Goal: Task Accomplishment & Management: Use online tool/utility

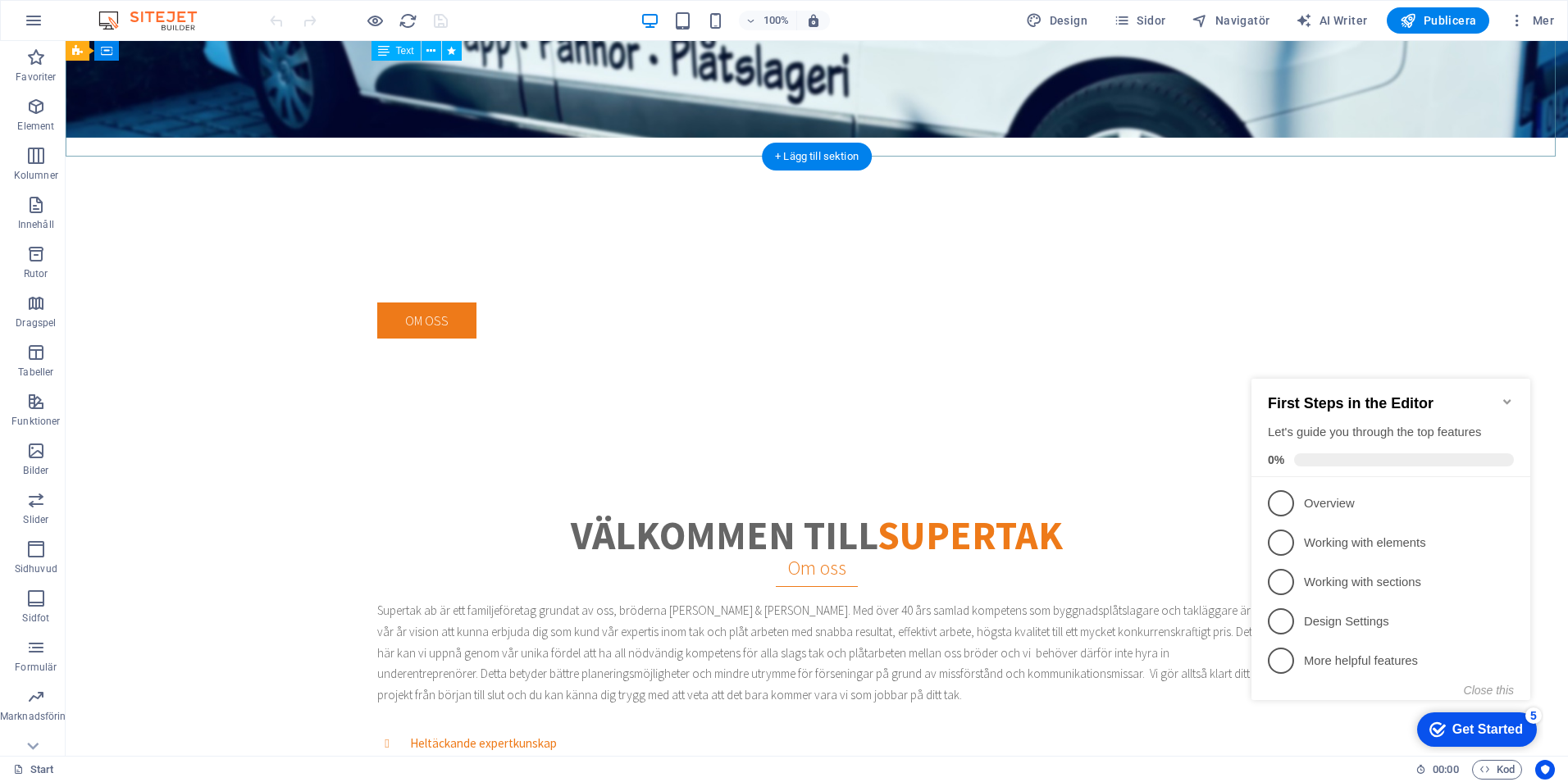
scroll to position [615, 0]
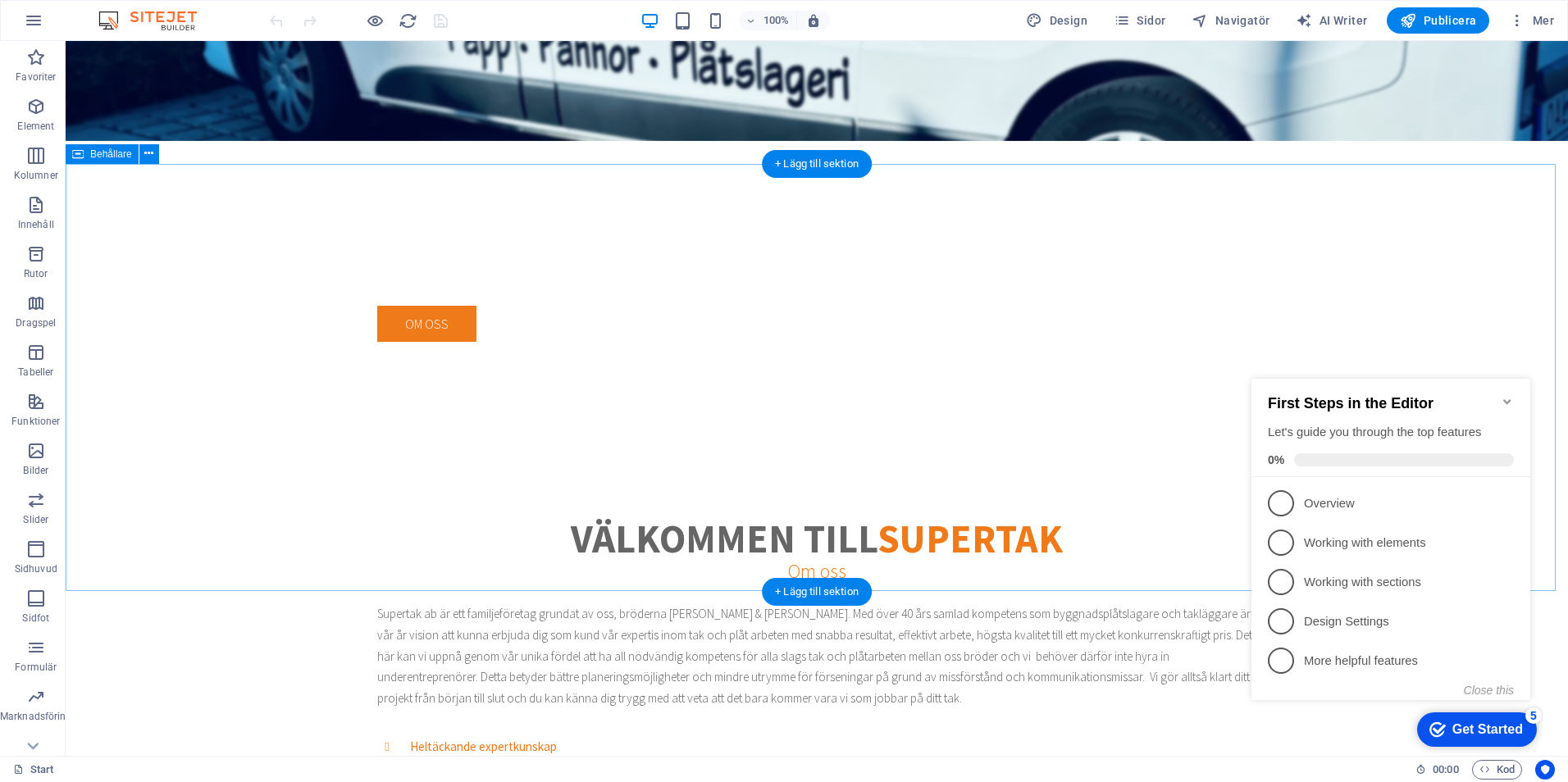
click at [1109, 454] on div "välkommen till supertak Om oss Supertak ab är ett familjeföretag grundat av oss…" at bounding box center [816, 798] width 1502 height 688
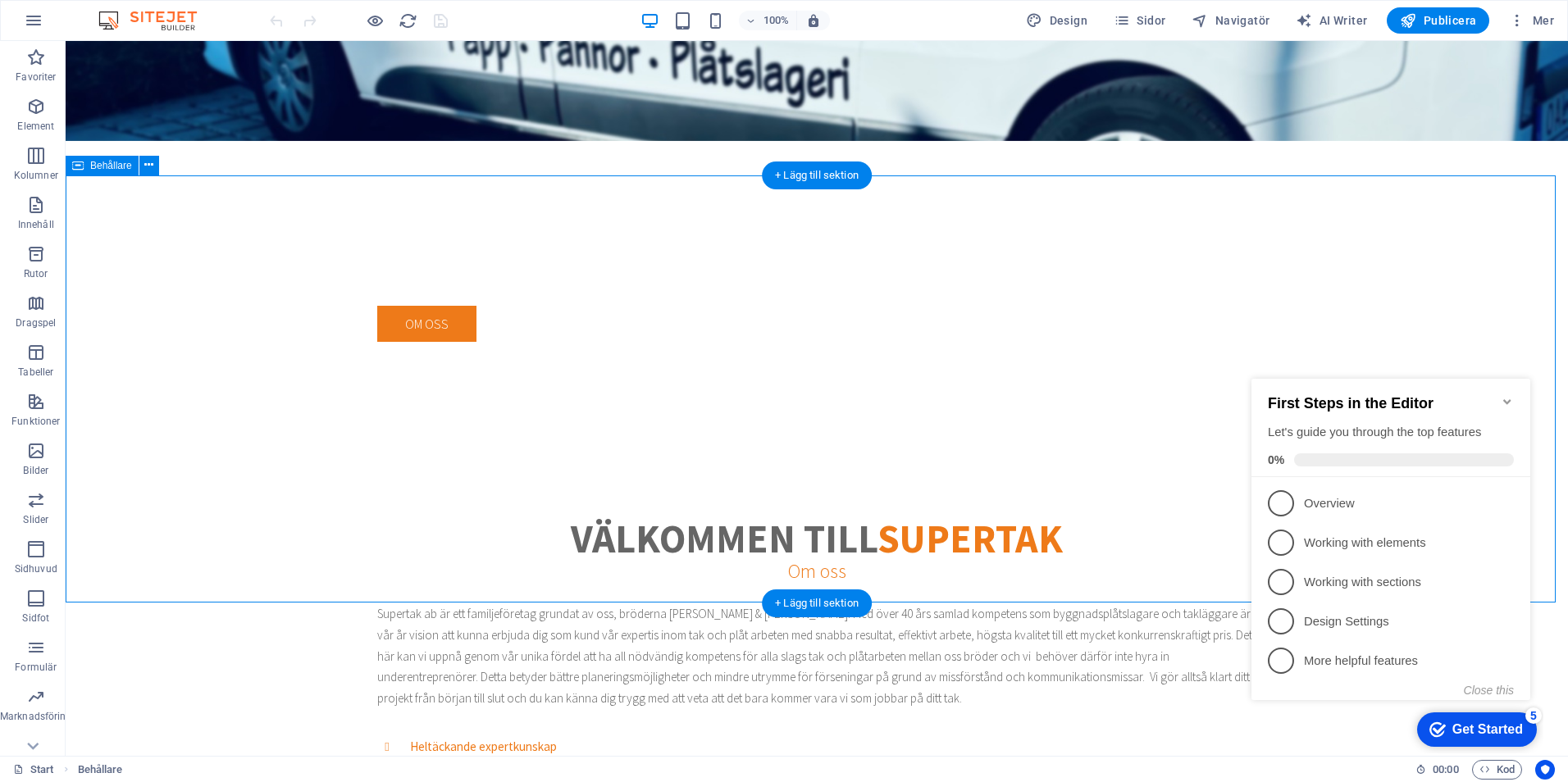
scroll to position [0, 0]
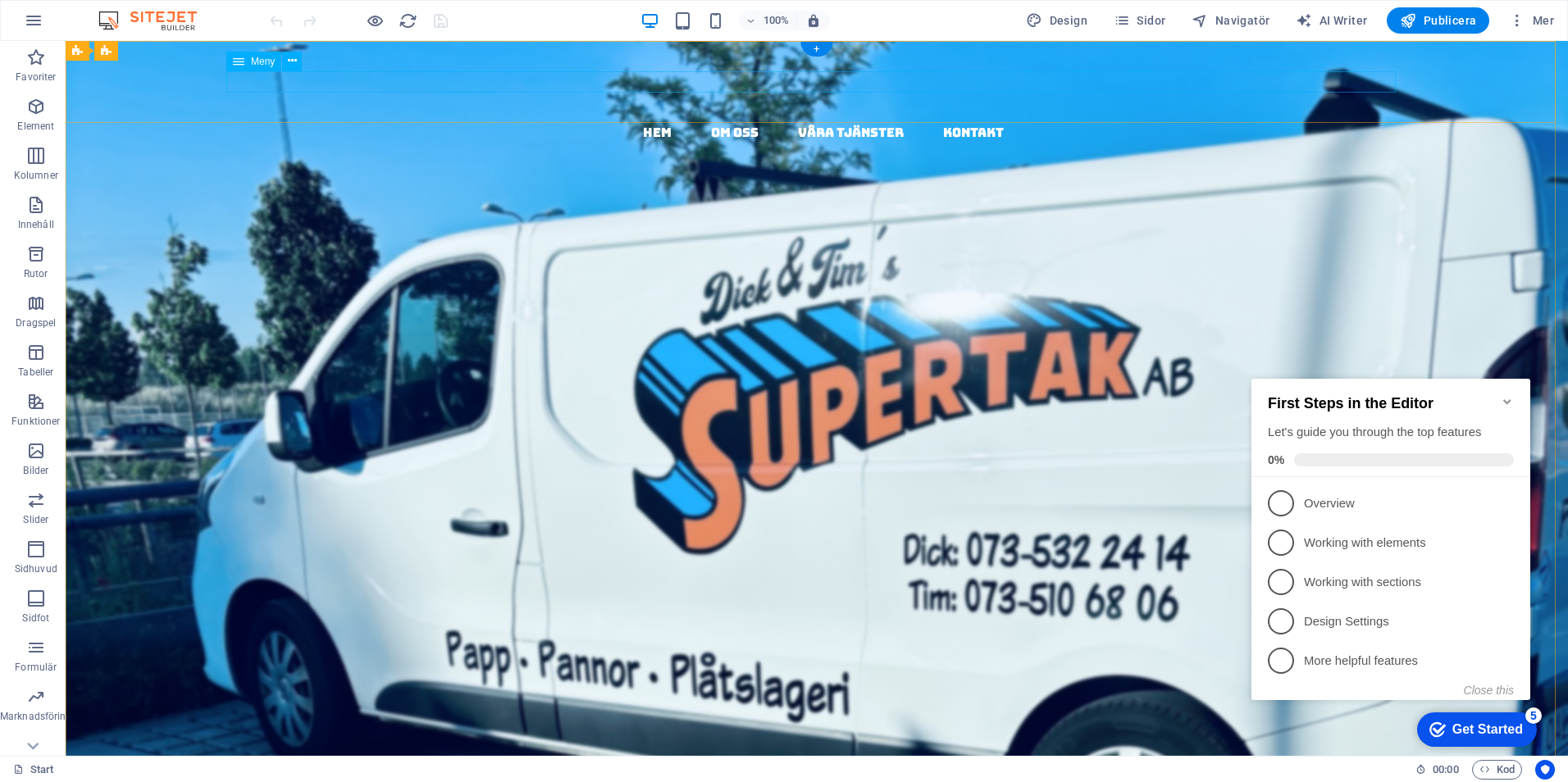
click at [643, 122] on nav "hem om oss våra tjänster kontakt" at bounding box center [822, 132] width 1489 height 21
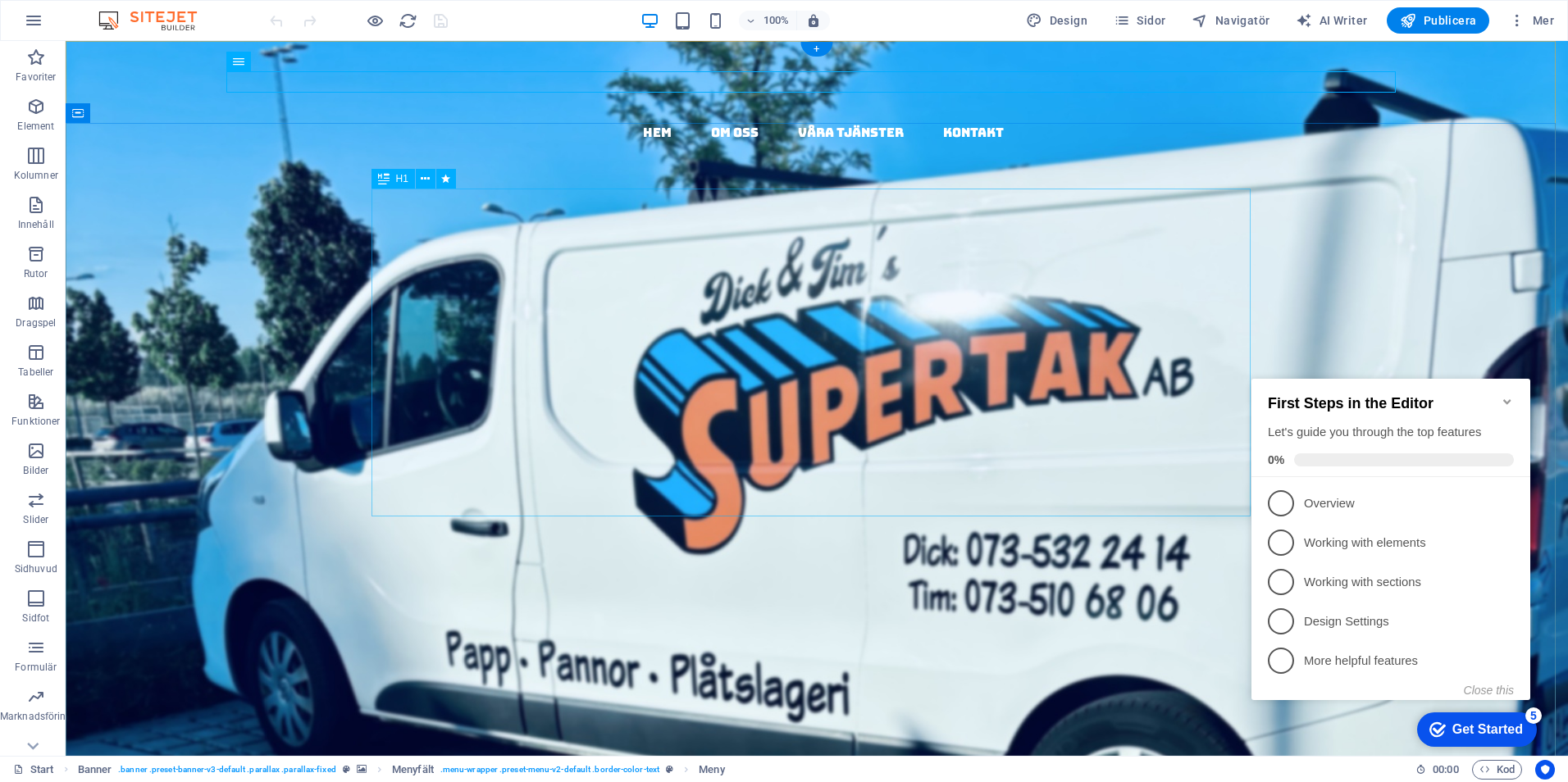
click at [659, 407] on div "allt inom tak & plåt tryggt & effektivt alltid med högsta kvalitet !" at bounding box center [816, 570] width 879 height 327
click at [687, 407] on div "allt inom tak & plåt tryggt & effektivt alltid med högsta kvalitet !" at bounding box center [816, 570] width 879 height 327
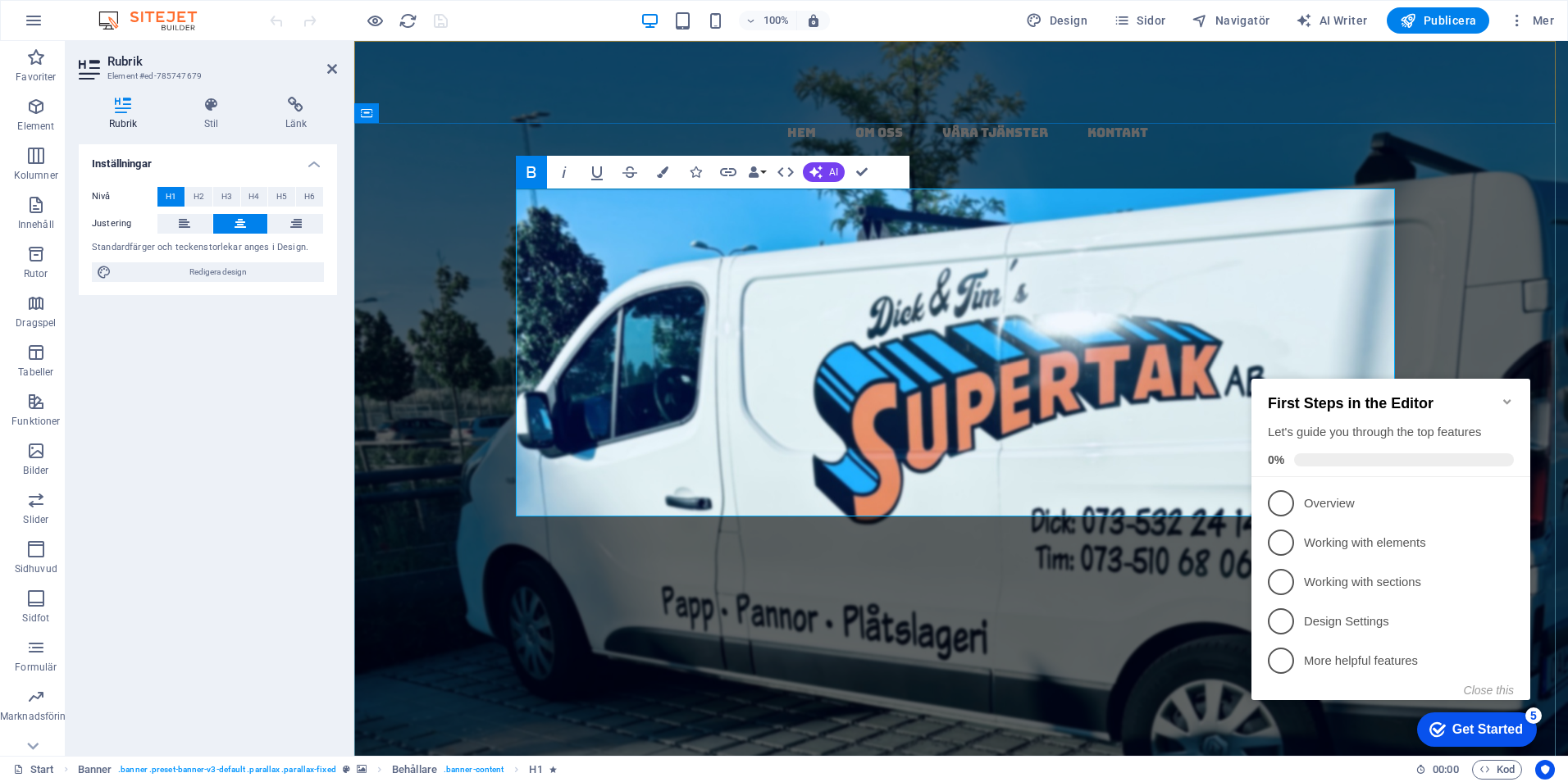
click at [1179, 474] on h1 "allt inom tak & plåt tryggt & effektivt alltid med högsta kvalitet !" at bounding box center [961, 570] width 879 height 327
drag, startPoint x: 1169, startPoint y: 474, endPoint x: 549, endPoint y: 218, distance: 670.8
click at [549, 407] on h1 "allt inom tak & plåt tryggt & effektivt alltid med högsta kvalitet !" at bounding box center [961, 570] width 879 height 327
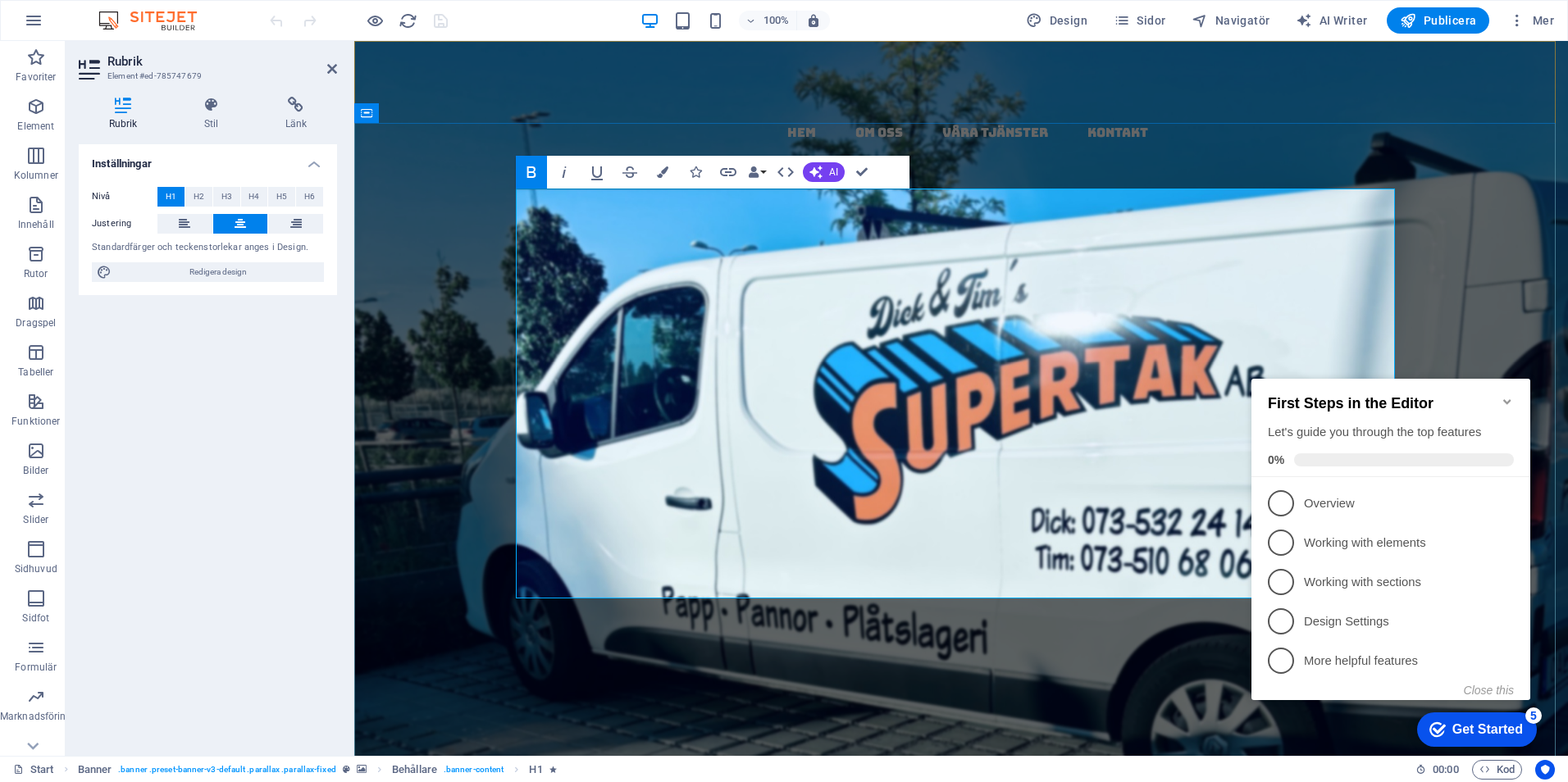
click at [1003, 484] on strong "Papptak i [GEOGRAPHIC_DATA] - kompletta, täta tak med garanti och kvalitet" at bounding box center [961, 693] width 818 height 418
drag, startPoint x: 1003, startPoint y: 310, endPoint x: 974, endPoint y: 310, distance: 29.0
click at [974, 484] on strong "Papptak i [GEOGRAPHIC_DATA] - kompletta, täta tak med garanti och kvalitet" at bounding box center [961, 693] width 818 height 418
click at [664, 169] on icon "button" at bounding box center [663, 172] width 12 height 12
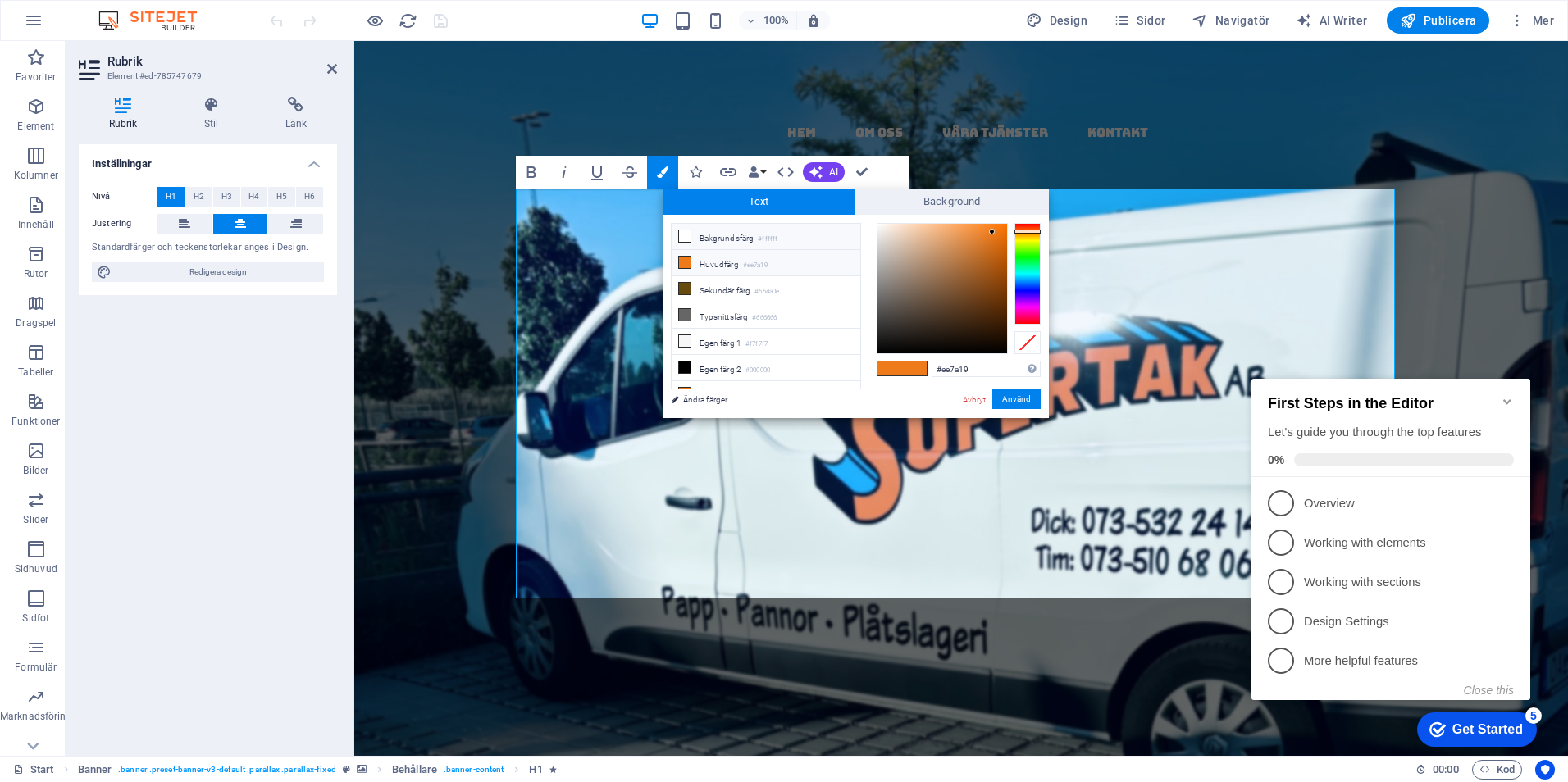
click at [686, 235] on icon at bounding box center [685, 236] width 12 height 12
click at [1015, 399] on button "Använd" at bounding box center [1016, 399] width 48 height 19
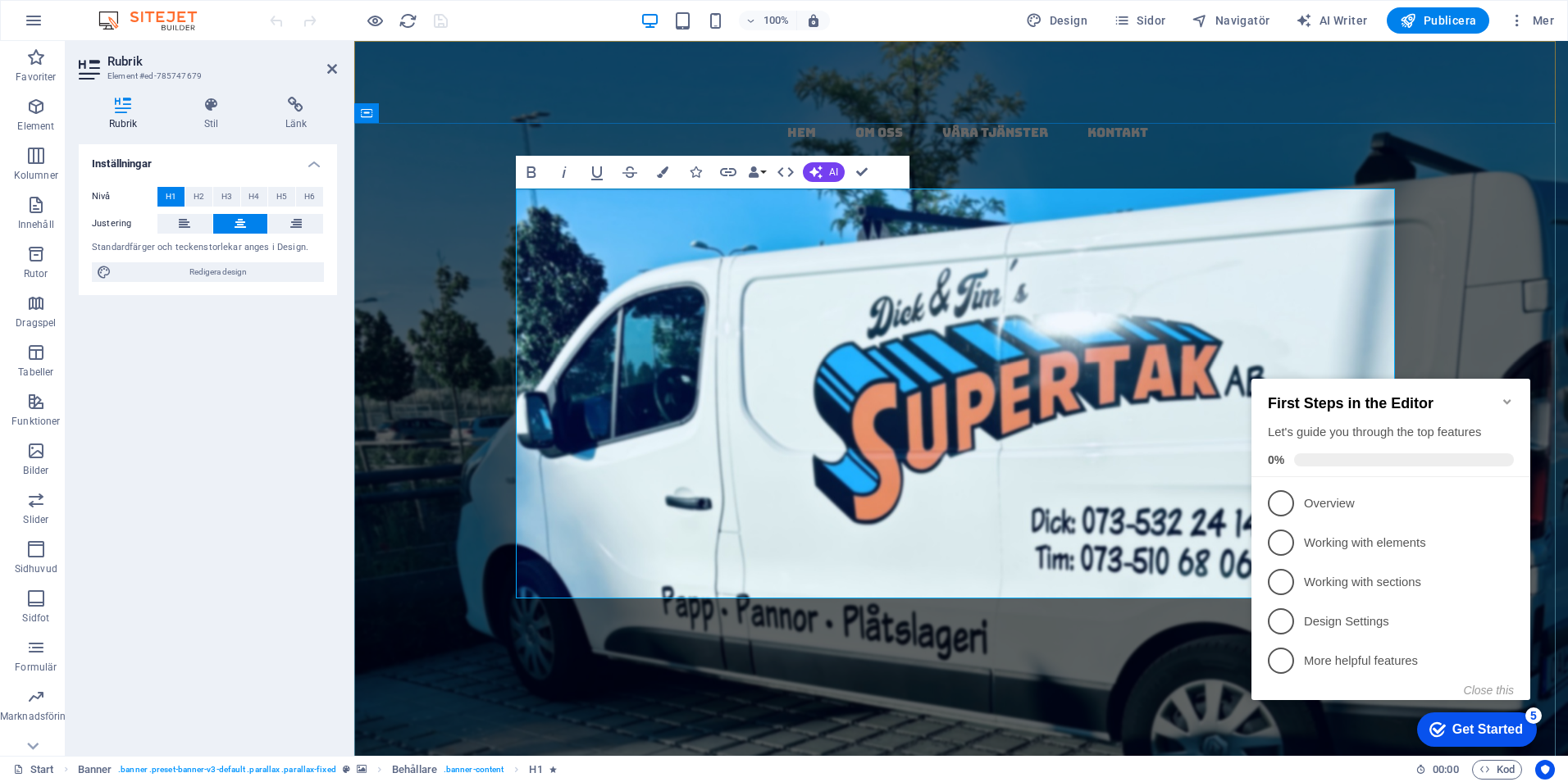
drag, startPoint x: 1304, startPoint y: 308, endPoint x: 1274, endPoint y: 308, distance: 30.0
click at [1274, 407] on h1 "Papptak i [GEOGRAPHIC_DATA] - kompletta, täta tak med garanti och kvalitet" at bounding box center [961, 611] width 879 height 409
click at [665, 164] on button "Colors" at bounding box center [662, 172] width 31 height 33
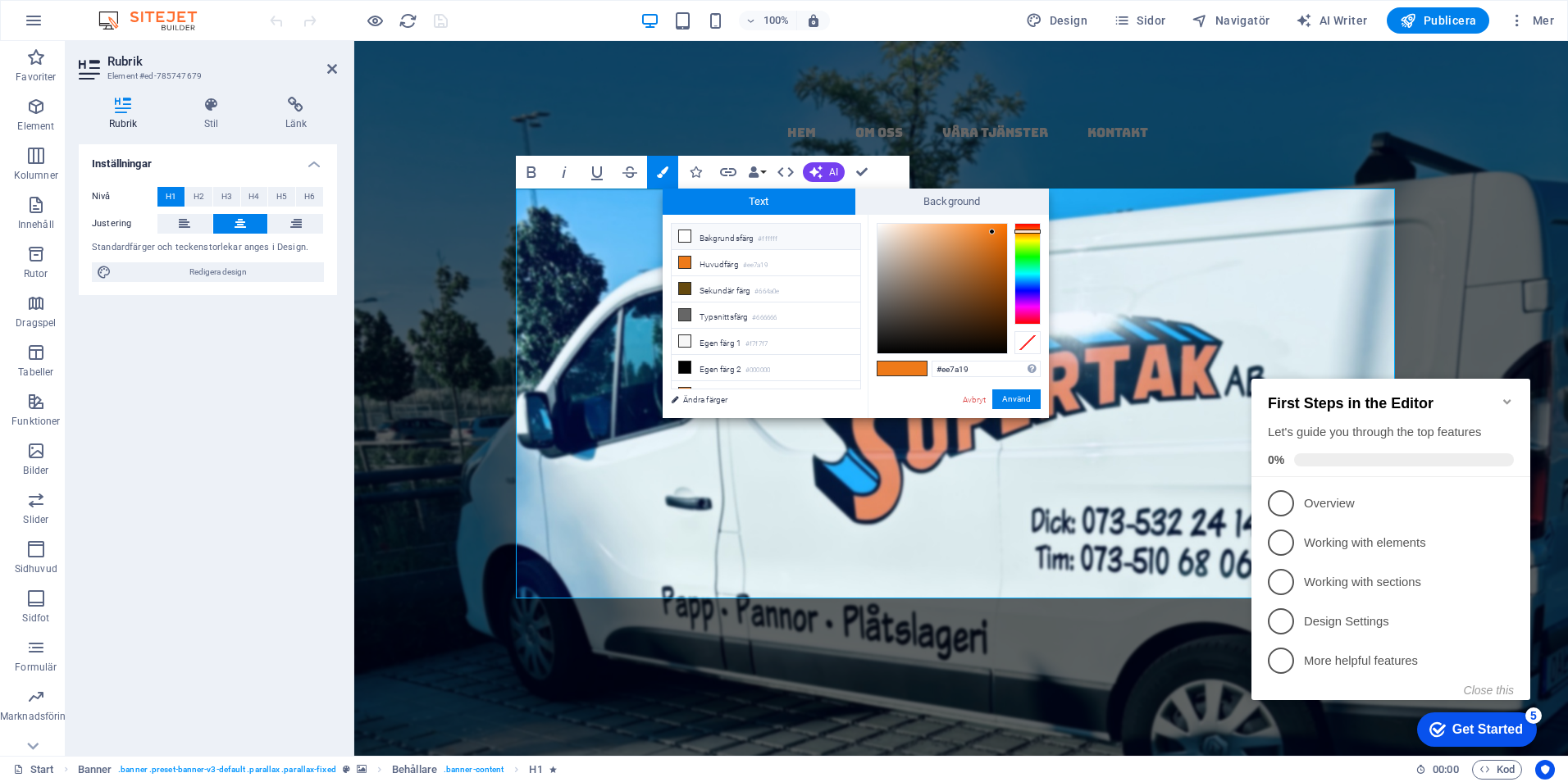
click at [723, 231] on li "Bakgrundsfärg #ffffff" at bounding box center [766, 236] width 189 height 26
click at [676, 230] on li "Bakgrundsfärg #ffffff" at bounding box center [766, 236] width 189 height 26
click at [687, 233] on icon at bounding box center [685, 236] width 12 height 12
click at [1005, 385] on div "#ffffff Format som stöds #0852ed rgb(8, 82, 237) rgba(8, 82, 237, 90%) hsv(221,…" at bounding box center [957, 435] width 181 height 441
click at [1005, 405] on button "Använd" at bounding box center [1016, 399] width 48 height 19
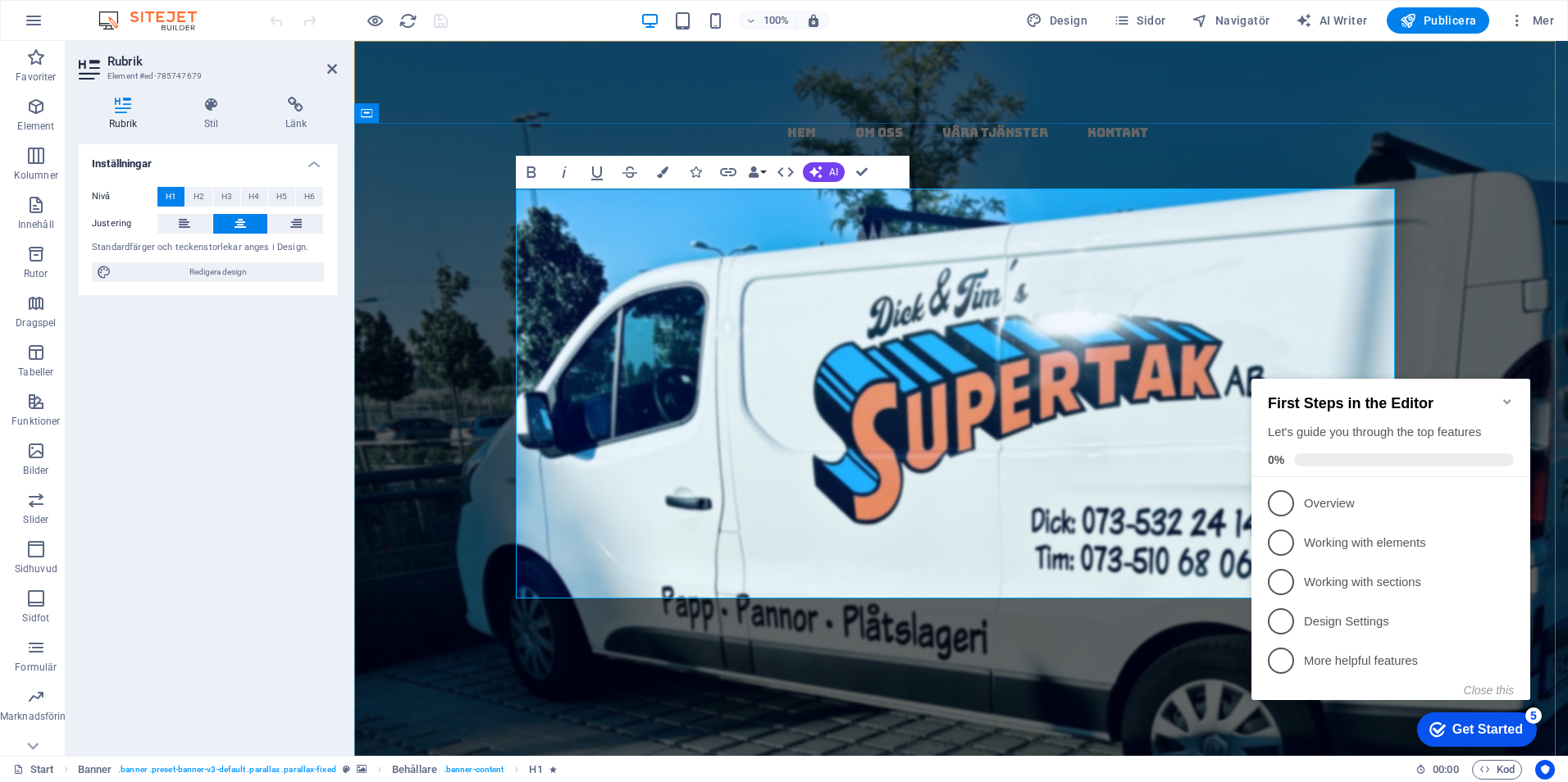
click at [1108, 484] on strong "Papptak i [GEOGRAPHIC_DATA] ​ - ​ kompletta, täta tak med garanti och kvalitet" at bounding box center [961, 652] width 816 height 337
drag, startPoint x: 1013, startPoint y: 413, endPoint x: 989, endPoint y: 413, distance: 24.0
click at [989, 484] on strong "Papptak i [GEOGRAPHIC_DATA] ​ - ​ kompletta, täta tak med garanti och kvalitet" at bounding box center [961, 652] width 816 height 337
click at [666, 164] on button "Colors" at bounding box center [662, 172] width 31 height 33
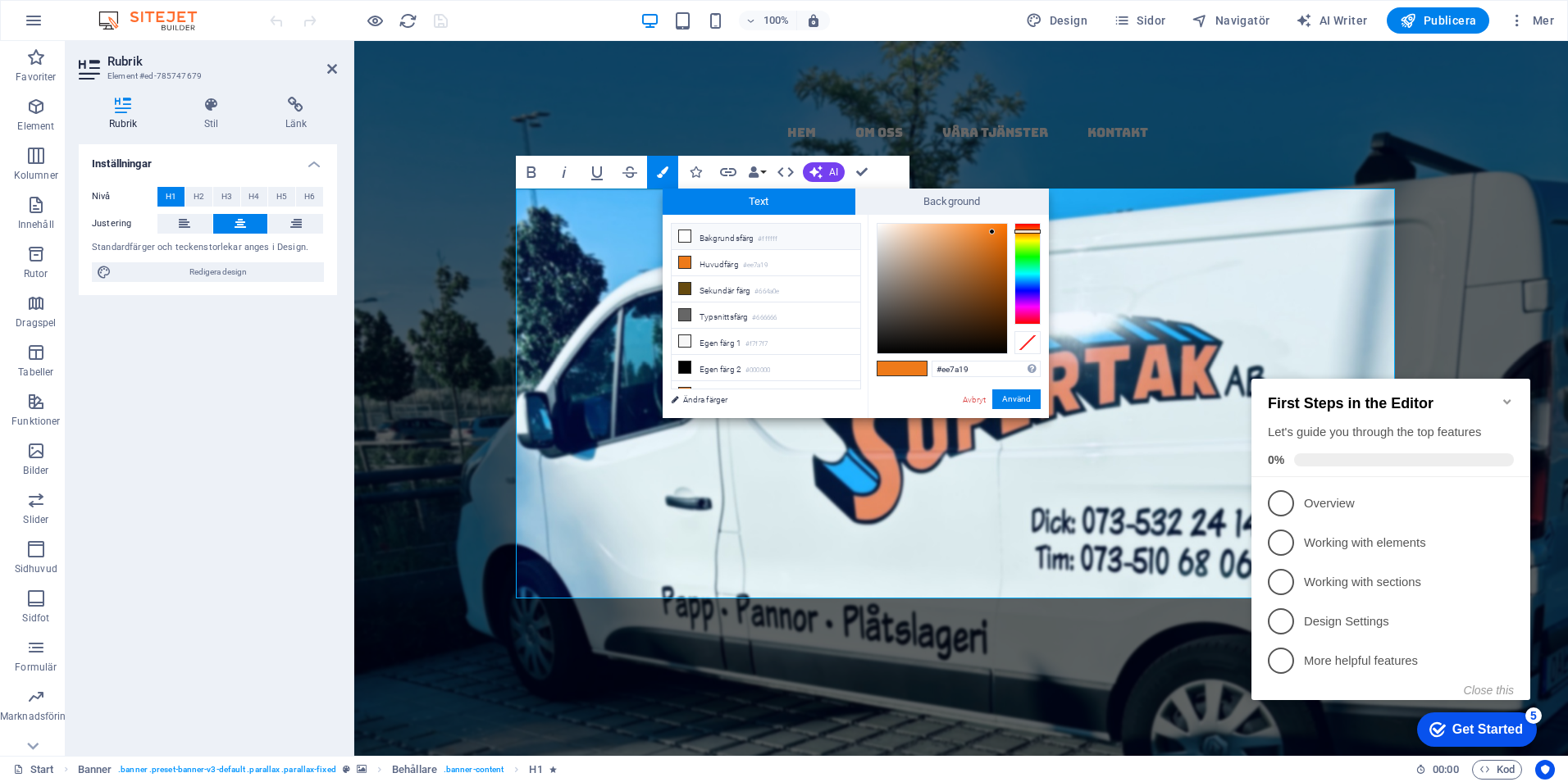
click at [681, 233] on icon at bounding box center [685, 236] width 12 height 12
click at [1020, 402] on button "Använd" at bounding box center [1016, 399] width 48 height 19
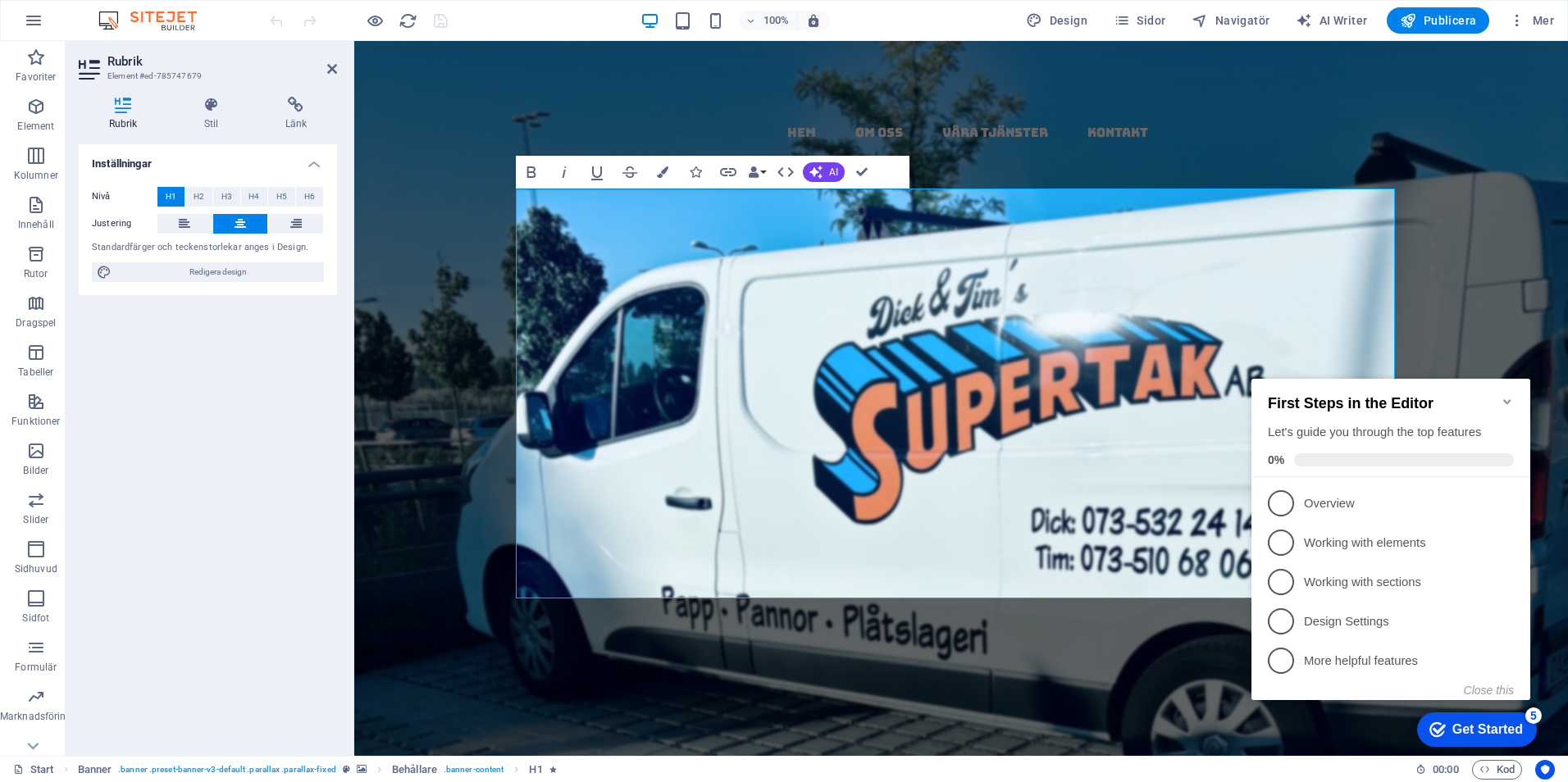
click at [1507, 396] on icon "Minimize checklist" at bounding box center [1507, 402] width 13 height 13
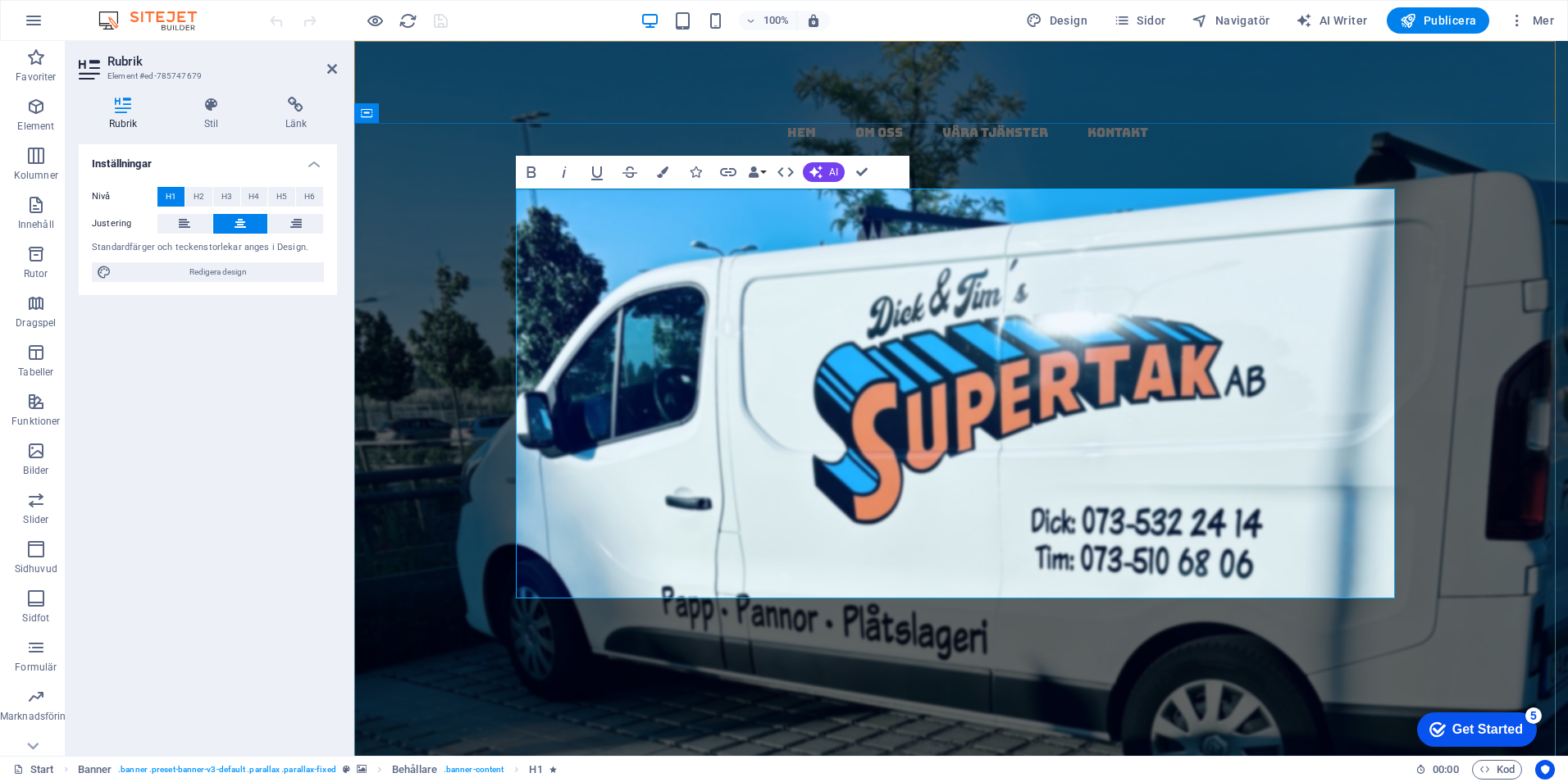
click at [1285, 484] on strong "Papptak i Skåne ​ - ​ kompletta​ , ​ täta tak med garanti och kvalitet" at bounding box center [961, 652] width 816 height 337
drag, startPoint x: 1364, startPoint y: 388, endPoint x: 1223, endPoint y: 391, distance: 141.0
click at [1223, 407] on h1 "Papptak i Skåne ​ - ​ kompletta​ , ​ täta tak med garanti och kvalitet" at bounding box center [961, 611] width 879 height 409
drag, startPoint x: 955, startPoint y: 312, endPoint x: 610, endPoint y: 316, distance: 345.0
click at [610, 484] on strong "Papptak i Skåne ​ - ​ kompletta​ , ​ täta tak med garanti och kvalitet" at bounding box center [961, 652] width 816 height 337
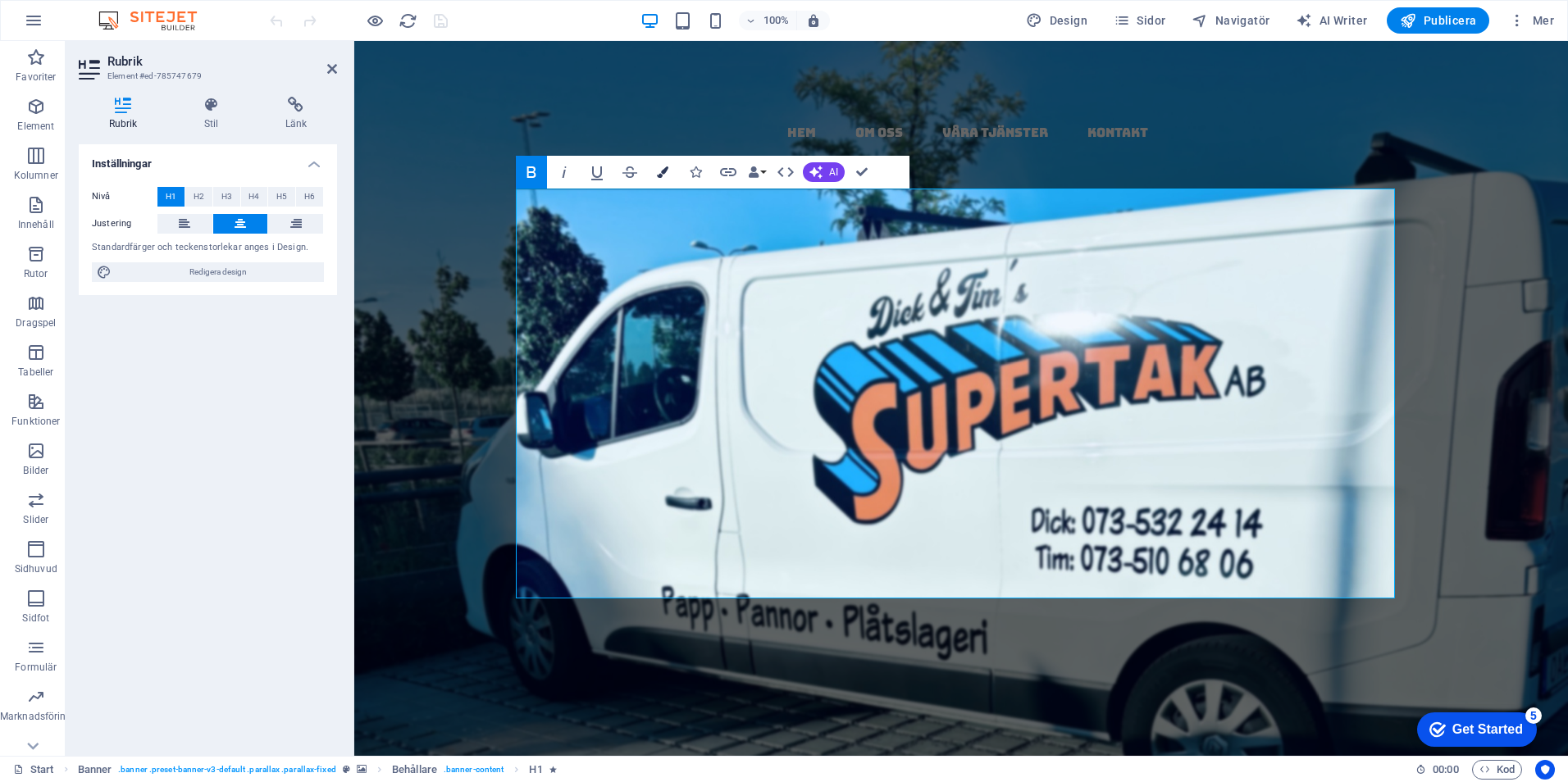
click at [661, 170] on icon "button" at bounding box center [663, 172] width 12 height 12
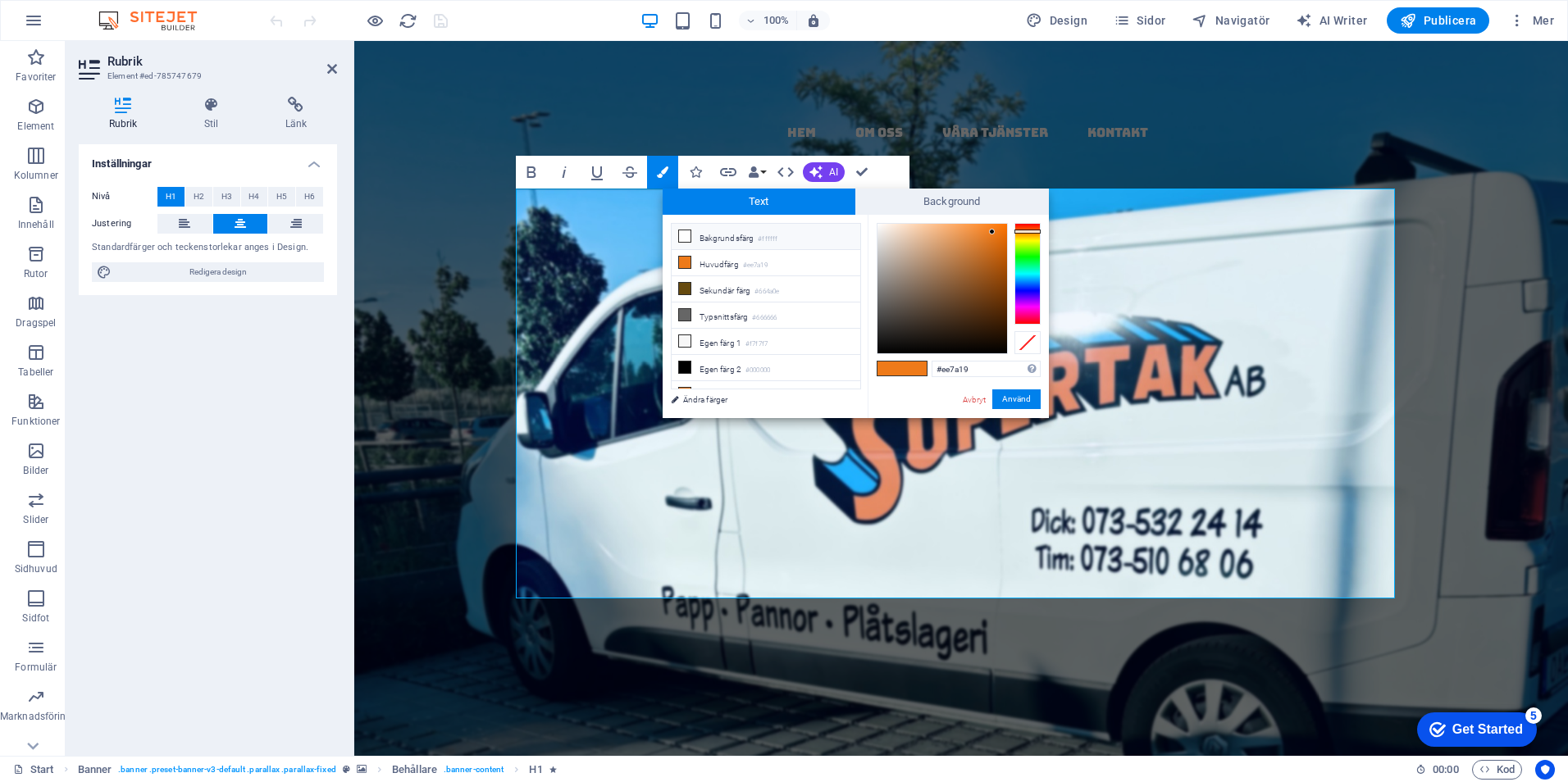
click at [687, 236] on icon at bounding box center [685, 236] width 12 height 12
click at [1021, 395] on button "Använd" at bounding box center [1016, 399] width 48 height 19
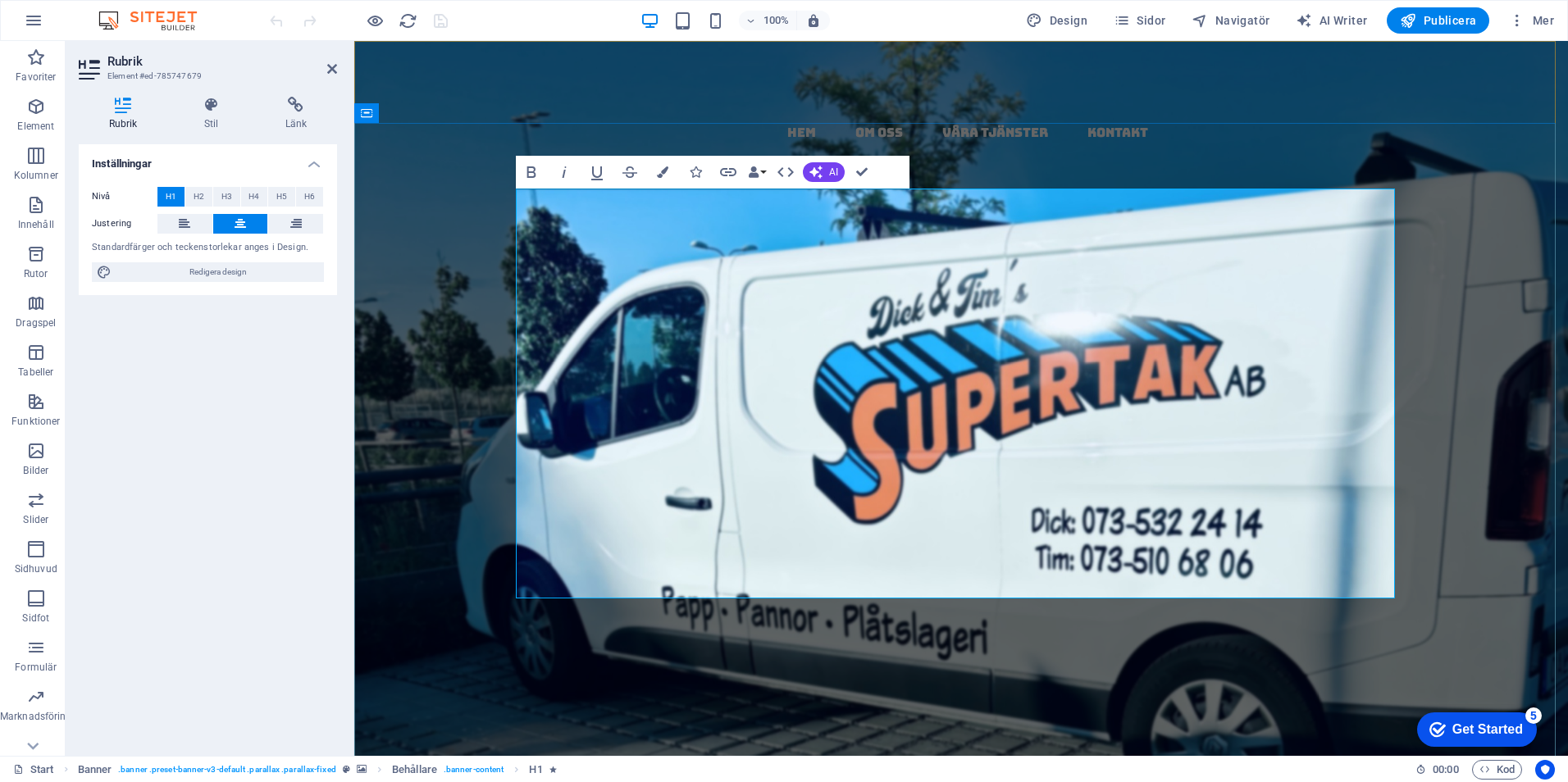
drag, startPoint x: 994, startPoint y: 319, endPoint x: 965, endPoint y: 319, distance: 29.0
click at [965, 484] on span "i" at bounding box center [984, 529] width 41 height 90
drag, startPoint x: 651, startPoint y: 175, endPoint x: 660, endPoint y: 173, distance: 9.2
click at [655, 173] on button "Colors" at bounding box center [662, 172] width 31 height 33
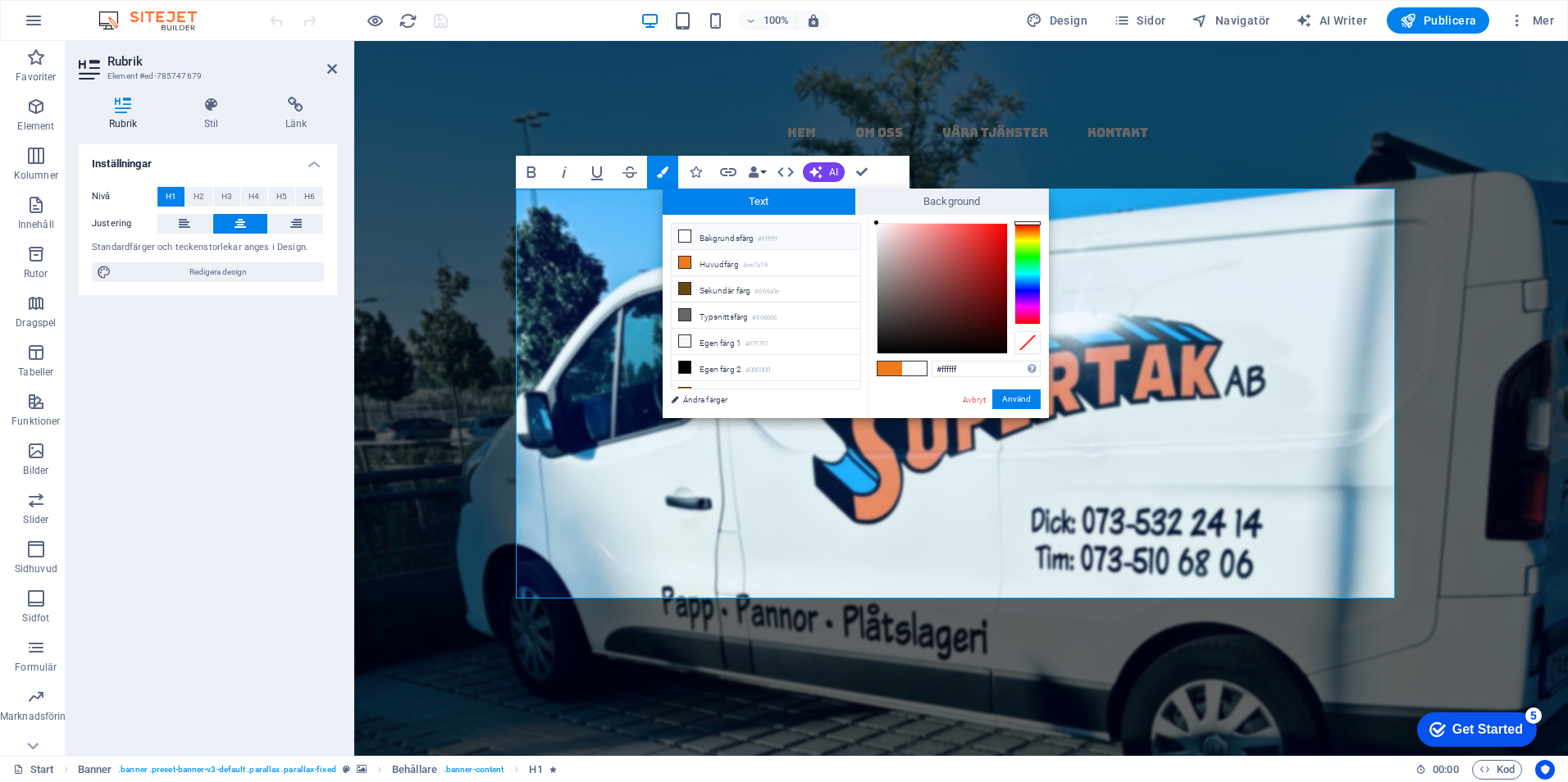
drag, startPoint x: 687, startPoint y: 266, endPoint x: 901, endPoint y: 393, distance: 248.8
click at [691, 266] on li "Huvudfärg #ee7a19" at bounding box center [766, 262] width 189 height 26
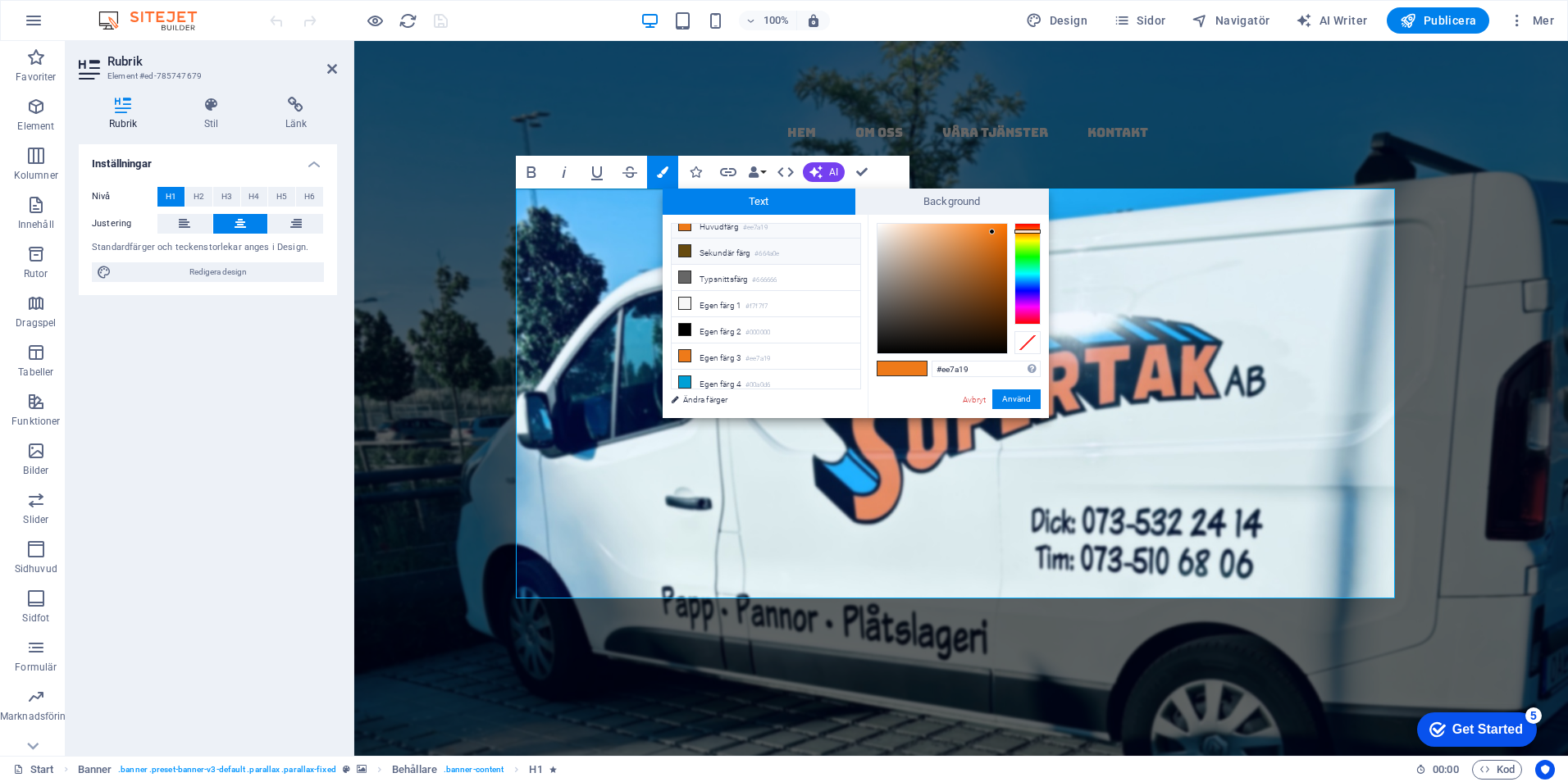
scroll to position [39, 0]
click at [1030, 396] on button "Använd" at bounding box center [1016, 399] width 48 height 19
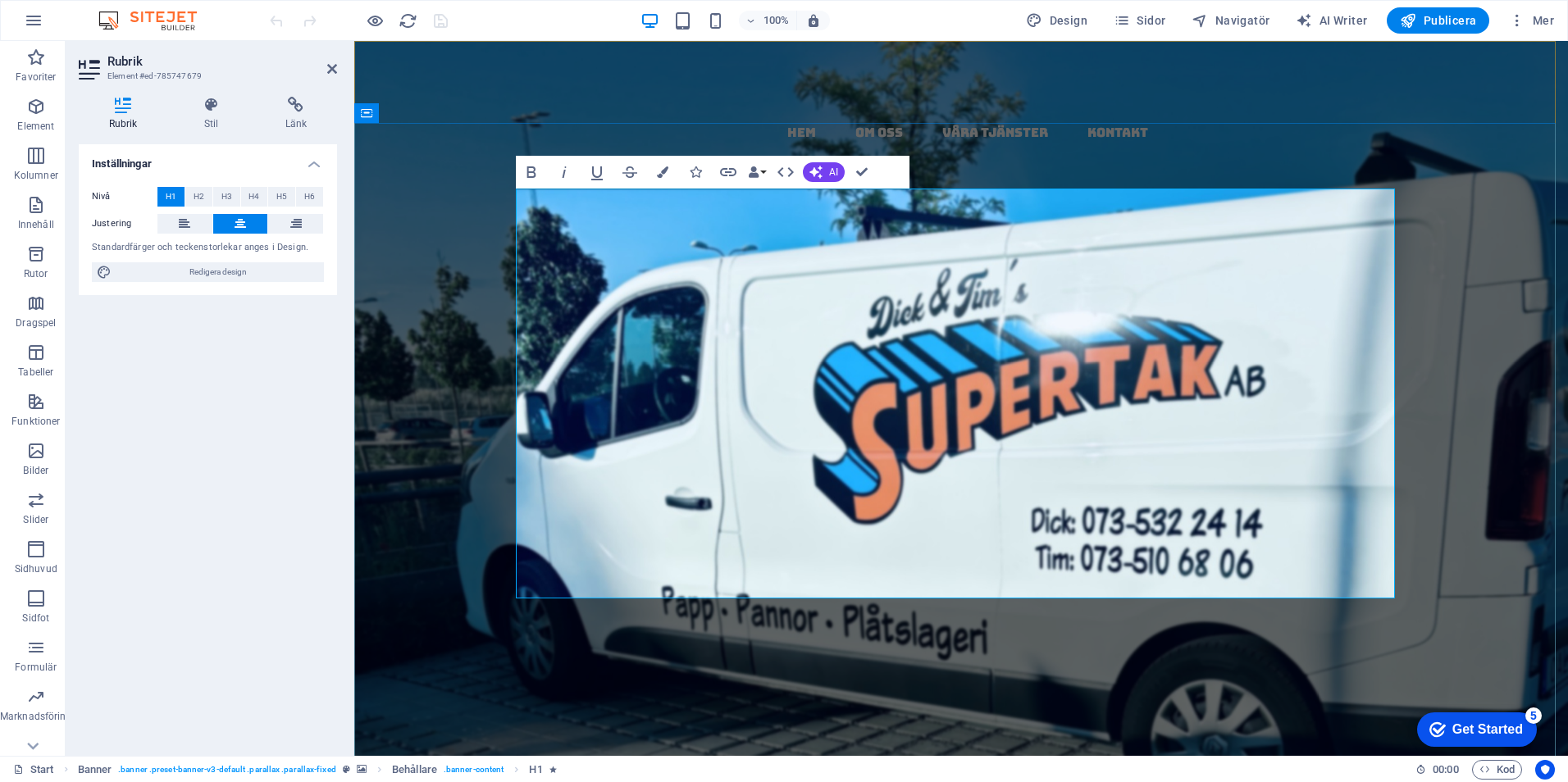
click at [1078, 407] on h1 "​ Papptak ​​ i ​ [GEOGRAPHIC_DATA] ​ - ​ kompletta​ , ​ täta tak med garanti oc…" at bounding box center [961, 652] width 879 height 491
drag, startPoint x: 1226, startPoint y: 304, endPoint x: 1013, endPoint y: 308, distance: 213.0
click at [1008, 484] on strong "​ Papptak ​​ i ​ [GEOGRAPHIC_DATA] ​ - ​ kompletta​ , ​ täta tak med garanti oc…" at bounding box center [961, 693] width 818 height 418
click at [660, 166] on icon "button" at bounding box center [663, 172] width 12 height 12
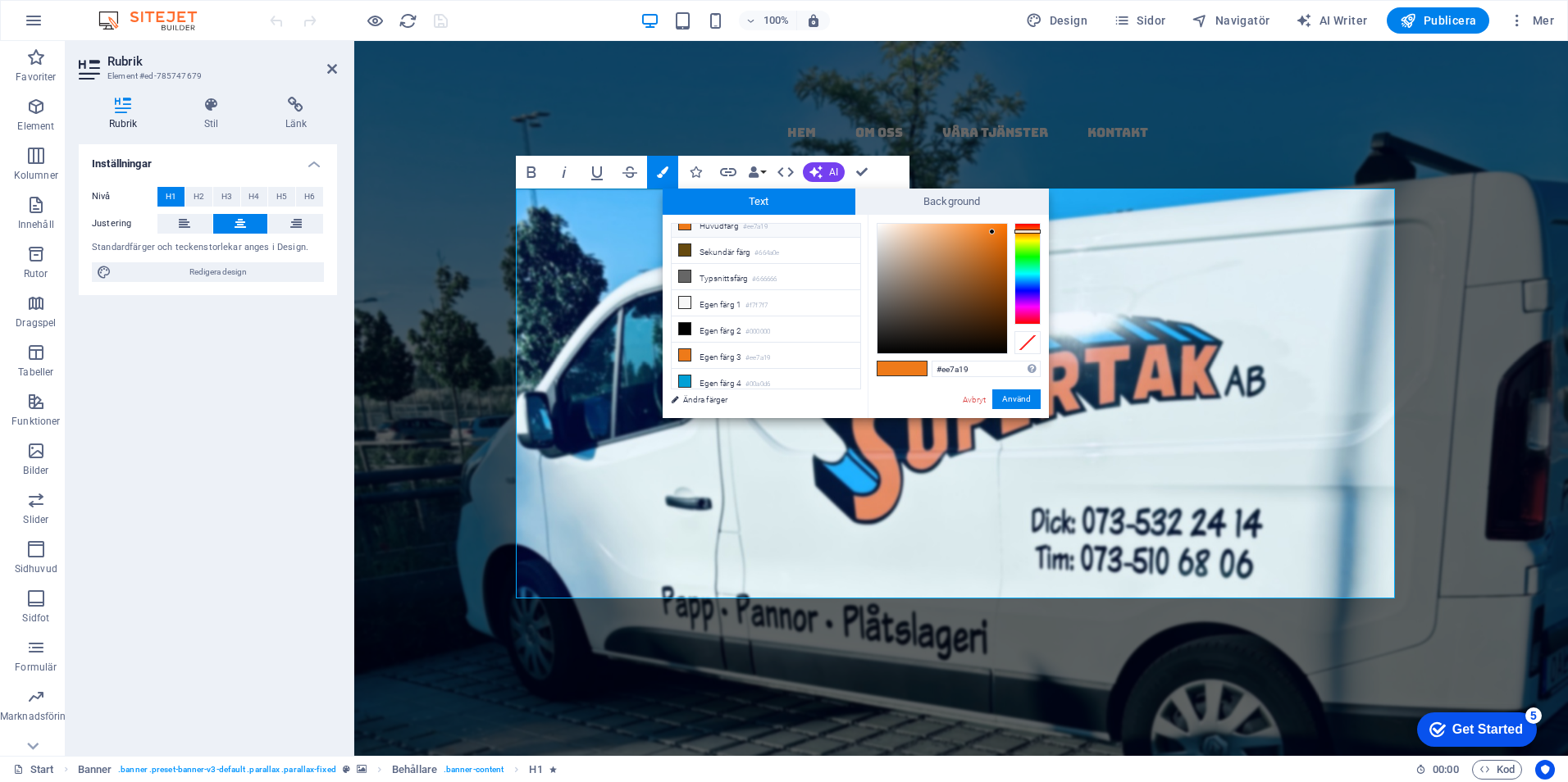
click at [708, 225] on li "Huvudfärg #ee7a19" at bounding box center [766, 224] width 189 height 26
click at [1000, 395] on button "Använd" at bounding box center [1016, 399] width 48 height 19
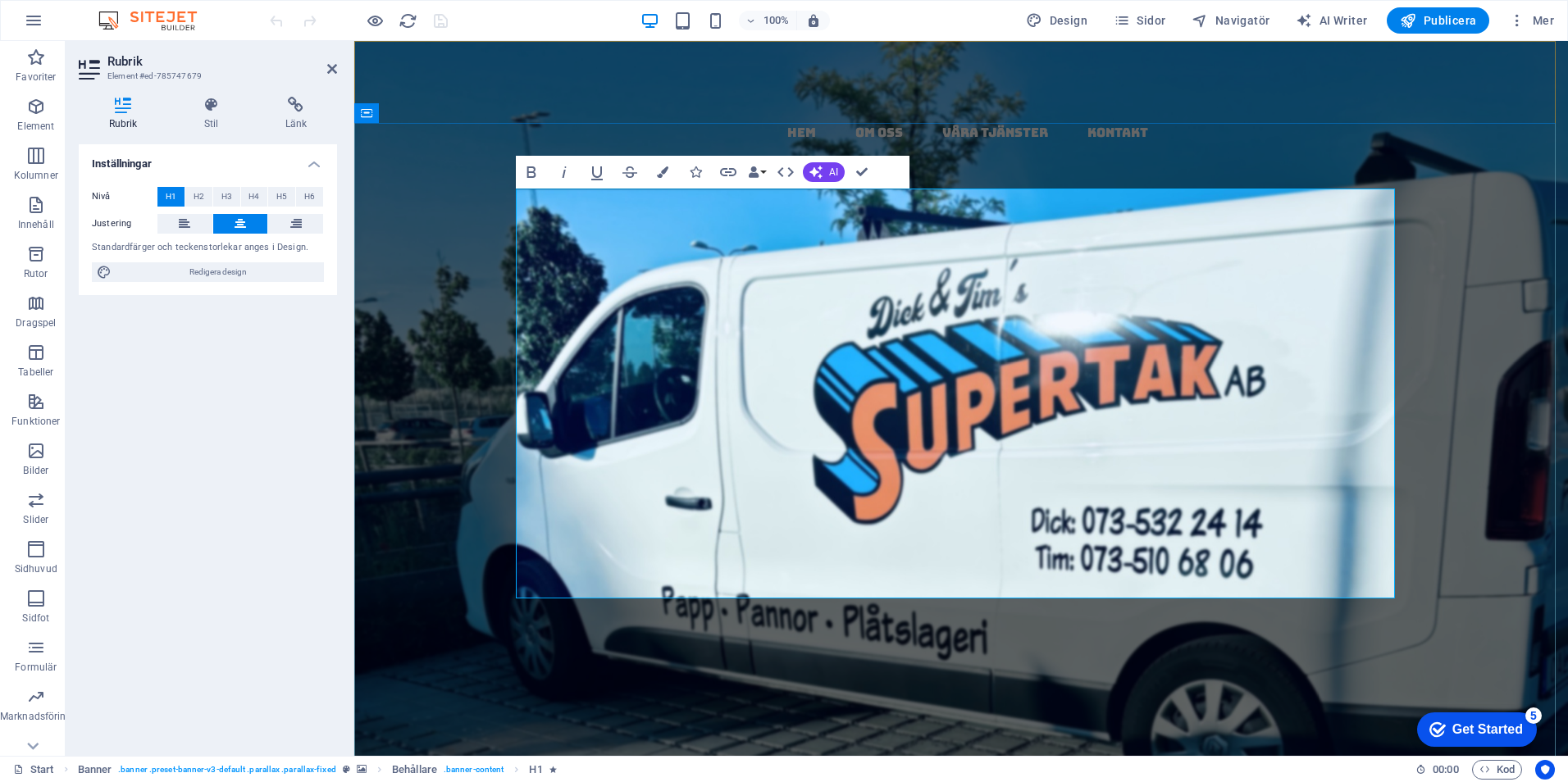
click at [1300, 407] on h1 "​ Papptak ​​ i ​ ​ [GEOGRAPHIC_DATA] ​ ​ - ​ kompletta​ , ​ täta tak med garant…" at bounding box center [961, 652] width 879 height 491
drag, startPoint x: 1260, startPoint y: 301, endPoint x: 1025, endPoint y: 316, distance: 235.5
click at [1025, 484] on strong "​ Papptak ​​ i ​ ​ [GEOGRAPHIC_DATA] ​ ​ - ​ kompletta​ , ​ täta tak med garant…" at bounding box center [961, 693] width 818 height 418
click at [668, 165] on button "Colors" at bounding box center [662, 172] width 31 height 33
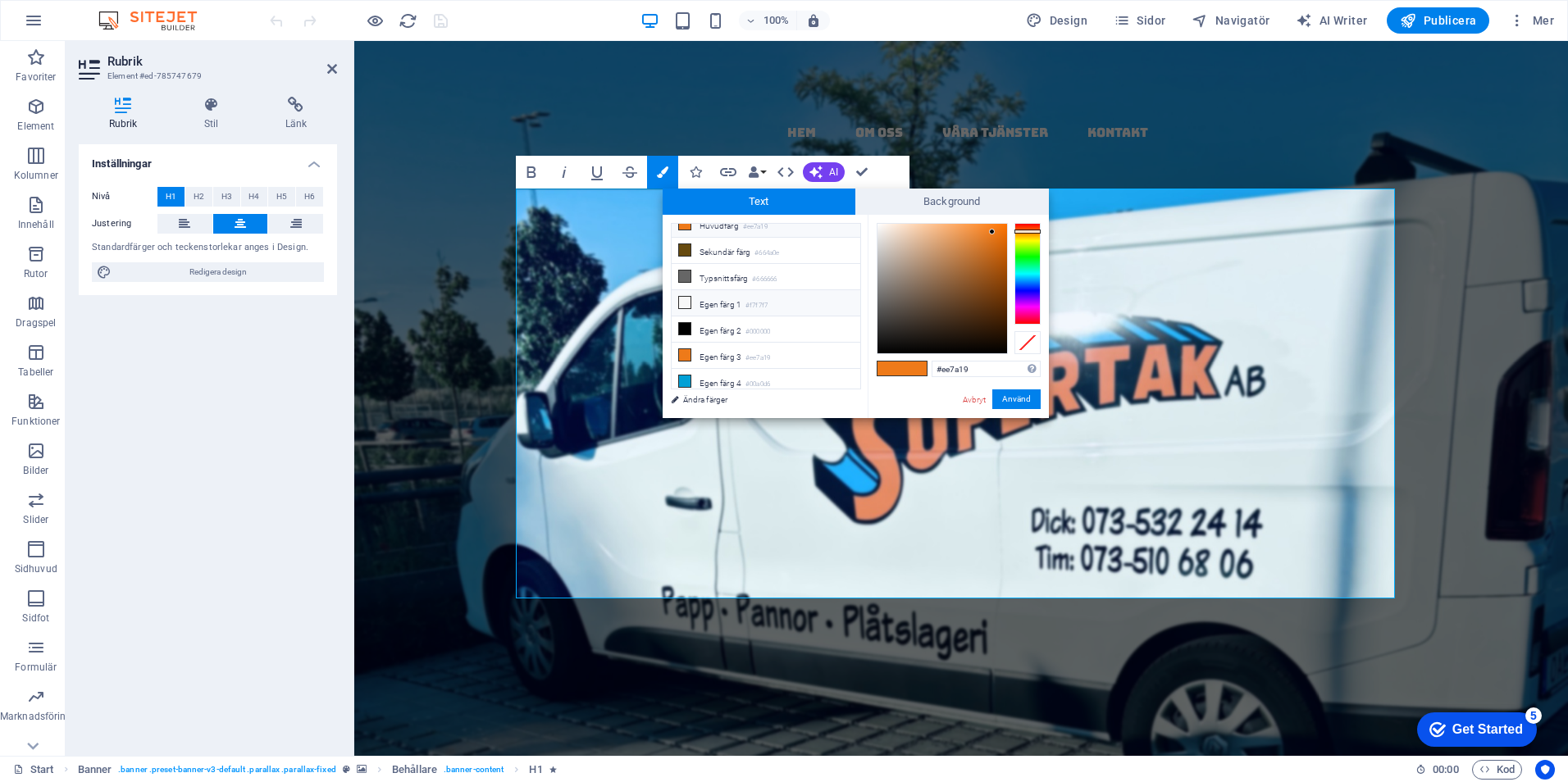
drag, startPoint x: 708, startPoint y: 294, endPoint x: 852, endPoint y: 290, distance: 144.1
click at [719, 294] on li "Egen färg 1 #f7f7f7" at bounding box center [766, 303] width 189 height 26
click at [1020, 397] on button "Använd" at bounding box center [1016, 399] width 48 height 19
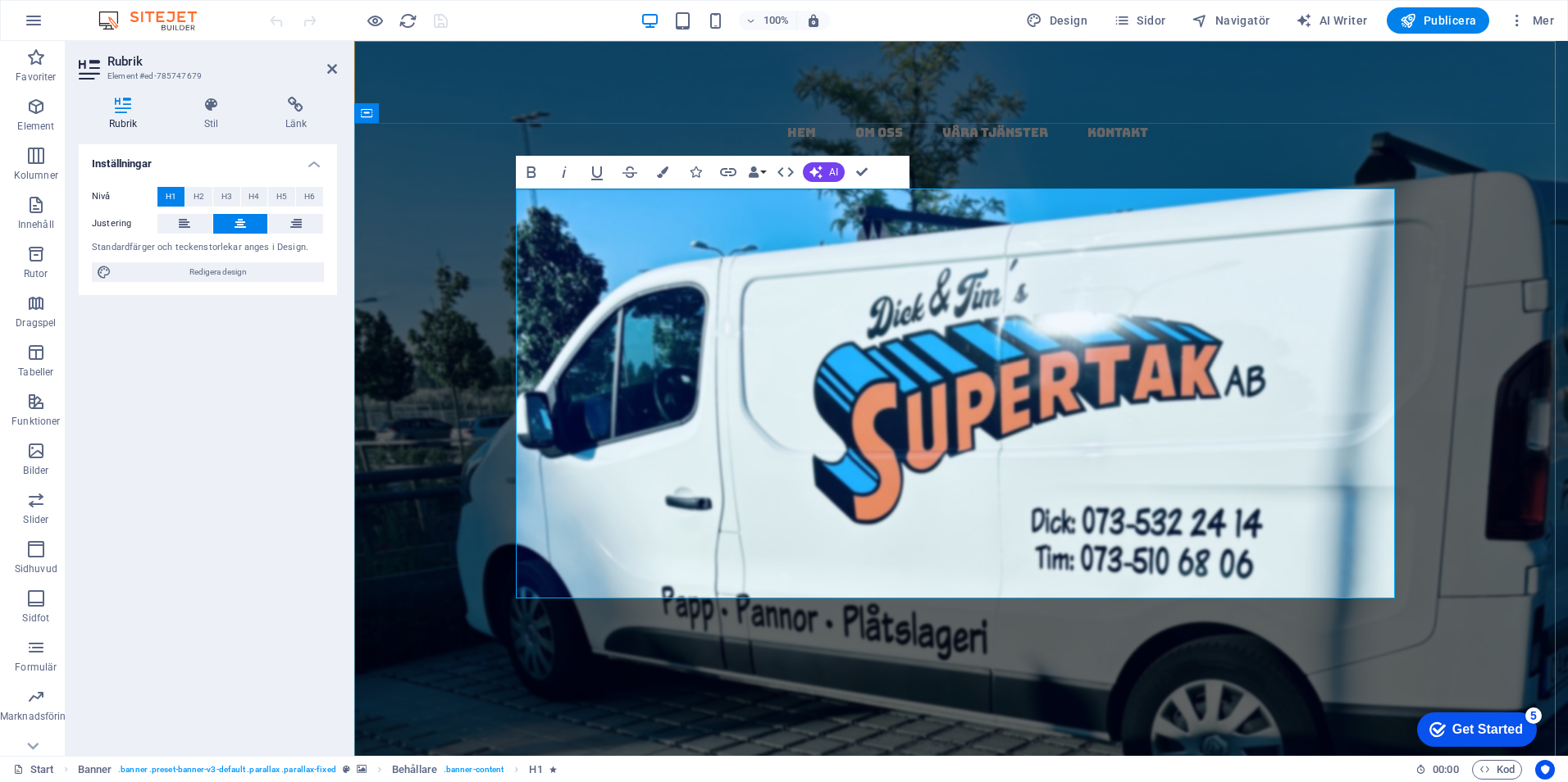
drag, startPoint x: 1301, startPoint y: 310, endPoint x: 1269, endPoint y: 310, distance: 32.0
click at [1269, 407] on h1 "​ Papptak ​​ i ​ ​​ [GEOGRAPHIC_DATA]​ ​ ​ - ​ kompletta​ , ​ täta tak med gara…" at bounding box center [961, 611] width 879 height 409
click at [665, 173] on icon "button" at bounding box center [663, 172] width 12 height 12
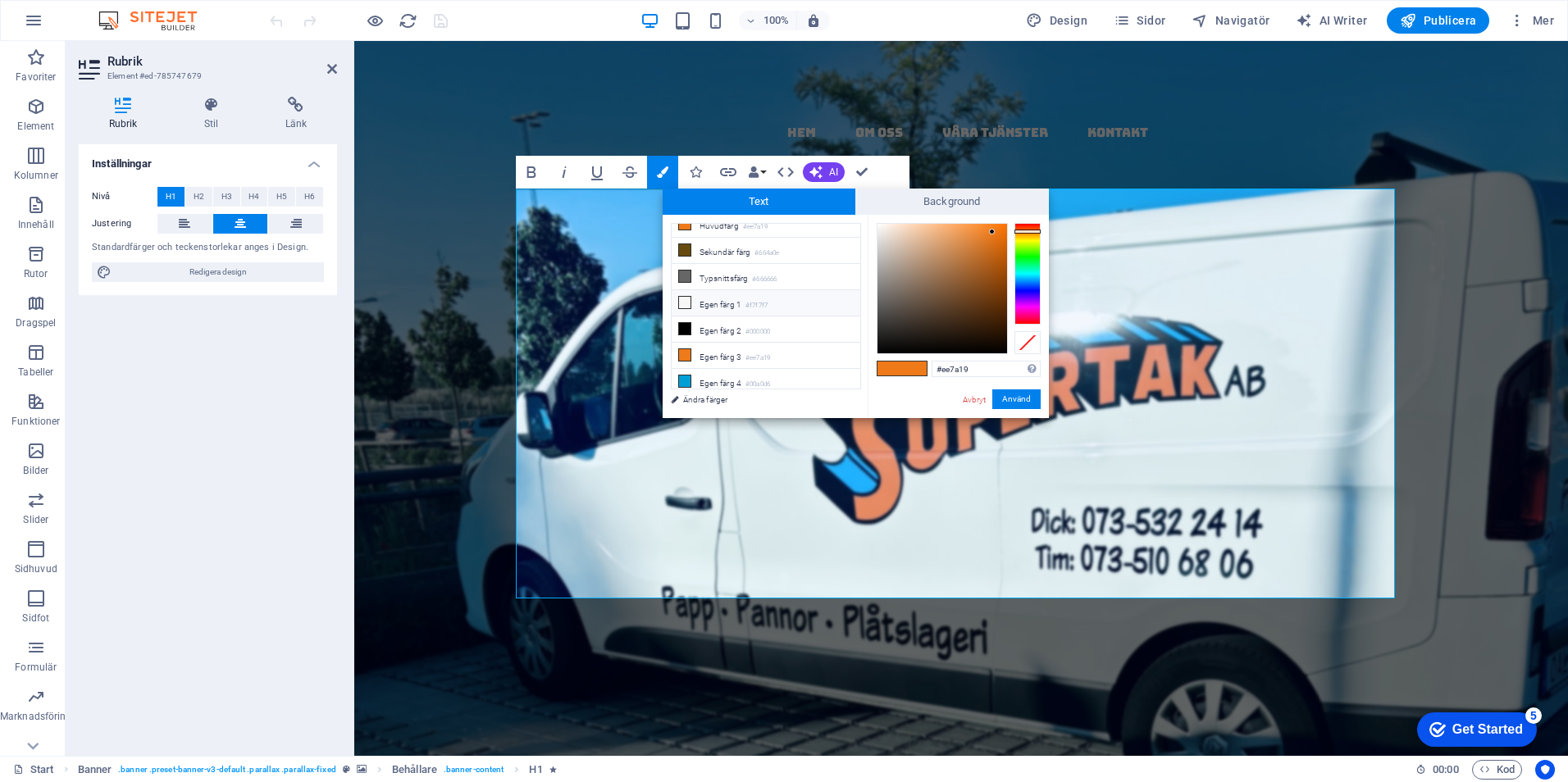
click at [692, 222] on div "less Bakgrundsfärg #ffffff Huvudfärg #ee7a19 Sekundär färg #664a0e Typsnittsfär…" at bounding box center [855, 316] width 386 height 203
click at [1021, 392] on button "Använd" at bounding box center [1016, 399] width 48 height 19
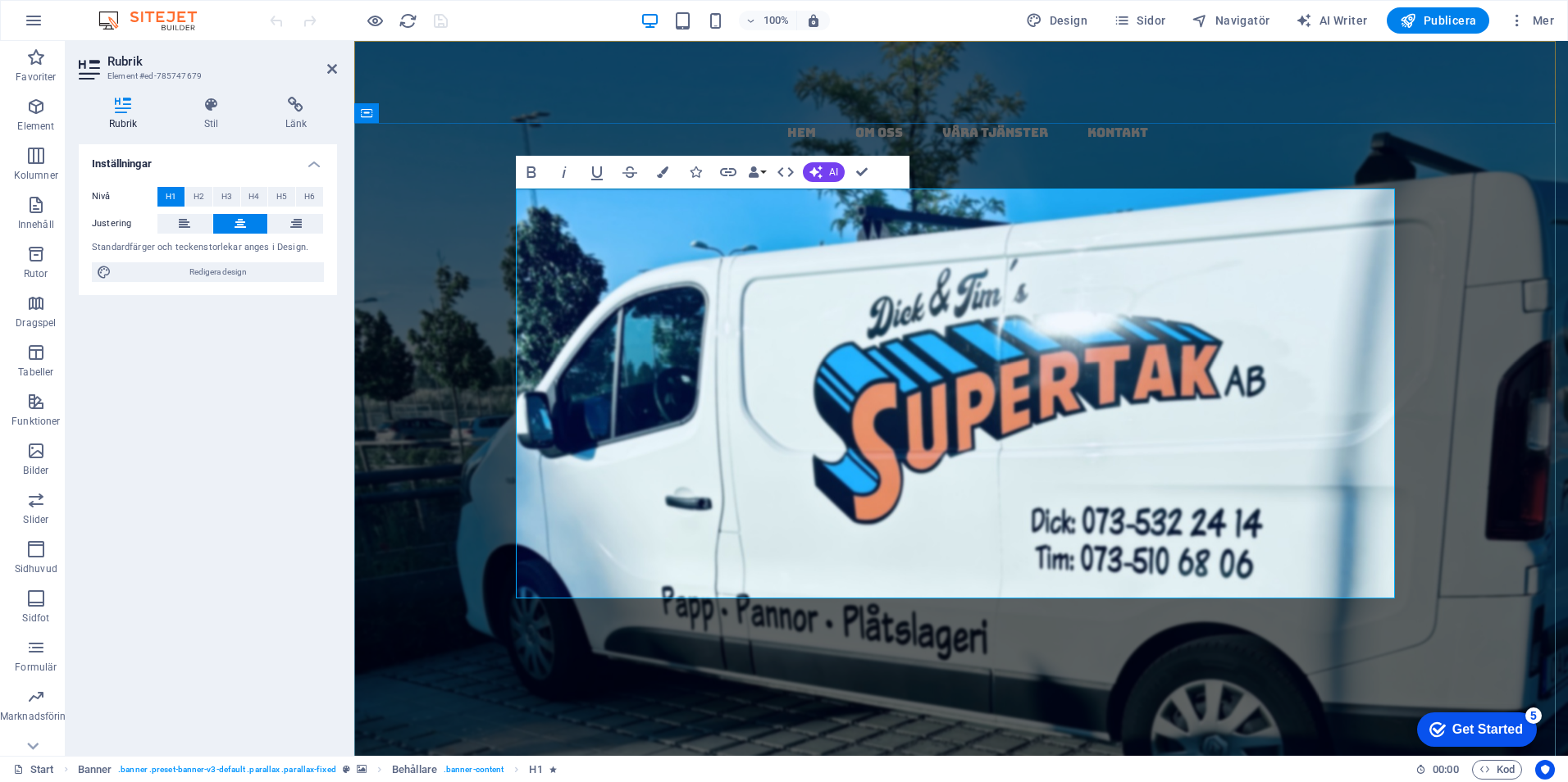
click at [1012, 484] on strong "​ Papptak ​​ i ​ ​​ [GEOGRAPHIC_DATA]​ ​ ​ ​- ​​ kompletta​ , ​ täta tak med ga…" at bounding box center [961, 652] width 816 height 337
drag, startPoint x: 988, startPoint y: 396, endPoint x: 553, endPoint y: 402, distance: 435.0
click at [553, 484] on strong "​ Papptak ​​ i ​ ​​ [GEOGRAPHIC_DATA]​ ​ ​ ​- ​​ kompletta​ , ​ täta tak med ga…" at bounding box center [961, 652] width 816 height 337
click at [660, 178] on icon "button" at bounding box center [663, 172] width 12 height 12
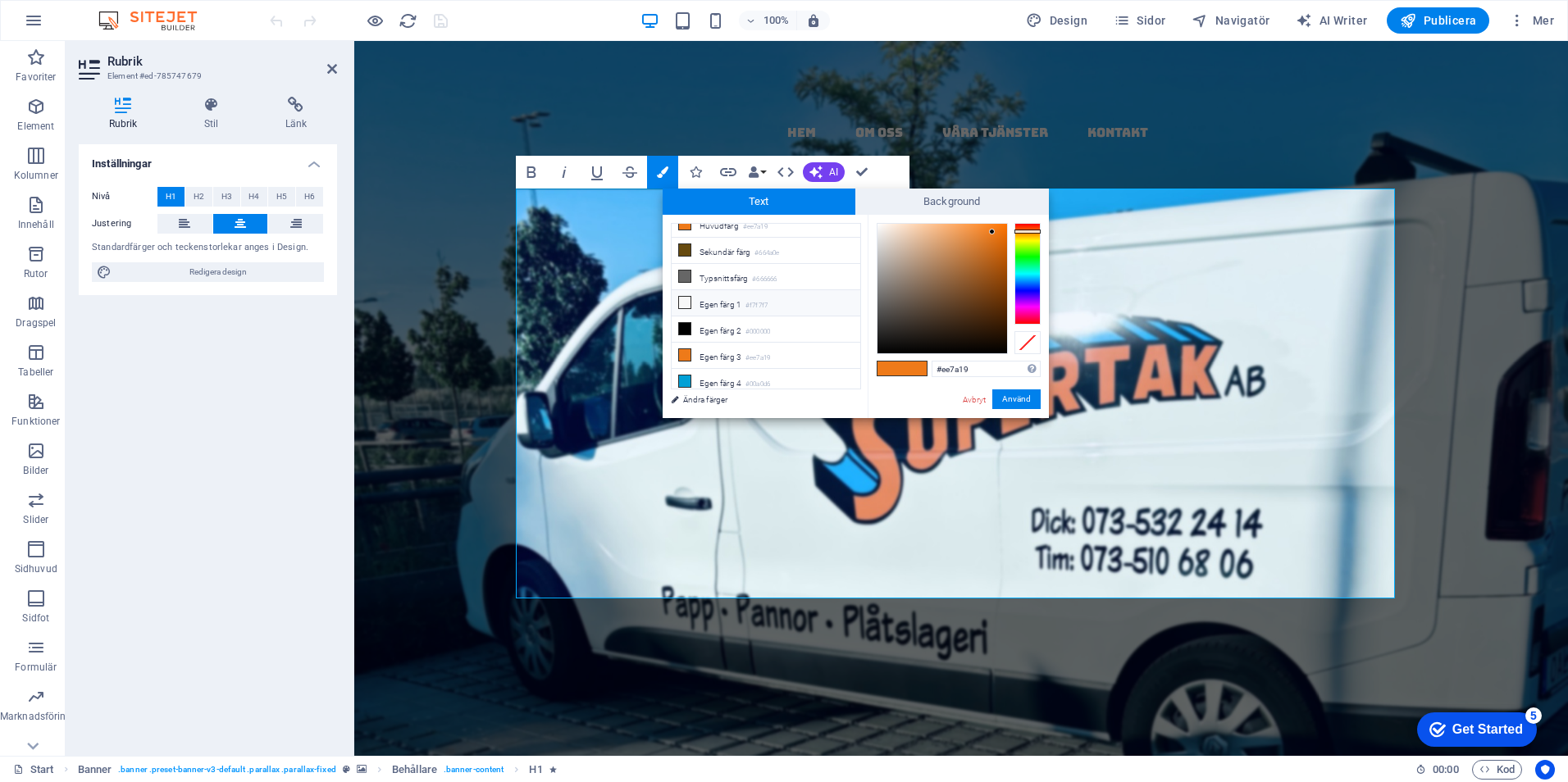
drag, startPoint x: 713, startPoint y: 294, endPoint x: 759, endPoint y: 300, distance: 46.4
click at [714, 294] on li "Egen färg 1 #f7f7f7" at bounding box center [766, 303] width 189 height 26
click at [1020, 402] on button "Använd" at bounding box center [1016, 399] width 48 height 19
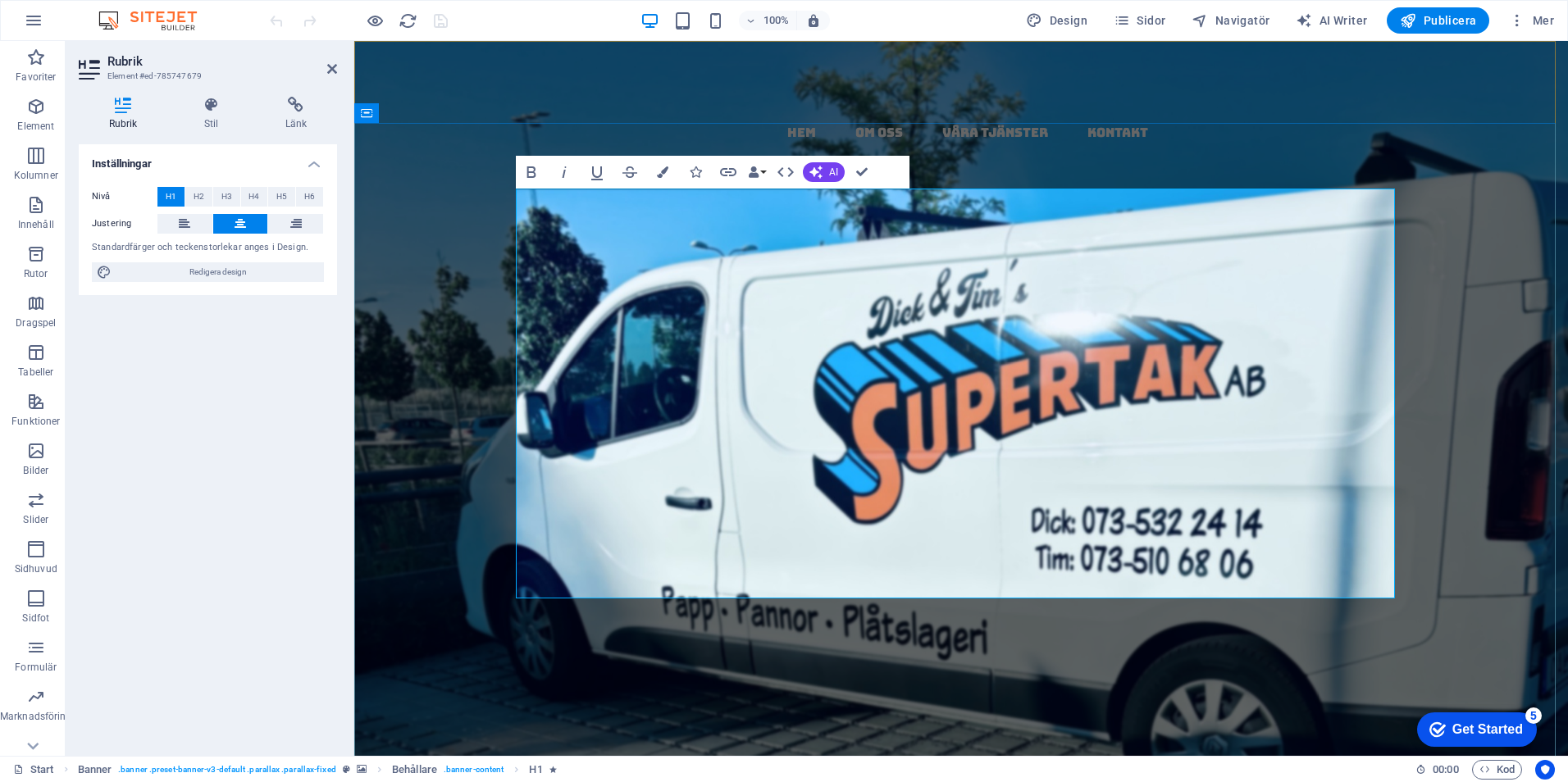
click at [986, 484] on strong "​ Papptak ​​ i ​ ​​ [GEOGRAPHIC_DATA]​ ​ ​​-​​ ​ kompletta​ ​ , ​ täta tak med …" at bounding box center [961, 652] width 816 height 337
click at [1133, 484] on strong "​ Papptak ​​ i ​ ​​ [GEOGRAPHIC_DATA]​ ​ ​​-​​ ​ kompletta​ ​ , ​ täta tak med …" at bounding box center [961, 652] width 816 height 337
drag, startPoint x: 942, startPoint y: 314, endPoint x: 608, endPoint y: 316, distance: 334.0
click at [616, 484] on span "Papptak" at bounding box center [782, 529] width 333 height 90
click at [664, 164] on button "Colors" at bounding box center [662, 172] width 31 height 33
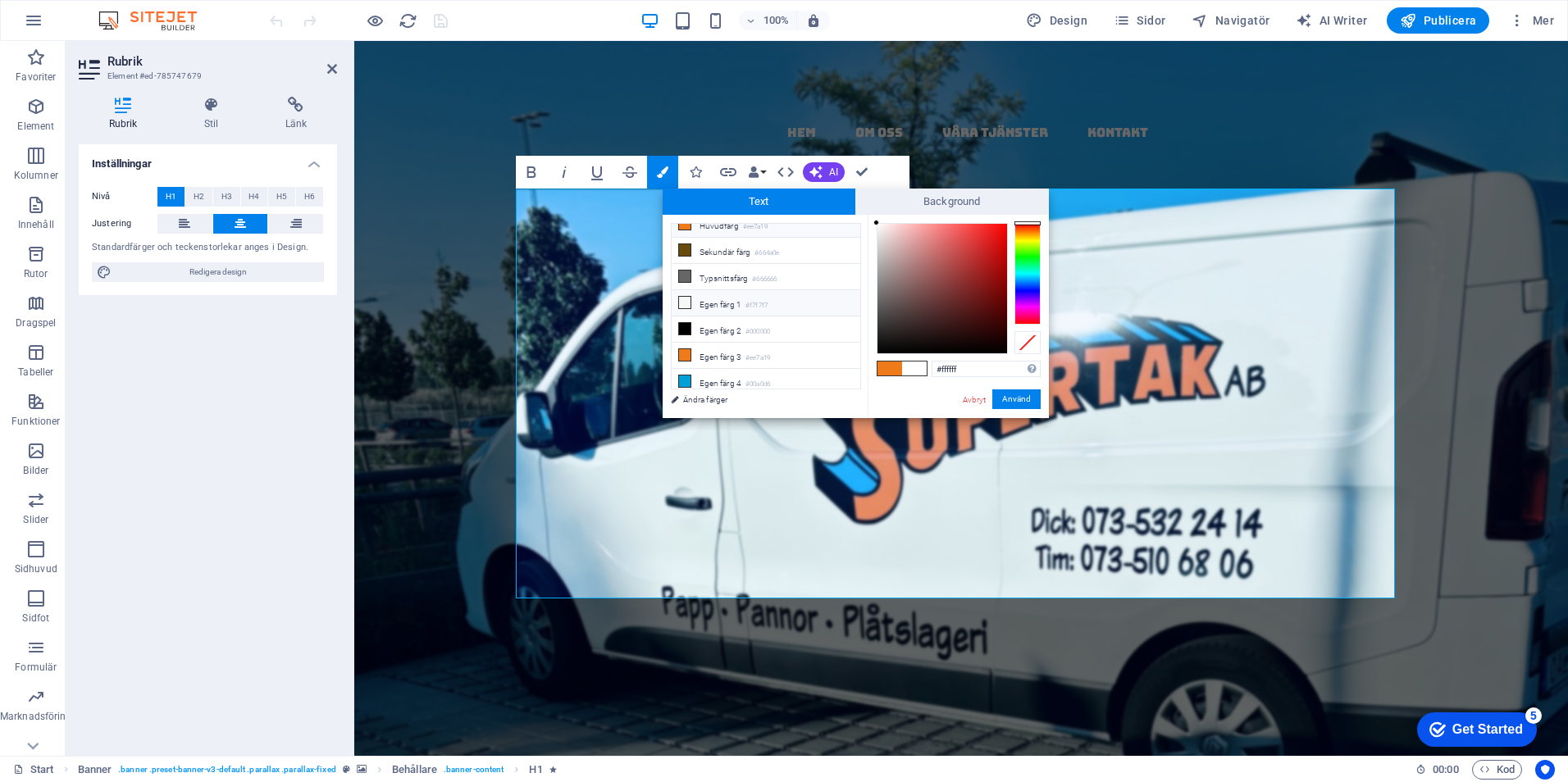
click at [700, 226] on li "Huvudfärg #ee7a19" at bounding box center [766, 224] width 189 height 26
click at [1034, 399] on button "Använd" at bounding box center [1016, 399] width 48 height 19
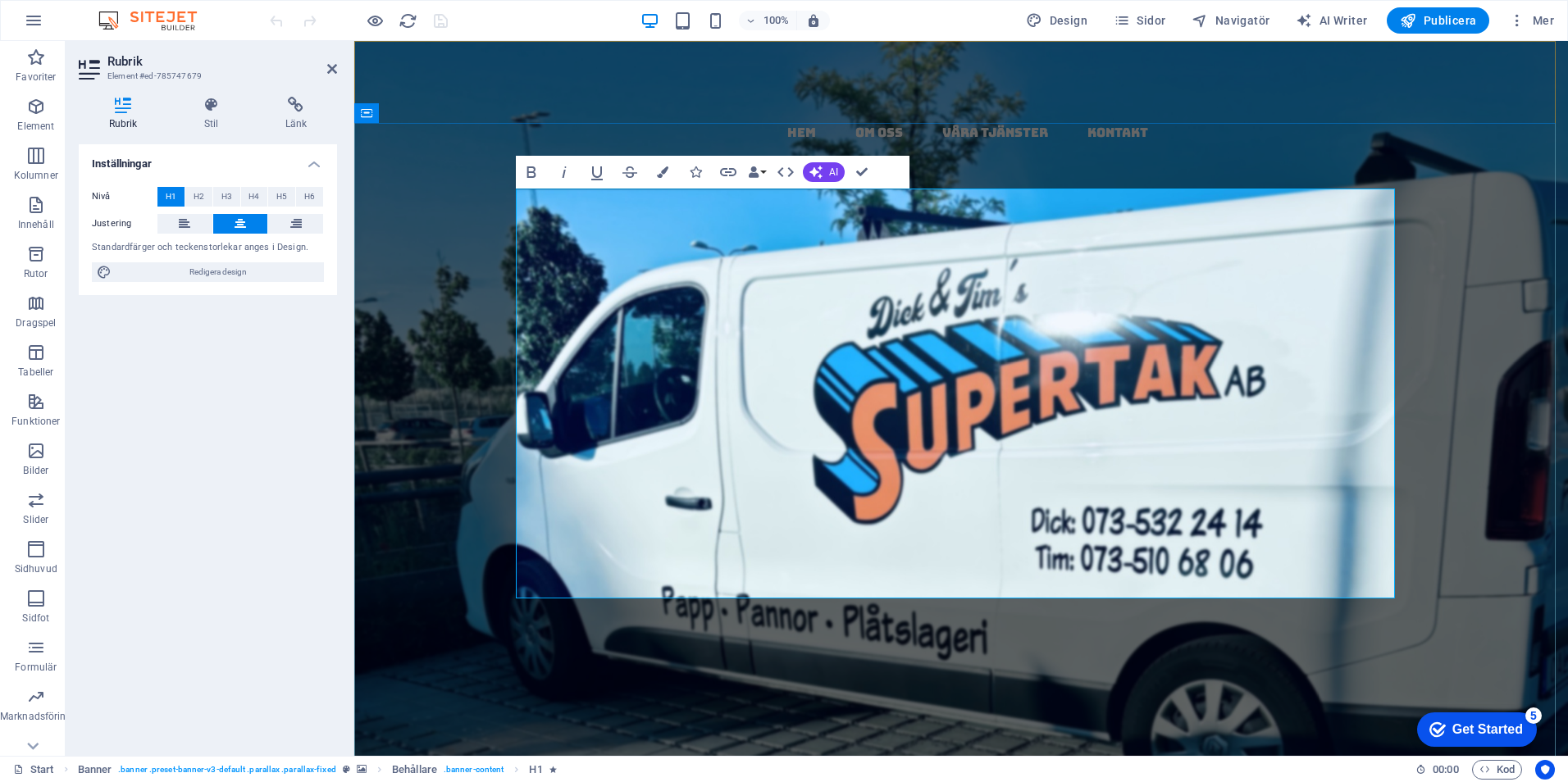
click at [959, 484] on strong "​​ Papptak ​​​ i ​ ​​ [GEOGRAPHIC_DATA]​ ​ ​​-​​ ​ kompletta​ ​ , ​ täta tak me…" at bounding box center [961, 652] width 816 height 337
click at [661, 164] on button "Colors" at bounding box center [662, 172] width 31 height 33
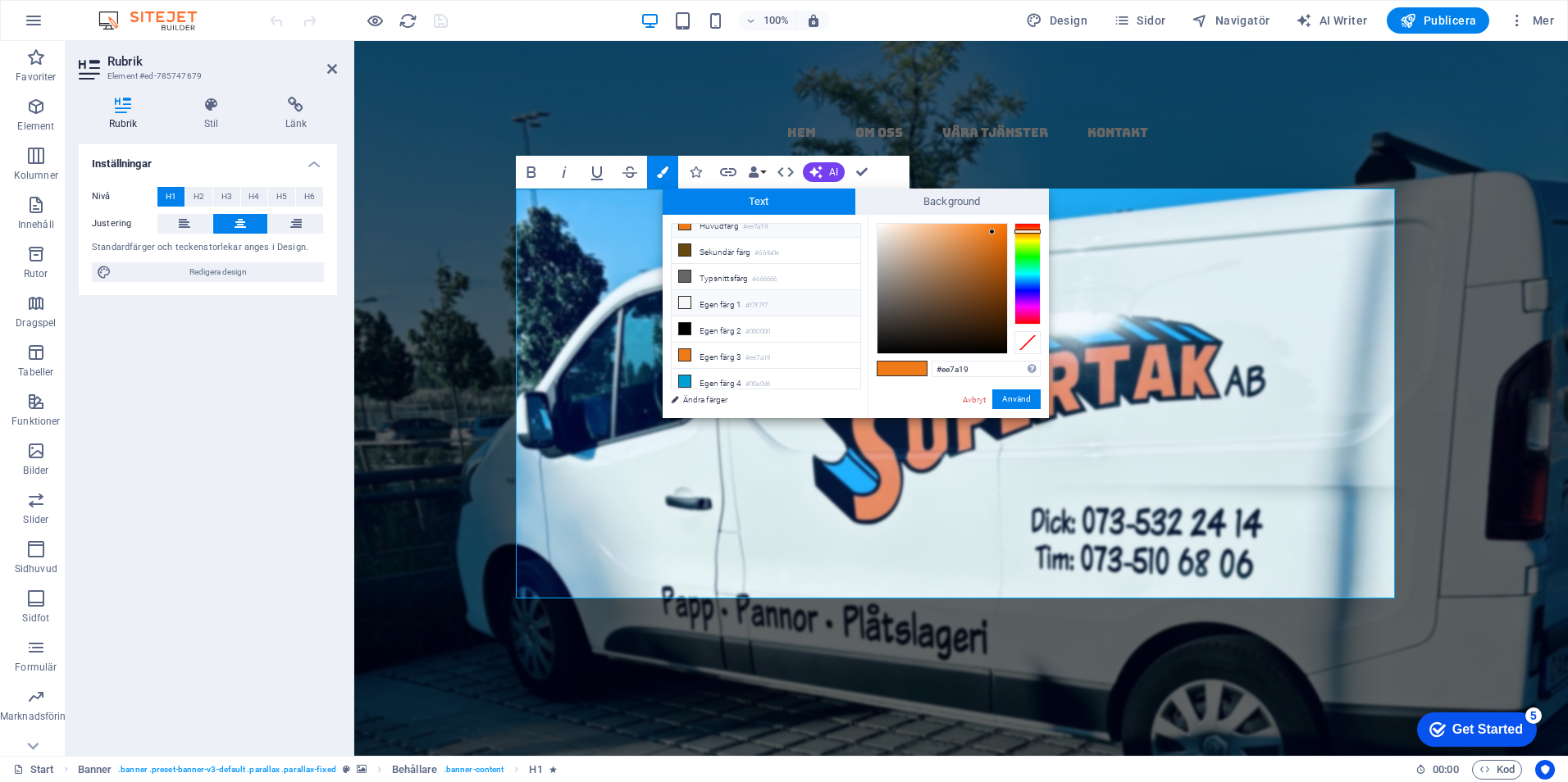
click at [683, 297] on icon at bounding box center [685, 303] width 12 height 12
click at [1021, 396] on button "Använd" at bounding box center [1016, 399] width 48 height 19
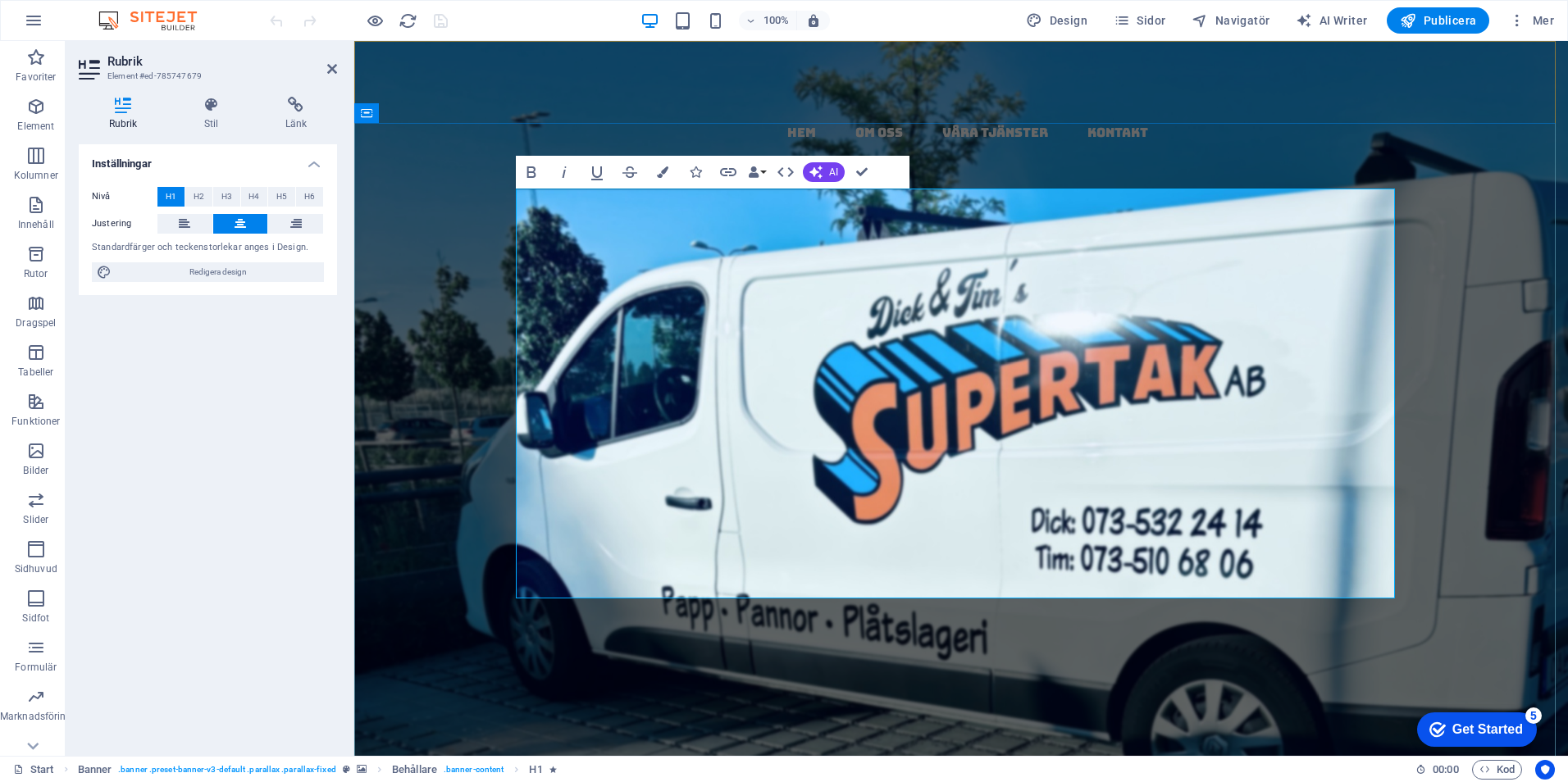
drag, startPoint x: 1245, startPoint y: 307, endPoint x: 1016, endPoint y: 319, distance: 229.3
click at [1016, 484] on span "Skåne​" at bounding box center [1126, 529] width 241 height 90
click at [657, 164] on button "Colors" at bounding box center [662, 172] width 31 height 33
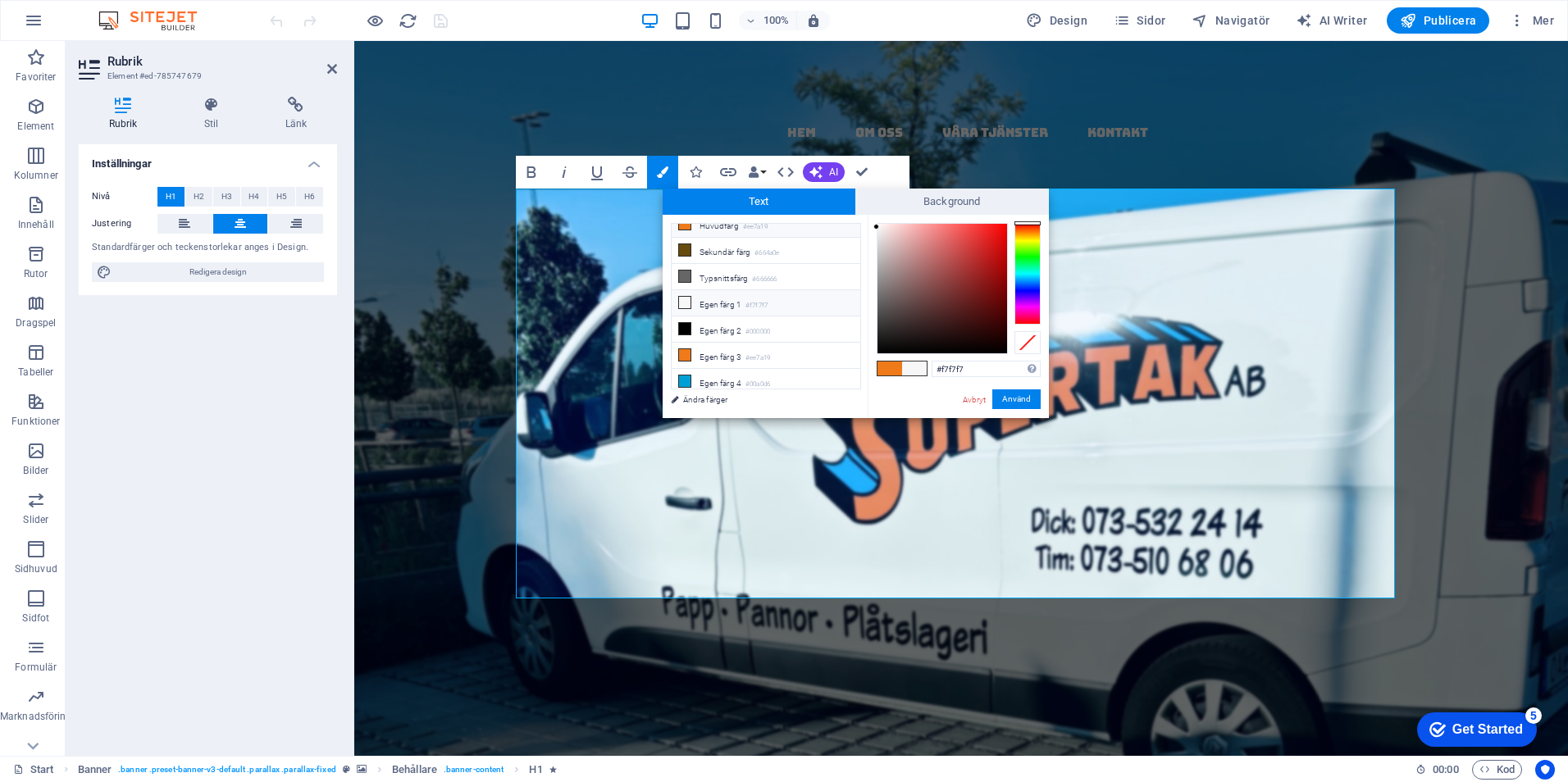
click at [705, 225] on li "Huvudfärg #ee7a19" at bounding box center [766, 224] width 189 height 26
click at [1008, 389] on div "#ee7a19 Format som stöds #0852ed rgb(8, 82, 237) rgba(8, 82, 237, 90%) hsv(221,…" at bounding box center [957, 435] width 181 height 441
click at [1010, 399] on button "Använd" at bounding box center [1016, 399] width 48 height 19
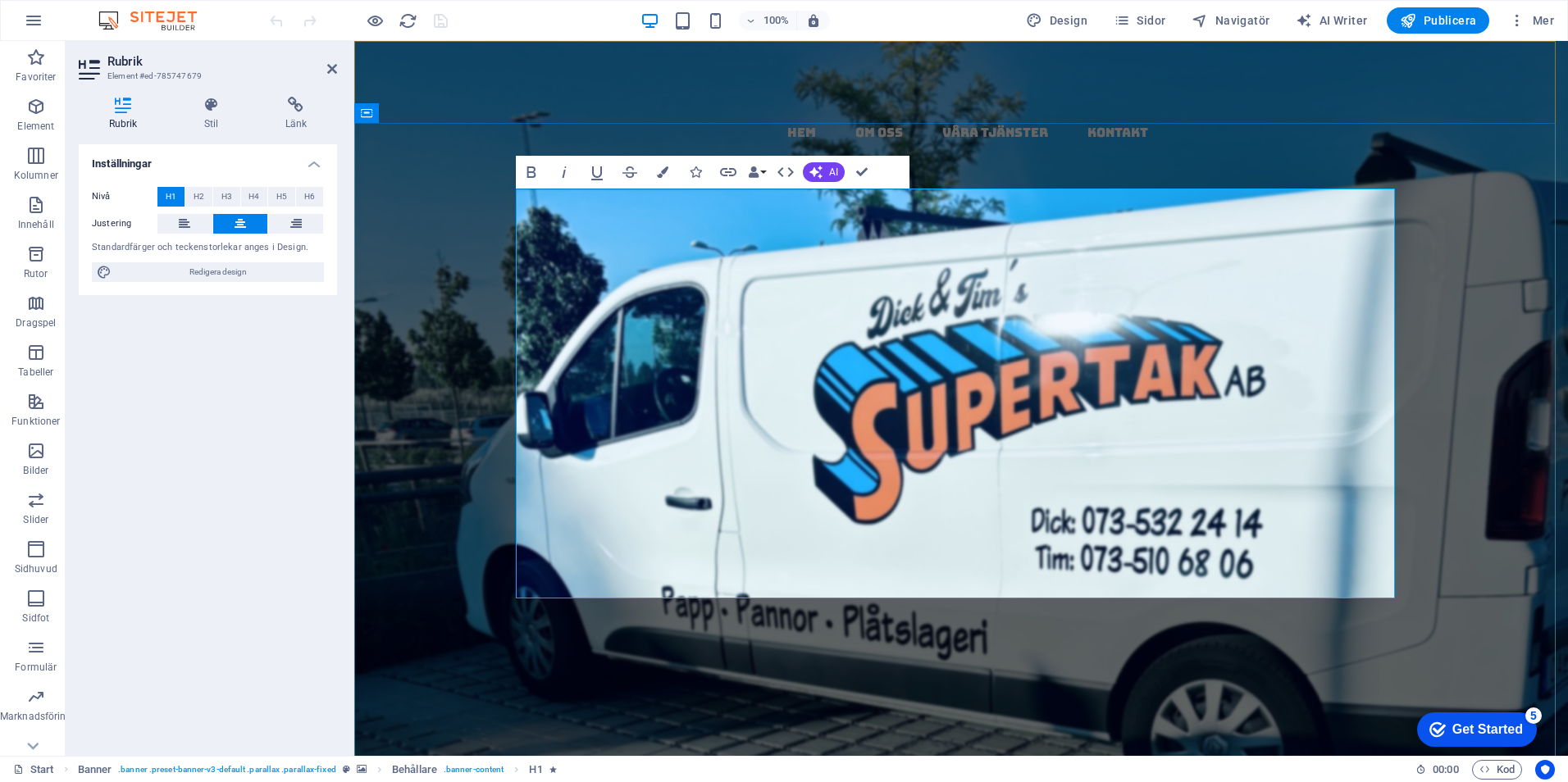
drag, startPoint x: 1030, startPoint y: 442, endPoint x: 1010, endPoint y: 423, distance: 27.6
click at [1030, 484] on strong "​​ Papptak ​​​​ i​ ​ ​​ [GEOGRAPHIC_DATA] ​ ​ ​​-​​ ​ kompletta​ ​ , ​ täta tak…" at bounding box center [961, 693] width 834 height 418
drag, startPoint x: 1338, startPoint y: 396, endPoint x: 1229, endPoint y: 393, distance: 109.0
click at [1229, 407] on h1 "​​ Papptak ​​​​ i​ ​ ​​ [GEOGRAPHIC_DATA] ​ ​ ​​-​​ ​ kompletta​ ​ , ​ täta tak…" at bounding box center [961, 652] width 879 height 491
click at [663, 174] on icon "button" at bounding box center [663, 172] width 12 height 12
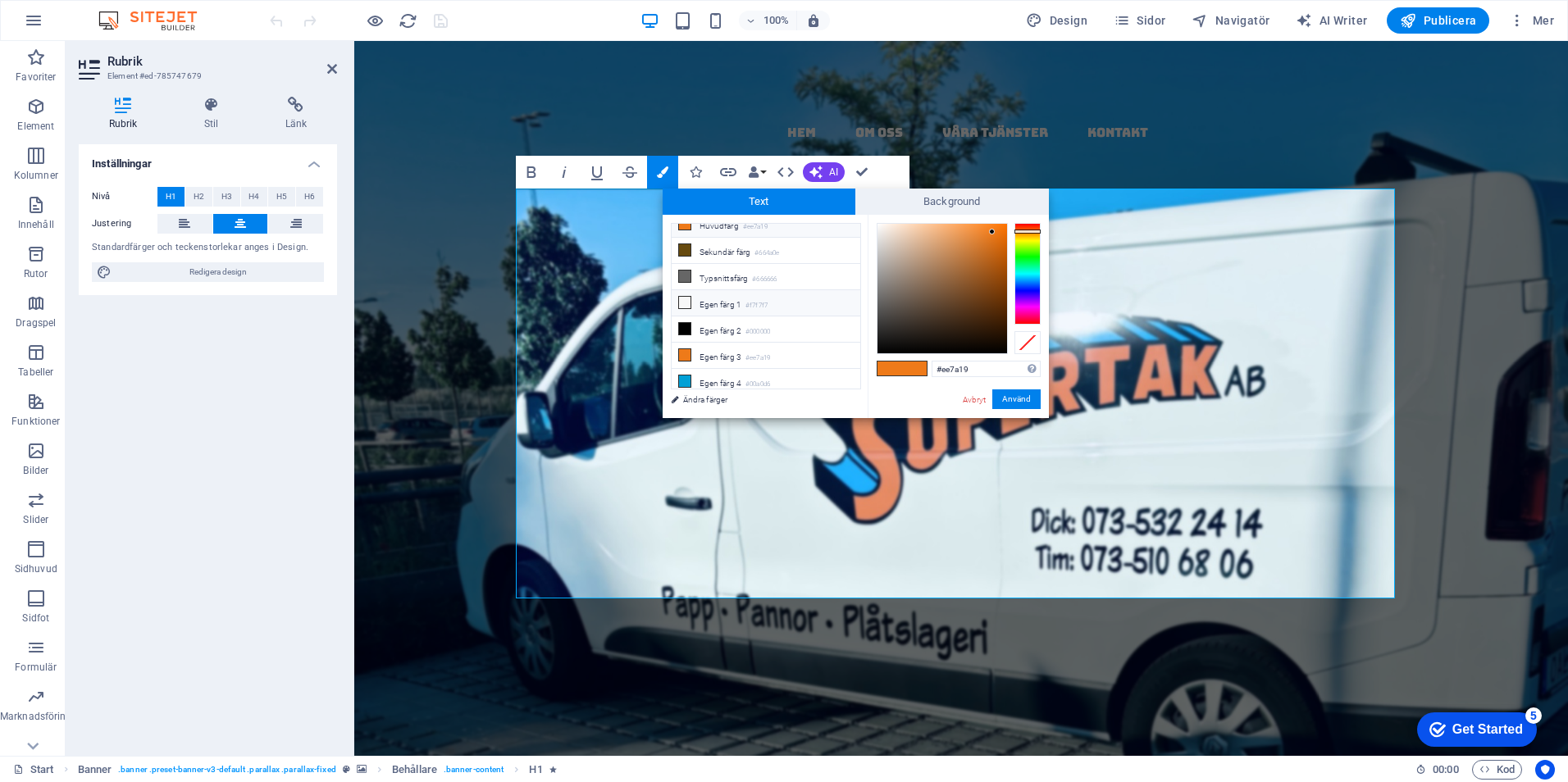
click at [700, 300] on li "Egen färg 1 #f7f7f7" at bounding box center [766, 303] width 189 height 26
click at [780, 484] on strong "​​ Papptak ​​​​ i​ ​ ​​ [GEOGRAPHIC_DATA] ​ ​ ​​-​​ ​ kompletta​ ​ , ​ täta tak…" at bounding box center [961, 693] width 834 height 418
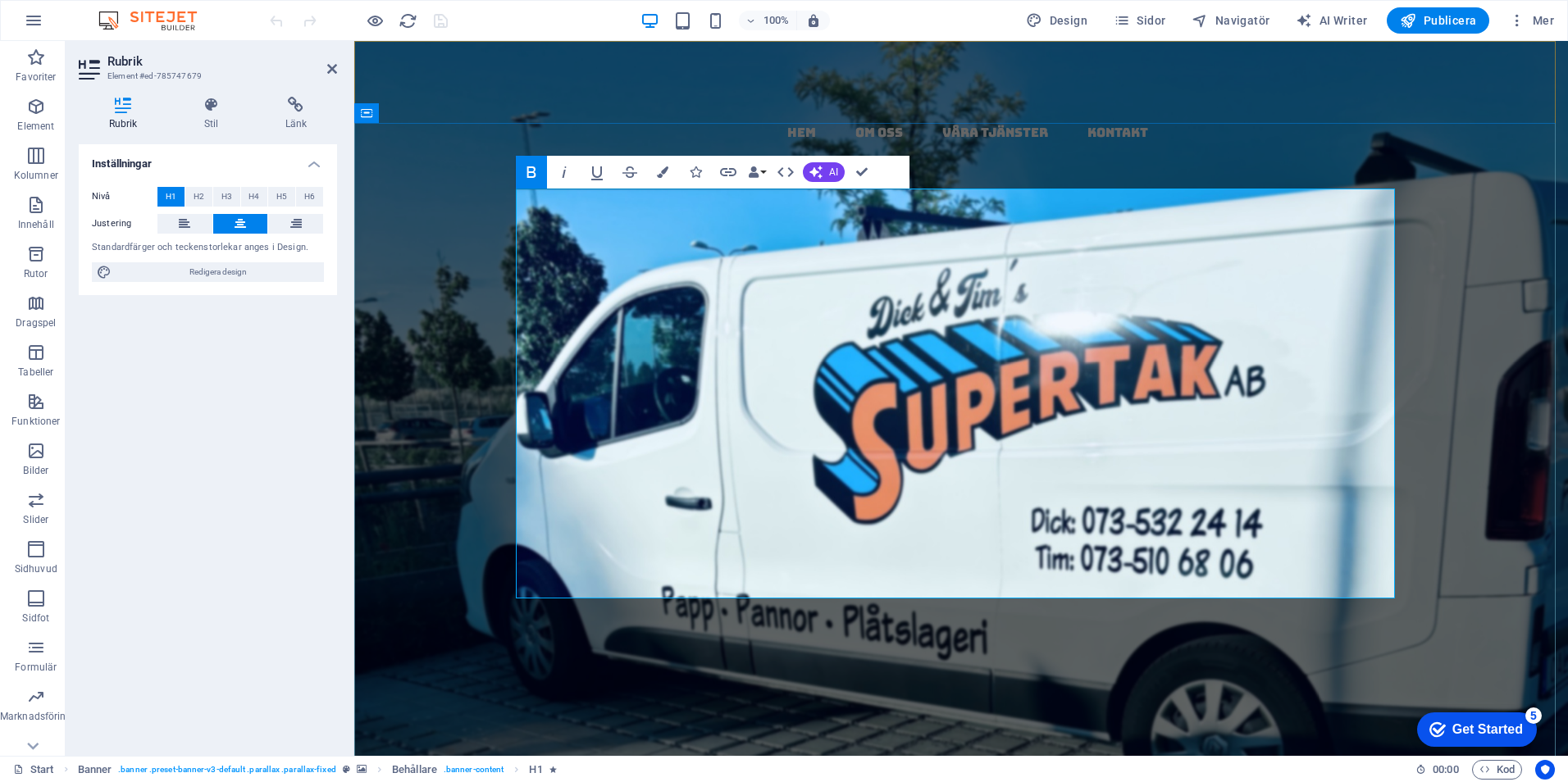
drag, startPoint x: 1359, startPoint y: 386, endPoint x: 1215, endPoint y: 396, distance: 144.3
click at [1215, 484] on strong "​​ Papptak ​​​​ i​ ​ ​​ [GEOGRAPHIC_DATA] ​ ​ ​​-​​ ​ kompletta​ ​ , ​ täta tak…" at bounding box center [961, 693] width 834 height 418
click at [660, 168] on icon "button" at bounding box center [663, 172] width 12 height 12
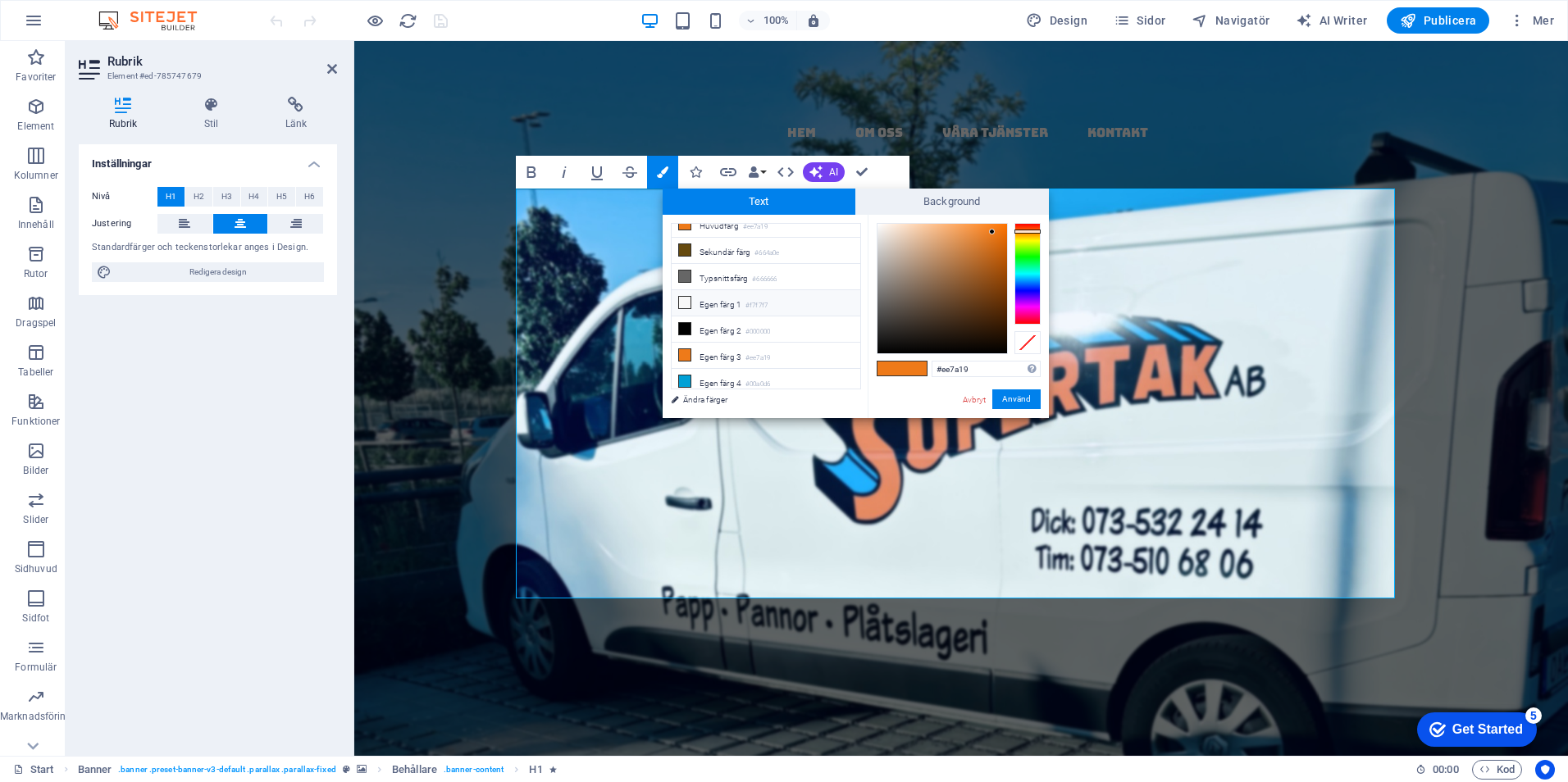
drag, startPoint x: 703, startPoint y: 300, endPoint x: 872, endPoint y: 323, distance: 170.6
click at [712, 300] on li "Egen färg 1 #f7f7f7" at bounding box center [766, 303] width 189 height 26
click at [1016, 392] on button "Använd" at bounding box center [1016, 399] width 48 height 19
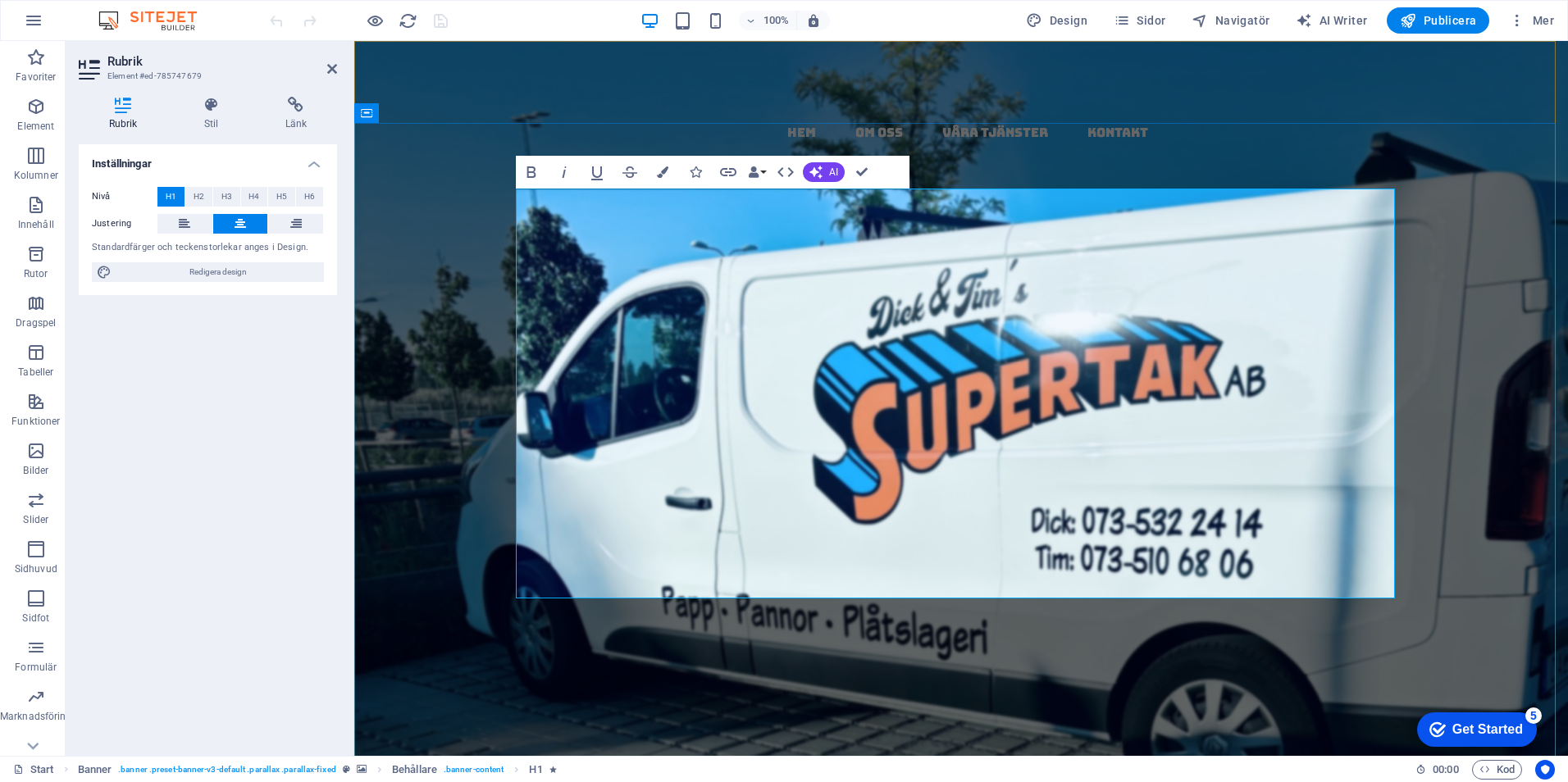
click at [784, 484] on strong "​​ Papptak ​​​​ i​ ​ ​​ [GEOGRAPHIC_DATA] ​ ​ ​​-​​ ​ kompletta​ ​ , ​ täta ​ t…" at bounding box center [961, 693] width 834 height 418
drag, startPoint x: 1129, startPoint y: 463, endPoint x: 793, endPoint y: 470, distance: 336.1
click at [793, 484] on strong "​​ Papptak ​​​​ i​ ​ ​​ [GEOGRAPHIC_DATA] ​ ​ ​​-​​ ​ kompletta​ ​ , ​ täta ​ t…" at bounding box center [961, 693] width 834 height 418
click at [657, 169] on icon "button" at bounding box center [663, 172] width 12 height 12
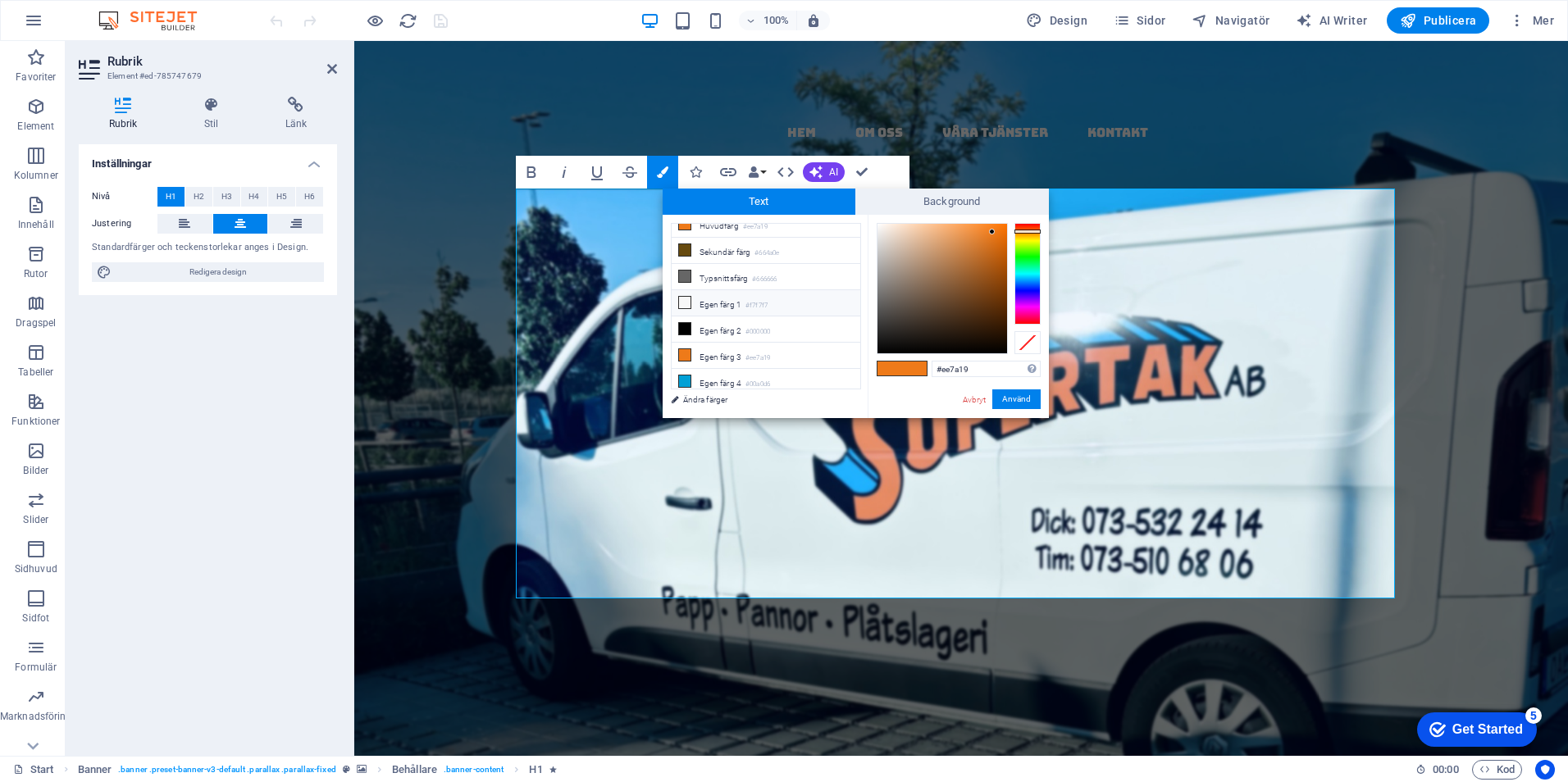
click at [688, 297] on icon at bounding box center [685, 303] width 12 height 12
click at [1010, 397] on button "Använd" at bounding box center [1016, 399] width 48 height 19
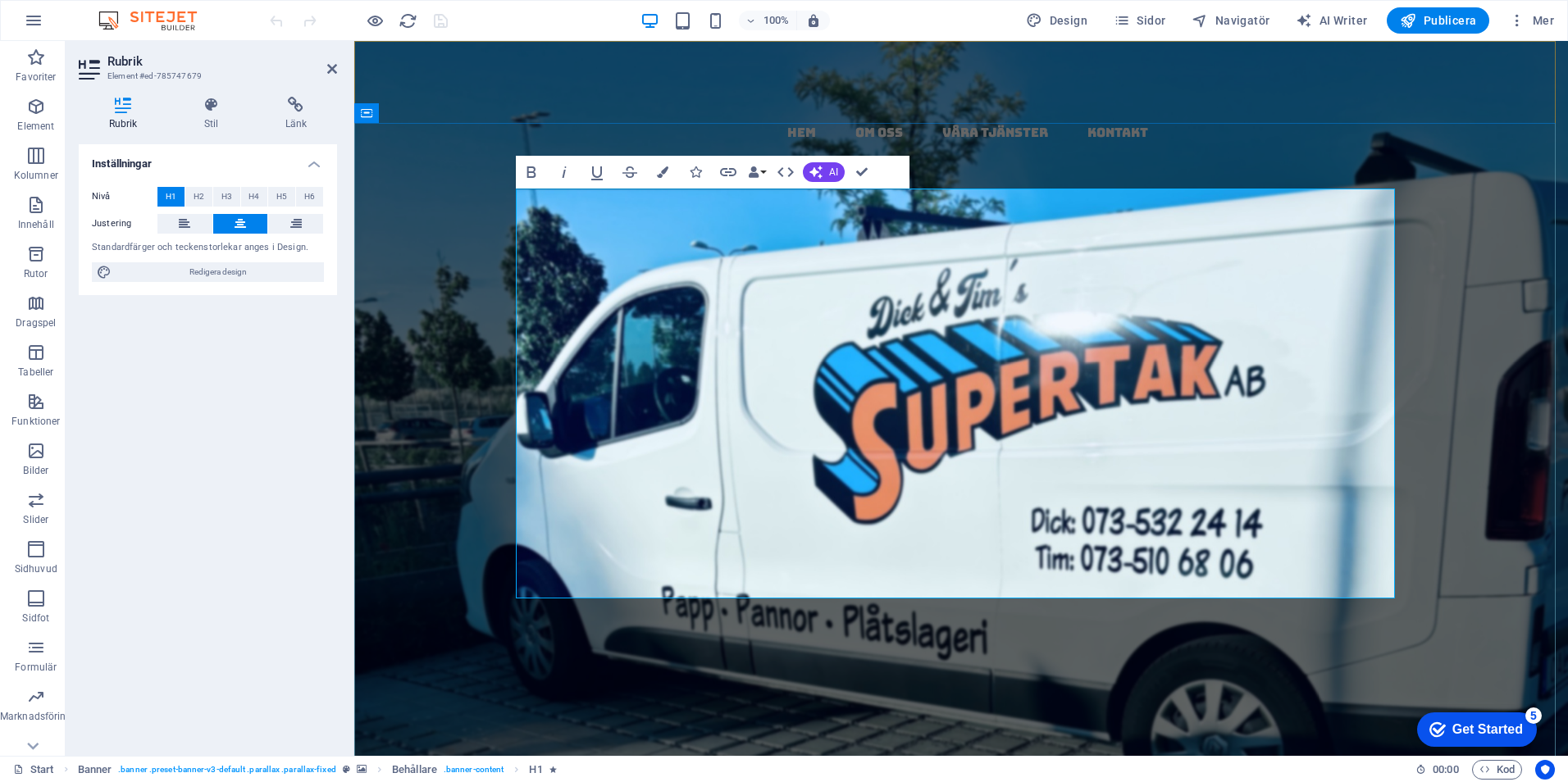
drag, startPoint x: 1161, startPoint y: 562, endPoint x: 773, endPoint y: 571, distance: 388.1
click at [773, 571] on h1 "​​ Papptak ​​​​ i​ ​ ​​ [GEOGRAPHIC_DATA] ​ ​ ​​-​​ ​ kompletta​ ​ , ​ täta ​ t…" at bounding box center [961, 652] width 879 height 491
click at [665, 169] on icon "button" at bounding box center [663, 172] width 12 height 12
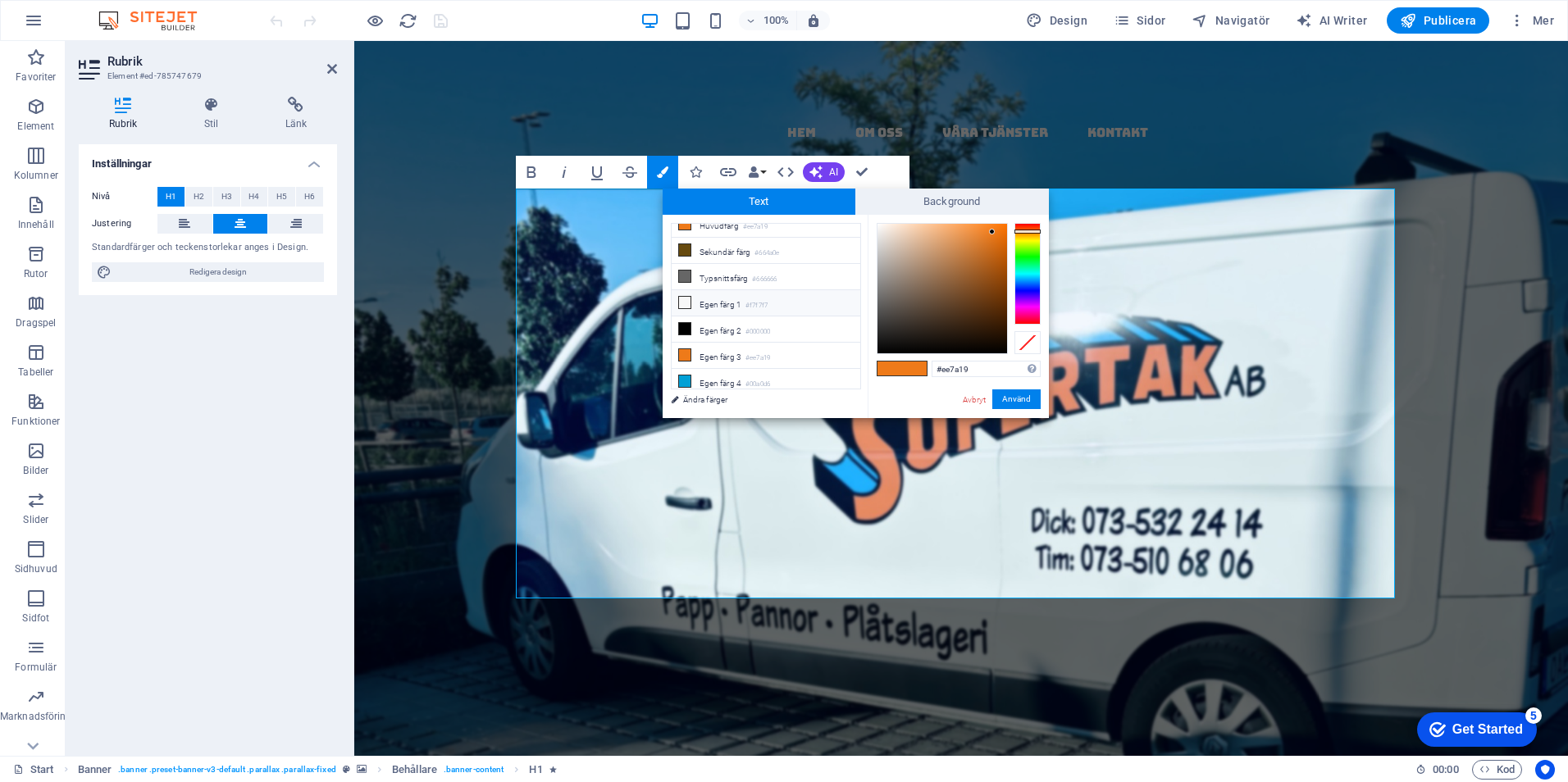
click at [709, 297] on li "Egen färg 1 #f7f7f7" at bounding box center [766, 303] width 189 height 26
click at [1014, 397] on button "Använd" at bounding box center [1016, 399] width 48 height 19
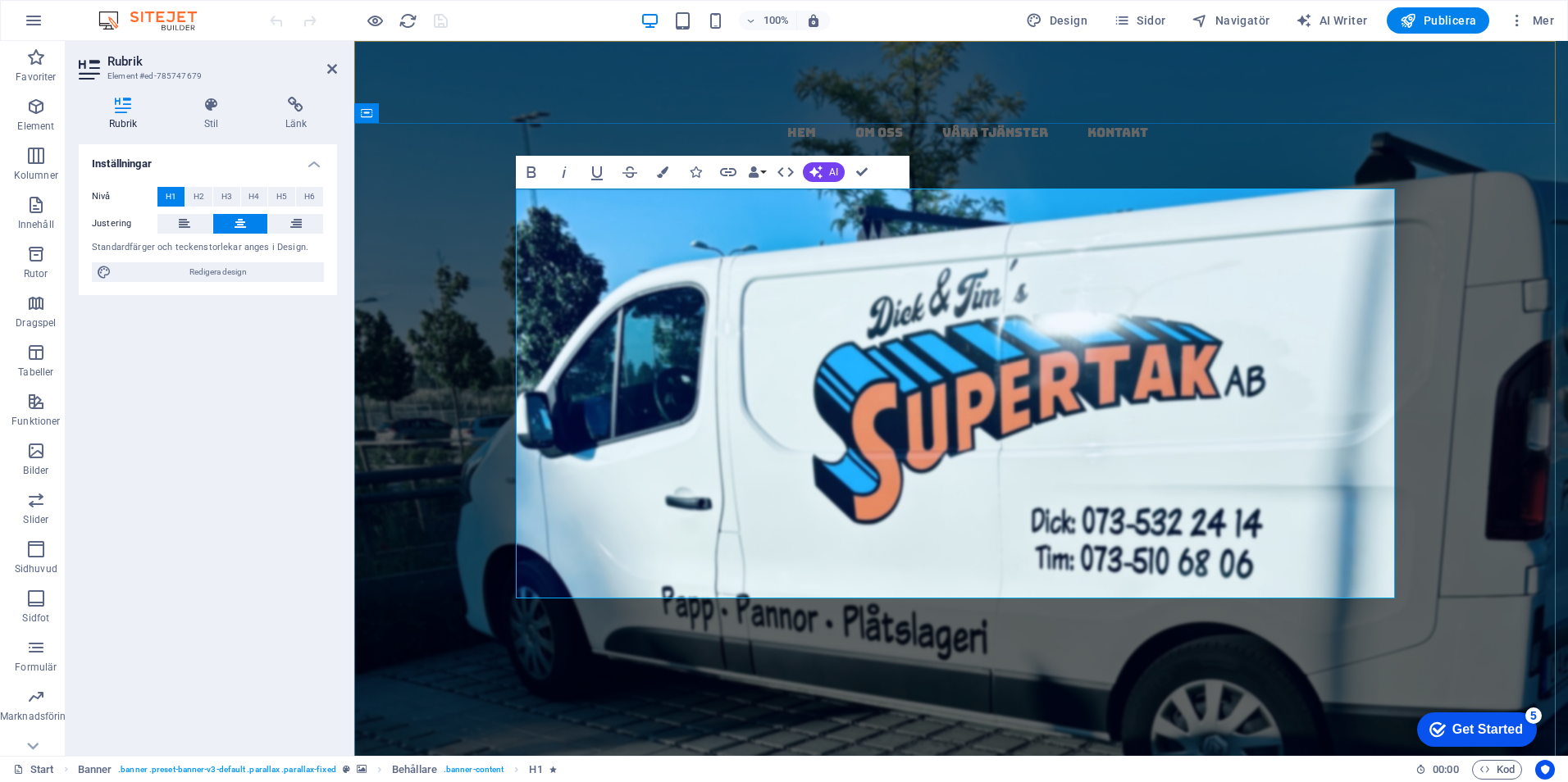
click at [1065, 407] on h1 "​​ Papptak ​​​​ i​ ​ ​​ [GEOGRAPHIC_DATA] ​ ​ ​​-​​ ​ kompletta​ ​ , ​ täta ​ t…" at bounding box center [961, 652] width 879 height 491
drag, startPoint x: 1011, startPoint y: 407, endPoint x: 989, endPoint y: 407, distance: 22.0
click at [989, 484] on strong "​​ Papptak ​​​​ i​ ​ ​​ [GEOGRAPHIC_DATA] ​ ​ ​​-​​ ​ kompletta​ ​ , ​ täta ​ t…" at bounding box center [961, 693] width 834 height 418
click at [660, 165] on button "Colors" at bounding box center [662, 172] width 31 height 33
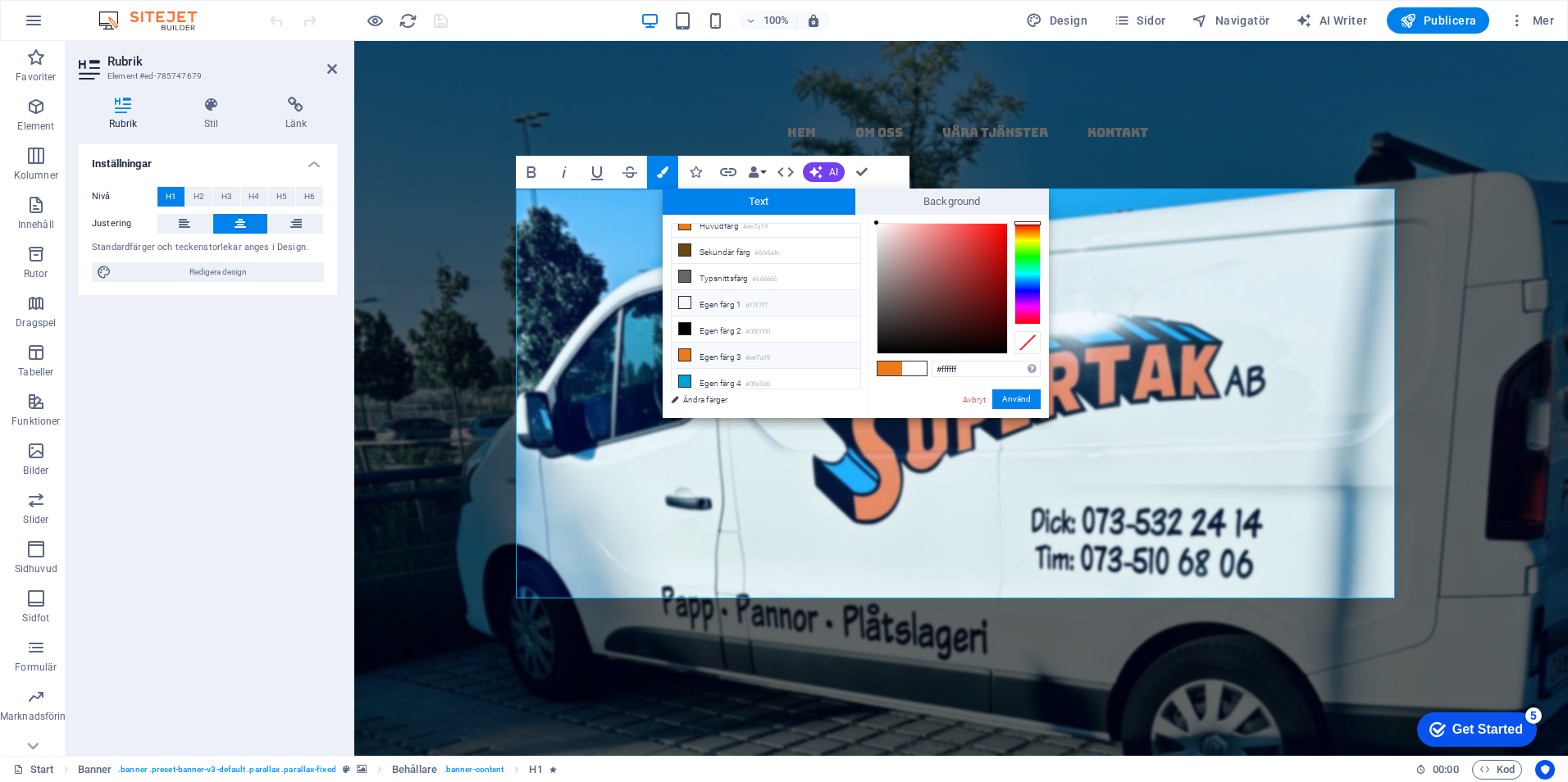
drag, startPoint x: 739, startPoint y: 354, endPoint x: 752, endPoint y: 345, distance: 15.8
click at [740, 345] on li "Egen färg 3 #ee7a19" at bounding box center [766, 355] width 189 height 26
click at [1030, 400] on button "Använd" at bounding box center [1016, 399] width 48 height 19
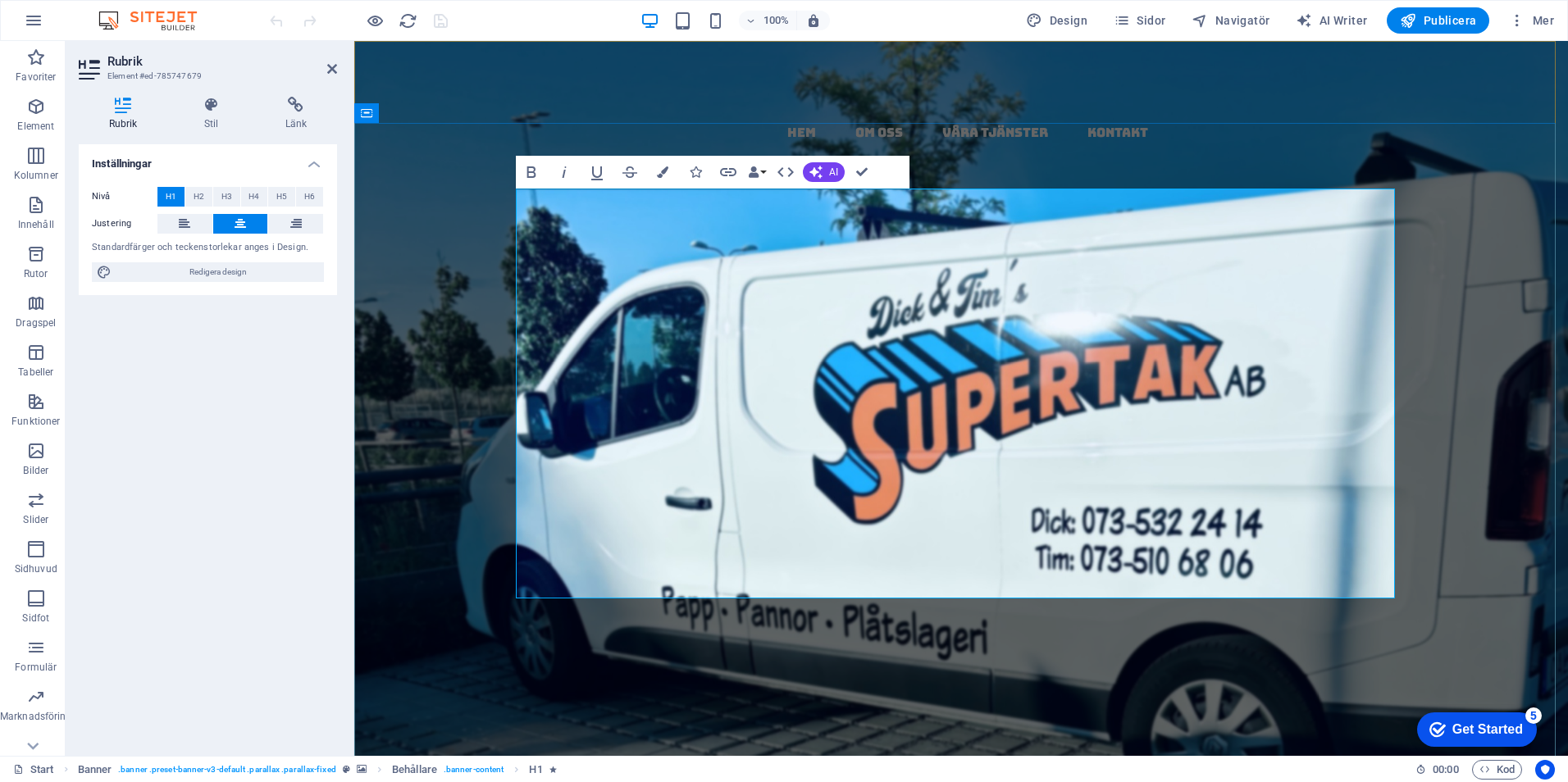
click at [1301, 542] on h1 "​​ Papptak ​​​​ i​ ​ ​​ [GEOGRAPHIC_DATA] ​ ​ ​​-​​ ​ kompletta​ ​​ ,​ ​ täta ​…" at bounding box center [961, 652] width 879 height 491
drag, startPoint x: 1296, startPoint y: 315, endPoint x: 1268, endPoint y: 321, distance: 28.6
click at [1268, 484] on strong "​​ Papptak ​​​​ i​ ​ ​​ [GEOGRAPHIC_DATA] ​ ​ ​​-​​ ​ kompletta​ ​​ ,​ ​ täta ​…" at bounding box center [961, 693] width 834 height 418
click at [665, 169] on icon "button" at bounding box center [663, 172] width 12 height 12
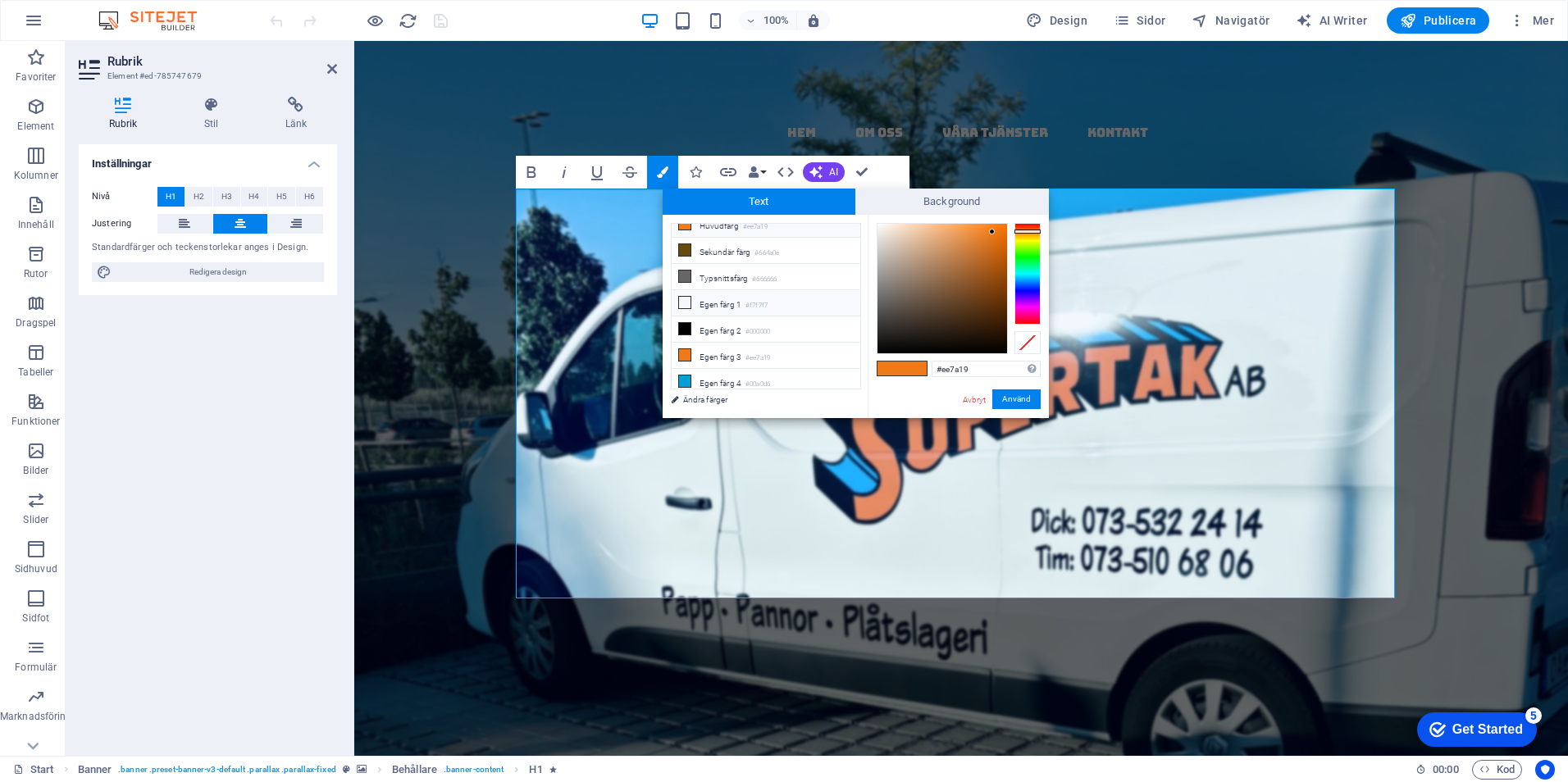
click at [703, 300] on li "Egen färg 1 #f7f7f7" at bounding box center [766, 303] width 189 height 26
click at [1020, 397] on button "Använd" at bounding box center [1016, 399] width 48 height 19
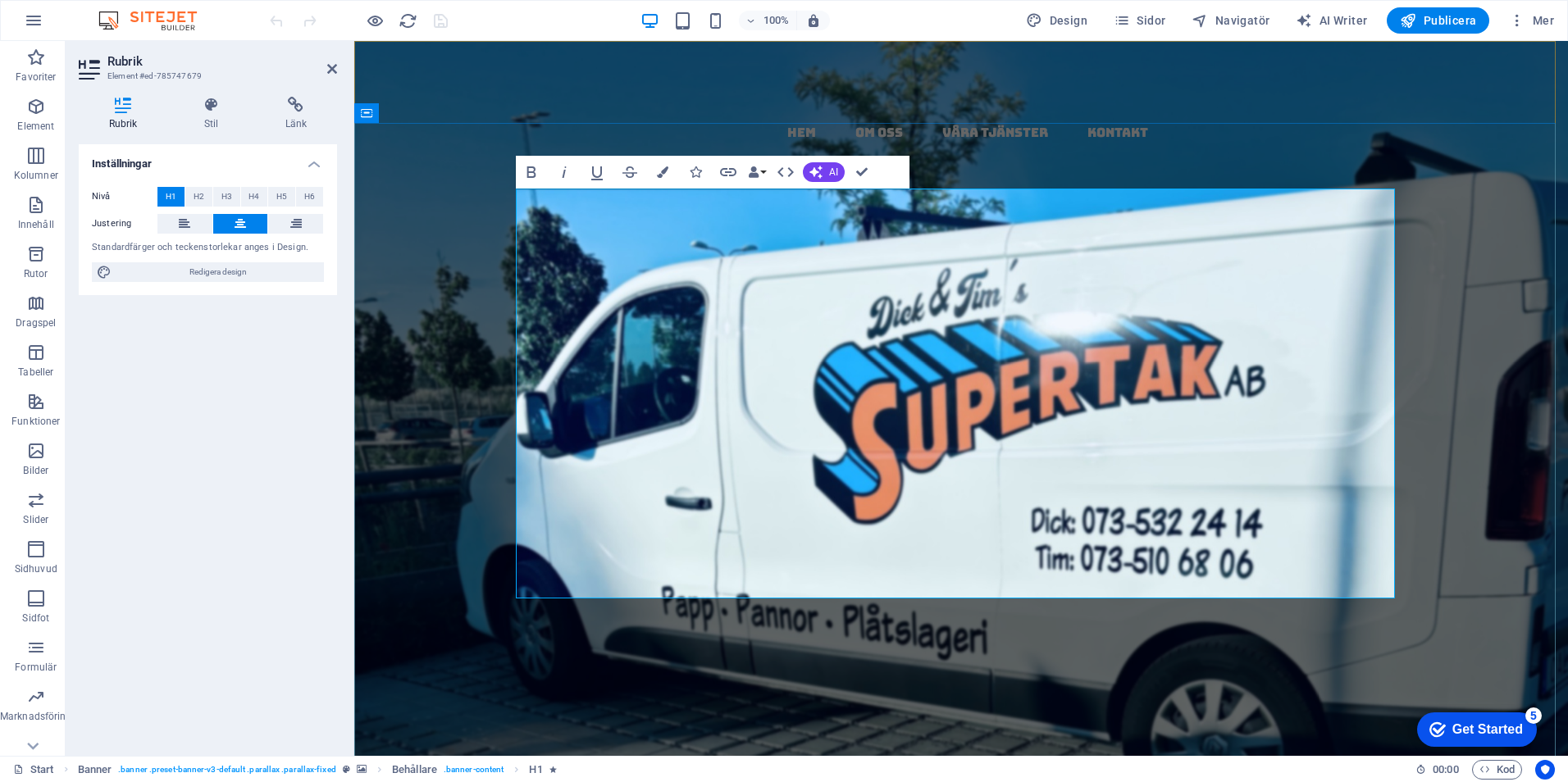
click at [1230, 553] on h1 "​​ Papptak ​​​​ i​ ​ ​​ [GEOGRAPHIC_DATA] ​ ​ ​​​ -​​ ​ ​ kompletta​ ​​ ,​ ​ tä…" at bounding box center [961, 652] width 879 height 491
drag, startPoint x: 983, startPoint y: 402, endPoint x: 563, endPoint y: 409, distance: 420.1
click at [563, 484] on strong "​​ Papptak ​​​​ i​ ​ ​​ [GEOGRAPHIC_DATA] ​ ​ ​​​ -​​ ​ ​ kompletta​ ​​ ,​ ​ tä…" at bounding box center [961, 693] width 834 height 418
click at [1210, 407] on h1 "​​ Papptak ​​​​ i​ ​ ​​ [GEOGRAPHIC_DATA] ​ ​ ​​​ -​​ ​ ​ kompletta​ ​​ ,​ ​ tä…" at bounding box center [961, 652] width 879 height 491
drag, startPoint x: 1019, startPoint y: 401, endPoint x: 986, endPoint y: 402, distance: 33.0
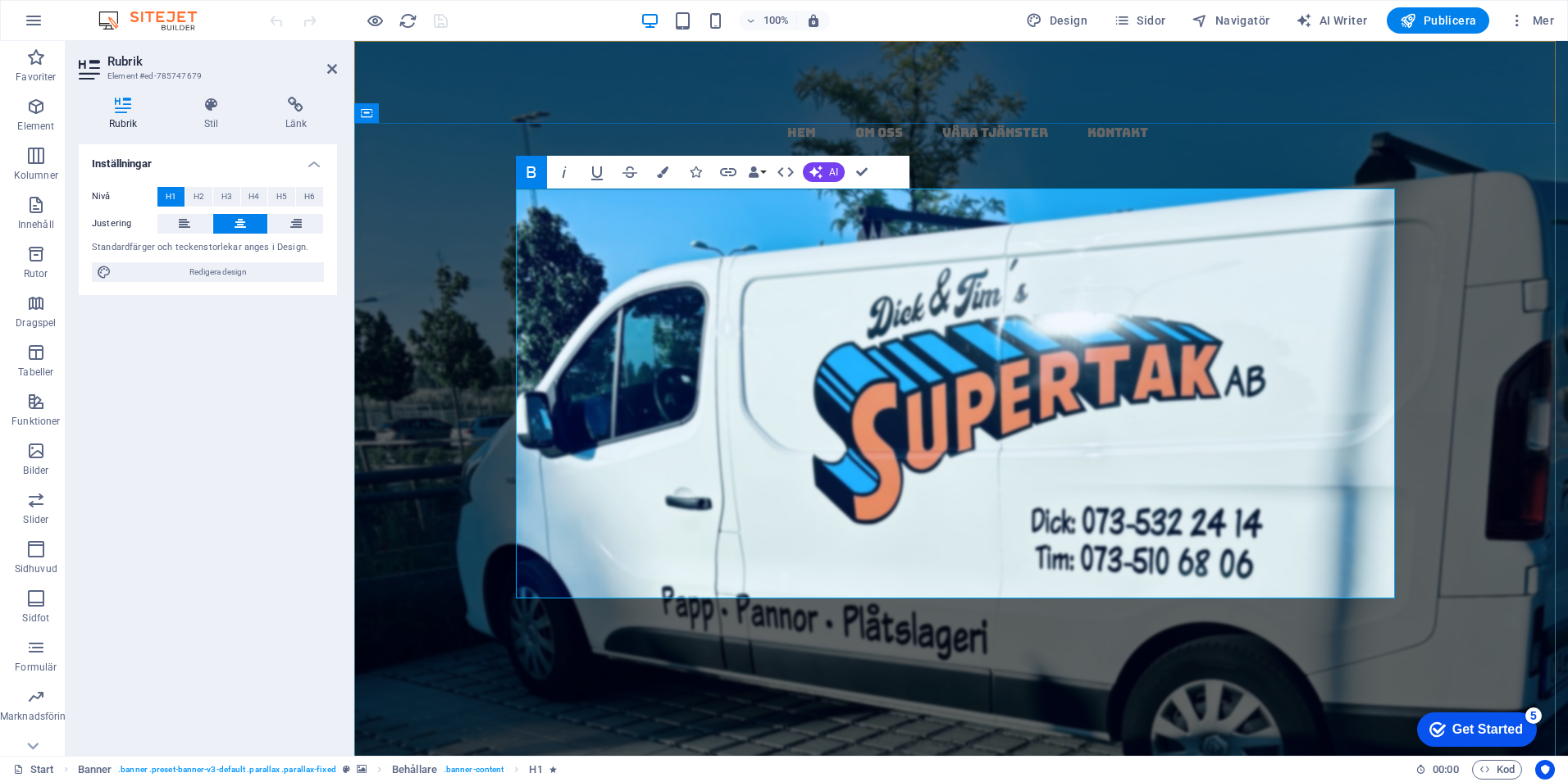
click at [986, 484] on strong "​​ Papptak ​​​​ i​ ​ ​​ [GEOGRAPHIC_DATA] ​ ​ ​​​ -​​ ​ ​ kompletta​ ​​ ,​ ​ tä…" at bounding box center [961, 693] width 834 height 418
drag, startPoint x: 1208, startPoint y: 401, endPoint x: 1021, endPoint y: 402, distance: 187.0
click at [1035, 484] on strong "​​ Papptak ​​​​ i​ ​ ​​ [GEOGRAPHIC_DATA] ​ ​ ​​​ -​​ ​ ​ kompletta​ ​​ ,​ ​ tä…" at bounding box center [961, 693] width 834 height 418
click at [1266, 553] on h1 "​​ Papptak ​​​​ i​ ​ ​​ [GEOGRAPHIC_DATA] ​ ​ ​​​ -​​ ​ ​ kompletta​ ​​ ,​ ​ tä…" at bounding box center [961, 652] width 879 height 491
click at [934, 484] on span "Papptak" at bounding box center [933, 529] width 333 height 90
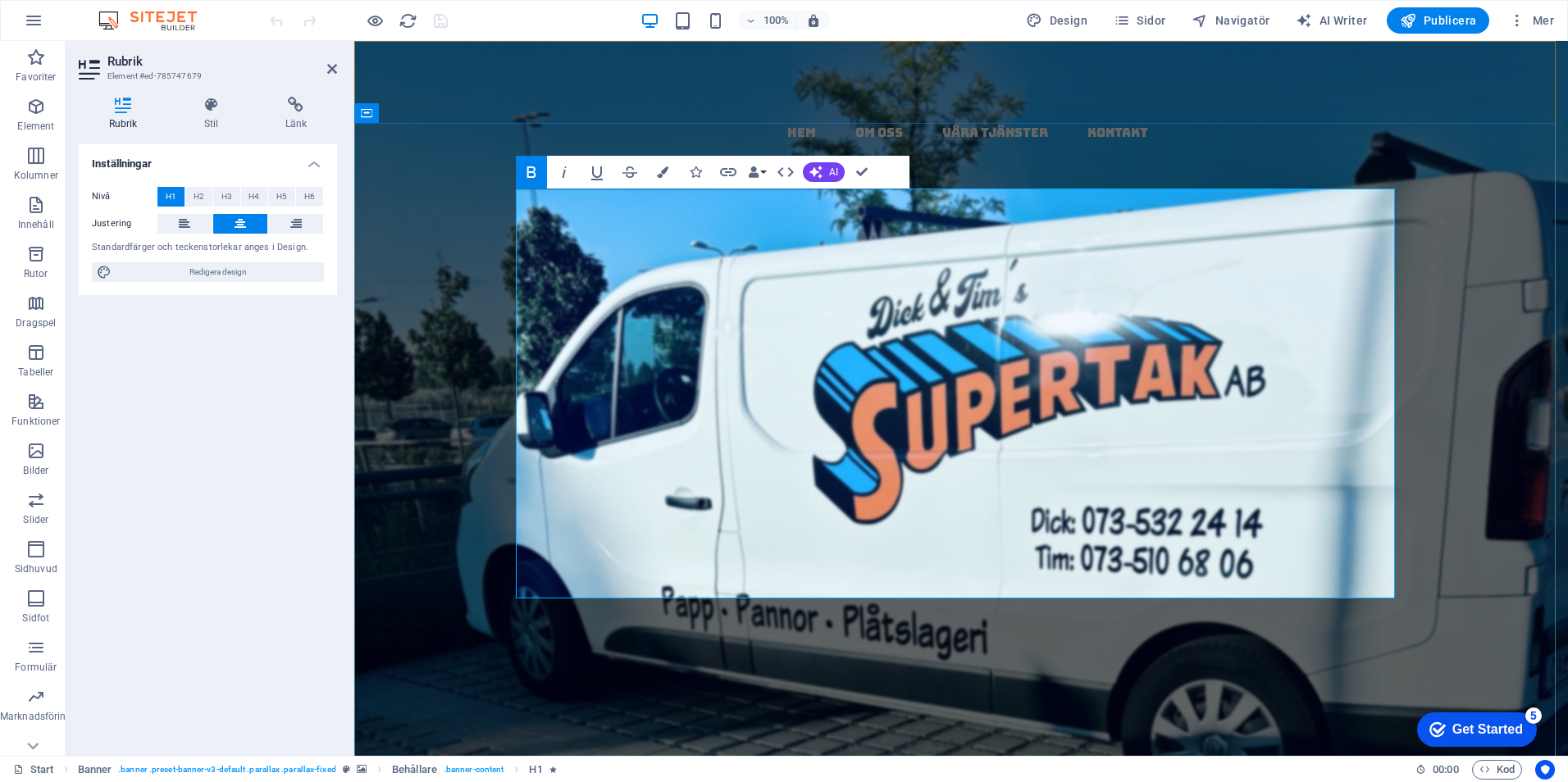
drag, startPoint x: 980, startPoint y: 388, endPoint x: 523, endPoint y: 385, distance: 457.0
click at [532, 407] on h1 "​​ Papptak ​​​​ i​ ​ ​​ [GEOGRAPHIC_DATA] ​ ​ ​​​ -​​ ​ ​ kompletta​ ​​ ,​ ​ tä…" at bounding box center [961, 652] width 879 height 491
click at [660, 168] on icon "button" at bounding box center [663, 172] width 12 height 12
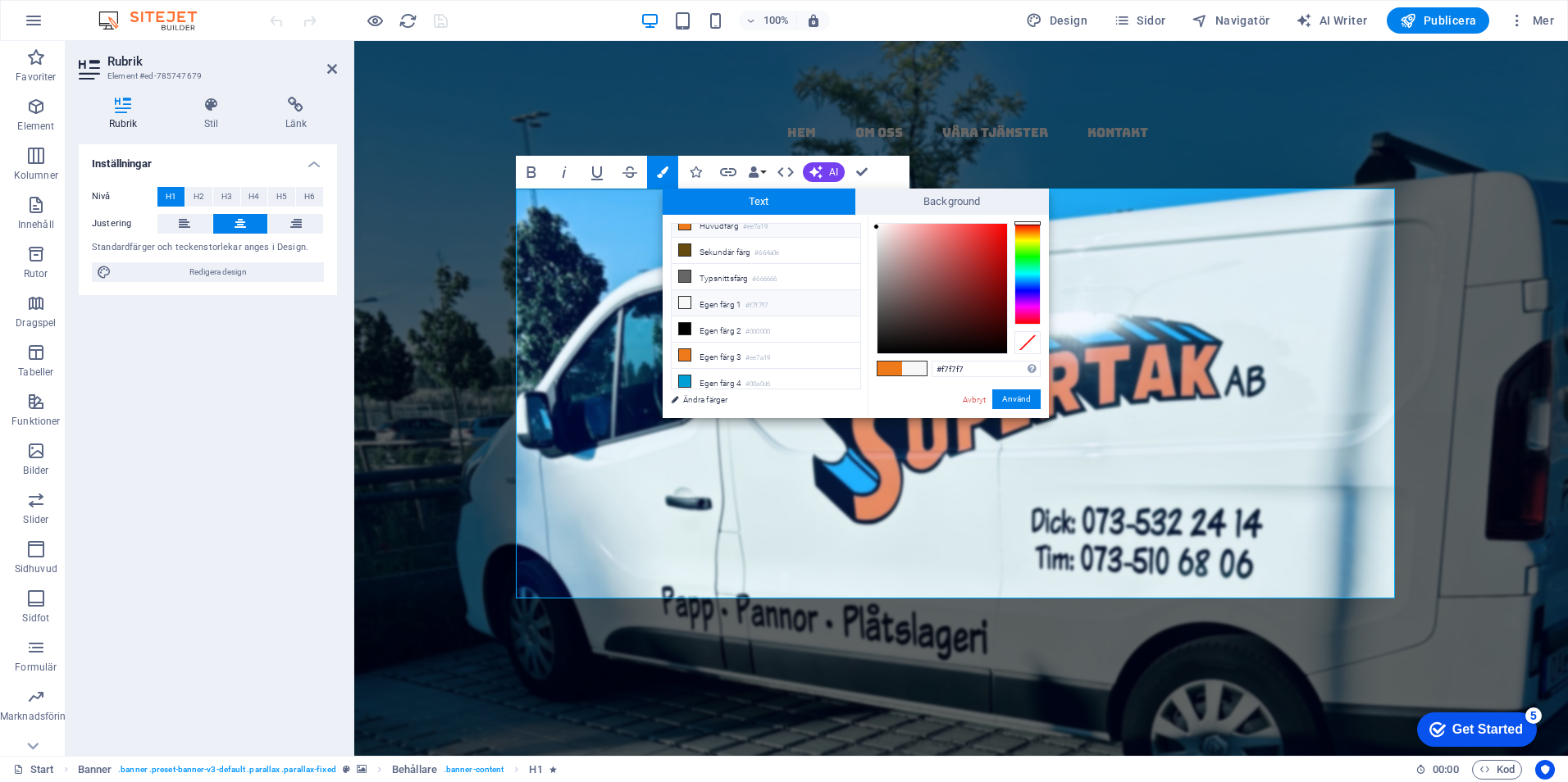
click at [707, 226] on li "Huvudfärg #ee7a19" at bounding box center [766, 224] width 189 height 26
click at [1010, 393] on button "Använd" at bounding box center [1016, 399] width 48 height 19
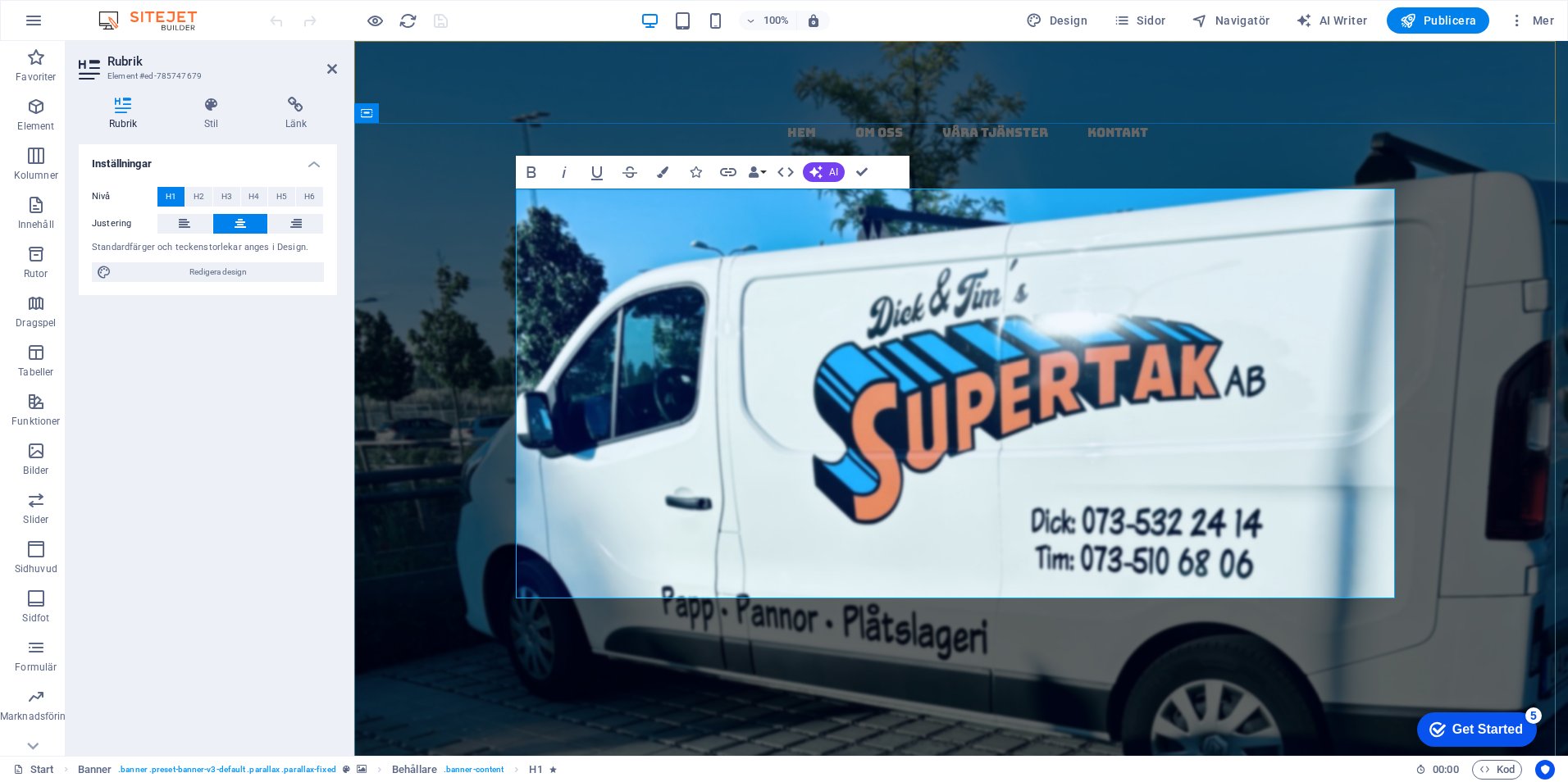
drag, startPoint x: 1016, startPoint y: 413, endPoint x: 977, endPoint y: 414, distance: 39.0
click at [977, 484] on strong "​​ Papptak ​​​​ i​ ​ ​​ [GEOGRAPHIC_DATA] ​ ​ ​​​ -​​ ​ ​ kompletta ​ ​​ ,​ ​ t…" at bounding box center [961, 693] width 834 height 418
click at [664, 169] on icon "button" at bounding box center [663, 172] width 12 height 12
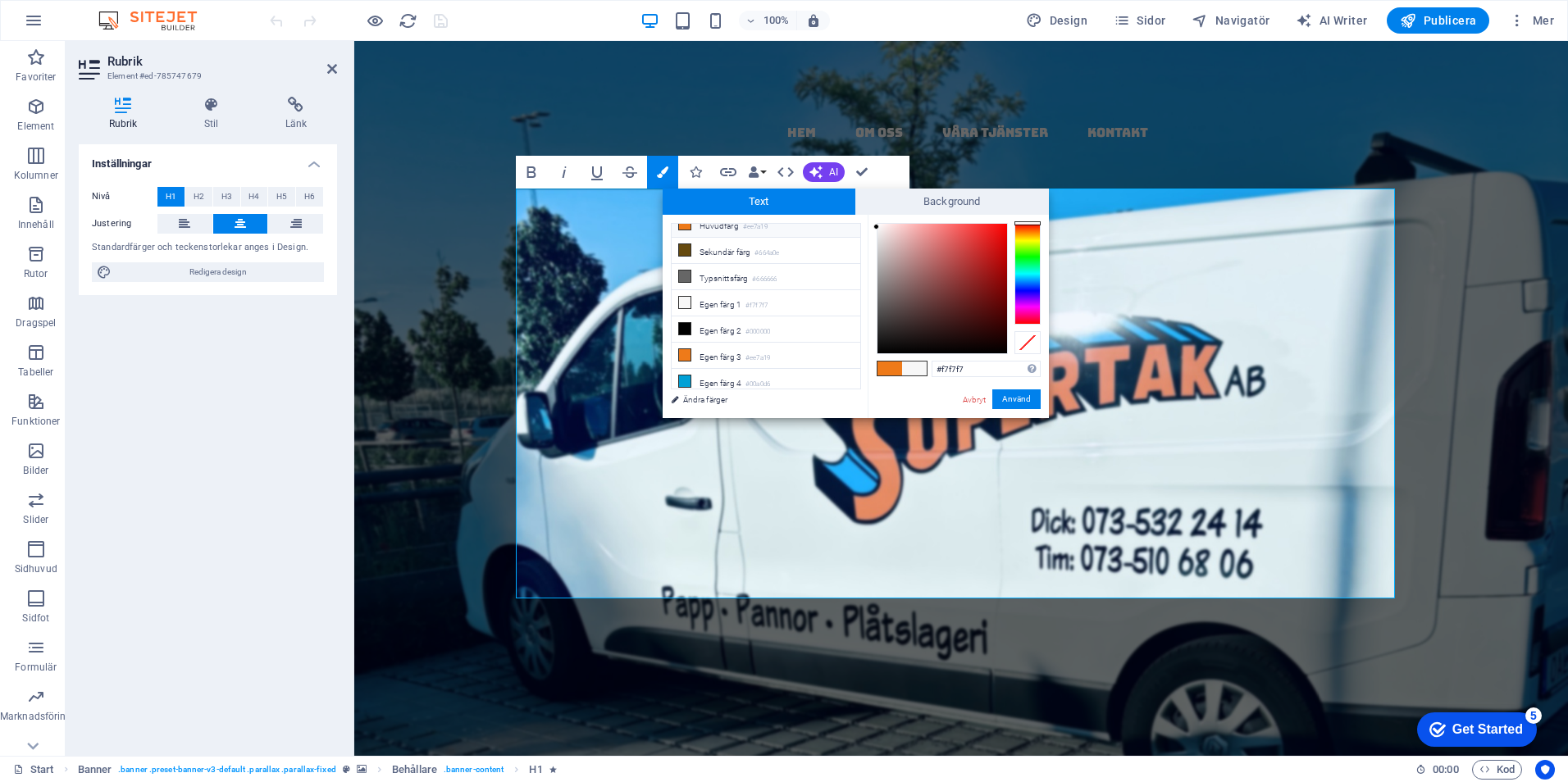
drag, startPoint x: 692, startPoint y: 297, endPoint x: 884, endPoint y: 378, distance: 208.4
click at [705, 297] on li "Egen färg 1 #f7f7f7" at bounding box center [766, 303] width 189 height 26
click at [1024, 395] on button "Använd" at bounding box center [1016, 399] width 48 height 19
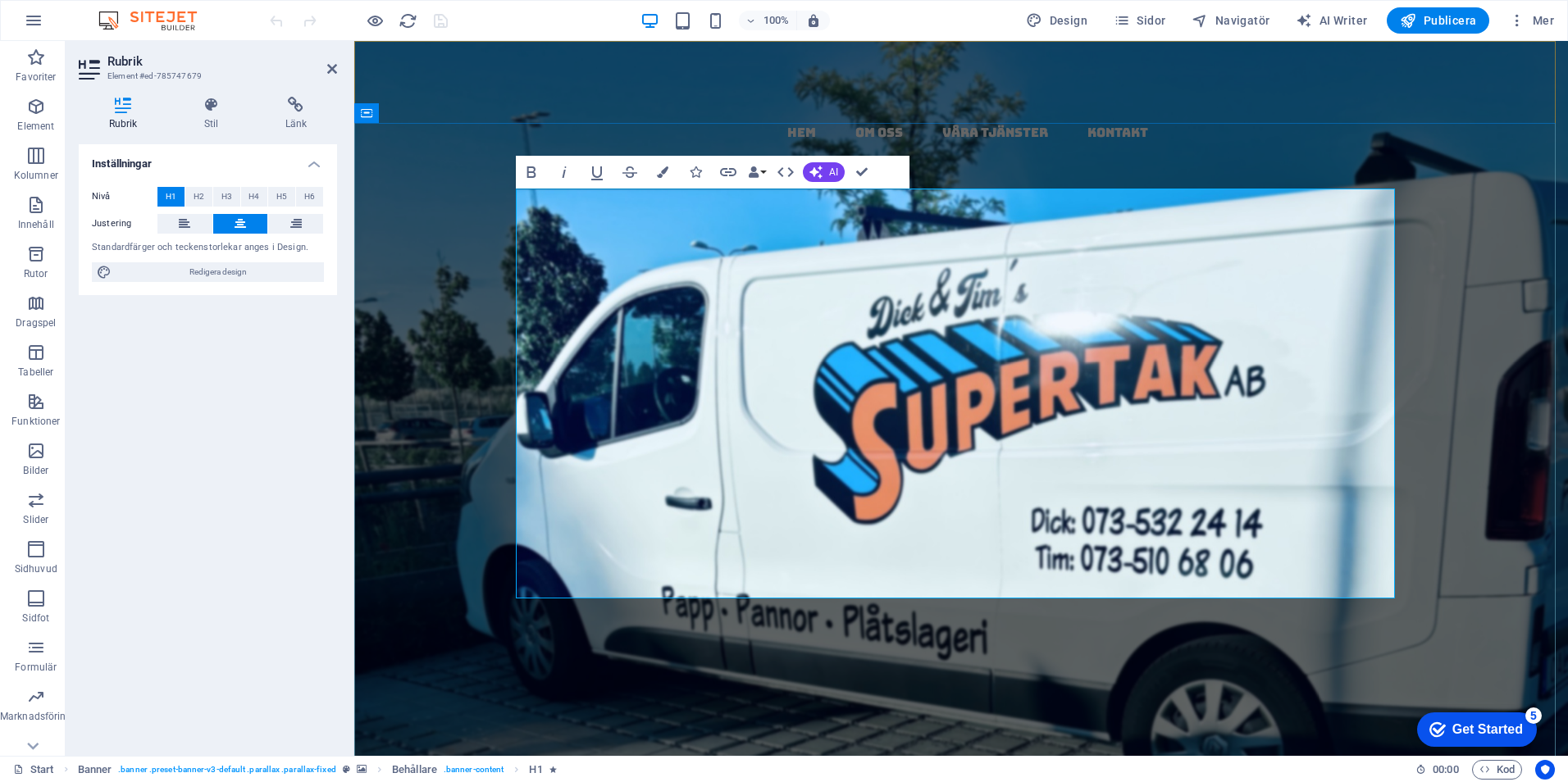
drag, startPoint x: 1030, startPoint y: 400, endPoint x: 971, endPoint y: 400, distance: 59.0
click at [971, 407] on h1 "Papptak i​ Skåne ​ -​​ kompletta ​ ​ ​ ,​ ​täta tak med garanti och kvalitet ​" at bounding box center [961, 652] width 879 height 491
click at [661, 169] on icon "button" at bounding box center [663, 172] width 12 height 12
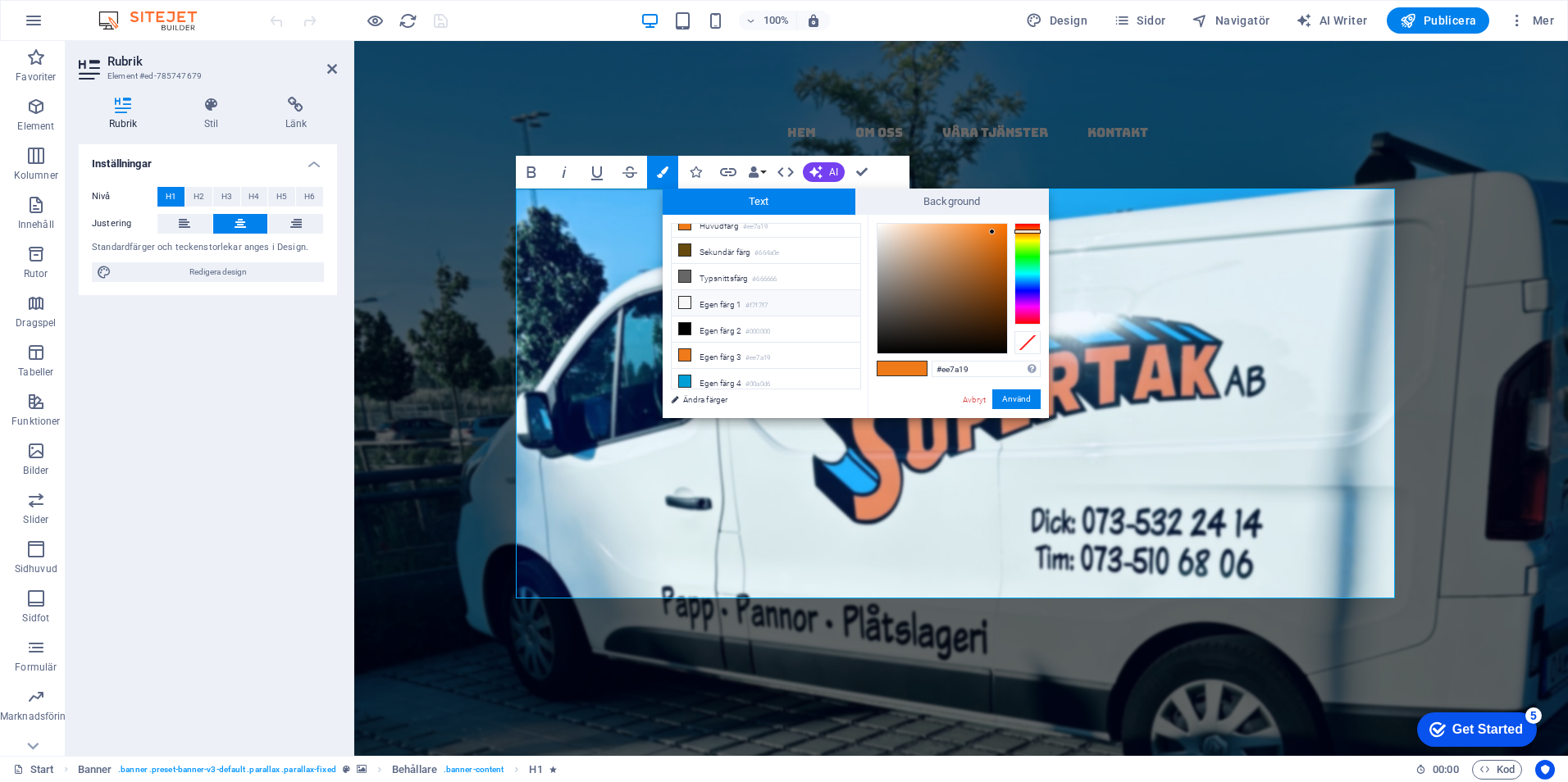
click at [730, 296] on li "Egen färg 1 #f7f7f7" at bounding box center [766, 303] width 189 height 26
click at [1025, 398] on button "Använd" at bounding box center [1016, 399] width 48 height 19
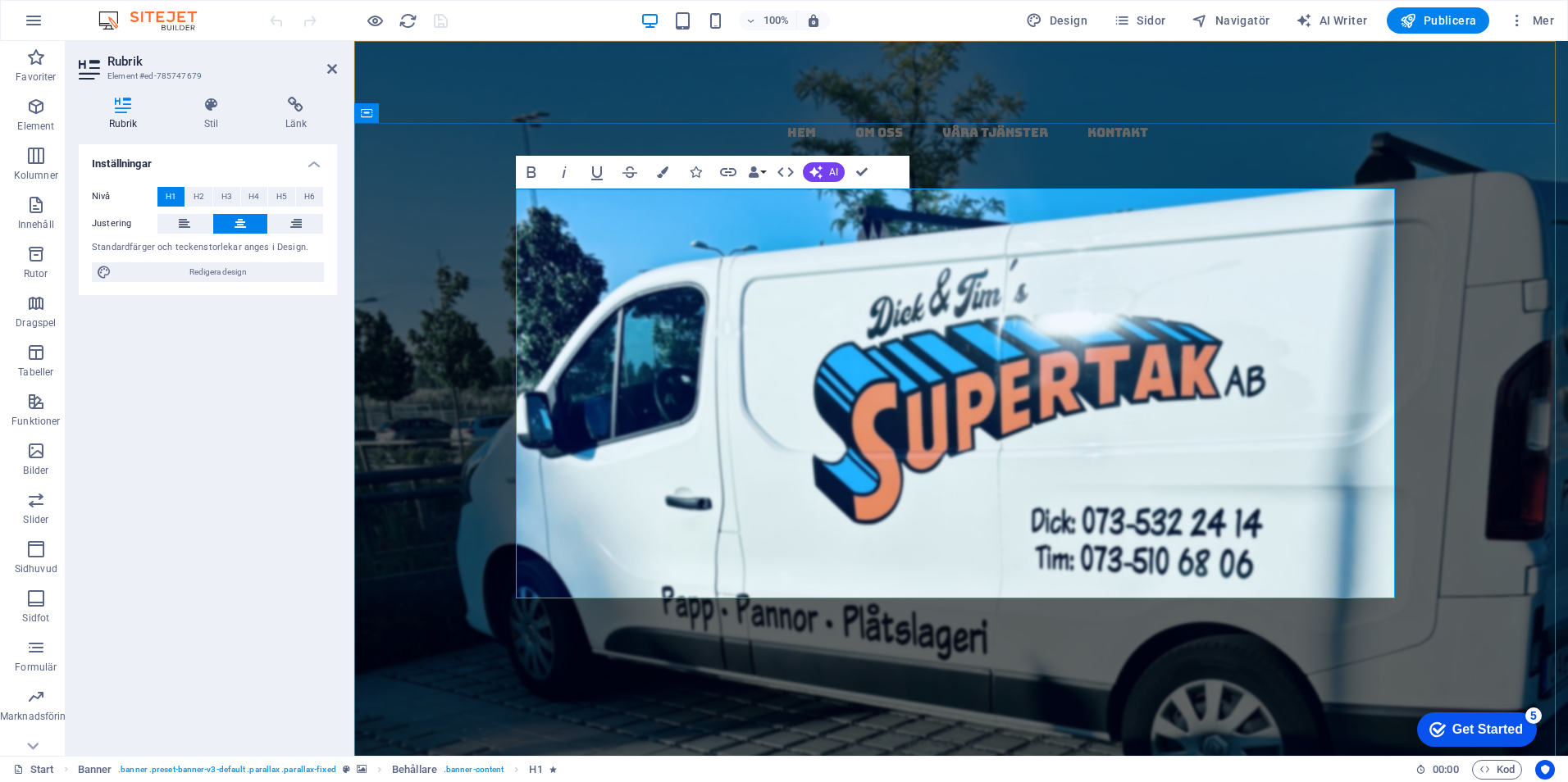
click at [1016, 648] on strong "​​,​ ​​täta tak med garanti och kvalitet" at bounding box center [961, 774] width 866 height 254
drag, startPoint x: 1010, startPoint y: 411, endPoint x: 992, endPoint y: 413, distance: 18.1
click at [992, 648] on strong ", täta tak med garanti och kvalitet" at bounding box center [961, 774] width 866 height 254
click at [660, 170] on icon "button" at bounding box center [663, 172] width 12 height 12
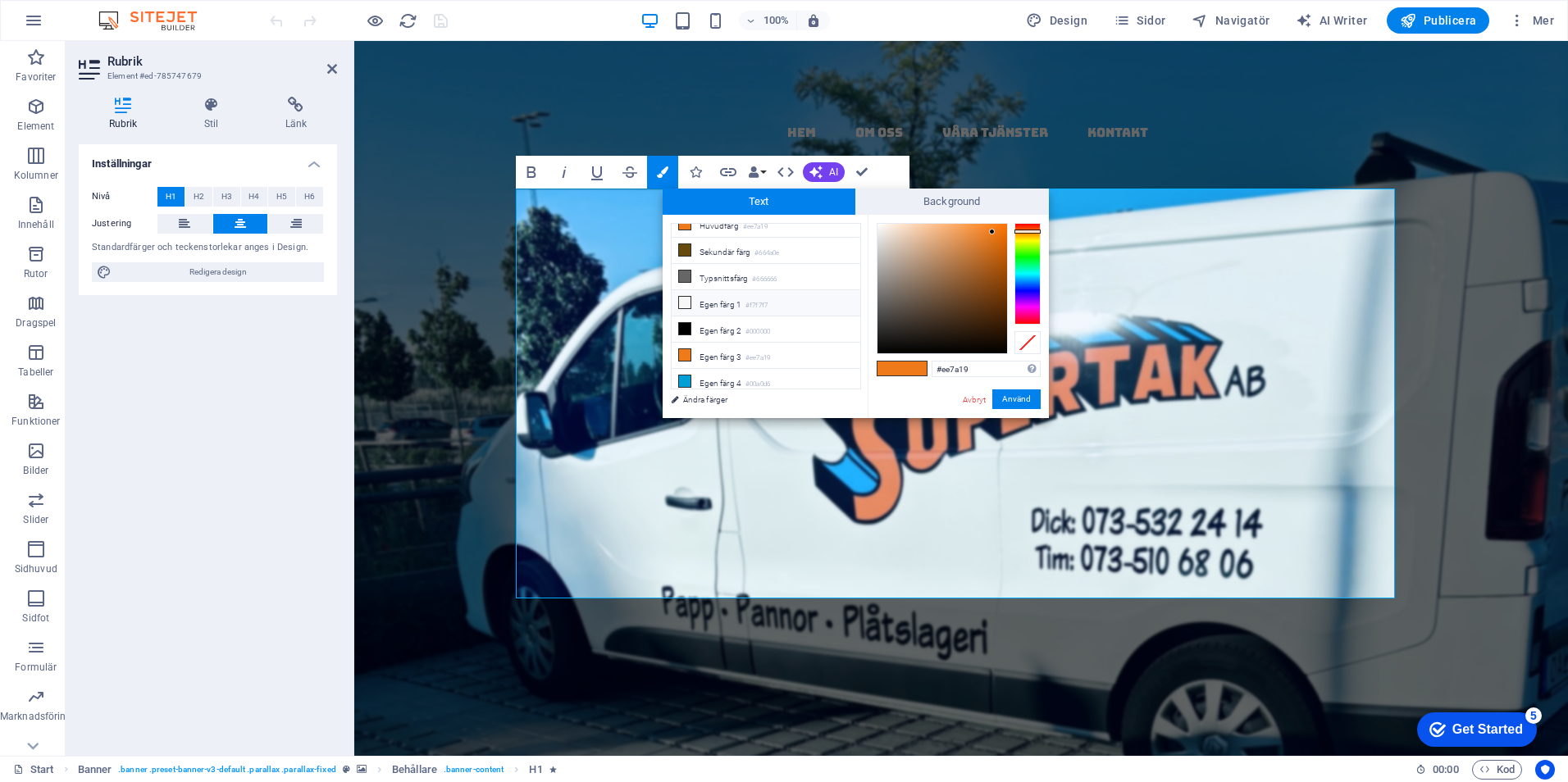
click at [687, 297] on icon at bounding box center [685, 303] width 12 height 12
click at [1024, 391] on button "Använd" at bounding box center [1016, 399] width 48 height 19
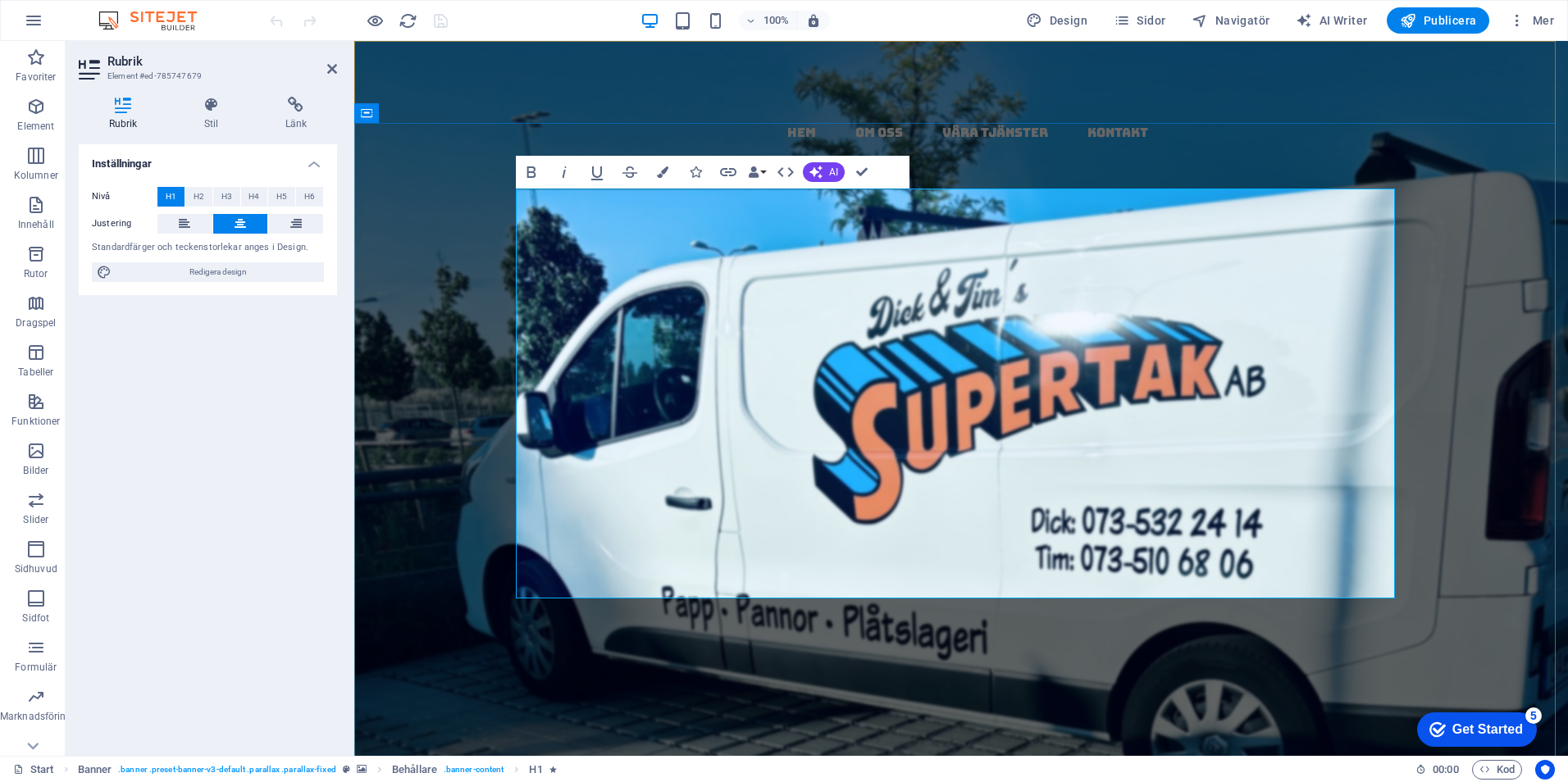
click at [1075, 648] on strong ",​ täta tak med garanti och kvalitet" at bounding box center [961, 774] width 866 height 254
click at [978, 410] on h1 "Papptak i [GEOGRAPHIC_DATA] - kompletta ​ ​ ,​ täta tak med garanti och kvalitet" at bounding box center [961, 652] width 879 height 491
click at [660, 170] on icon "button" at bounding box center [663, 172] width 12 height 12
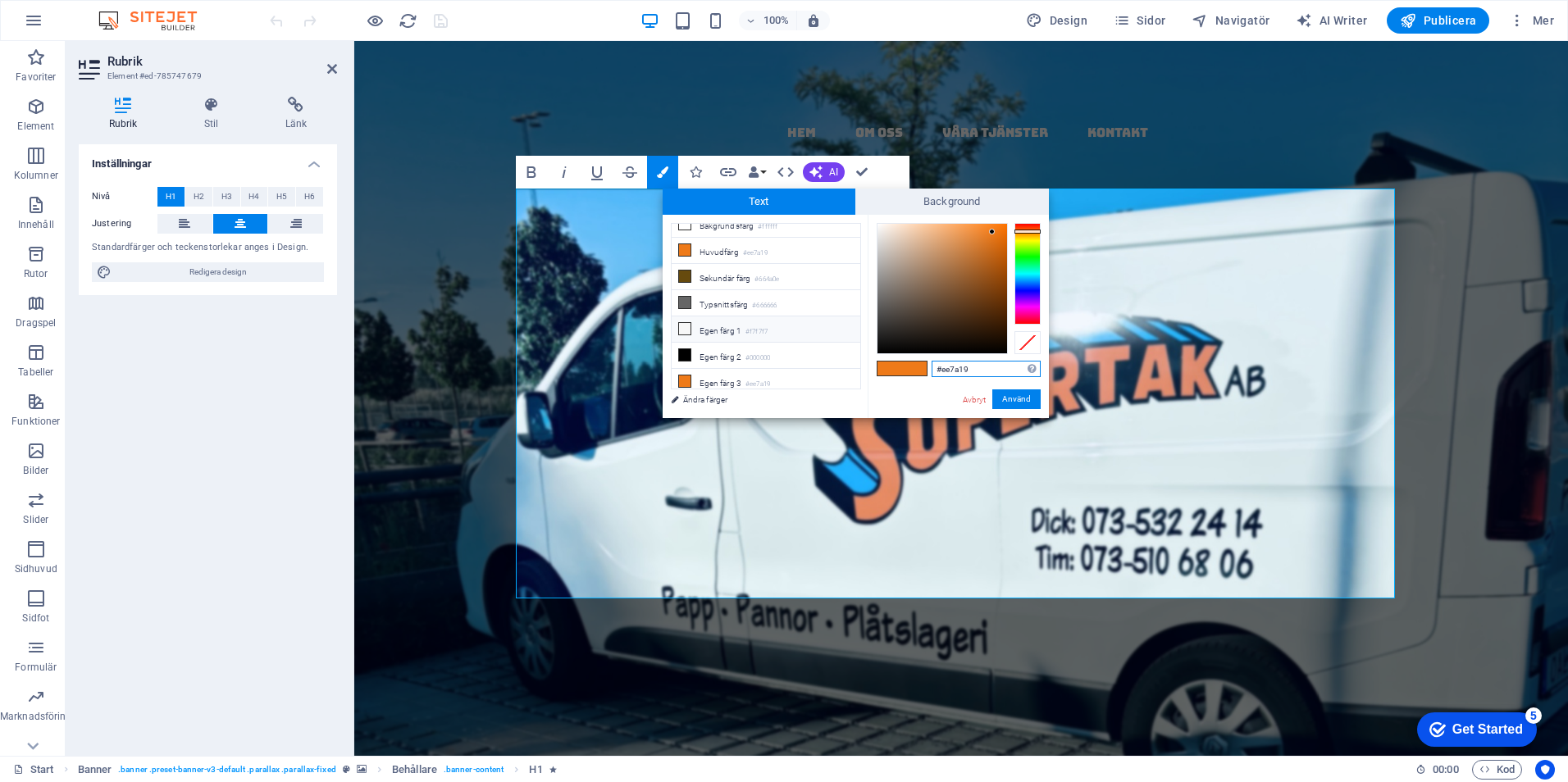
scroll to position [0, 0]
click at [687, 237] on icon at bounding box center [685, 236] width 12 height 12
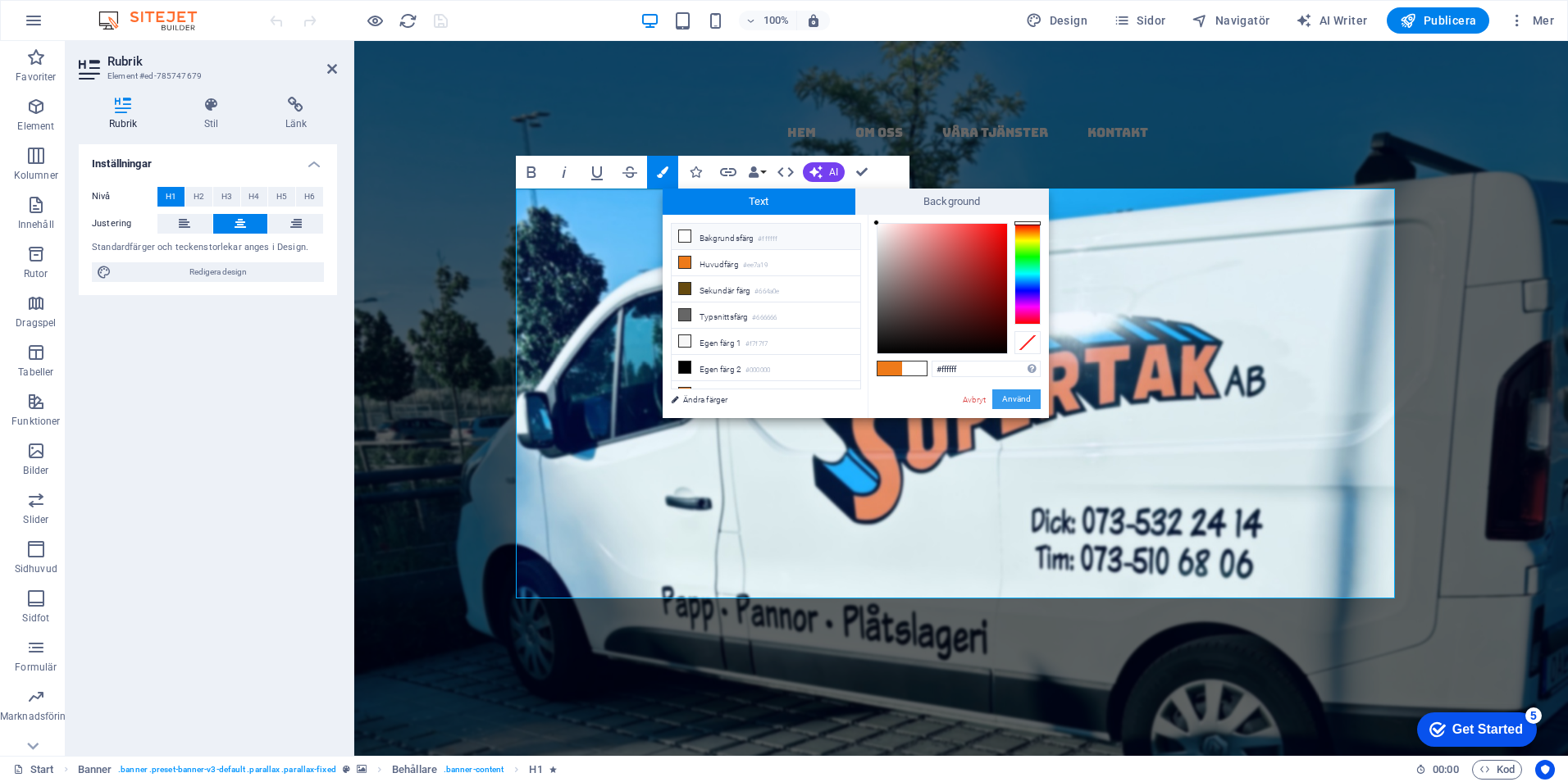
click at [1028, 399] on button "Använd" at bounding box center [1016, 399] width 48 height 19
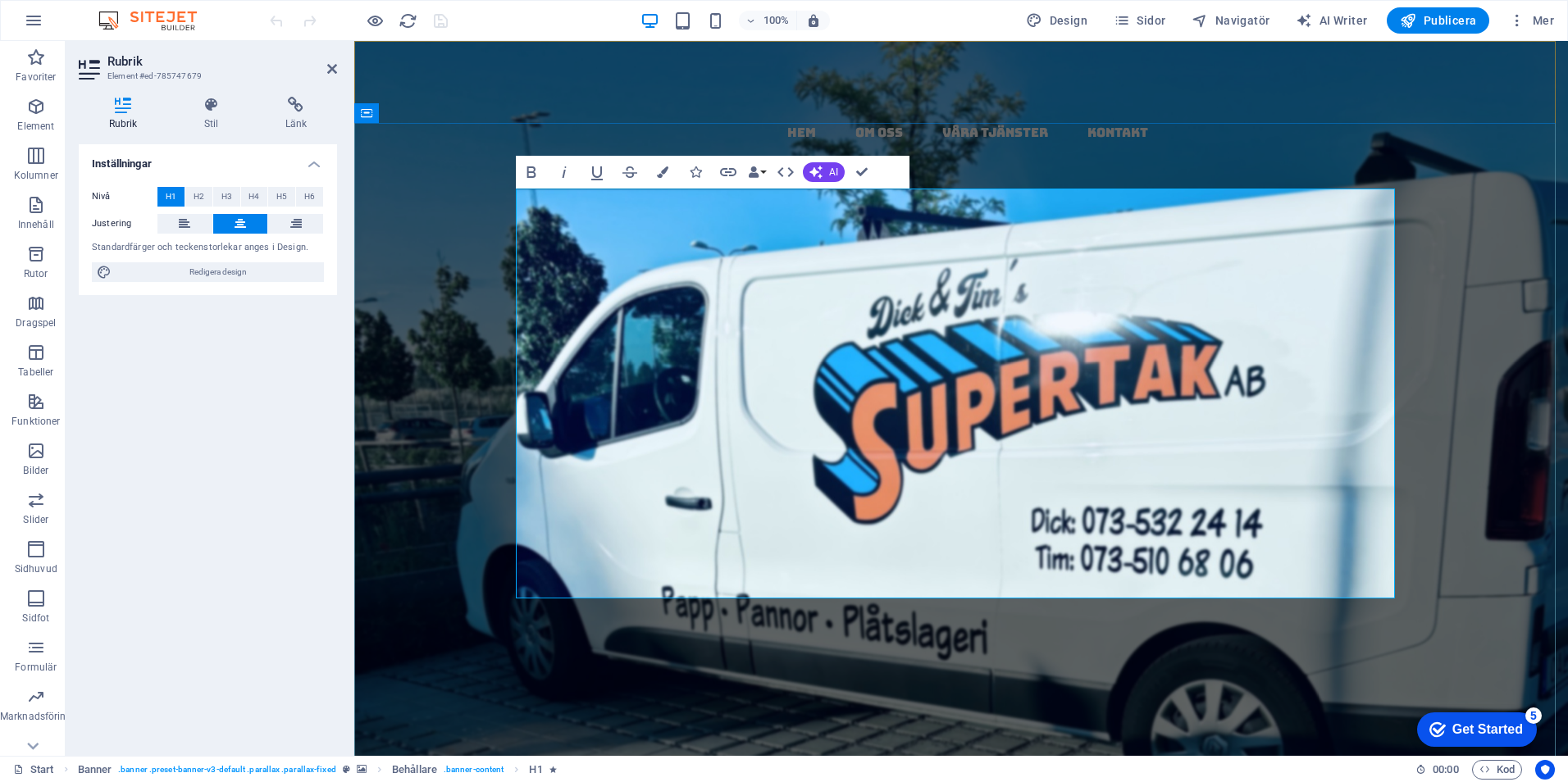
drag, startPoint x: 986, startPoint y: 401, endPoint x: 1022, endPoint y: 400, distance: 36.0
click at [1016, 648] on strong ",​​ täta tak med garanti och kvalitet" at bounding box center [961, 774] width 866 height 254
click at [667, 166] on icon "button" at bounding box center [663, 172] width 12 height 12
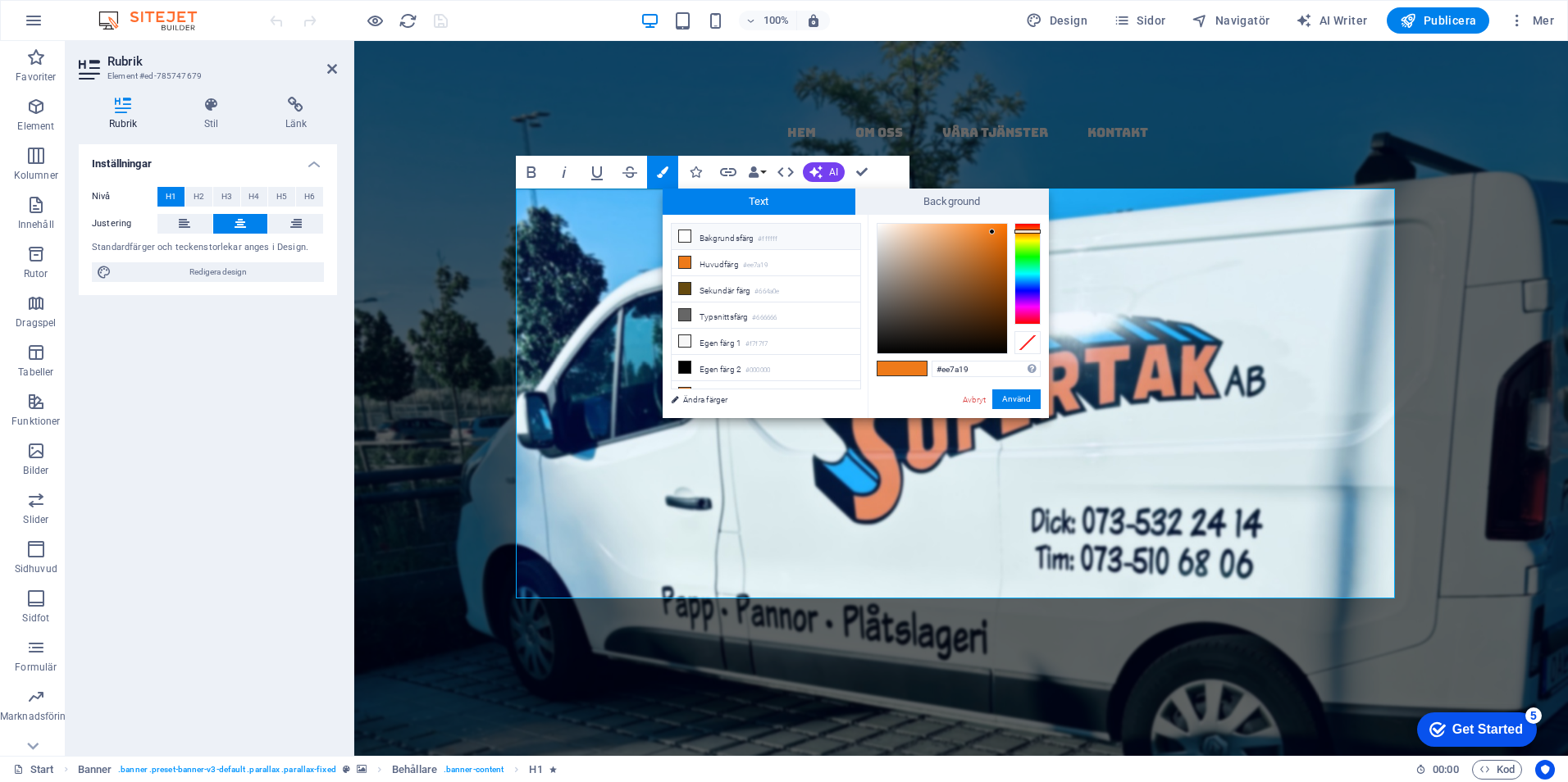
click at [689, 239] on icon at bounding box center [685, 236] width 12 height 12
click at [686, 236] on icon at bounding box center [685, 236] width 12 height 12
click at [686, 235] on icon at bounding box center [685, 236] width 12 height 12
drag, startPoint x: 1002, startPoint y: 396, endPoint x: 739, endPoint y: 353, distance: 266.5
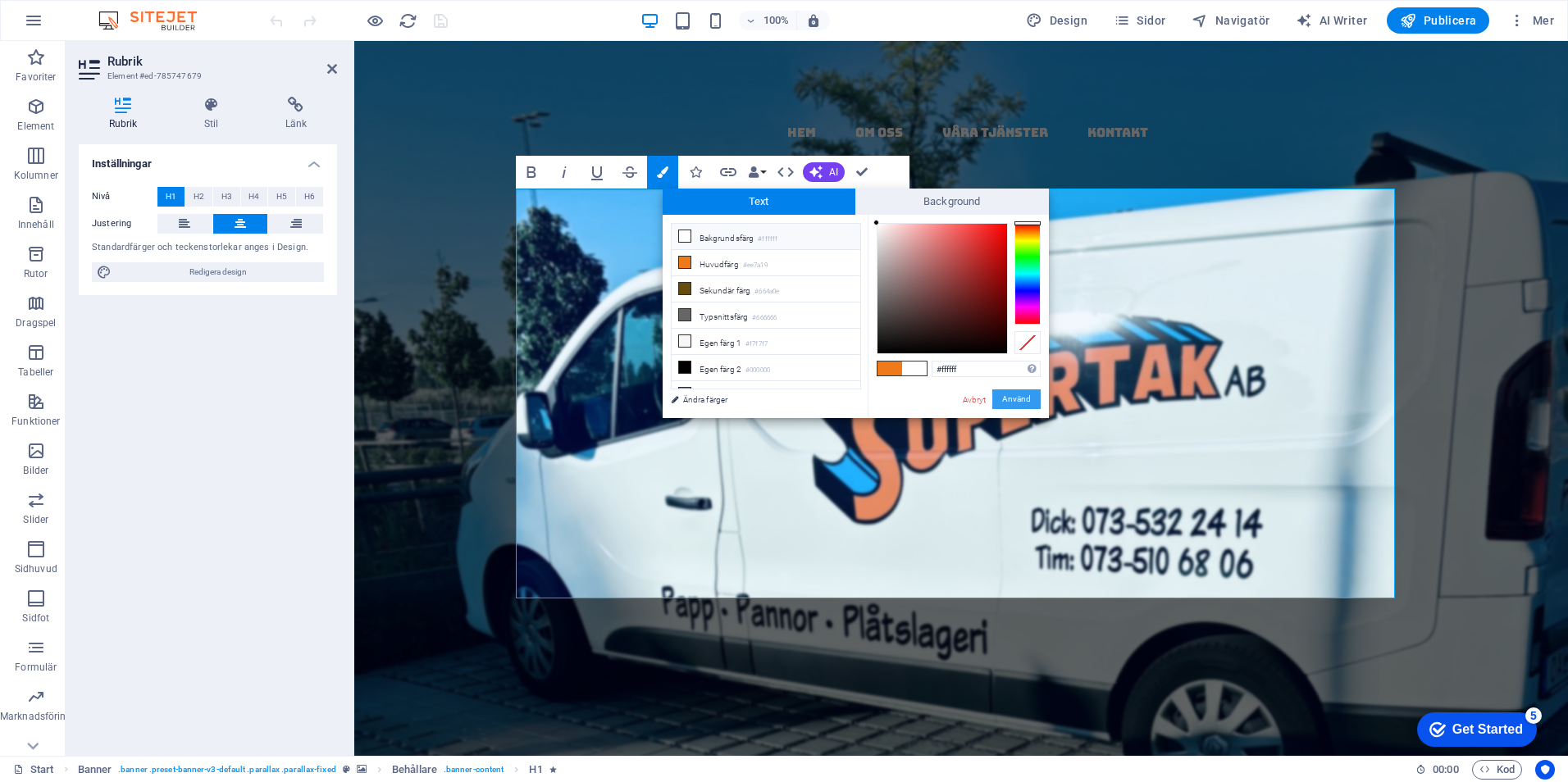
click at [1002, 396] on button "Använd" at bounding box center [1016, 399] width 48 height 19
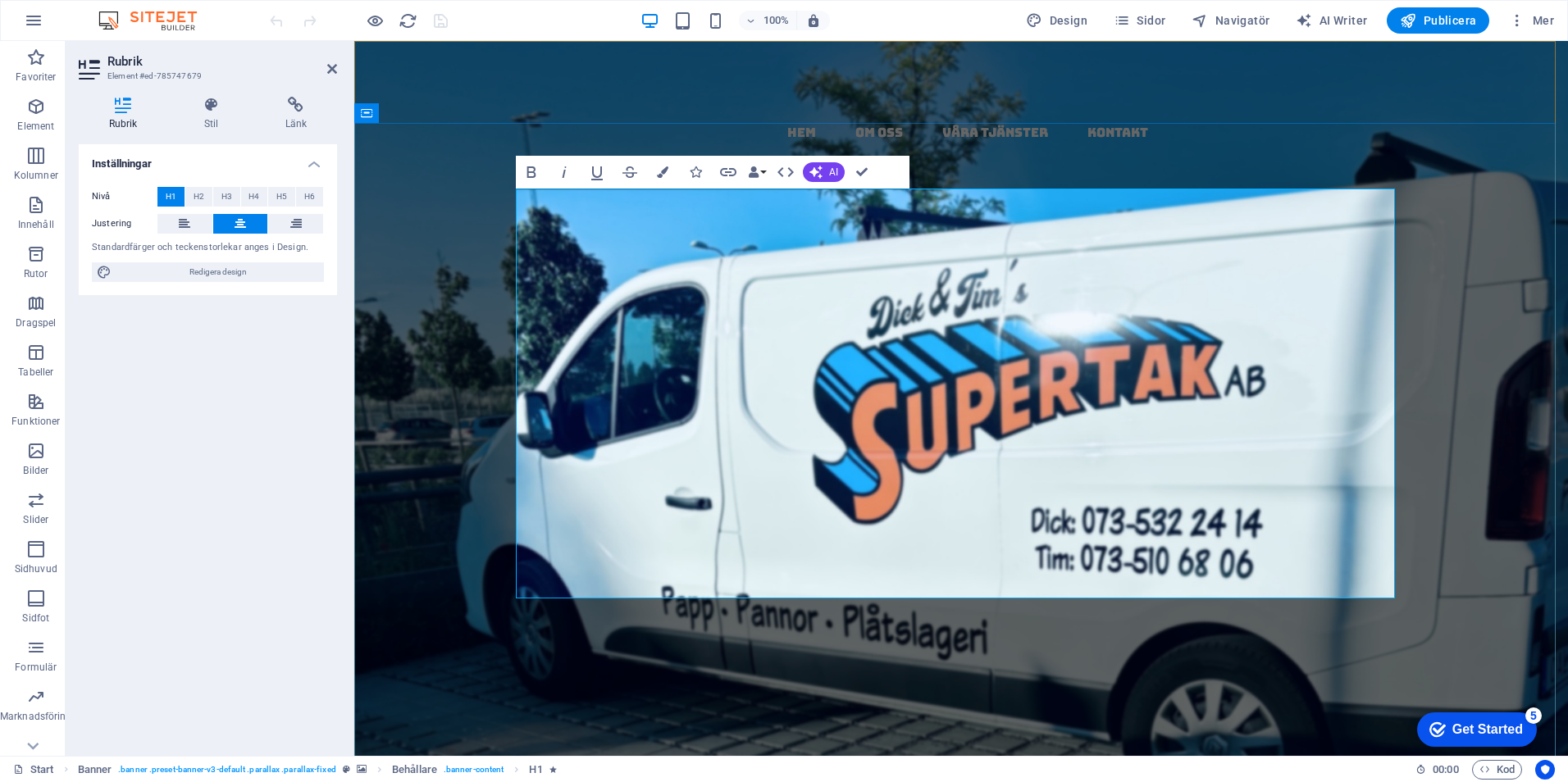
click at [854, 730] on span "tak" at bounding box center [783, 774] width 143 height 90
click at [1016, 648] on strong ",​​ ​täta tak med garanti och kvalitet" at bounding box center [961, 774] width 866 height 254
drag, startPoint x: 689, startPoint y: 368, endPoint x: 720, endPoint y: 393, distance: 39.8
click at [723, 648] on span "kompletta" at bounding box center [940, 693] width 435 height 90
drag, startPoint x: 840, startPoint y: 414, endPoint x: 563, endPoint y: 417, distance: 277.0
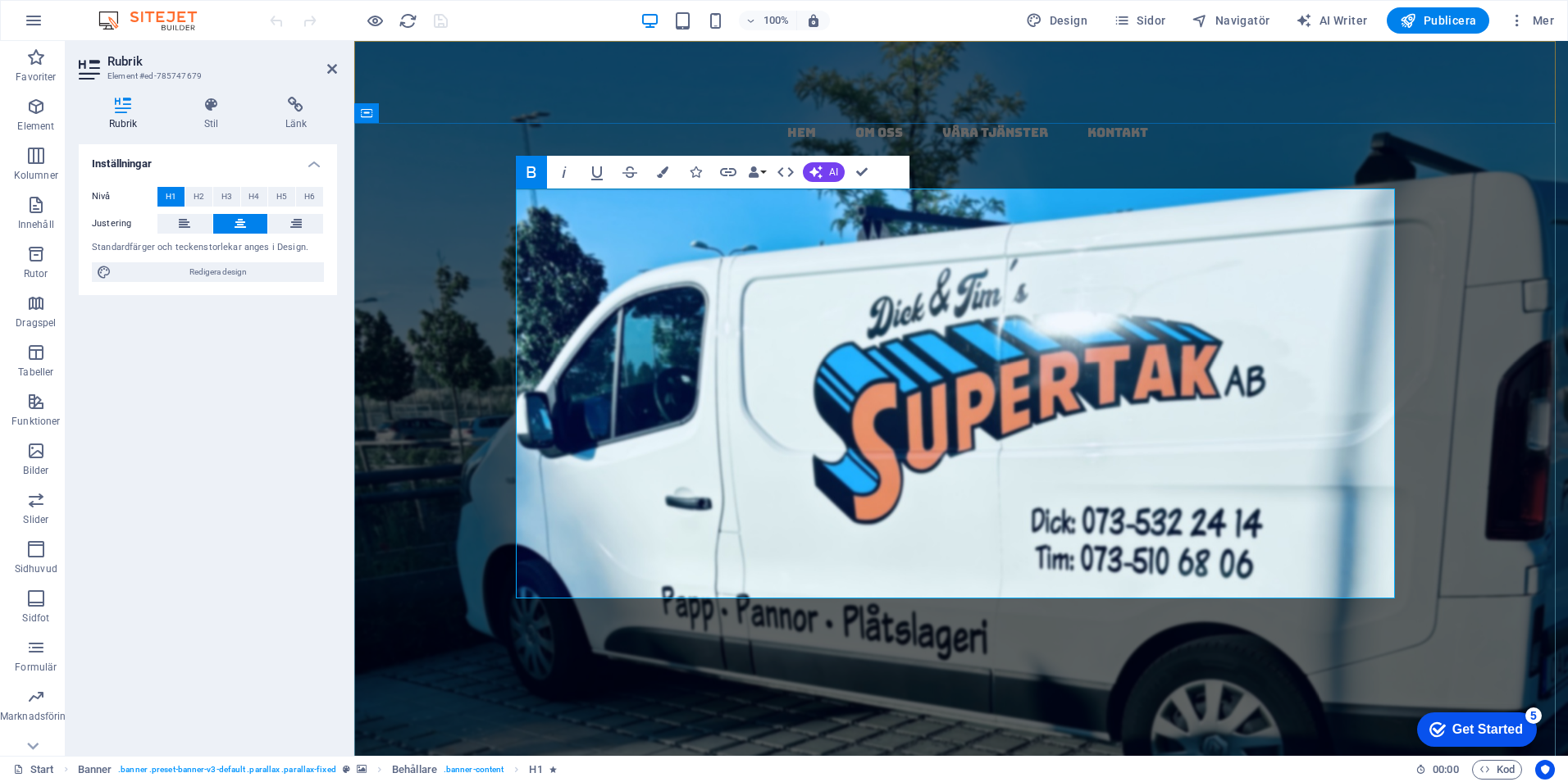
click at [723, 648] on span "kompletta" at bounding box center [940, 693] width 435 height 90
click at [655, 175] on button "Colors" at bounding box center [662, 172] width 31 height 33
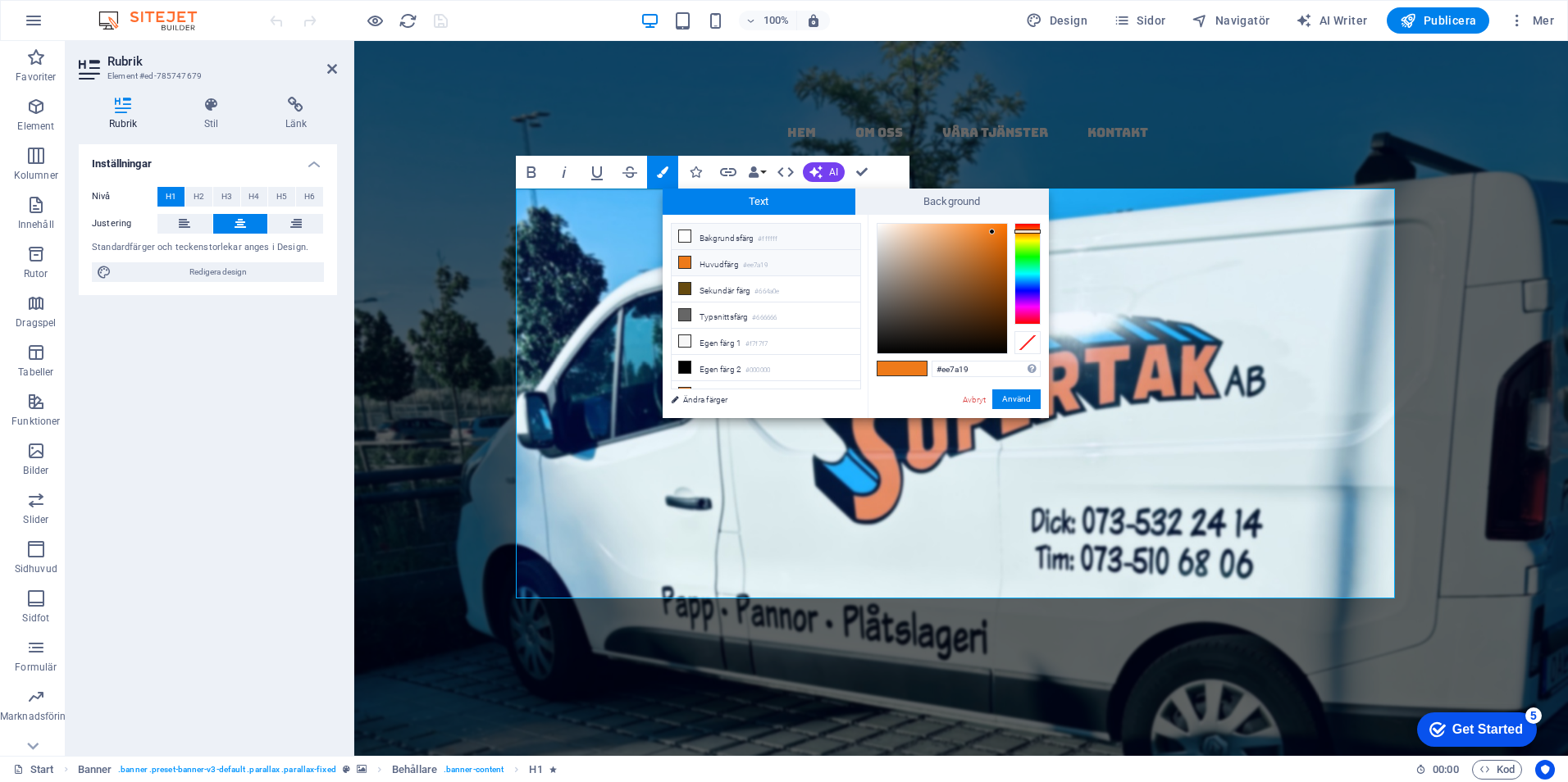
drag, startPoint x: 704, startPoint y: 262, endPoint x: 725, endPoint y: 262, distance: 21.0
click at [707, 262] on li "Huvudfärg #ee7a19" at bounding box center [766, 262] width 189 height 26
click at [1021, 396] on button "Använd" at bounding box center [1016, 399] width 48 height 19
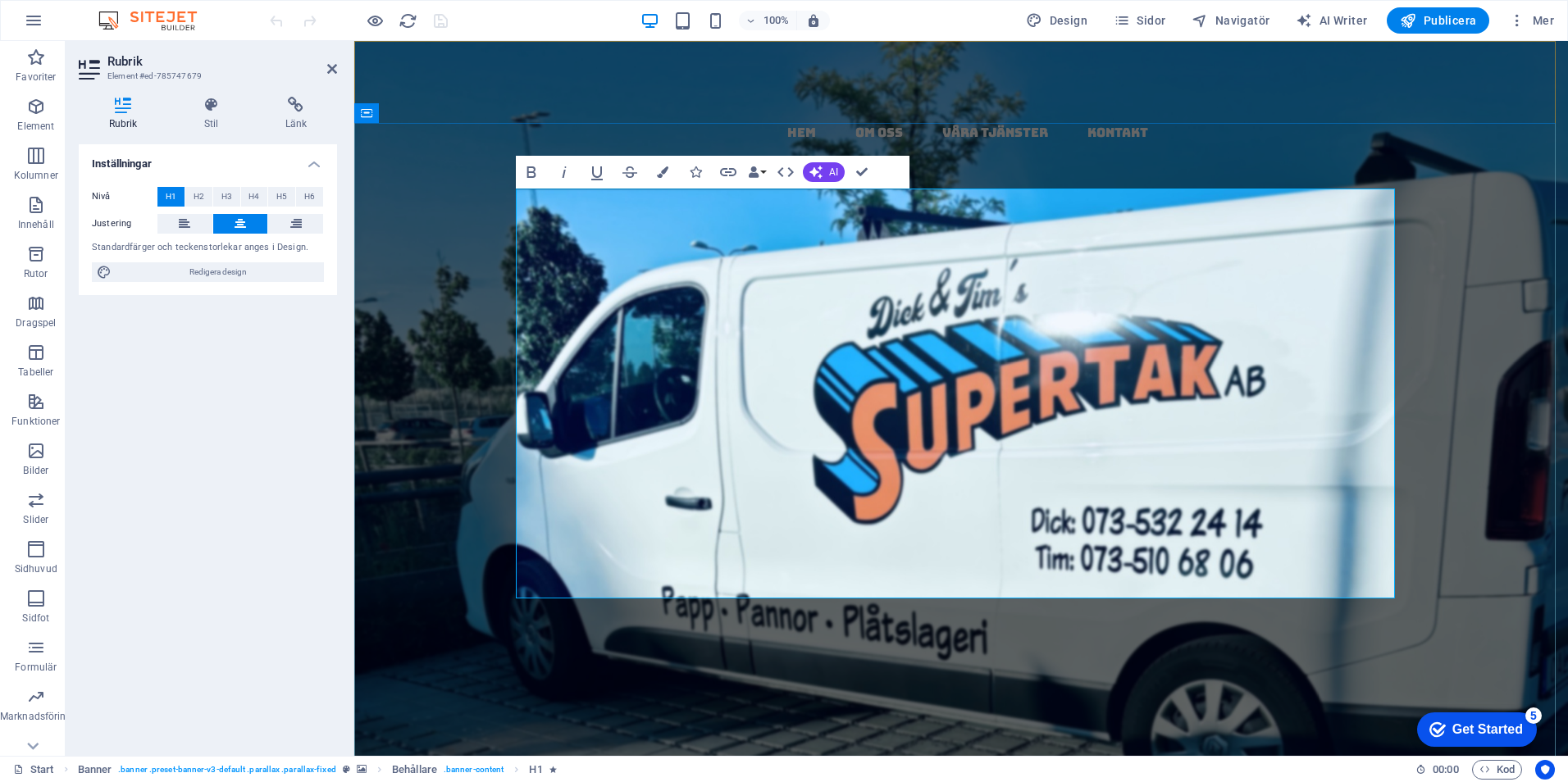
click at [1021, 648] on strong ",​​ ​täta tak med garanti och kvalitet" at bounding box center [961, 774] width 866 height 254
drag, startPoint x: 1016, startPoint y: 410, endPoint x: 989, endPoint y: 410, distance: 27.0
click at [989, 648] on strong ",​​ ​täta tak med garanti och kvalitet" at bounding box center [961, 774] width 866 height 254
click at [660, 170] on icon "button" at bounding box center [663, 172] width 12 height 12
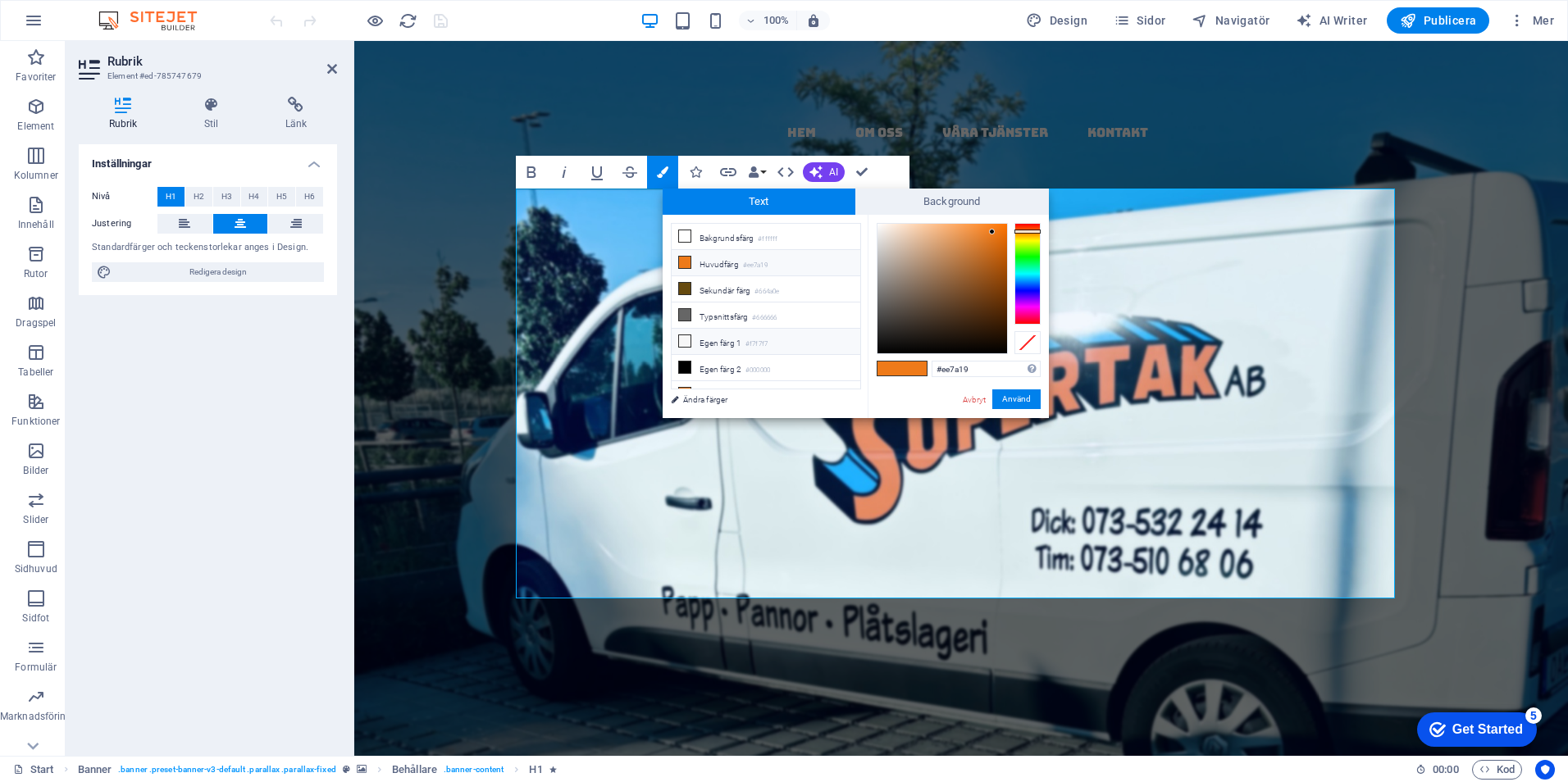
click at [687, 336] on icon at bounding box center [685, 342] width 12 height 12
click at [1029, 392] on button "Använd" at bounding box center [1016, 399] width 48 height 19
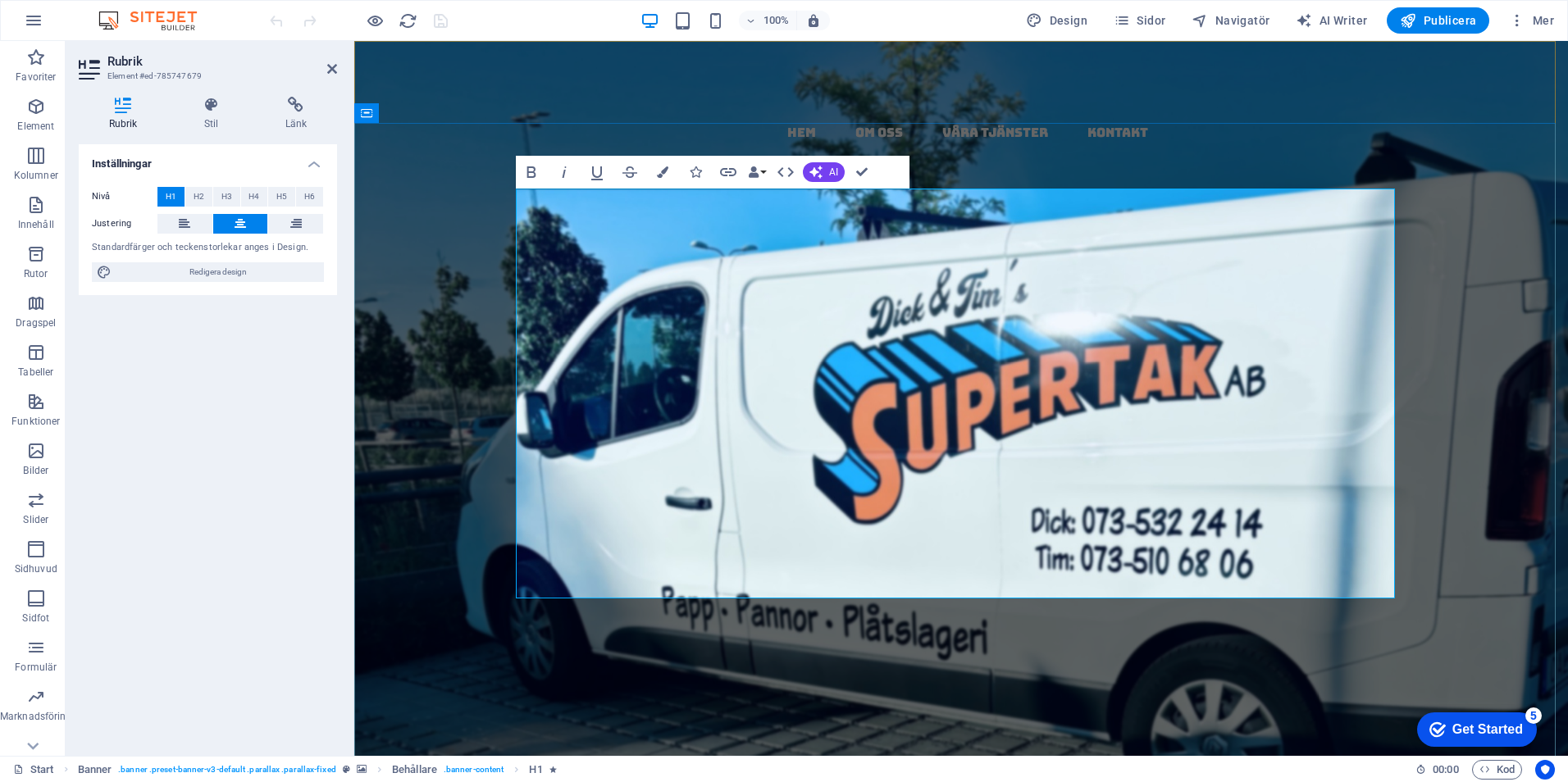
click at [1029, 648] on strong ",​​ ​​täta tak med garanti och kvalitet" at bounding box center [961, 774] width 866 height 254
click at [983, 648] on strong ",​​ ​​täta tak med garanti och kvalitet" at bounding box center [961, 774] width 866 height 254
drag, startPoint x: 1021, startPoint y: 410, endPoint x: 989, endPoint y: 408, distance: 32.1
click at [987, 408] on h1 "Papptak i [GEOGRAPHIC_DATA] - kompletta , täta tak med garanti och kvalitet" at bounding box center [961, 652] width 879 height 491
click at [664, 175] on icon "button" at bounding box center [663, 172] width 12 height 12
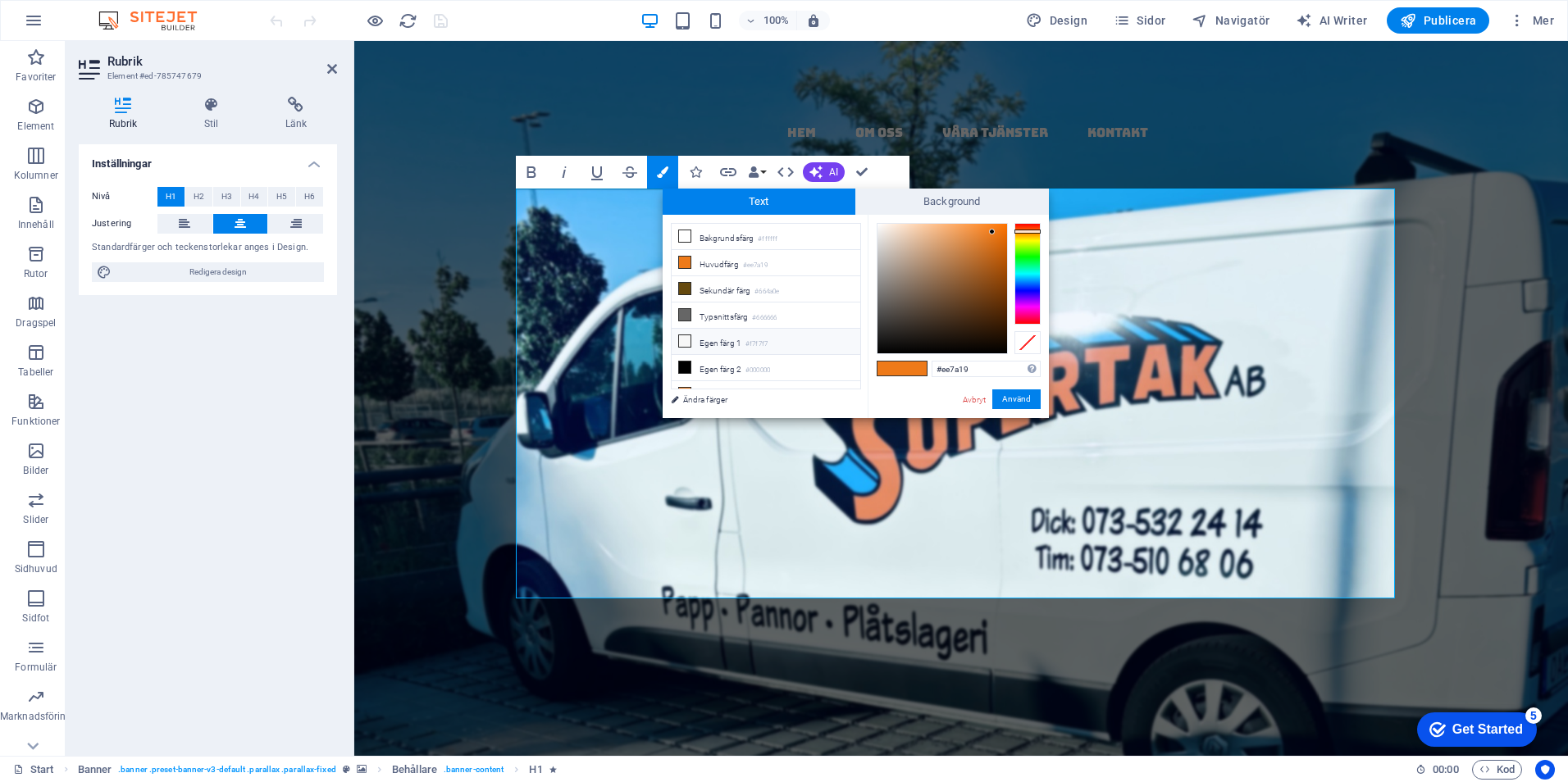
drag, startPoint x: 690, startPoint y: 237, endPoint x: 930, endPoint y: 318, distance: 253.3
click at [693, 237] on li "Bakgrundsfärg #ffffff" at bounding box center [766, 236] width 189 height 26
click at [1011, 400] on button "Använd" at bounding box center [1016, 399] width 48 height 19
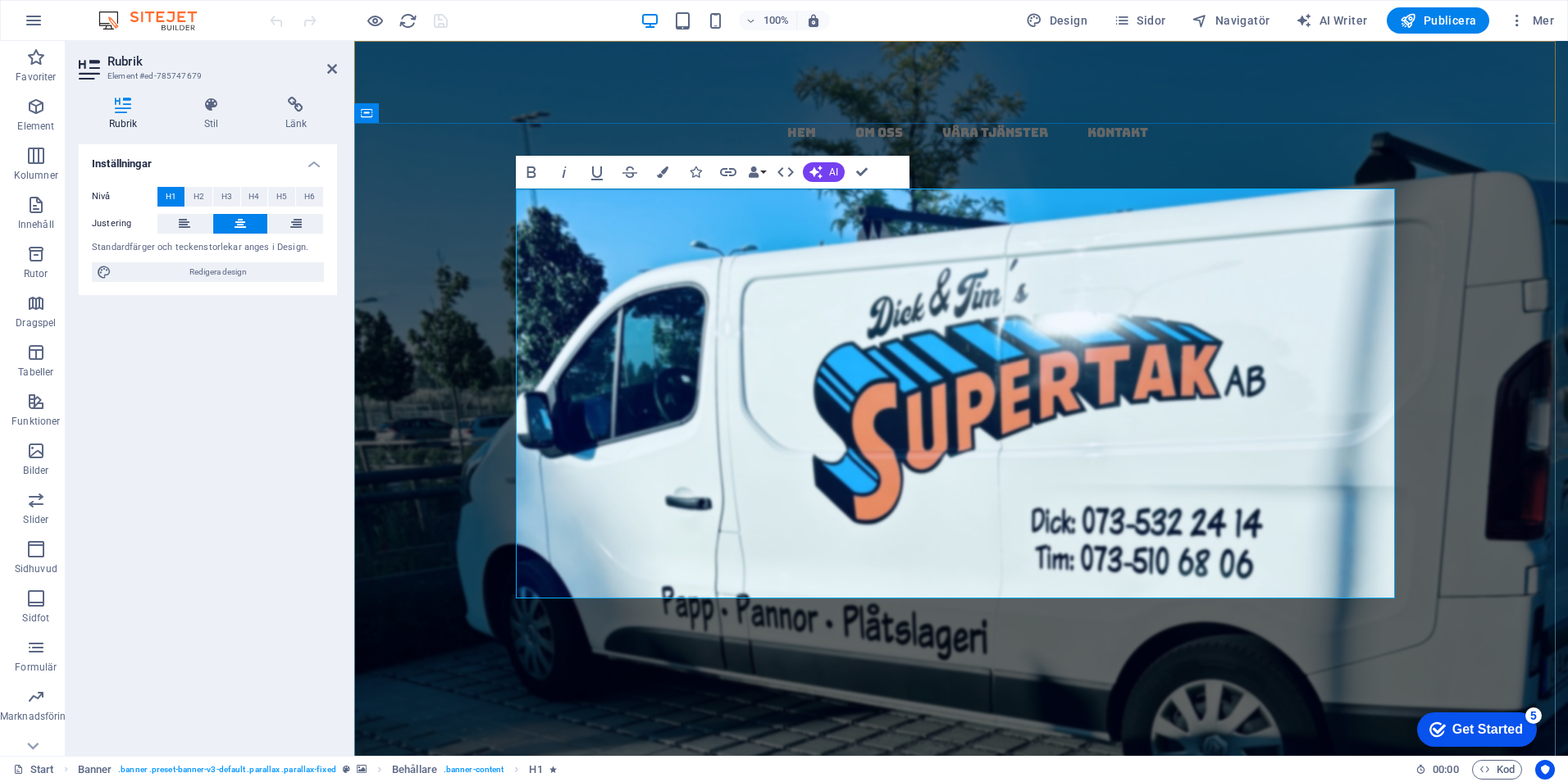
click at [1010, 648] on strong ",​ täta tak med garanti och kvalitet" at bounding box center [961, 774] width 866 height 254
click at [1008, 648] on strong ",​ täta tak med garanti och kvalitet" at bounding box center [961, 774] width 866 height 254
drag, startPoint x: 1021, startPoint y: 403, endPoint x: 1005, endPoint y: 402, distance: 16.0
click at [1005, 648] on strong ",​ täta tak med garanti och kvalitet" at bounding box center [961, 774] width 866 height 254
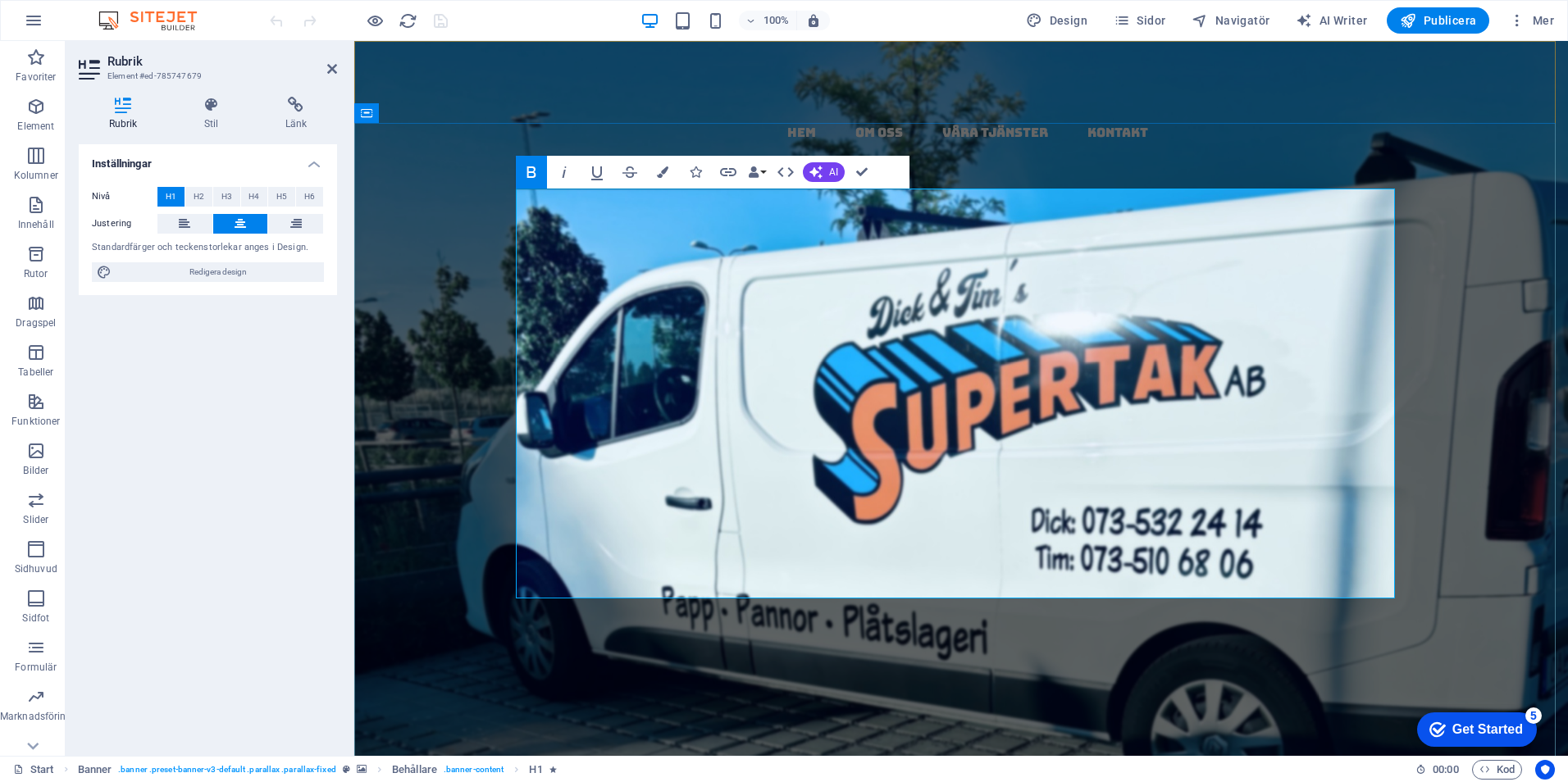
drag, startPoint x: 1019, startPoint y: 401, endPoint x: 989, endPoint y: 401, distance: 30.0
click at [989, 407] on h1 "Papptak i [GEOGRAPHIC_DATA] - kompletta, täta tak med garanti och kvalitet" at bounding box center [961, 652] width 879 height 491
click at [663, 164] on button "Colors" at bounding box center [662, 172] width 31 height 33
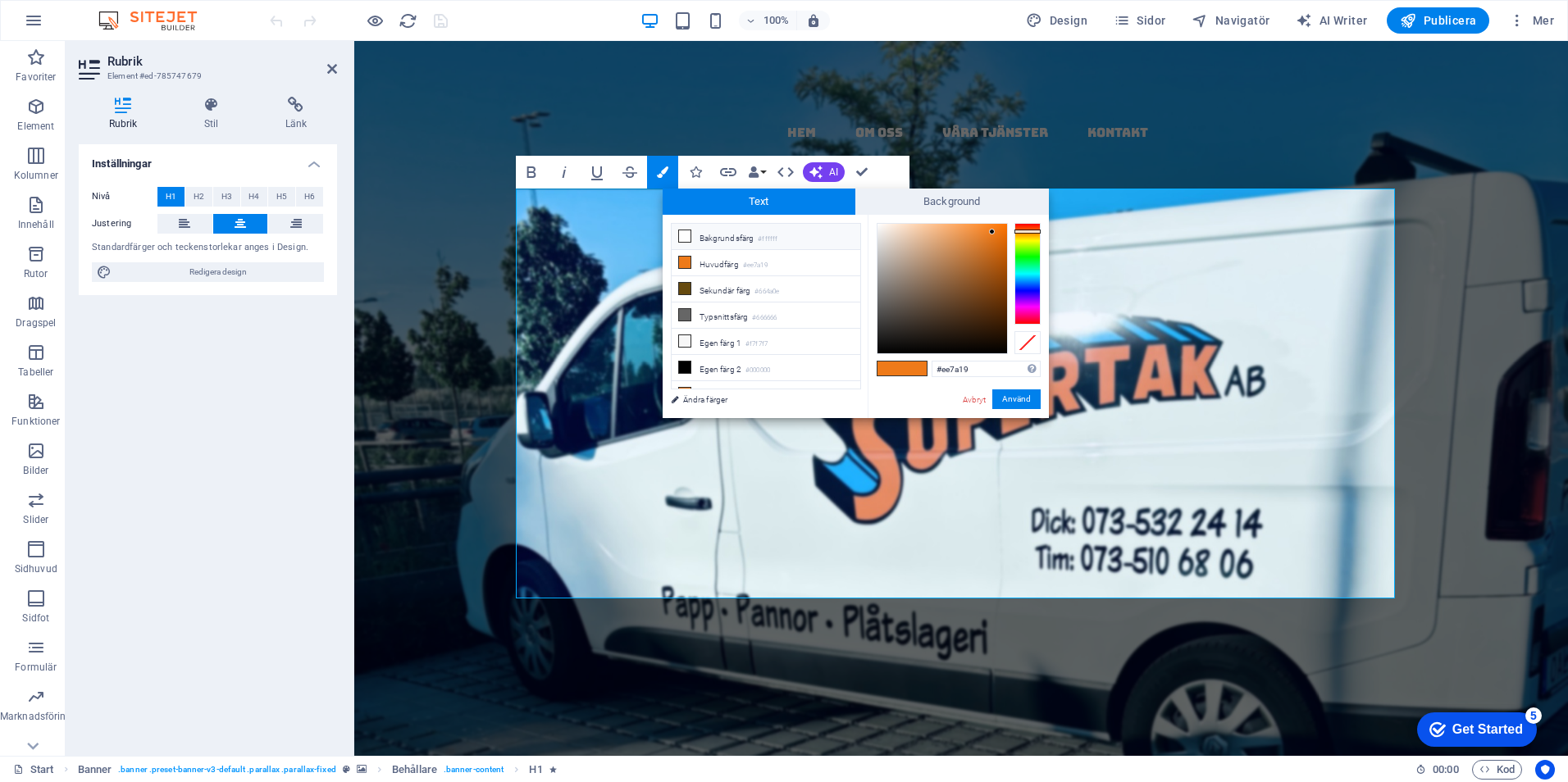
click at [709, 229] on li "Bakgrundsfärg #ffffff" at bounding box center [766, 236] width 189 height 26
type input "#ffffff"
click at [1021, 394] on button "Använd" at bounding box center [1016, 399] width 48 height 19
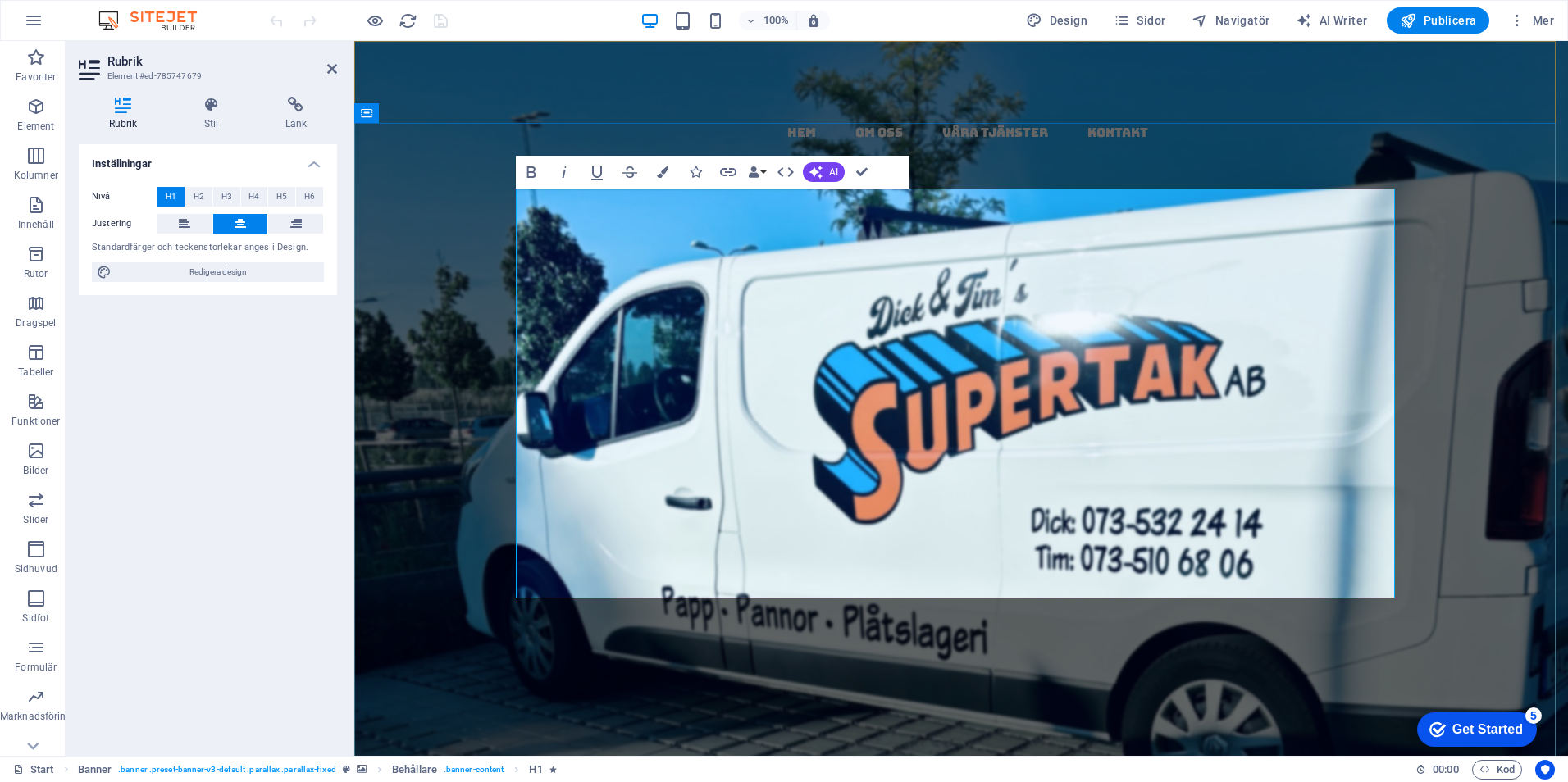
click at [963, 730] on span "garanti" at bounding box center [795, 774] width 337 height 90
drag, startPoint x: 1148, startPoint y: 555, endPoint x: 550, endPoint y: 305, distance: 648.2
click at [552, 407] on h1 "Papptak i [GEOGRAPHIC_DATA] - kompletta , täta tak med garanti och kvalitet" at bounding box center [961, 652] width 879 height 491
click at [762, 407] on h1 "Papptak i [GEOGRAPHIC_DATA] - kompletta, täta tak med garanti och kvalitet" at bounding box center [961, 652] width 879 height 491
click at [403, 341] on div "Papptak i [GEOGRAPHIC_DATA] - kompletta, täta tak med garanti och kvalitet Vi u…" at bounding box center [961, 786] width 1214 height 891
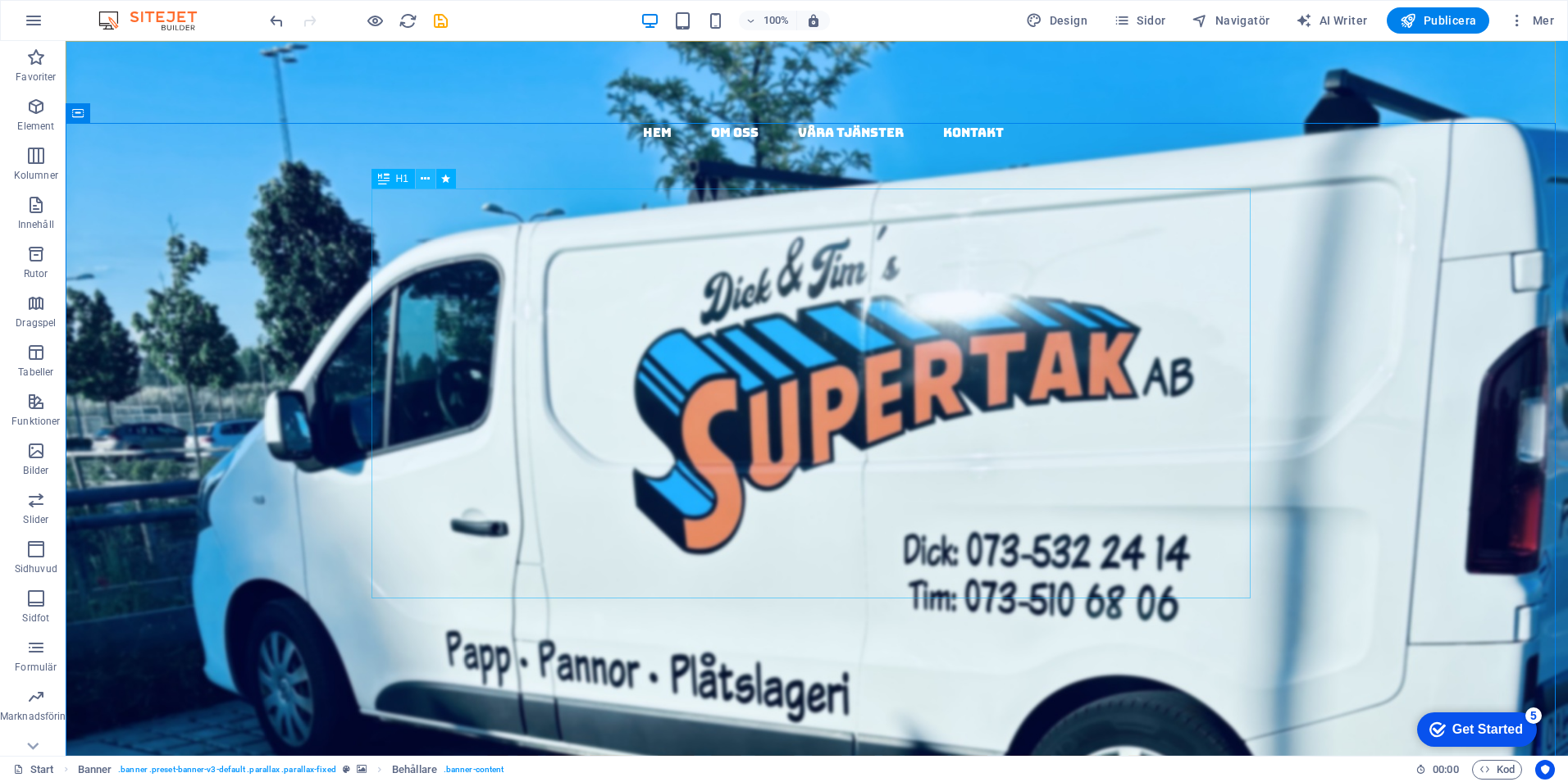
click at [426, 178] on icon at bounding box center [425, 179] width 9 height 17
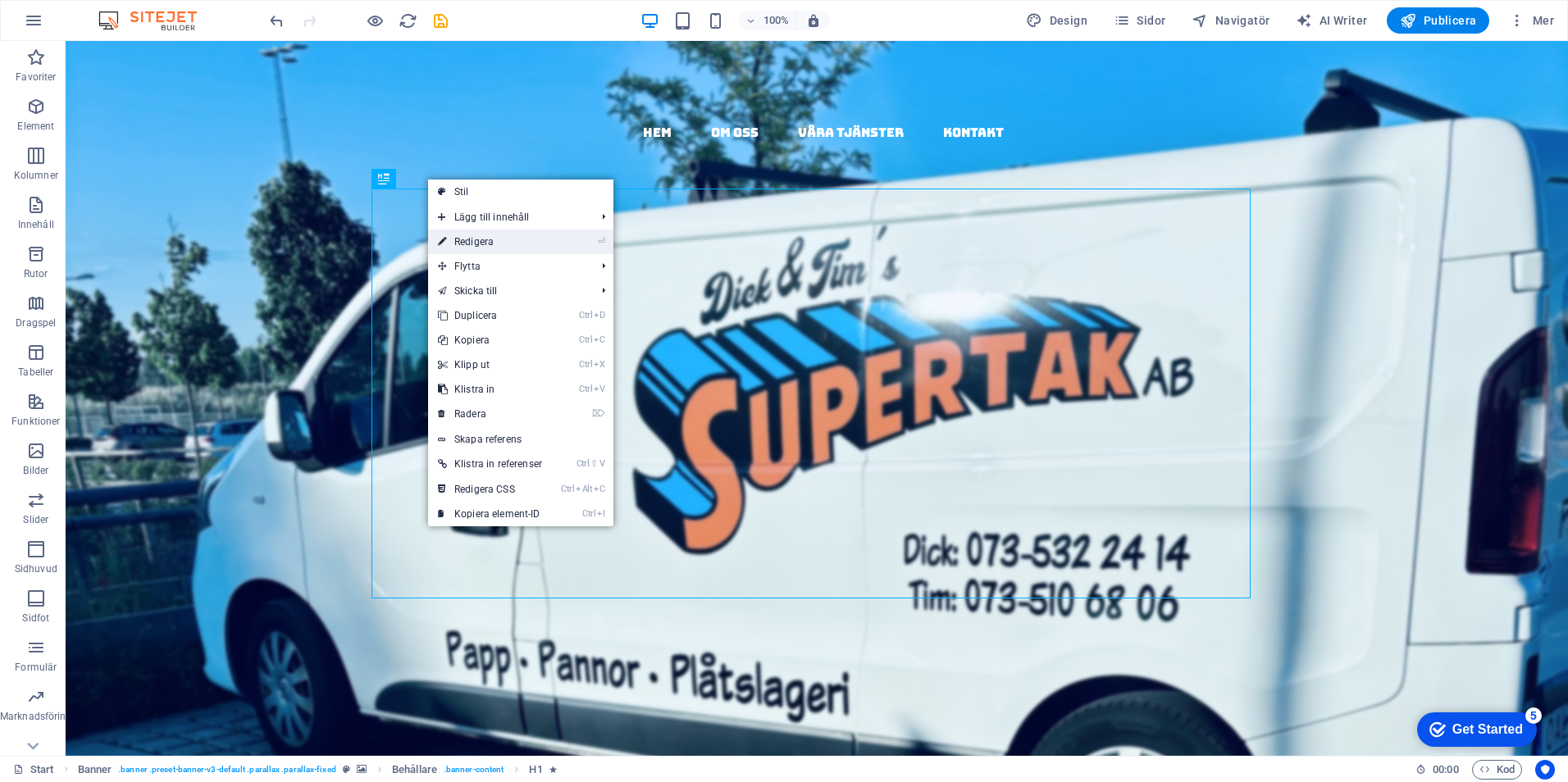
click at [488, 236] on link "⏎ Redigera" at bounding box center [489, 241] width 124 height 24
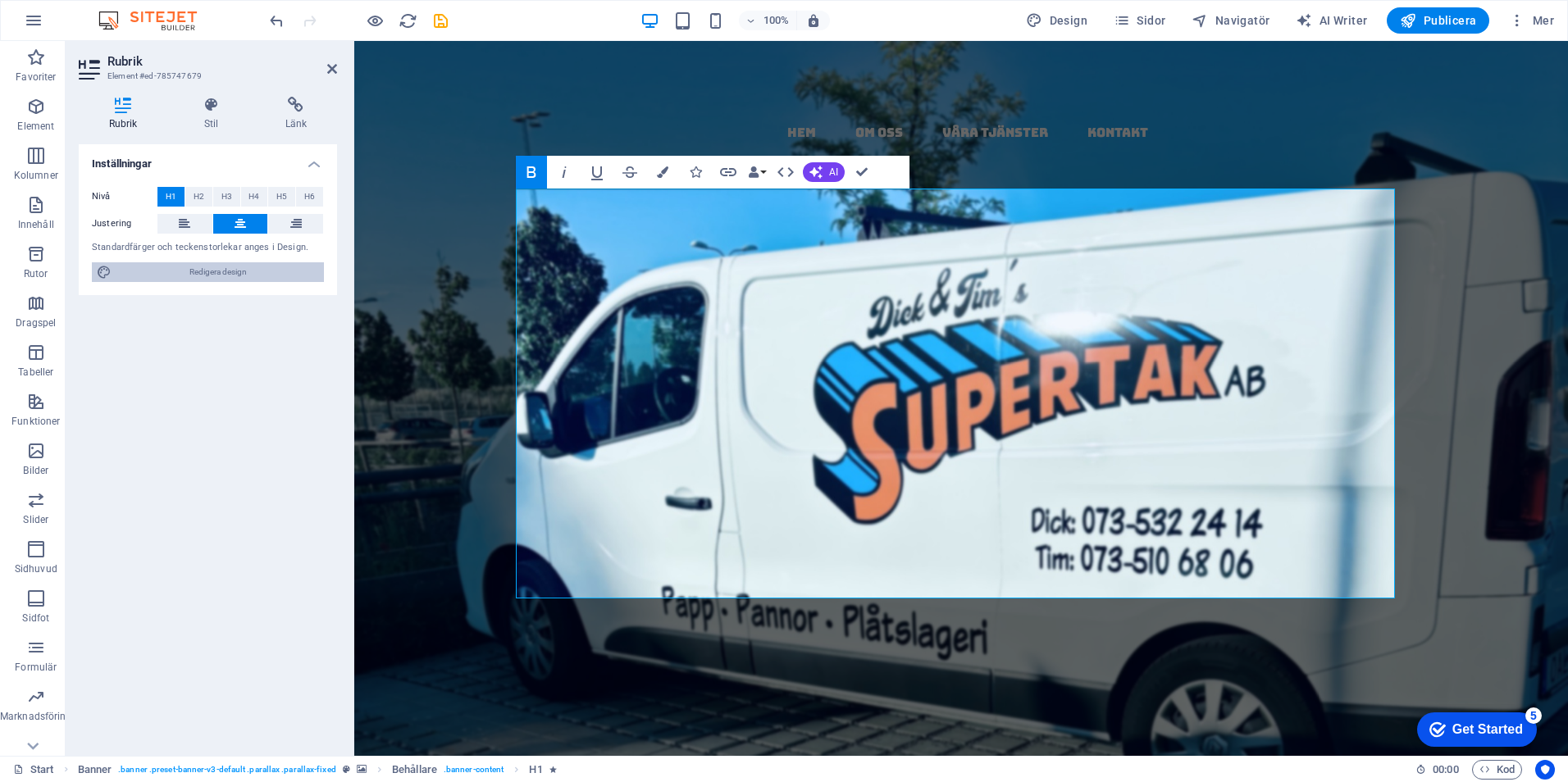
click at [234, 271] on span "Redigera design" at bounding box center [218, 272] width 202 height 19
select select "rem"
select select "300"
select select "px"
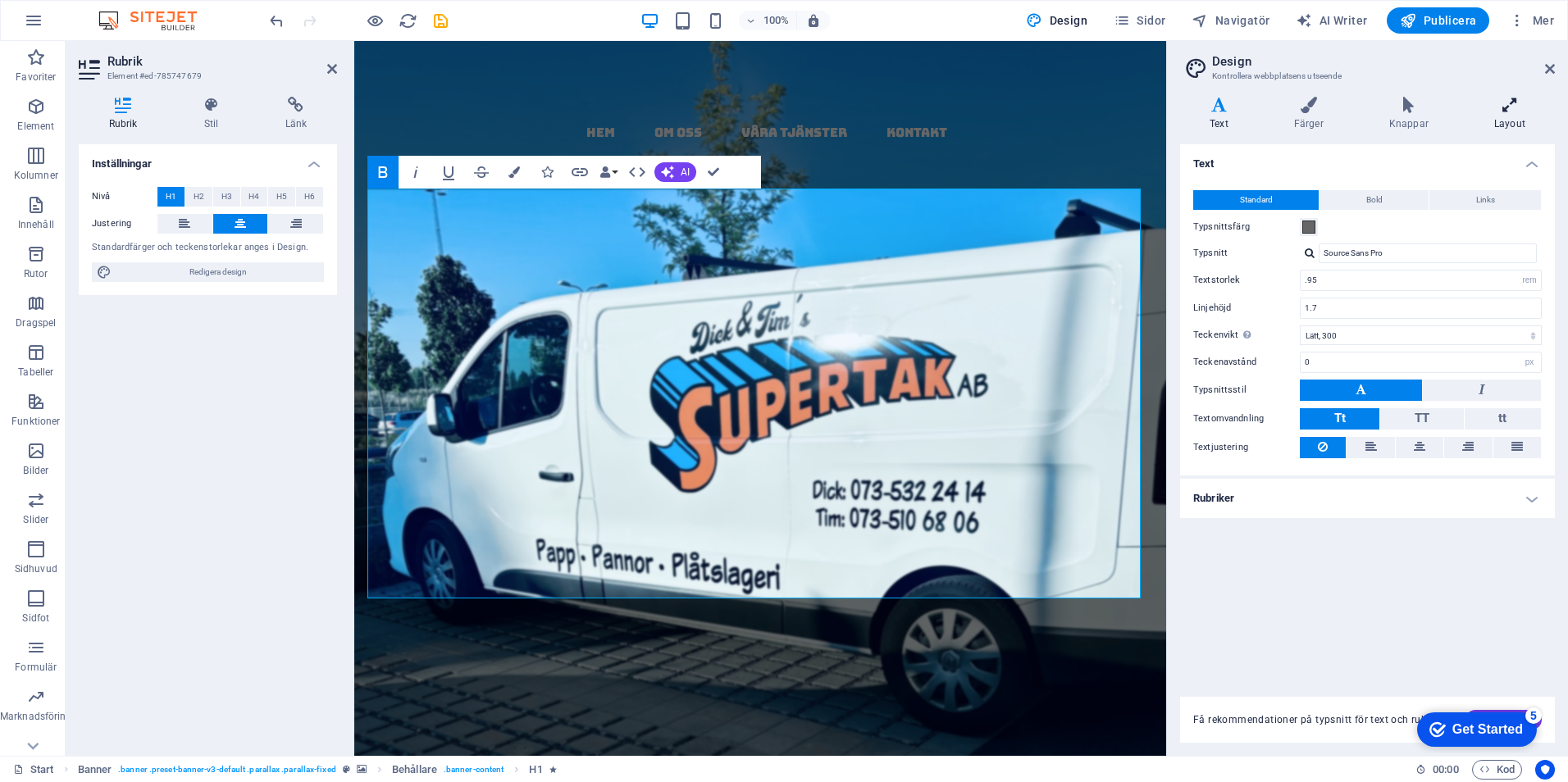
click at [1505, 113] on h4 "Layout" at bounding box center [1509, 114] width 90 height 35
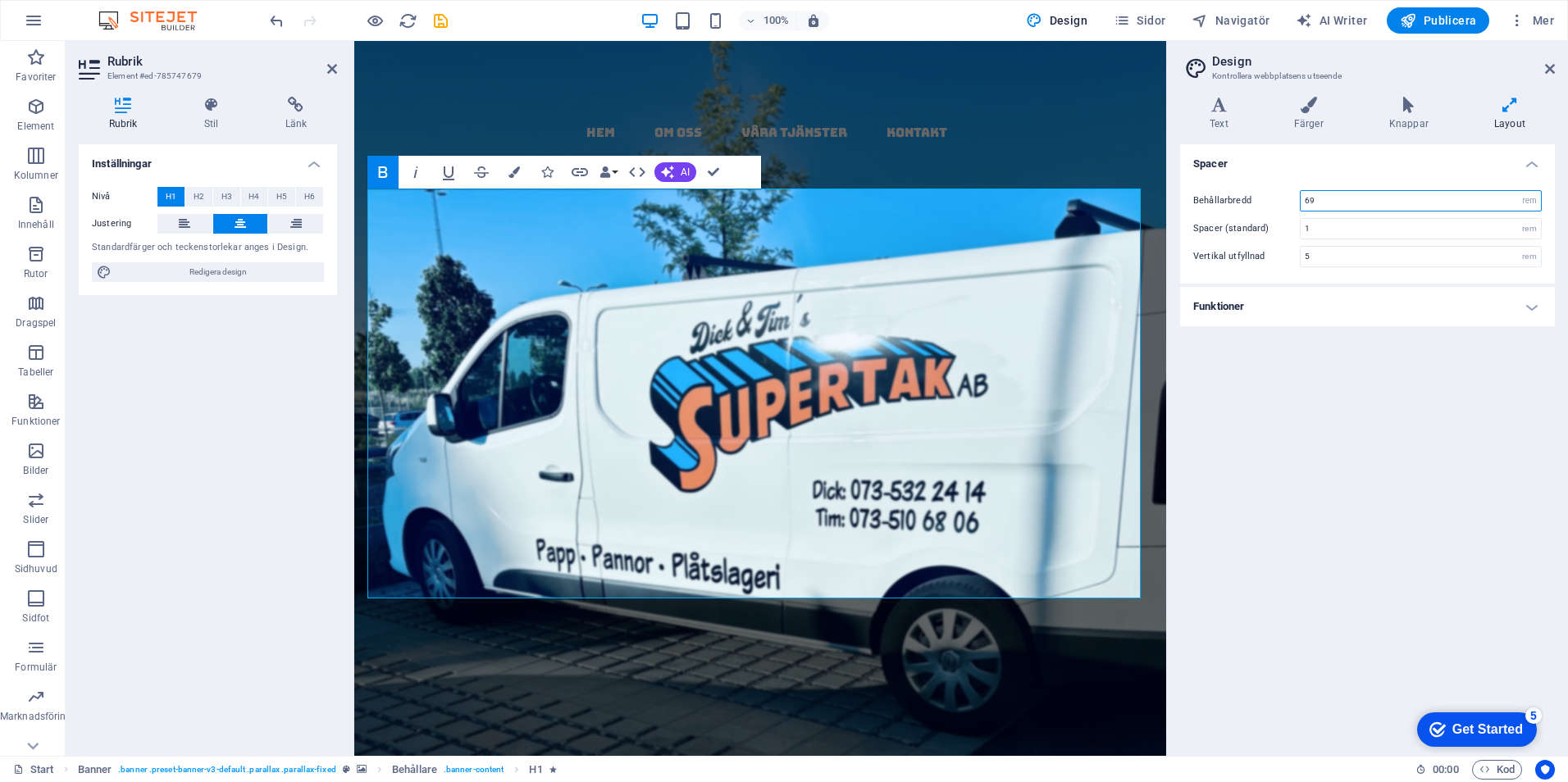
drag, startPoint x: 1350, startPoint y: 199, endPoint x: 1283, endPoint y: 213, distance: 68.4
click at [1283, 213] on div "Behållarbredd 69 rem px Spacer (standard) 1 rem Vertikal utfyllnad 5 rem" at bounding box center [1367, 229] width 381 height 110
click at [1417, 601] on div "Spacer Behållarbredd 80 rem px Spacer (standard) 1 rem Vertikal utfyllnad 5 rem…" at bounding box center [1367, 444] width 374 height 599
drag, startPoint x: 1377, startPoint y: 192, endPoint x: 1220, endPoint y: 194, distance: 157.0
click at [1223, 194] on div "Behållarbredd 80 rem px" at bounding box center [1366, 201] width 348 height 21
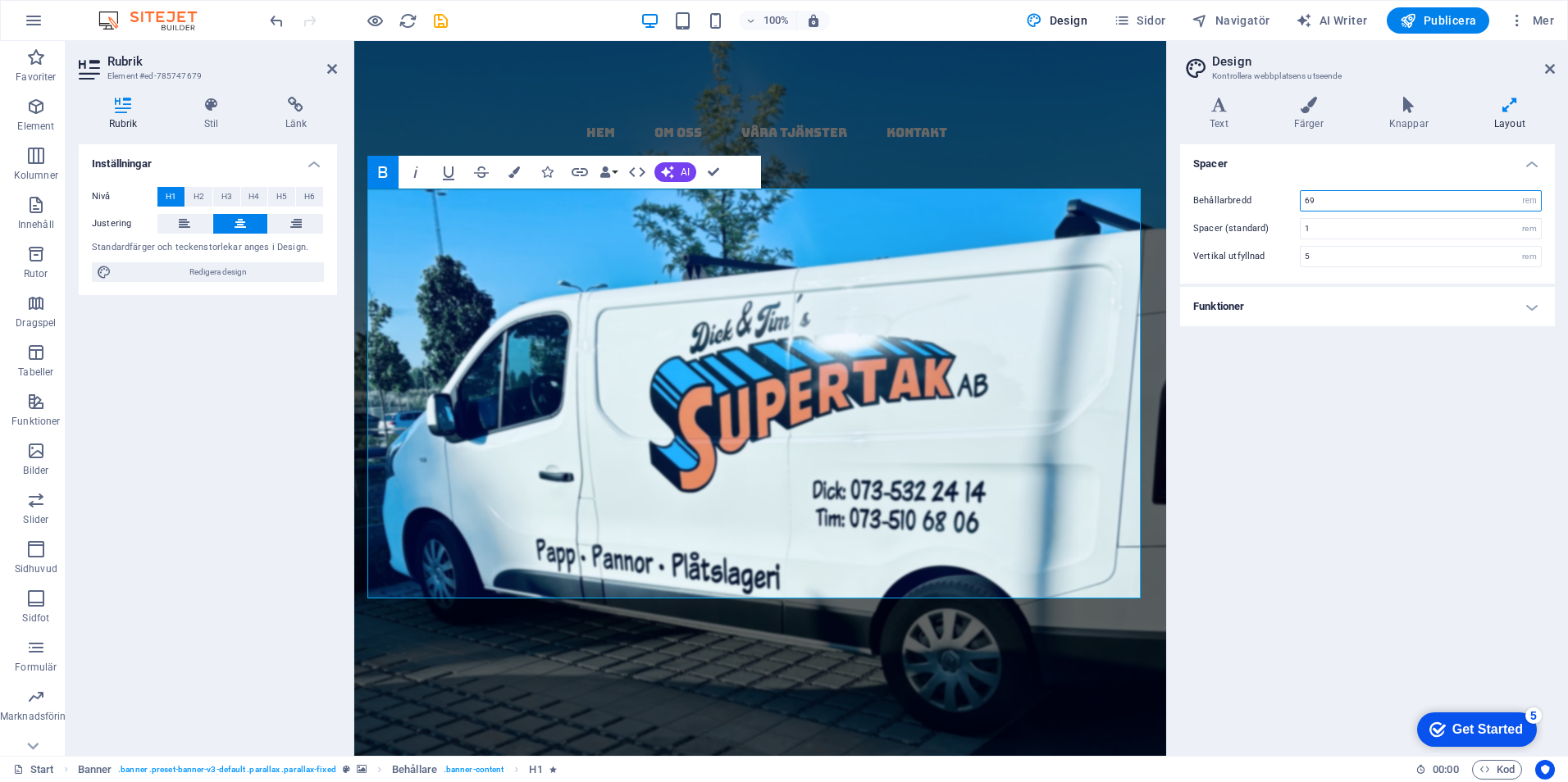
type input "69"
drag, startPoint x: 1394, startPoint y: 430, endPoint x: 1419, endPoint y: 412, distance: 30.8
click at [1402, 425] on div "Spacer Behållarbredd 69 rem px Spacer (standard) 1 rem Vertikal utfyllnad 5 rem…" at bounding box center [1367, 444] width 374 height 599
click at [1545, 66] on icon at bounding box center [1549, 69] width 10 height 13
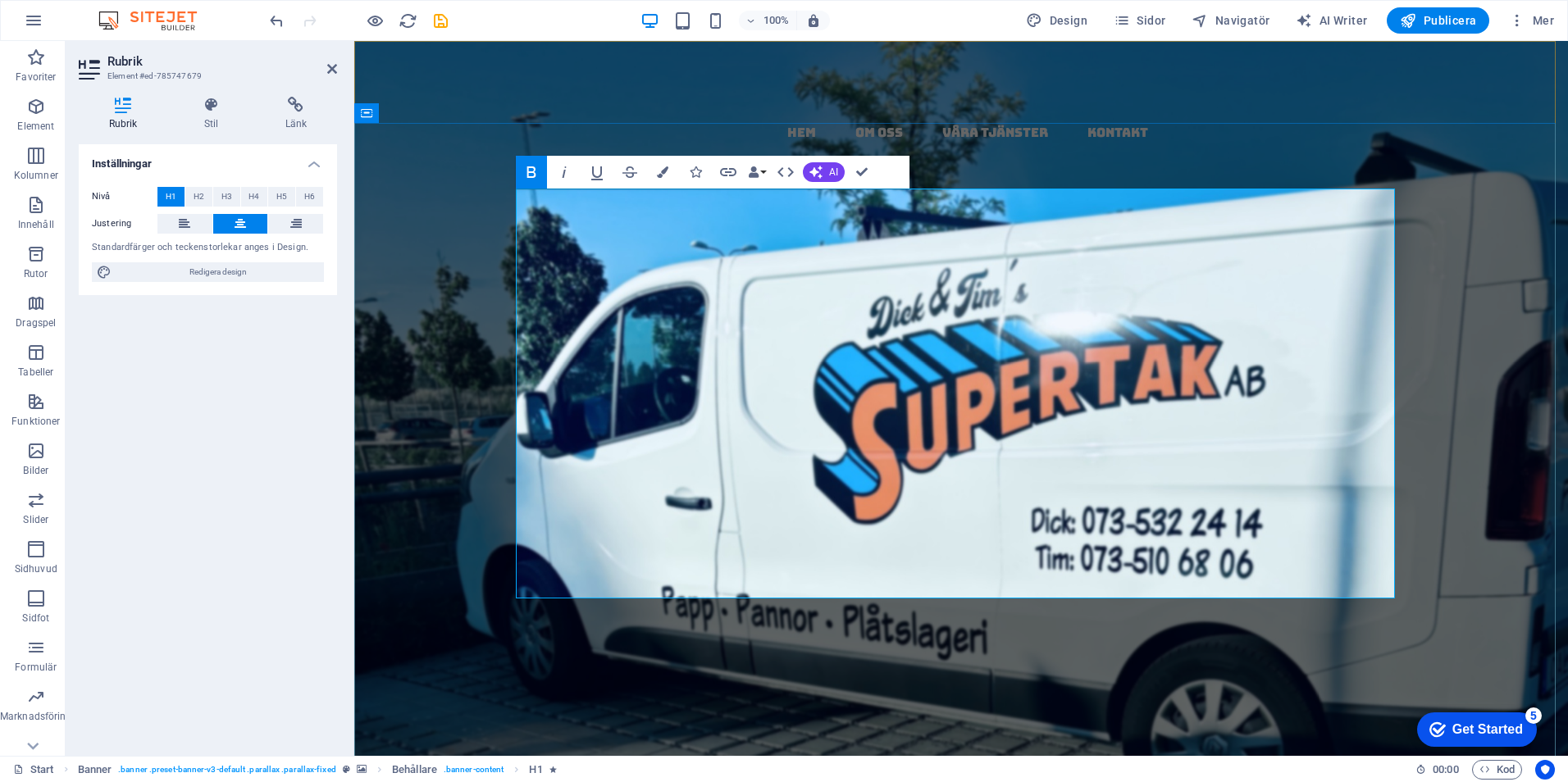
click at [1269, 540] on h1 "Papptak i [GEOGRAPHIC_DATA] - kompletta, täta tak med garanti och kvalitet" at bounding box center [961, 652] width 879 height 491
click at [279, 18] on icon "undo" at bounding box center [277, 21] width 19 height 19
click at [521, 407] on h1 "Papptak i [GEOGRAPHIC_DATA] - kompletta, täta tak med garanti och kvalitet" at bounding box center [961, 652] width 879 height 491
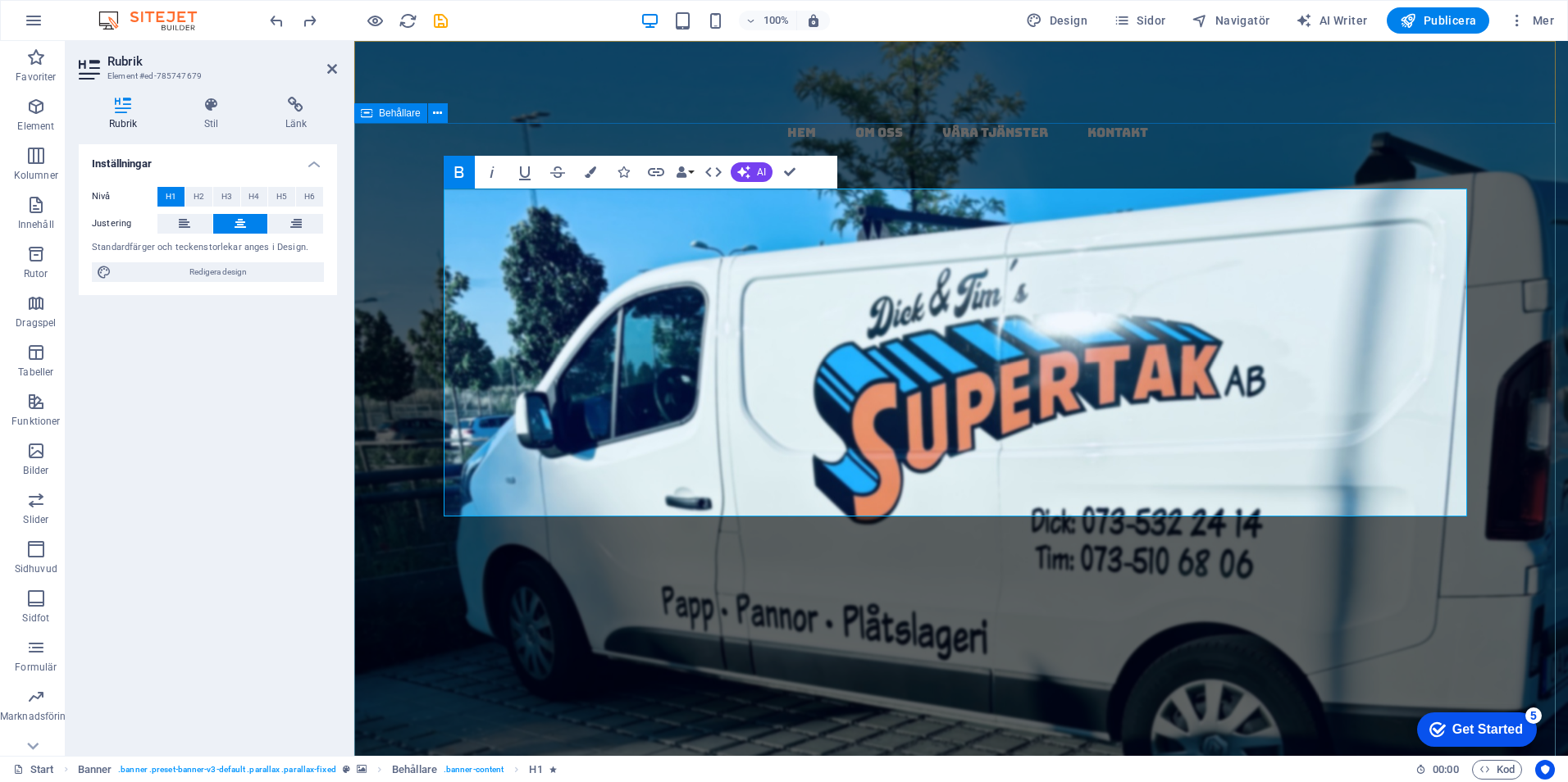
click at [401, 577] on div "Papptak i [GEOGRAPHIC_DATA] - kompletta, täta tak med garanti och kvalitet Vi u…" at bounding box center [961, 732] width 1214 height 783
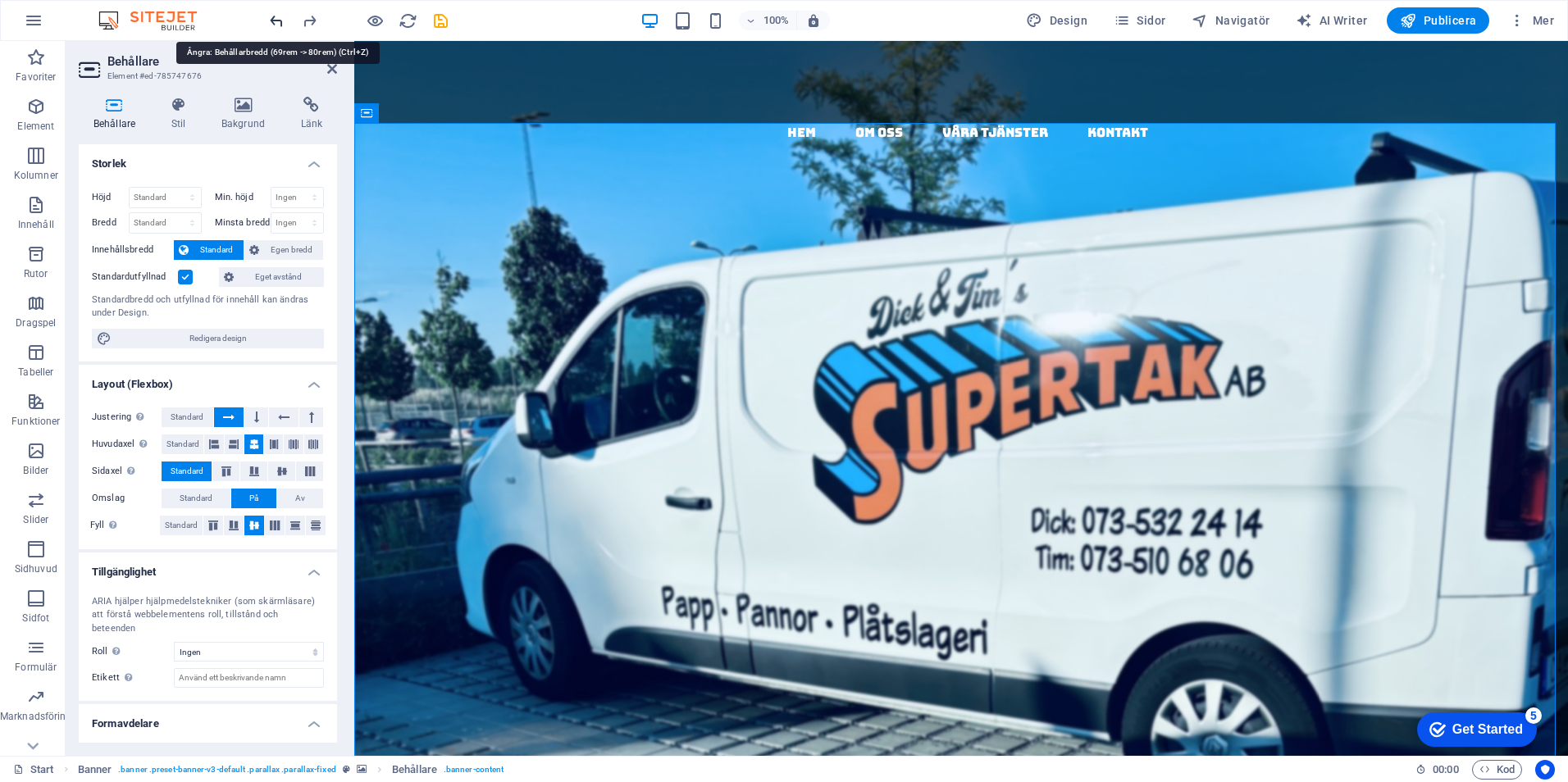
click at [277, 18] on icon "undo" at bounding box center [277, 21] width 19 height 19
drag, startPoint x: 1050, startPoint y: 378, endPoint x: 1340, endPoint y: 381, distance: 290.0
click at [1340, 407] on div "allt inom tak & plåt tryggt & effektivt alltid med högsta kvalitet !" at bounding box center [961, 570] width 879 height 327
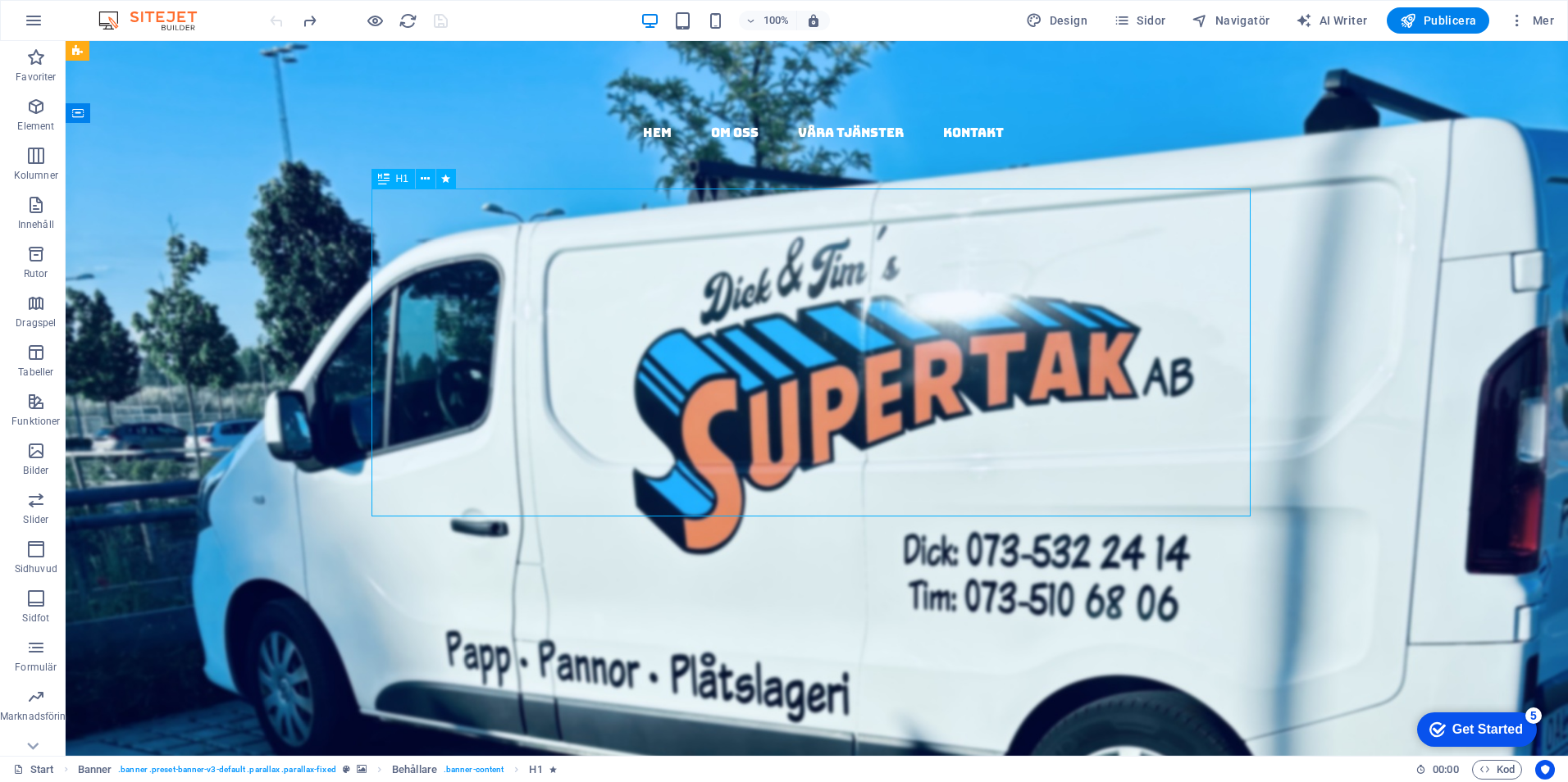
click at [1020, 459] on div "allt inom tak & plåt tryggt & effektivt alltid med högsta kvalitet !" at bounding box center [816, 570] width 879 height 327
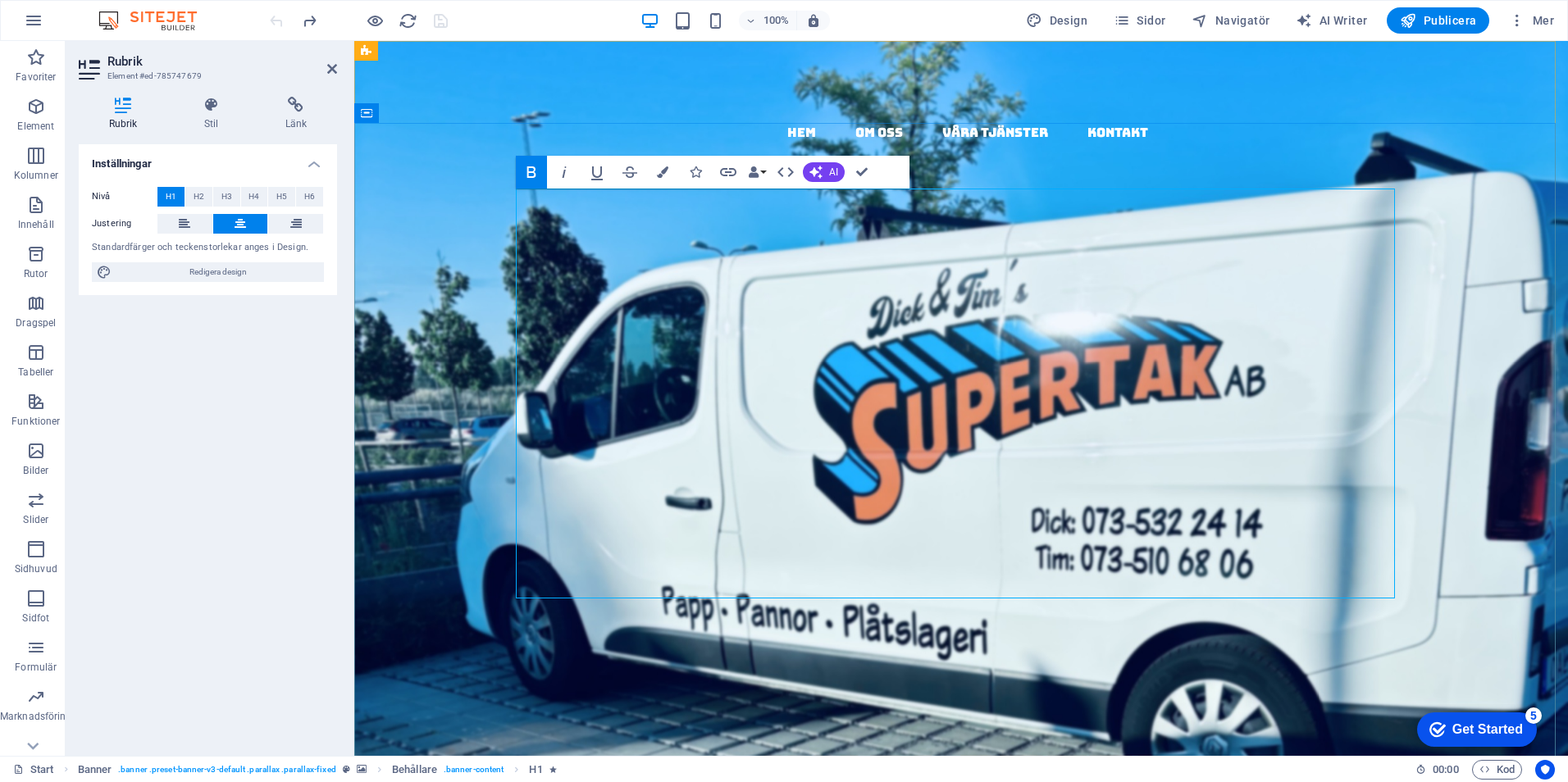
click at [1250, 546] on h1 "allt inom tak & plåt tryggt & effektivt alltid med högsta kvalitet!" at bounding box center [961, 611] width 879 height 409
click at [423, 341] on div "allt inom tak & plåt tryggt & effektivt alltid med högsta kvalitet! Vi utför ta…" at bounding box center [961, 745] width 1214 height 808
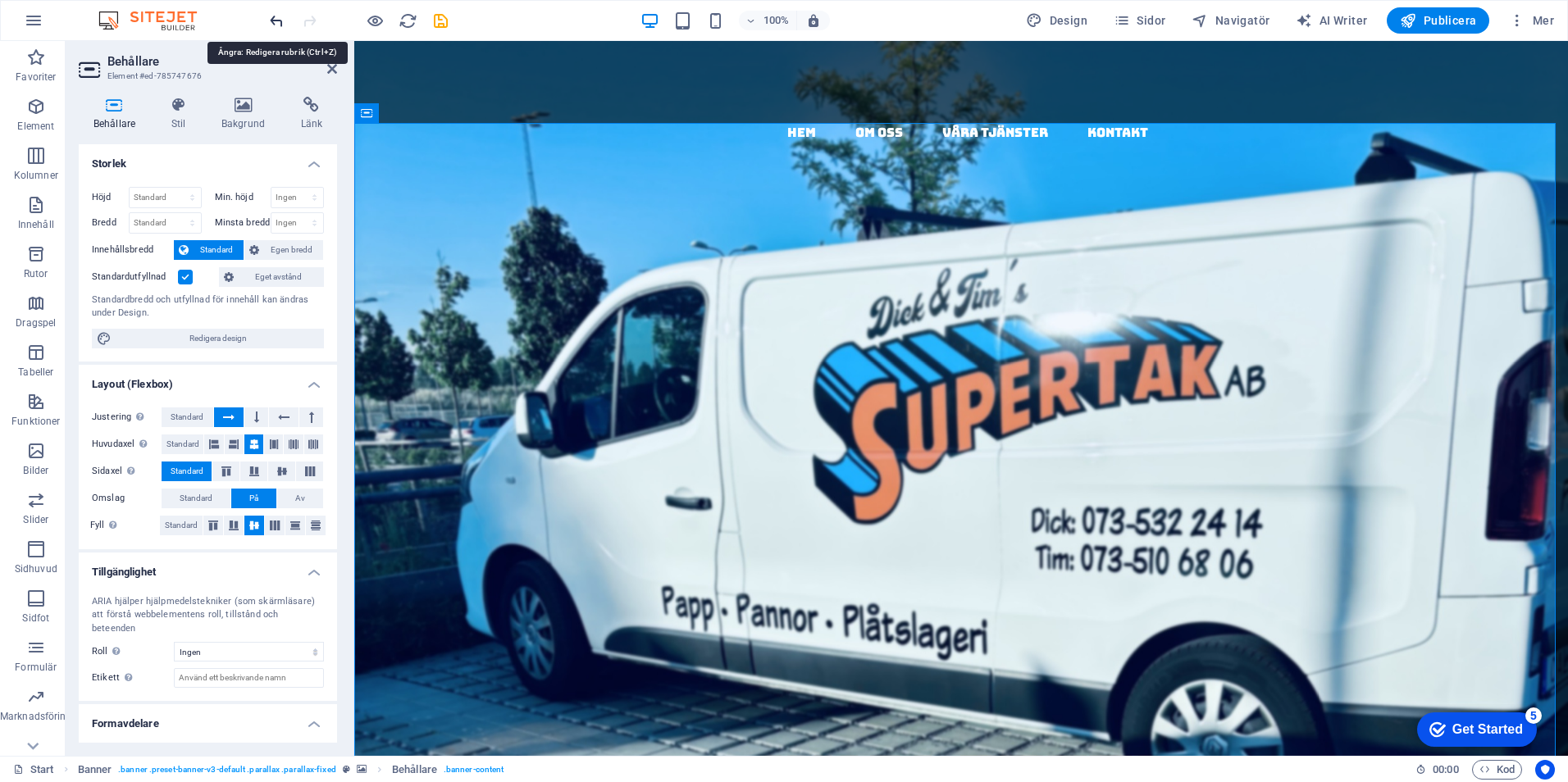
click at [285, 21] on icon "undo" at bounding box center [277, 21] width 19 height 19
click at [305, 18] on icon "redo" at bounding box center [310, 21] width 19 height 19
click at [403, 341] on div "allt inom tak & plåt tryggt & effektivt alltid med högsta kvalitet! Vi utför ta…" at bounding box center [961, 745] width 1214 height 808
click at [276, 24] on icon "undo" at bounding box center [277, 21] width 19 height 19
click at [421, 341] on div "allt inom tak & plåt tryggt & effektivt alltid med högsta kvalitet ! Vi utför t…" at bounding box center [961, 704] width 1214 height 727
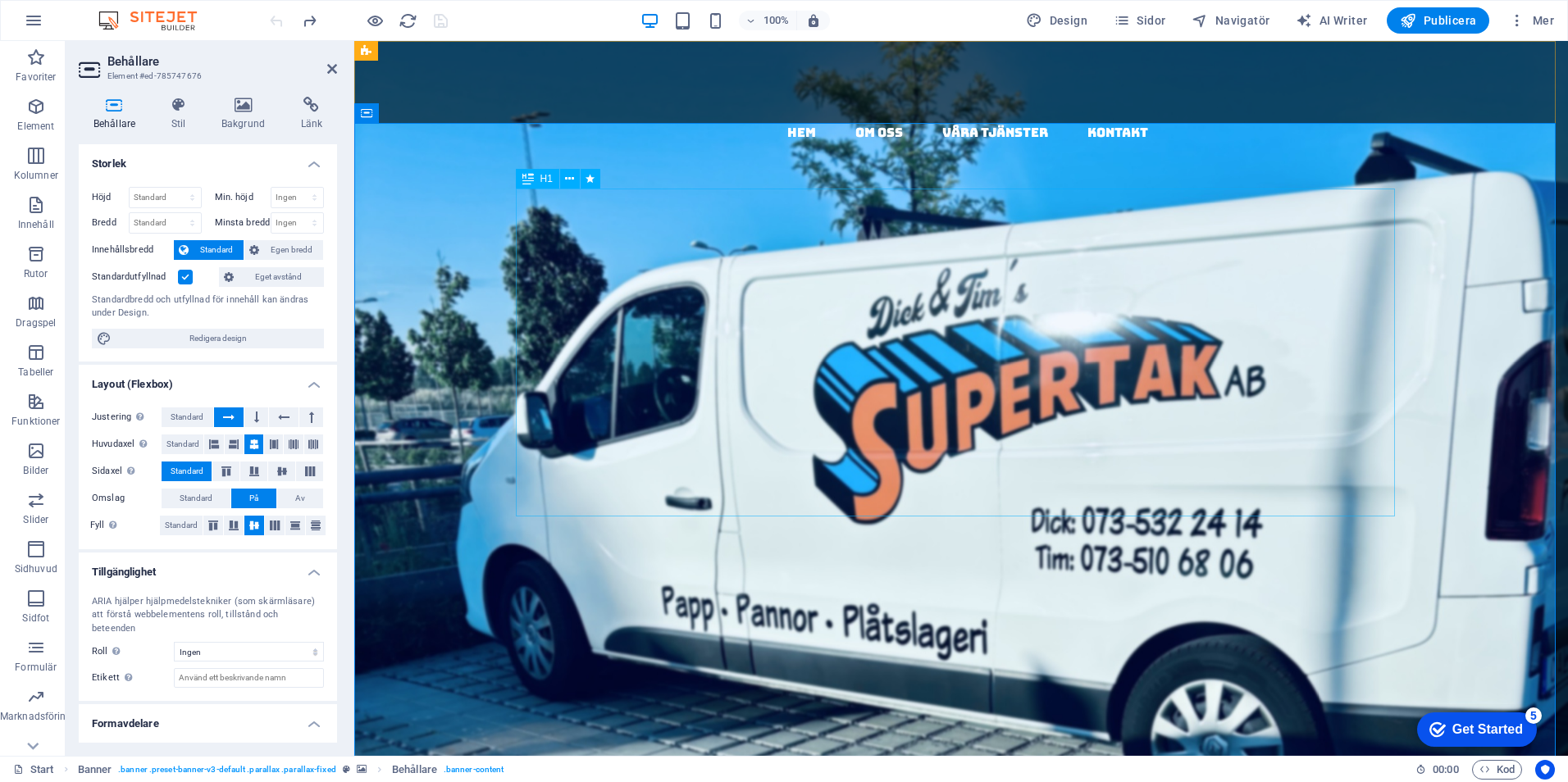
click at [1210, 407] on div "allt inom tak & plåt tryggt & effektivt alltid med högsta kvalitet !" at bounding box center [961, 570] width 879 height 327
click at [1196, 407] on div "allt inom tak & plåt tryggt & effektivt alltid med högsta kvalitet !" at bounding box center [961, 570] width 879 height 327
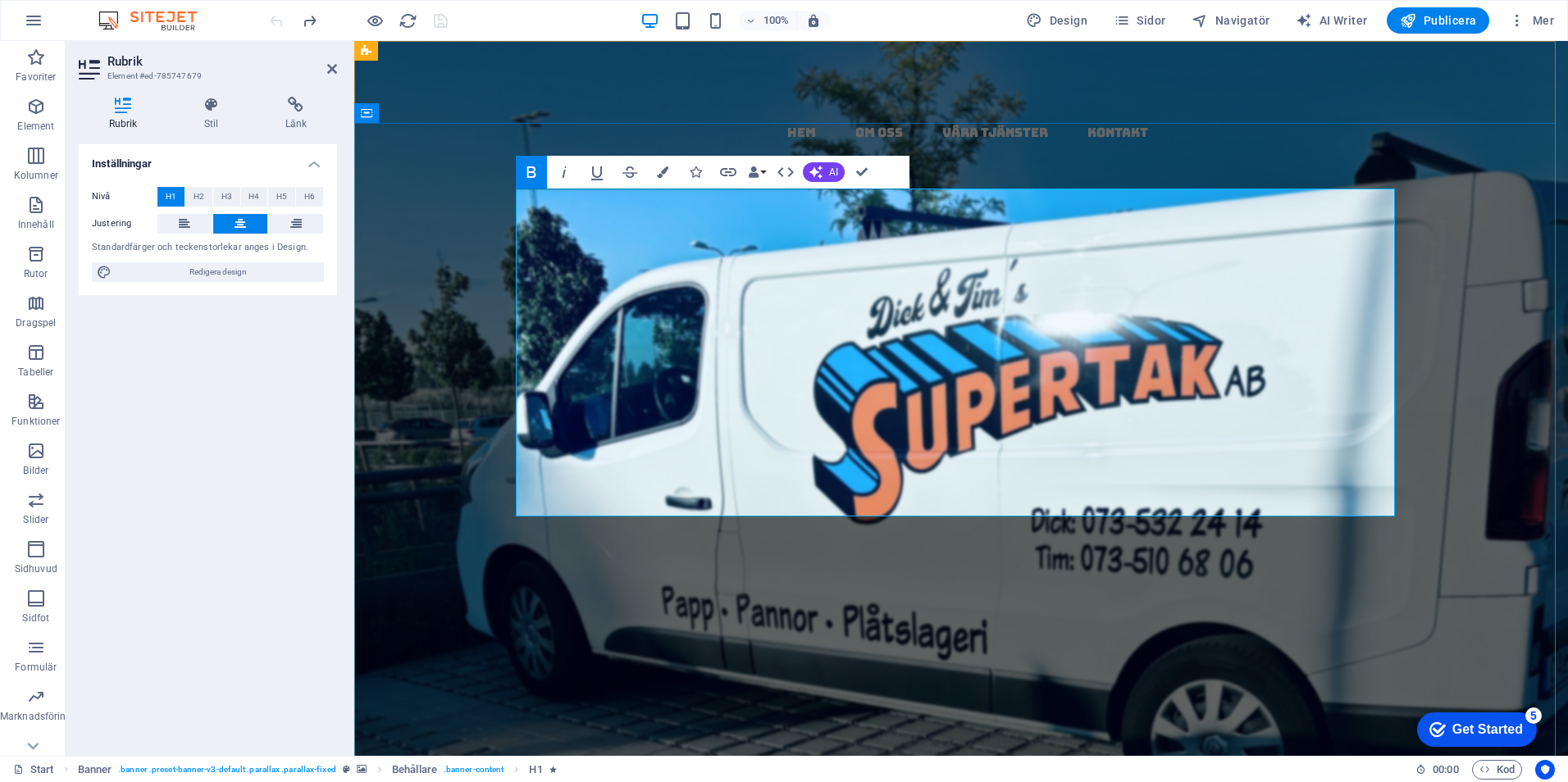
click at [1156, 483] on h1 "allt inom tak & plåt tryggt & effektivt alltid med högsta kvalitet !" at bounding box center [961, 570] width 879 height 327
drag, startPoint x: 1157, startPoint y: 480, endPoint x: 556, endPoint y: 224, distance: 653.3
click at [557, 407] on h1 "allt inom tak & plåt tryggt & effektivt alltid med högsta kvalitet !" at bounding box center [961, 570] width 879 height 327
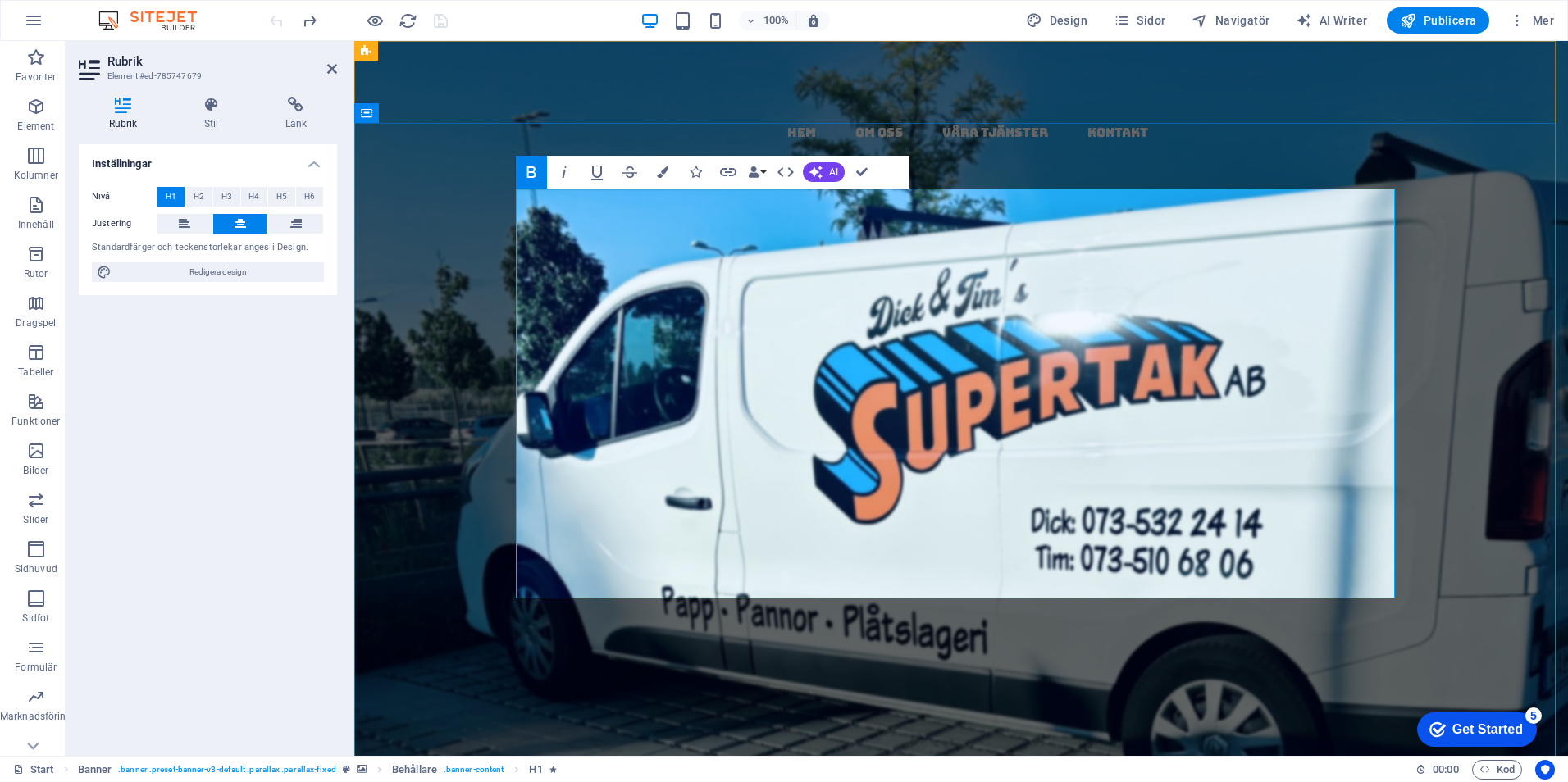
click at [579, 465] on h1 "papptak i [GEOGRAPHIC_DATA] - kompletta, täta tak med garanti & kvalitet" at bounding box center [961, 652] width 879 height 491
click at [628, 407] on h1 "papptak i [GEOGRAPHIC_DATA] - kompletta, täta tak med garanti & kvalitet" at bounding box center [961, 652] width 879 height 491
click at [645, 407] on h1 "papptak i [GEOGRAPHIC_DATA] - kompletta, täta tak med garanti & kvalitet" at bounding box center [961, 652] width 879 height 491
click at [613, 484] on strong "papptak i [GEOGRAPHIC_DATA] - kompletta, täta tak med garanti & kvalitet" at bounding box center [961, 693] width 818 height 418
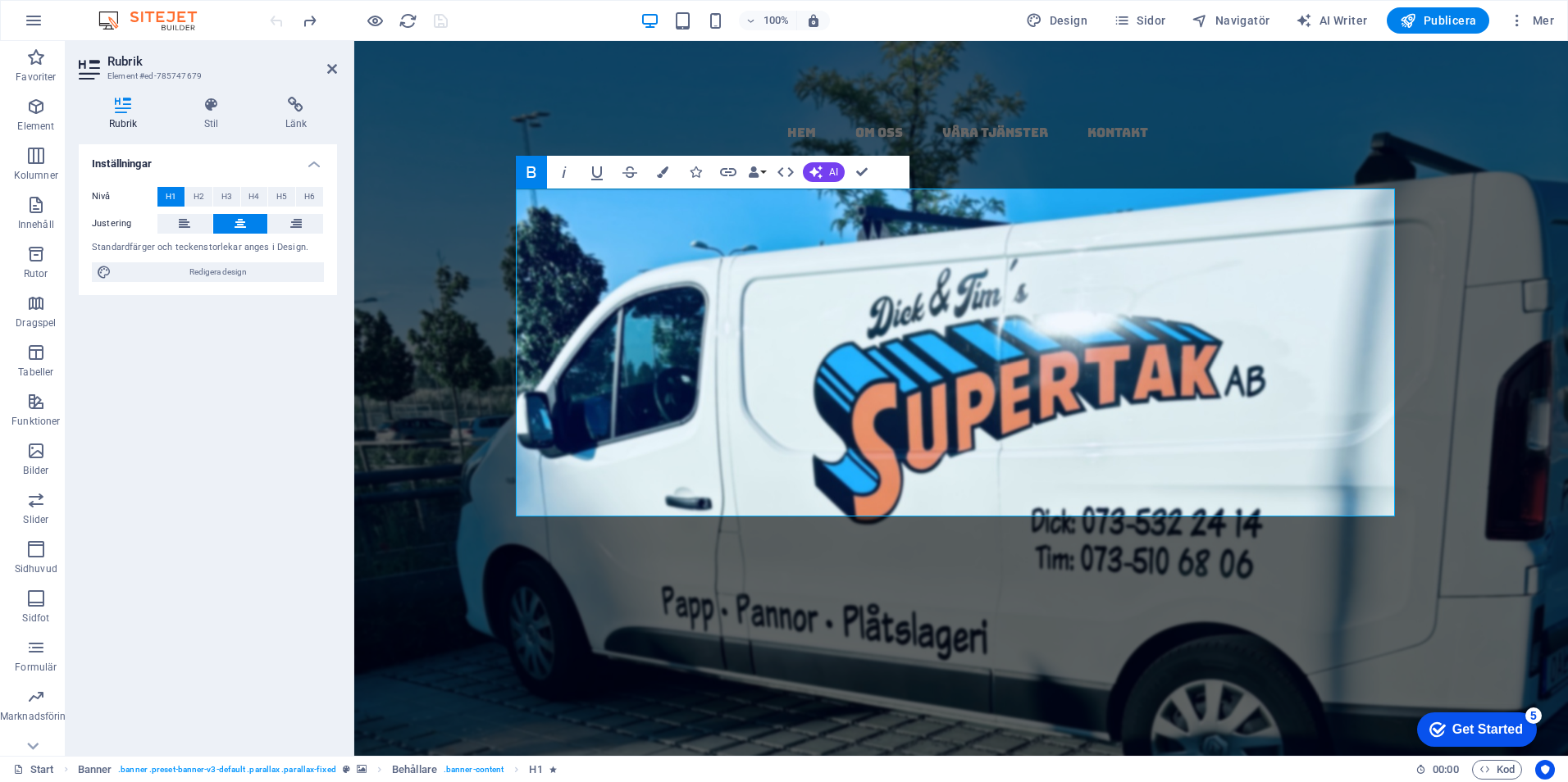
click at [238, 430] on div "Inställningar Nivå H1 H2 H3 H4 H5 H6 Justering Standardfärger och teckenstorlek…" at bounding box center [207, 444] width 258 height 599
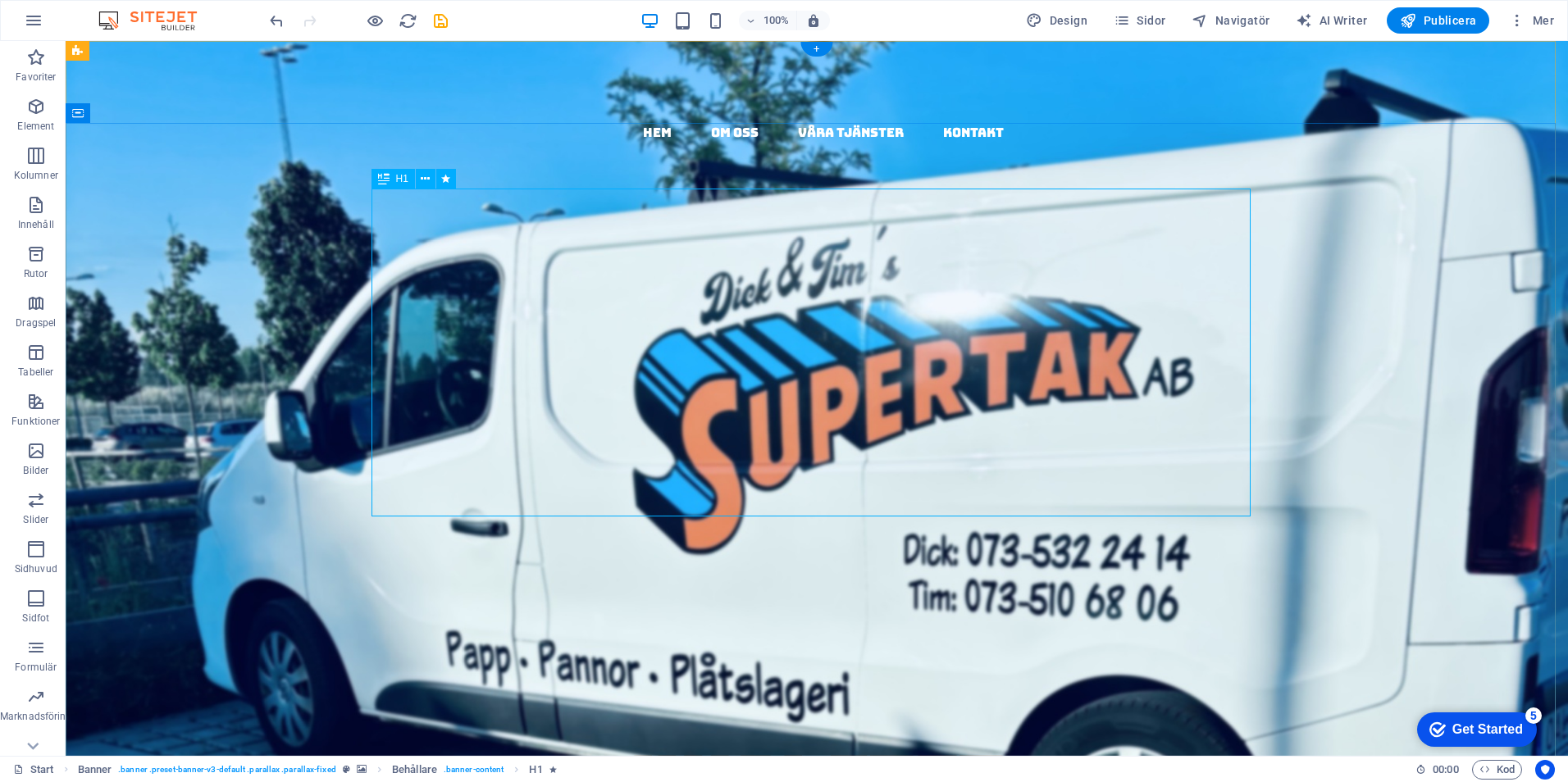
click at [807, 407] on div "papptak i [GEOGRAPHIC_DATA] - kompletta, täta tak med garanti & kvalitet" at bounding box center [816, 611] width 879 height 409
click at [795, 407] on div "papptak i [GEOGRAPHIC_DATA] - kompletta, täta tak med garanti & kvalitet" at bounding box center [816, 611] width 879 height 409
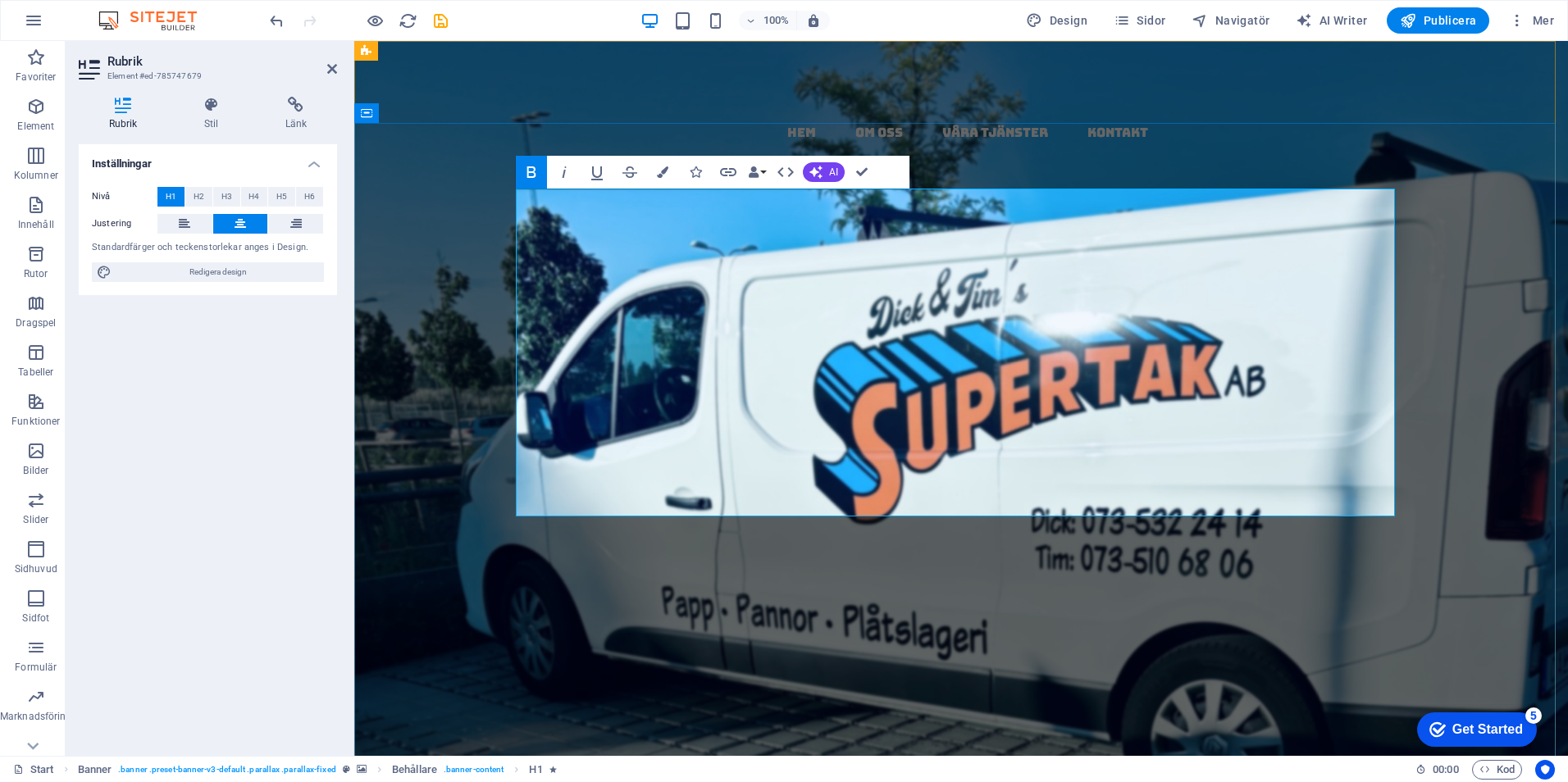
click at [1018, 402] on strong "papptak i [GEOGRAPHIC_DATA] - kompletta, täta tak med garanti & kvalitet" at bounding box center [961, 610] width 818 height 418
drag, startPoint x: 1004, startPoint y: 229, endPoint x: 967, endPoint y: 231, distance: 37.1
click at [967, 402] on strong "papptak i [GEOGRAPHIC_DATA] - kompletta, täta tak med garanti & kvalitet" at bounding box center [961, 610] width 818 height 418
click at [667, 168] on icon "button" at bounding box center [663, 172] width 12 height 12
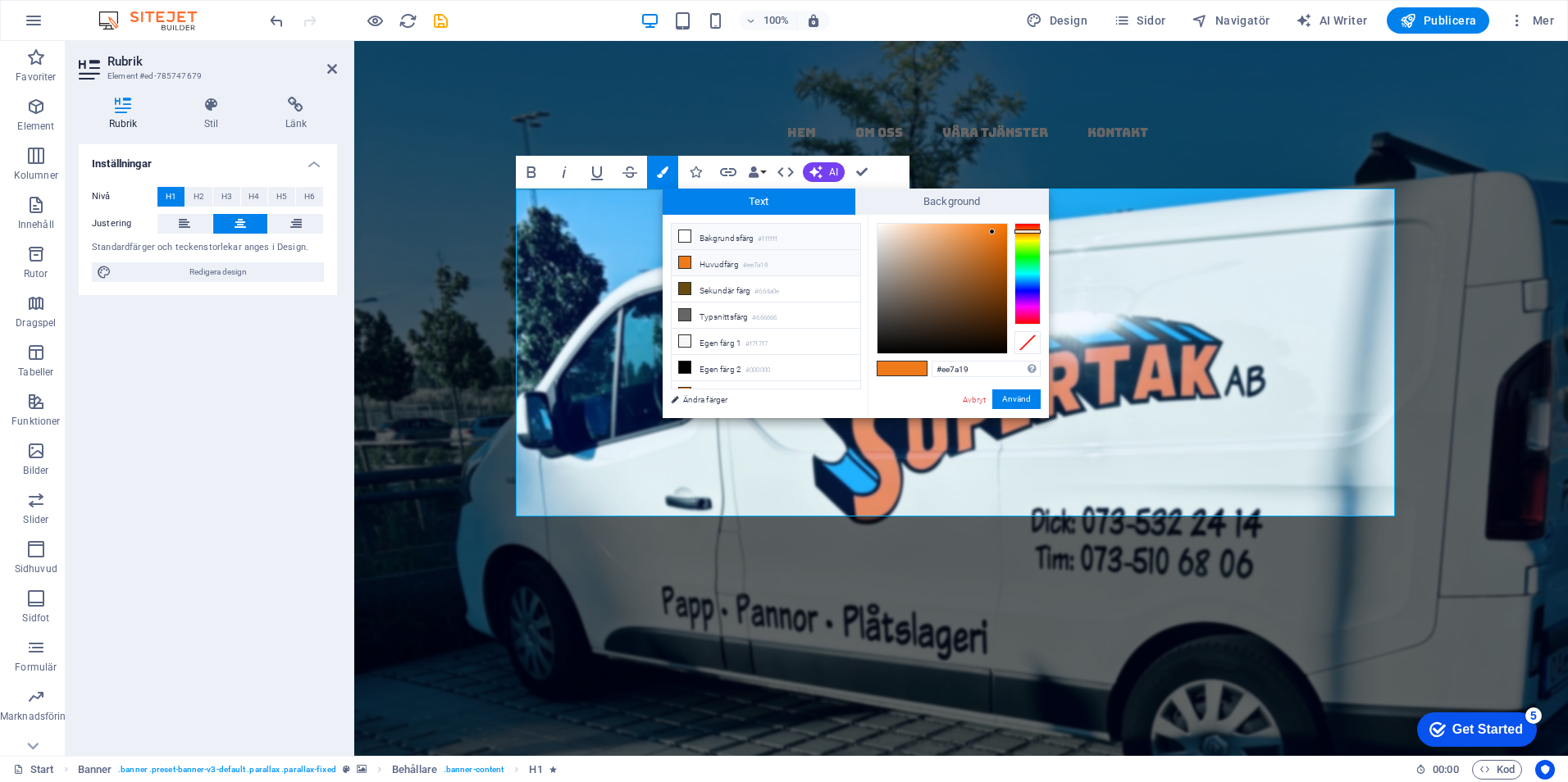
click at [688, 232] on icon at bounding box center [685, 236] width 12 height 12
click at [1020, 396] on button "Använd" at bounding box center [1016, 399] width 48 height 19
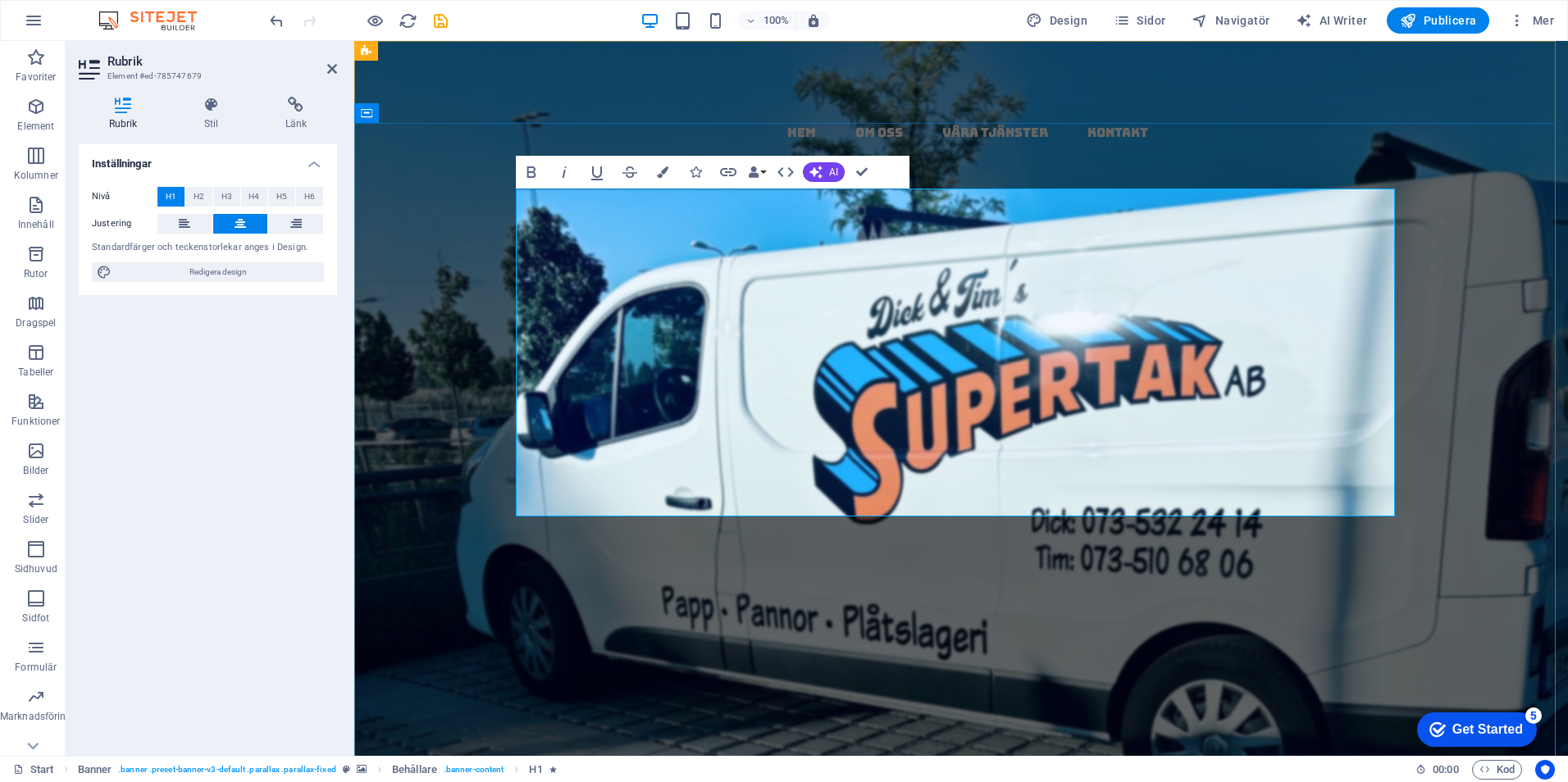
click at [1272, 407] on h1 "papptak i [GEOGRAPHIC_DATA] - kompletta, täta tak med garanti & kvalitet" at bounding box center [961, 570] width 879 height 327
click at [665, 166] on button "Colors" at bounding box center [662, 172] width 31 height 33
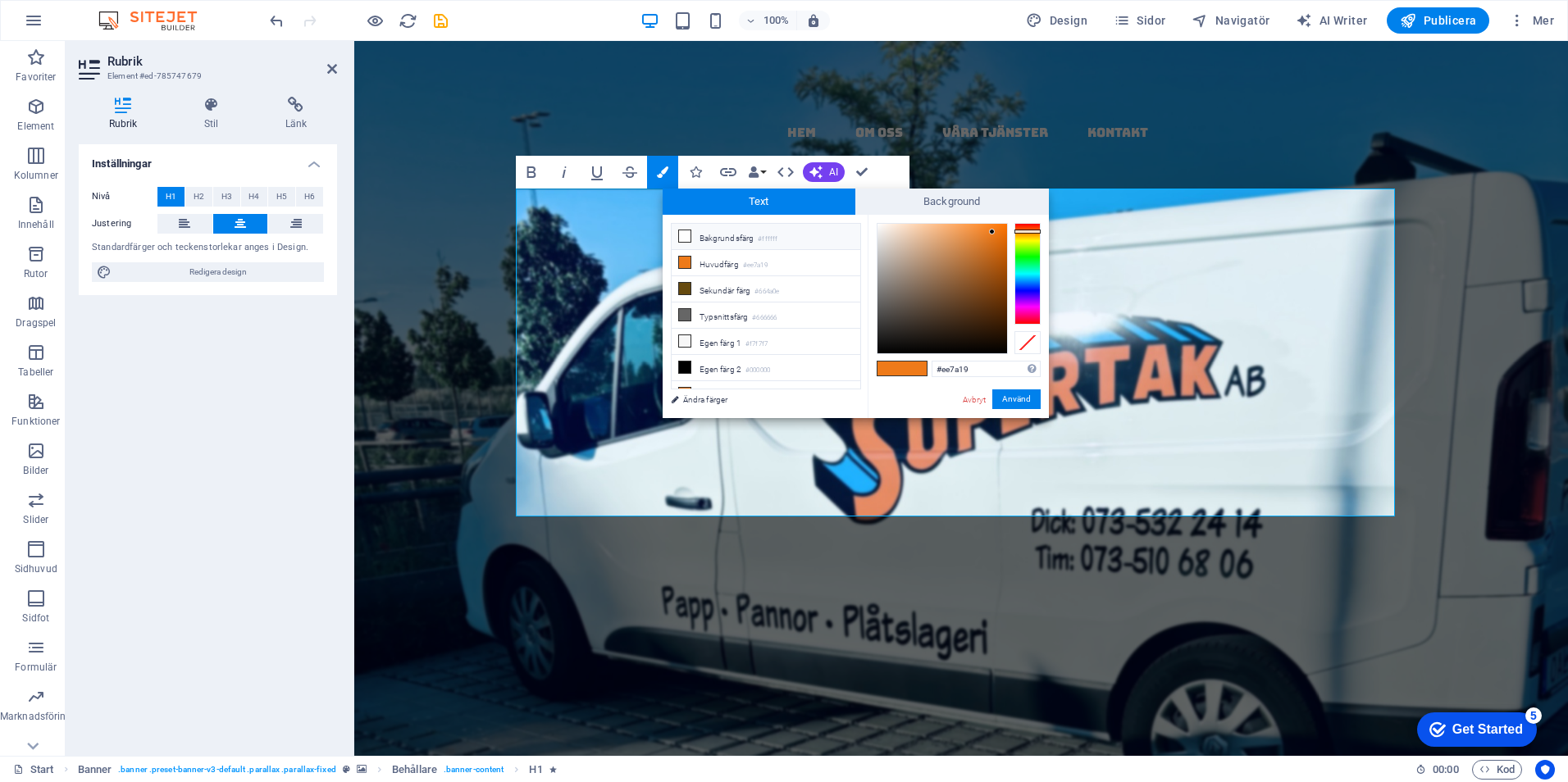
click at [687, 229] on span at bounding box center [685, 236] width 13 height 13
drag, startPoint x: 1021, startPoint y: 396, endPoint x: 665, endPoint y: 355, distance: 358.4
click at [1021, 396] on button "Använd" at bounding box center [1016, 399] width 48 height 19
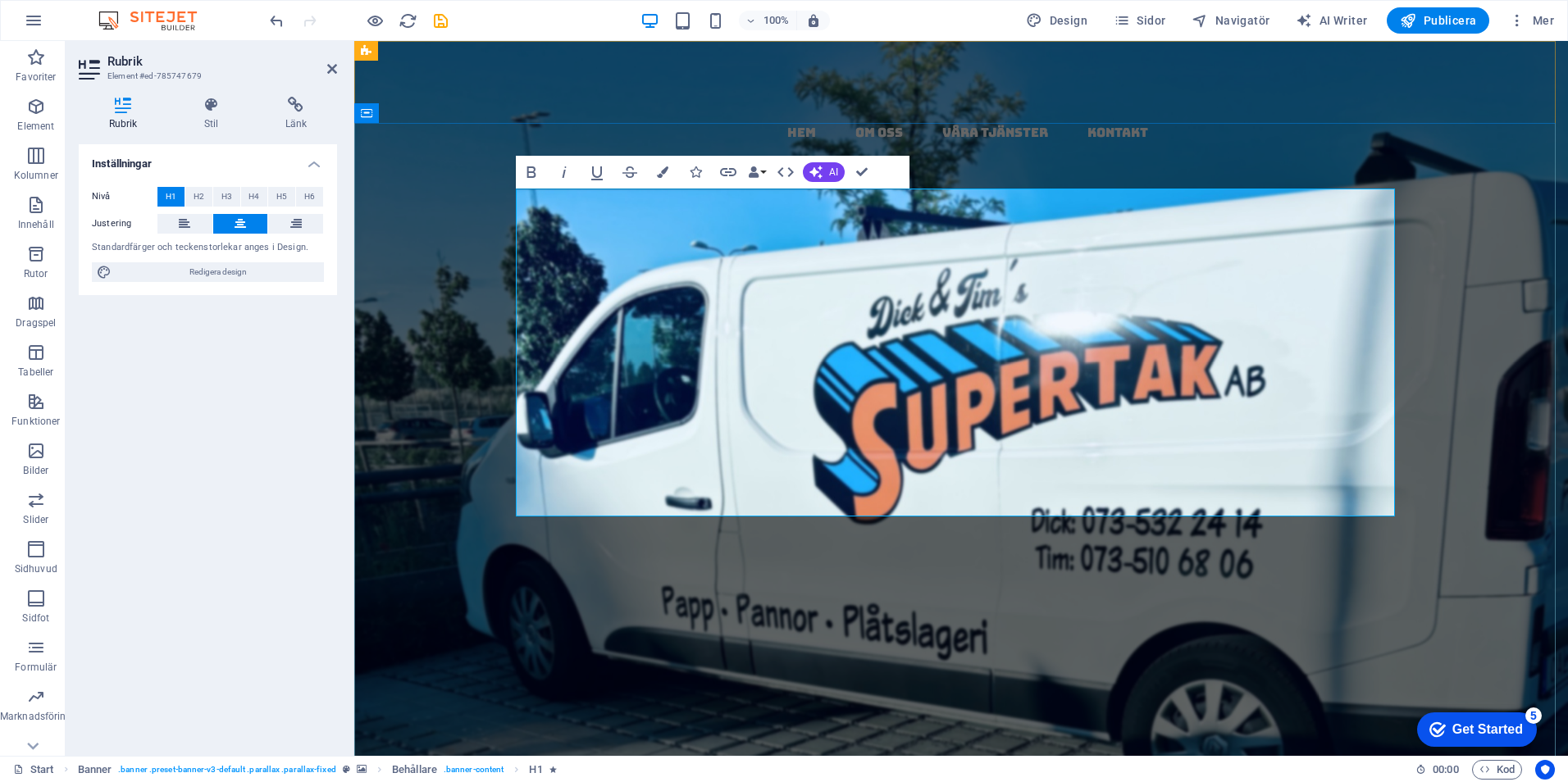
drag, startPoint x: 1013, startPoint y: 324, endPoint x: 987, endPoint y: 324, distance: 26.0
click at [987, 402] on strong "papptak i [GEOGRAPHIC_DATA] ​ - ​ kompletta, täta tak med garanti & kvalitet" at bounding box center [961, 569] width 877 height 337
click at [656, 164] on button "Colors" at bounding box center [662, 172] width 31 height 33
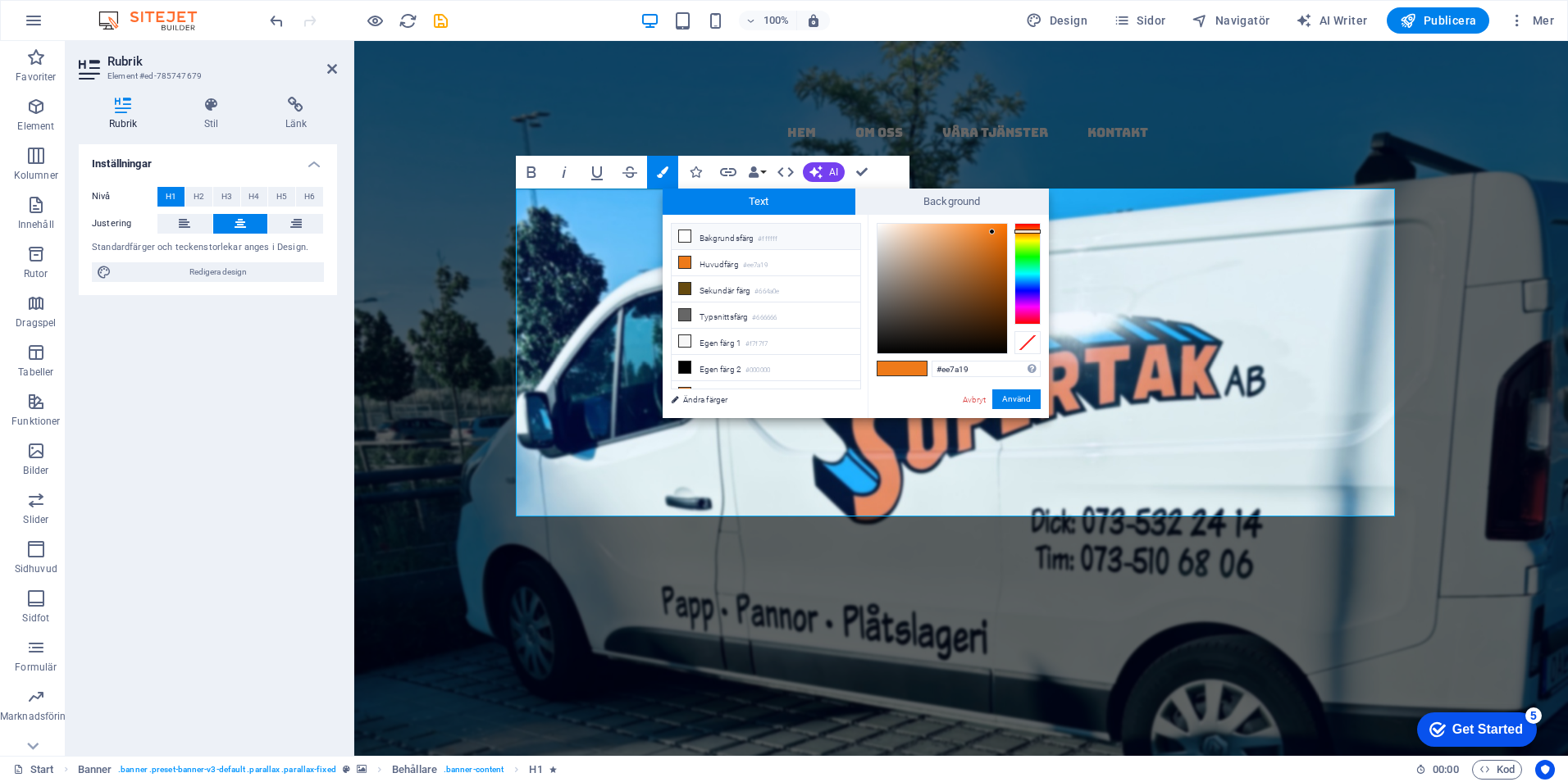
click at [681, 232] on icon at bounding box center [685, 236] width 12 height 12
click at [1010, 394] on button "Använd" at bounding box center [1016, 399] width 48 height 19
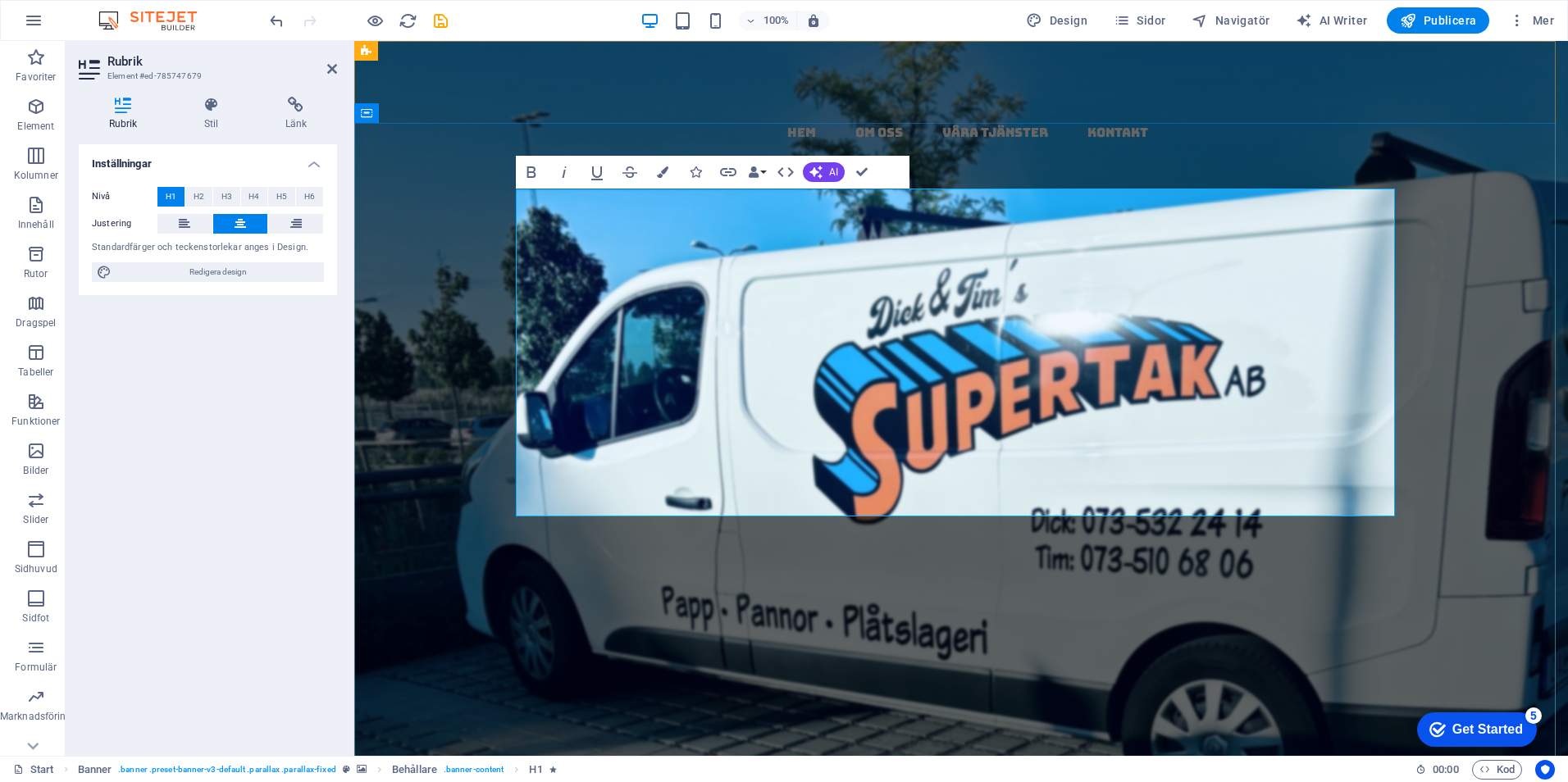
drag, startPoint x: 1366, startPoint y: 308, endPoint x: 1228, endPoint y: 304, distance: 138.1
click at [1228, 407] on h1 "papptak i [GEOGRAPHIC_DATA] ​ - ​ kompletta​ , ​ täta tak med garanti & kvalitet" at bounding box center [961, 570] width 879 height 327
click at [665, 168] on icon "button" at bounding box center [663, 172] width 12 height 12
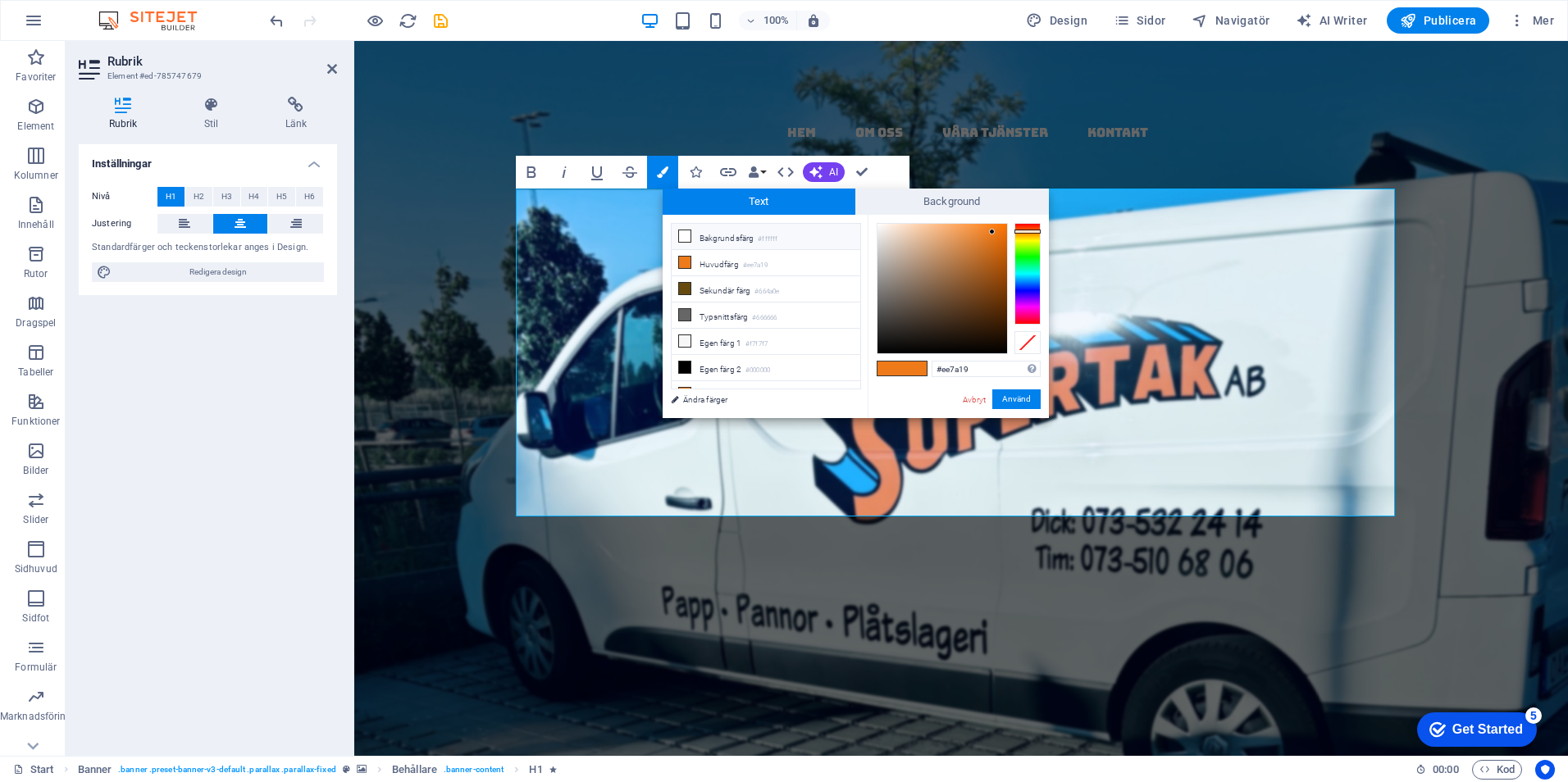
click at [680, 229] on span at bounding box center [685, 236] width 13 height 13
click at [1025, 395] on button "Använd" at bounding box center [1016, 399] width 48 height 19
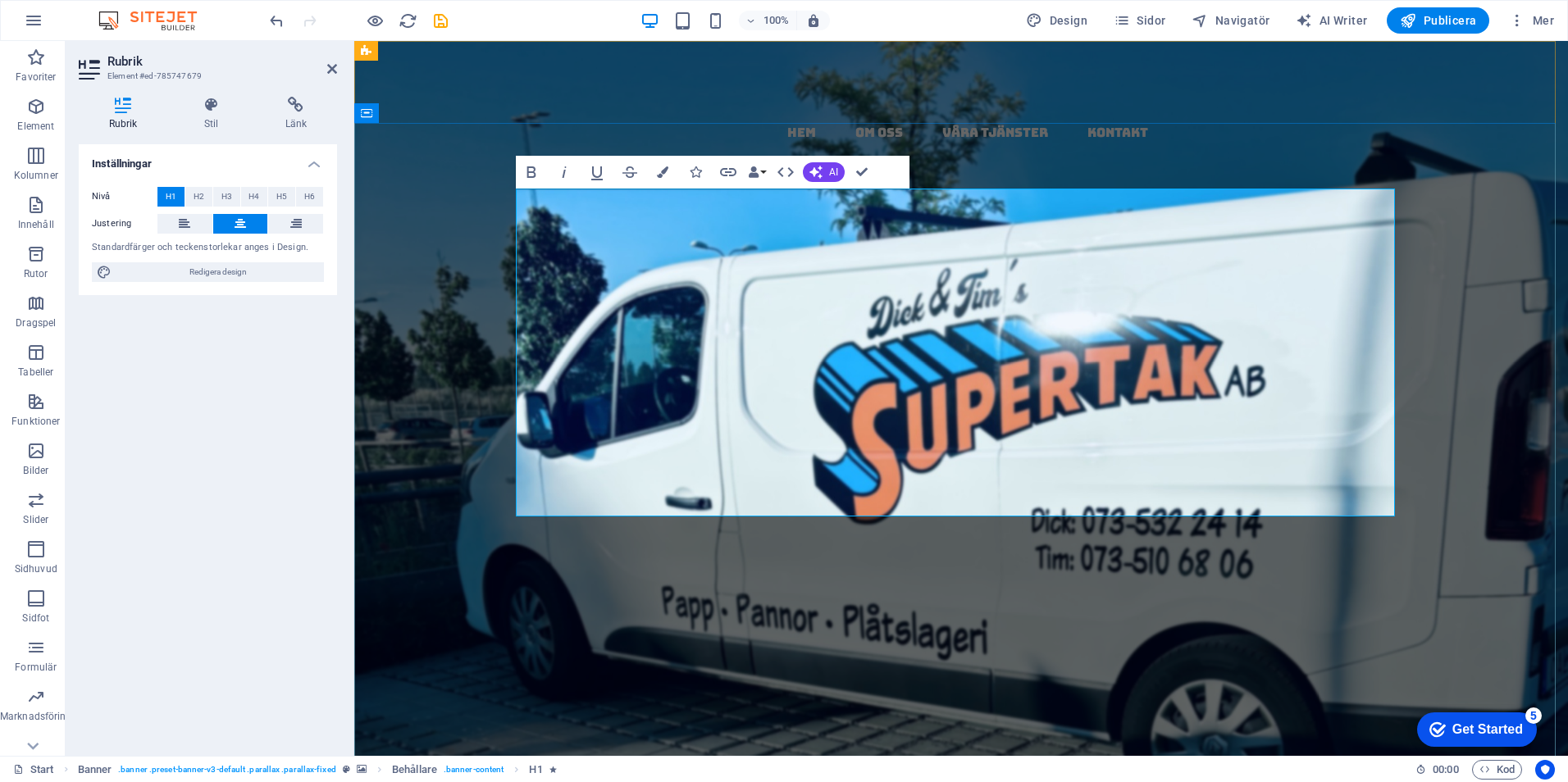
click at [1257, 479] on h1 "papptak i [GEOGRAPHIC_DATA] ​ - ​ kompletta​ , ​ täta ​ tak ​ med garanti & kva…" at bounding box center [961, 570] width 879 height 327
drag, startPoint x: 1180, startPoint y: 398, endPoint x: 837, endPoint y: 381, distance: 343.4
click at [837, 402] on strong "papptak i [GEOGRAPHIC_DATA] ​ - ​ kompletta​ , ​ täta ​ tak ​ med garanti & kva…" at bounding box center [961, 569] width 877 height 337
click at [664, 171] on icon "button" at bounding box center [663, 172] width 12 height 12
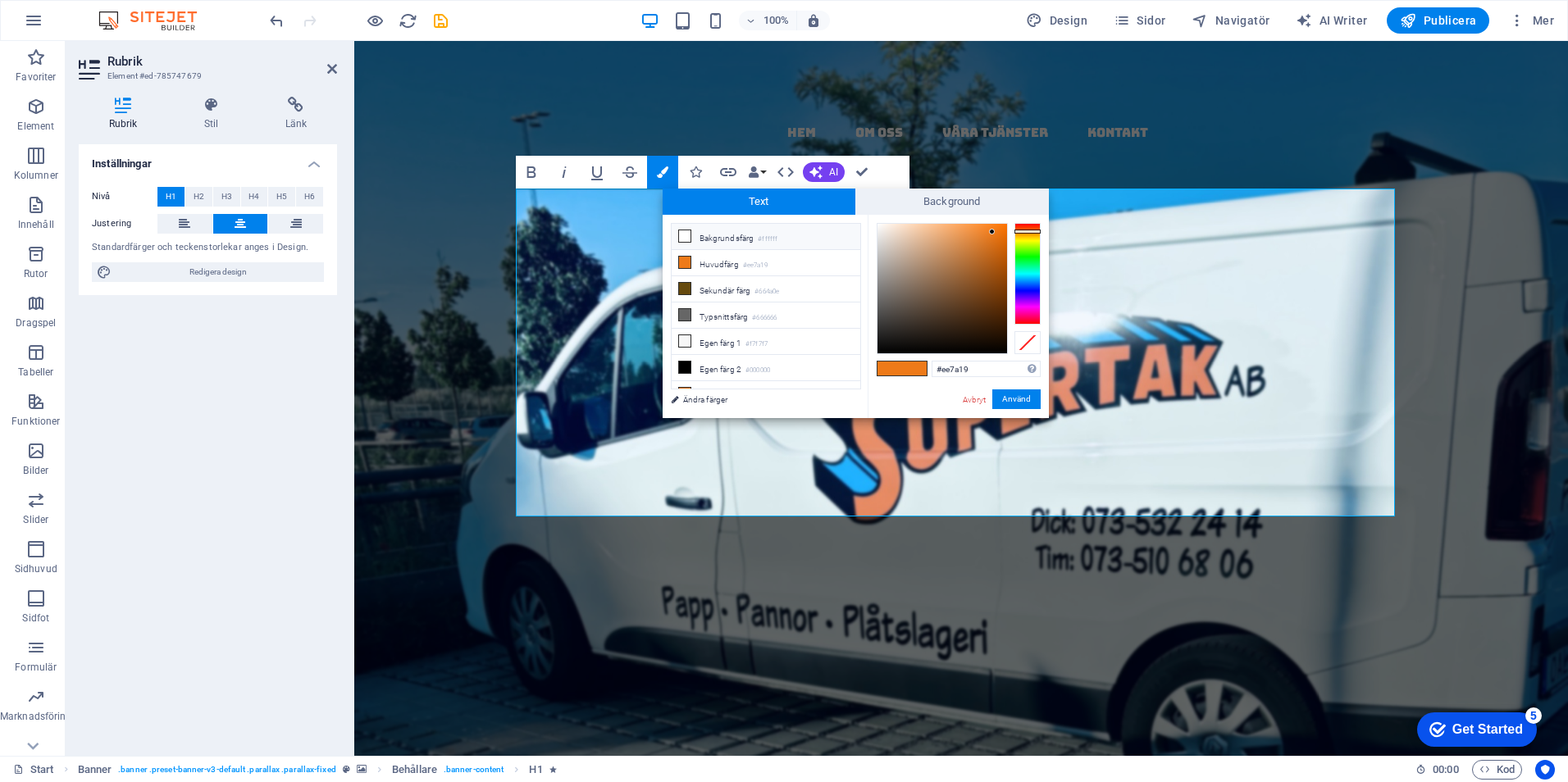
click at [687, 231] on icon at bounding box center [685, 236] width 12 height 12
click at [1026, 396] on button "Använd" at bounding box center [1016, 399] width 48 height 19
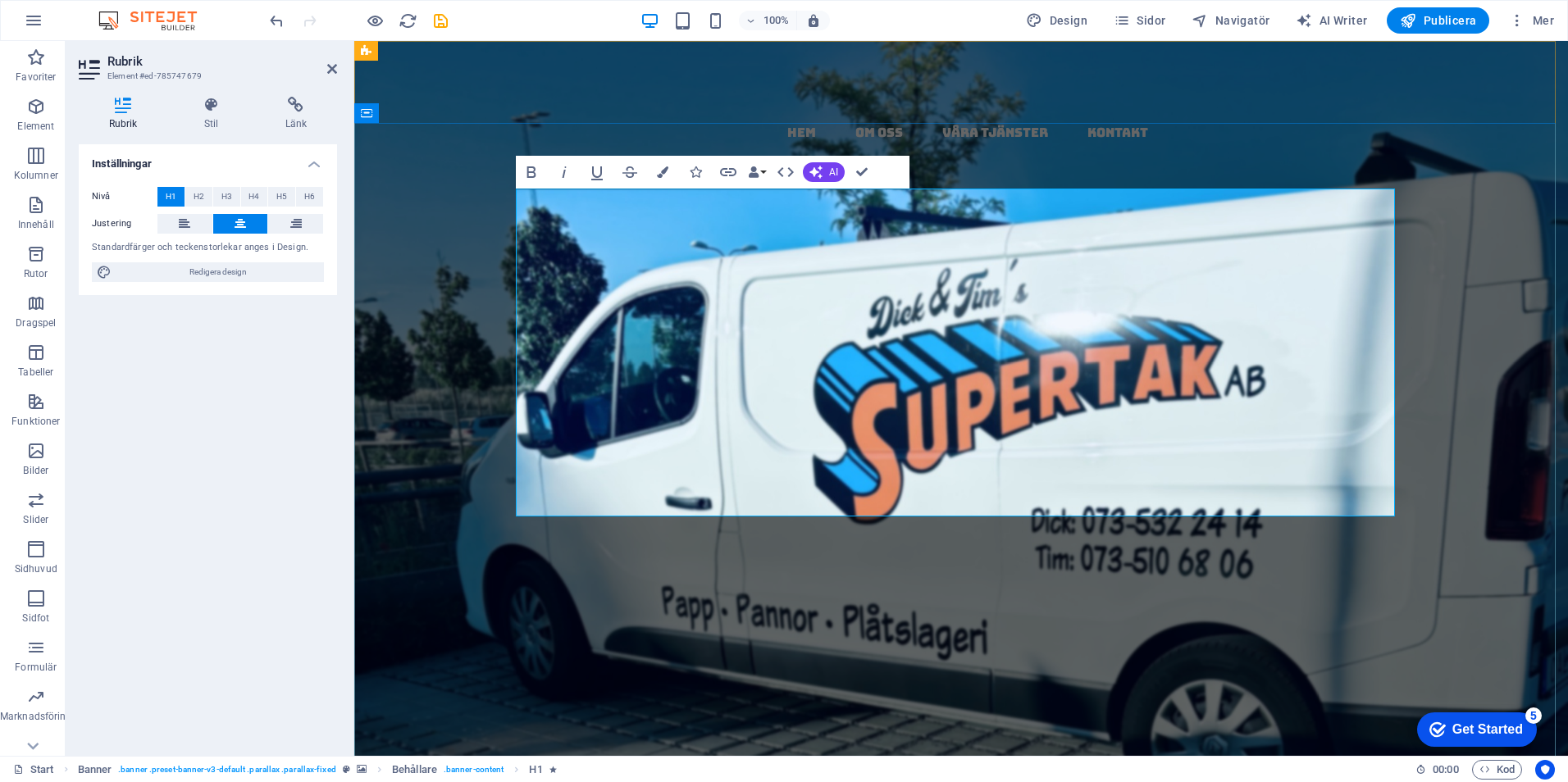
drag, startPoint x: 1149, startPoint y: 490, endPoint x: 773, endPoint y: 493, distance: 376.0
click at [773, 493] on h1 "papptak i [GEOGRAPHIC_DATA] ​ - ​ kompletta​ , ​ täta ​ tak ​ med ​ garanti ​ &…" at bounding box center [961, 570] width 879 height 327
click at [664, 164] on button "Colors" at bounding box center [662, 172] width 31 height 33
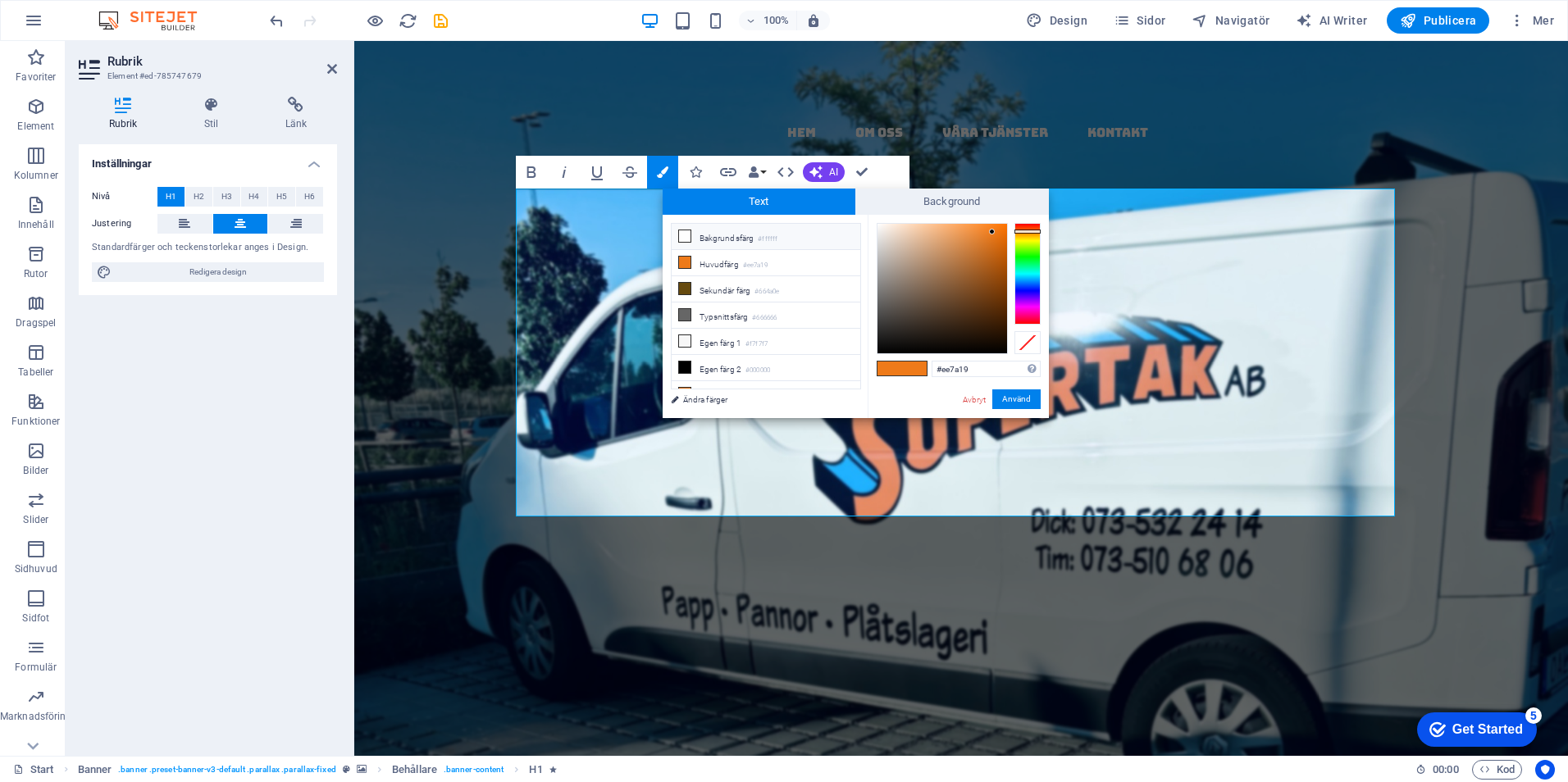
click at [686, 232] on icon at bounding box center [685, 236] width 12 height 12
click at [1031, 391] on button "Använd" at bounding box center [1016, 399] width 48 height 19
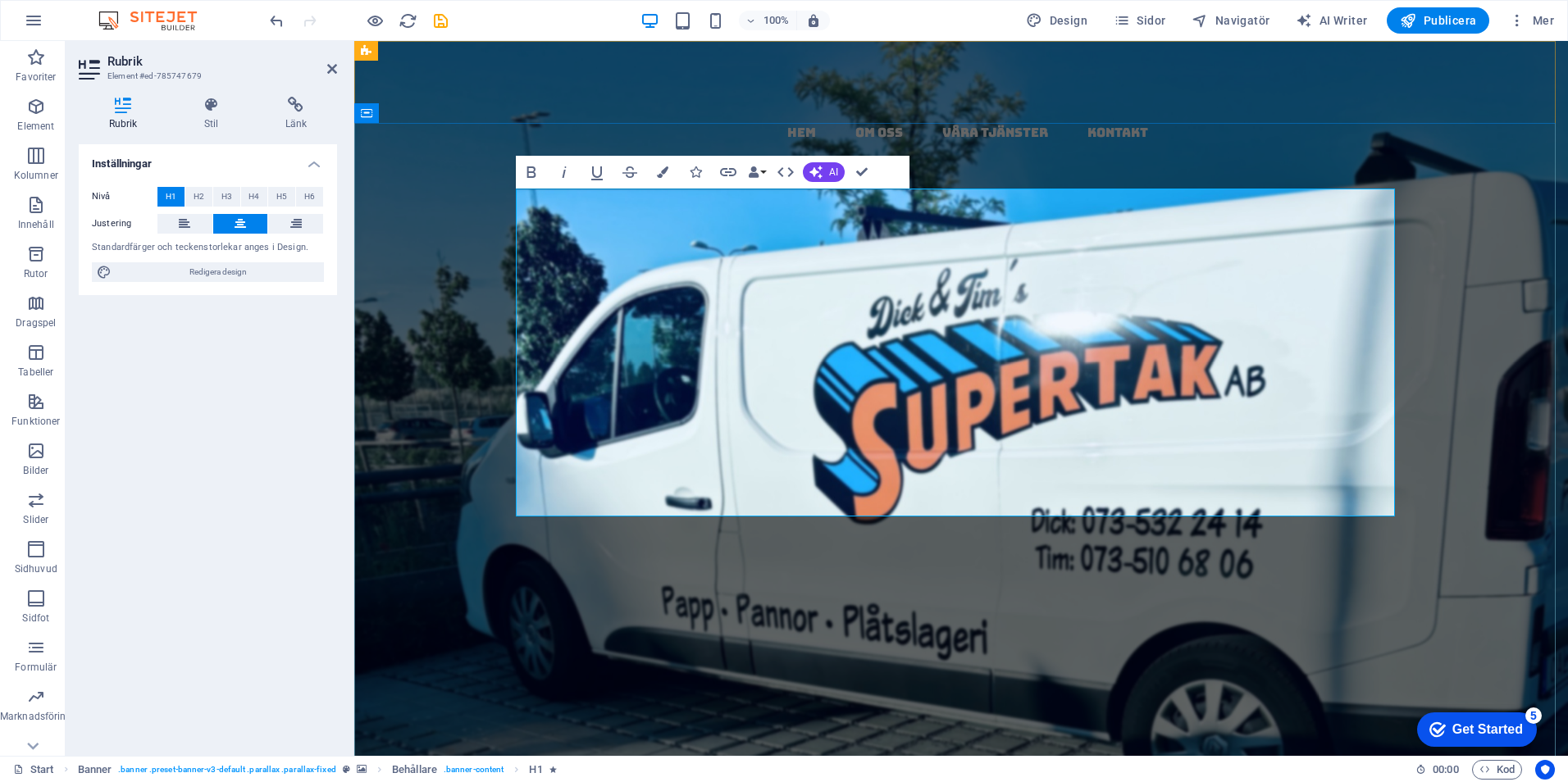
click at [1217, 481] on h1 "papptak i [GEOGRAPHIC_DATA] ​ - ​ kompletta​ , ​ täta ​ tak ​ med ​ garanti ​ &…" at bounding box center [961, 570] width 879 height 327
drag, startPoint x: 984, startPoint y: 308, endPoint x: 518, endPoint y: 314, distance: 466.0
click at [521, 407] on h1 "papptak i [GEOGRAPHIC_DATA] ​ - ​ kompletta​ , ​ täta ​ tak ​ med ​ garanti ​ &…" at bounding box center [961, 570] width 879 height 327
click at [664, 166] on icon "button" at bounding box center [663, 172] width 12 height 12
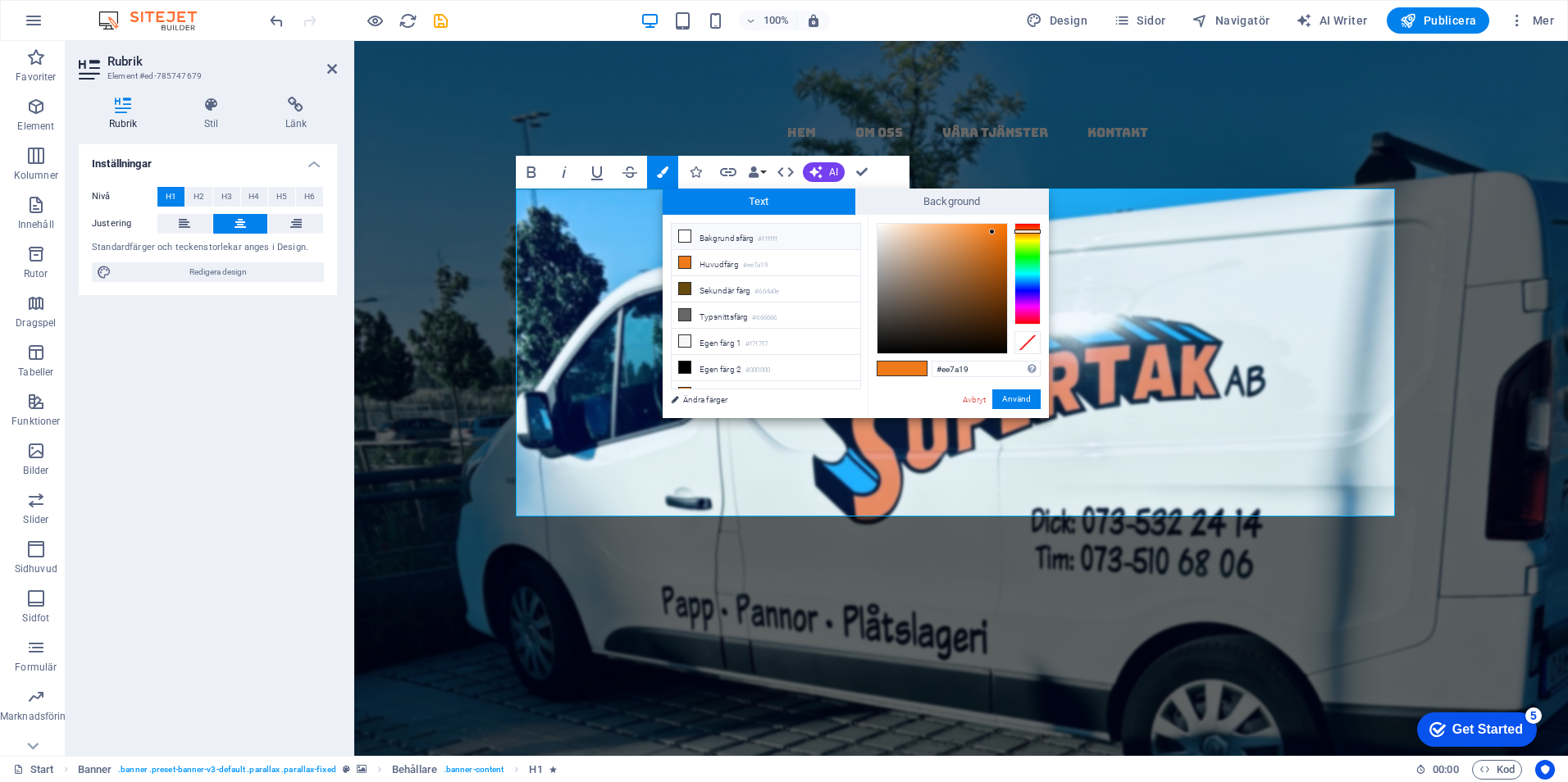
click at [679, 241] on icon at bounding box center [685, 236] width 12 height 12
drag, startPoint x: 767, startPoint y: 226, endPoint x: 940, endPoint y: 321, distance: 197.4
click at [779, 232] on li "Bakgrundsfärg #ffffff" at bounding box center [766, 236] width 189 height 26
click at [1015, 402] on button "Använd" at bounding box center [1016, 399] width 48 height 19
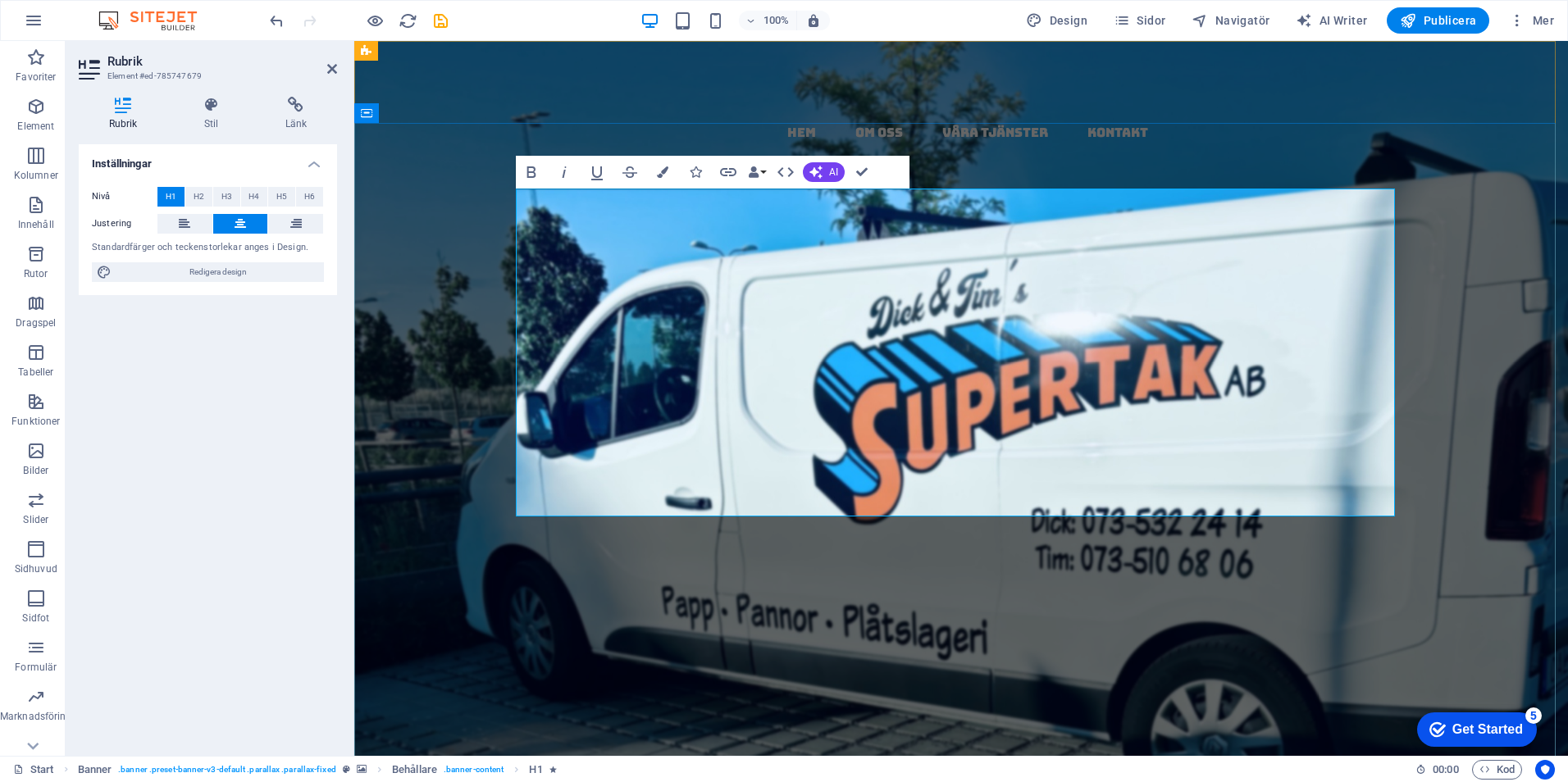
click at [1034, 648] on span "kvalitet" at bounding box center [994, 693] width 373 height 90
drag, startPoint x: 1012, startPoint y: 327, endPoint x: 992, endPoint y: 327, distance: 20.0
click at [992, 402] on strong "papptak i [GEOGRAPHIC_DATA] ​ - ​ ​ kompletta​ ​ , ​ täta ​ tak ​ med ​ garanti…" at bounding box center [961, 569] width 877 height 337
click at [662, 173] on icon "button" at bounding box center [663, 172] width 12 height 12
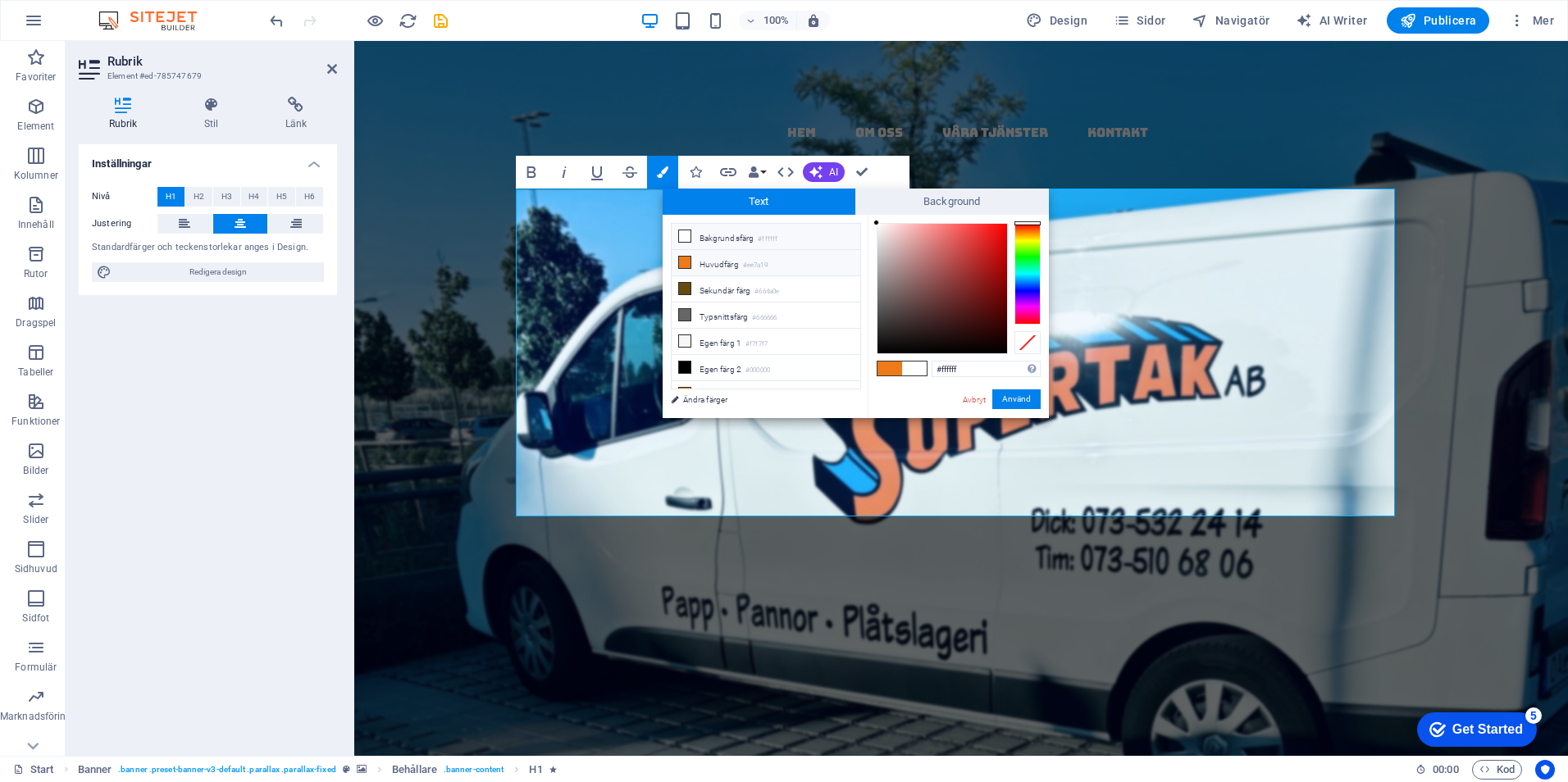
click at [694, 254] on li "Huvudfärg #ee7a19" at bounding box center [766, 262] width 189 height 26
click at [1006, 391] on button "Använd" at bounding box center [1016, 399] width 48 height 19
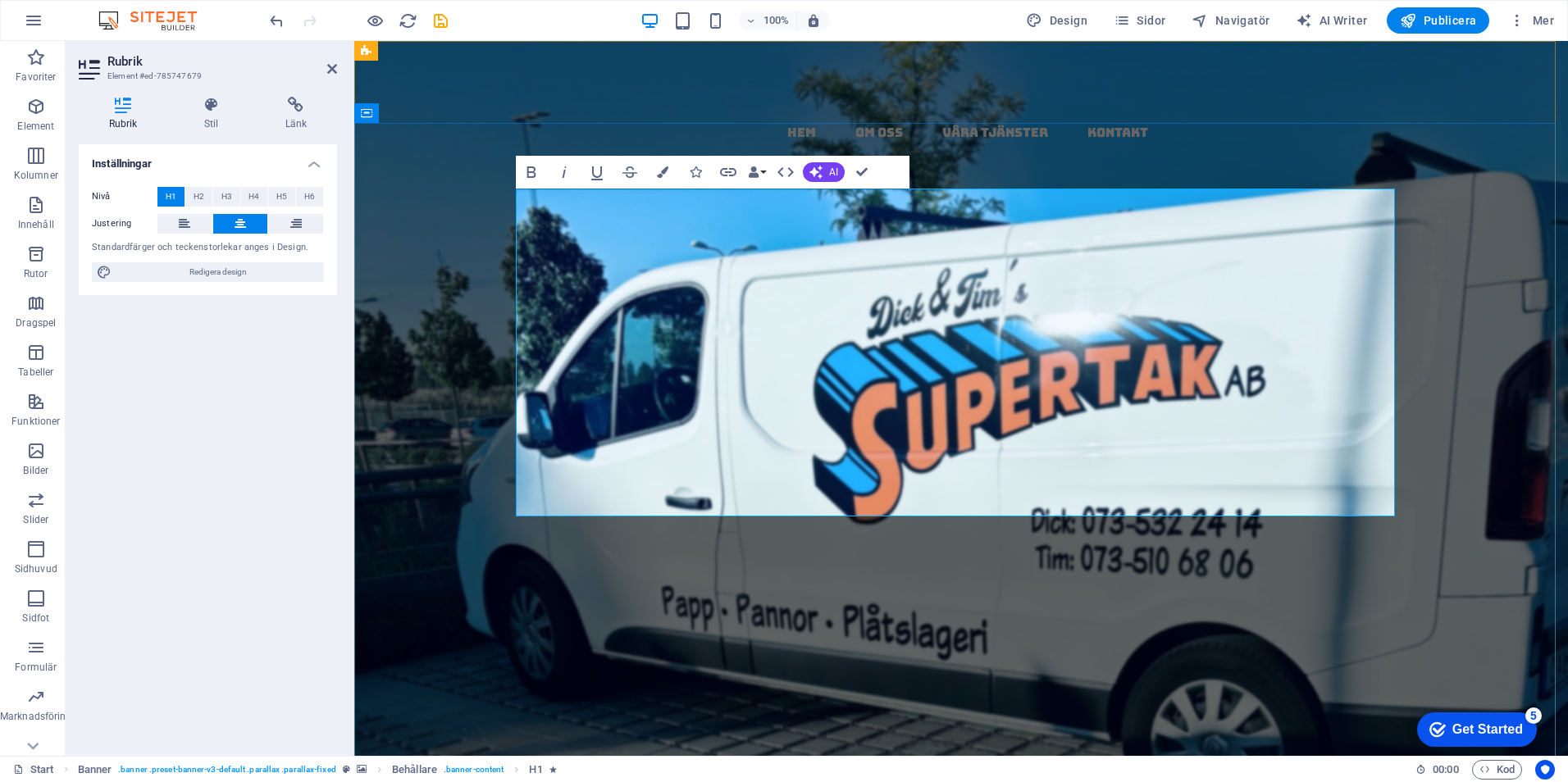
click at [1056, 566] on span "garanti" at bounding box center [1225, 611] width 337 height 90
drag, startPoint x: 1210, startPoint y: 313, endPoint x: 1033, endPoint y: 309, distance: 177.0
click at [1033, 402] on strong "papptak i [GEOGRAPHIC_DATA] ​ - ​ ​ kompletta​ ​​ ,​ ​ täta ​ tak ​ med ​ garan…" at bounding box center [961, 569] width 877 height 337
click at [663, 173] on icon "button" at bounding box center [663, 172] width 12 height 12
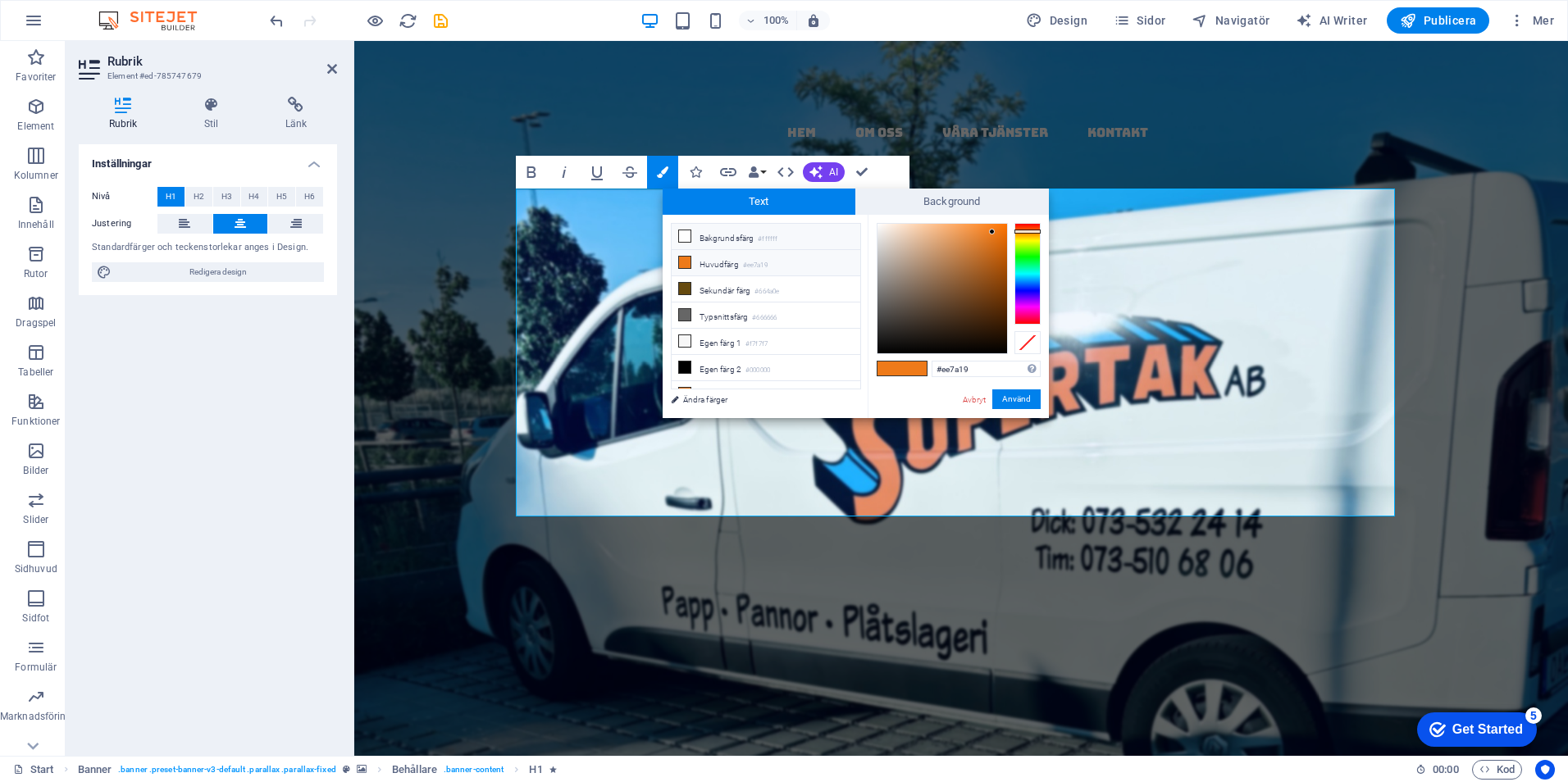
drag, startPoint x: 687, startPoint y: 230, endPoint x: 876, endPoint y: 289, distance: 198.0
click at [688, 230] on icon at bounding box center [685, 236] width 12 height 12
click at [1016, 394] on button "Använd" at bounding box center [1016, 399] width 48 height 19
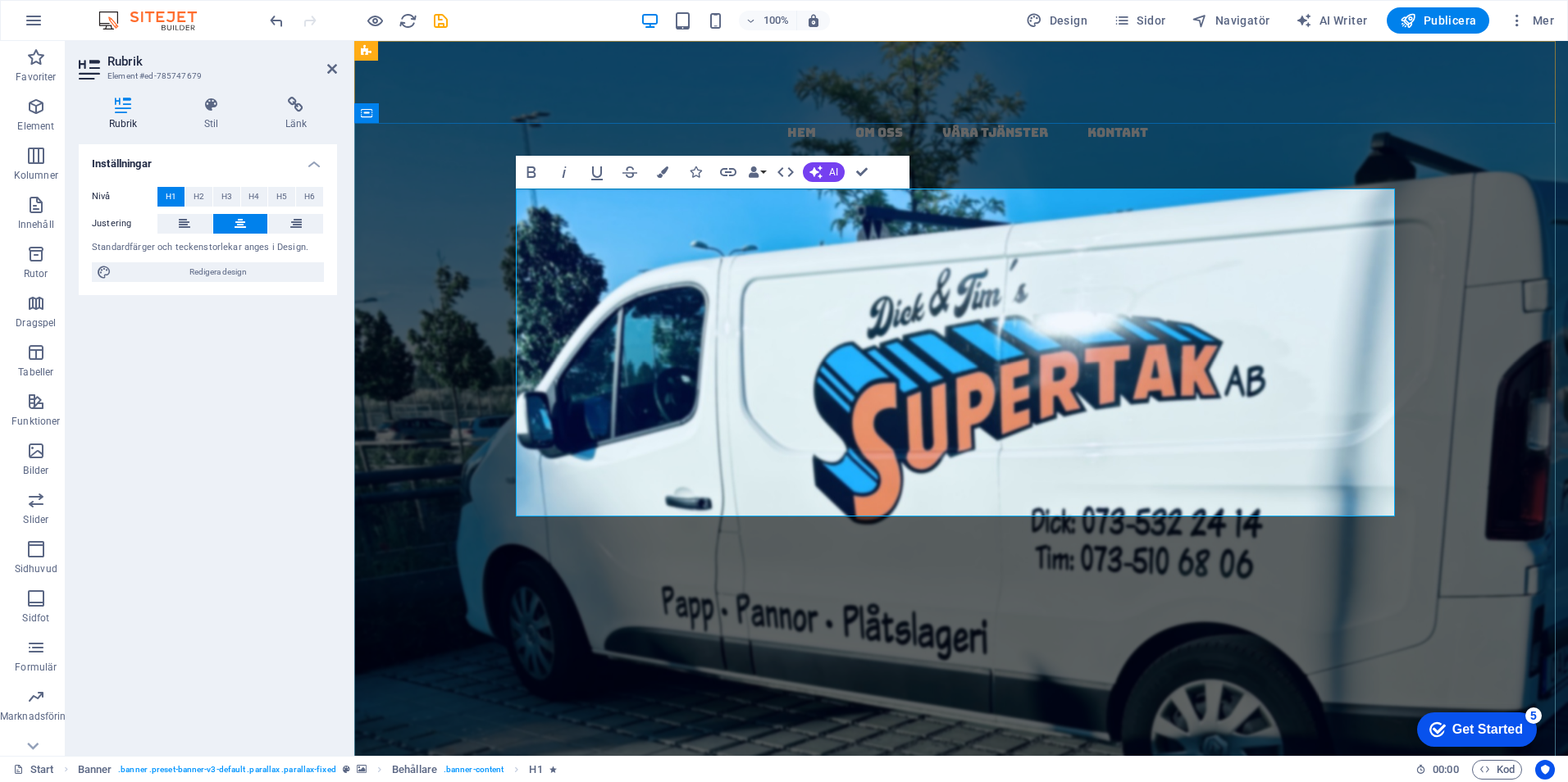
click at [1236, 450] on h1 "papptak i [GEOGRAPHIC_DATA] ​ - ​ ​ kompletta​ ​​ ,​ ​ ​ täta ​ ​ tak ​ med ​ g…" at bounding box center [961, 570] width 879 height 327
drag, startPoint x: 1211, startPoint y: 307, endPoint x: 1029, endPoint y: 309, distance: 182.0
click at [1029, 402] on strong "papptak i [GEOGRAPHIC_DATA] ​ - ​ ​ kompletta​ ​​ ,​ ​ ​ täta ​ ​ tak ​ med ​ g…" at bounding box center [961, 569] width 877 height 337
click at [660, 169] on icon "button" at bounding box center [663, 172] width 12 height 12
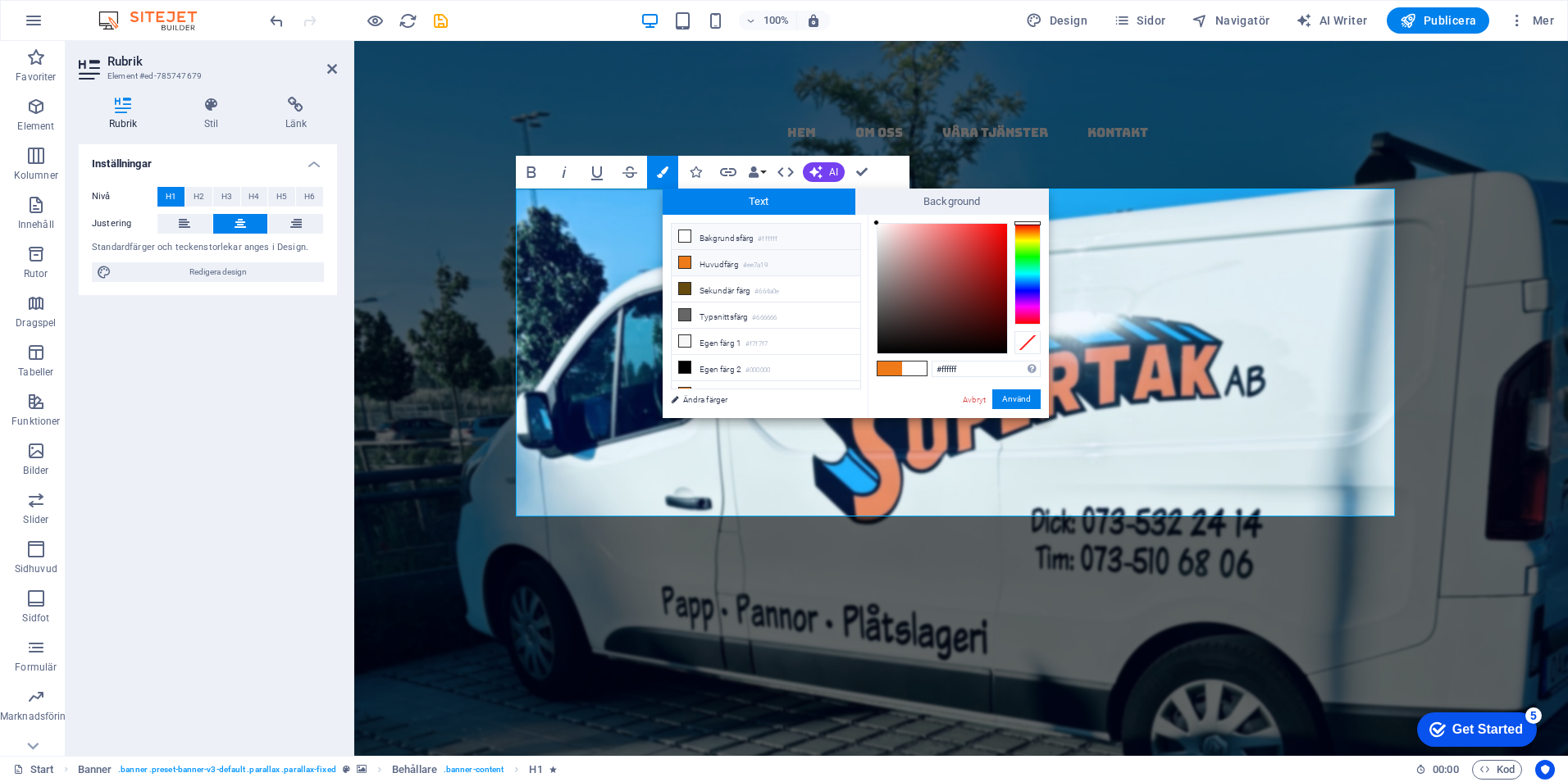
drag, startPoint x: 701, startPoint y: 257, endPoint x: 720, endPoint y: 258, distance: 19.0
click at [704, 258] on li "Huvudfärg #ee7a19" at bounding box center [766, 262] width 189 height 26
click at [1021, 397] on button "Använd" at bounding box center [1016, 399] width 48 height 19
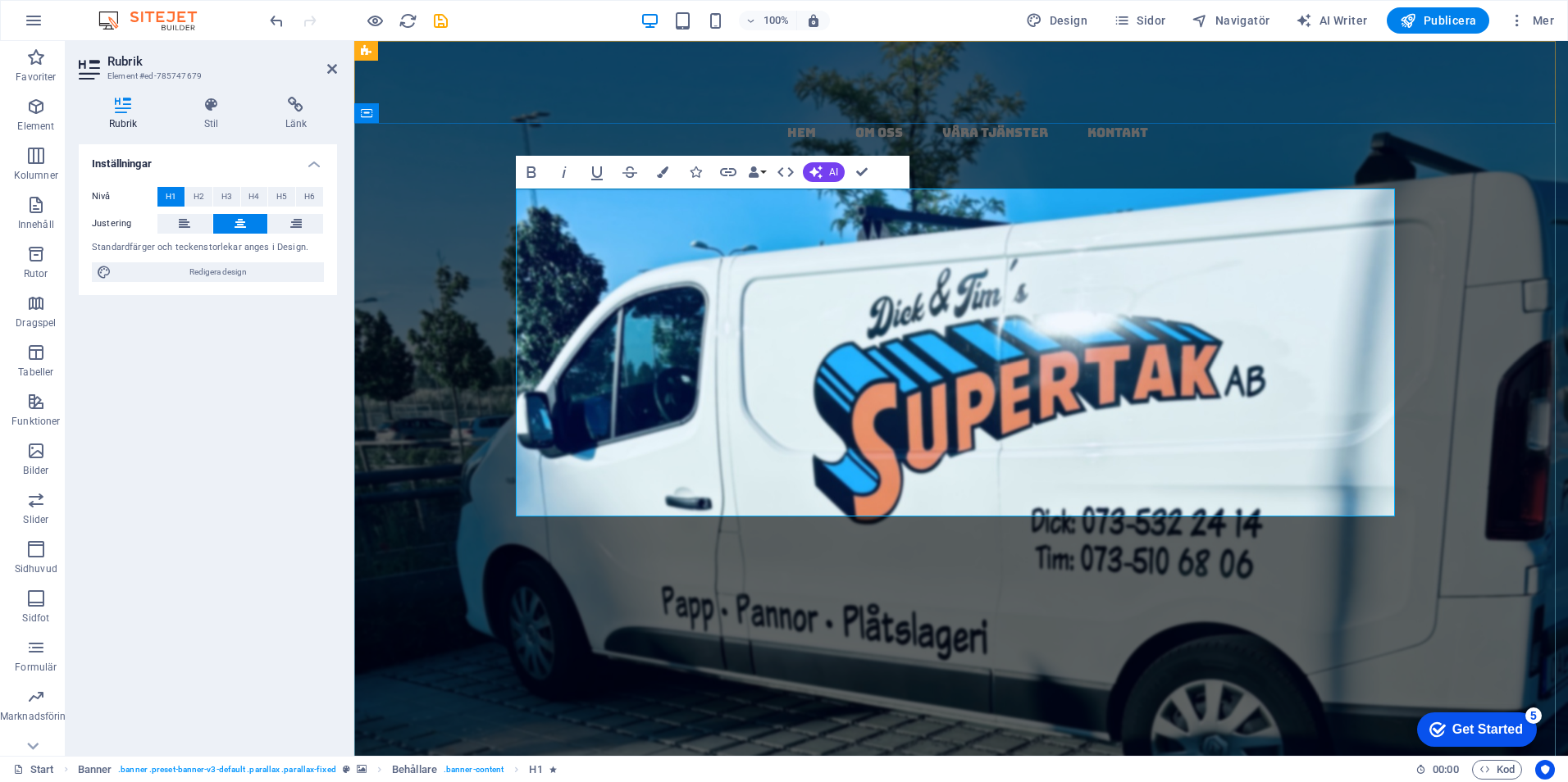
click at [1200, 456] on h1 "papptak i [GEOGRAPHIC_DATA] ​ - ​ ​ kompletta​ ​​ ,​ ​ ​​ täta​ ​​ tak ​ med ​ …" at bounding box center [961, 570] width 879 height 327
drag, startPoint x: 987, startPoint y: 316, endPoint x: 537, endPoint y: 319, distance: 450.0
click at [537, 407] on h1 "papptak i [GEOGRAPHIC_DATA] ​ - ​ ​ kompletta​ ​​ ,​ ​ ​​ täta​ ​​ tak ​ med ​ …" at bounding box center [961, 570] width 879 height 327
click at [660, 175] on icon "button" at bounding box center [663, 172] width 12 height 12
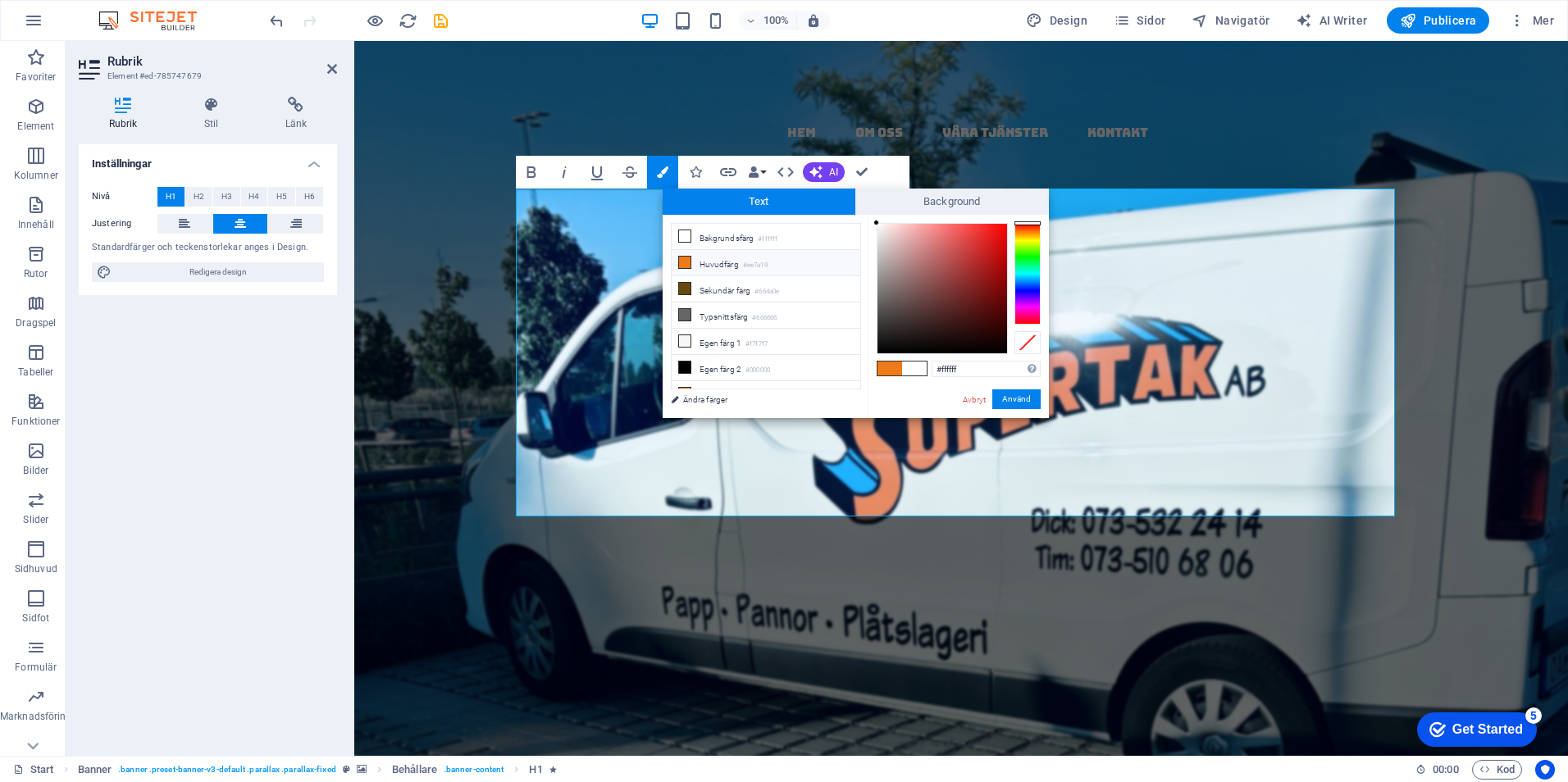
drag, startPoint x: 701, startPoint y: 259, endPoint x: 786, endPoint y: 260, distance: 85.0
click at [727, 260] on li "Huvudfärg #ee7a19" at bounding box center [766, 262] width 189 height 26
click at [1005, 398] on button "Använd" at bounding box center [1016, 399] width 48 height 19
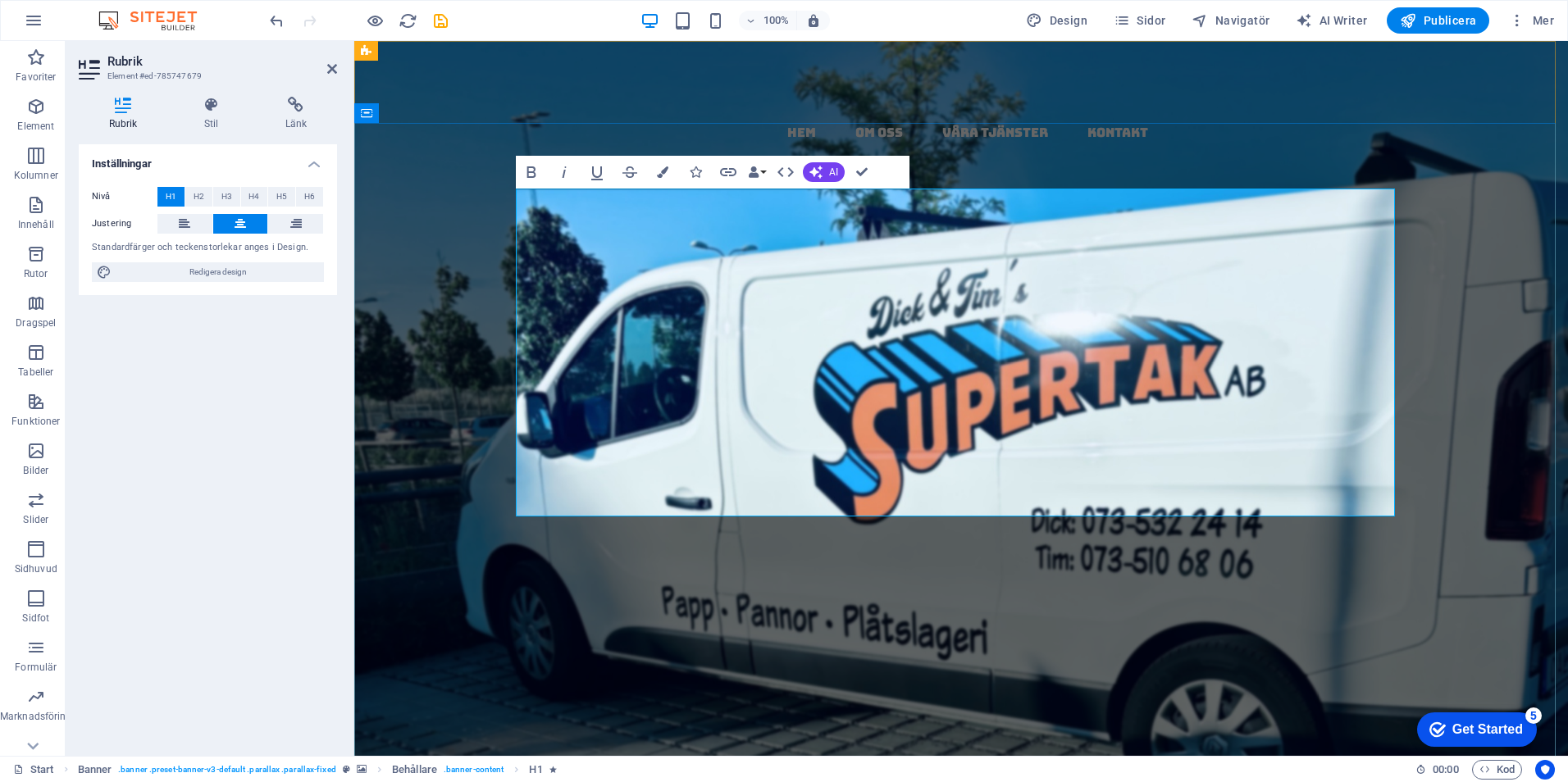
click at [719, 566] on span "täta​" at bounding box center [628, 611] width 183 height 90
drag, startPoint x: 1204, startPoint y: 298, endPoint x: 993, endPoint y: 267, distance: 213.3
click at [1000, 402] on strong "papptak i [GEOGRAPHIC_DATA] ​ - ​ ​​ kompletta​​​ ​ ,​ ​ ​​ täta​ ​​ tak ​ med …" at bounding box center [961, 569] width 877 height 337
click at [657, 168] on icon "button" at bounding box center [663, 172] width 12 height 12
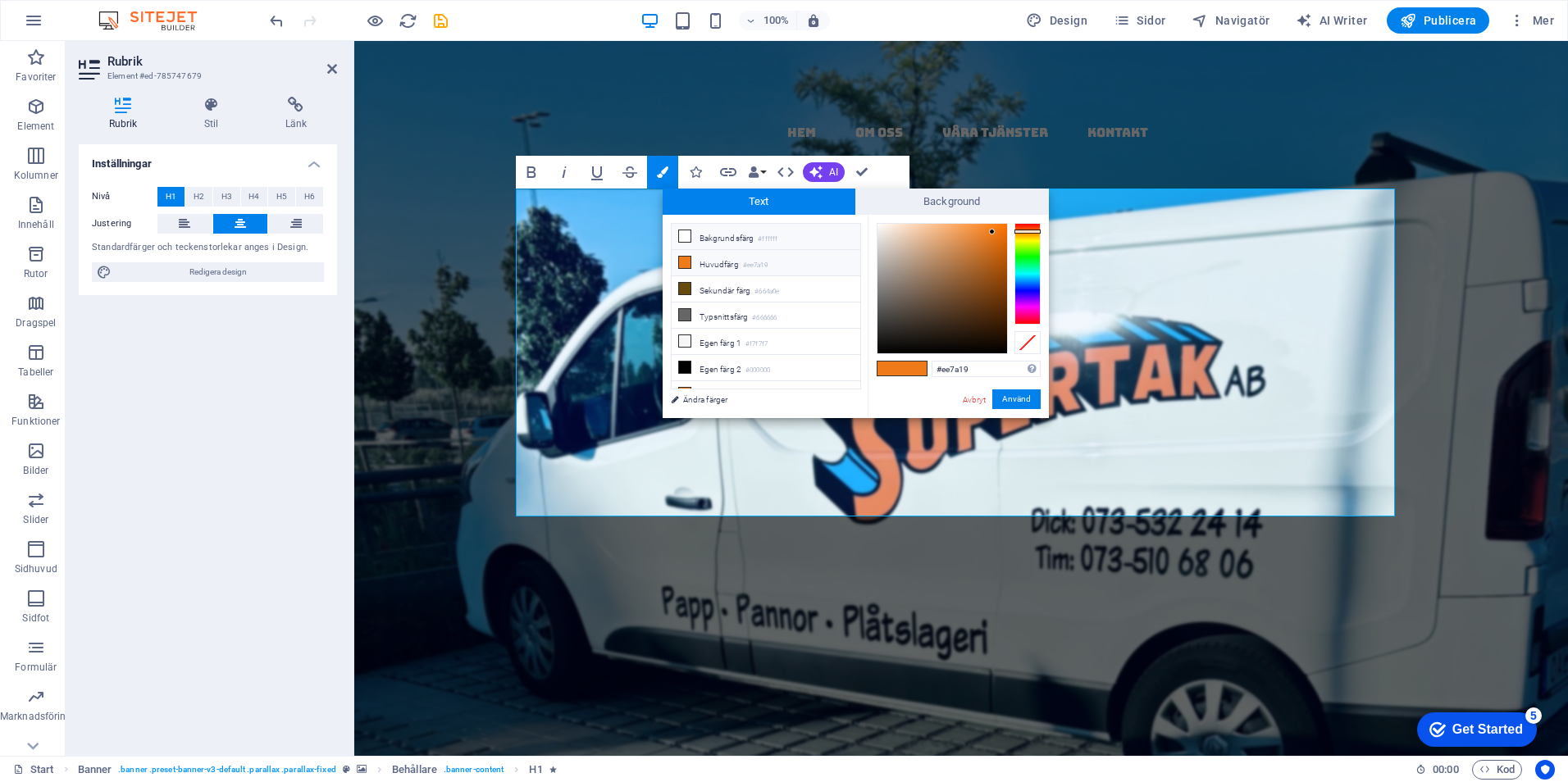
drag, startPoint x: 684, startPoint y: 236, endPoint x: 732, endPoint y: 236, distance: 48.0
click at [692, 236] on li "Bakgrundsfärg #ffffff" at bounding box center [766, 236] width 189 height 26
drag, startPoint x: 1019, startPoint y: 390, endPoint x: 680, endPoint y: 352, distance: 341.1
click at [1019, 390] on button "Använd" at bounding box center [1016, 399] width 48 height 19
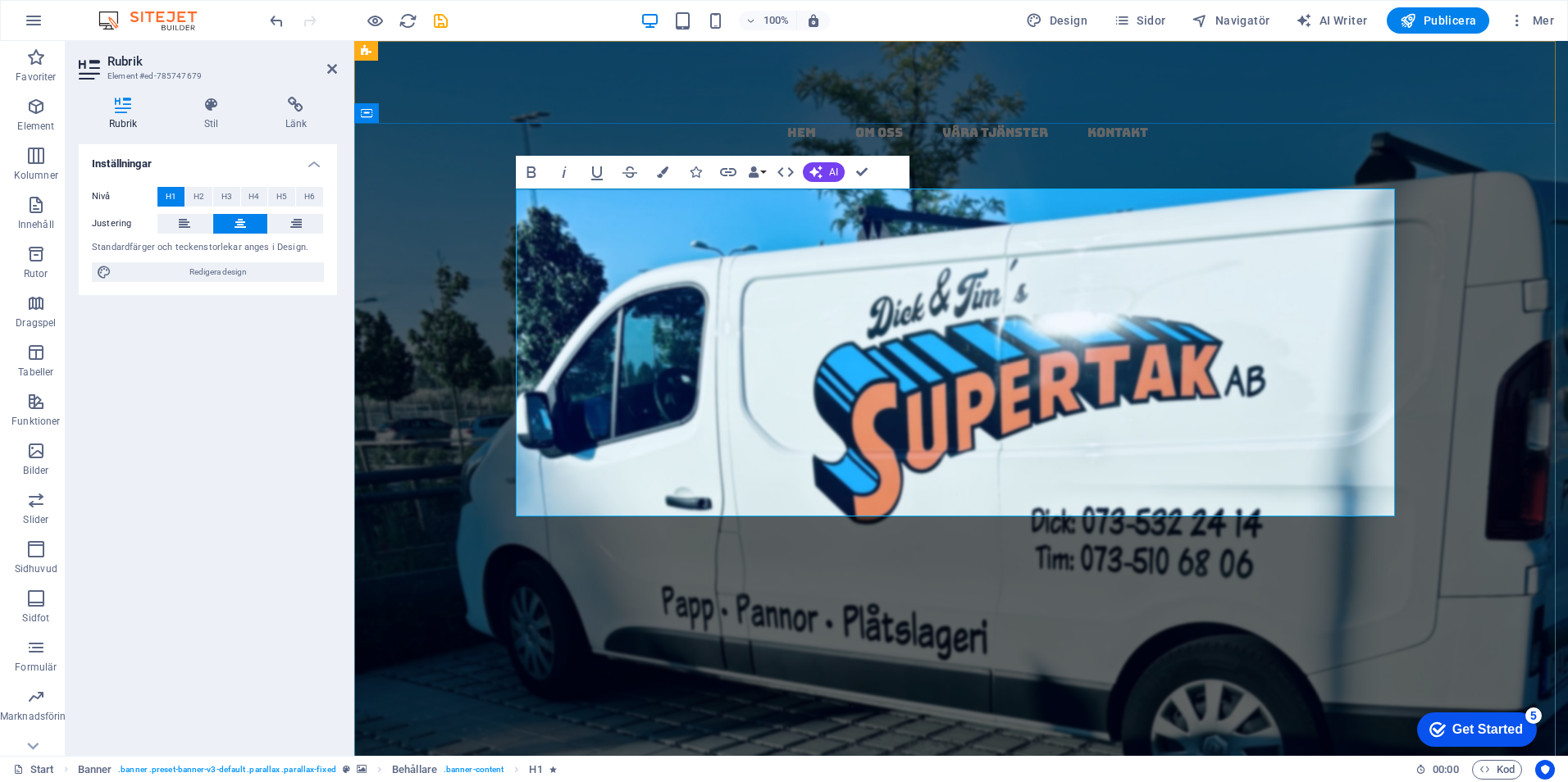
click at [1374, 407] on h1 "papptak i [GEOGRAPHIC_DATA] ​ - ​ ​​ kompletta​​​ ​ , ​ ​ ​​ täta​ ​​ tak ​ med…" at bounding box center [961, 570] width 879 height 327
drag, startPoint x: 1357, startPoint y: 305, endPoint x: 881, endPoint y: 267, distance: 477.5
click at [1215, 407] on h1 "papptak i [GEOGRAPHIC_DATA] ​ - ​ ​​ kompletta​​​ ​ , ​ ​ ​​ täta​ ​​ tak ​ med…" at bounding box center [961, 570] width 879 height 327
click at [665, 170] on icon "button" at bounding box center [663, 172] width 12 height 12
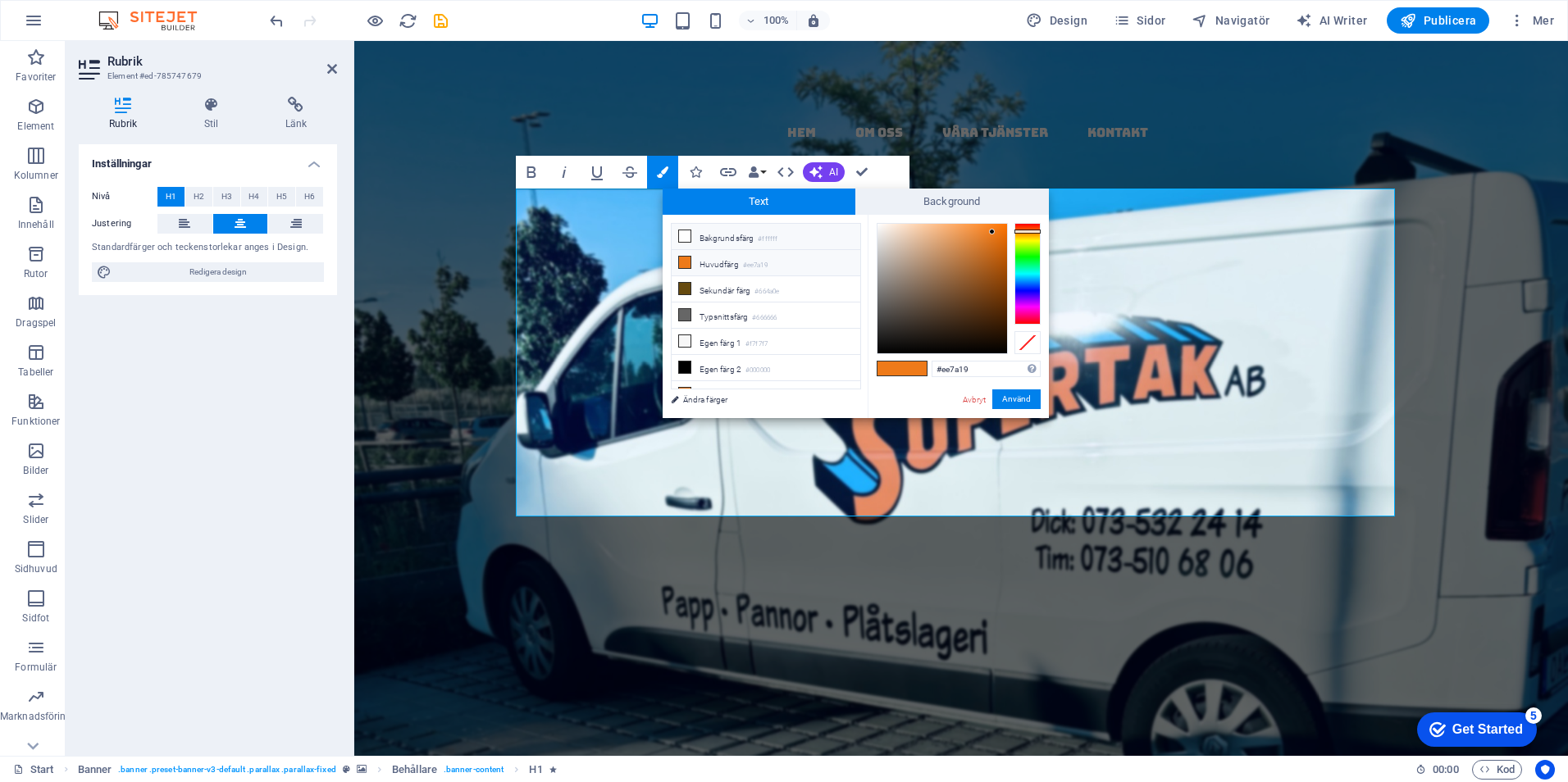
drag, startPoint x: 694, startPoint y: 258, endPoint x: 819, endPoint y: 266, distance: 125.3
click at [699, 258] on li "Huvudfärg #ee7a19" at bounding box center [766, 262] width 189 height 26
click at [1012, 395] on button "Använd" at bounding box center [1016, 399] width 48 height 19
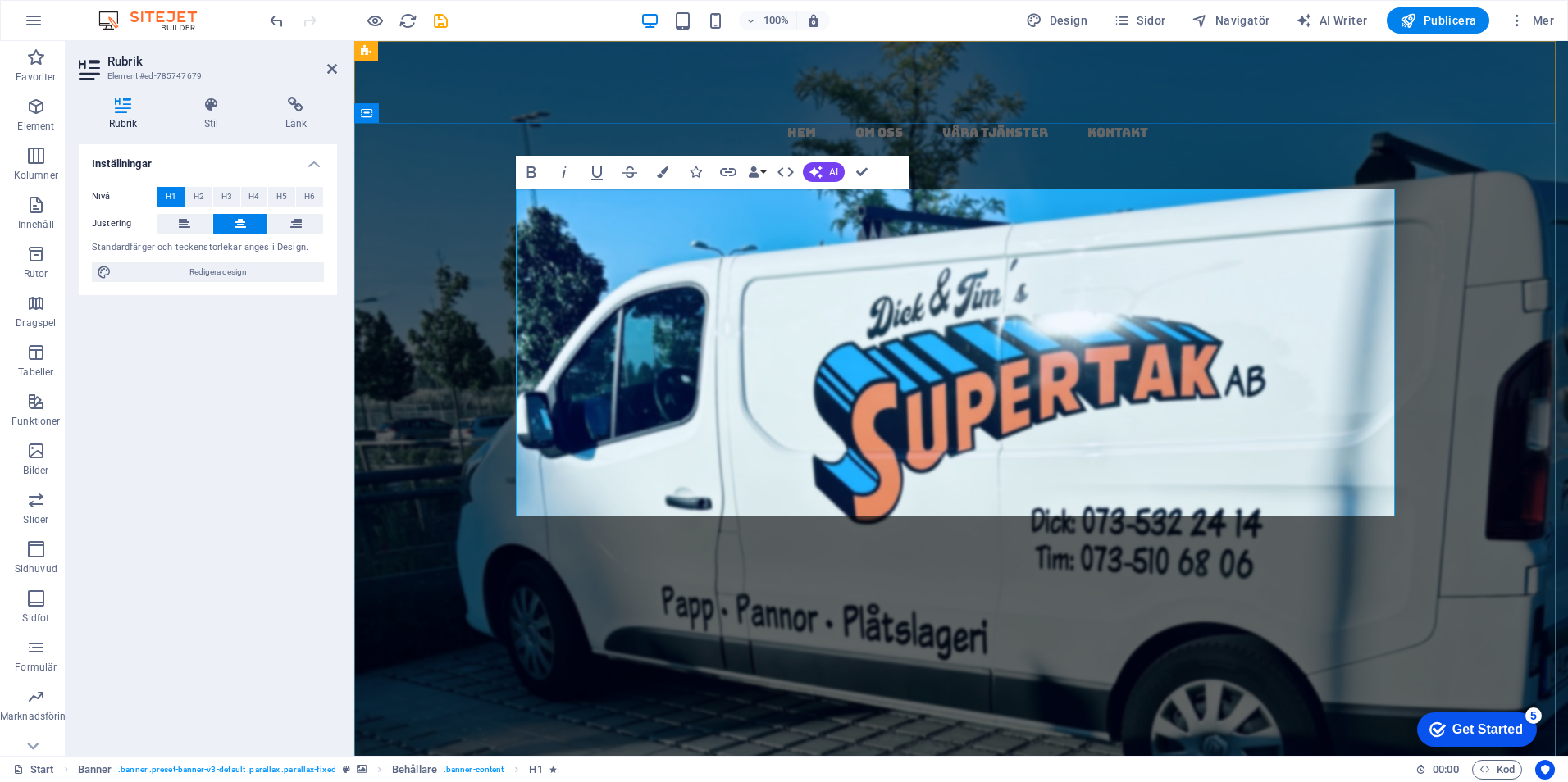
click at [1198, 452] on h1 "papptak i [GEOGRAPHIC_DATA] ​ - ​ ​​ kompletta​​​ ​ , ​ ​ ​​ täta​ ​ ​​tak ​​ m…" at bounding box center [961, 570] width 879 height 327
drag, startPoint x: 798, startPoint y: 385, endPoint x: 677, endPoint y: 385, distance: 121.0
click at [677, 402] on strong "papptak i [GEOGRAPHIC_DATA] ​ - ​ ​​ kompletta​​​ ​ , ​ ​ ​​ täta​ ​ ​​tak ​​ m…" at bounding box center [961, 569] width 877 height 337
click at [660, 169] on icon "button" at bounding box center [663, 172] width 12 height 12
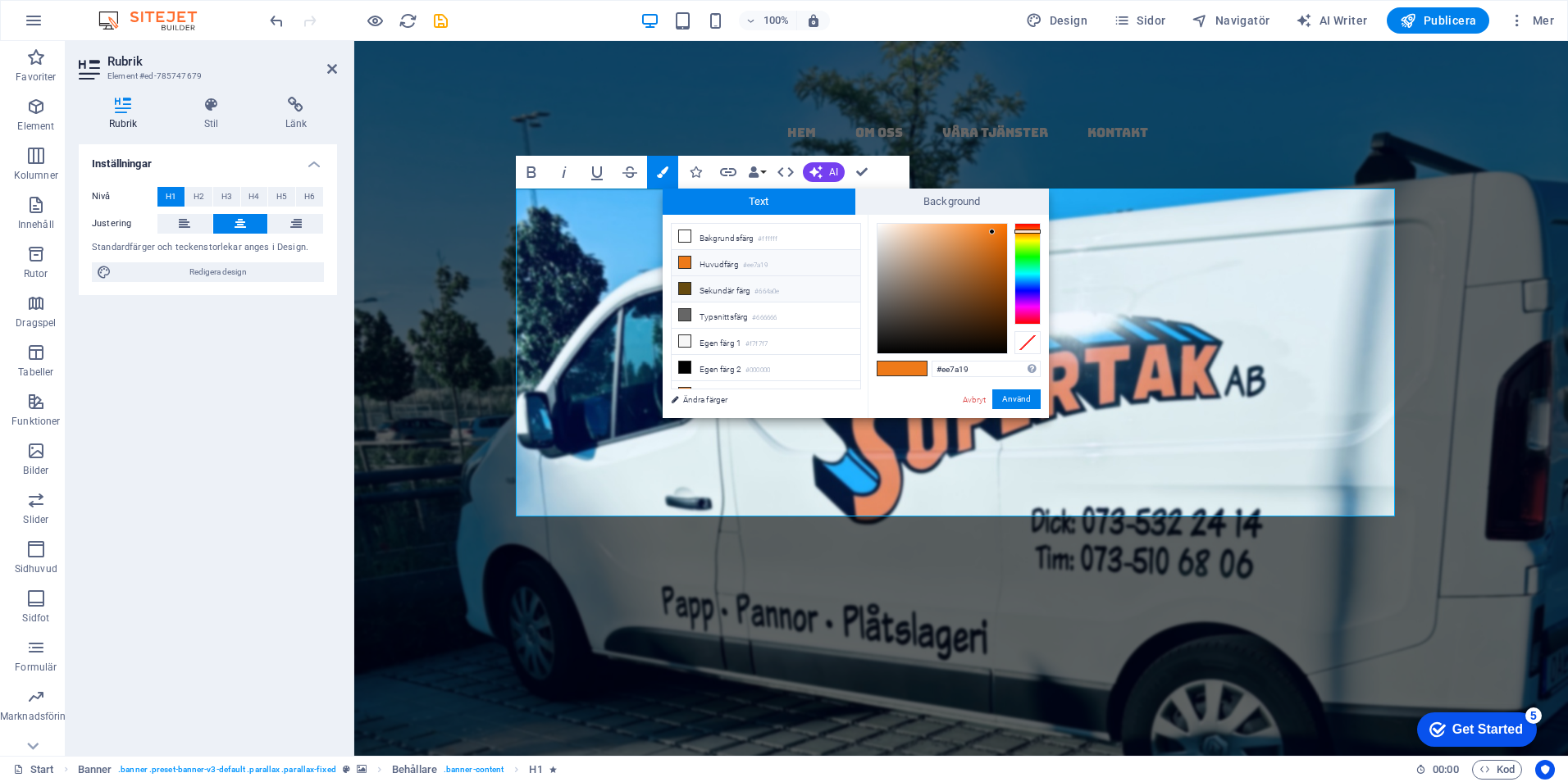
drag, startPoint x: 713, startPoint y: 228, endPoint x: 817, endPoint y: 277, distance: 115.0
click at [714, 229] on li "Bakgrundsfärg #ffffff" at bounding box center [766, 236] width 189 height 26
click at [1026, 394] on button "Använd" at bounding box center [1016, 399] width 48 height 19
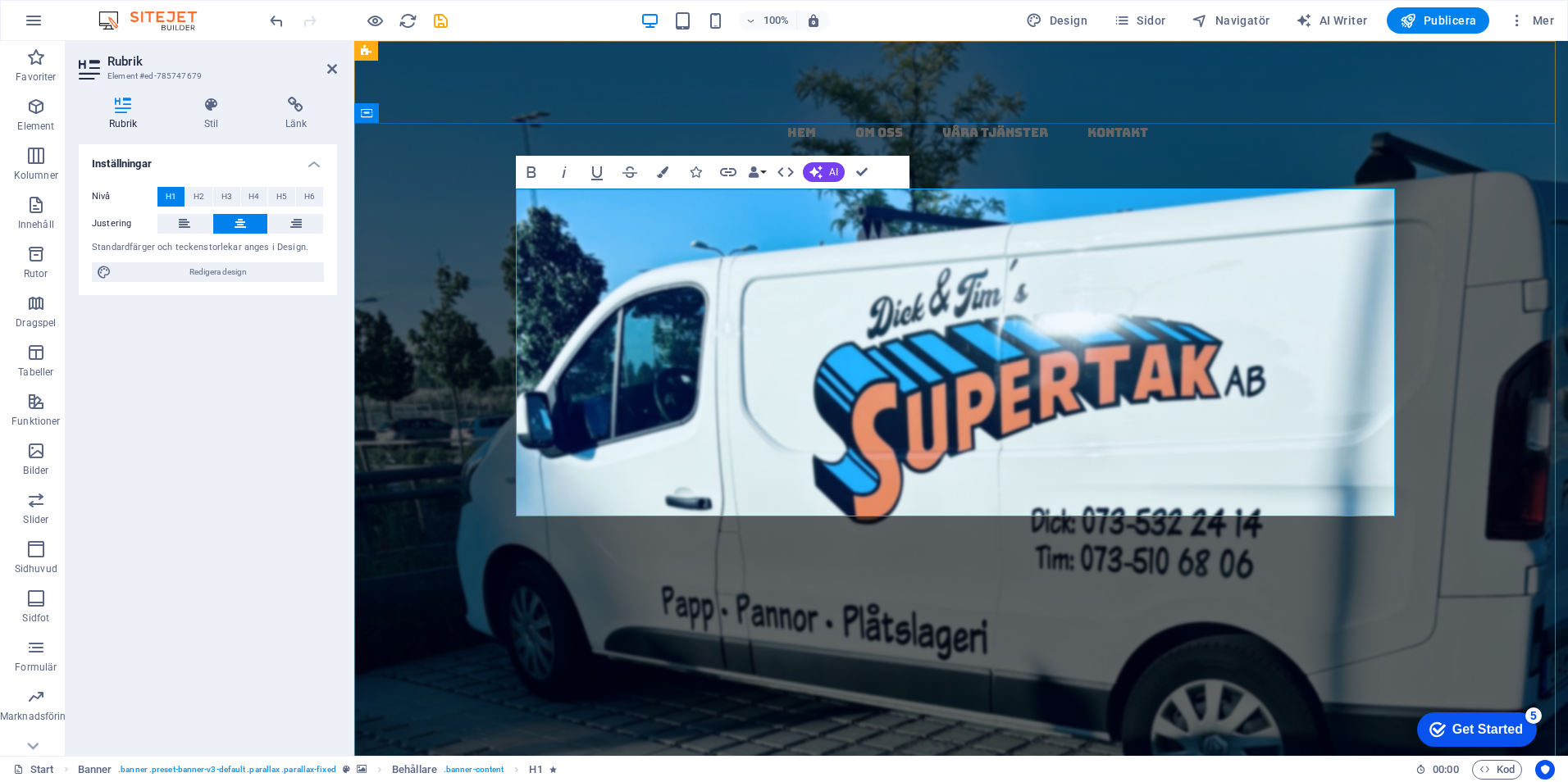
drag, startPoint x: 1159, startPoint y: 402, endPoint x: 817, endPoint y: 391, distance: 342.2
click at [817, 402] on strong "papptak i [GEOGRAPHIC_DATA] ​ - ​ ​​ kompletta​​​ ​ , ​ ​ ​​ täta​ ​​​tak​​ ​ m…" at bounding box center [961, 569] width 877 height 337
click at [657, 170] on icon "button" at bounding box center [663, 172] width 12 height 12
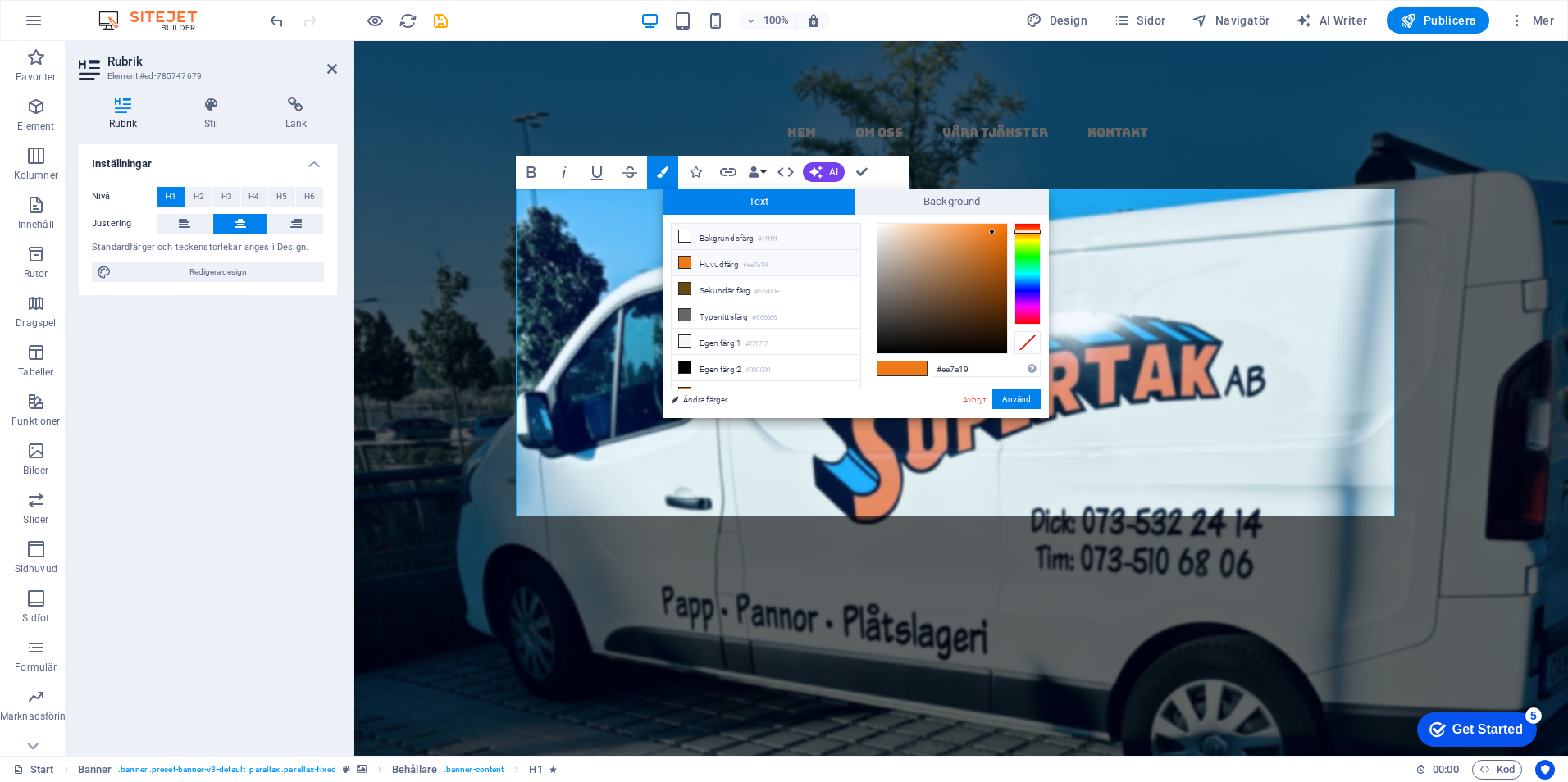
drag, startPoint x: 692, startPoint y: 267, endPoint x: 768, endPoint y: 267, distance: 76.0
click at [697, 267] on li "Huvudfärg #ee7a19" at bounding box center [766, 262] width 189 height 26
click at [1013, 394] on button "Använd" at bounding box center [1016, 399] width 48 height 19
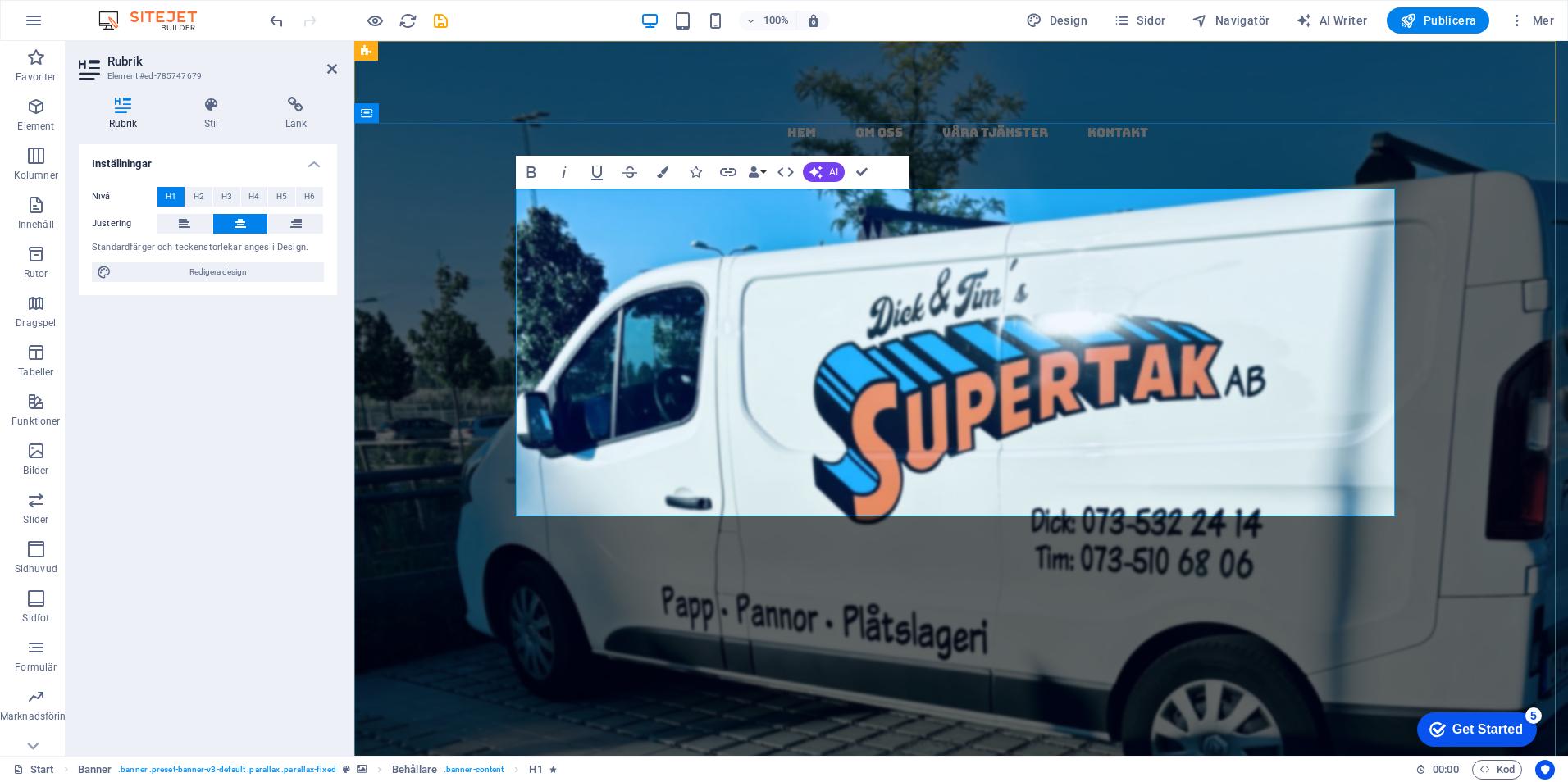
drag, startPoint x: 1231, startPoint y: 469, endPoint x: 1247, endPoint y: 431, distance: 41.2
click at [1231, 466] on h1 "papptak i [GEOGRAPHIC_DATA] ​ - ​ ​​ kompletta​​​ ​ , ​ ​ ​​ täta​ ​​​tak​​ ​ m…" at bounding box center [961, 570] width 879 height 327
drag, startPoint x: 1229, startPoint y: 397, endPoint x: 1183, endPoint y: 397, distance: 46.0
click at [1183, 402] on strong "papptak i [GEOGRAPHIC_DATA] ​ - ​ ​​ kompletta​​​ ​ , ​ ​ ​​ täta​ ​​​tak​​ ​ m…" at bounding box center [961, 569] width 877 height 337
click at [665, 171] on icon "button" at bounding box center [663, 172] width 12 height 12
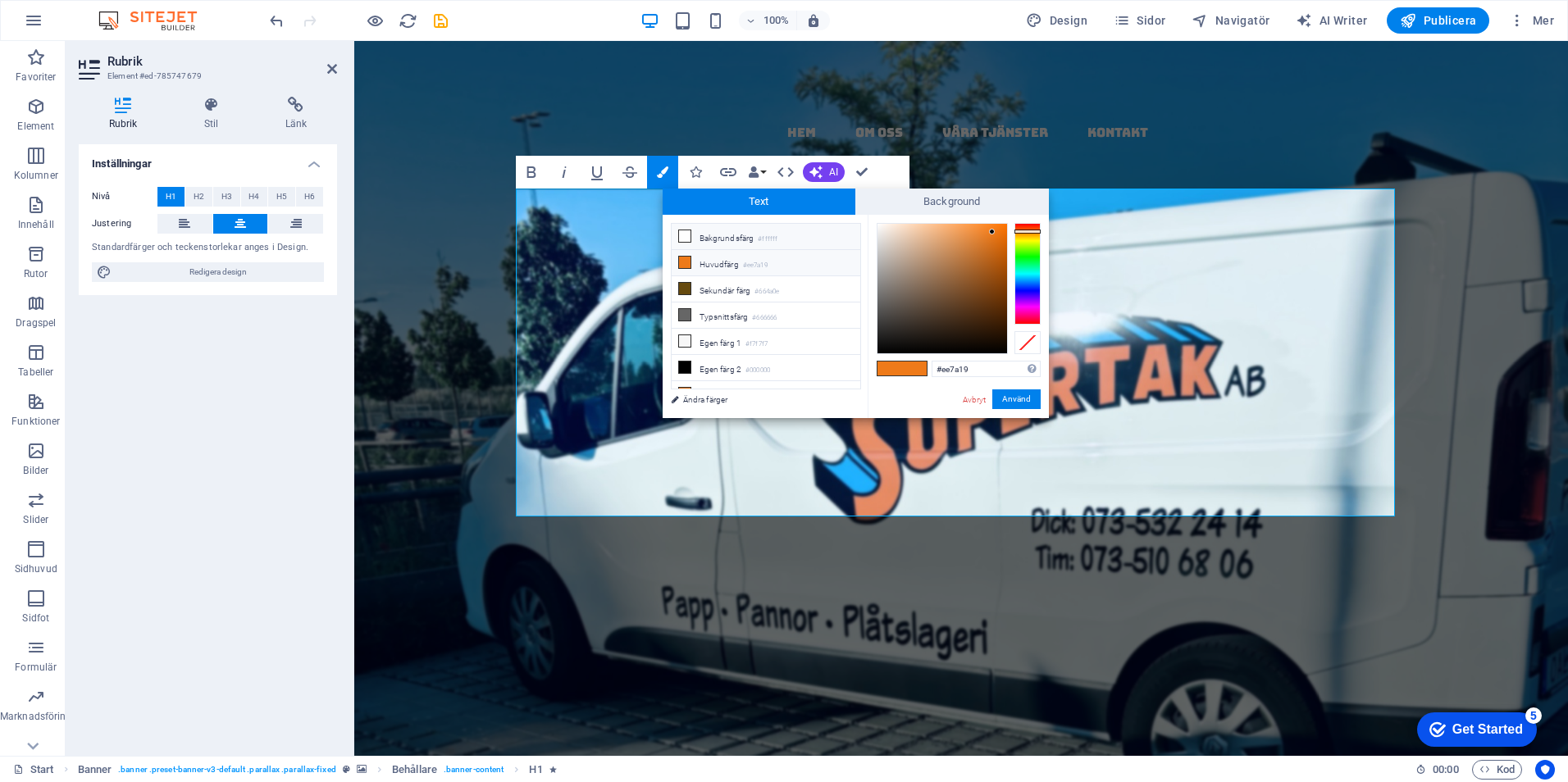
drag, startPoint x: 697, startPoint y: 229, endPoint x: 705, endPoint y: 231, distance: 8.2
click at [698, 231] on li "Bakgrundsfärg #ffffff" at bounding box center [766, 236] width 189 height 26
click at [1028, 402] on button "Använd" at bounding box center [1016, 399] width 48 height 19
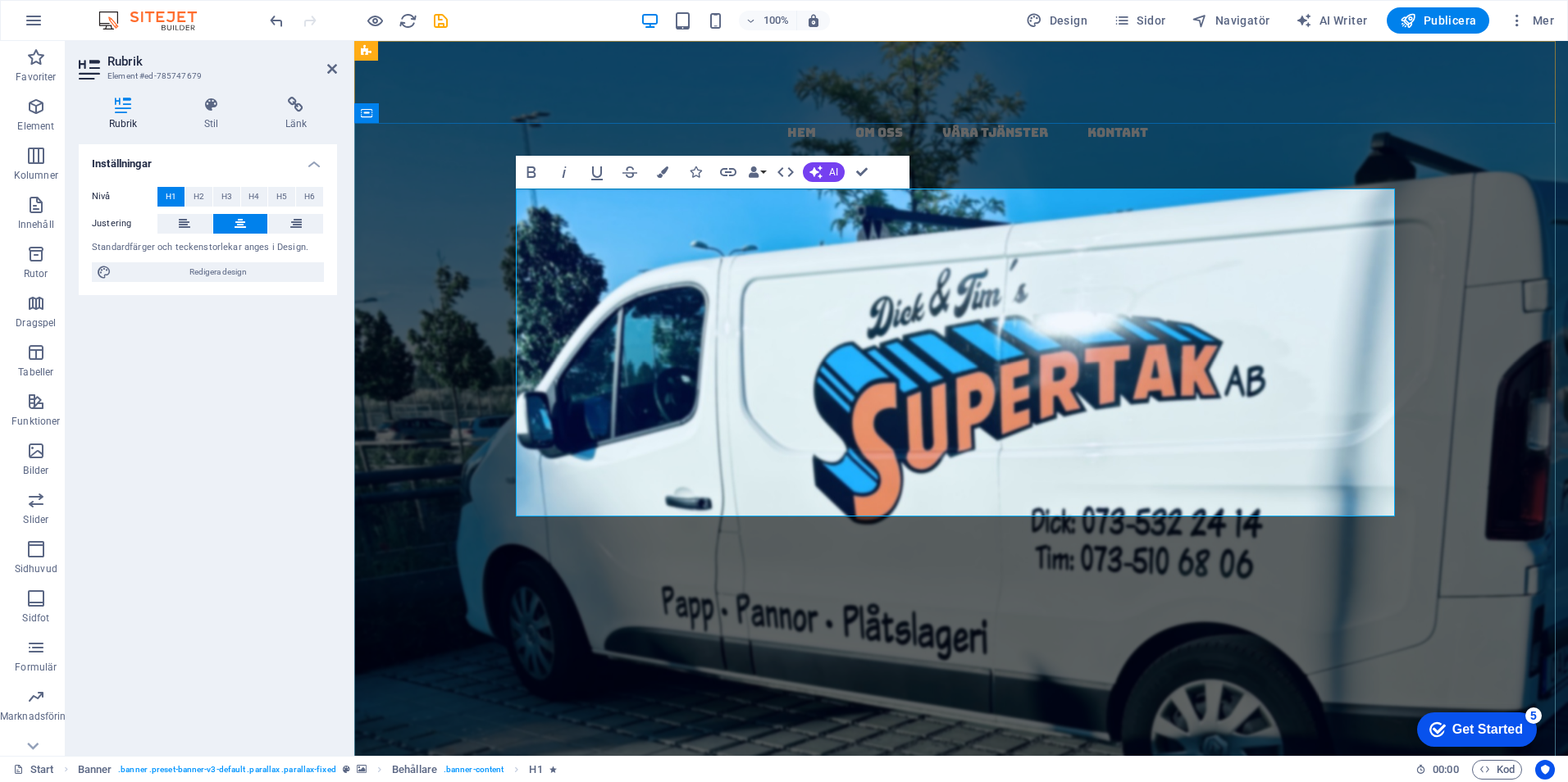
click at [1156, 477] on h1 "papptak i skåne ​ - ​ ​​ kompletta​​​ ​ , ​ ​ ​​ täta​ ​​​tak​​ ​ med ​​ ​garan…" at bounding box center [961, 570] width 879 height 327
drag, startPoint x: 1144, startPoint y: 477, endPoint x: 652, endPoint y: 458, distance: 492.4
click at [757, 477] on h1 "papptak i skåne ​ - ​ ​​ kompletta​​​ ​ , ​ ​ ​​ täta​ ​​​tak​​ ​ med ​​ ​garan…" at bounding box center [961, 570] width 879 height 327
click at [664, 173] on icon "button" at bounding box center [663, 172] width 12 height 12
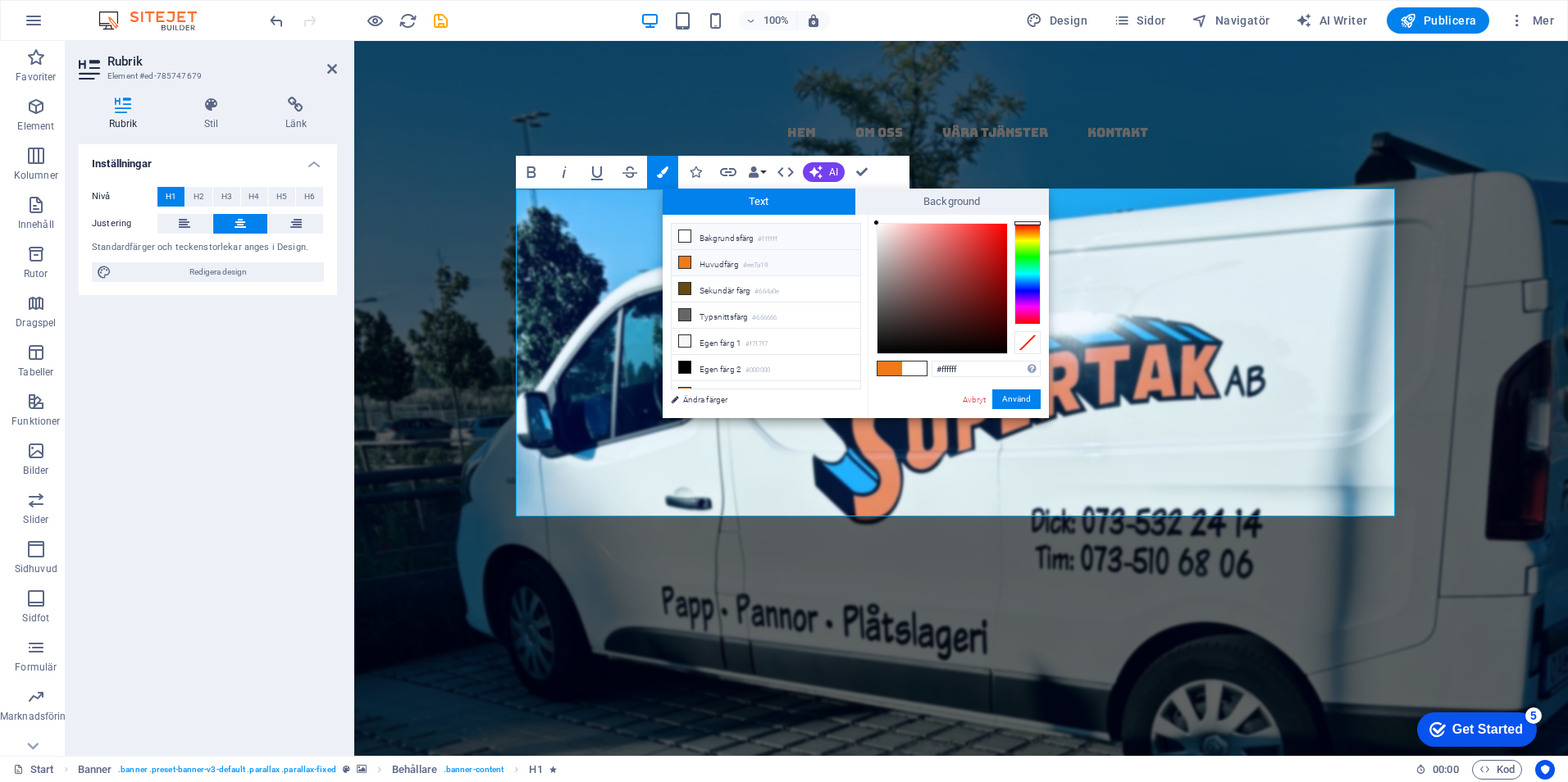
click at [700, 257] on li "Huvudfärg #ee7a19" at bounding box center [766, 262] width 189 height 26
click at [1010, 396] on button "Använd" at bounding box center [1016, 399] width 48 height 19
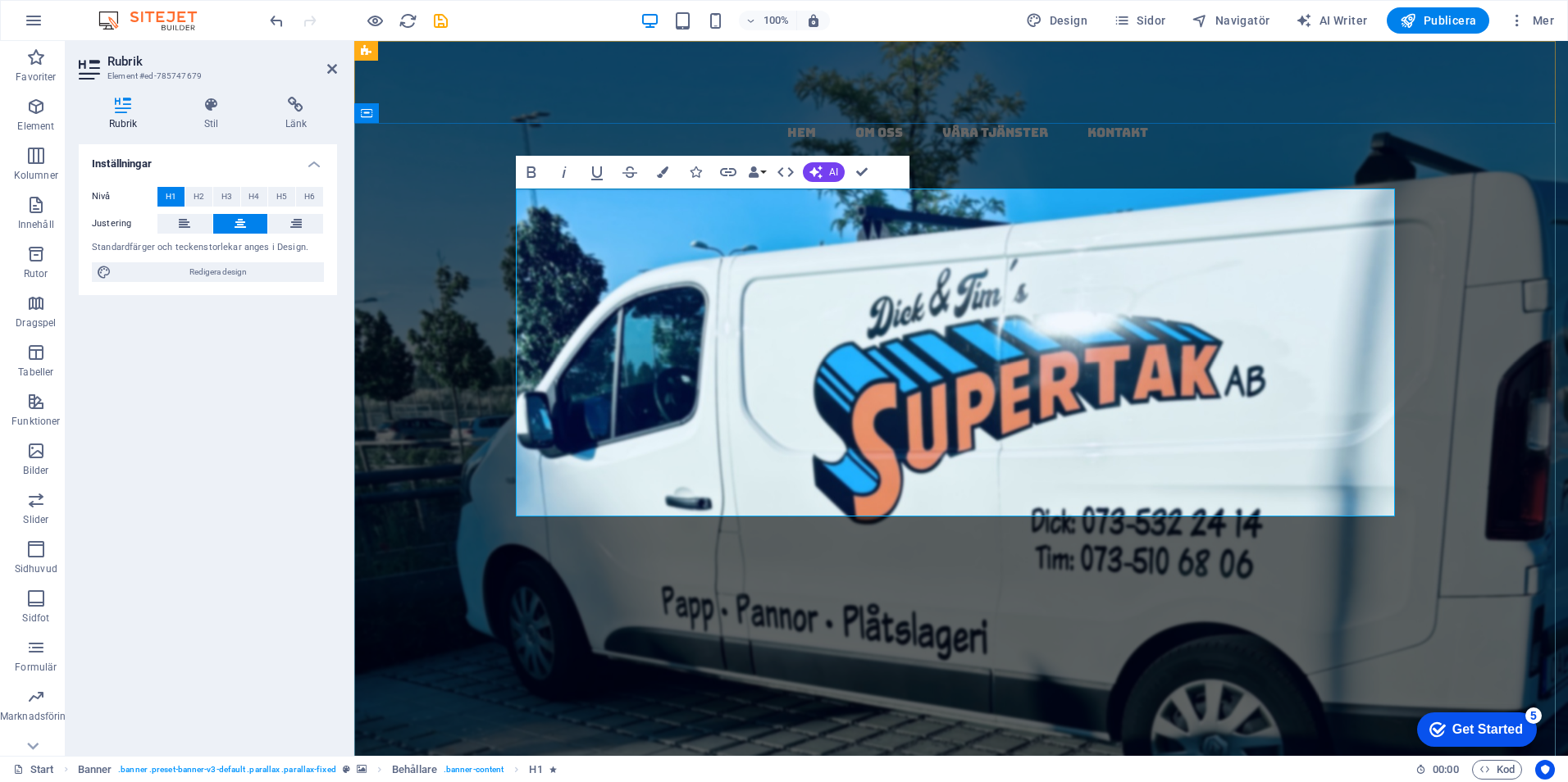
click at [1217, 462] on h1 "papptak i [GEOGRAPHIC_DATA] ​ - ​ ​​ kompletta​​​ ​ , ​ ​ ​​ täta​ ​​​tak​​ ​ m…" at bounding box center [961, 570] width 879 height 327
drag, startPoint x: 1135, startPoint y: 472, endPoint x: 768, endPoint y: 478, distance: 367.0
click at [768, 478] on h1 "papptak i [GEOGRAPHIC_DATA] ​ - ​ ​​ kompletta​​​ ​ , ​ ​ ​​ täta​ ​​​tak​​ ​ m…" at bounding box center [961, 570] width 879 height 327
click at [658, 168] on icon "button" at bounding box center [663, 172] width 12 height 12
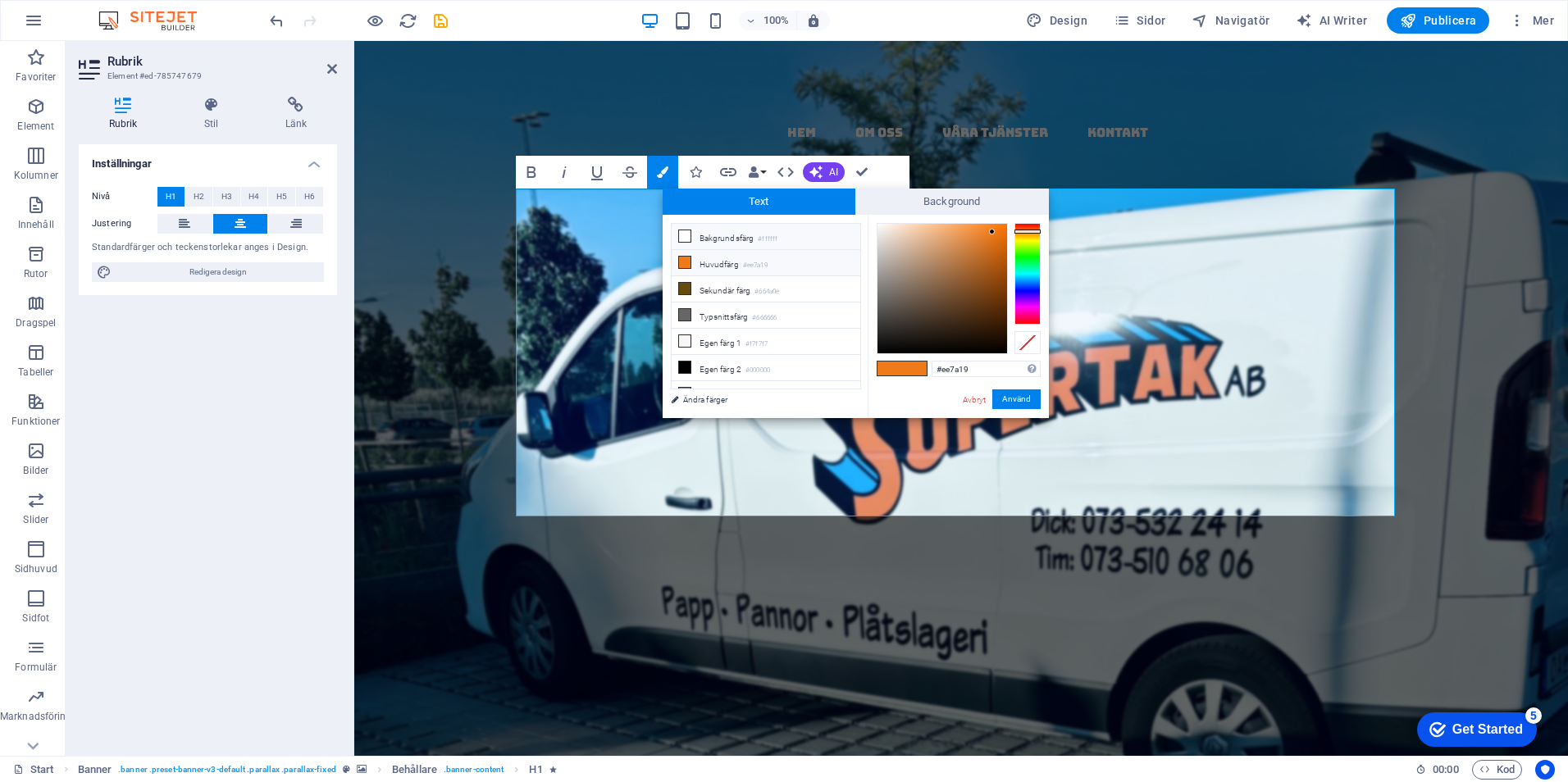
drag, startPoint x: 687, startPoint y: 235, endPoint x: 771, endPoint y: 290, distance: 100.4
click at [688, 235] on icon at bounding box center [685, 236] width 12 height 12
click at [1026, 397] on button "Använd" at bounding box center [1016, 399] width 48 height 19
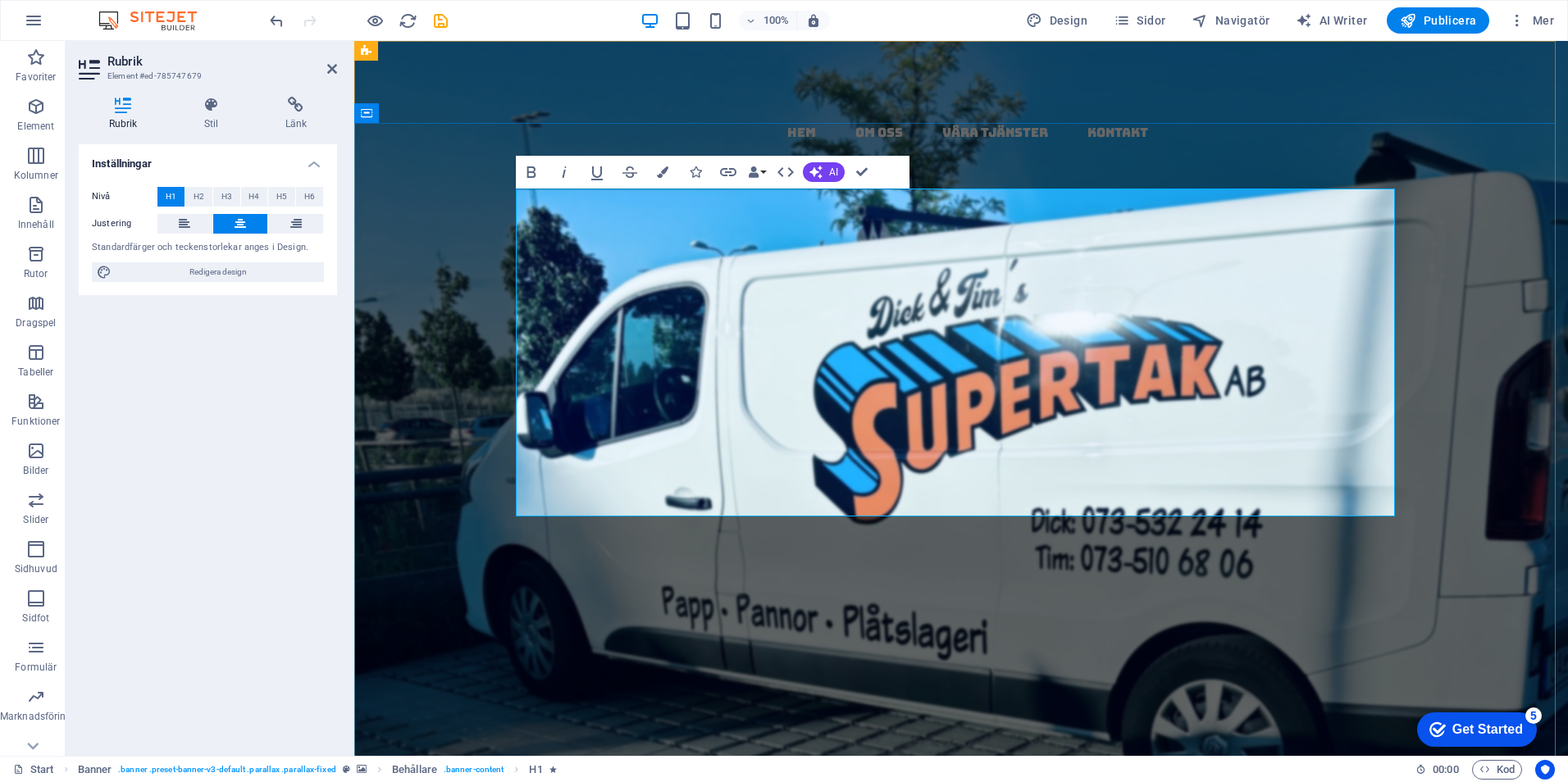
click at [1383, 490] on h1 "papptak i [GEOGRAPHIC_DATA] ​ - ​ ​​ kompletta​​​ ​ , ​ ​ ​​ täta​ ​​​tak​​ ​ m…" at bounding box center [961, 570] width 879 height 327
drag, startPoint x: 979, startPoint y: 321, endPoint x: 598, endPoint y: 250, distance: 387.6
click at [549, 402] on strong "papptak i skåne ​ - ​ ​​ kompletta​​​ ​ , ​ ​ ​​ täta​ ​​​tak​​ ​ med ​​ ​garan…" at bounding box center [961, 569] width 877 height 337
click at [658, 170] on icon "button" at bounding box center [663, 172] width 12 height 12
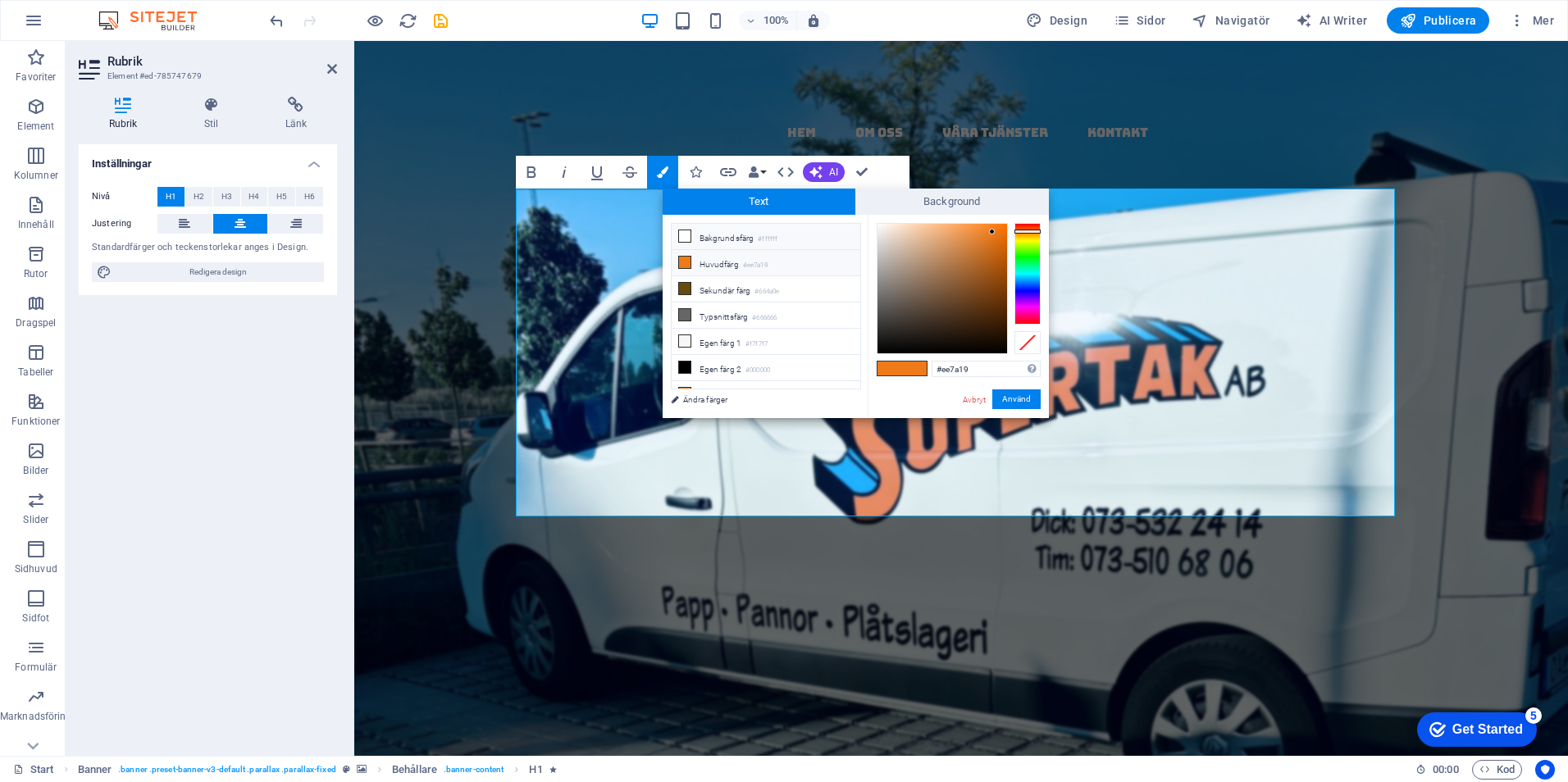
click at [693, 259] on li "Huvudfärg #ee7a19" at bounding box center [766, 262] width 189 height 26
click at [1026, 394] on button "Använd" at bounding box center [1016, 399] width 48 height 19
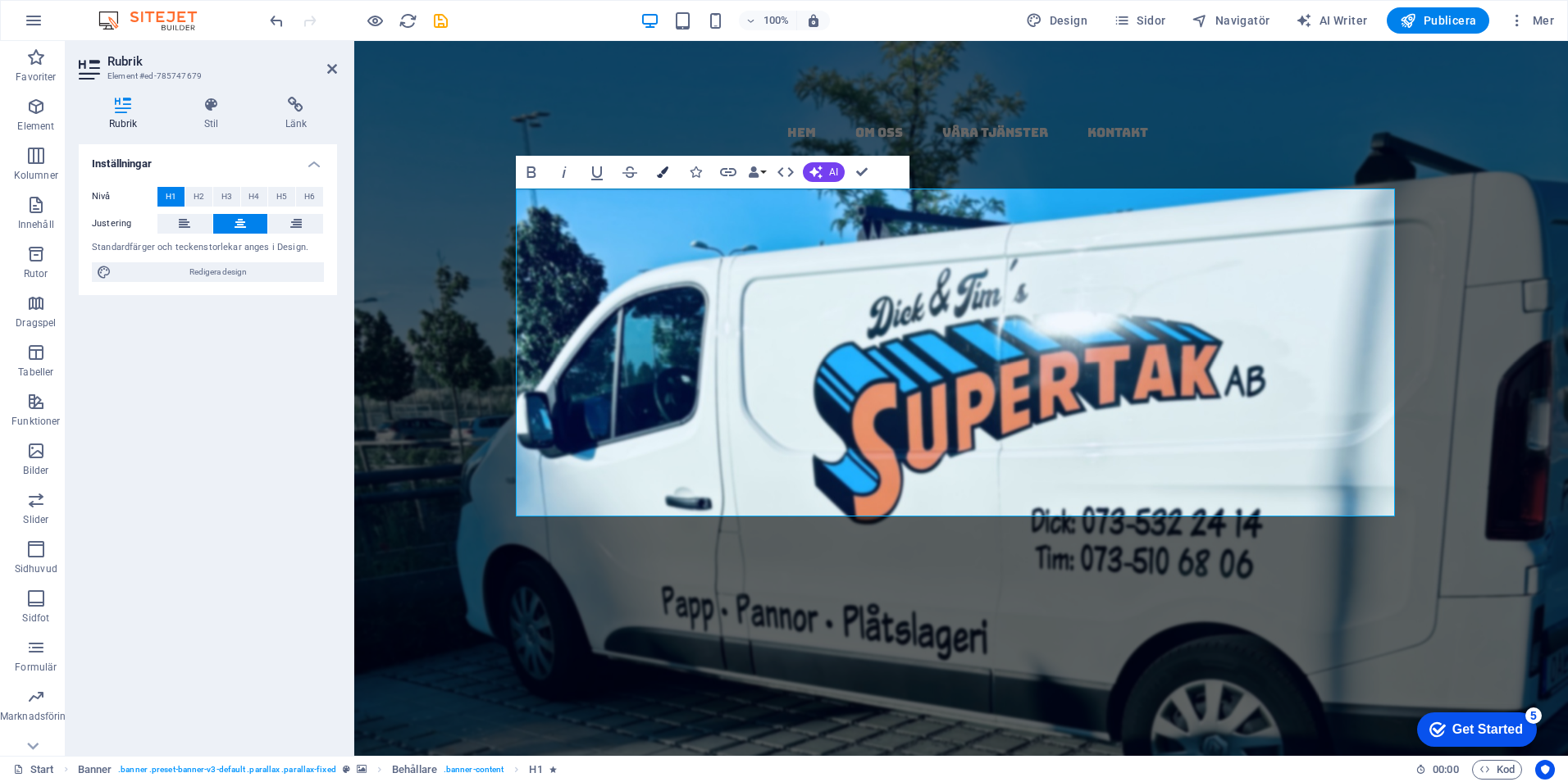
click at [666, 169] on icon "button" at bounding box center [663, 172] width 12 height 12
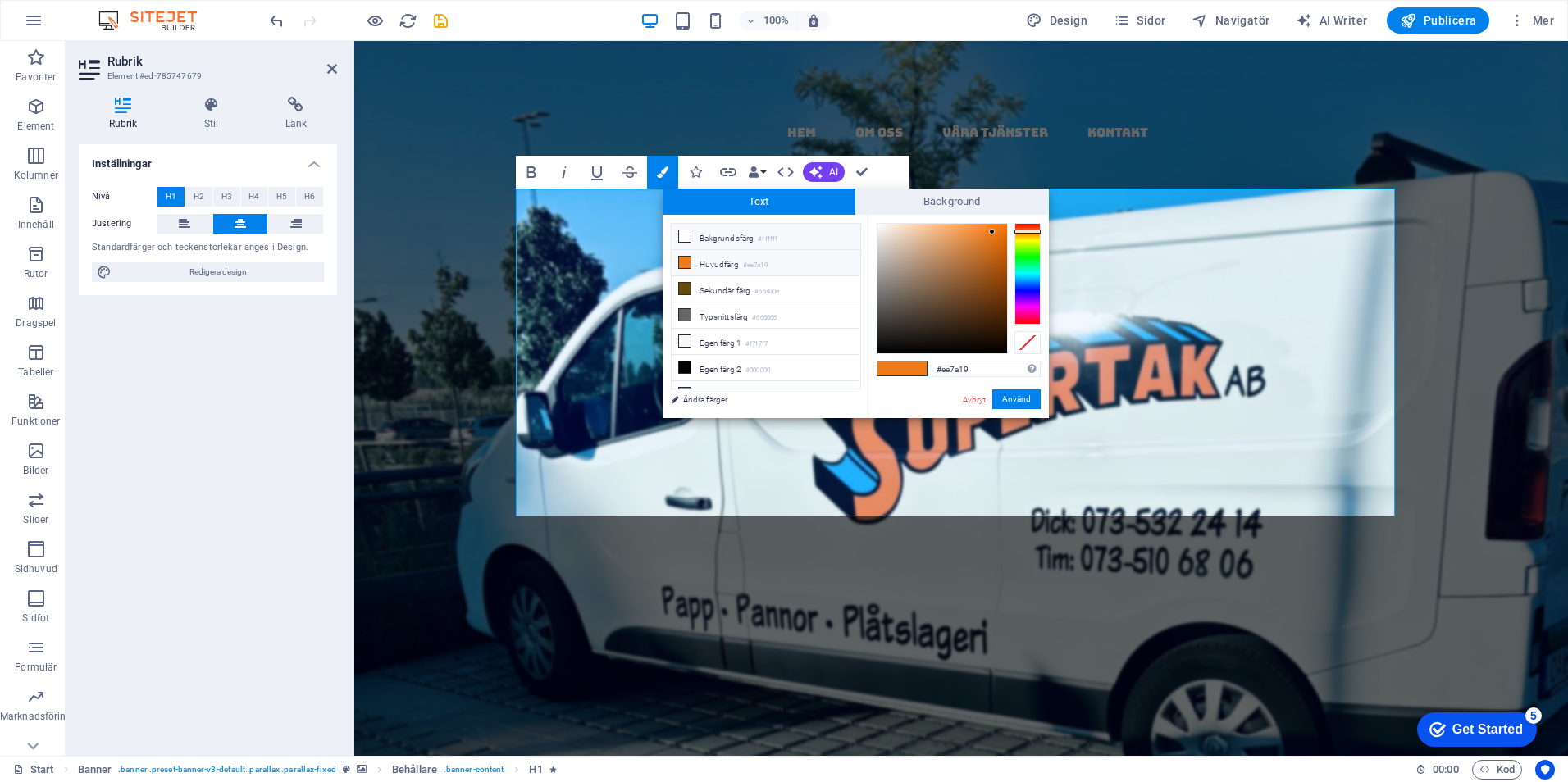
click at [706, 229] on li "Bakgrundsfärg #ffffff" at bounding box center [766, 236] width 189 height 26
click at [1023, 394] on button "Använd" at bounding box center [1016, 399] width 48 height 19
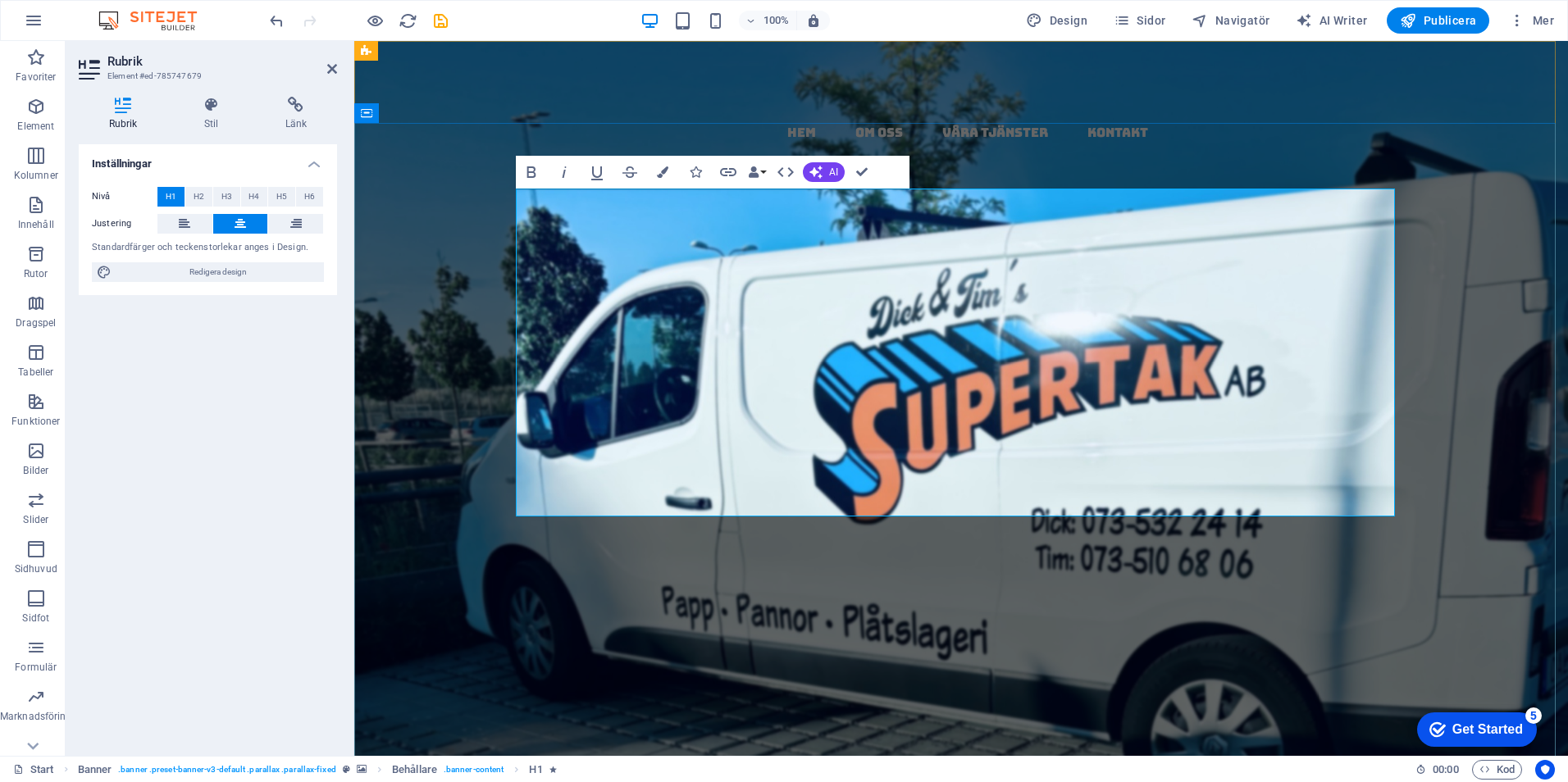
click at [1251, 489] on h1 "papptak i [GEOGRAPHIC_DATA] ​ - ​ ​​​​ kompletta​​​​ ​​ , ​ ​ ​​ täta​ ​​​tak​​…" at bounding box center [961, 570] width 879 height 327
drag, startPoint x: 1201, startPoint y: 320, endPoint x: 1022, endPoint y: 324, distance: 179.0
click at [727, 566] on span "täta​" at bounding box center [628, 611] width 197 height 90
click at [662, 165] on button "Colors" at bounding box center [662, 172] width 31 height 33
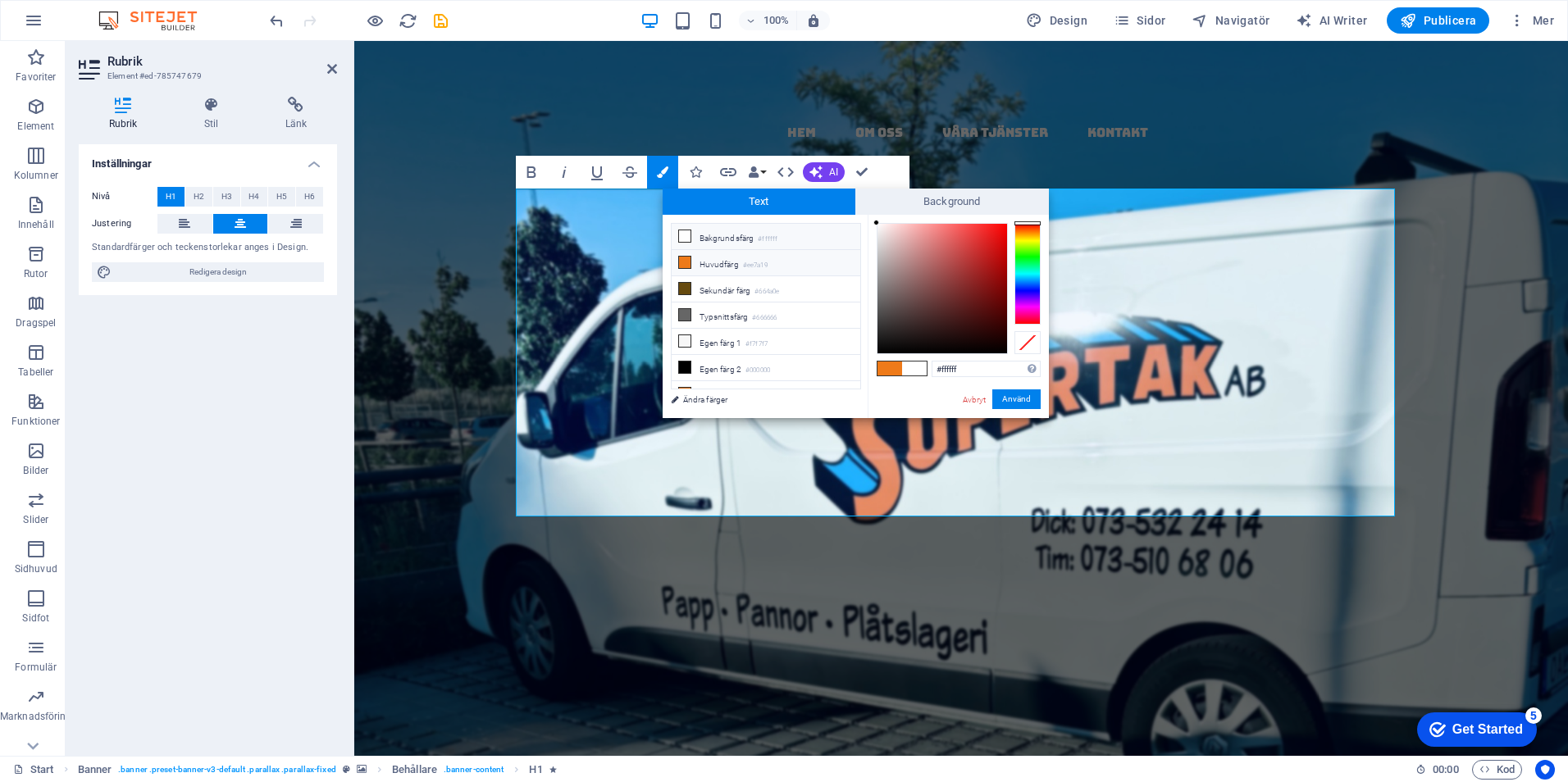
drag, startPoint x: 687, startPoint y: 258, endPoint x: 701, endPoint y: 262, distance: 14.6
click at [690, 258] on span at bounding box center [685, 262] width 13 height 13
click at [1025, 399] on button "Använd" at bounding box center [1016, 399] width 48 height 19
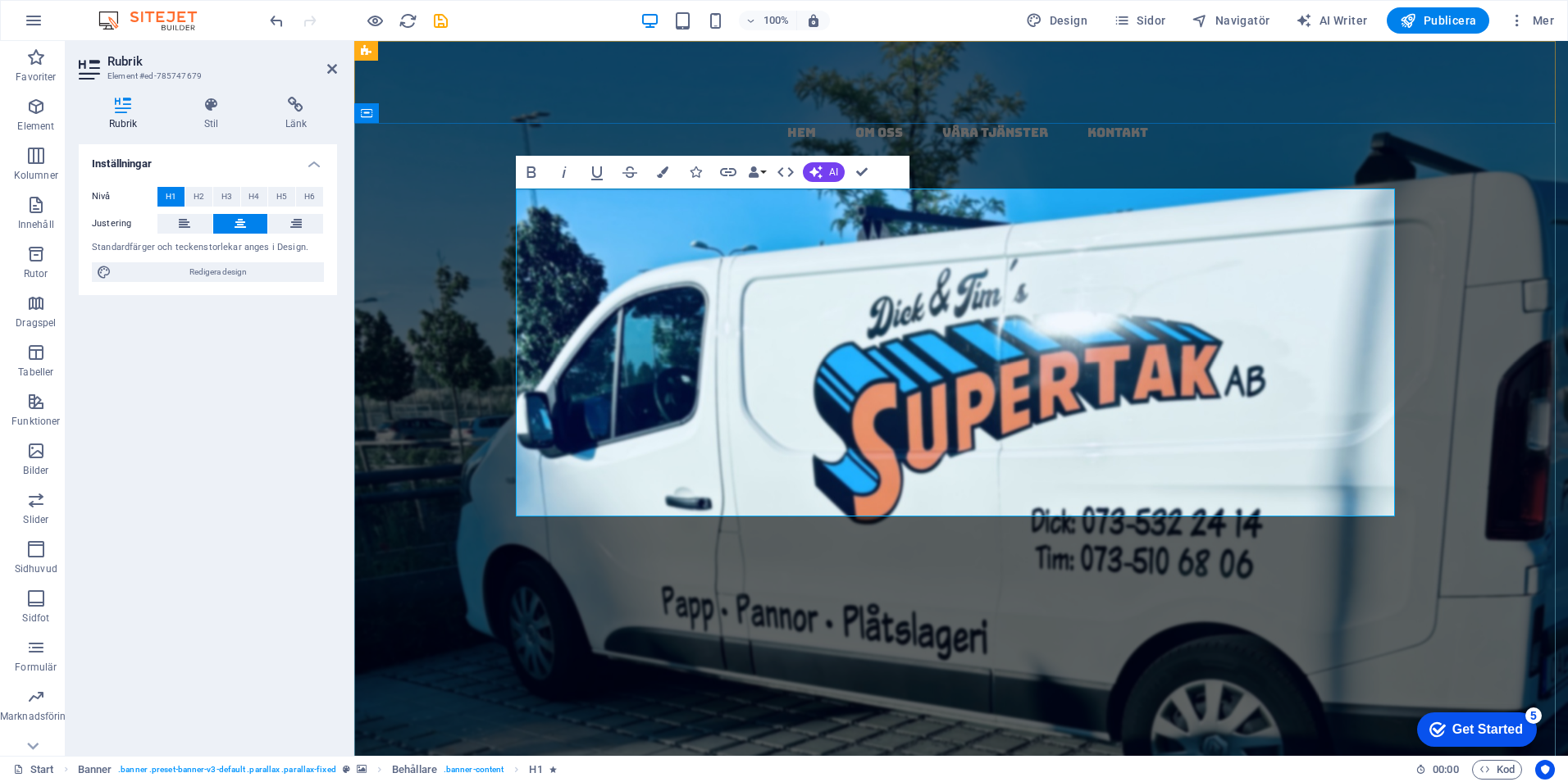
drag, startPoint x: 1364, startPoint y: 309, endPoint x: 999, endPoint y: 300, distance: 365.1
click at [1229, 407] on h1 "papptak i [GEOGRAPHIC_DATA] - kompletta​​​​ , ​ ​ täta​ ​ tak med ​garanti & kv…" at bounding box center [961, 570] width 879 height 327
click at [659, 166] on button "Colors" at bounding box center [662, 172] width 31 height 33
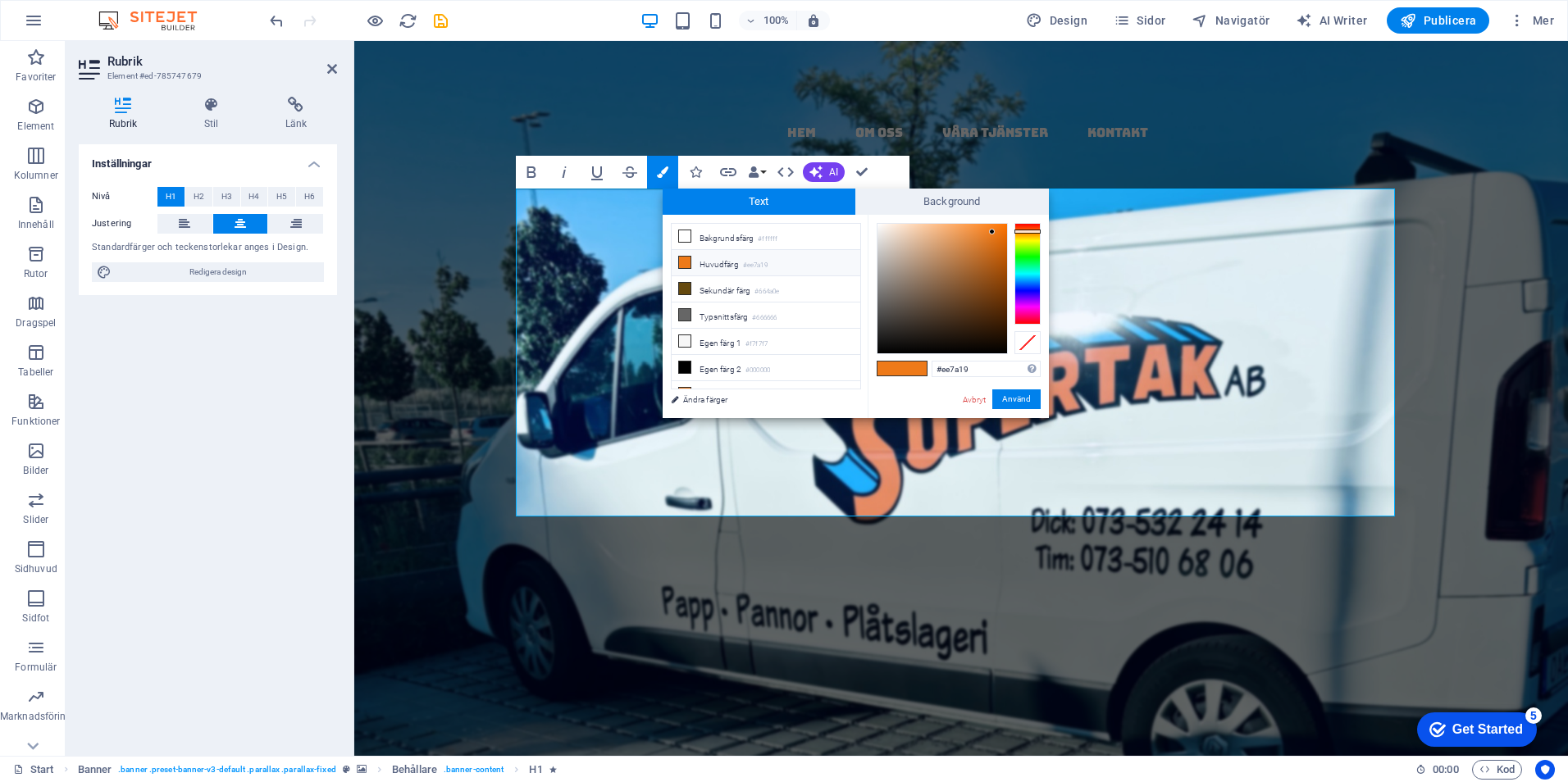
click at [722, 261] on li "Huvudfärg #ee7a19" at bounding box center [766, 262] width 189 height 26
click at [1024, 394] on button "Använd" at bounding box center [1016, 399] width 48 height 19
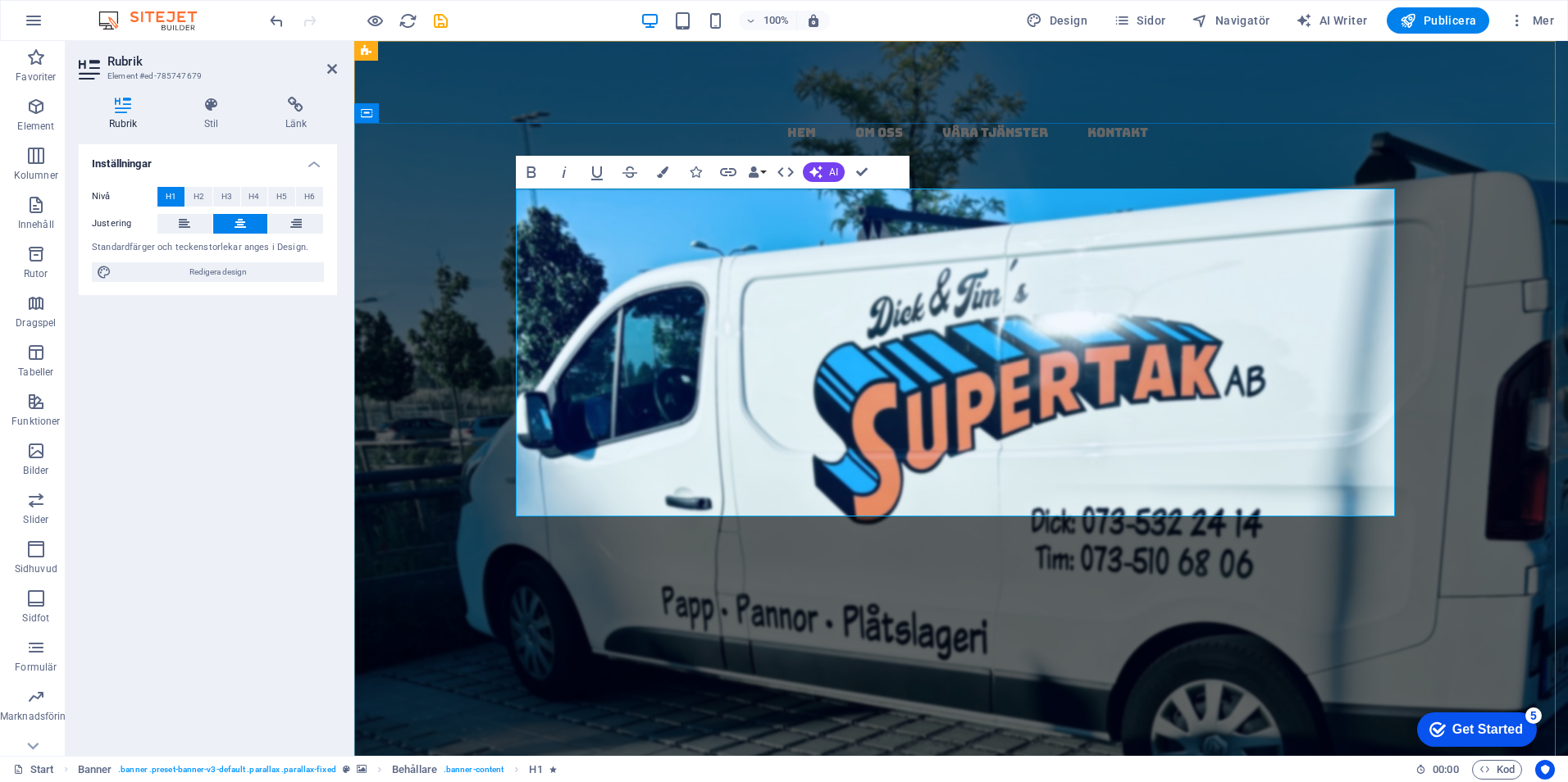
click at [1225, 480] on h1 "papptak i [GEOGRAPHIC_DATA] - kompletta​​​​ , ​ ​ täta​ ​ ​ tak ​ med ​garanti …" at bounding box center [961, 570] width 879 height 327
drag, startPoint x: 1359, startPoint y: 305, endPoint x: 1234, endPoint y: 310, distance: 125.1
click at [886, 566] on span "tak" at bounding box center [815, 611] width 143 height 90
click at [660, 166] on icon "button" at bounding box center [663, 172] width 12 height 12
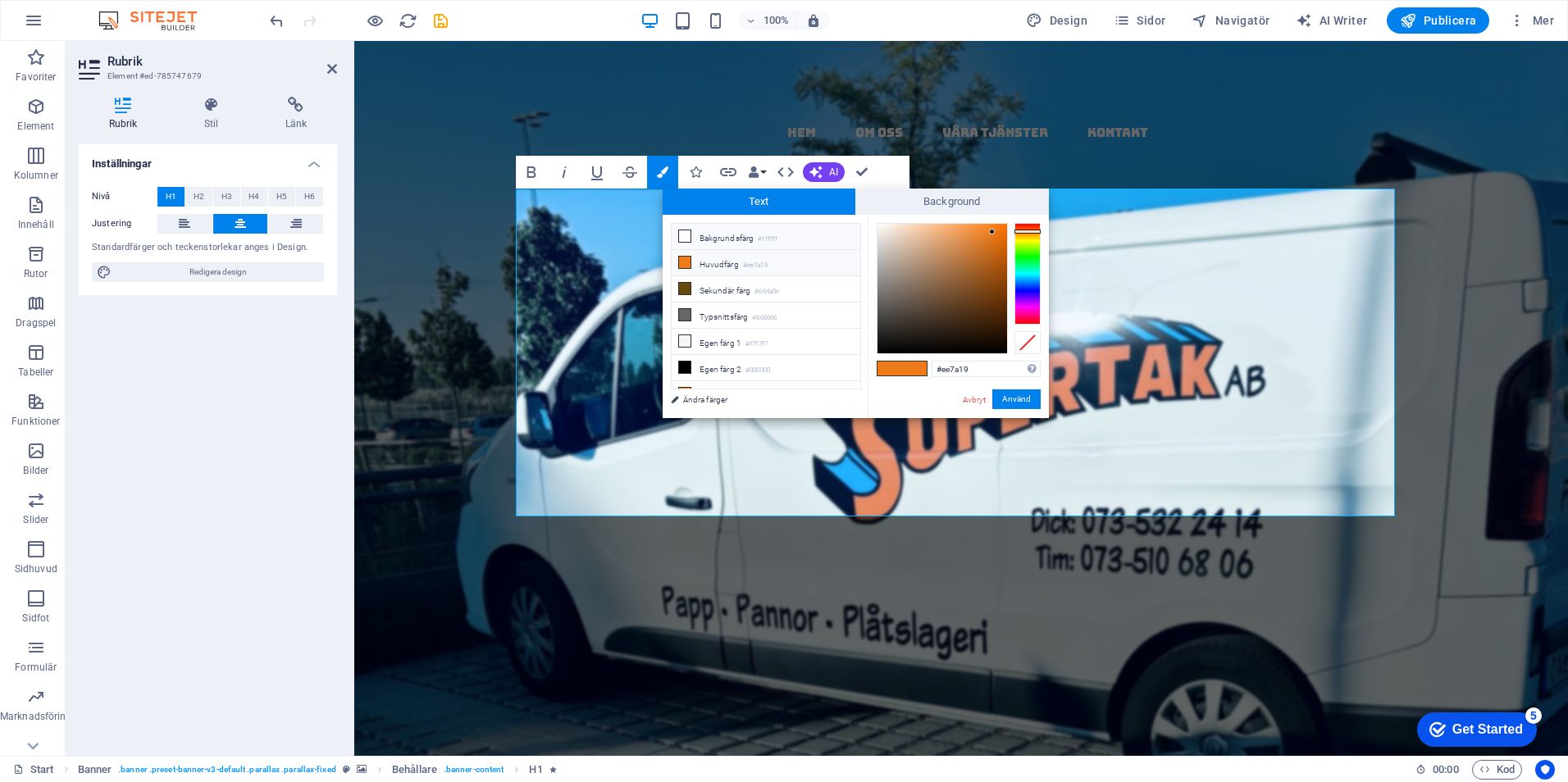
click at [698, 230] on li "Bakgrundsfärg #ffffff" at bounding box center [766, 236] width 189 height 26
click at [1034, 391] on button "Använd" at bounding box center [1016, 399] width 48 height 19
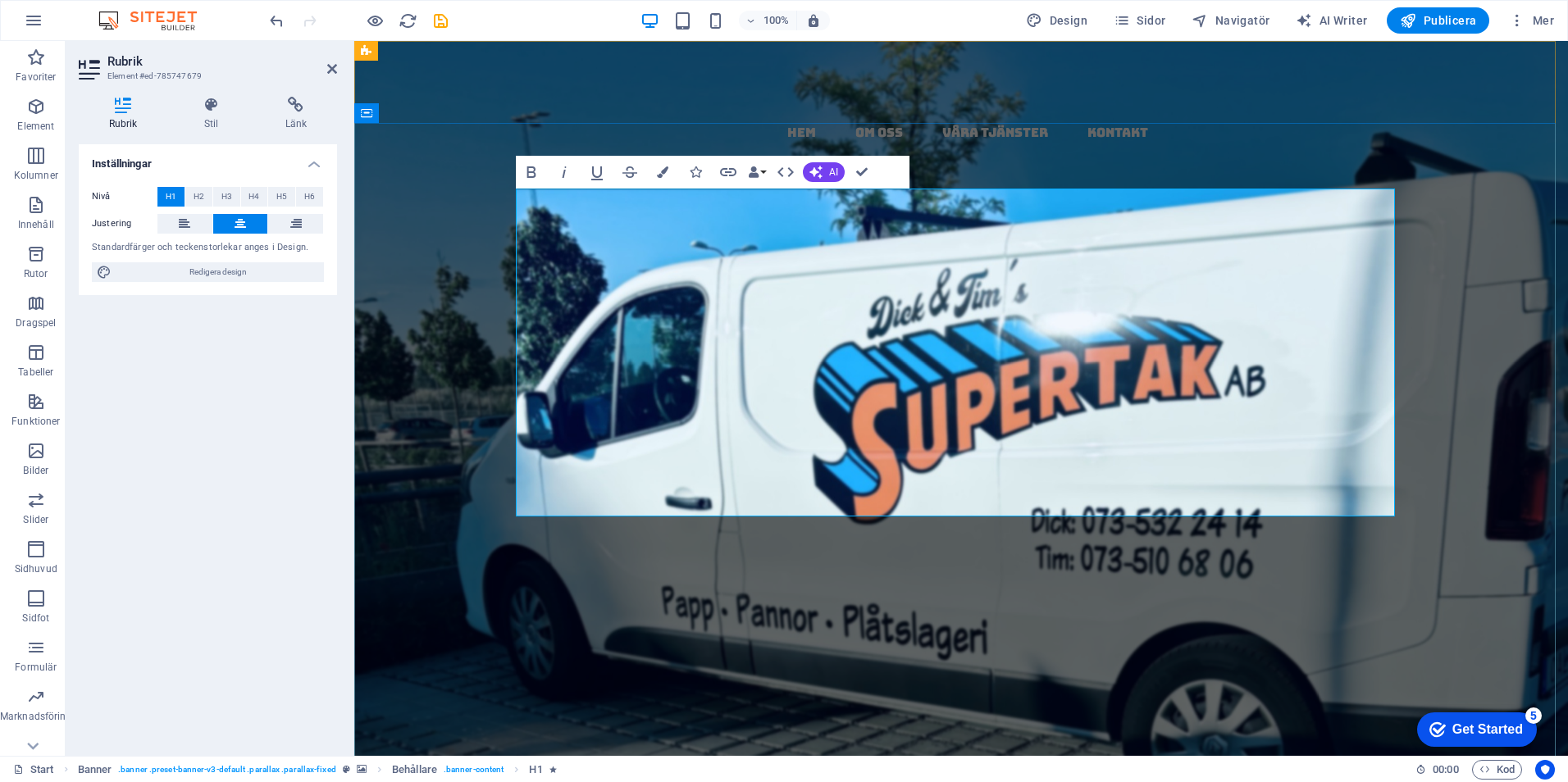
click at [1204, 467] on h1 "papptak i [GEOGRAPHIC_DATA] - kompletta​​​​ , ​ ​ täta​ ​ ​​ tak ​​ med ​garant…" at bounding box center [961, 570] width 879 height 327
drag, startPoint x: 822, startPoint y: 394, endPoint x: 628, endPoint y: 315, distance: 209.5
click at [649, 402] on strong "papptak i [GEOGRAPHIC_DATA] - kompletta​​​​ , ​ ​ täta​ ​ ​​ tak ​​ med ​garant…" at bounding box center [961, 569] width 877 height 337
click at [660, 172] on icon "button" at bounding box center [663, 172] width 12 height 12
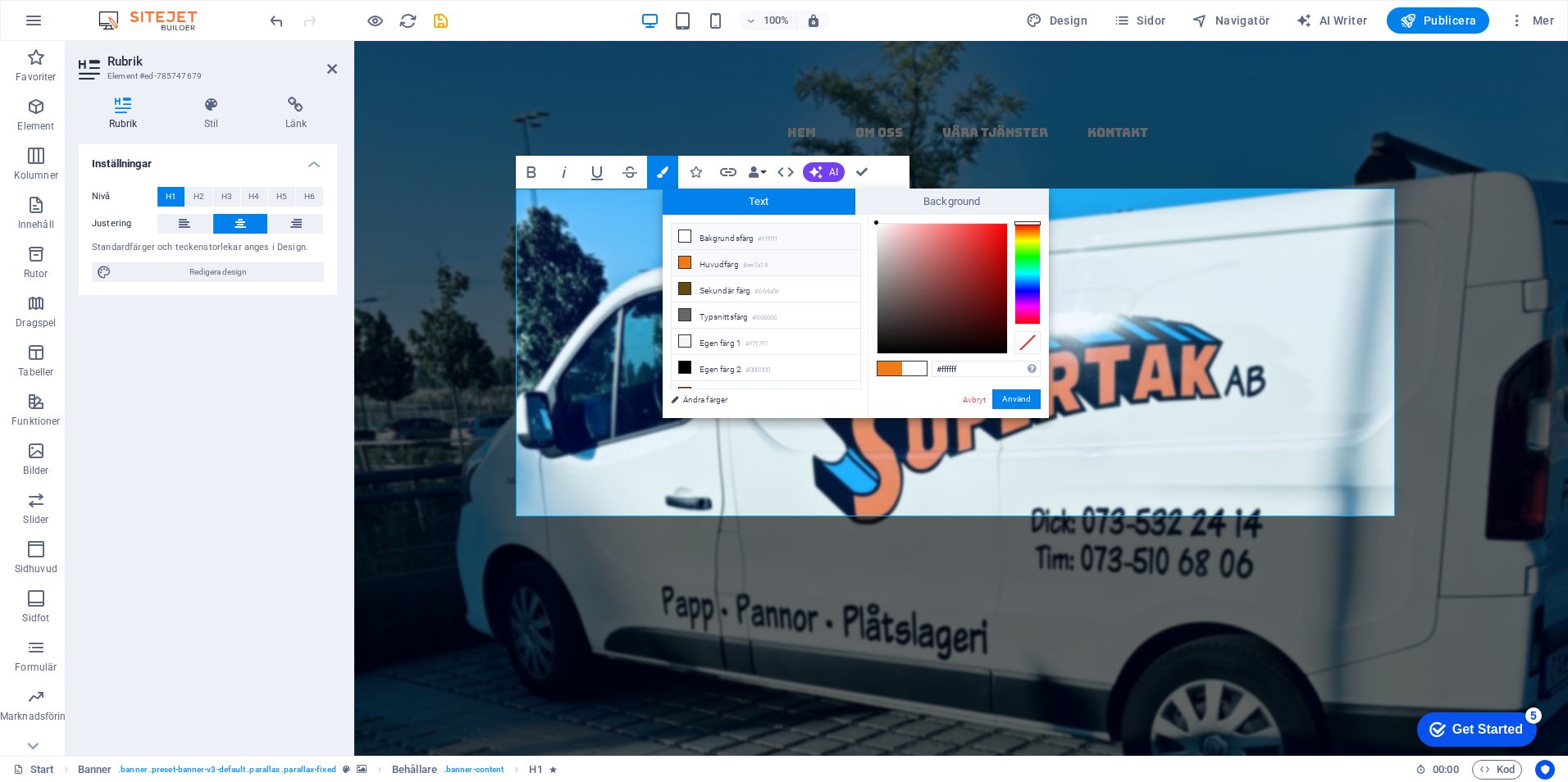
drag, startPoint x: 697, startPoint y: 262, endPoint x: 826, endPoint y: 342, distance: 151.8
click at [698, 262] on li "Huvudfärg #ee7a19" at bounding box center [766, 262] width 189 height 26
click at [1024, 395] on button "Använd" at bounding box center [1016, 399] width 48 height 19
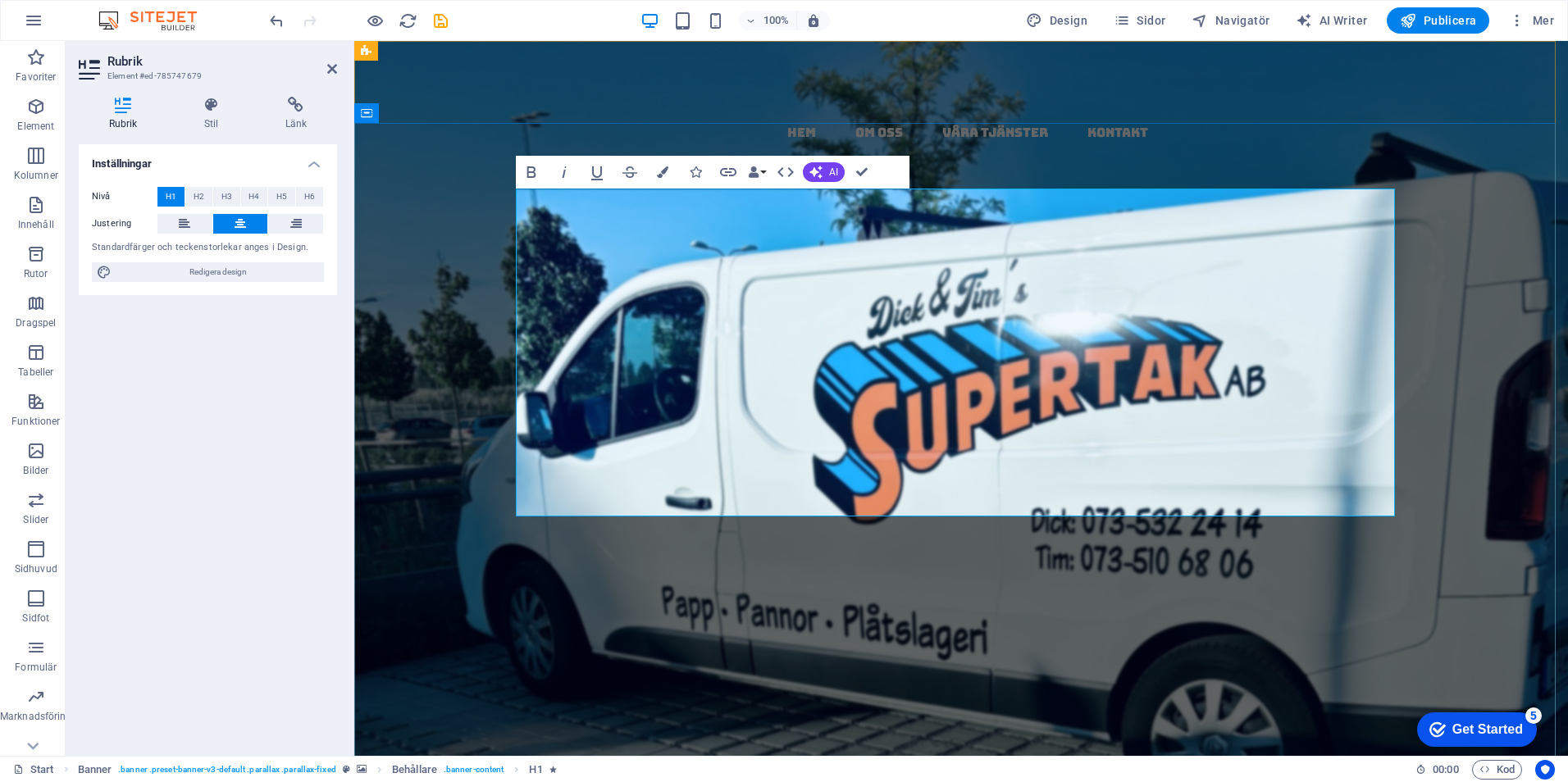
drag, startPoint x: 1195, startPoint y: 477, endPoint x: 1173, endPoint y: 471, distance: 22.8
click at [1194, 477] on h1 "papptak i [GEOGRAPHIC_DATA] - ko mpletta​​​​ , ​ ​ täta​ ​ ​​ tak ​​ med ​garan…" at bounding box center [961, 570] width 879 height 327
drag, startPoint x: 1171, startPoint y: 391, endPoint x: 808, endPoint y: 356, distance: 364.7
click at [823, 402] on strong "papptak i [GEOGRAPHIC_DATA] - ko mpletta​​​​ , ​ ​ täta​ ​ ​​ tak ​​ med ​garan…" at bounding box center [961, 569] width 877 height 337
click at [664, 170] on icon "button" at bounding box center [663, 172] width 12 height 12
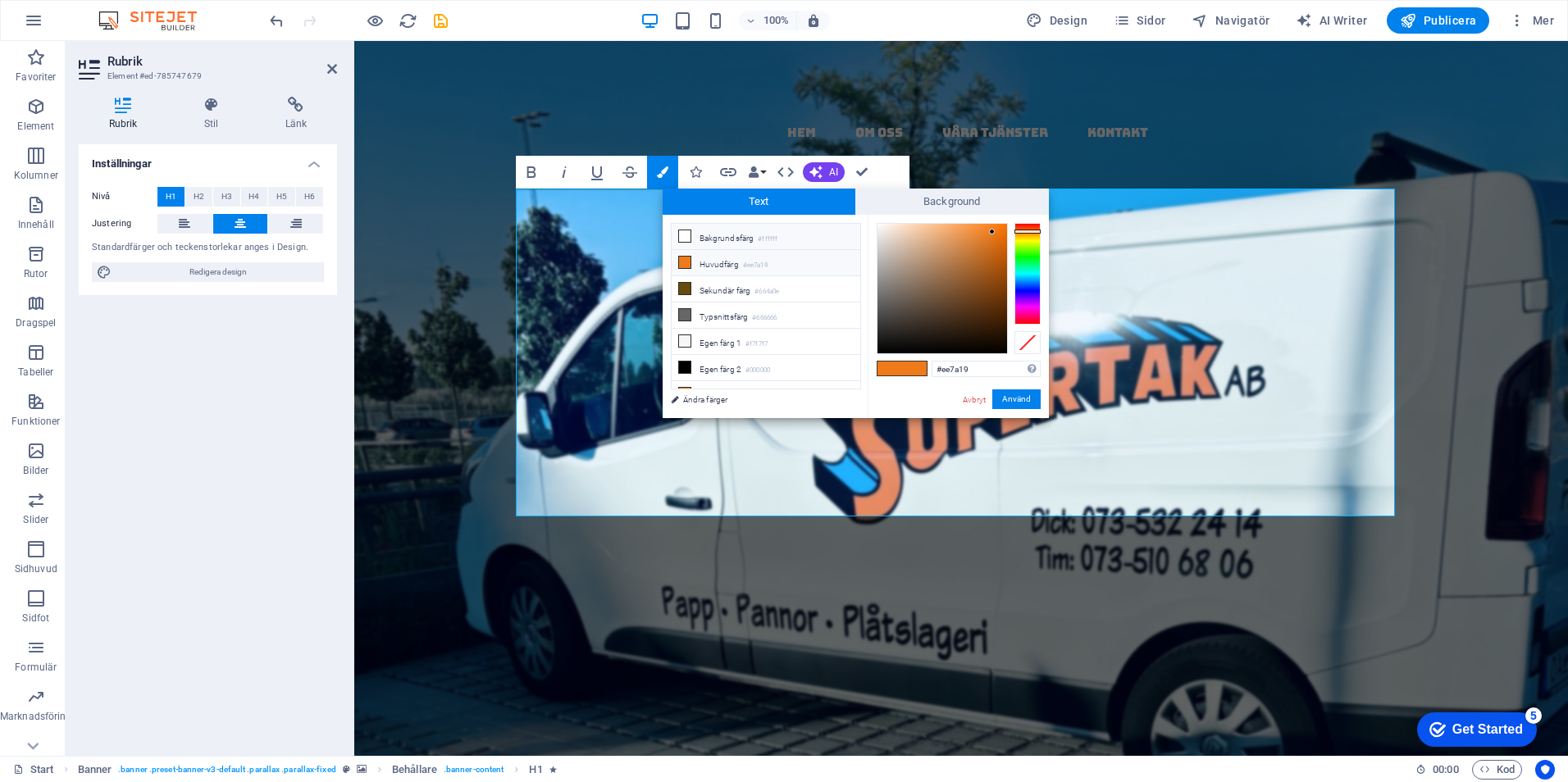
drag, startPoint x: 720, startPoint y: 242, endPoint x: 732, endPoint y: 235, distance: 13.9
click at [725, 235] on li "Bakgrundsfärg #ffffff" at bounding box center [766, 236] width 189 height 26
click at [1015, 394] on button "Använd" at bounding box center [1016, 399] width 48 height 19
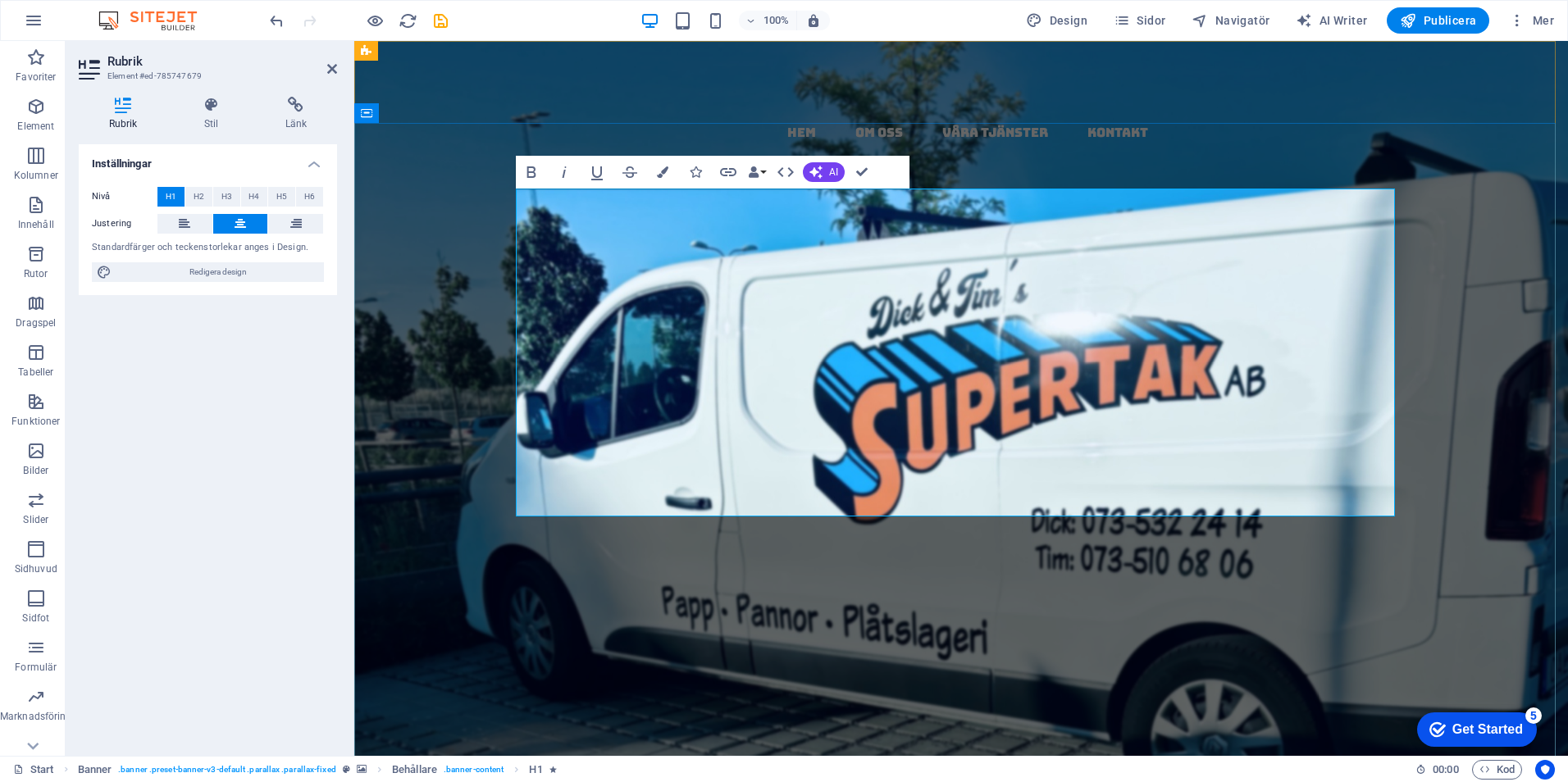
click at [1236, 445] on h1 "papptak i [GEOGRAPHIC_DATA] - ko mpletta​​​​ , ​ ​ täta​ ​ ​​ tak ​​ med ​ ​gar…" at bounding box center [961, 570] width 879 height 327
click at [1187, 407] on h1 "papptak i [GEOGRAPHIC_DATA] - ko mpletta​​​​ , ​ ​ täta​ ​ ​​ tak ​​ med ​ ​gar…" at bounding box center [961, 570] width 879 height 327
click at [664, 164] on button "Colors" at bounding box center [662, 172] width 31 height 33
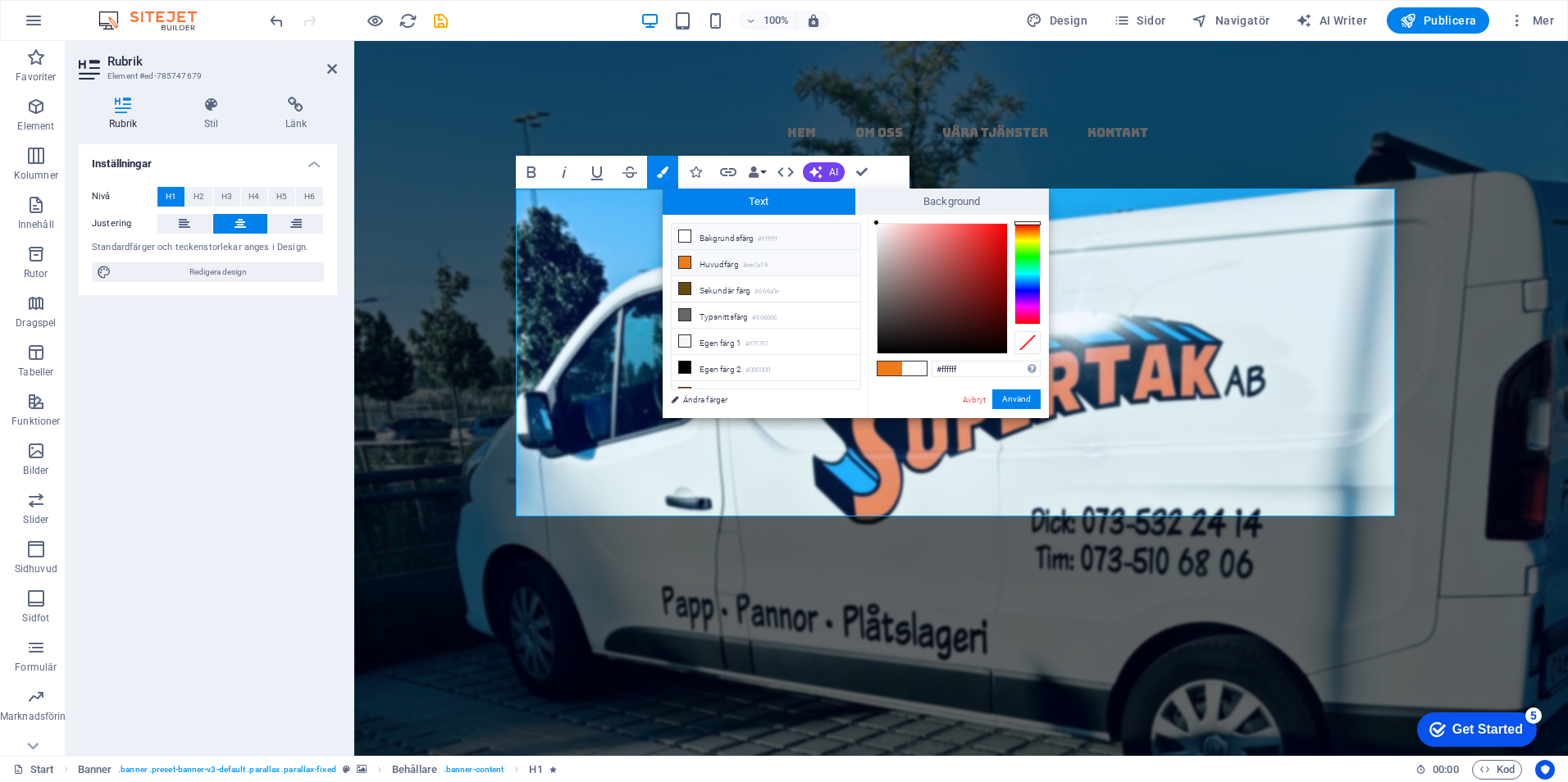
click at [701, 256] on li "Huvudfärg #ee7a19" at bounding box center [766, 262] width 189 height 26
click at [1016, 391] on button "Använd" at bounding box center [1016, 399] width 48 height 19
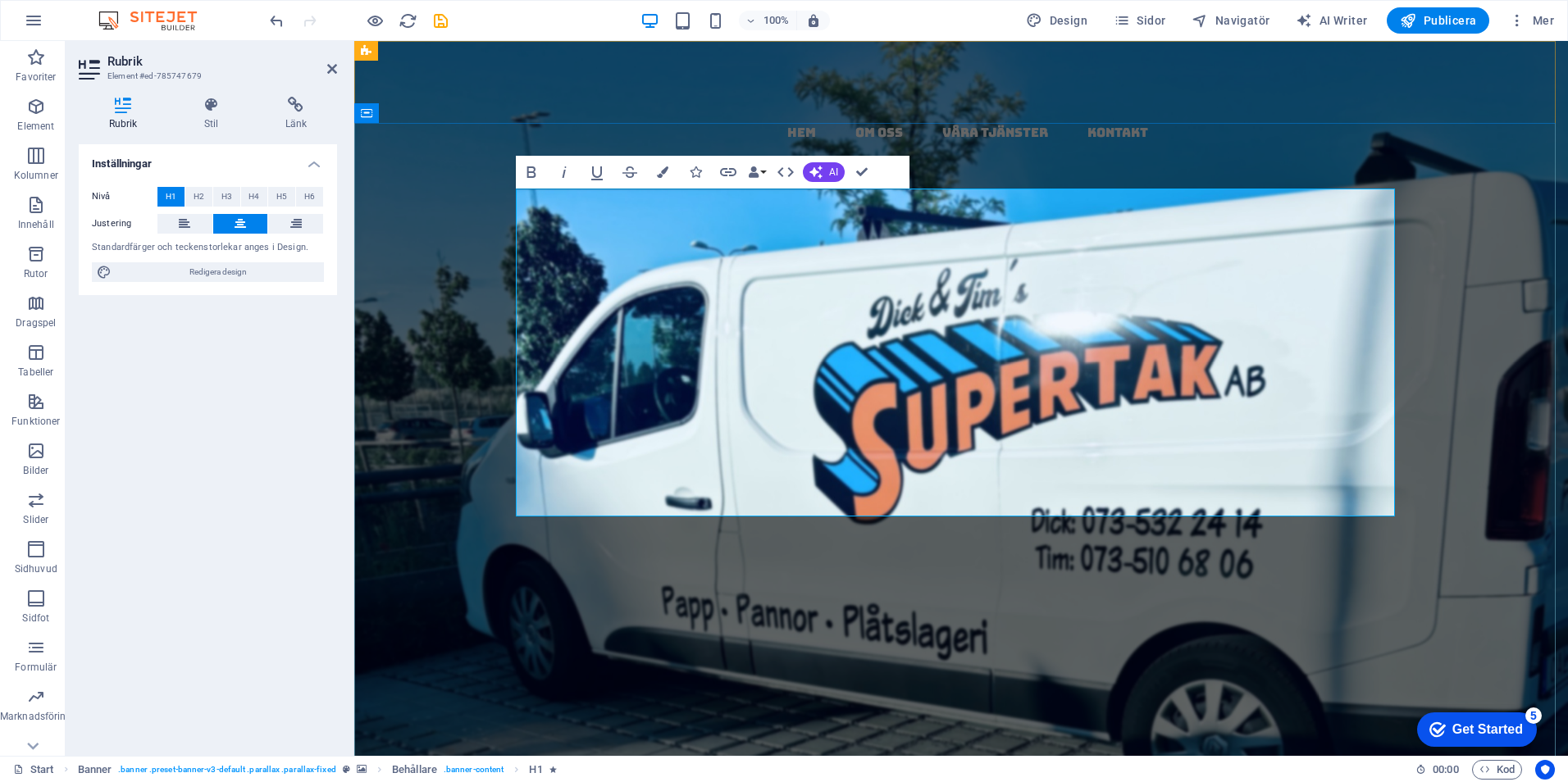
click at [1214, 459] on h1 "papptak i [GEOGRAPHIC_DATA] - ko mpletta​​​​ , ​ ​ täta​ tak med ​garanti ​ & ​…" at bounding box center [961, 570] width 879 height 327
drag, startPoint x: 985, startPoint y: 318, endPoint x: 651, endPoint y: 317, distance: 334.0
click at [651, 402] on strong "papptak i [GEOGRAPHIC_DATA] - ko mpletta​​​​ , ​ ​ täta​ tak med ​garanti ​ & ​…" at bounding box center [961, 569] width 877 height 337
click at [667, 168] on icon "button" at bounding box center [663, 172] width 12 height 12
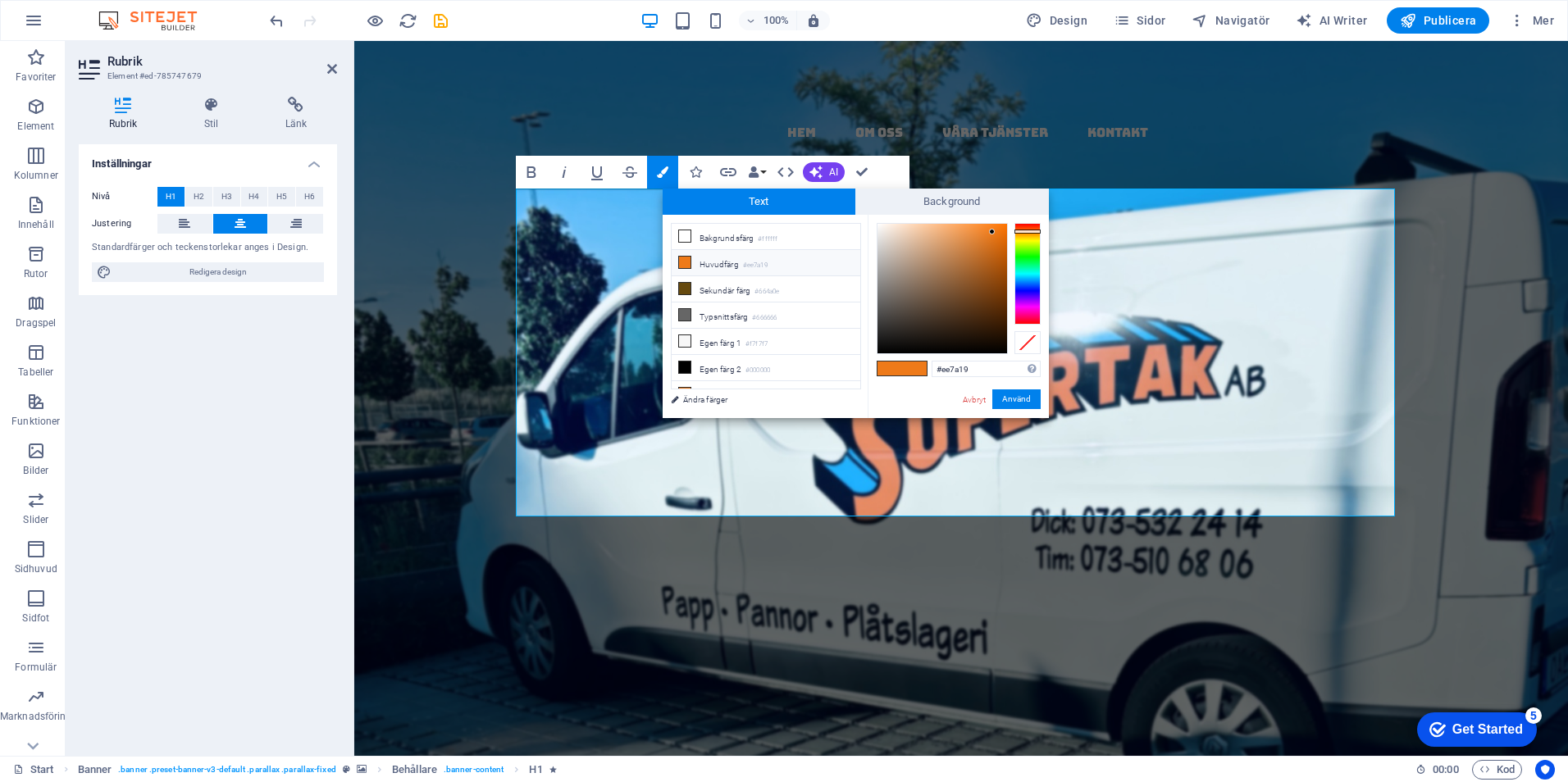
drag, startPoint x: 736, startPoint y: 235, endPoint x: 939, endPoint y: 333, distance: 225.4
click at [741, 241] on li "Bakgrundsfärg #ffffff" at bounding box center [766, 236] width 189 height 26
drag, startPoint x: 1022, startPoint y: 402, endPoint x: 843, endPoint y: 416, distance: 179.5
click at [1022, 402] on button "Använd" at bounding box center [1016, 399] width 48 height 19
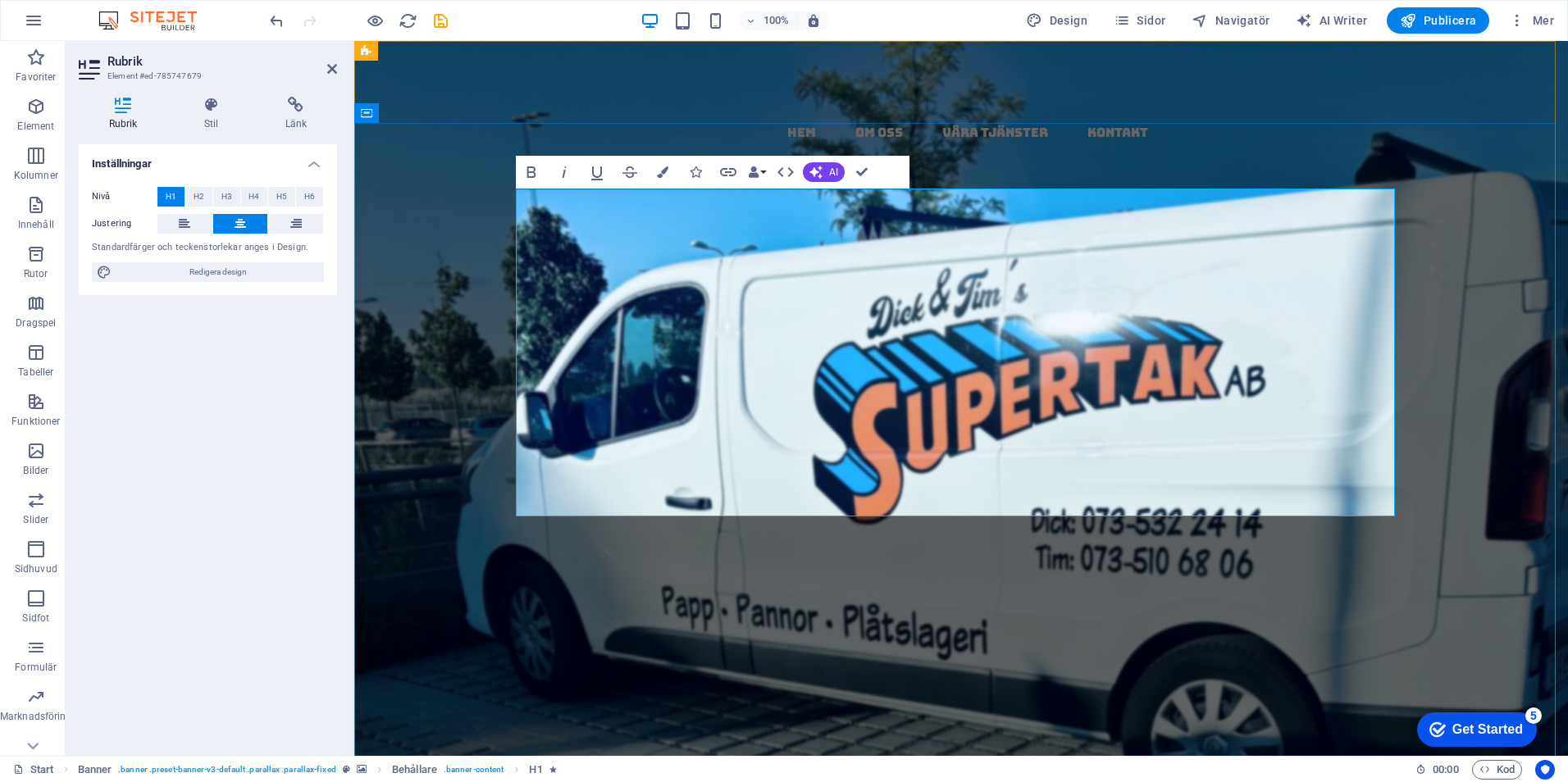
click at [1262, 493] on h1 "papptak i [GEOGRAPHIC_DATA] - kompletta​​​​ , ​ ​ täta​ tak med ​garanti ​ & ​ …" at bounding box center [961, 570] width 879 height 327
drag, startPoint x: 1367, startPoint y: 308, endPoint x: 1224, endPoint y: 317, distance: 143.3
click at [1224, 407] on h1 "papptak i [GEOGRAPHIC_DATA] - kompletta​​​​ , ​ ​ täta​ tak med ​garanti ​ & ​ …" at bounding box center [961, 570] width 879 height 327
click at [663, 170] on icon "button" at bounding box center [663, 172] width 12 height 12
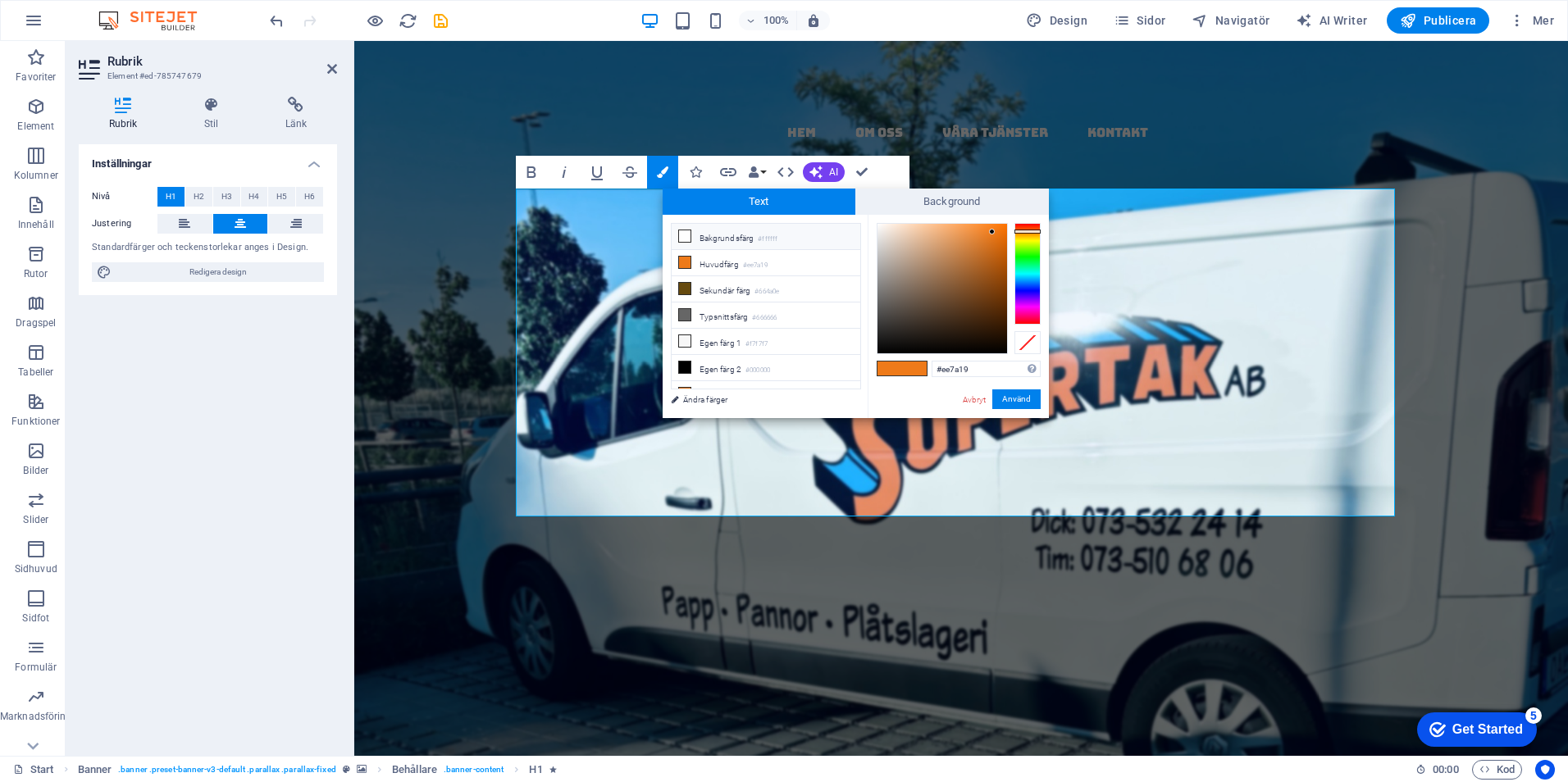
drag, startPoint x: 719, startPoint y: 229, endPoint x: 731, endPoint y: 234, distance: 13.0
click at [720, 229] on li "Bakgrundsfärg #ffffff" at bounding box center [766, 236] width 189 height 26
type input "#ffffff"
click at [1010, 392] on button "Använd" at bounding box center [1016, 399] width 48 height 19
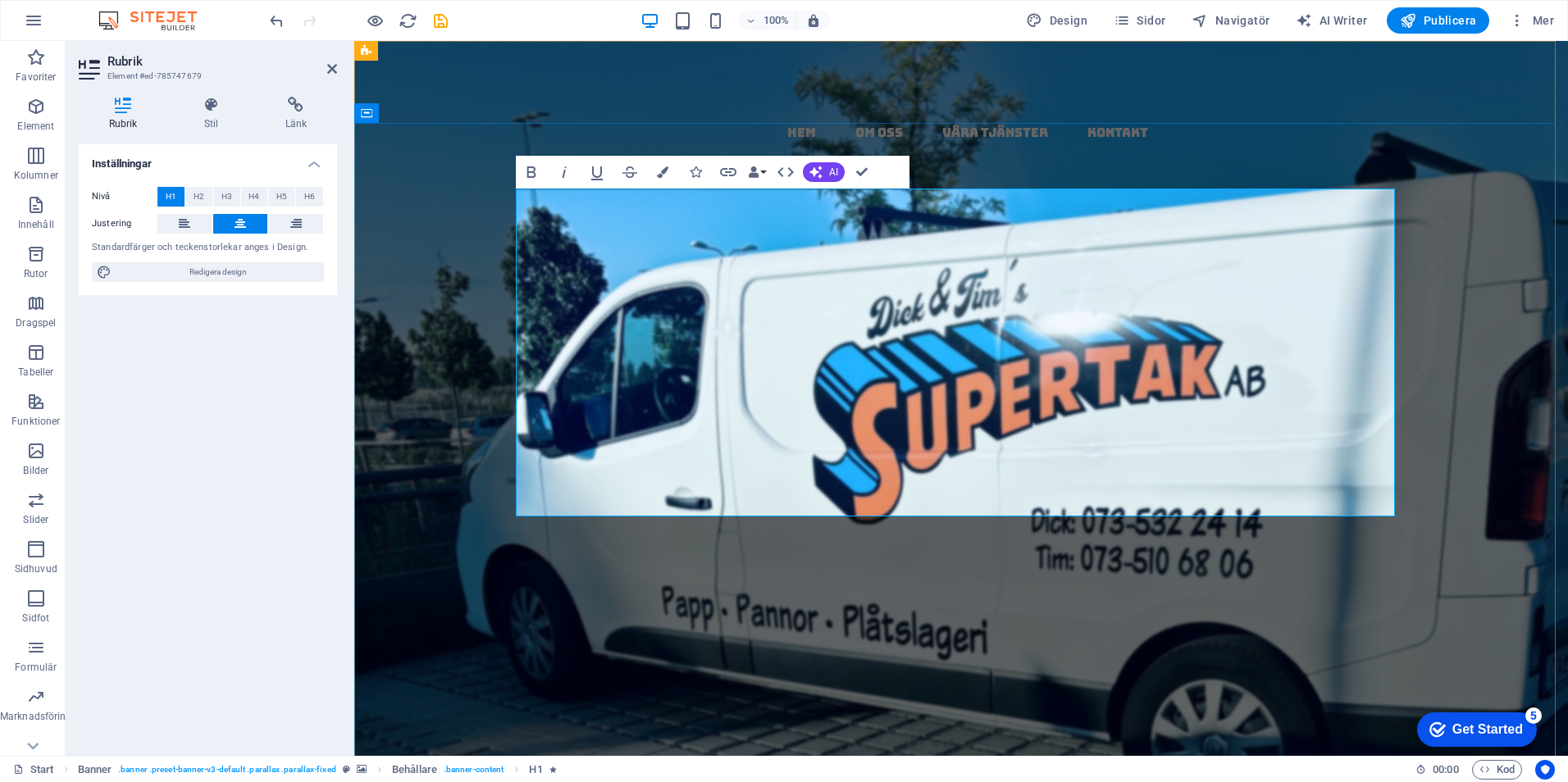
click at [1273, 464] on h1 "papptak i [GEOGRAPHIC_DATA] - kompletta​​​​ , ​ ​ täta​ tak med ​garanti ​ & ​ …" at bounding box center [961, 570] width 879 height 327
drag, startPoint x: 534, startPoint y: 255, endPoint x: 552, endPoint y: 253, distance: 18.1
click at [539, 407] on h1 "papptak i [GEOGRAPHIC_DATA] - kompletta​​​​ , ​ ​ täta​ tak med ​garanti ​ & ​ …" at bounding box center [961, 570] width 879 height 327
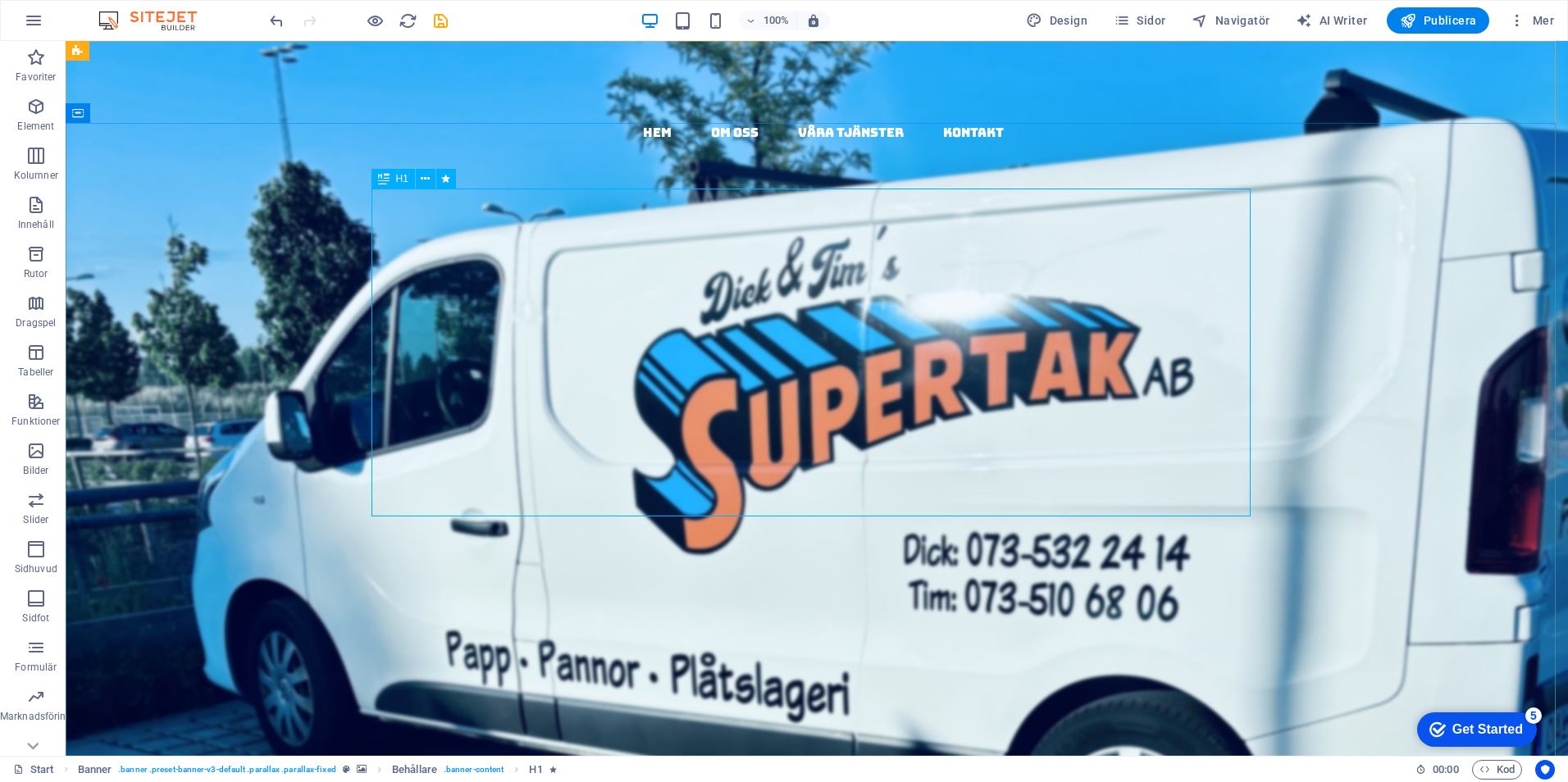
click at [398, 176] on span "H1" at bounding box center [401, 179] width 13 height 10
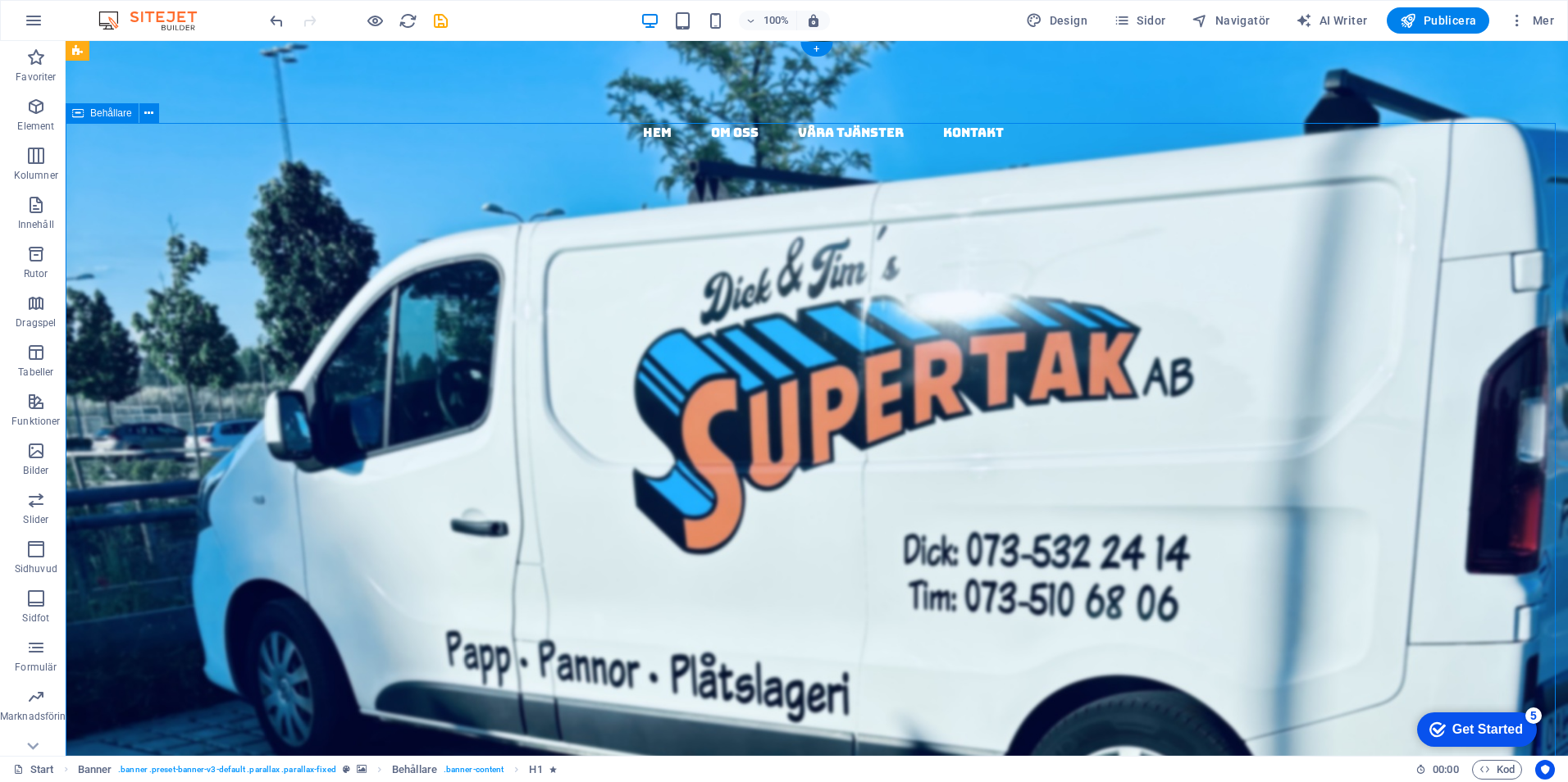
drag, startPoint x: 364, startPoint y: 191, endPoint x: 378, endPoint y: 189, distance: 14.1
click at [378, 341] on div "papptak i [GEOGRAPHIC_DATA] - kompletta , täta tak med garanti & kvalitet Vi ut…" at bounding box center [816, 704] width 1502 height 727
click at [390, 407] on div "papptak i [GEOGRAPHIC_DATA] - kompletta , täta tak med garanti & kvalitet" at bounding box center [816, 570] width 879 height 327
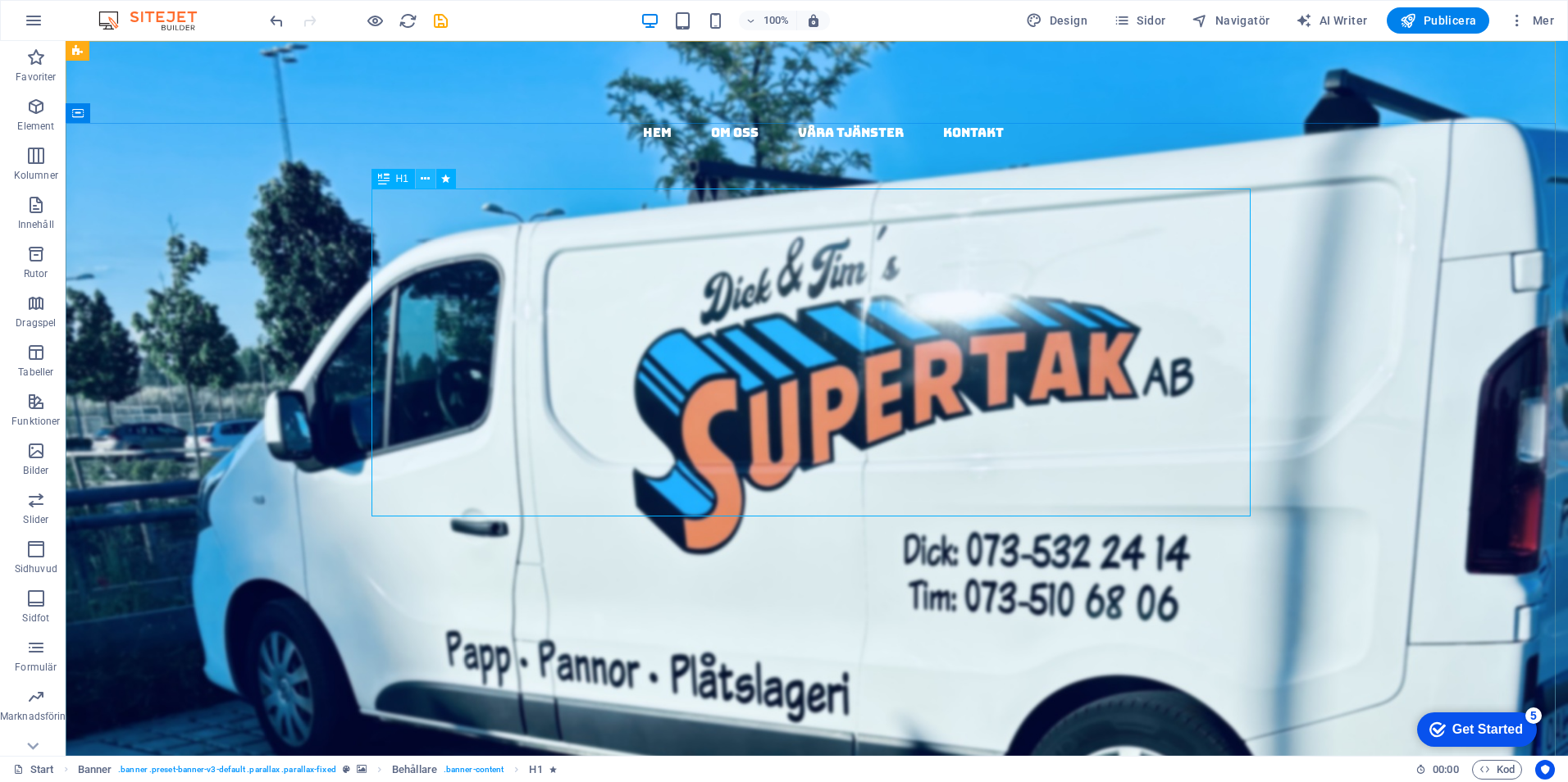
click at [425, 181] on icon at bounding box center [425, 179] width 9 height 17
click at [448, 179] on icon at bounding box center [445, 179] width 9 height 17
select select "fade"
select select "s"
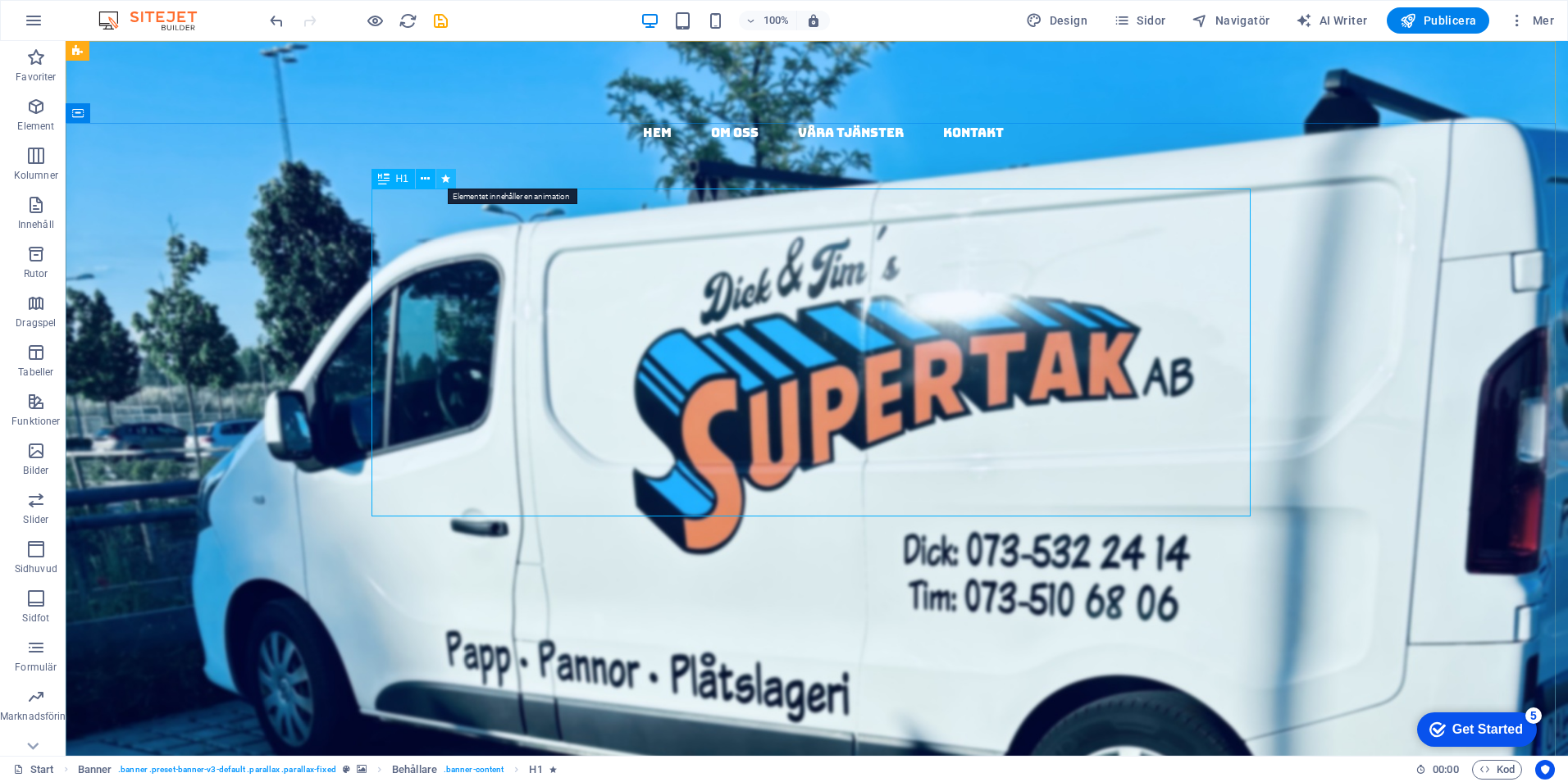
select select "onload"
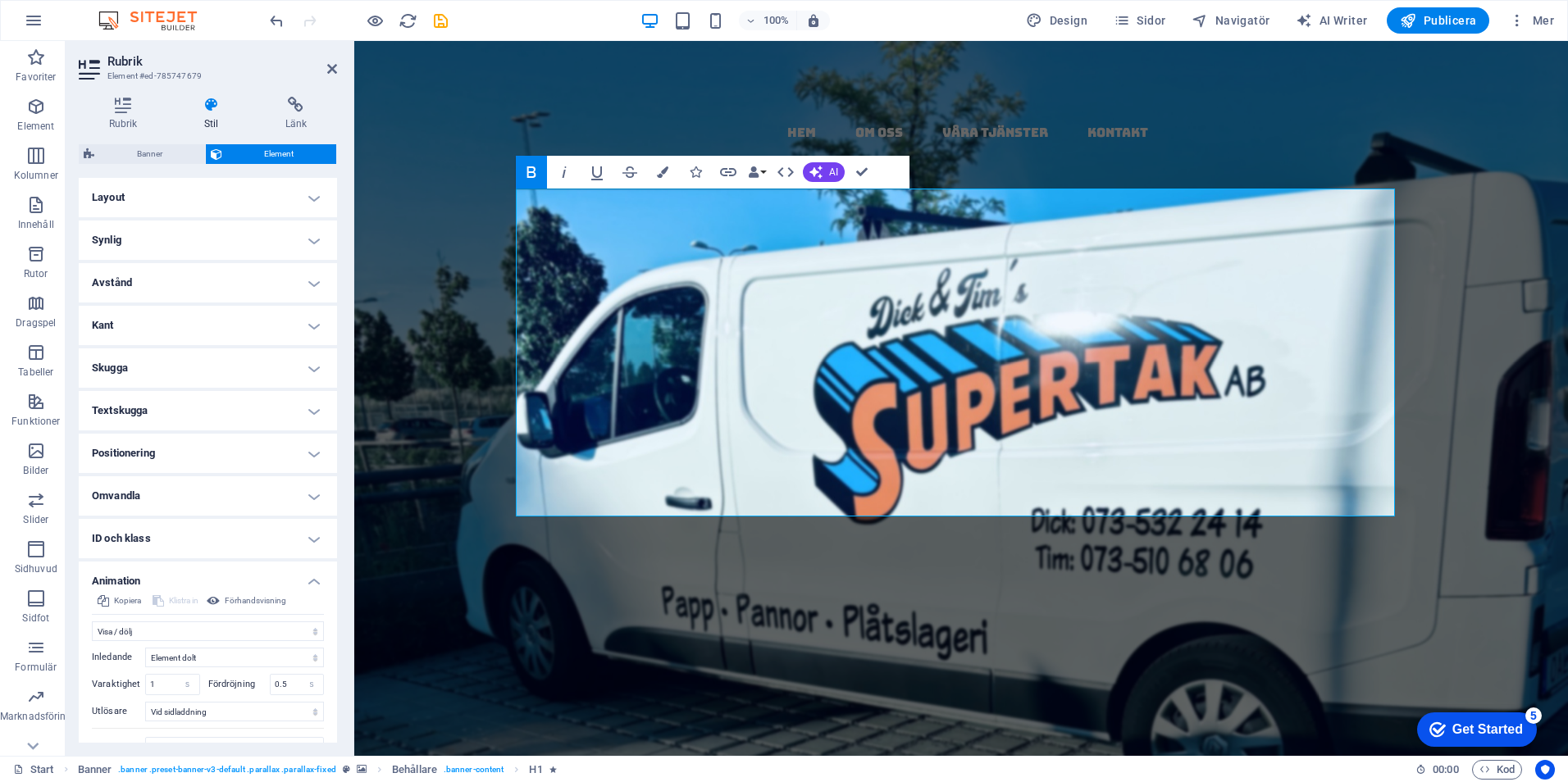
click at [312, 283] on h4 "Avstånd" at bounding box center [207, 283] width 258 height 40
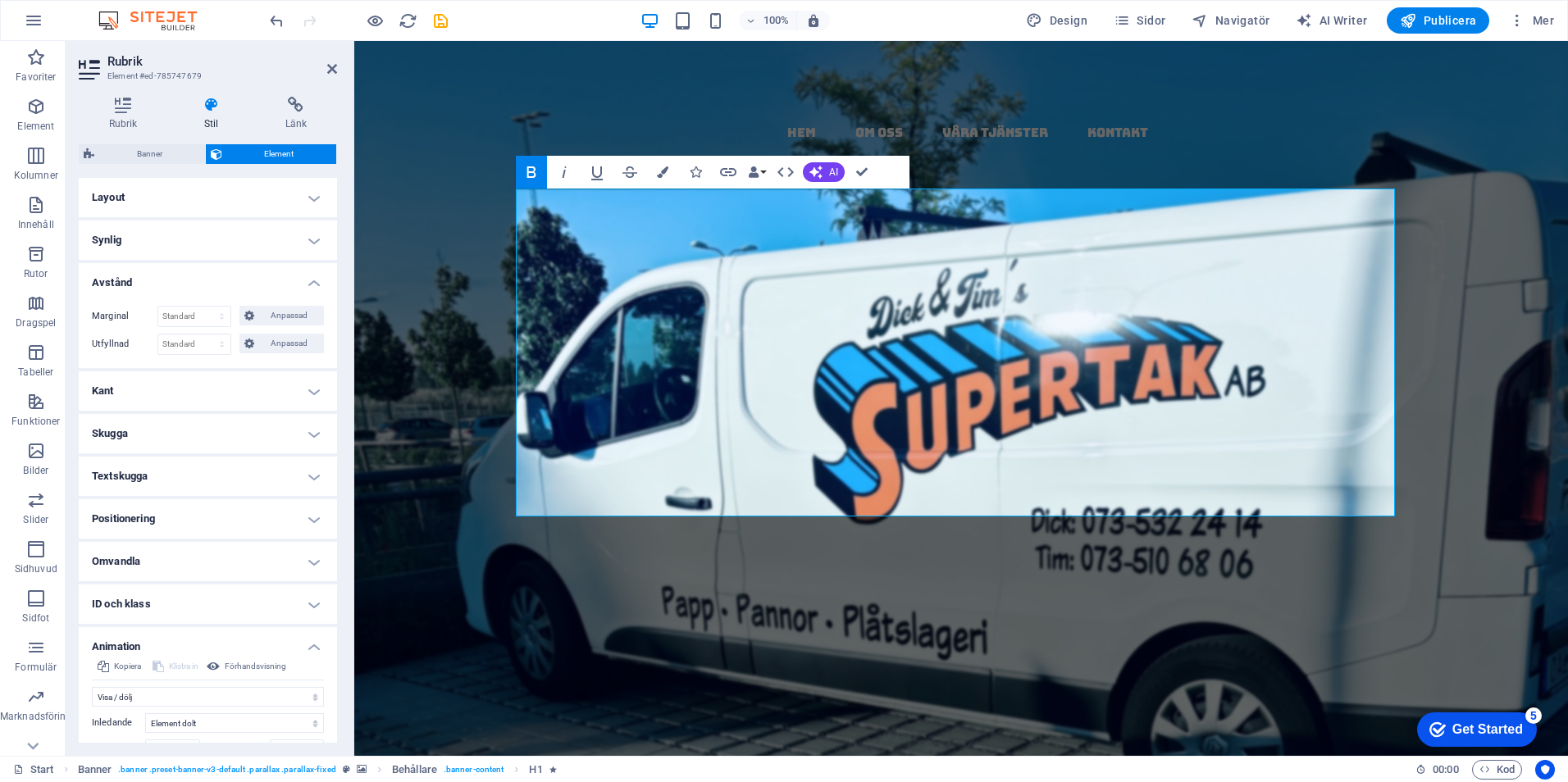
click at [312, 283] on h4 "Avstånd" at bounding box center [207, 278] width 258 height 30
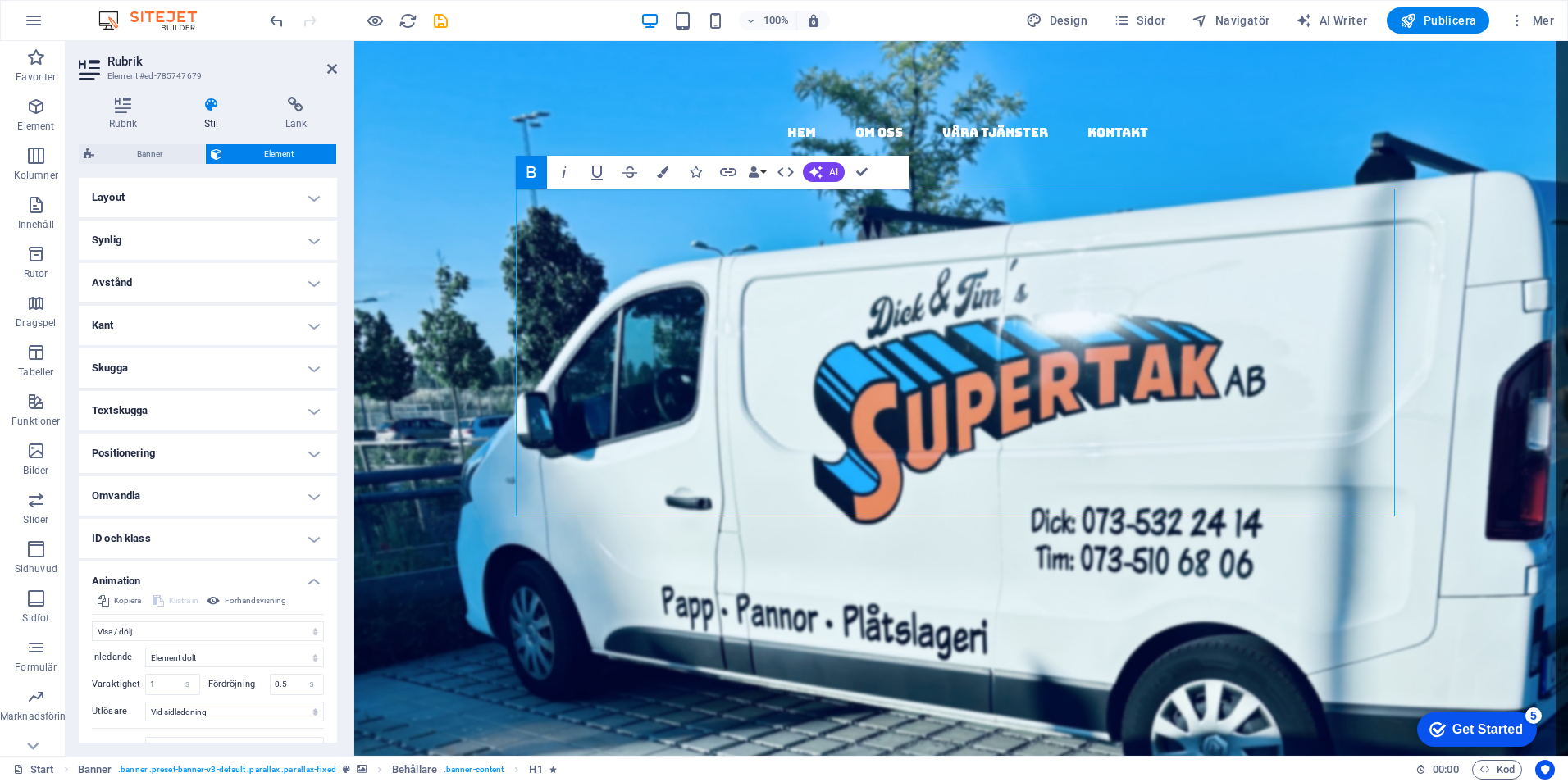
click at [139, 152] on span "Banner" at bounding box center [150, 154] width 101 height 19
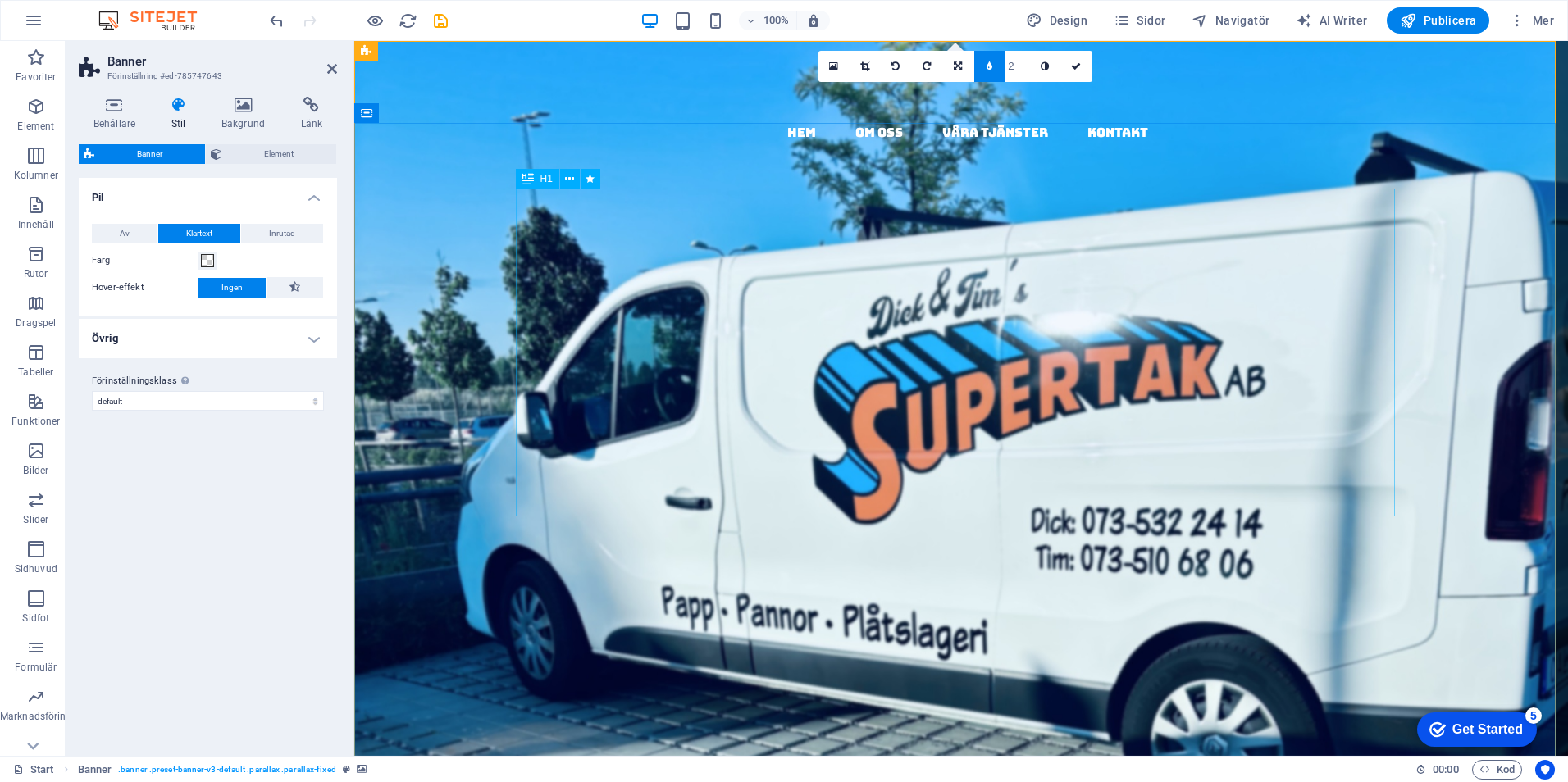
click at [1185, 489] on div "papptak i [GEOGRAPHIC_DATA] - kompletta , täta tak med garanti & kvalitet" at bounding box center [961, 570] width 879 height 327
click at [1217, 407] on div "papptak i [GEOGRAPHIC_DATA] - kompletta , täta tak med garanti & kvalitet" at bounding box center [961, 570] width 879 height 327
select select "fade"
select select "s"
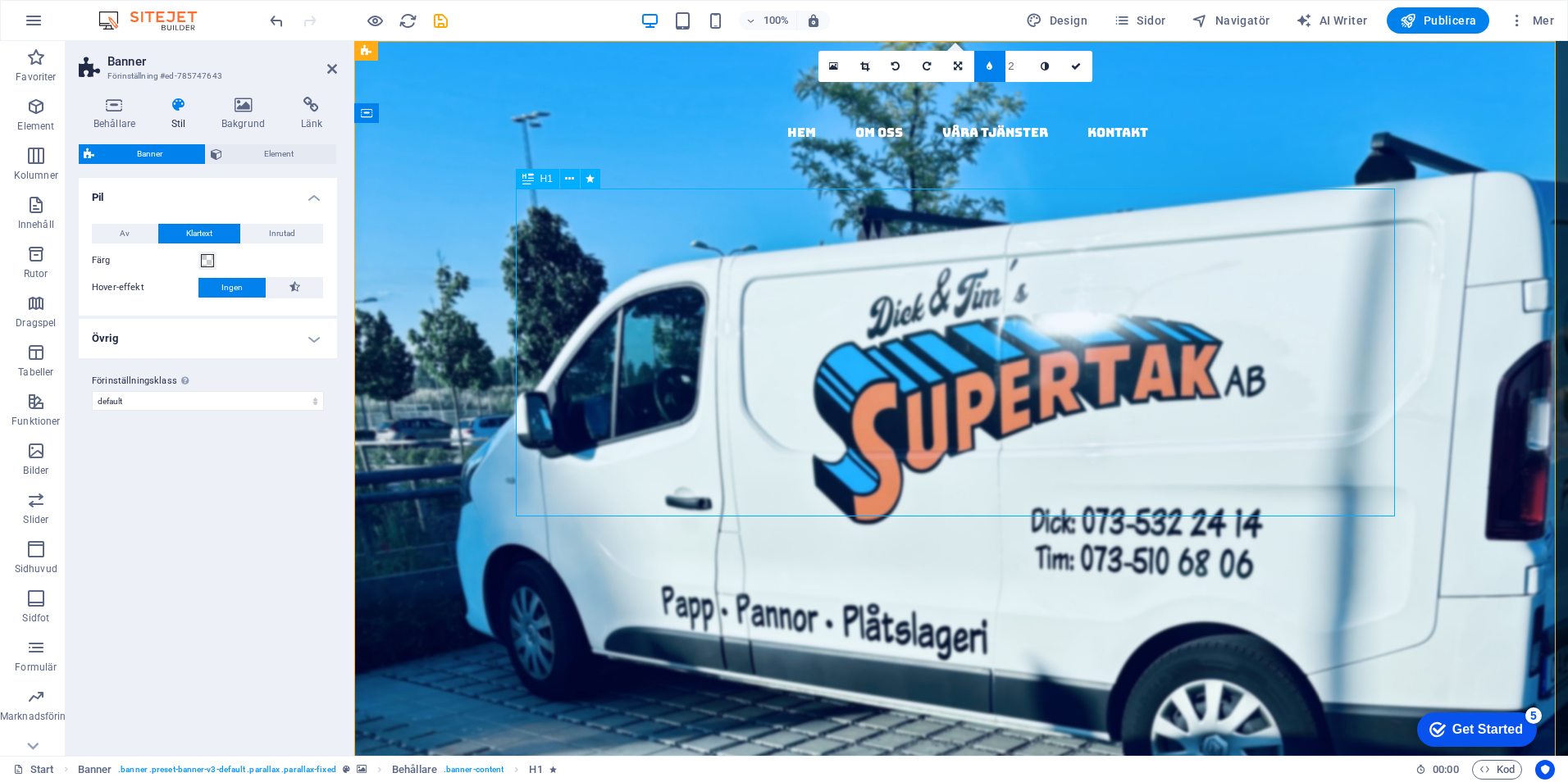
select select "s"
select select "onload"
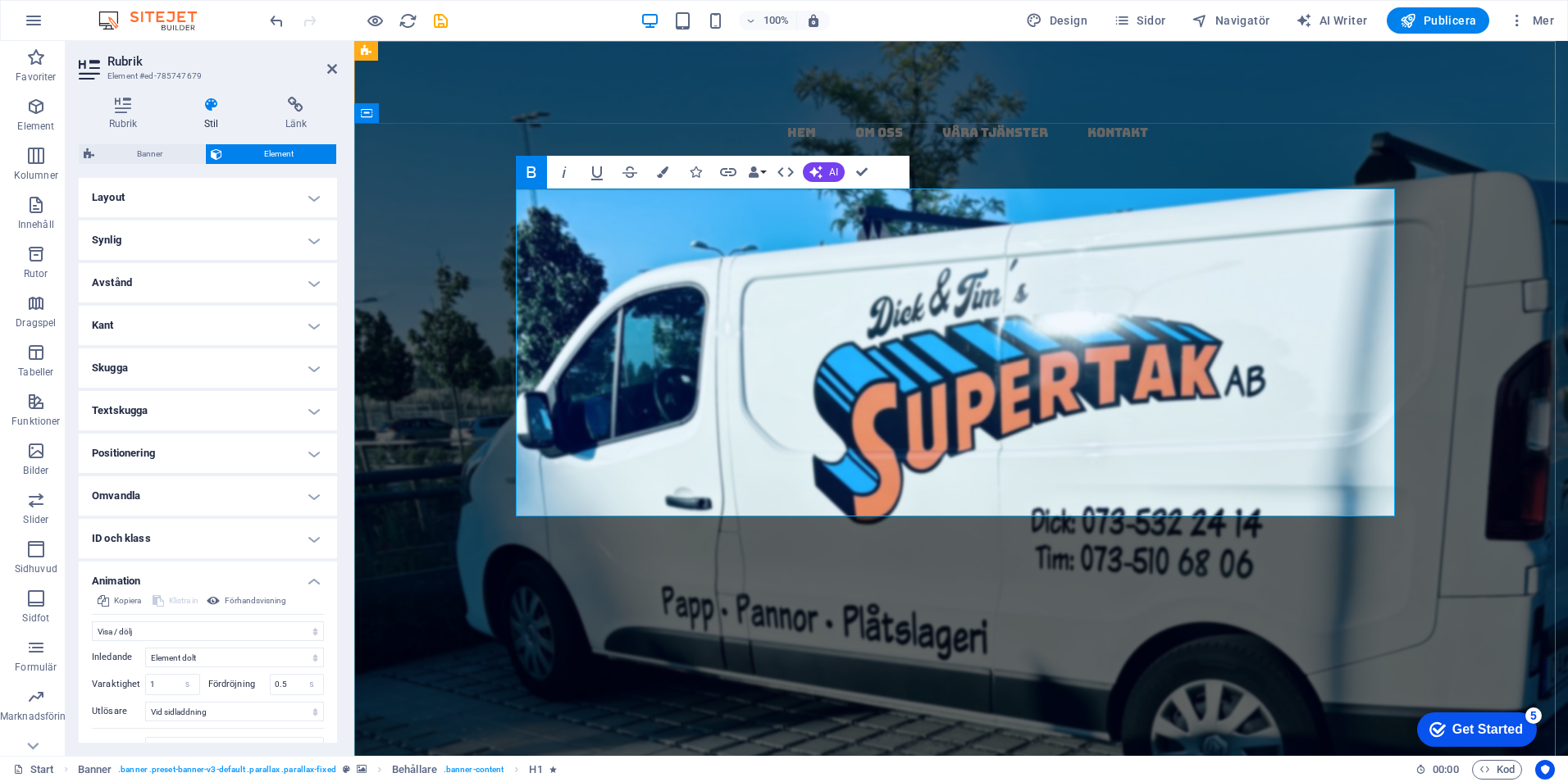
click at [1217, 566] on span at bounding box center [1218, 611] width 14 height 90
drag, startPoint x: 951, startPoint y: 385, endPoint x: 952, endPoint y: 375, distance: 10.0
click at [951, 648] on span "garanti" at bounding box center [1118, 693] width 337 height 90
click at [788, 407] on h1 "papptak i [GEOGRAPHIC_DATA] - kompletta , täta ‌ tak med ‌garanti & kvalitet" at bounding box center [961, 611] width 879 height 409
click at [564, 648] on span "‌garanti" at bounding box center [805, 734] width 482 height 172
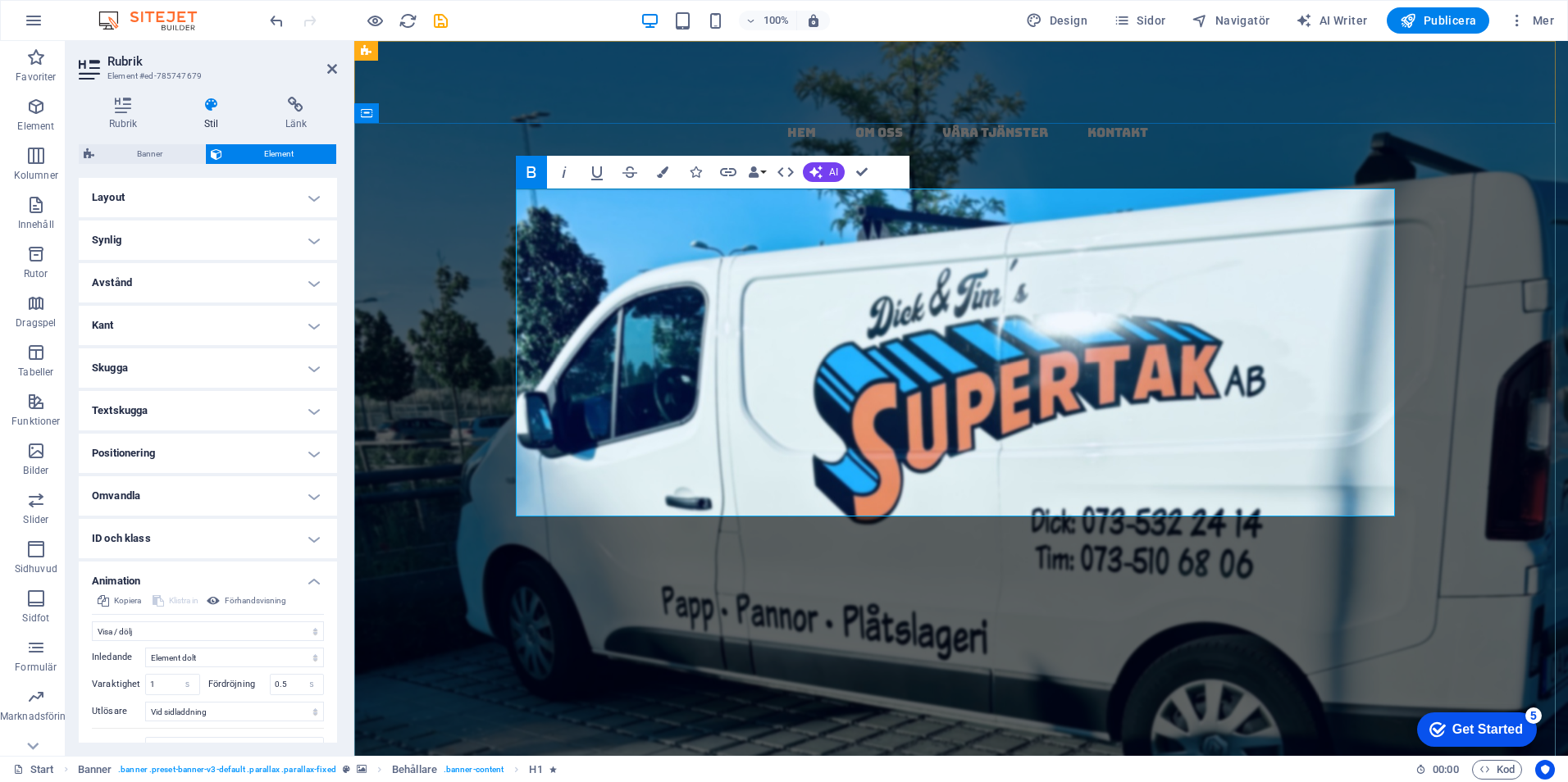
click at [732, 472] on h1 "papptak i [GEOGRAPHIC_DATA] - kompletta , täta ‌ tak med garanti & kvalitet" at bounding box center [961, 611] width 879 height 409
drag, startPoint x: 401, startPoint y: 361, endPoint x: 694, endPoint y: 361, distance: 293.0
click at [692, 361] on div "papptak i [GEOGRAPHIC_DATA] - kompletta , täta ‌ tak med garanti & kvalitet Vi …" at bounding box center [961, 745] width 1214 height 808
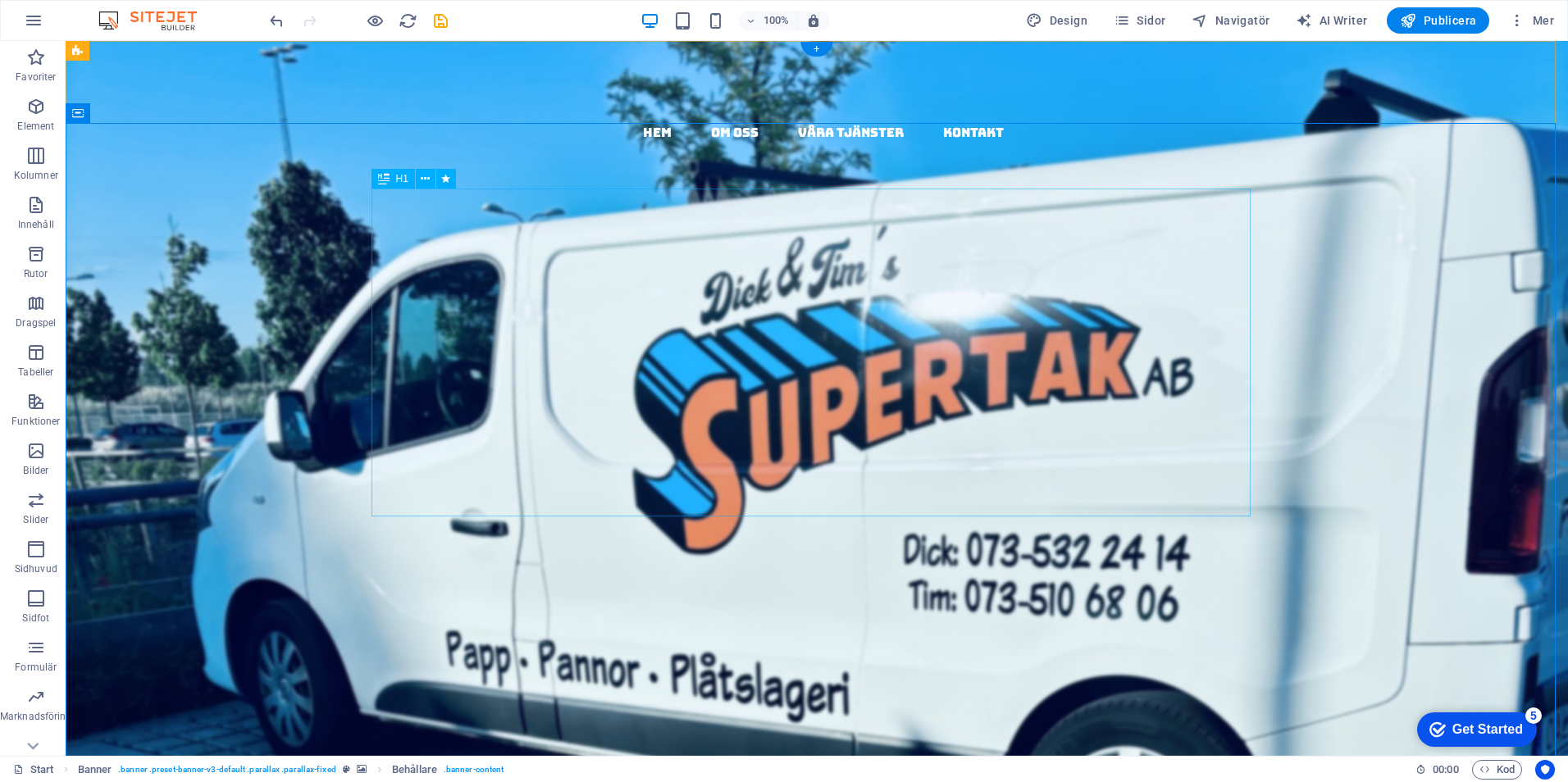
drag, startPoint x: 852, startPoint y: 408, endPoint x: 886, endPoint y: 407, distance: 34.0
click at [865, 407] on div "papptak i [GEOGRAPHIC_DATA] - kompletta , täta ‌ tak med garanti & kvalitet" at bounding box center [816, 570] width 879 height 327
click at [904, 412] on div "papptak i [GEOGRAPHIC_DATA] - kompletta , täta ‌ tak med garanti & kvalitet" at bounding box center [816, 570] width 879 height 327
click at [905, 412] on div "papptak i [GEOGRAPHIC_DATA] - kompletta , täta ‌ tak med garanti & kvalitet" at bounding box center [816, 570] width 879 height 327
click at [985, 425] on div "papptak i [GEOGRAPHIC_DATA] - kompletta , täta ‌ tak med garanti & kvalitet" at bounding box center [816, 570] width 879 height 327
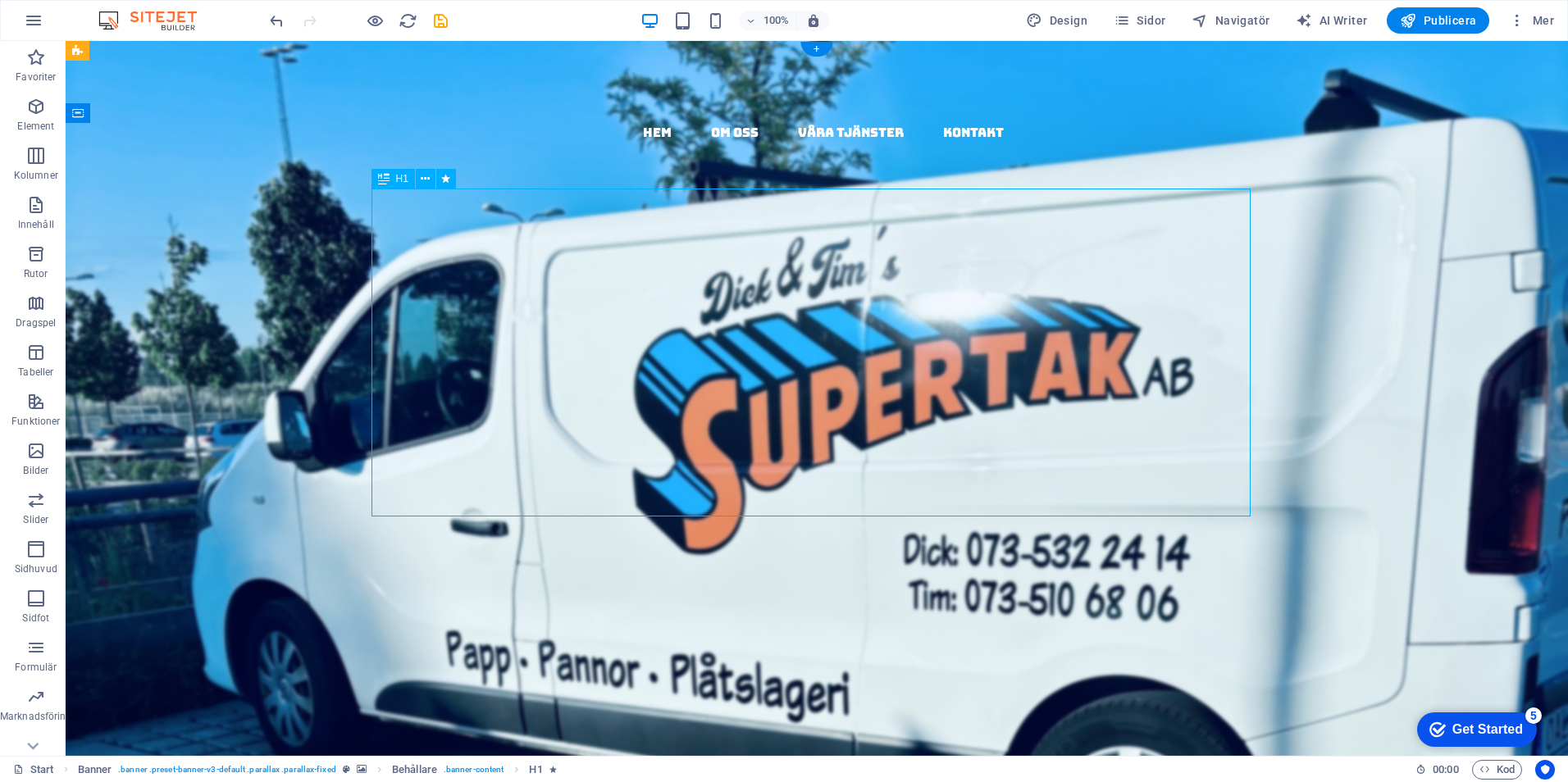
click at [985, 425] on div "papptak i [GEOGRAPHIC_DATA] - kompletta , täta ‌ tak med garanti & kvalitet" at bounding box center [816, 570] width 879 height 327
select select "fade"
select select "s"
select select "onload"
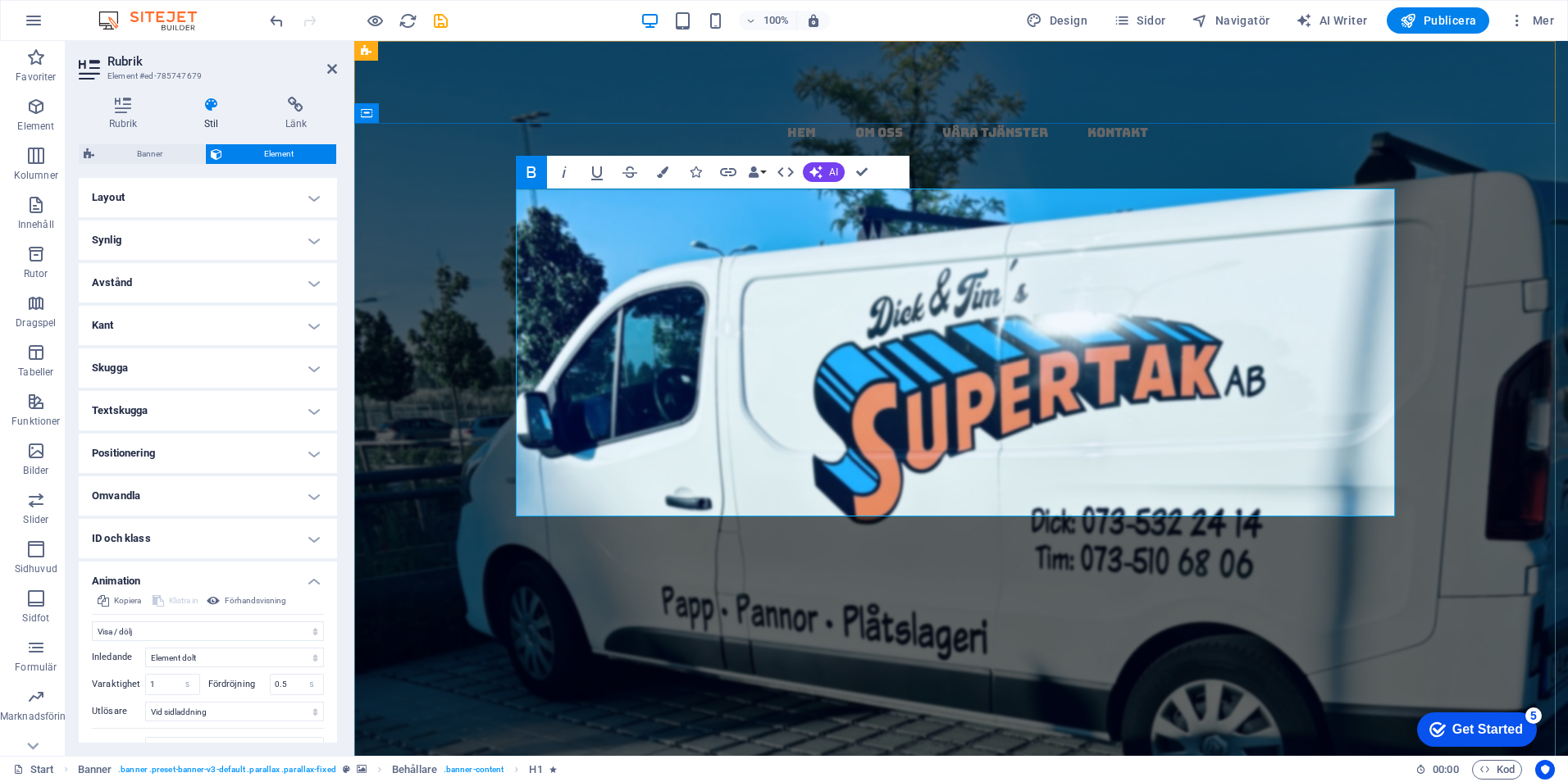
click at [1265, 407] on h1 "papptak i [GEOGRAPHIC_DATA] - kompletta , täta ‌ tak med garanti & kvalitet" at bounding box center [961, 611] width 879 height 409
drag, startPoint x: 1021, startPoint y: 303, endPoint x: 1059, endPoint y: 305, distance: 38.1
click at [1023, 402] on strong "papptak i [GEOGRAPHIC_DATA] - kompletta , täta ‌ tak med garanti & kvalitet" at bounding box center [961, 610] width 877 height 418
click at [887, 566] on span "med" at bounding box center [964, 611] width 154 height 90
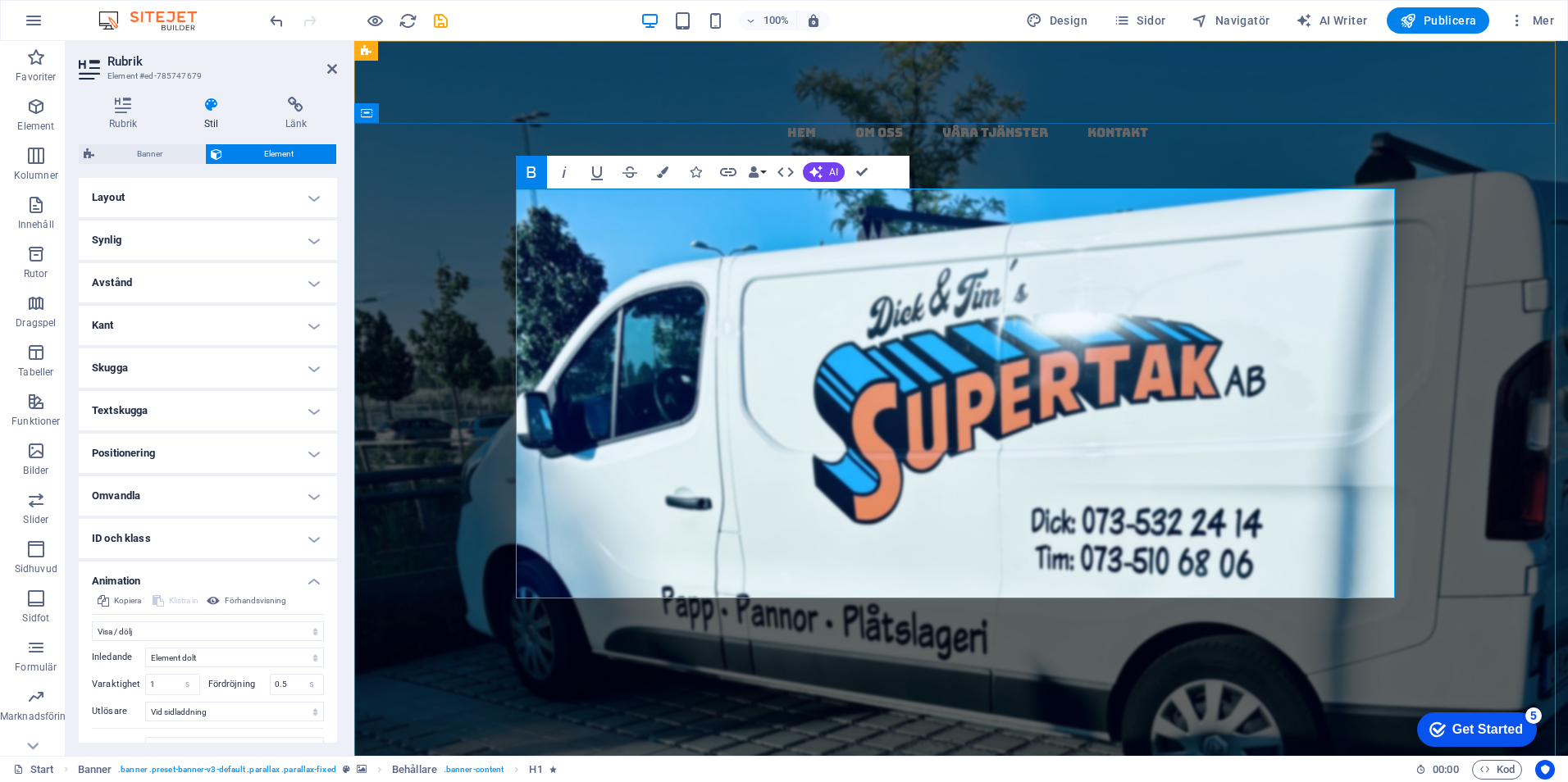
click at [798, 566] on span "täta" at bounding box center [889, 611] width 183 height 90
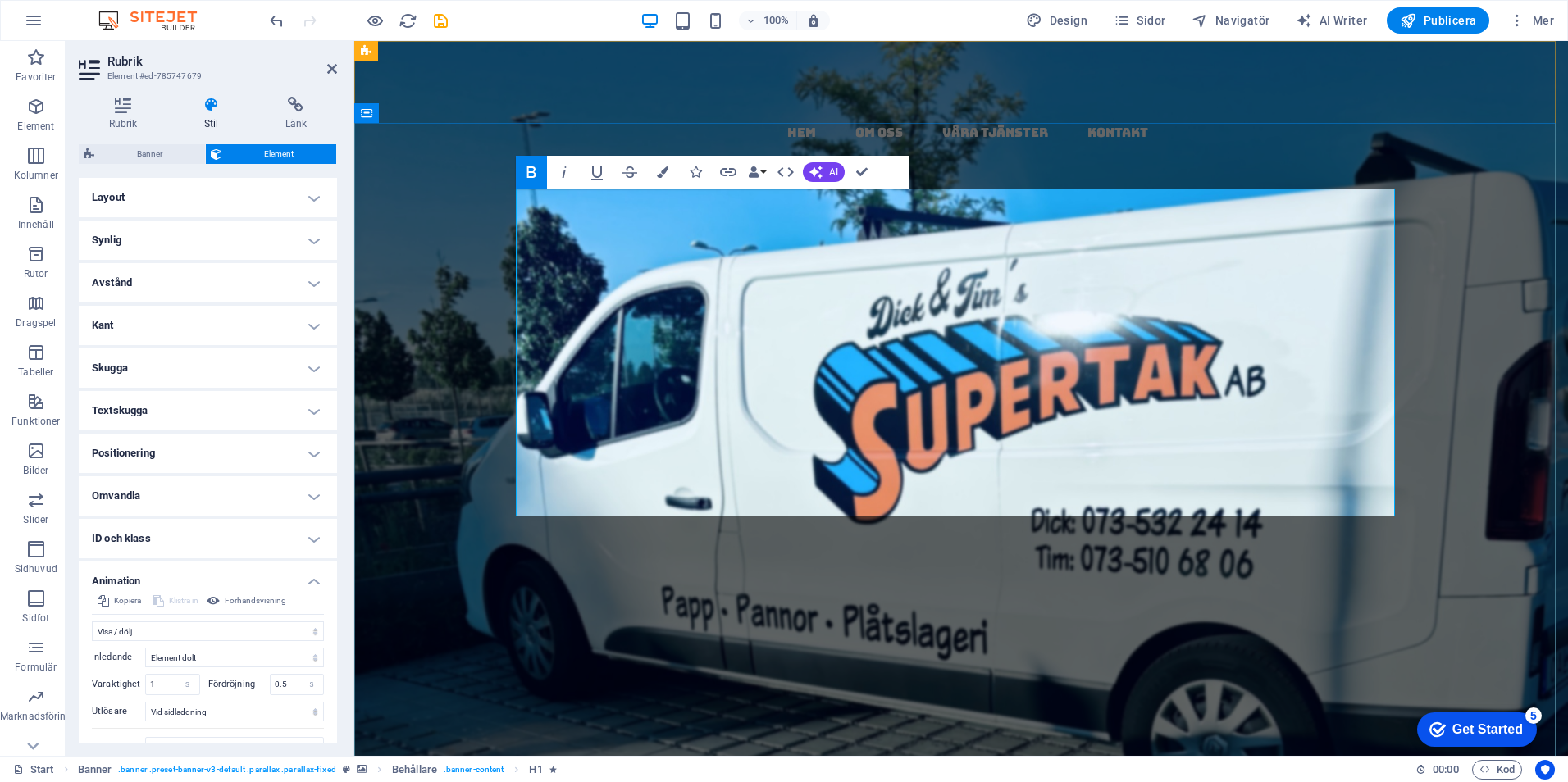
click at [741, 730] on span "&" at bounding box center [767, 774] width 52 height 90
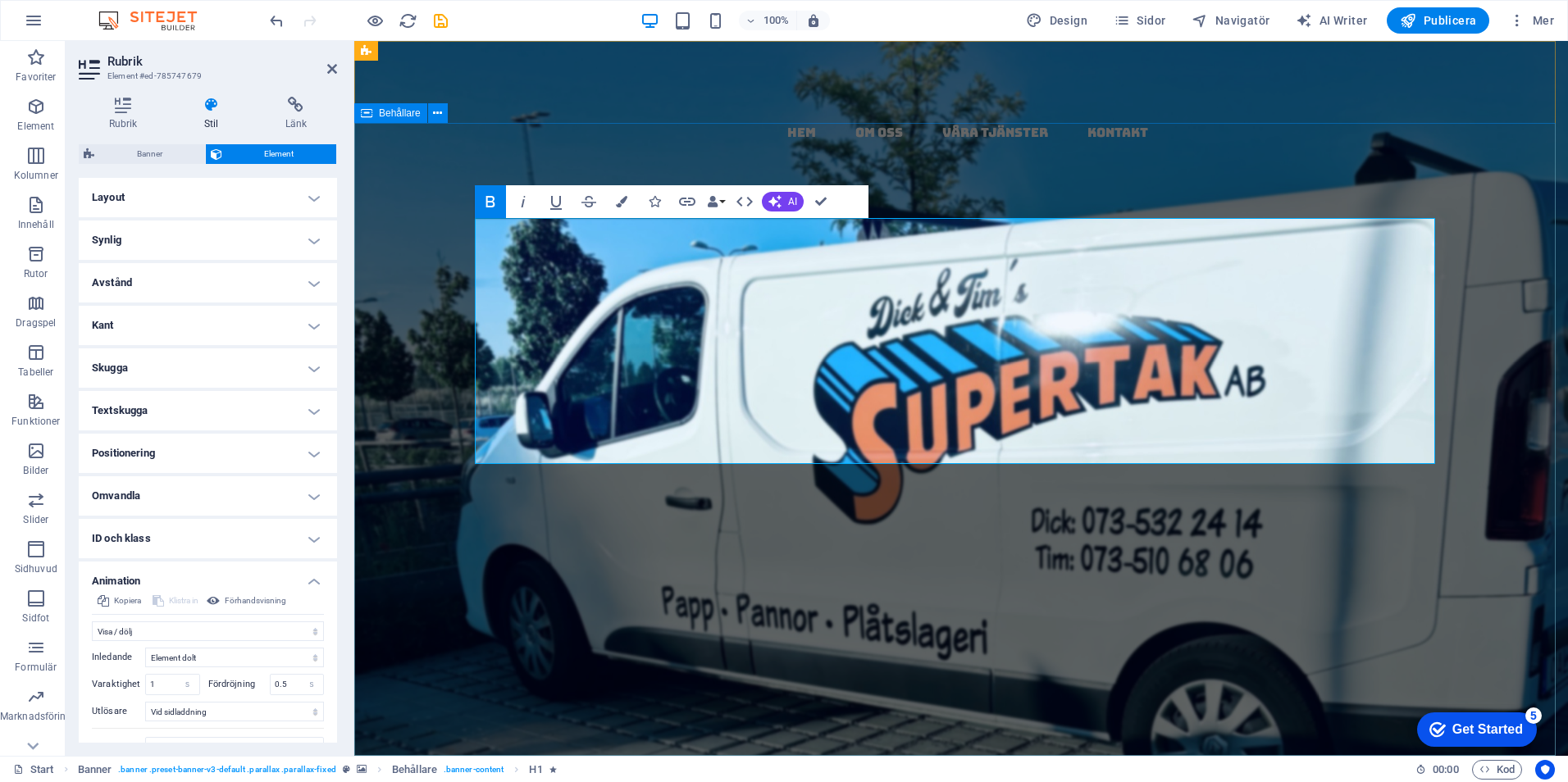
click at [1167, 682] on div "papptak i [GEOGRAPHIC_DATA] - kompletta , täta ‌ tak ‌ med garanti & kvalitet V…" at bounding box center [961, 745] width 1214 height 808
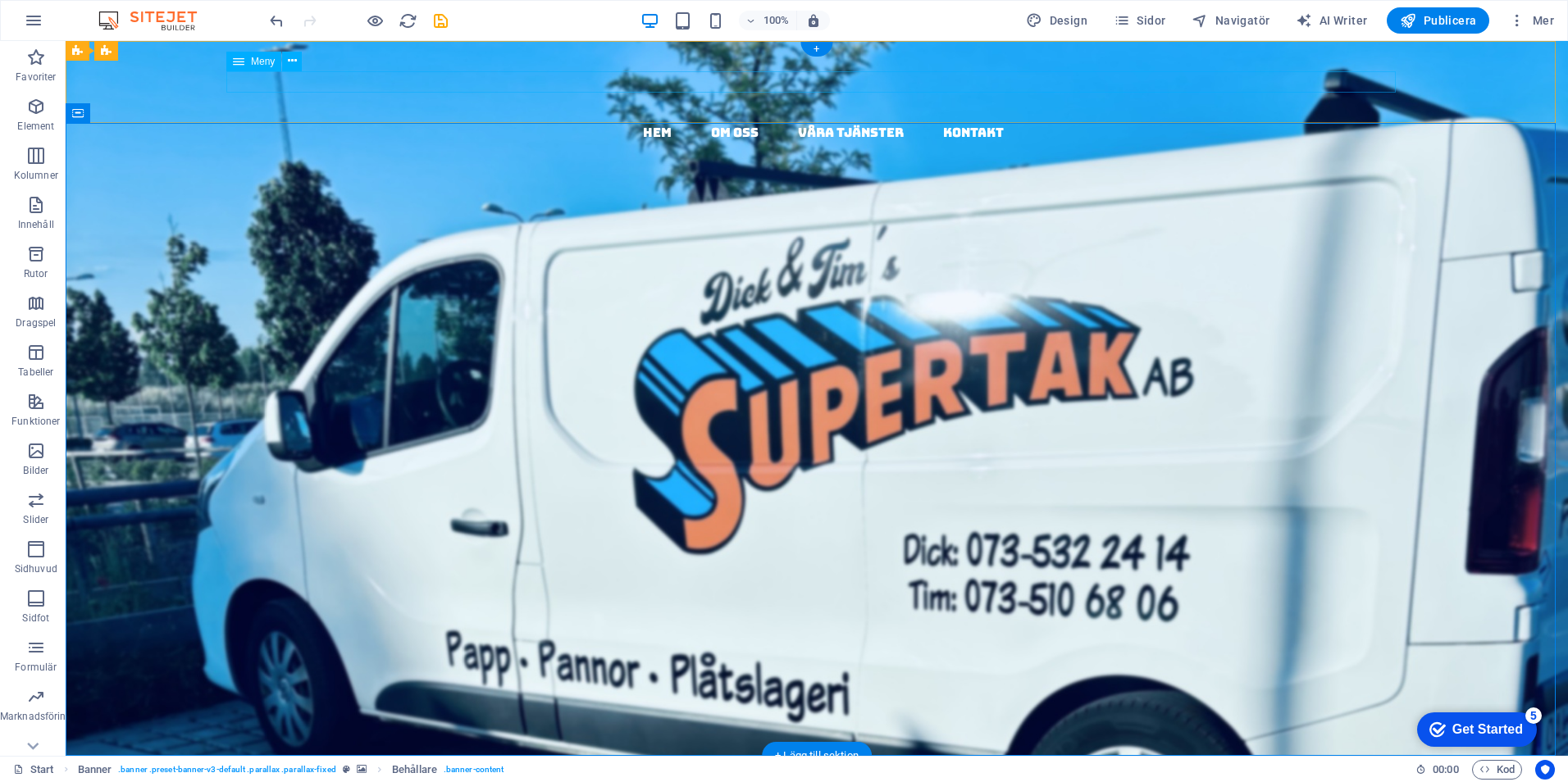
click at [648, 122] on nav "hem om oss våra tjänster kontakt" at bounding box center [822, 132] width 1489 height 21
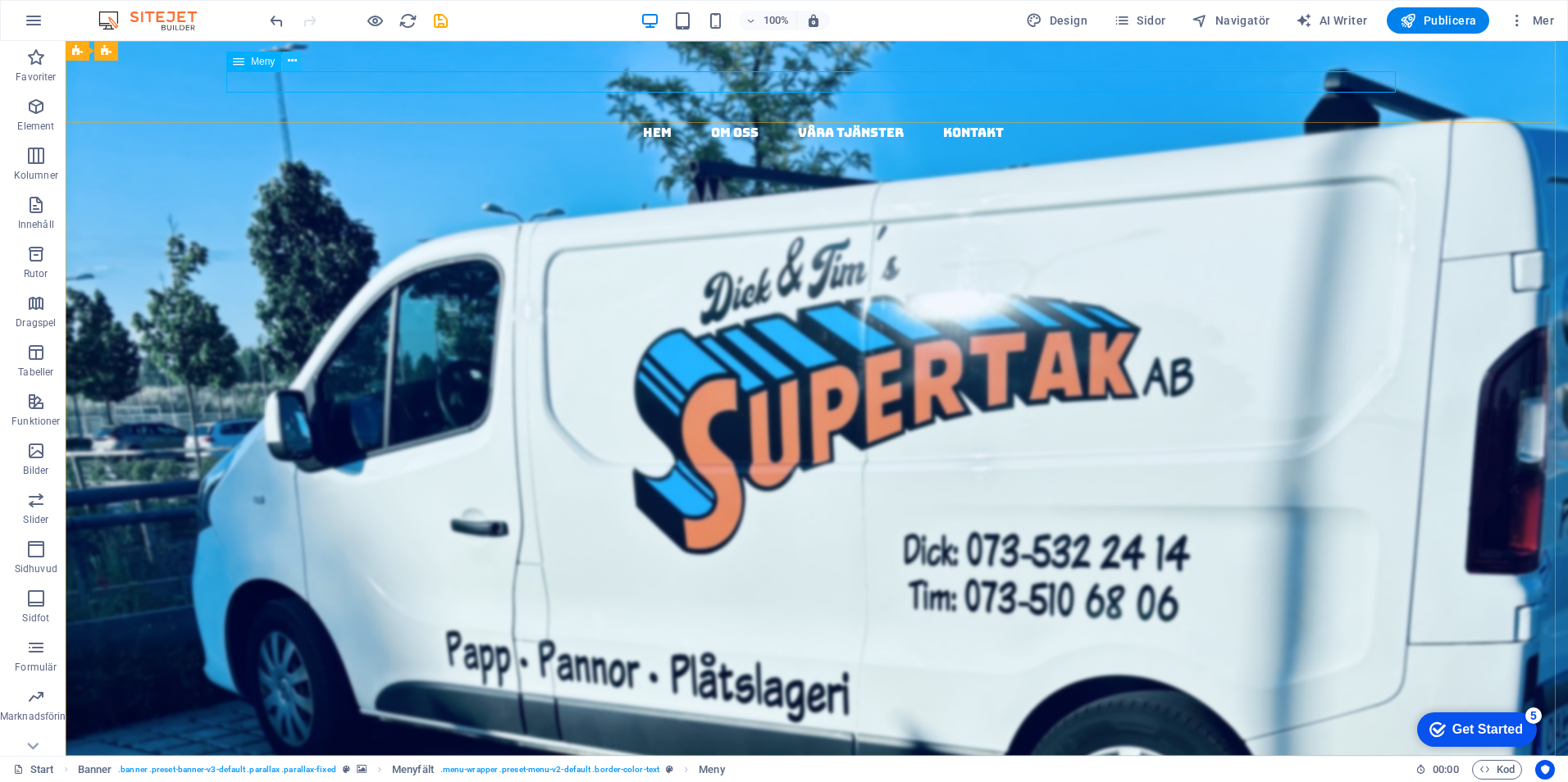
click at [290, 56] on icon at bounding box center [292, 61] width 9 height 17
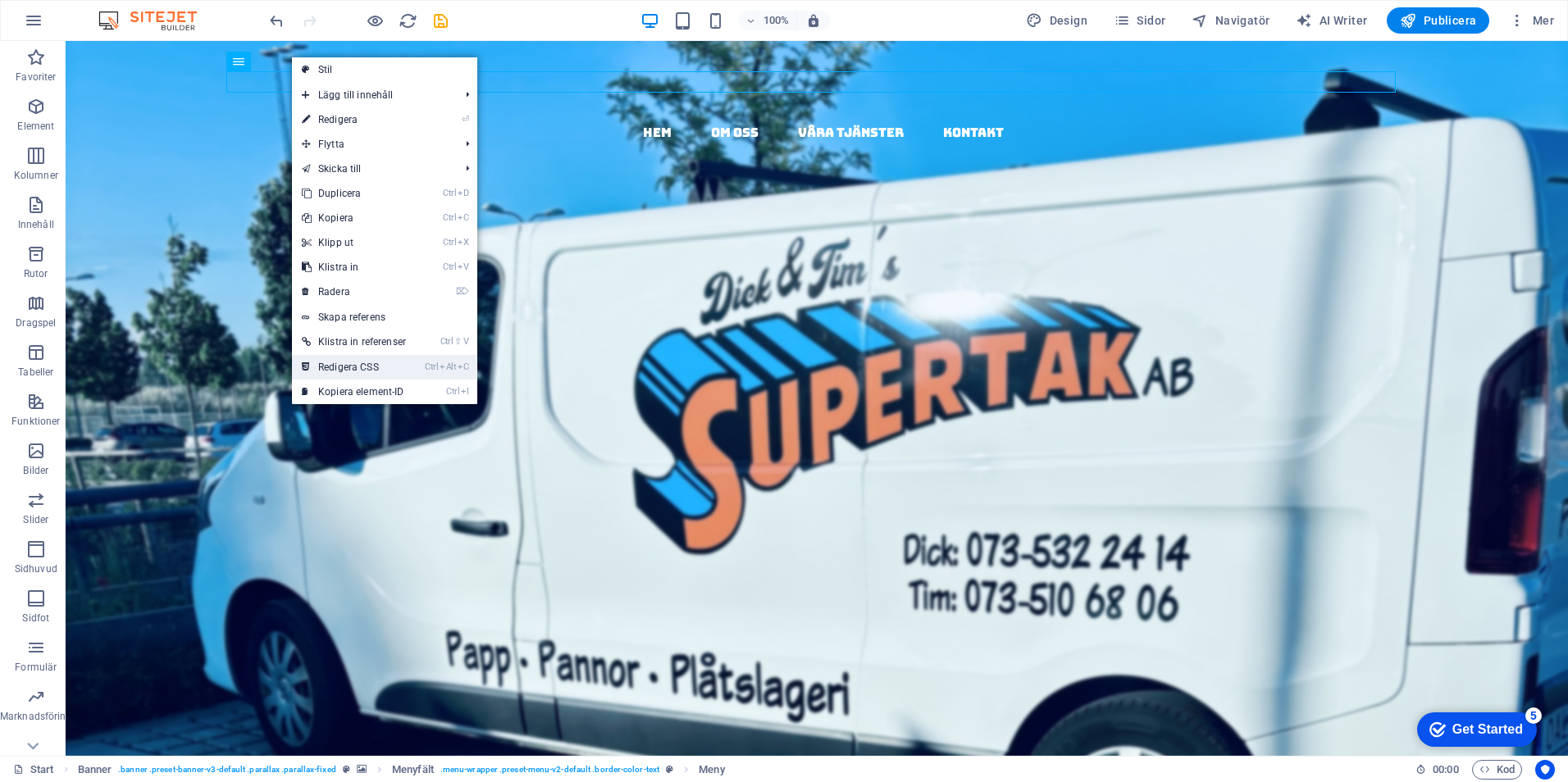
click at [373, 359] on link "Ctrl Alt C Redigera CSS" at bounding box center [353, 367] width 124 height 24
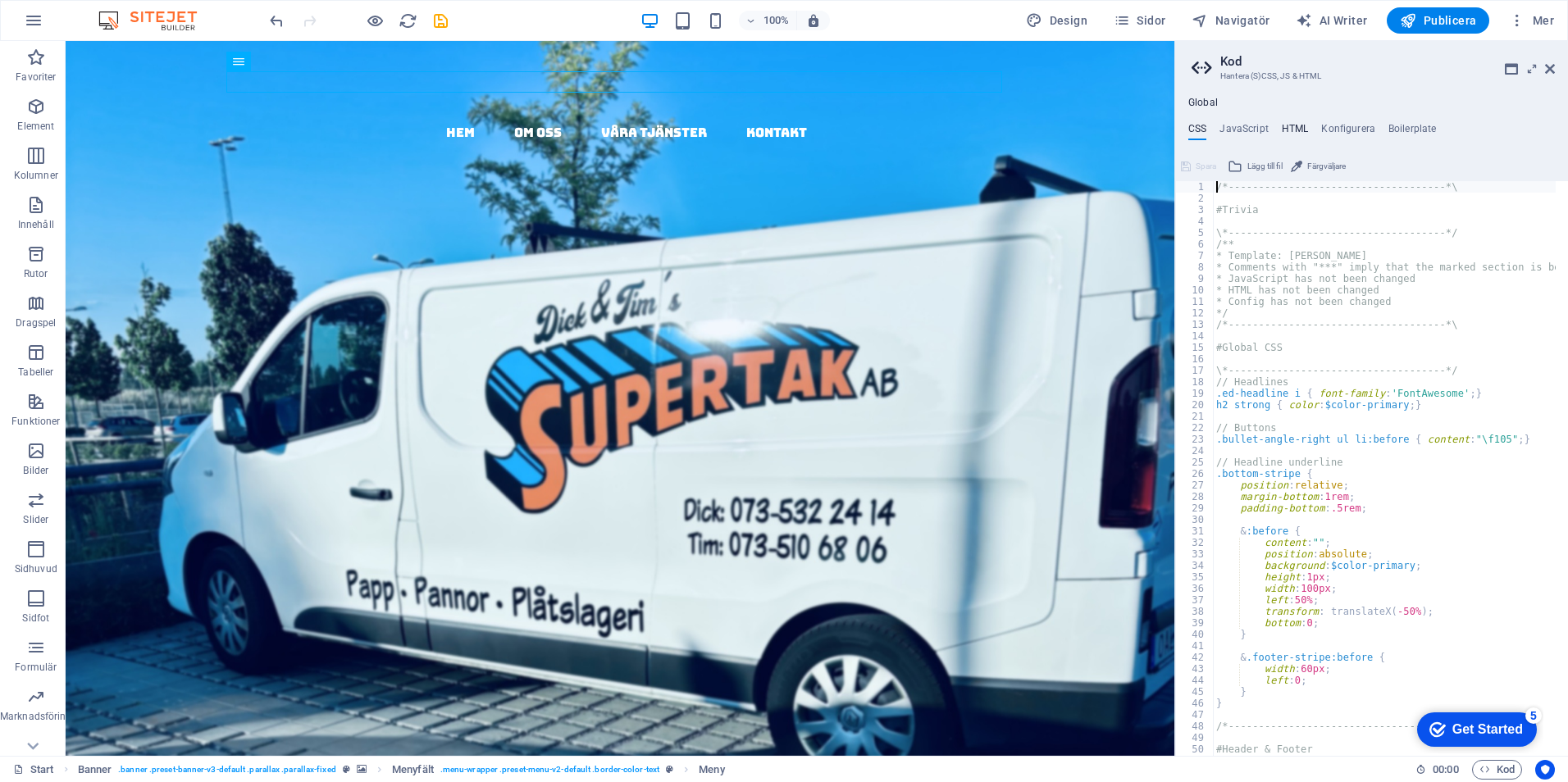
click at [1288, 123] on h4 "HTML" at bounding box center [1295, 132] width 27 height 18
type textarea "<a href="#main-content" class="wv-link-content button">Skip to main content</a>"
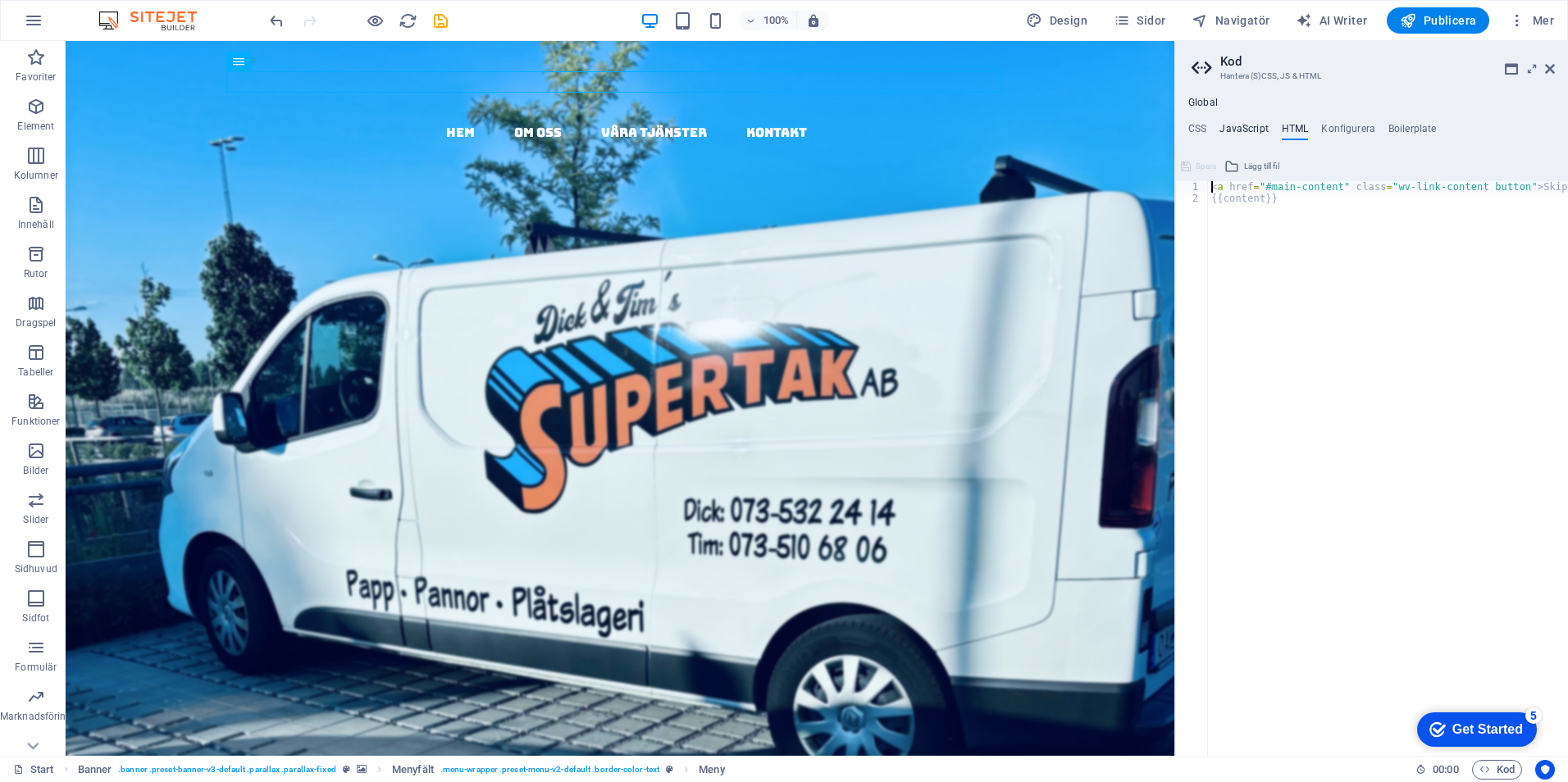
click at [1253, 128] on h4 "JavaScript" at bounding box center [1242, 132] width 48 height 18
type textarea "/* JS for preset "Menu V2" */"
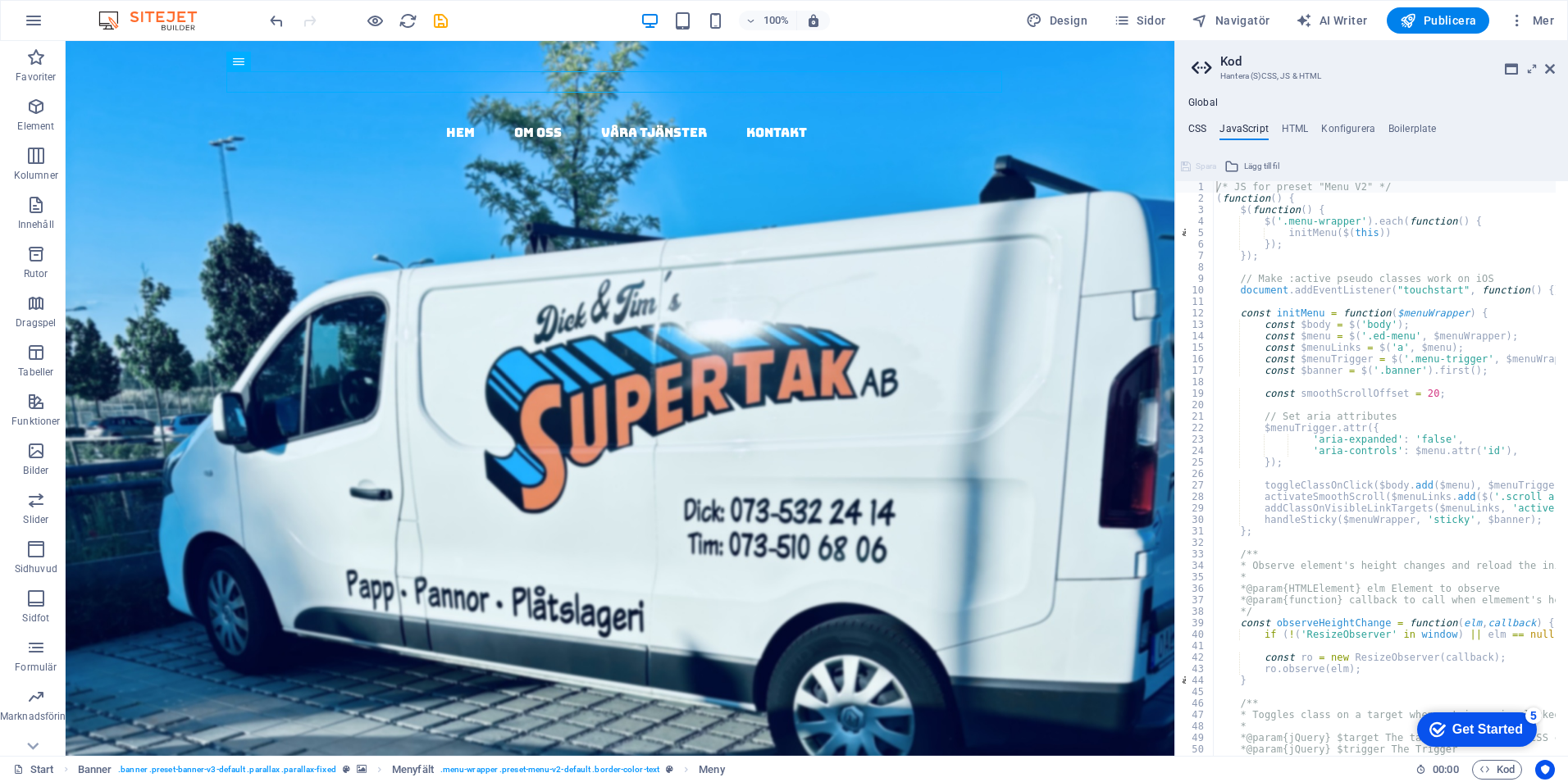
click at [1199, 129] on h4 "CSS" at bounding box center [1196, 132] width 18 height 18
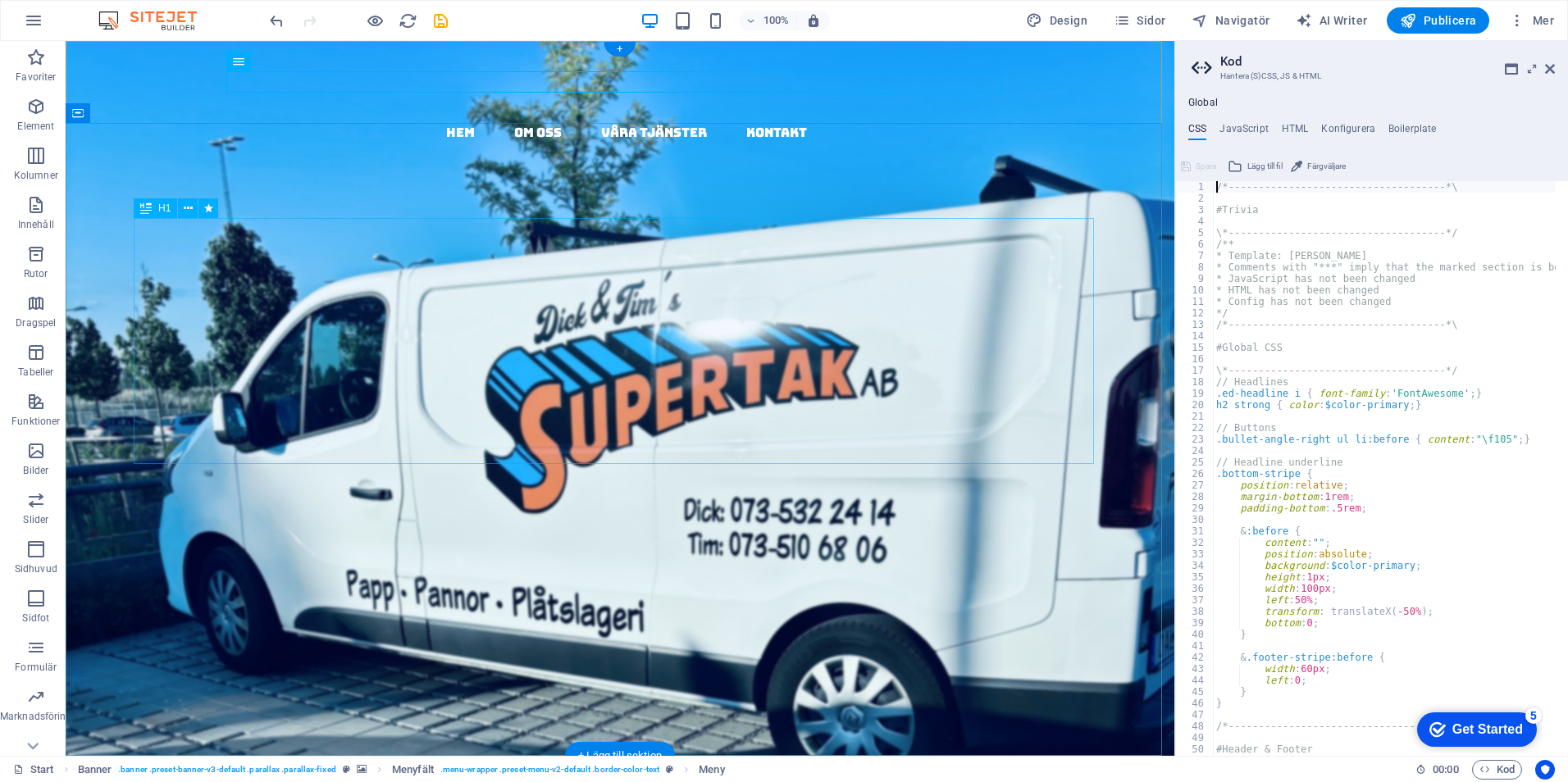
click at [657, 407] on div "papptak i [GEOGRAPHIC_DATA] - kompletta , täta tak med garanti & kvalitet" at bounding box center [620, 530] width 879 height 246
select select "fade"
select select "s"
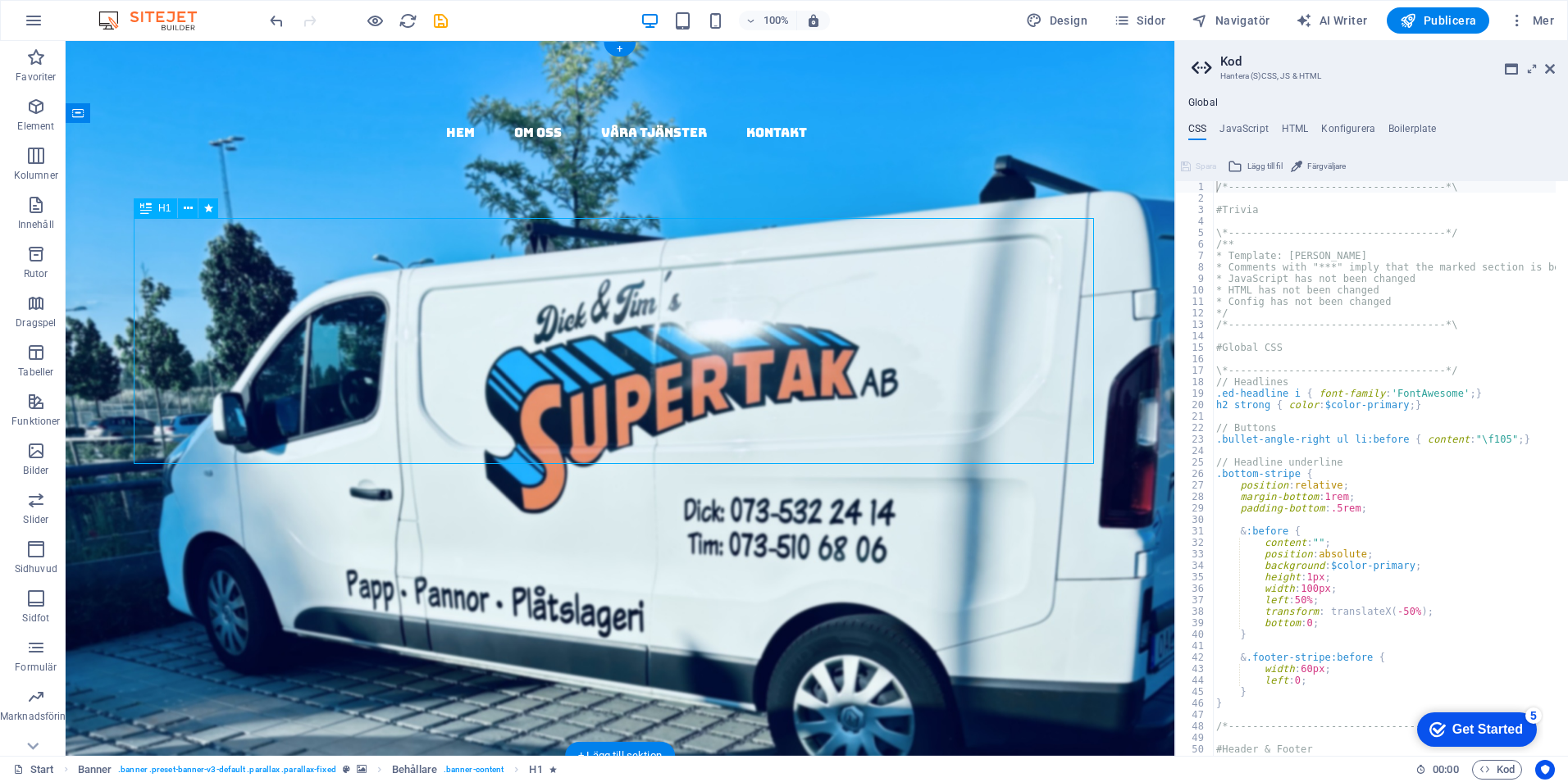
select select "s"
select select "onload"
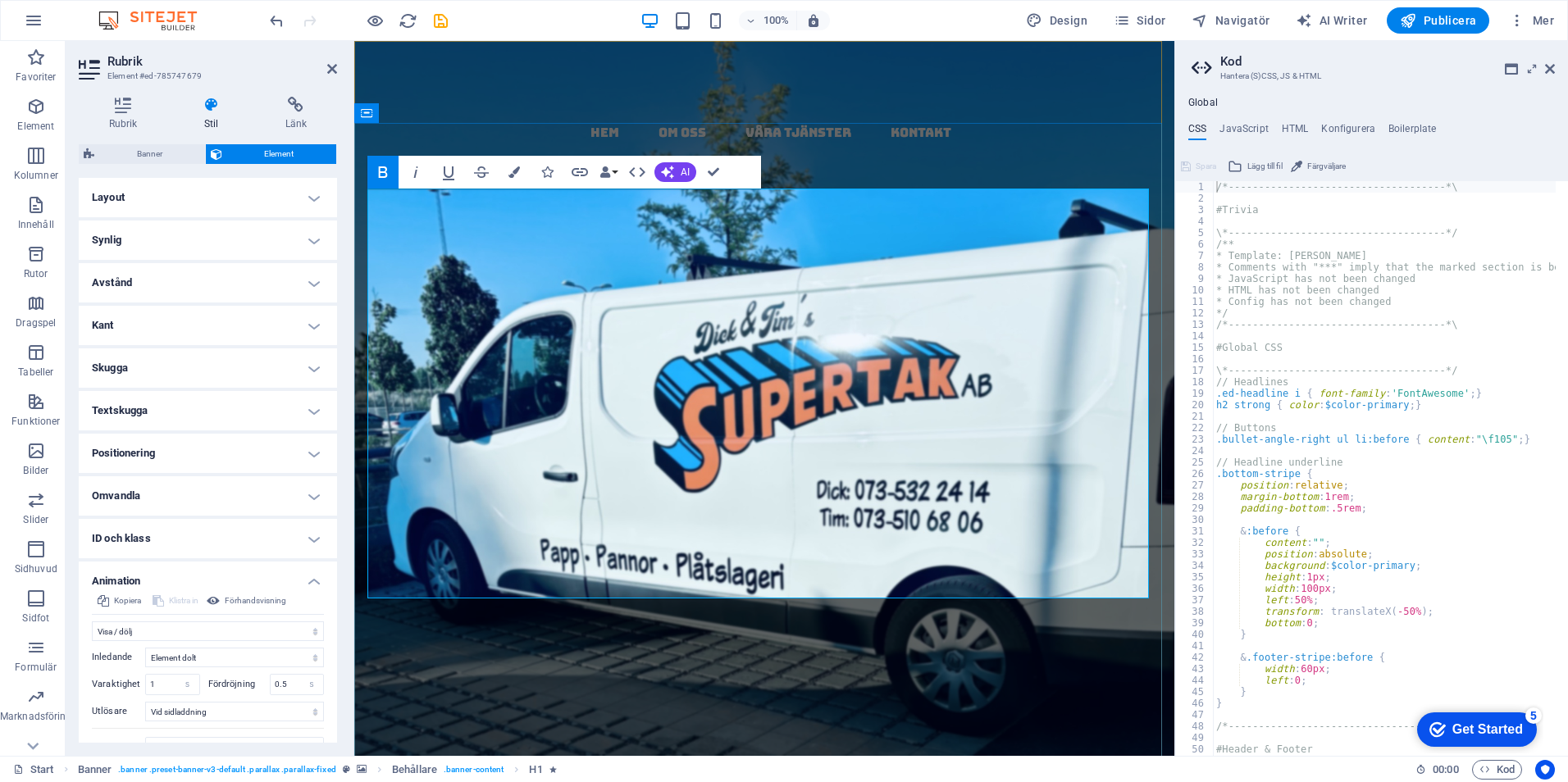
click at [806, 402] on span "papptak i [GEOGRAPHIC_DATA] - kompletta, täta takmed garanti & kvalitet" at bounding box center [764, 610] width 774 height 418
drag, startPoint x: 806, startPoint y: 241, endPoint x: 770, endPoint y: 243, distance: 36.1
click at [770, 402] on span "papptak i [GEOGRAPHIC_DATA] - kompletta, täta takmed garanti & kvalitet" at bounding box center [764, 610] width 774 height 418
drag, startPoint x: 1113, startPoint y: 235, endPoint x: 428, endPoint y: 239, distance: 685.0
click at [428, 407] on h1 "papptak i [GEOGRAPHIC_DATA] - kompletta, täta takmed garanti & kvalitet ​ ​" at bounding box center [763, 652] width 794 height 491
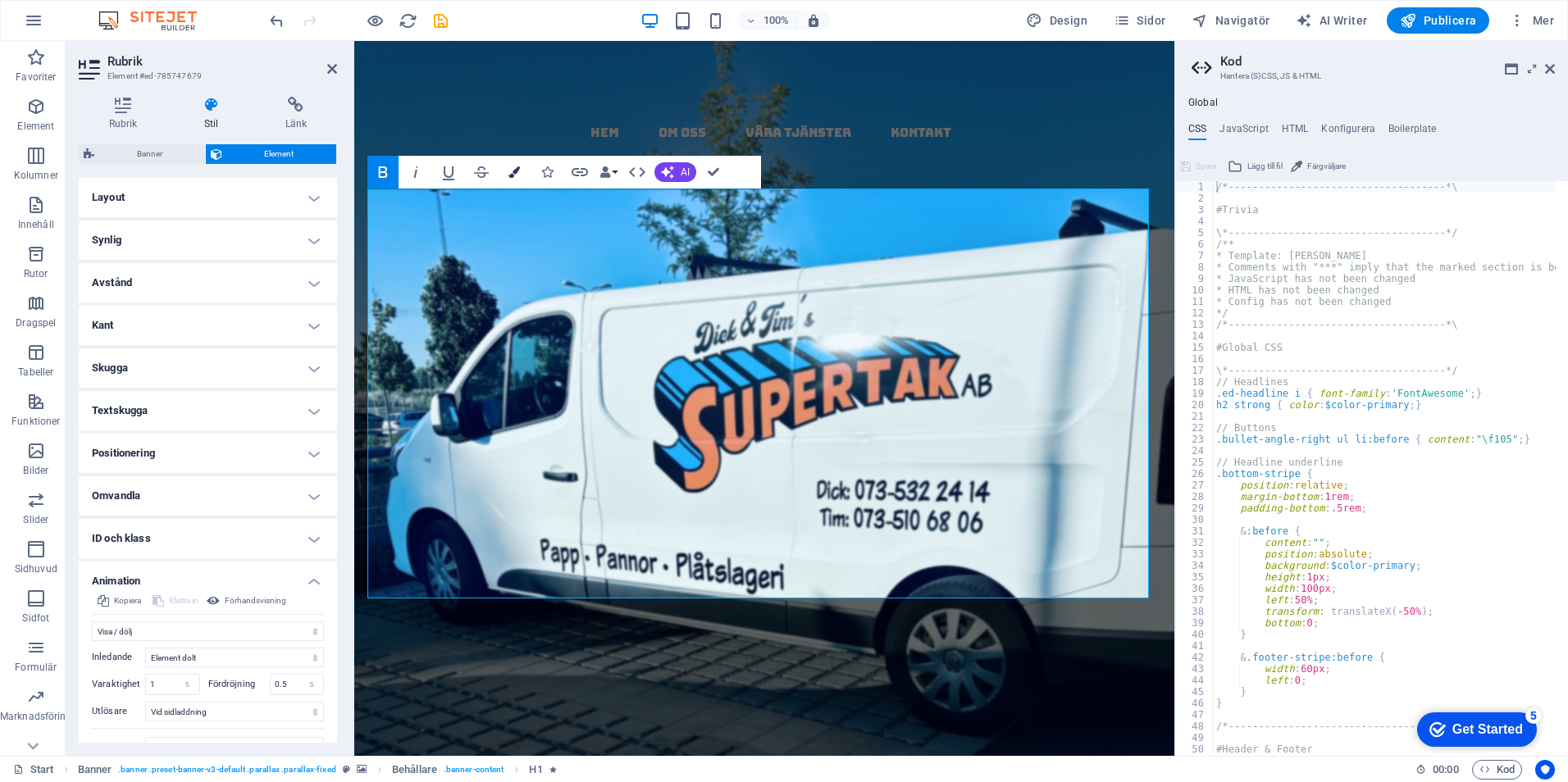
click at [515, 168] on icon "button" at bounding box center [515, 172] width 12 height 12
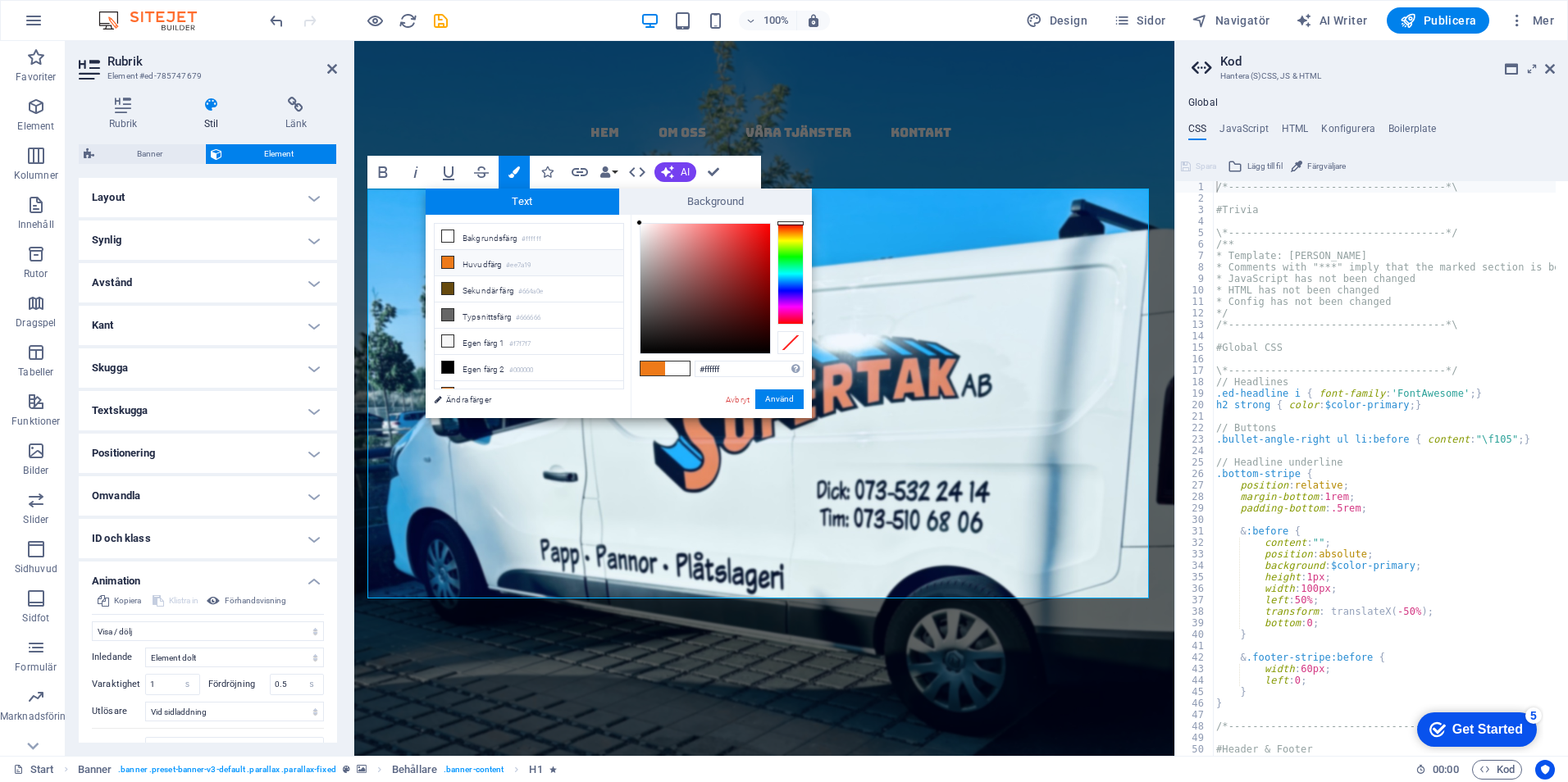
drag, startPoint x: 472, startPoint y: 256, endPoint x: 520, endPoint y: 267, distance: 49.2
click at [476, 257] on li "Huvudfärg #ee7a19" at bounding box center [529, 262] width 189 height 26
type input "#ee7a19"
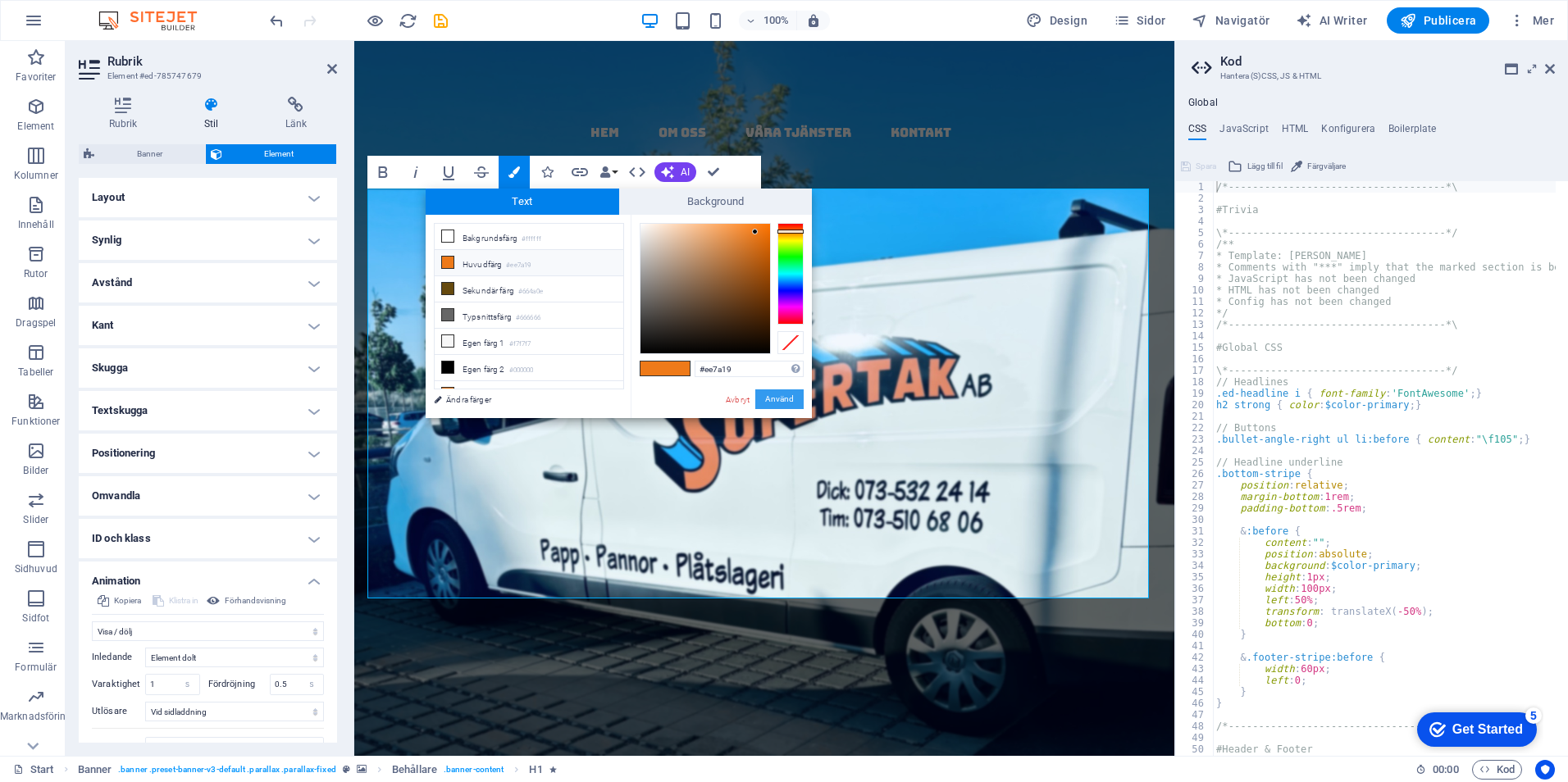
click at [784, 400] on button "Använd" at bounding box center [779, 399] width 48 height 19
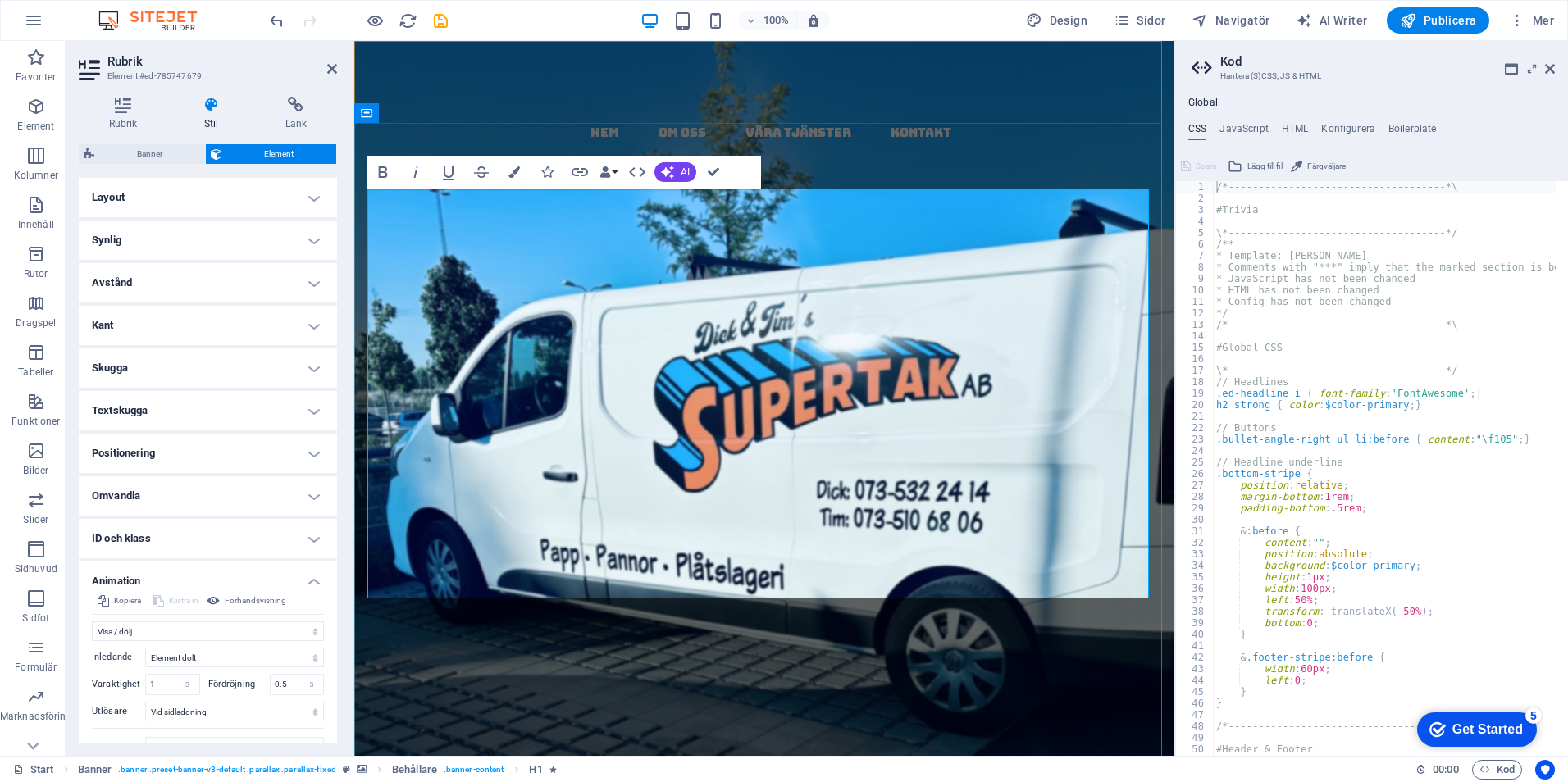
click at [543, 566] on span "kompletta, täta takmed garanti & kvalitet" at bounding box center [764, 693] width 718 height 254
click at [1044, 566] on span "kompletta, täta tak med garanti & kvalitet" at bounding box center [763, 693] width 733 height 254
click at [330, 66] on icon at bounding box center [332, 69] width 10 height 13
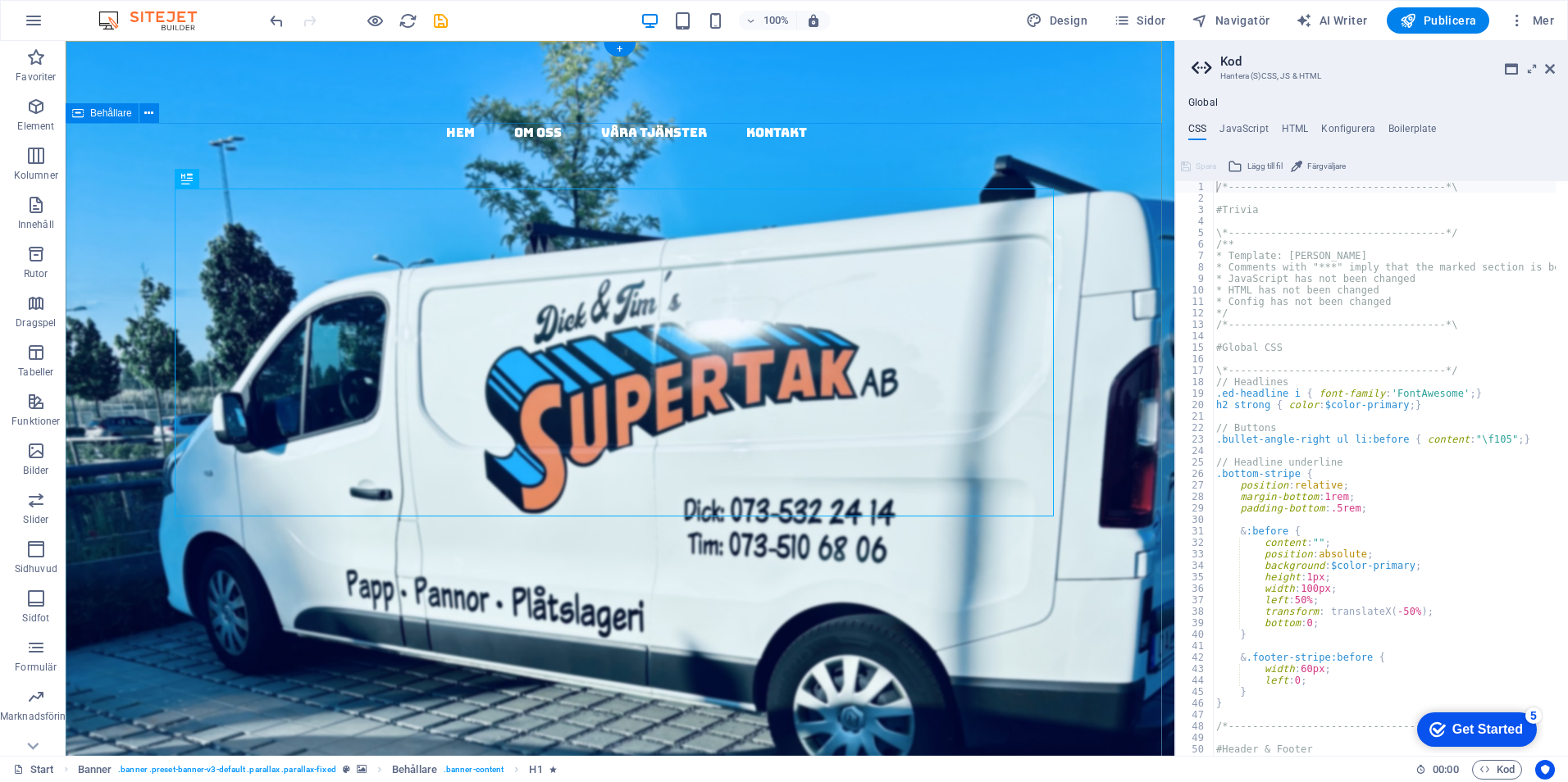
click at [1087, 457] on div "papptak i [GEOGRAPHIC_DATA] - kompletta, täta tak med garanti & kvalitet Vi utf…" at bounding box center [620, 745] width 1108 height 808
click at [906, 407] on div "papptak i [GEOGRAPHIC_DATA] - kompletta, täta tak med garanti & kvalitet" at bounding box center [620, 611] width 879 height 409
click at [864, 445] on div "papptak i [GEOGRAPHIC_DATA] - kompletta, täta tak med garanti & kvalitet" at bounding box center [620, 611] width 879 height 409
select select "fade"
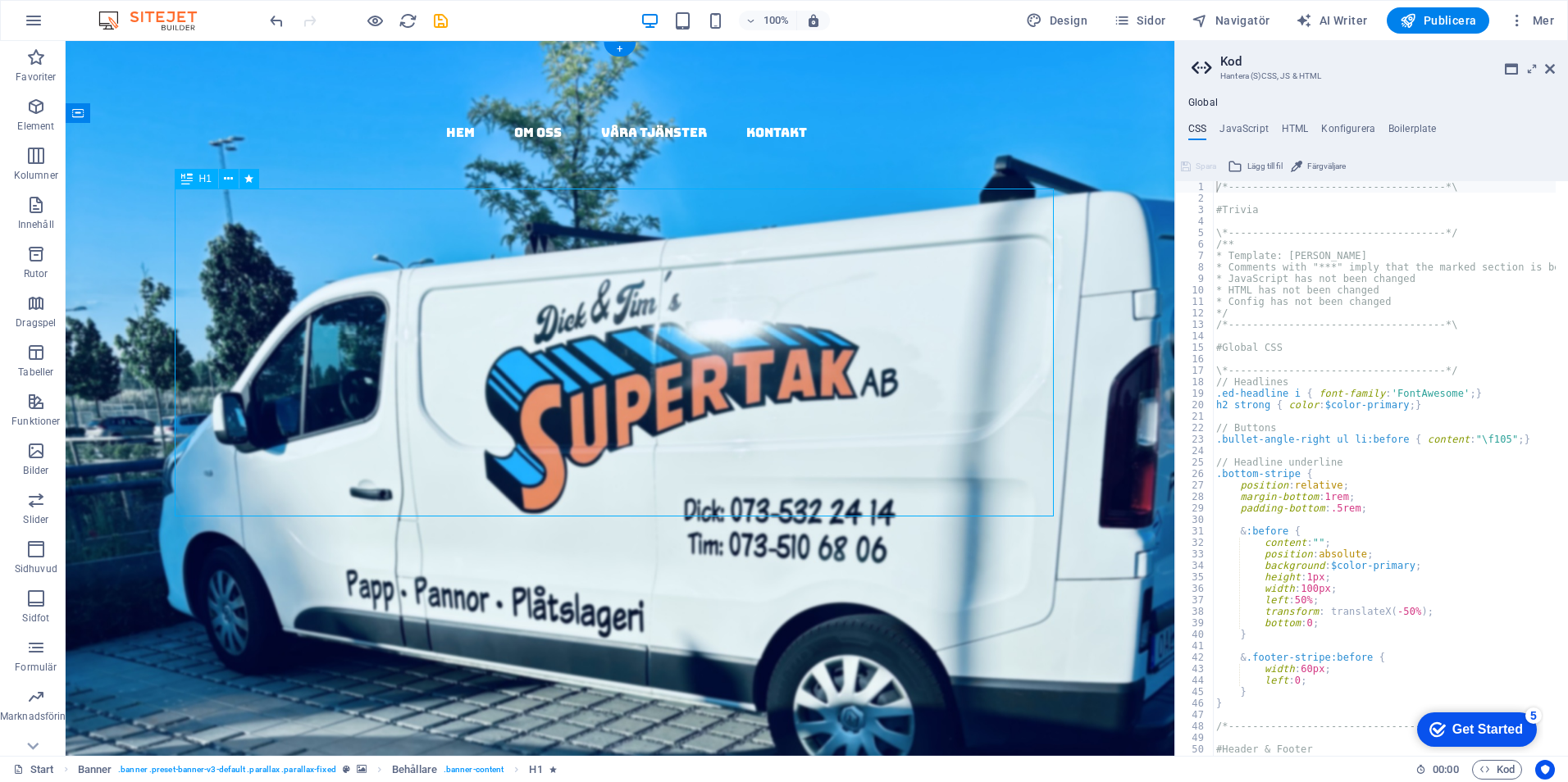
select select "s"
select select "onload"
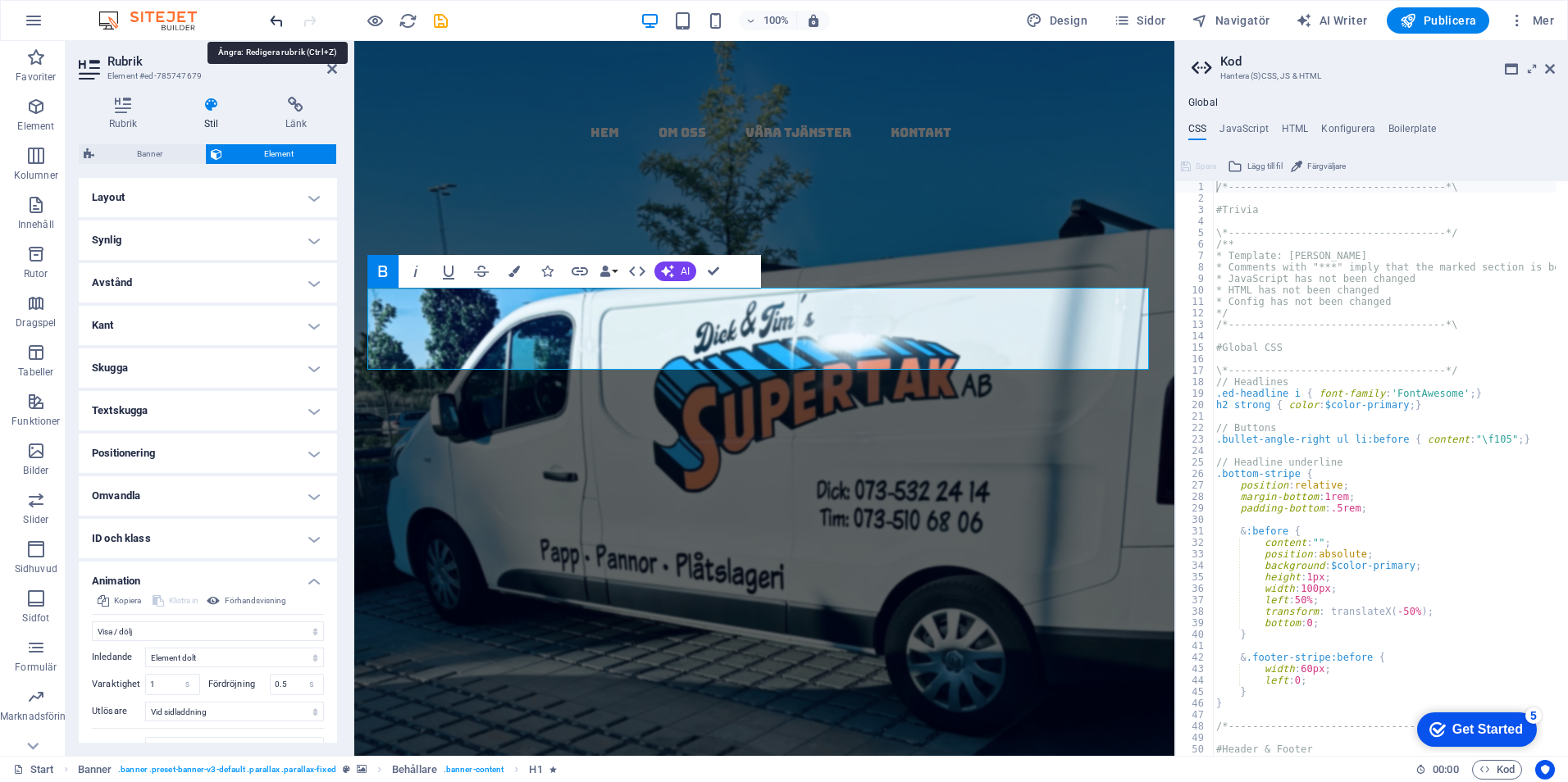
click at [277, 19] on icon "undo" at bounding box center [277, 21] width 19 height 19
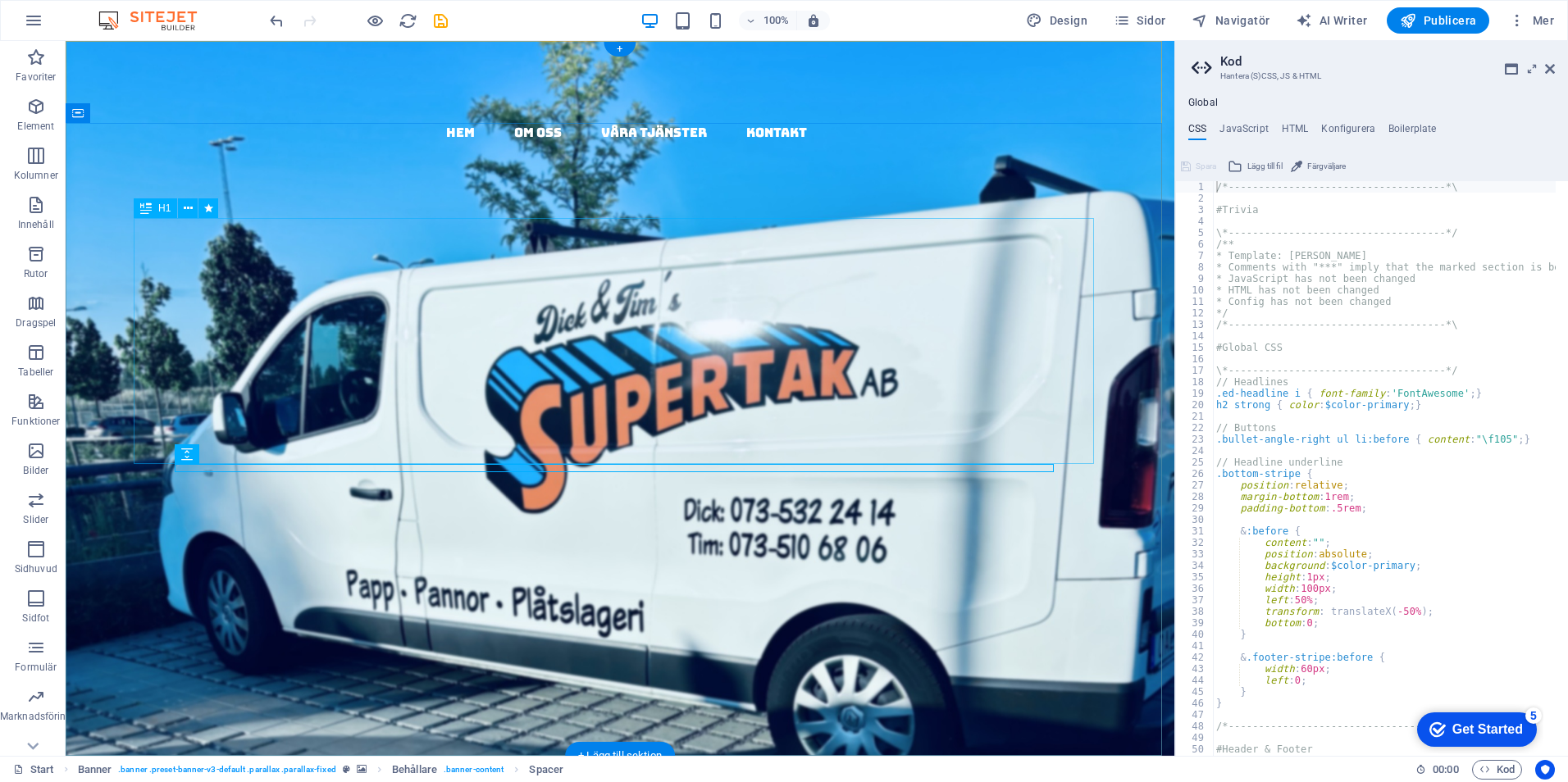
click at [967, 407] on div "papptak i [GEOGRAPHIC_DATA] - kompletta , täta tak med garanti & kvalitet" at bounding box center [620, 530] width 879 height 246
click at [964, 407] on div "papptak i [GEOGRAPHIC_DATA] - kompletta , täta tak med garanti & kvalitet" at bounding box center [620, 530] width 879 height 246
select select "fade"
select select "s"
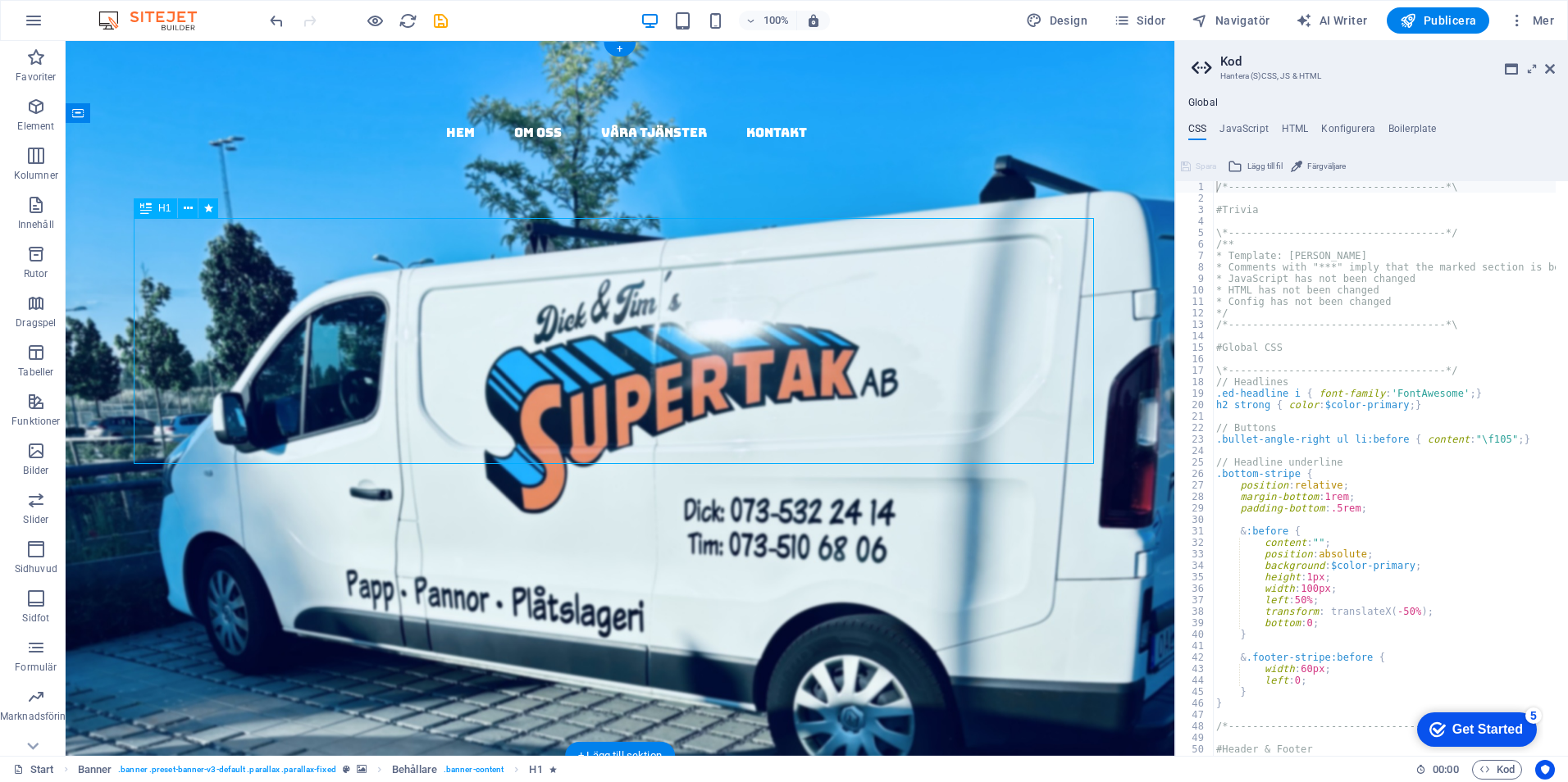
select select "s"
select select "onload"
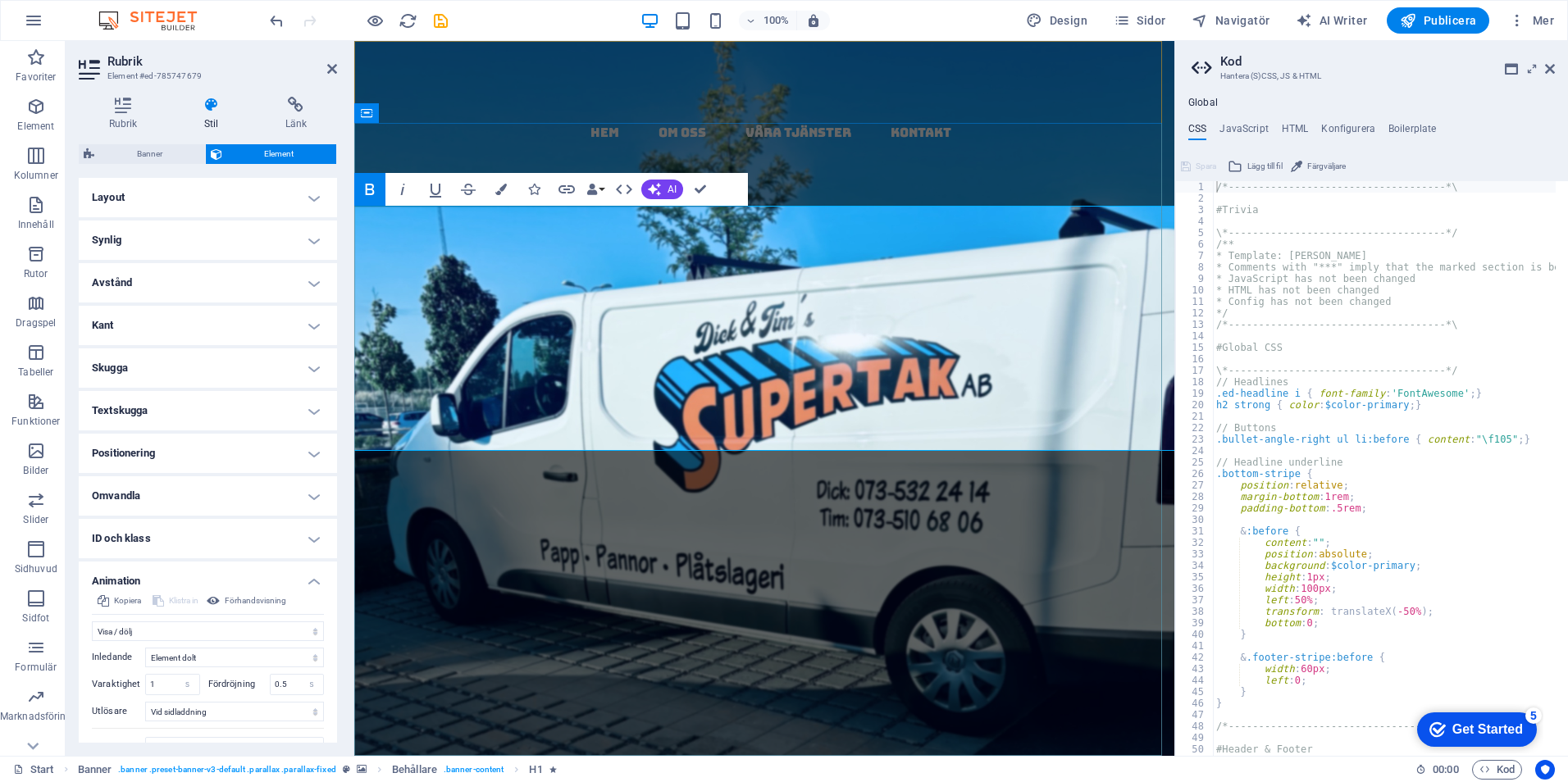
click at [1104, 407] on h1 "papptak i [GEOGRAPHIC_DATA] - kompletta , täta tak med garanti & kvalitet" at bounding box center [763, 652] width 794 height 491
click at [1106, 407] on h1 "papptak i [GEOGRAPHIC_DATA] - kompletta , täta tak med garanti & kvalitet" at bounding box center [763, 652] width 794 height 491
drag, startPoint x: 1126, startPoint y: 241, endPoint x: 437, endPoint y: 244, distance: 689.0
click at [436, 407] on h1 "papptak i [GEOGRAPHIC_DATA] - kompletta , täta tak med garanti & kvalitet" at bounding box center [763, 652] width 794 height 491
click at [505, 191] on icon "button" at bounding box center [501, 190] width 12 height 12
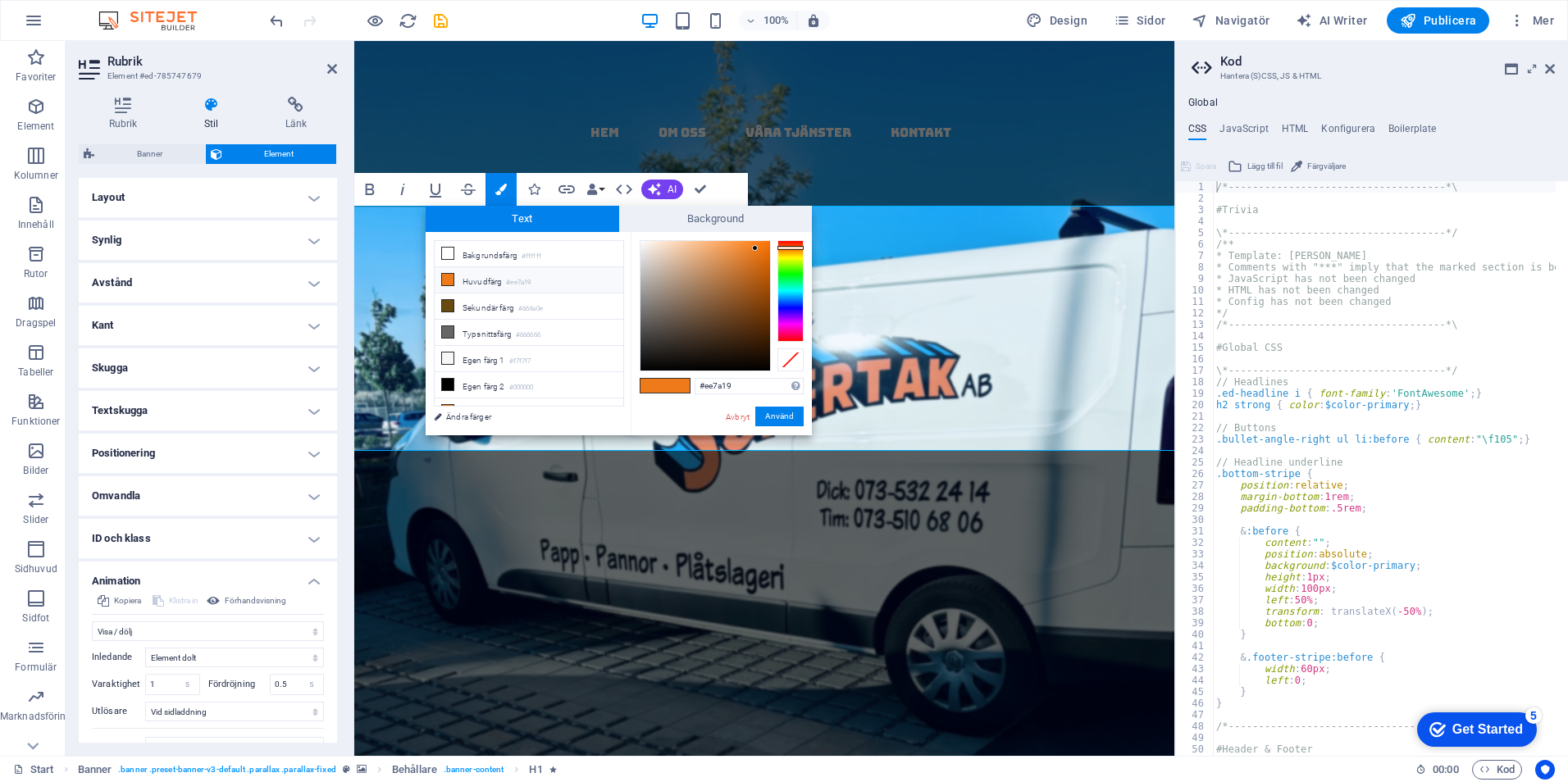
click at [484, 282] on li "Huvudfärg #ee7a19" at bounding box center [529, 280] width 189 height 26
click at [496, 276] on li "Huvudfärg #ee7a19" at bounding box center [529, 280] width 189 height 26
click at [768, 418] on button "Använd" at bounding box center [779, 416] width 48 height 19
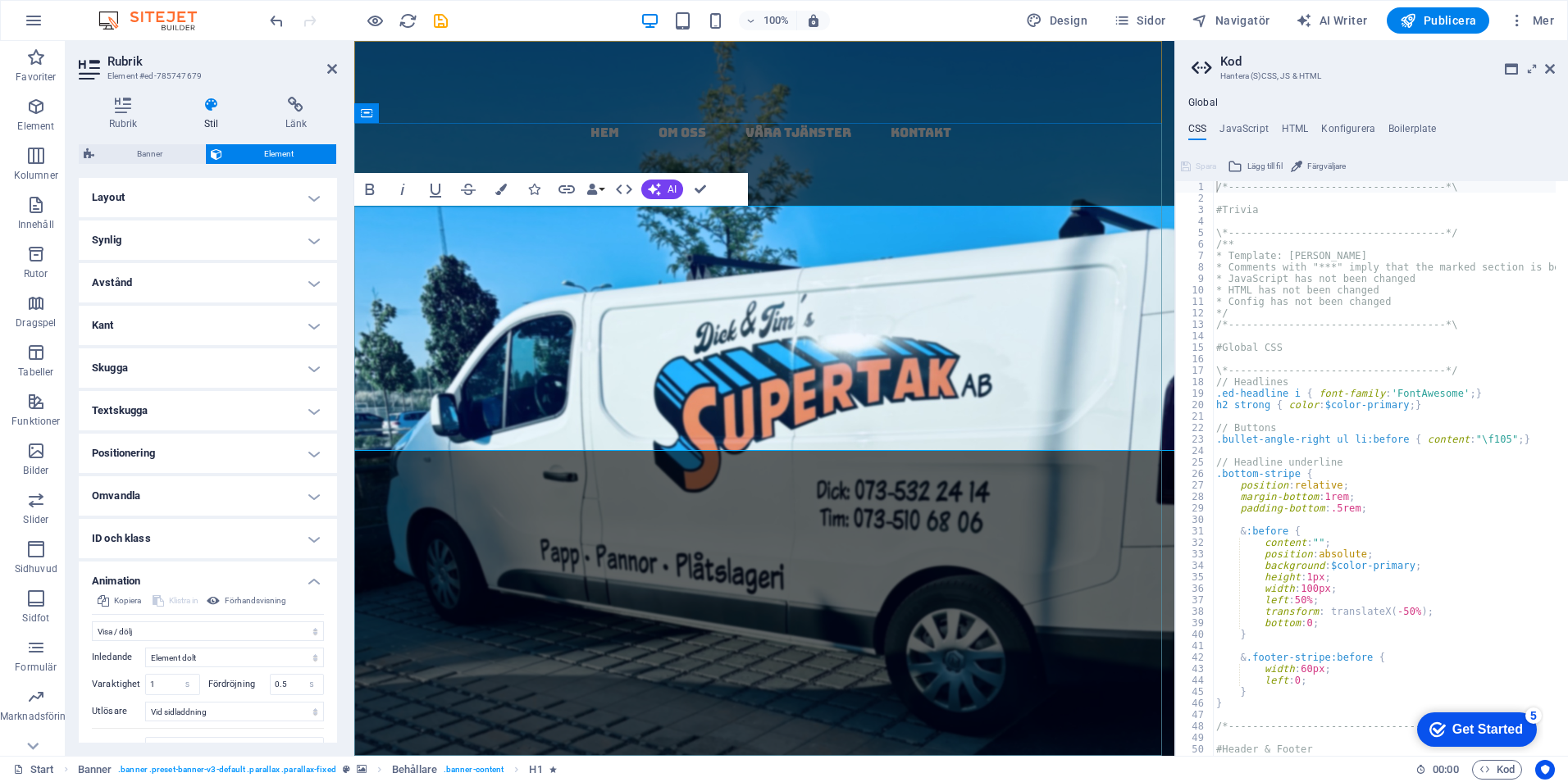
drag, startPoint x: 1020, startPoint y: 336, endPoint x: 785, endPoint y: 342, distance: 235.1
click at [785, 402] on strong "papptak i [GEOGRAPHIC_DATA] -​ kompletta , täta tak med garanti & kvalitet" at bounding box center [764, 692] width 774 height 581
drag, startPoint x: 498, startPoint y: 191, endPoint x: 536, endPoint y: 213, distance: 43.9
click at [499, 191] on icon "button" at bounding box center [501, 190] width 12 height 12
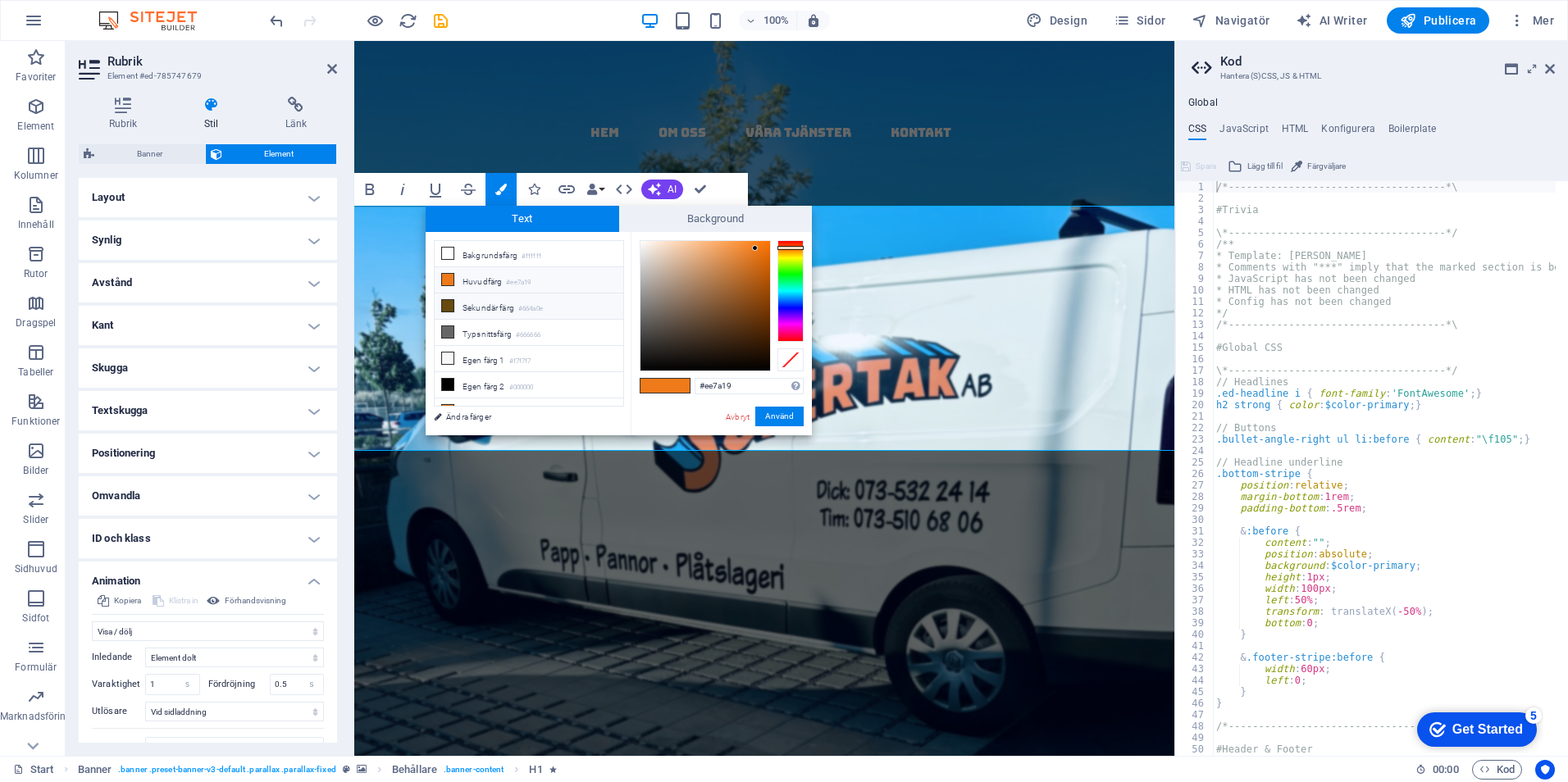
drag, startPoint x: 477, startPoint y: 246, endPoint x: 546, endPoint y: 305, distance: 90.8
click at [479, 246] on li "Bakgrundsfärg #ffffff" at bounding box center [529, 254] width 189 height 26
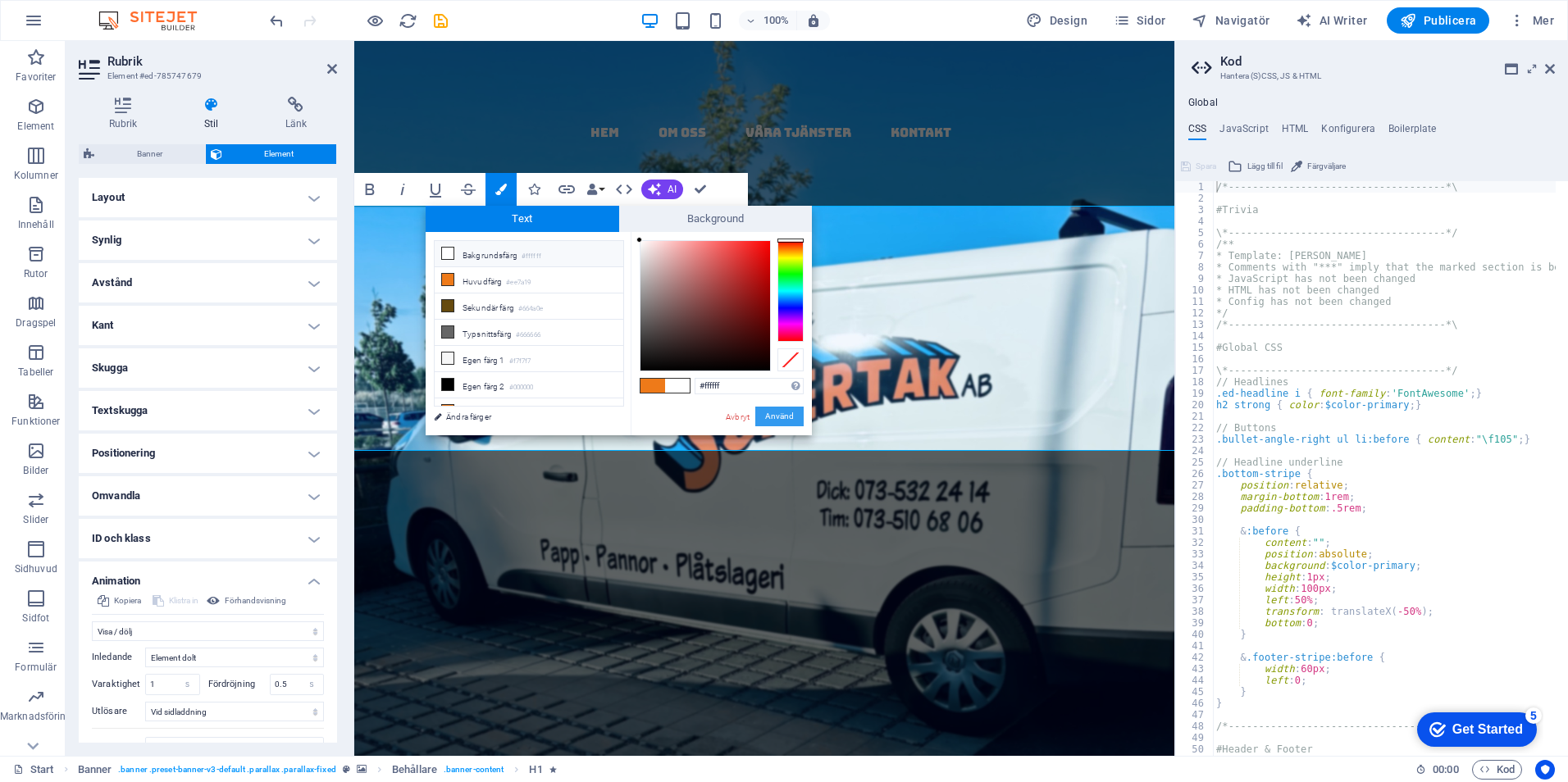
click at [779, 411] on button "Använd" at bounding box center [779, 416] width 48 height 19
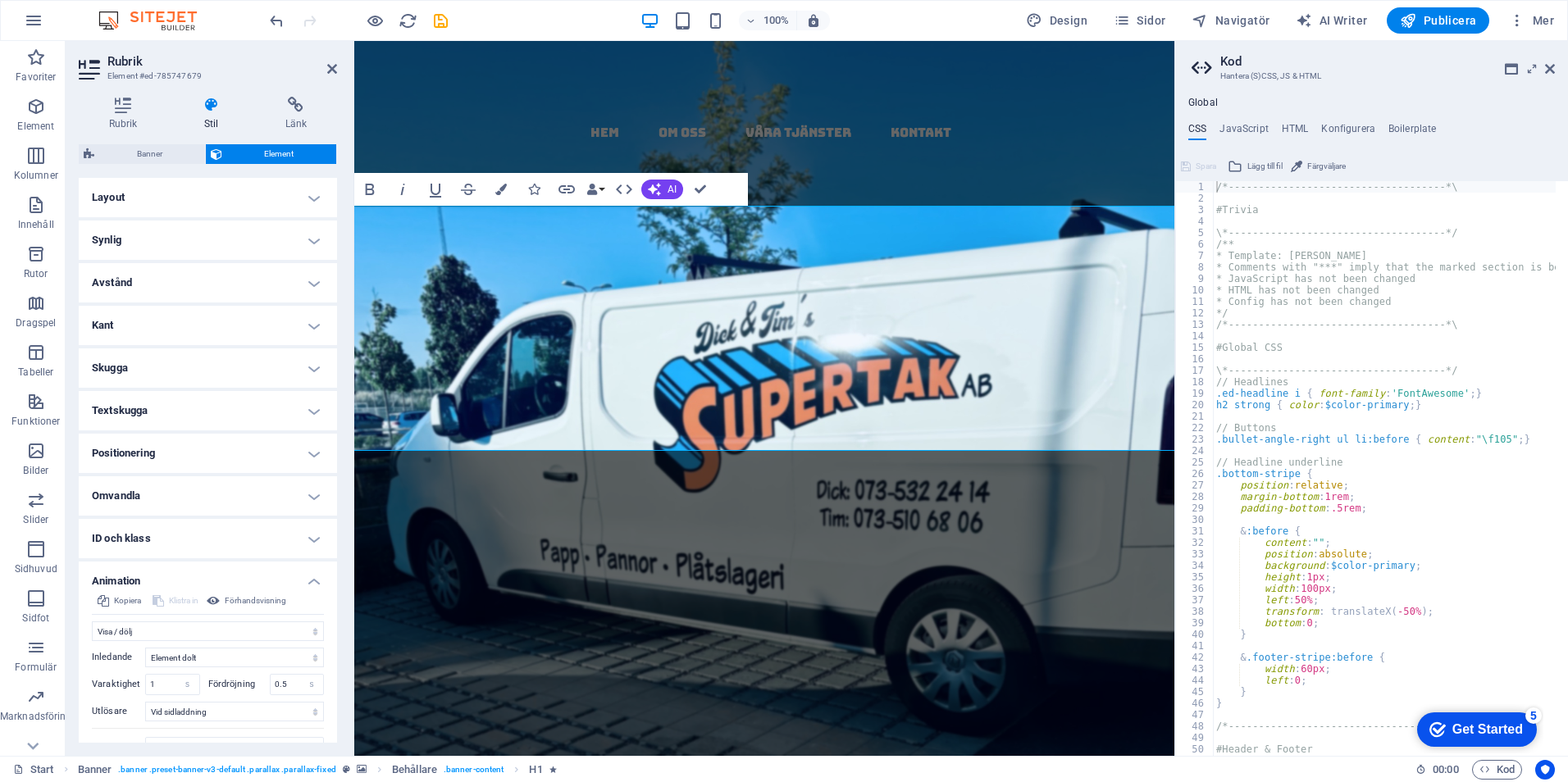
drag, startPoint x: 445, startPoint y: 412, endPoint x: 1197, endPoint y: 406, distance: 752.0
click at [509, 188] on button "Colors" at bounding box center [500, 189] width 31 height 33
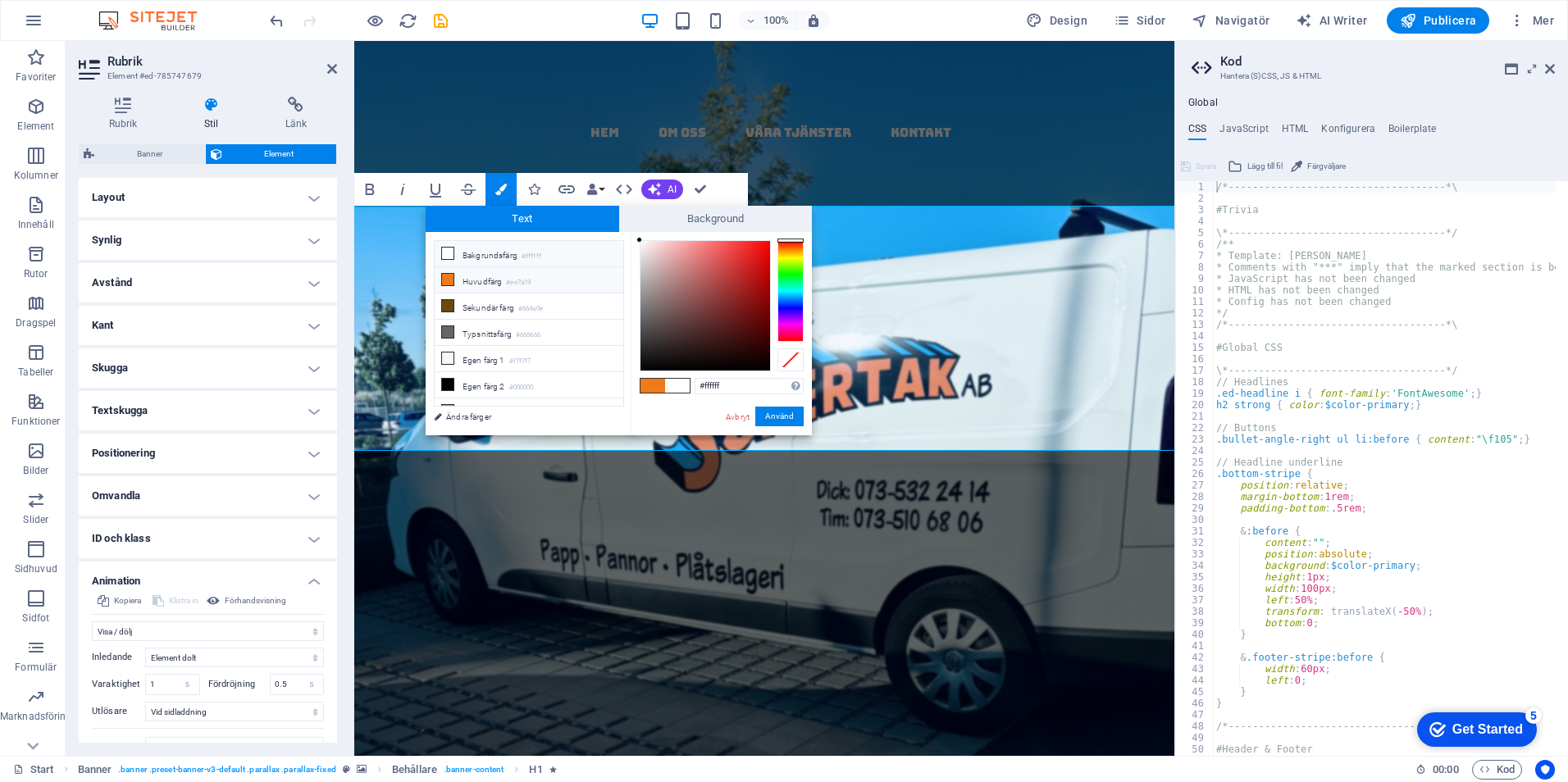
click at [484, 278] on li "Huvudfärg #ee7a19" at bounding box center [529, 280] width 189 height 26
type input "#ee7a19"
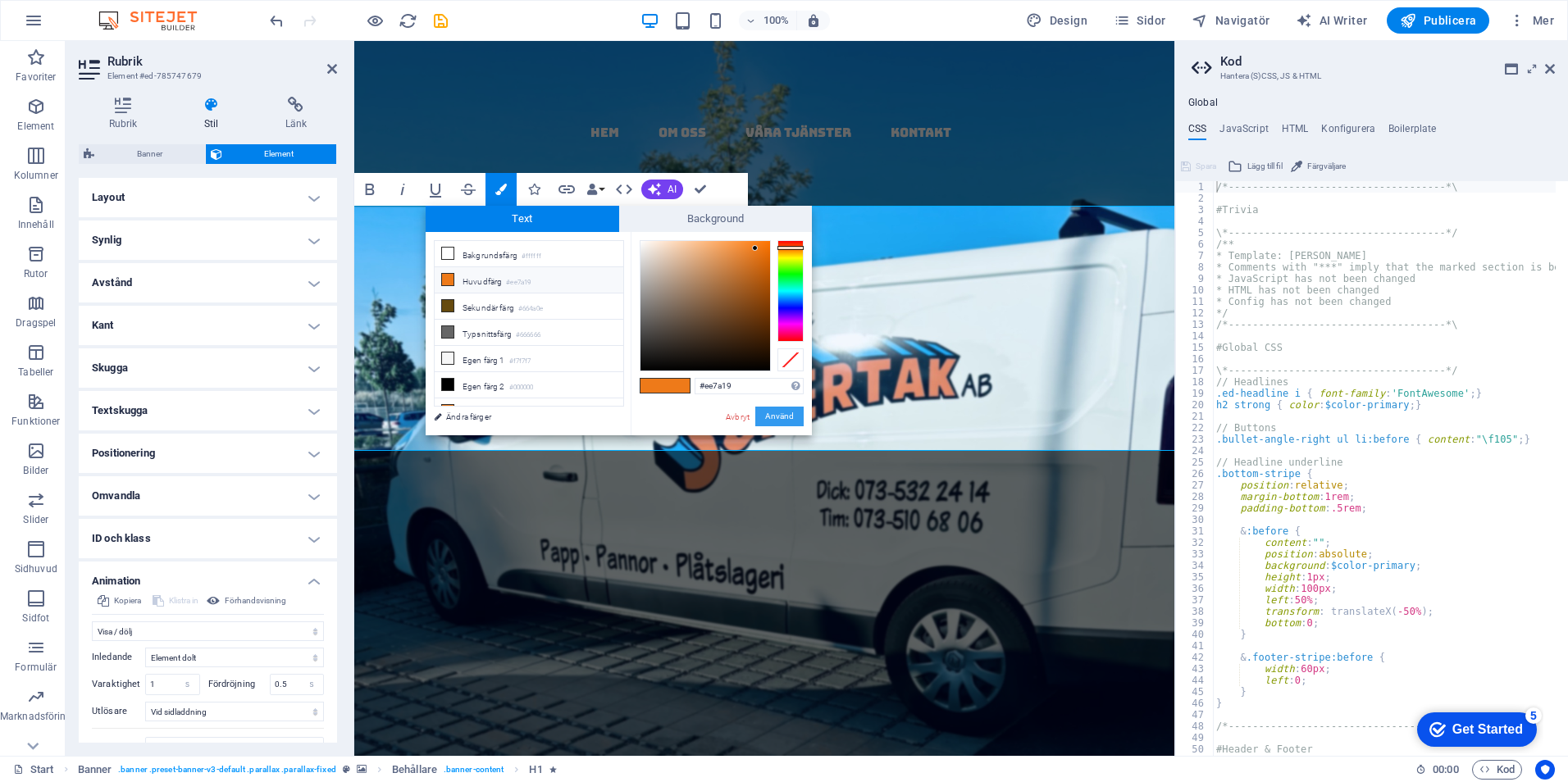
click at [786, 412] on button "Använd" at bounding box center [779, 416] width 48 height 19
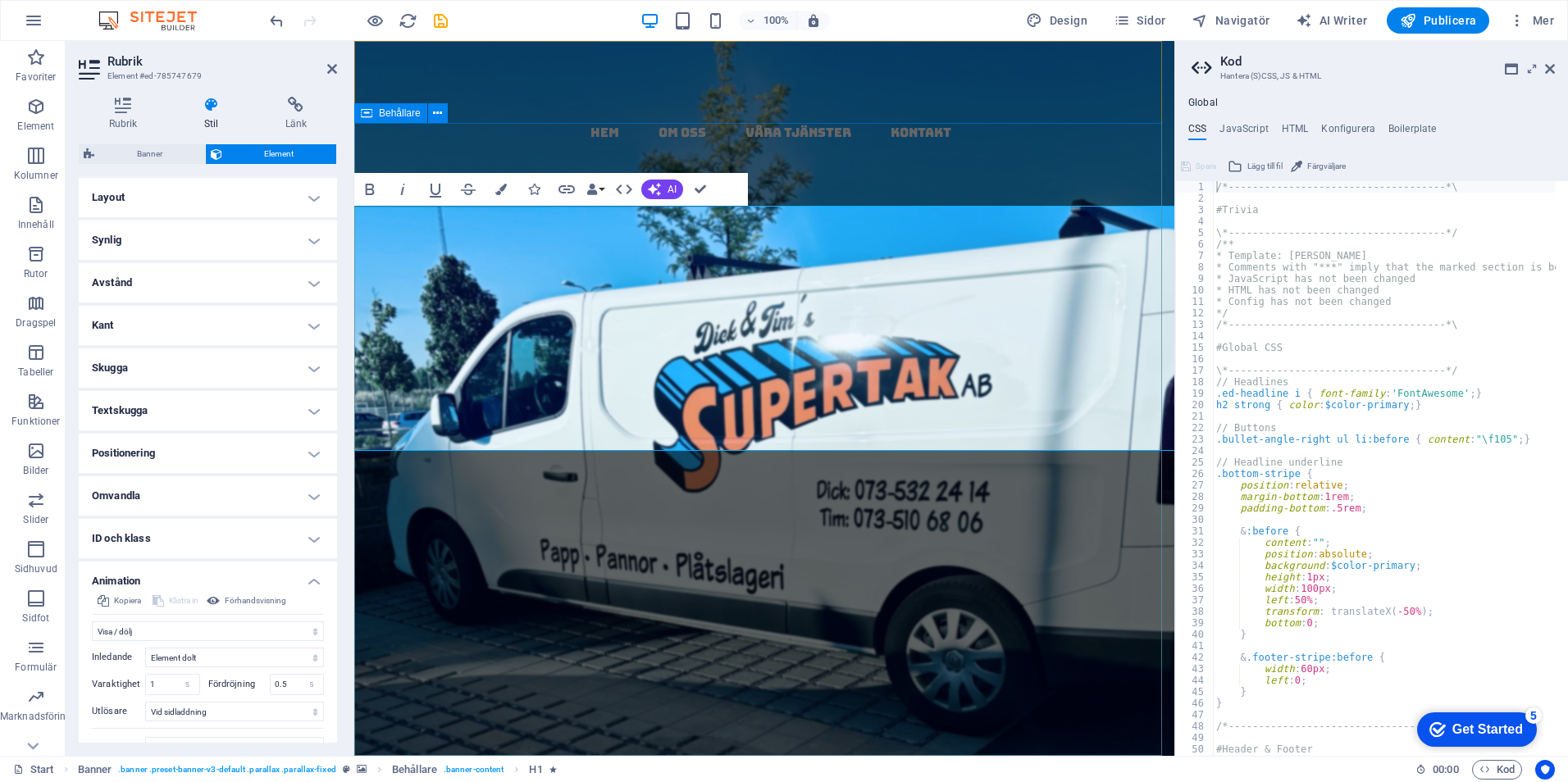
click at [983, 719] on div "​​ papptak i [GEOGRAPHIC_DATA] -​ kompletta ​ , täta ​ tak med garanti & kvalit…" at bounding box center [764, 786] width 820 height 891
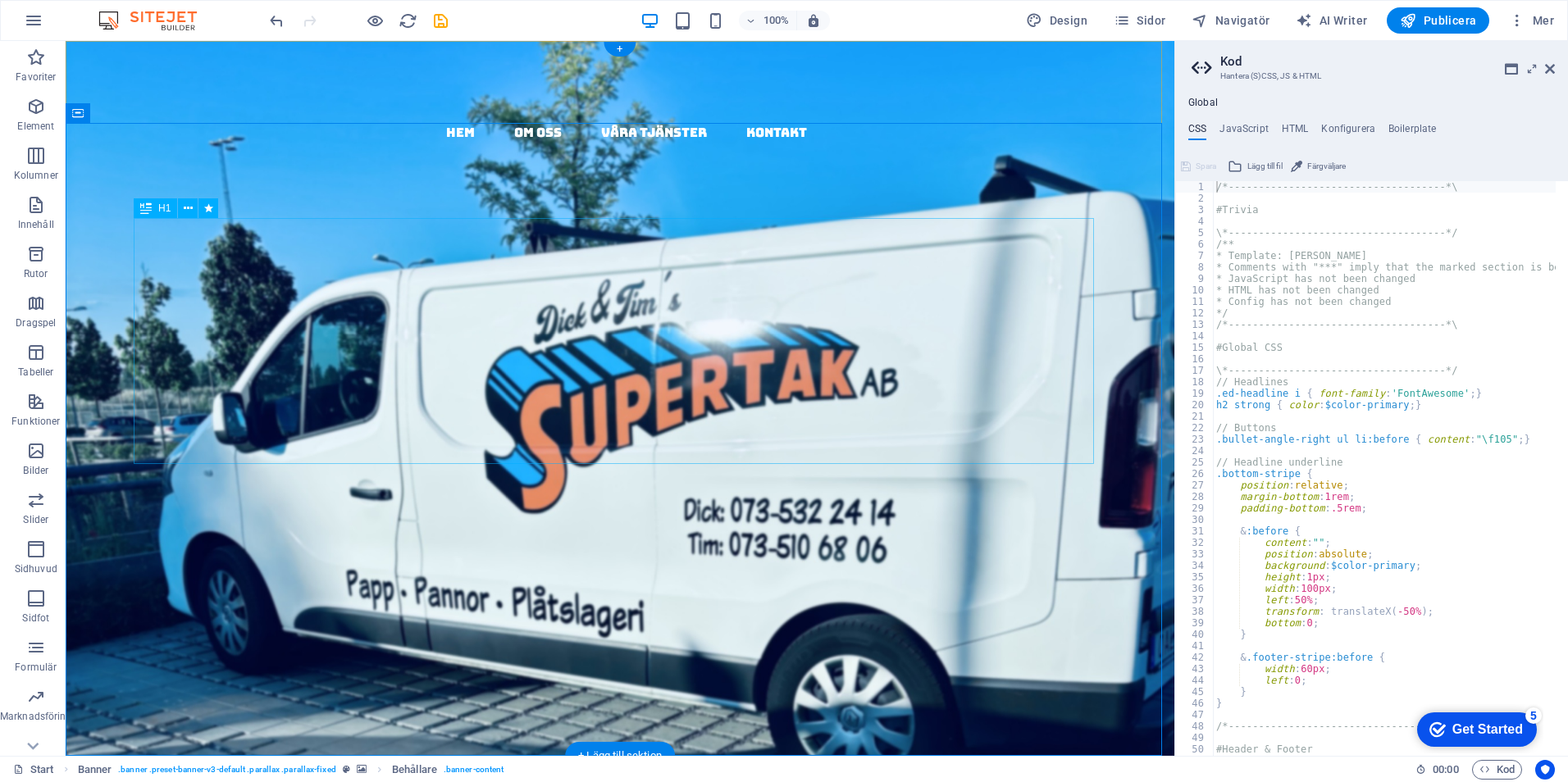
click at [1059, 427] on div "papptak i [GEOGRAPHIC_DATA] - kompletta , täta tak med garanti & kvalite t" at bounding box center [620, 570] width 879 height 327
click at [181, 418] on div "papptak i [GEOGRAPHIC_DATA] - kompletta , täta tak med garanti & kvalite t" at bounding box center [620, 570] width 879 height 327
select select "fade"
select select "s"
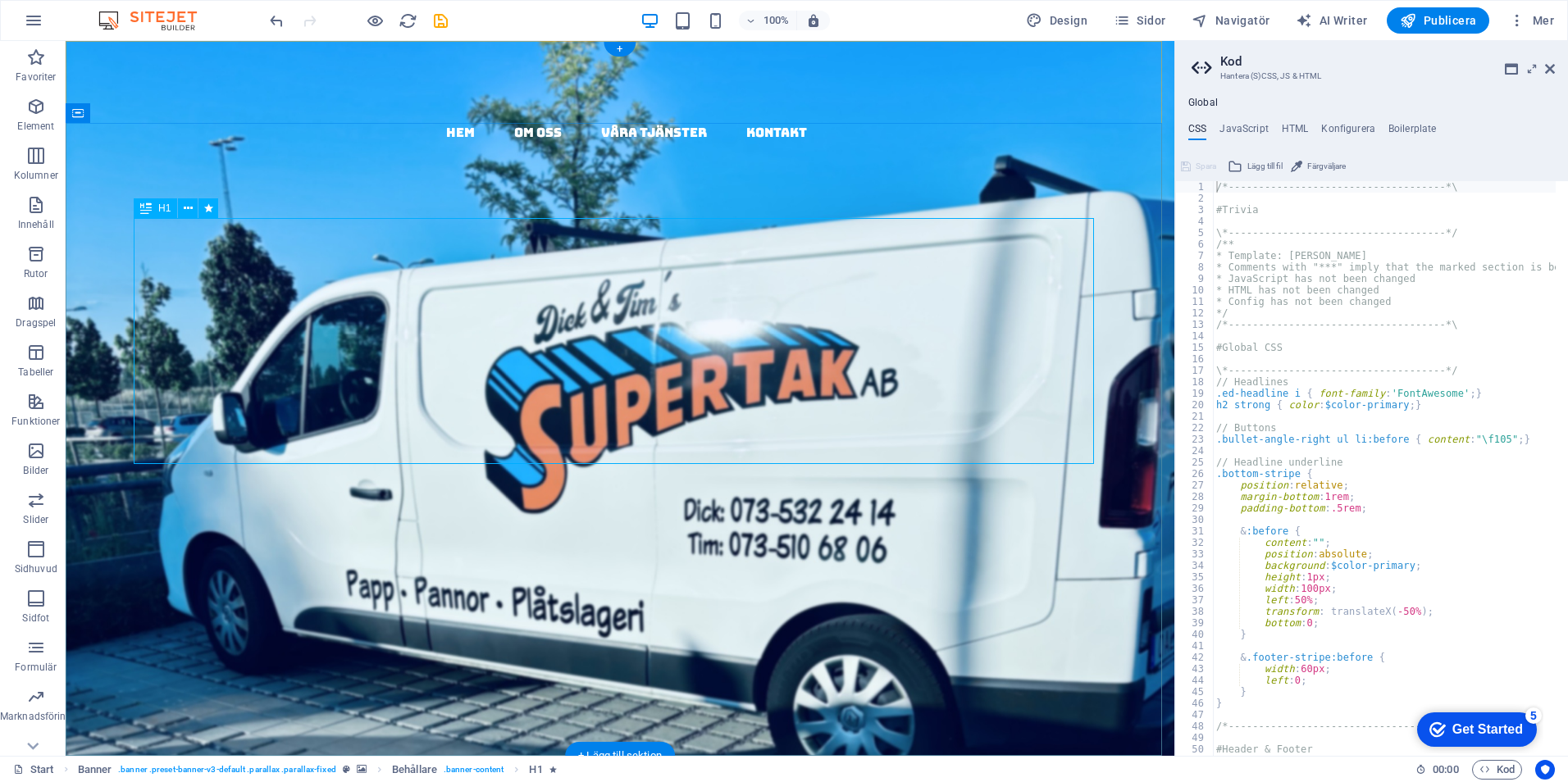
select select "s"
select select "onload"
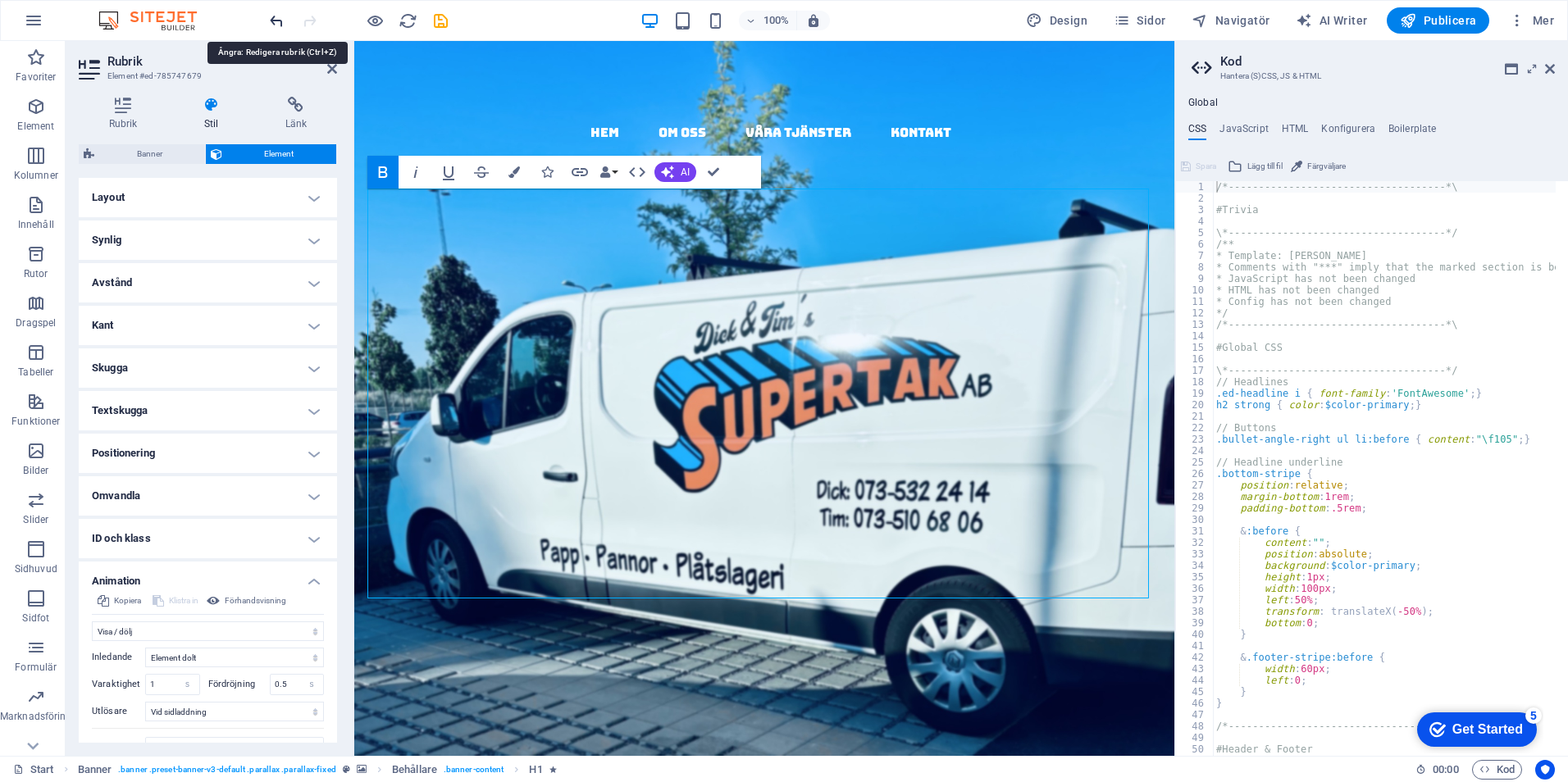
click at [271, 19] on icon "undo" at bounding box center [277, 21] width 19 height 19
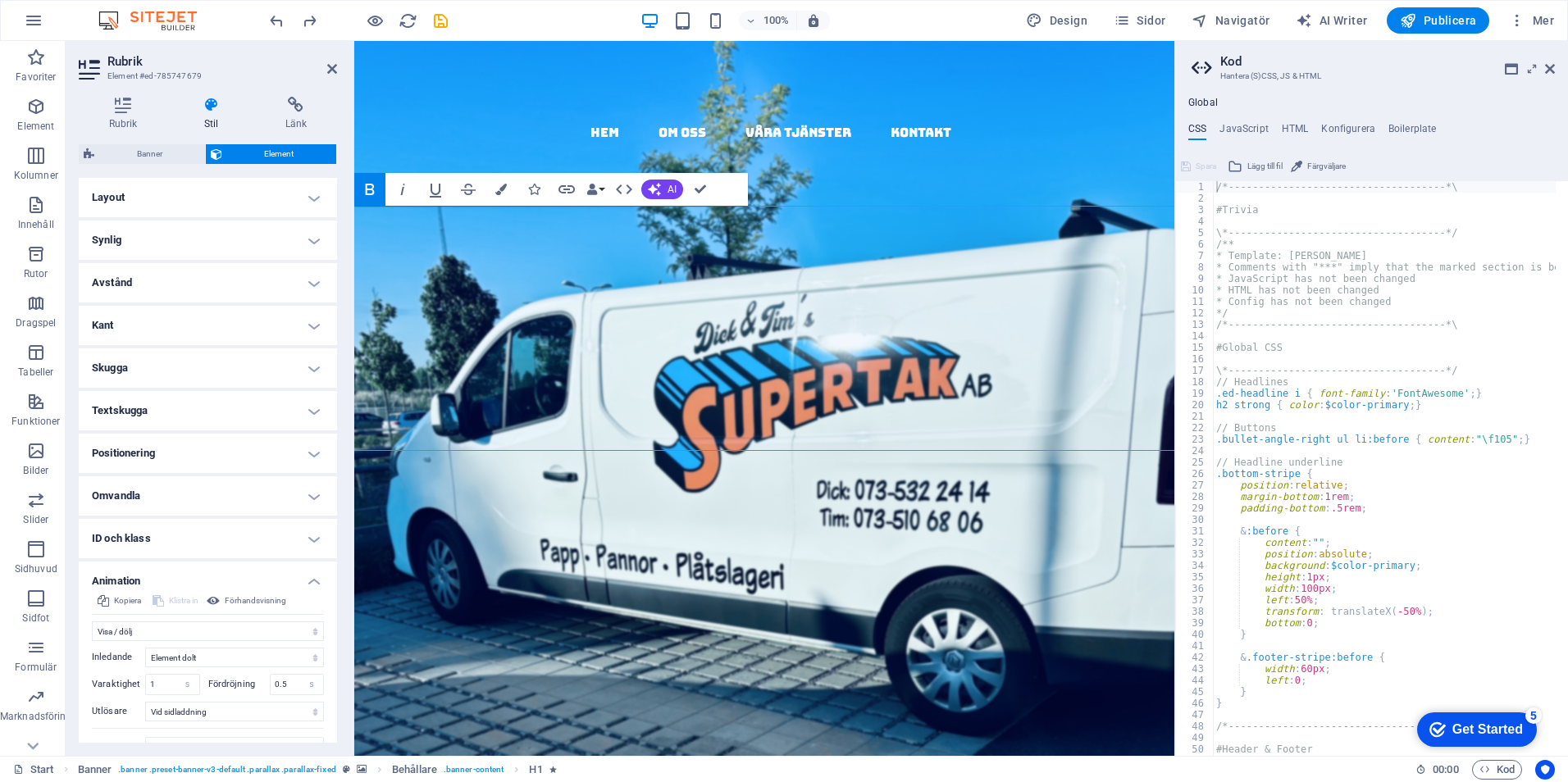
drag, startPoint x: 390, startPoint y: 409, endPoint x: 337, endPoint y: 405, distance: 53.2
click at [496, 189] on icon "button" at bounding box center [501, 190] width 12 height 12
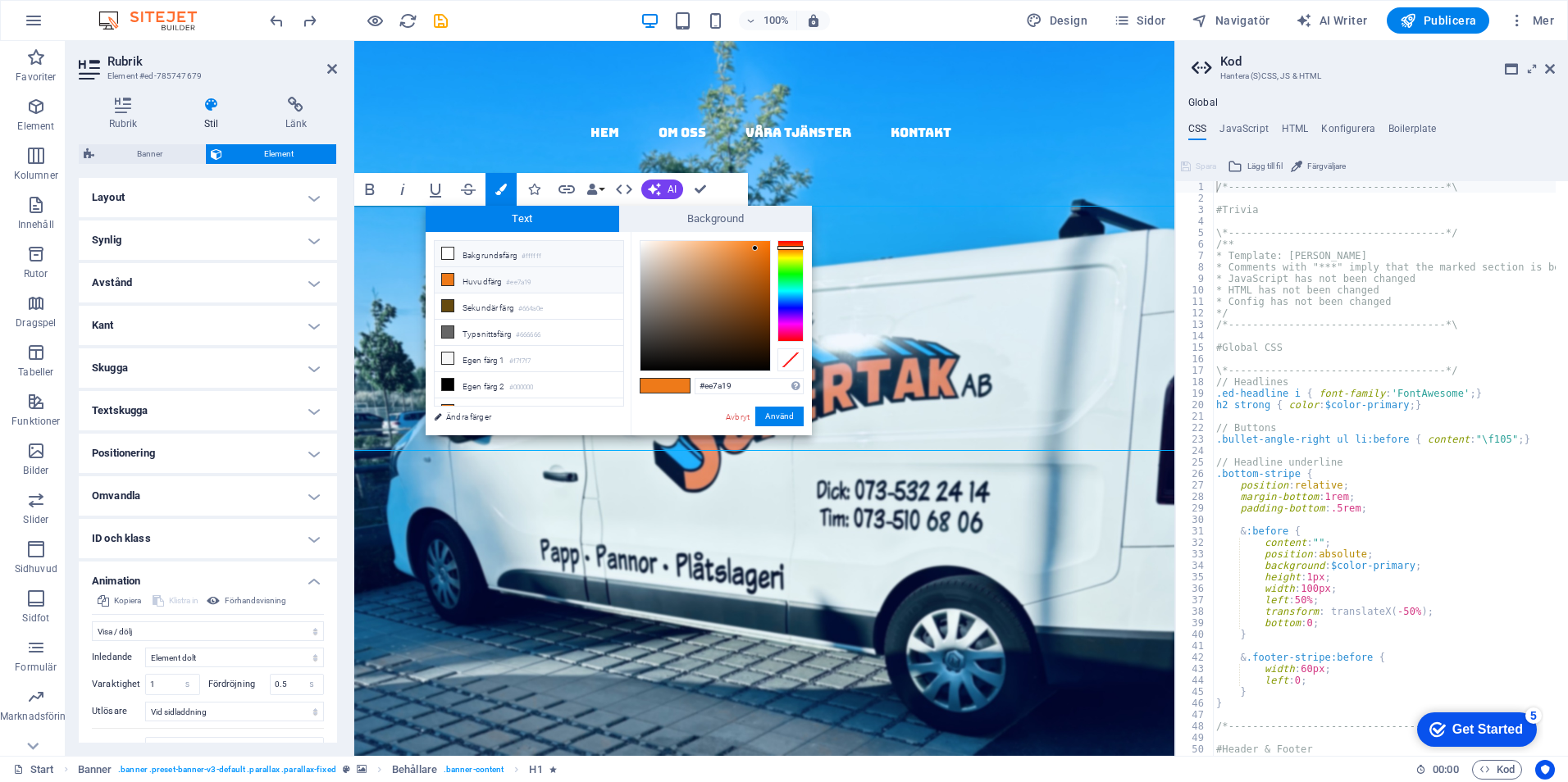
click at [472, 255] on li "Bakgrundsfärg #ffffff" at bounding box center [529, 254] width 189 height 26
click at [929, 730] on span at bounding box center [936, 774] width 15 height 90
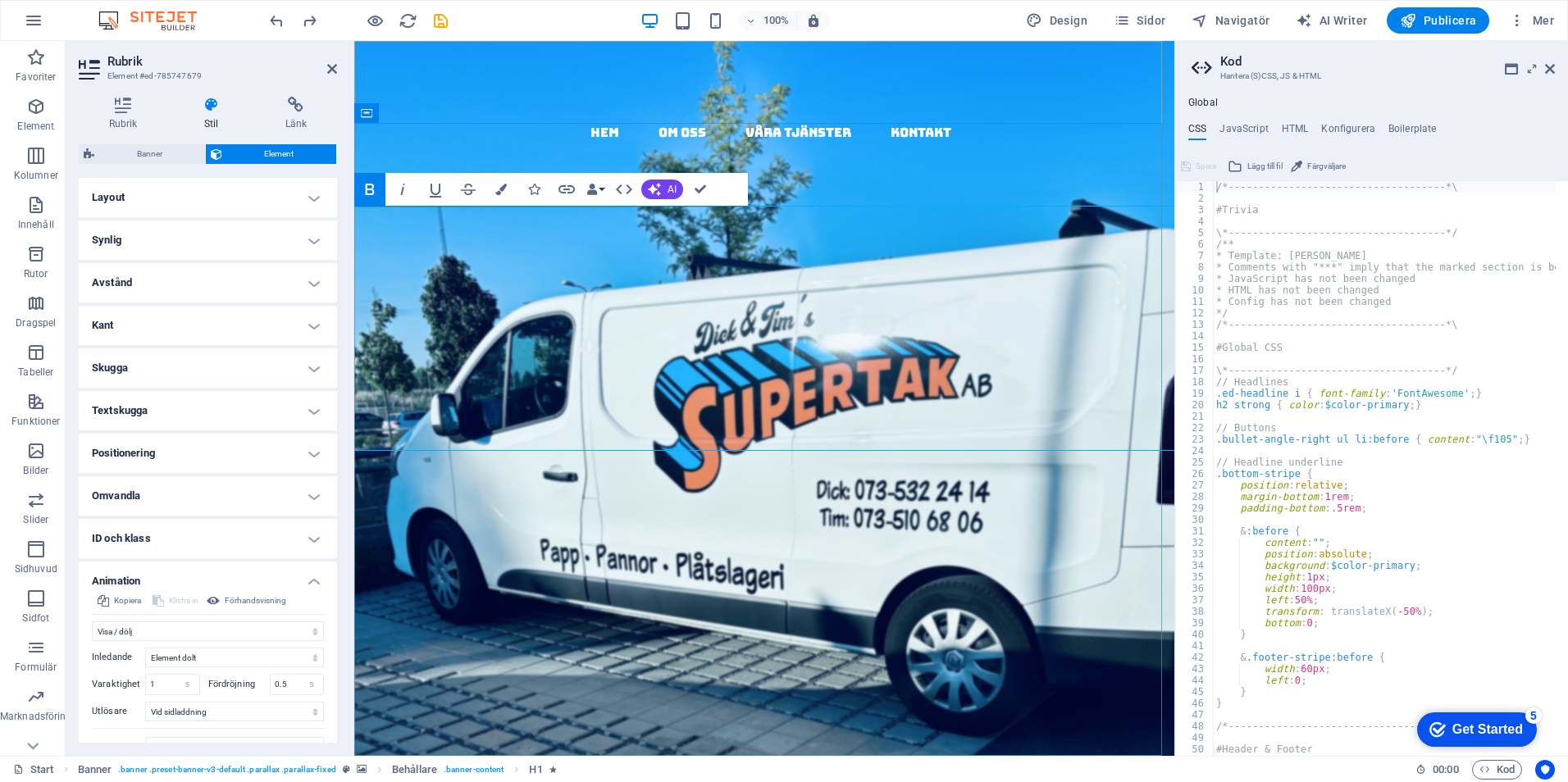
drag, startPoint x: 858, startPoint y: 402, endPoint x: 806, endPoint y: 402, distance: 52.0
click at [806, 402] on strong "papptak i [GEOGRAPHIC_DATA] - kompletta , täta tak med garanti & kvalitet" at bounding box center [763, 651] width 794 height 499
drag, startPoint x: 434, startPoint y: 402, endPoint x: 321, endPoint y: 396, distance: 113.2
click at [500, 186] on icon "button" at bounding box center [501, 190] width 12 height 12
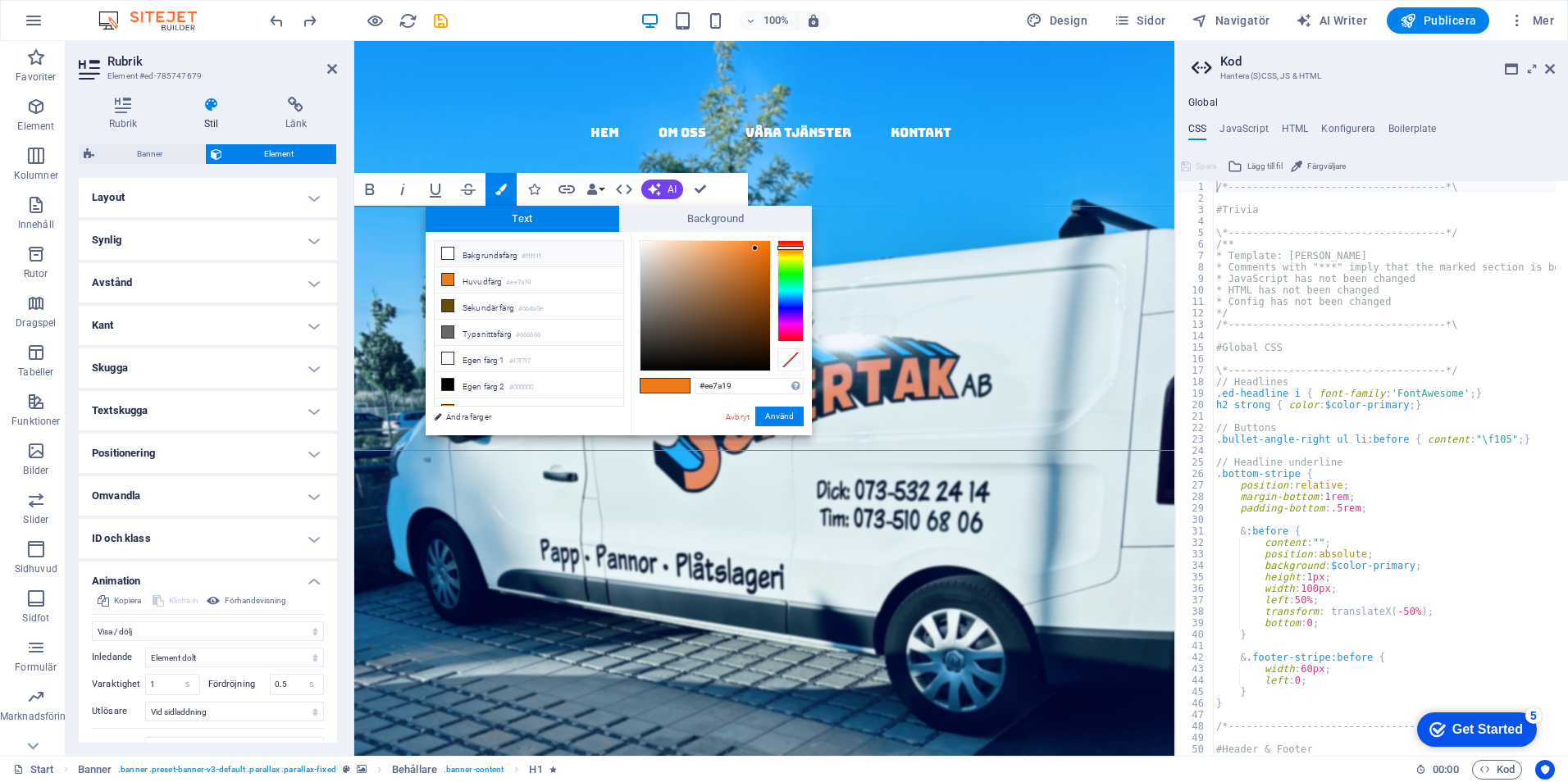
click at [497, 248] on li "Bakgrundsfärg #ffffff" at bounding box center [529, 254] width 189 height 26
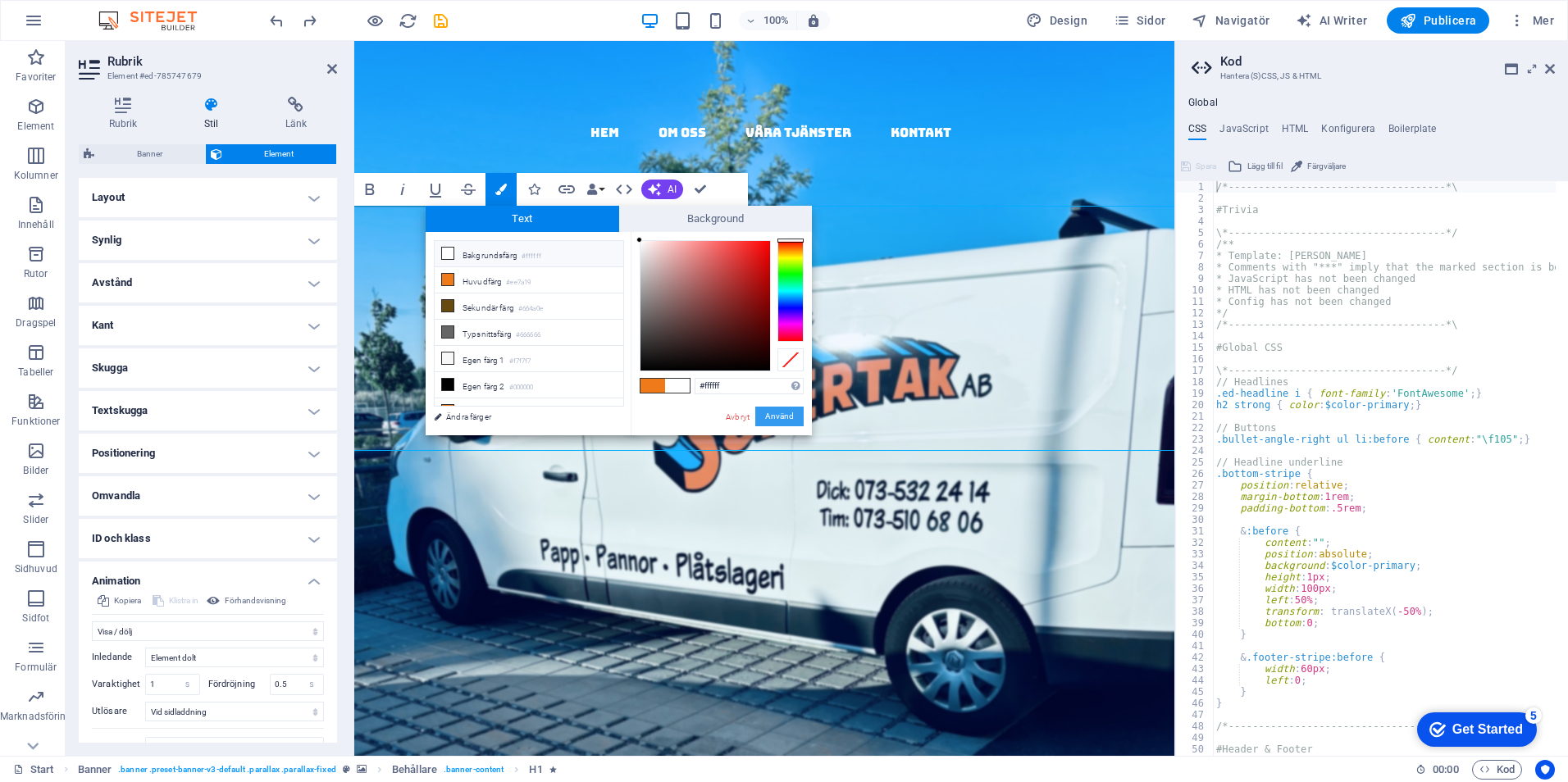
click at [776, 410] on button "Använd" at bounding box center [779, 416] width 48 height 19
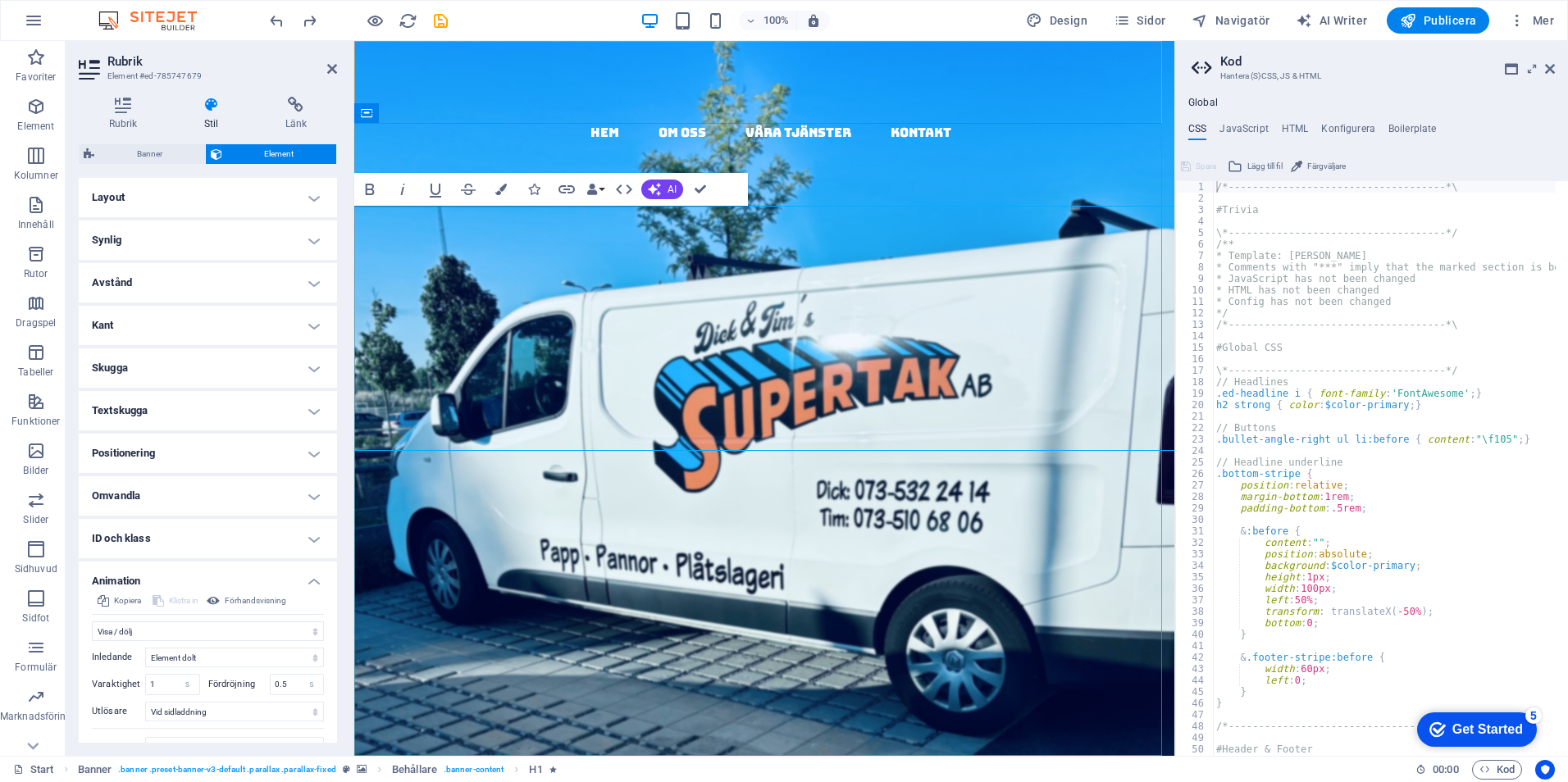
drag, startPoint x: 854, startPoint y: 418, endPoint x: 808, endPoint y: 419, distance: 46.0
click at [808, 419] on strong "papptak i [GEOGRAPHIC_DATA] - kompletta , täta tak m ed garanti & kvalitet" at bounding box center [763, 651] width 794 height 499
click at [502, 186] on icon "button" at bounding box center [501, 190] width 12 height 12
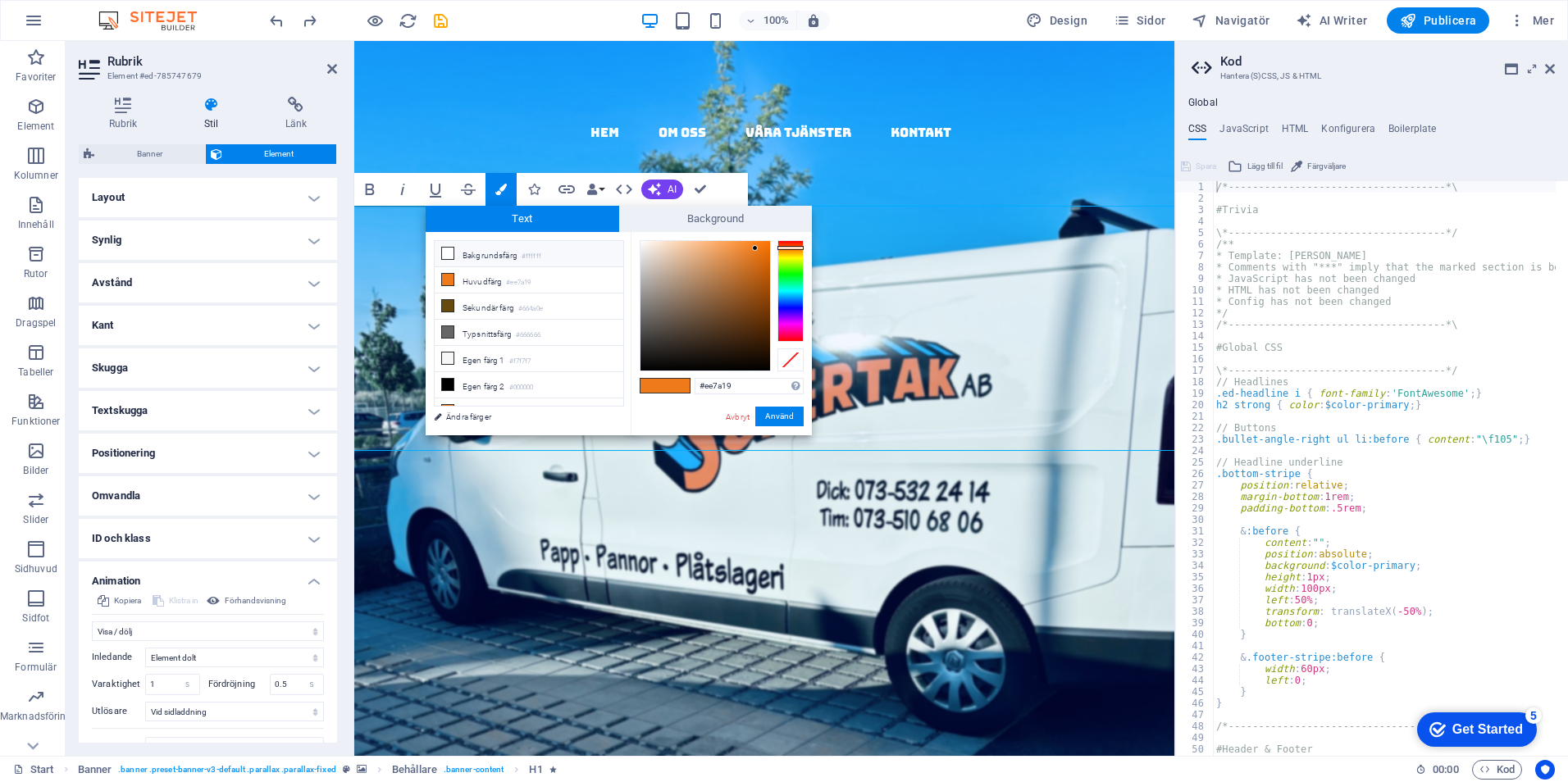
click at [493, 250] on li "Bakgrundsfärg #ffffff" at bounding box center [529, 254] width 189 height 26
type input "#ffffff"
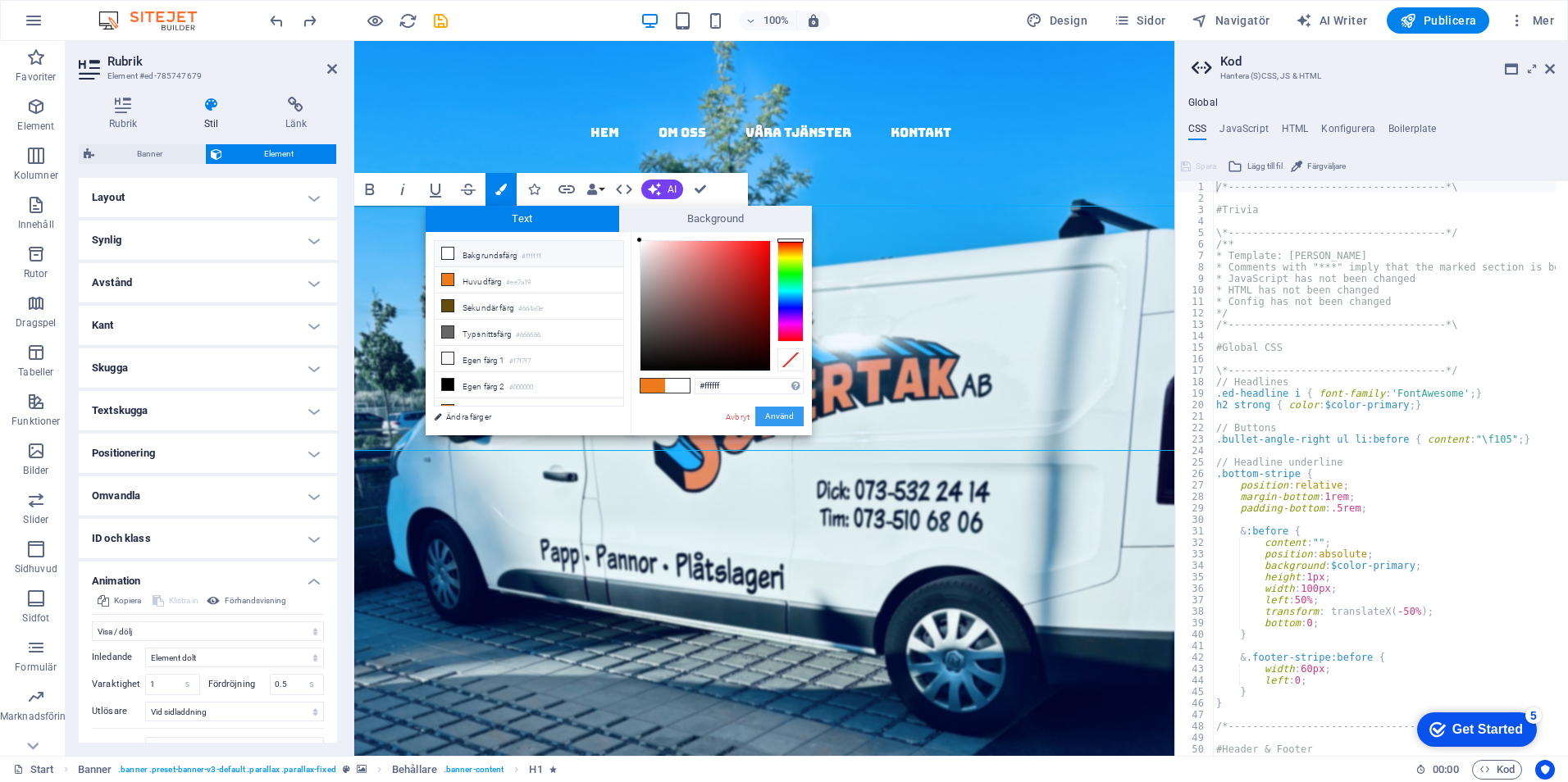
click at [779, 413] on button "Använd" at bounding box center [779, 416] width 48 height 19
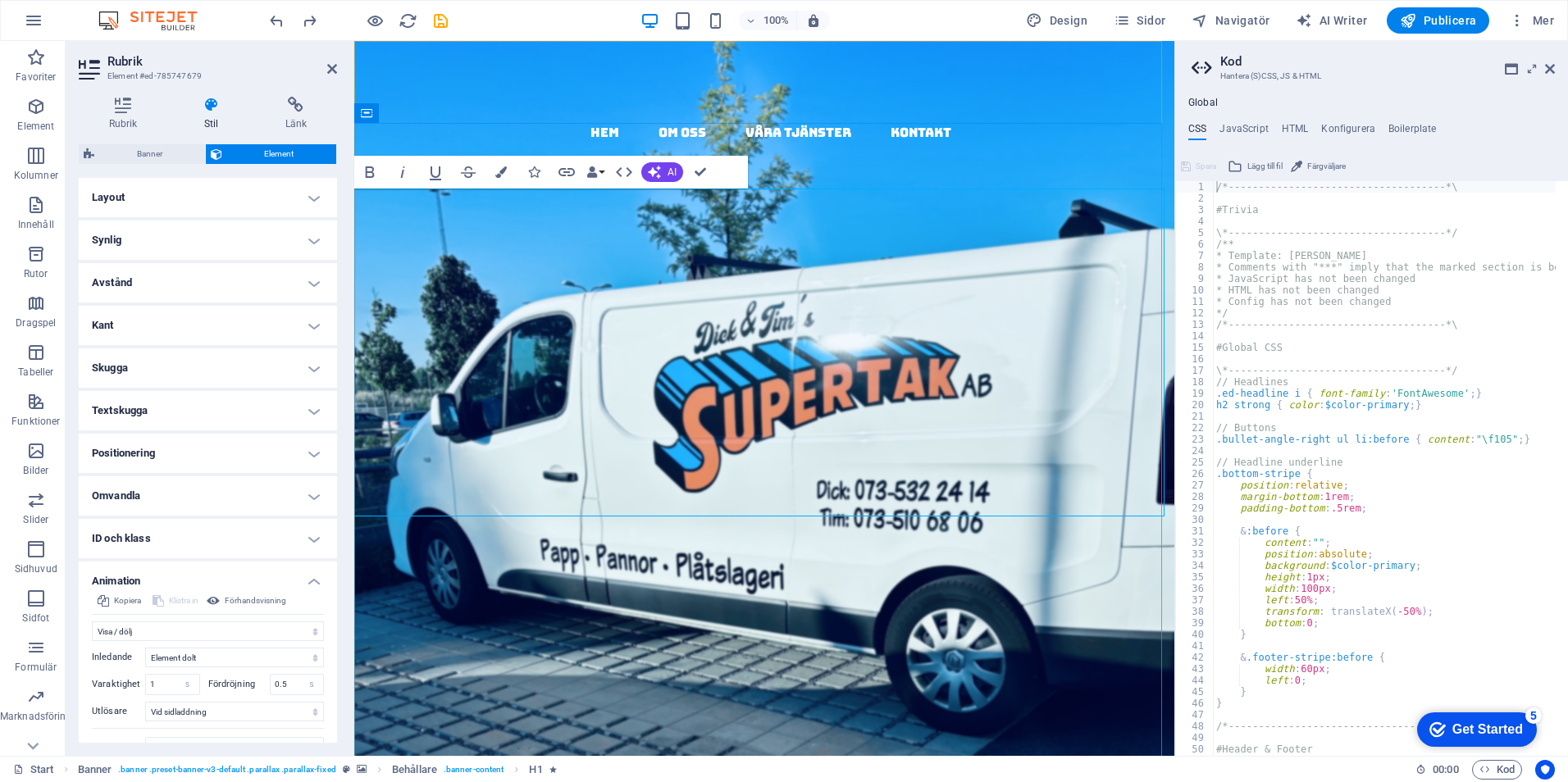
click at [1032, 472] on h1 "papptak i [GEOGRAPHIC_DATA] - kompletta , täta tak m ed garanti ​ & ​ kvalitet" at bounding box center [763, 652] width 794 height 491
drag, startPoint x: 536, startPoint y: 390, endPoint x: 471, endPoint y: 391, distance: 65.0
click at [471, 407] on h1 "papptak i [GEOGRAPHIC_DATA] - kompletta , täta tak m ed garanti ​ & ​ kvalitet" at bounding box center [763, 652] width 794 height 491
click at [276, 18] on icon "undo" at bounding box center [277, 21] width 19 height 19
click at [1072, 467] on h1 "papptak i [GEOGRAPHIC_DATA] - kompletta, täta tak med garanti & kvalitet" at bounding box center [763, 611] width 794 height 409
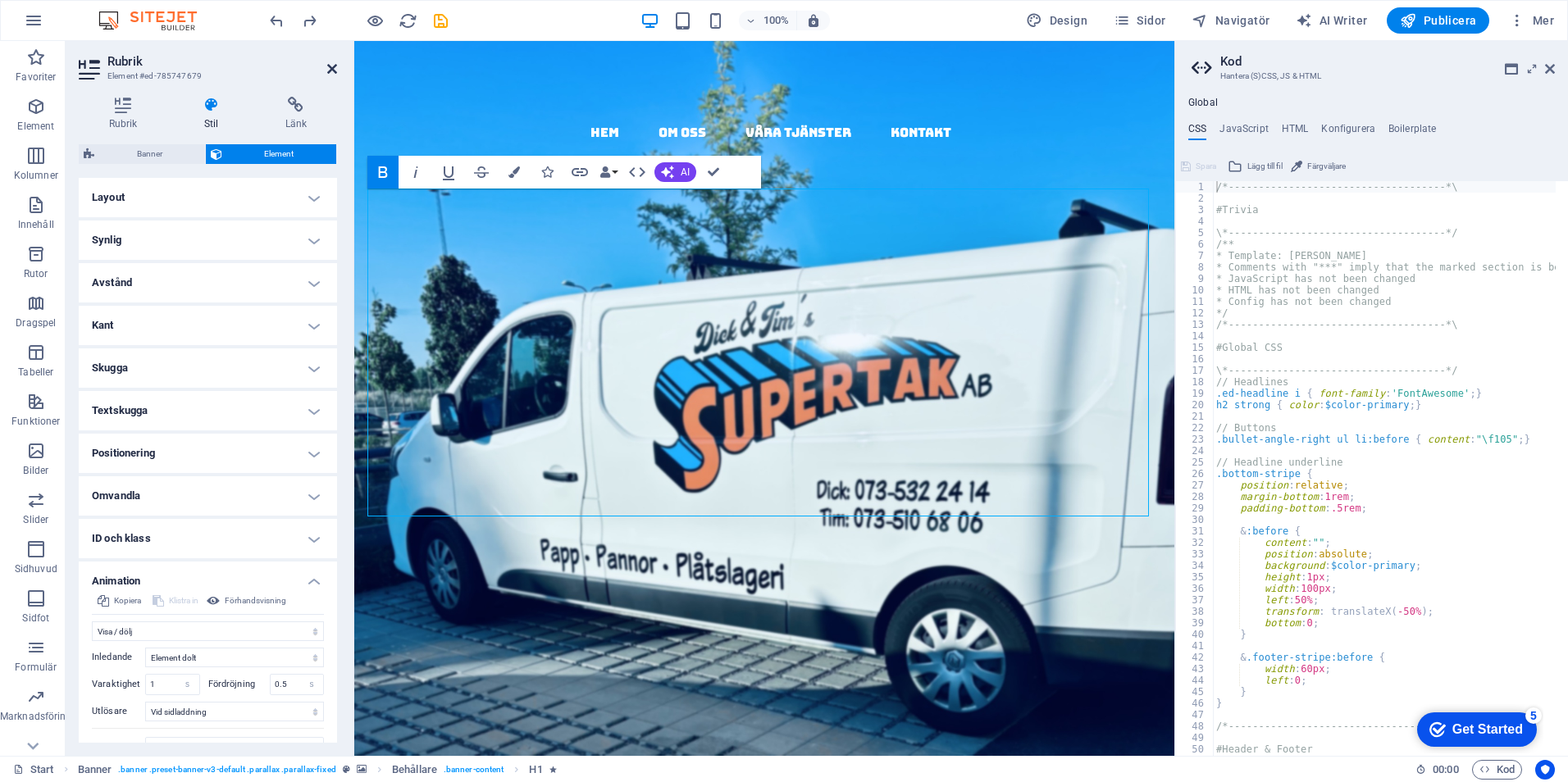
click at [330, 64] on icon at bounding box center [332, 69] width 10 height 13
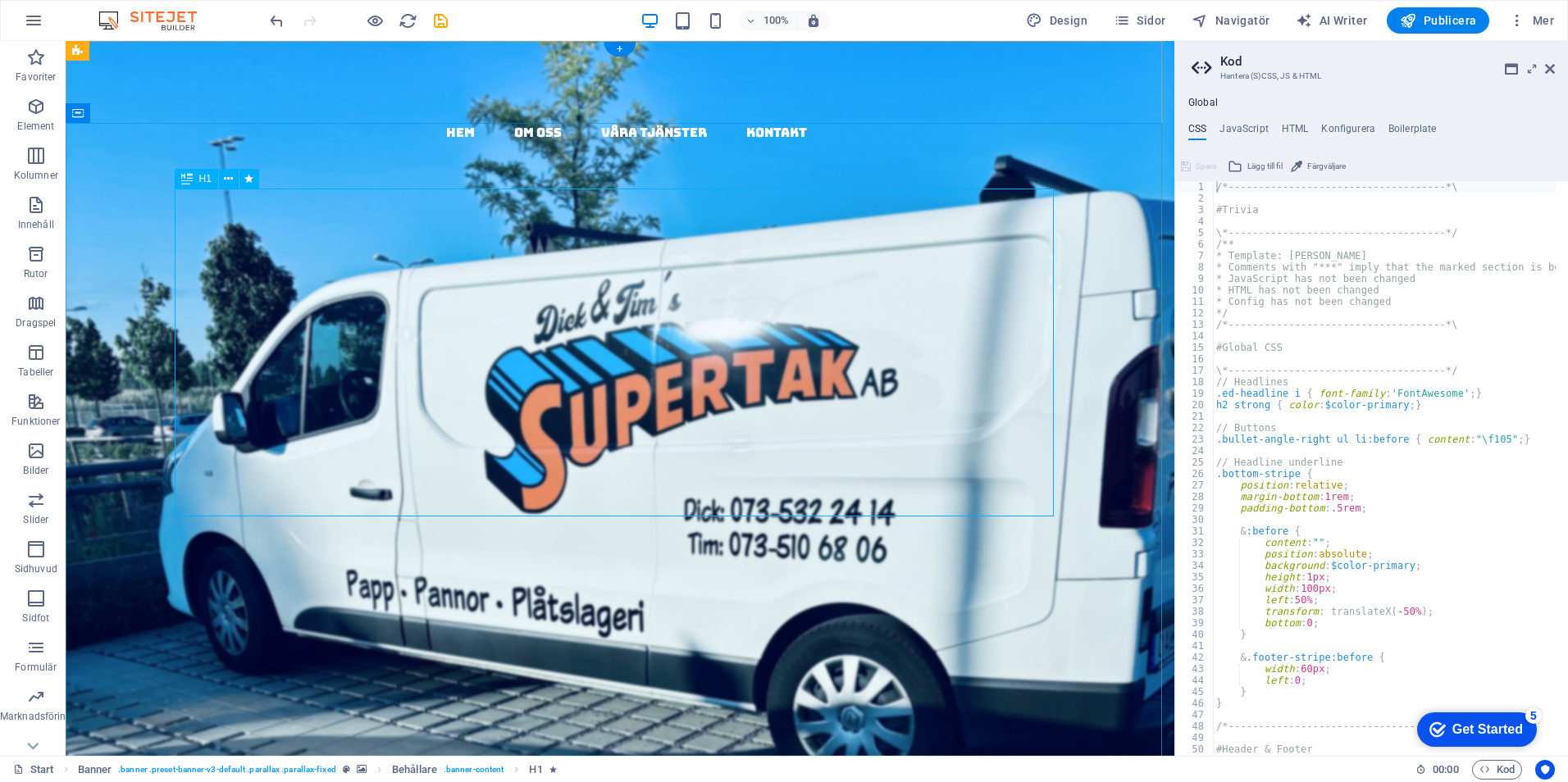
click at [878, 478] on div "papptak i [GEOGRAPHIC_DATA] - kompletta, täta tak med garanti & kvalitet" at bounding box center [620, 611] width 879 height 409
click at [35, 100] on icon "button" at bounding box center [35, 106] width 19 height 19
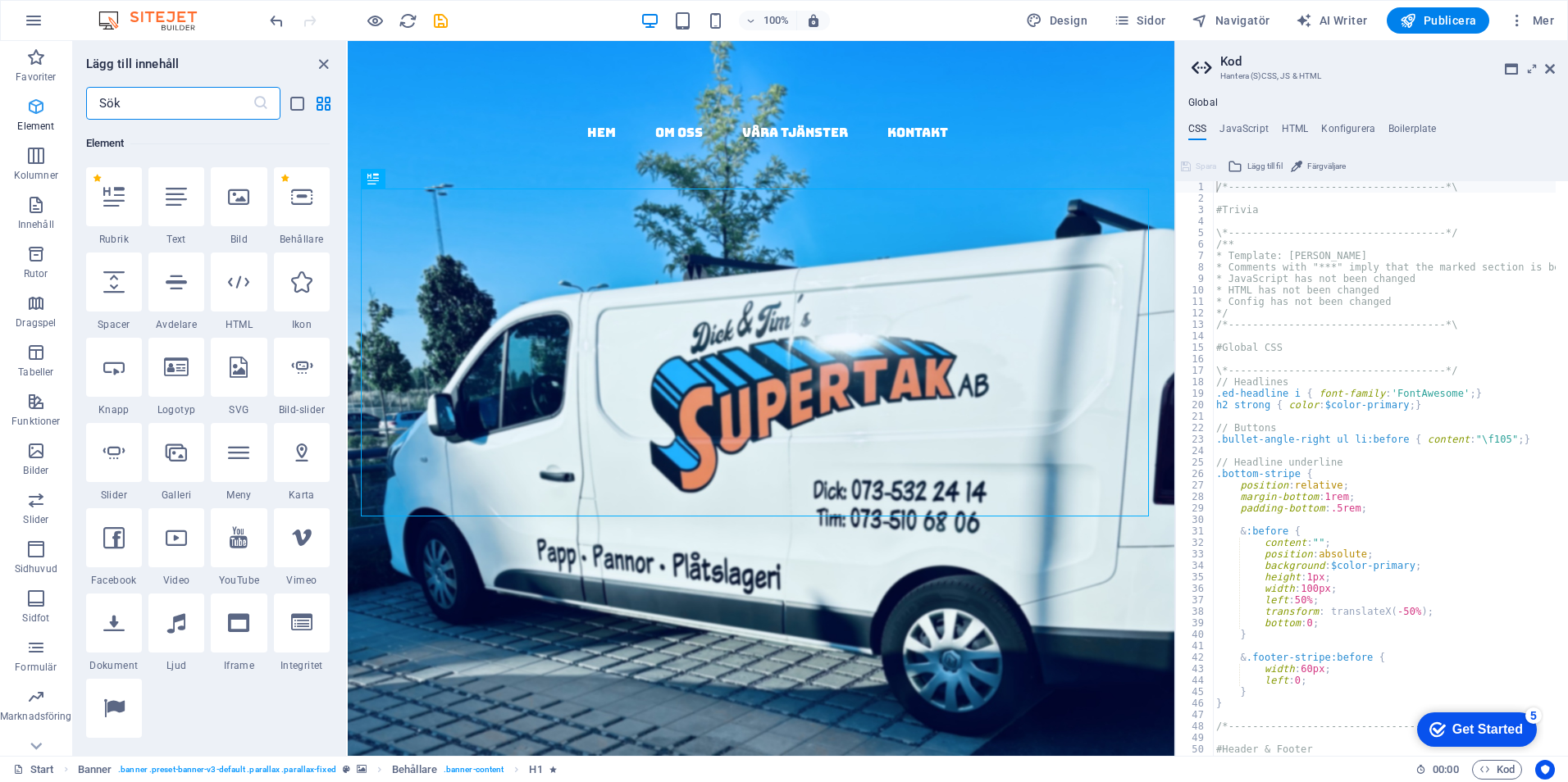
scroll to position [175, 0]
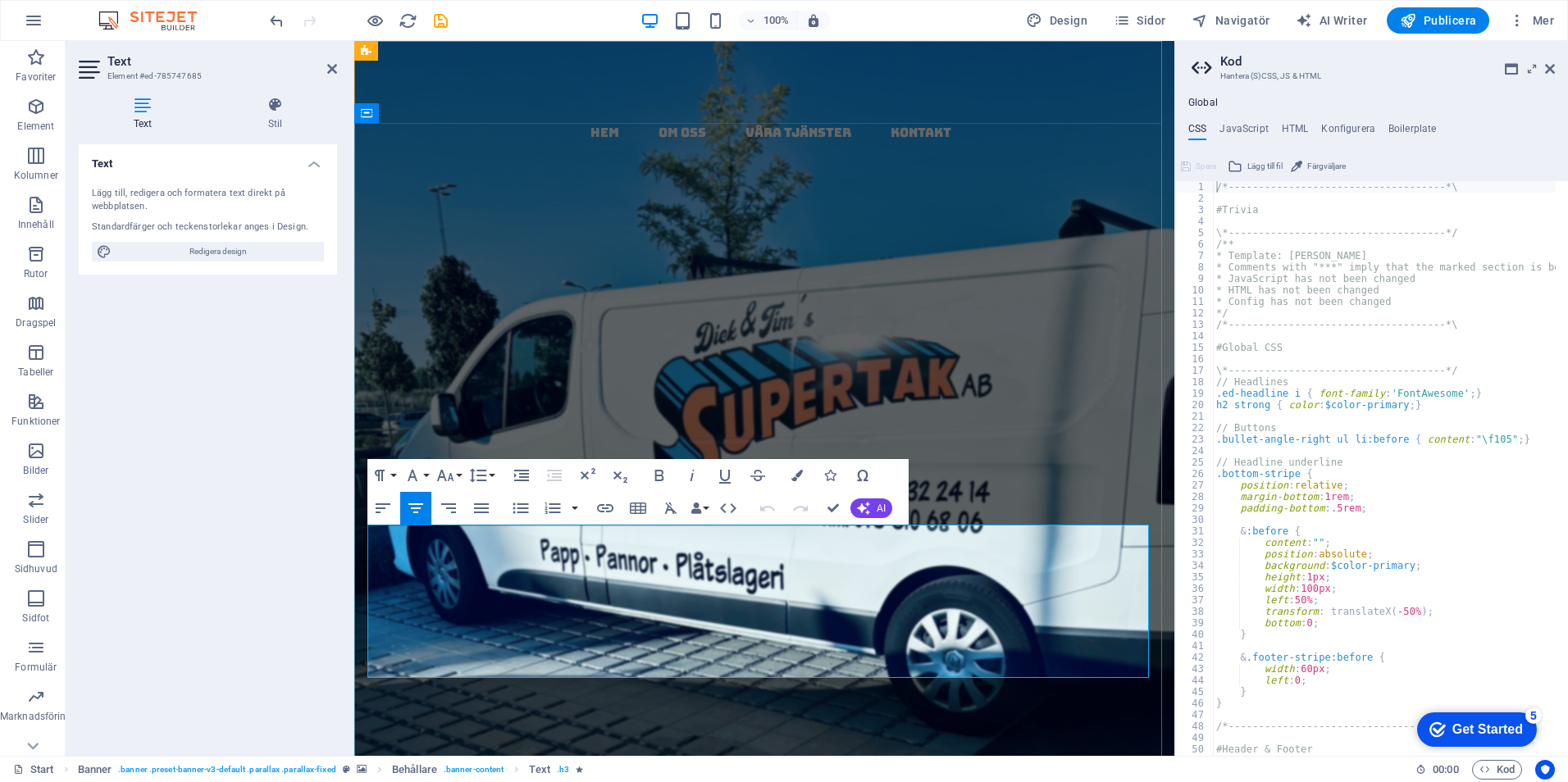
drag, startPoint x: 372, startPoint y: 541, endPoint x: 1047, endPoint y: 665, distance: 686.3
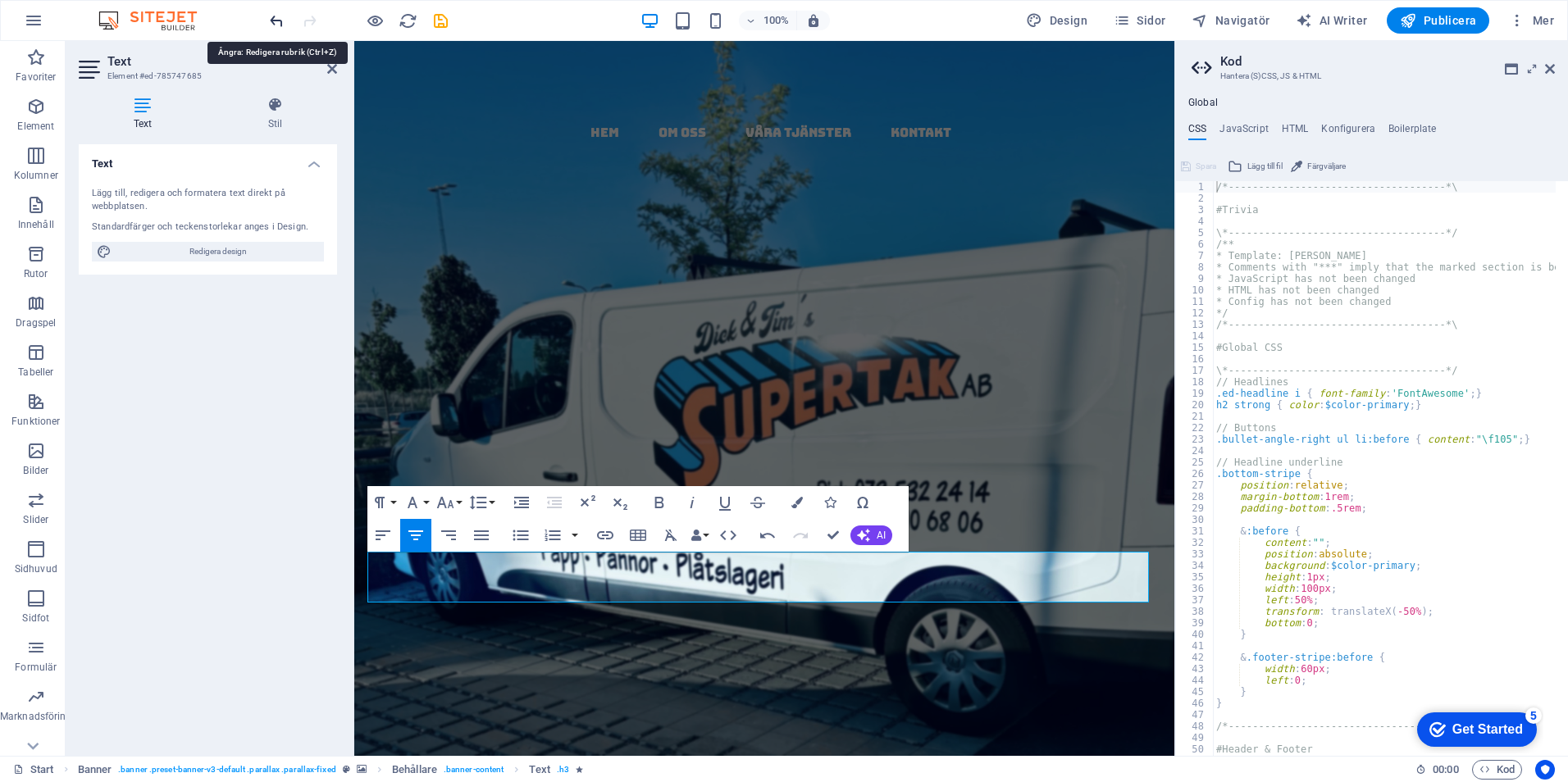
click at [273, 20] on icon "undo" at bounding box center [277, 21] width 19 height 19
click at [277, 14] on icon "undo" at bounding box center [277, 21] width 19 height 19
click at [273, 20] on icon "undo" at bounding box center [277, 21] width 19 height 19
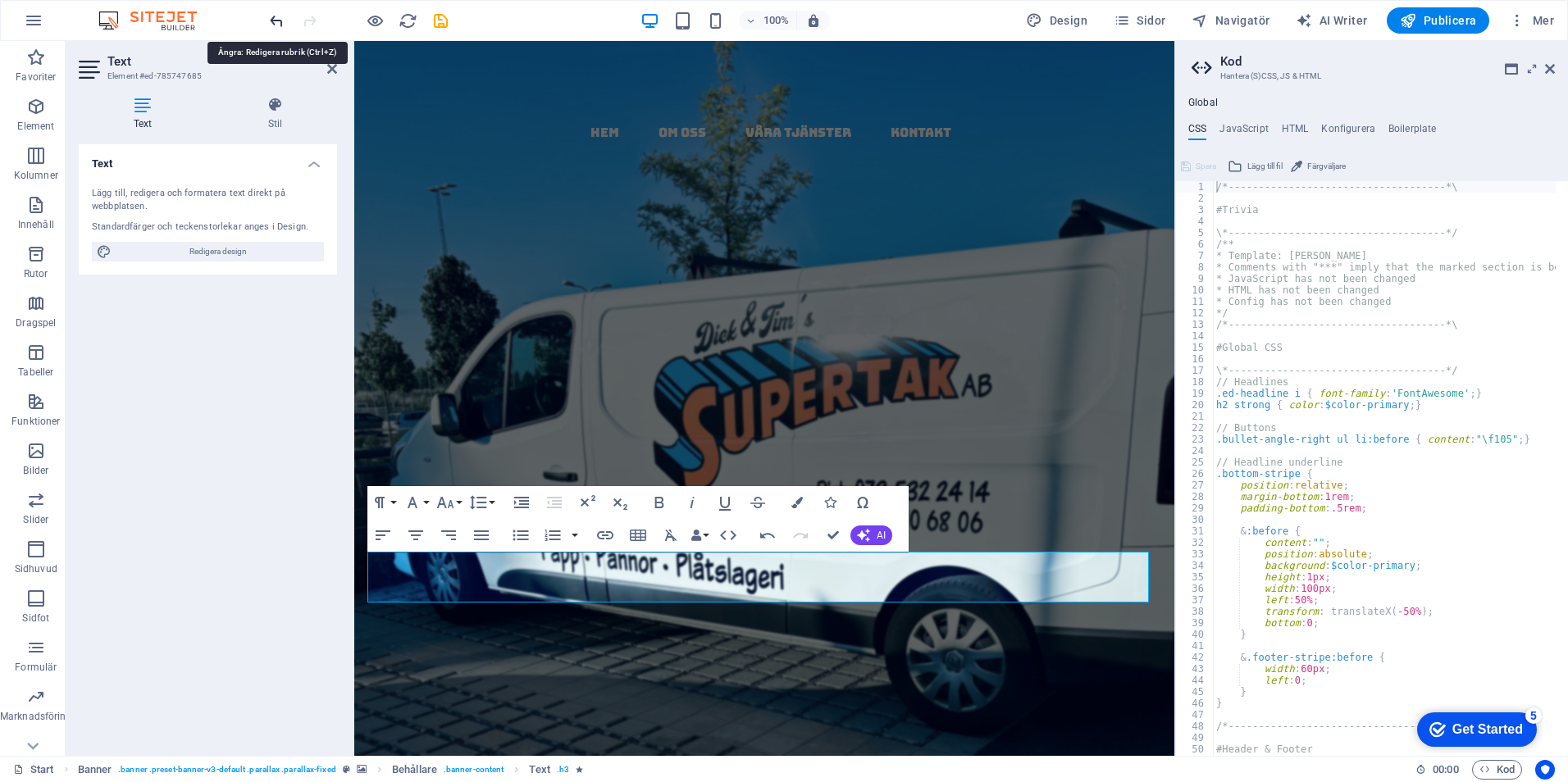
click at [273, 20] on icon "undo" at bounding box center [277, 21] width 19 height 19
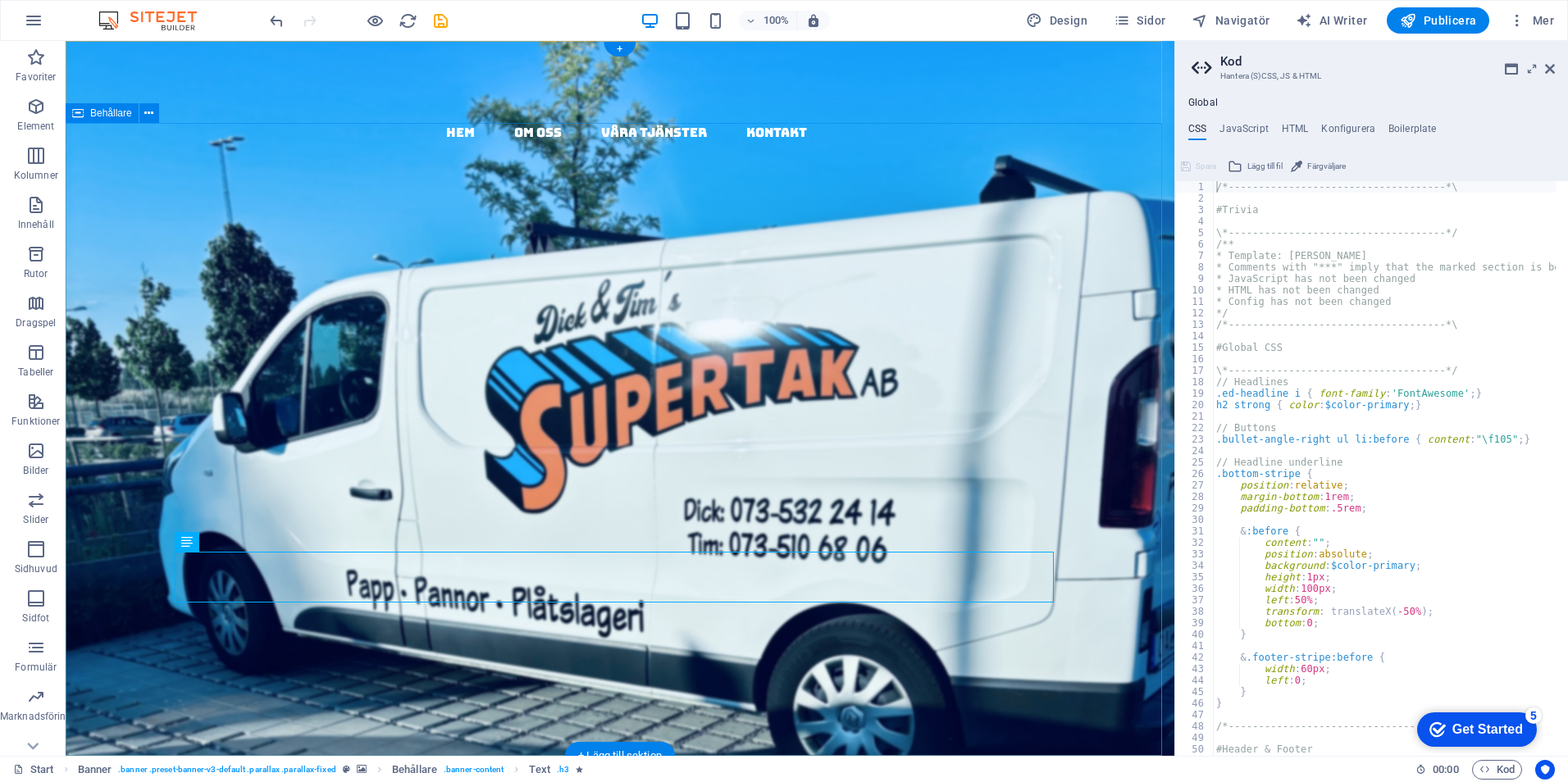
drag, startPoint x: 894, startPoint y: 698, endPoint x: 894, endPoint y: 671, distance: 27.0
click at [894, 693] on div "papptak i skåne - kompletta, täta tak med garanti & kvalitet Vi tar hand om hel…" at bounding box center [620, 694] width 1108 height 707
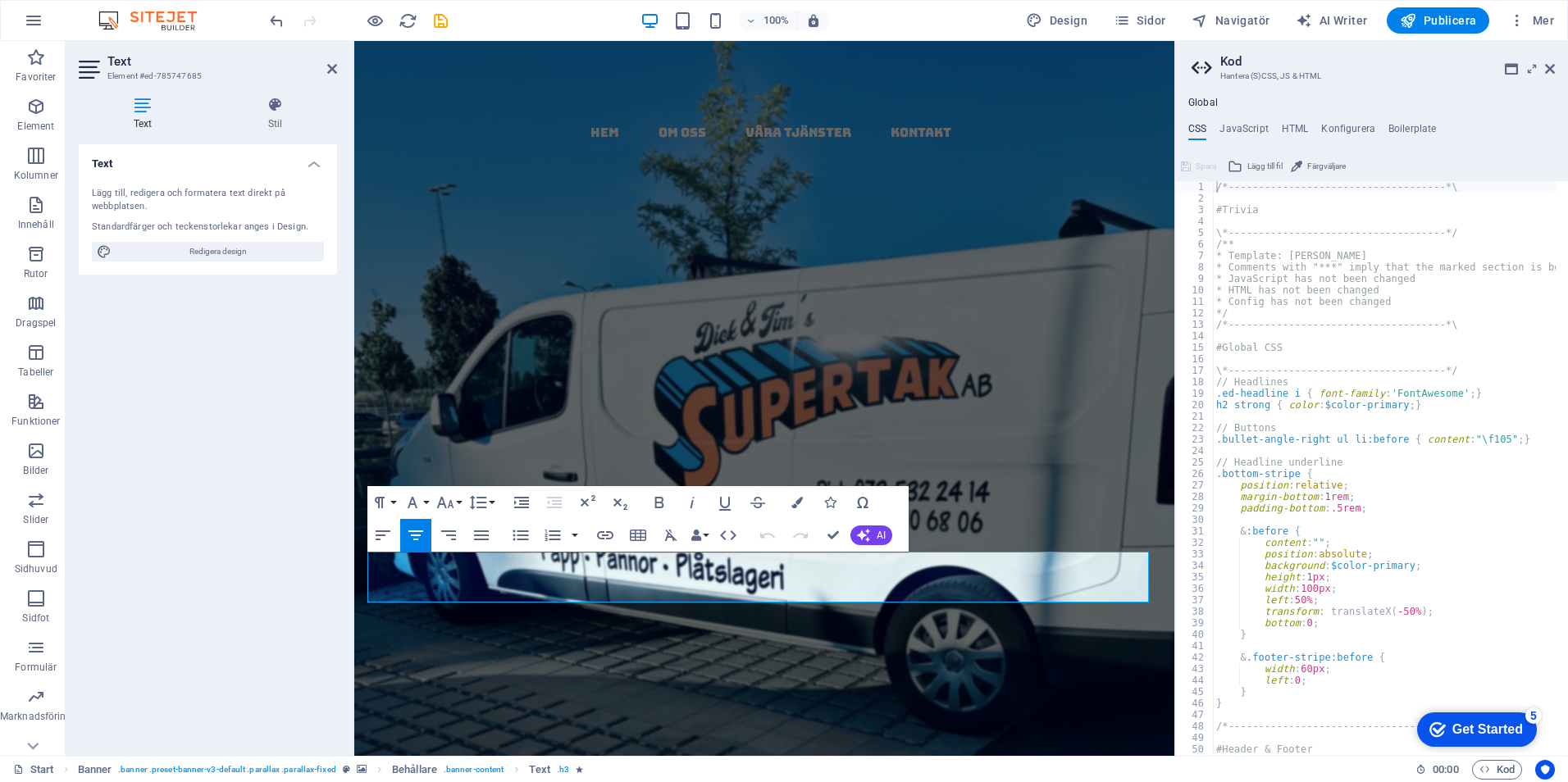
drag, startPoint x: 1053, startPoint y: 591, endPoint x: 672, endPoint y: 589, distance: 381.0
click at [272, 105] on icon at bounding box center [275, 105] width 124 height 16
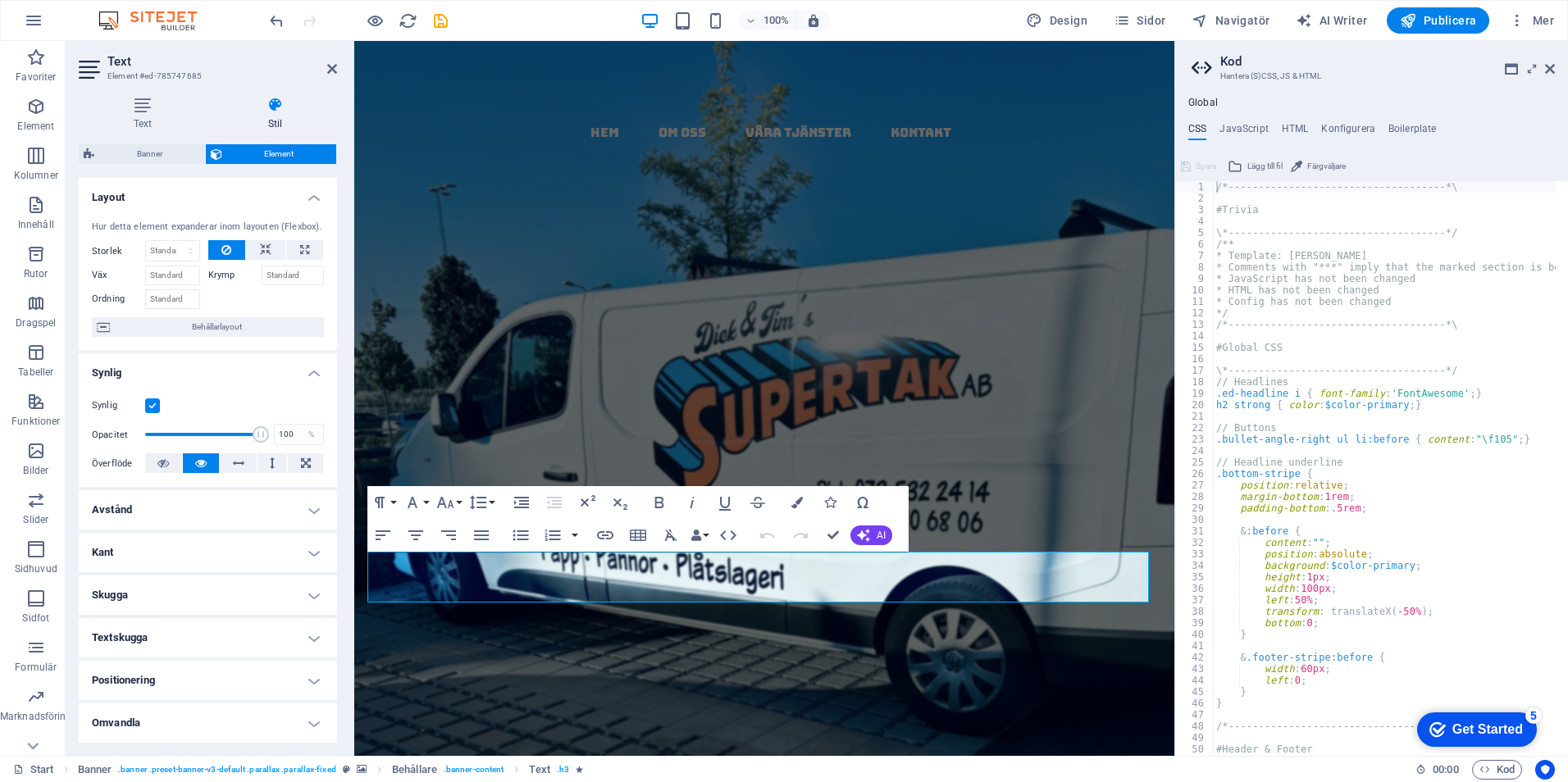
click at [275, 105] on icon at bounding box center [275, 105] width 124 height 16
drag, startPoint x: 1064, startPoint y: 591, endPoint x: 631, endPoint y: 583, distance: 433.1
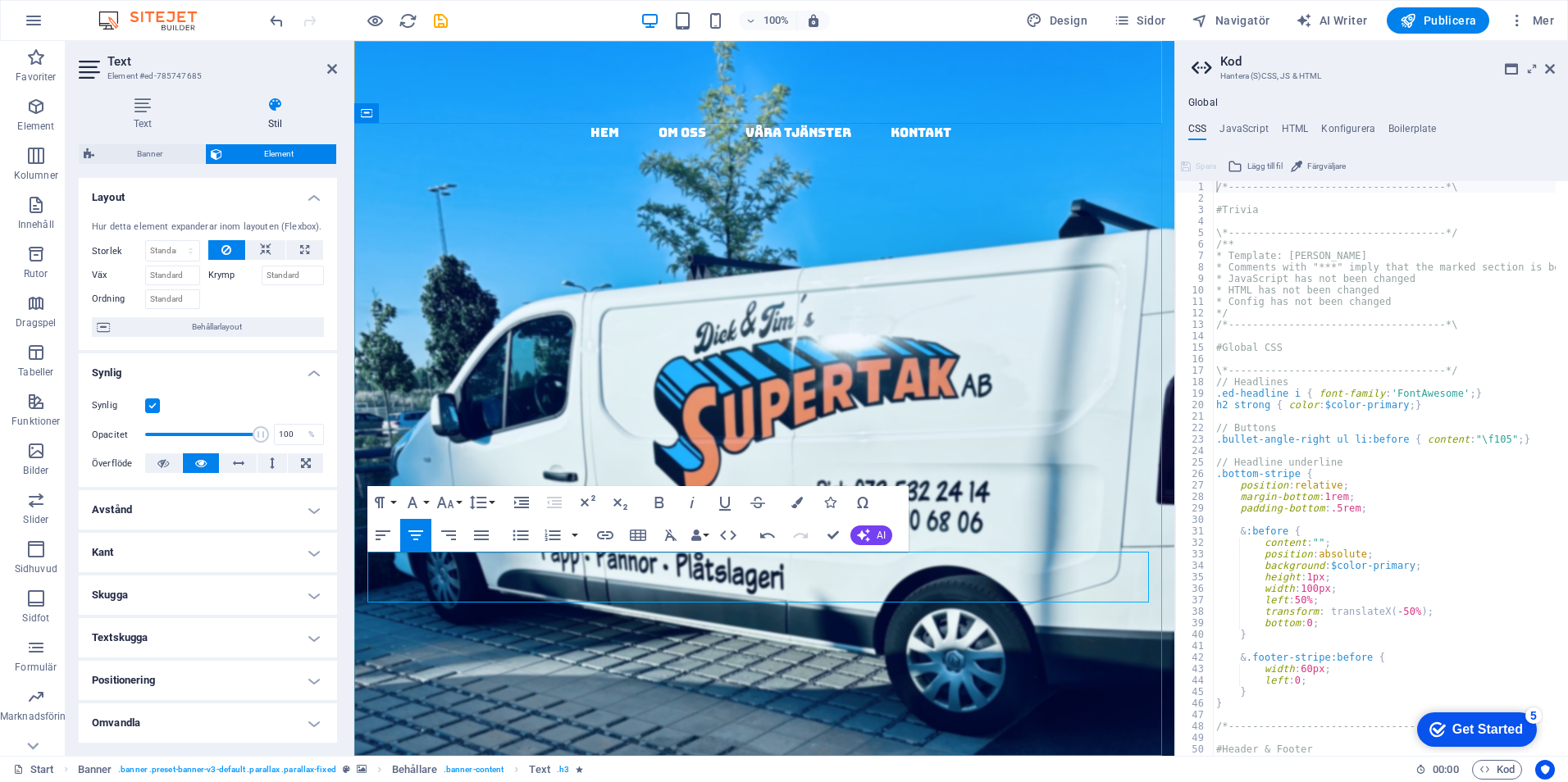
click at [272, 14] on icon "undo" at bounding box center [277, 21] width 19 height 19
click at [277, 16] on icon "undo" at bounding box center [277, 21] width 19 height 19
click at [277, 17] on icon "undo" at bounding box center [277, 21] width 19 height 19
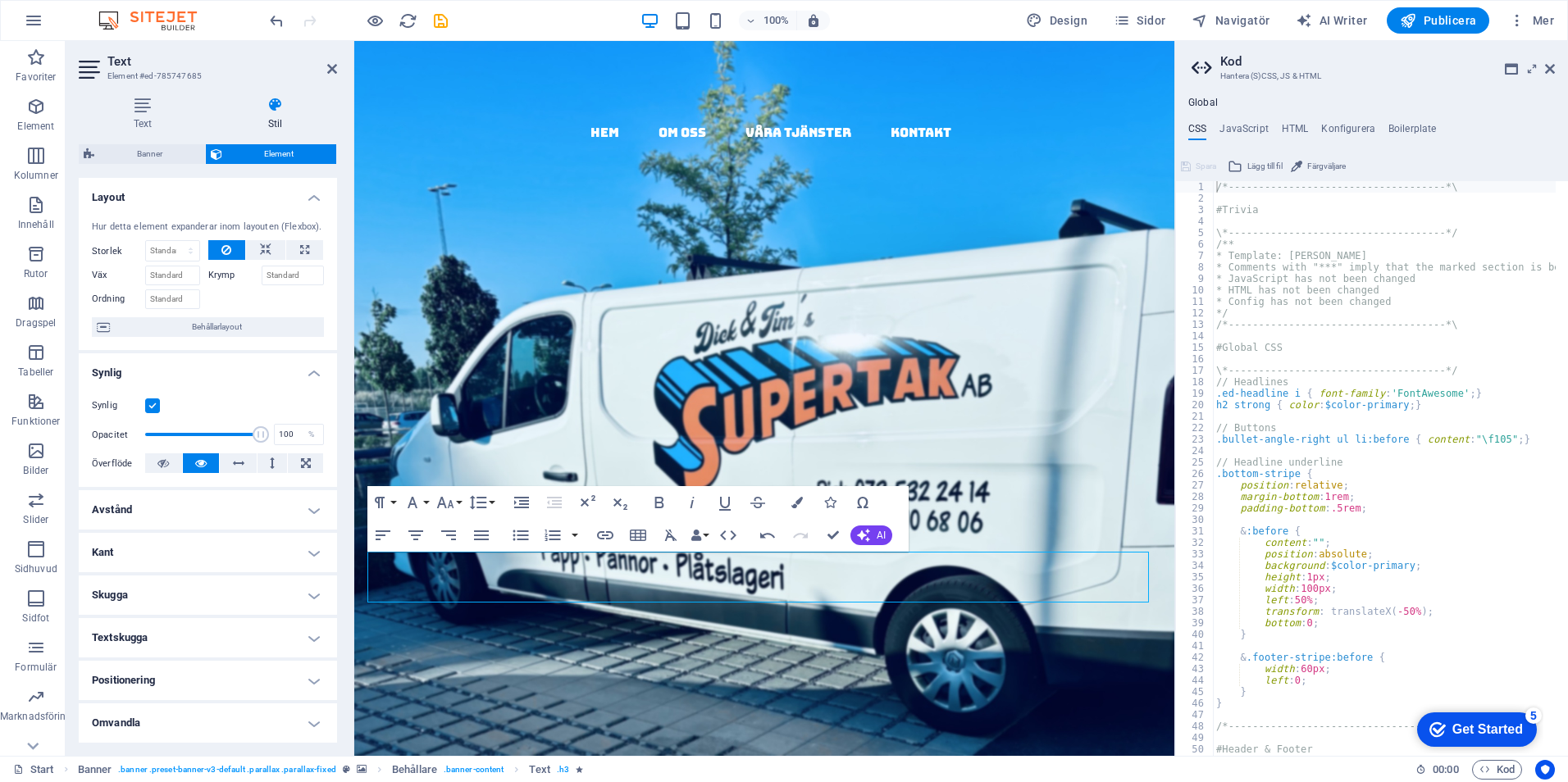
drag, startPoint x: 319, startPoint y: 412, endPoint x: 348, endPoint y: 409, distance: 29.2
click at [323, 408] on div "Synlig Opacitet 100 % Överflöde" at bounding box center [207, 434] width 258 height 104
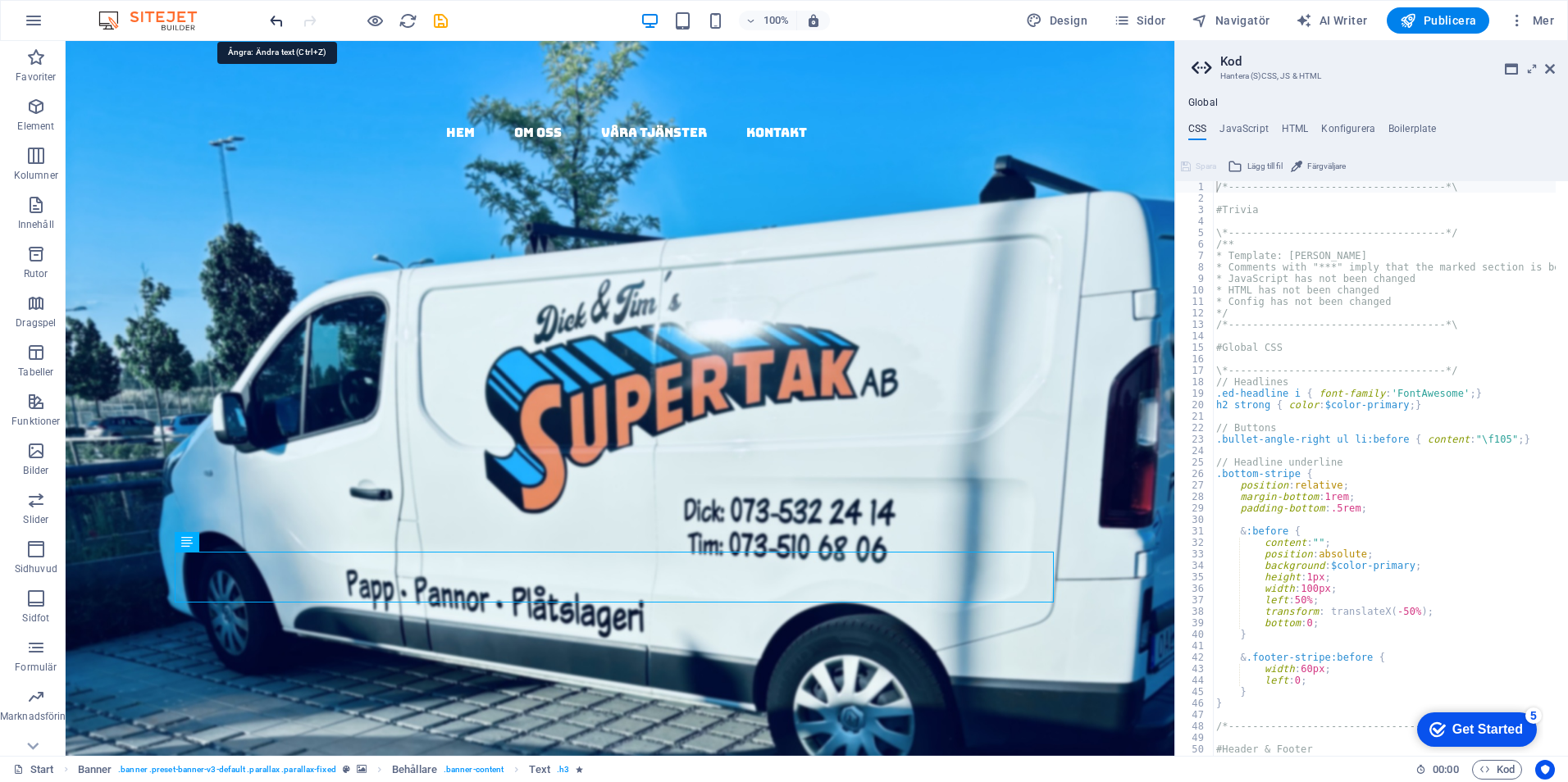
click at [274, 19] on icon "undo" at bounding box center [277, 21] width 19 height 19
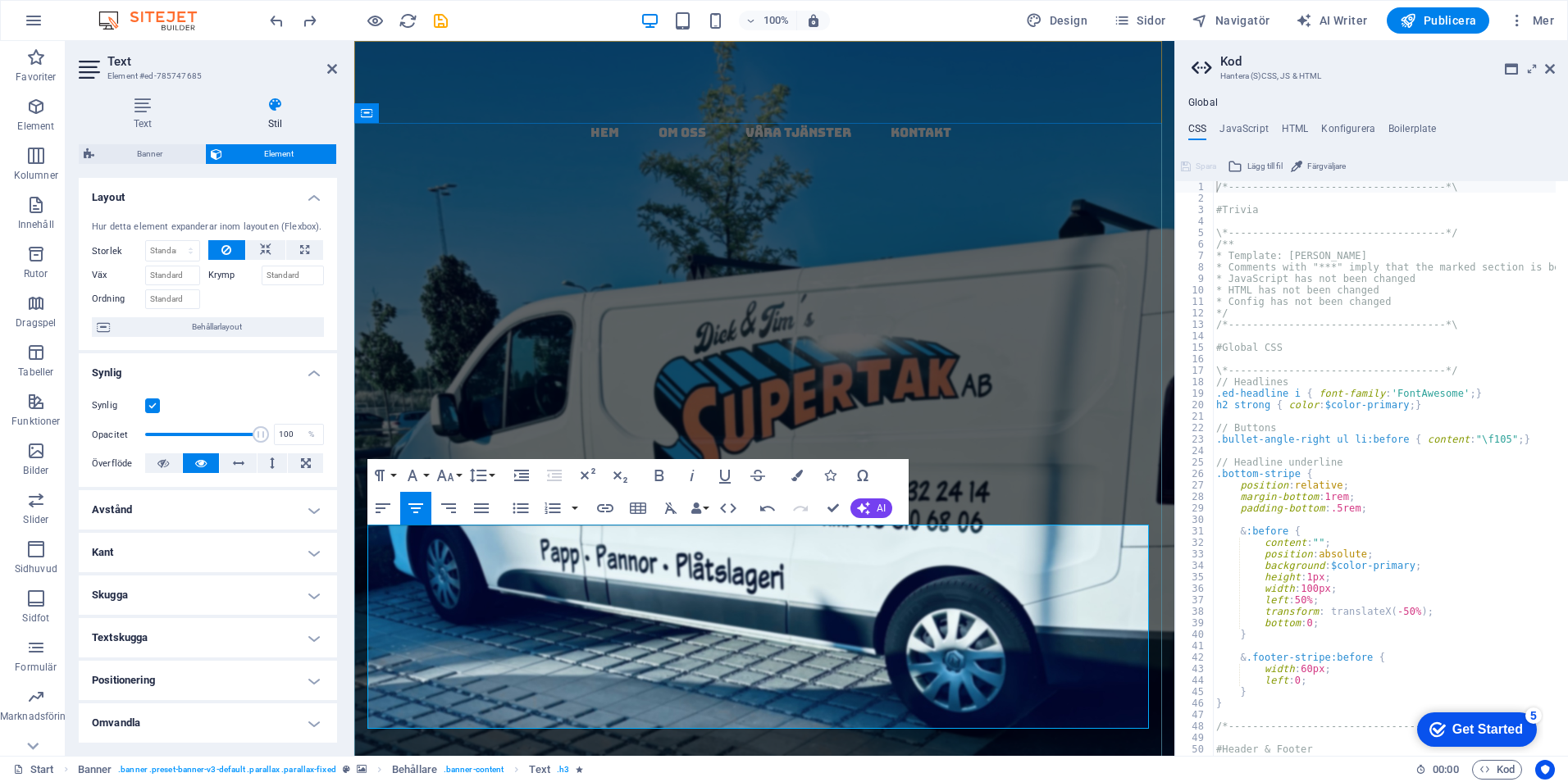
drag, startPoint x: 1005, startPoint y: 566, endPoint x: 843, endPoint y: 569, distance: 162.0
click at [277, 14] on icon "undo" at bounding box center [277, 21] width 19 height 19
click at [277, 14] on icon "undo" at bounding box center [277, 21] width 19 height 19
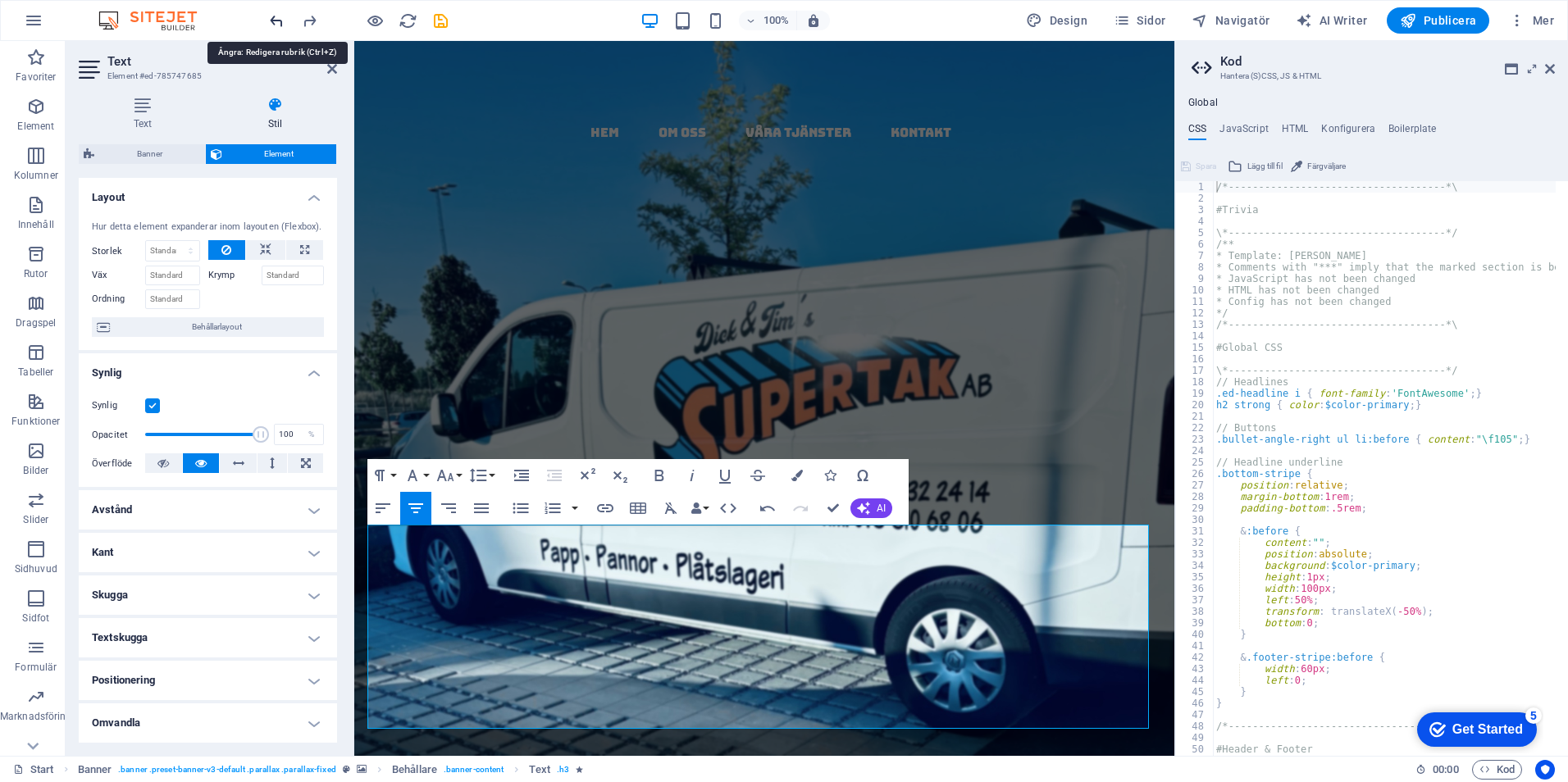
click at [280, 19] on icon "undo" at bounding box center [277, 21] width 19 height 19
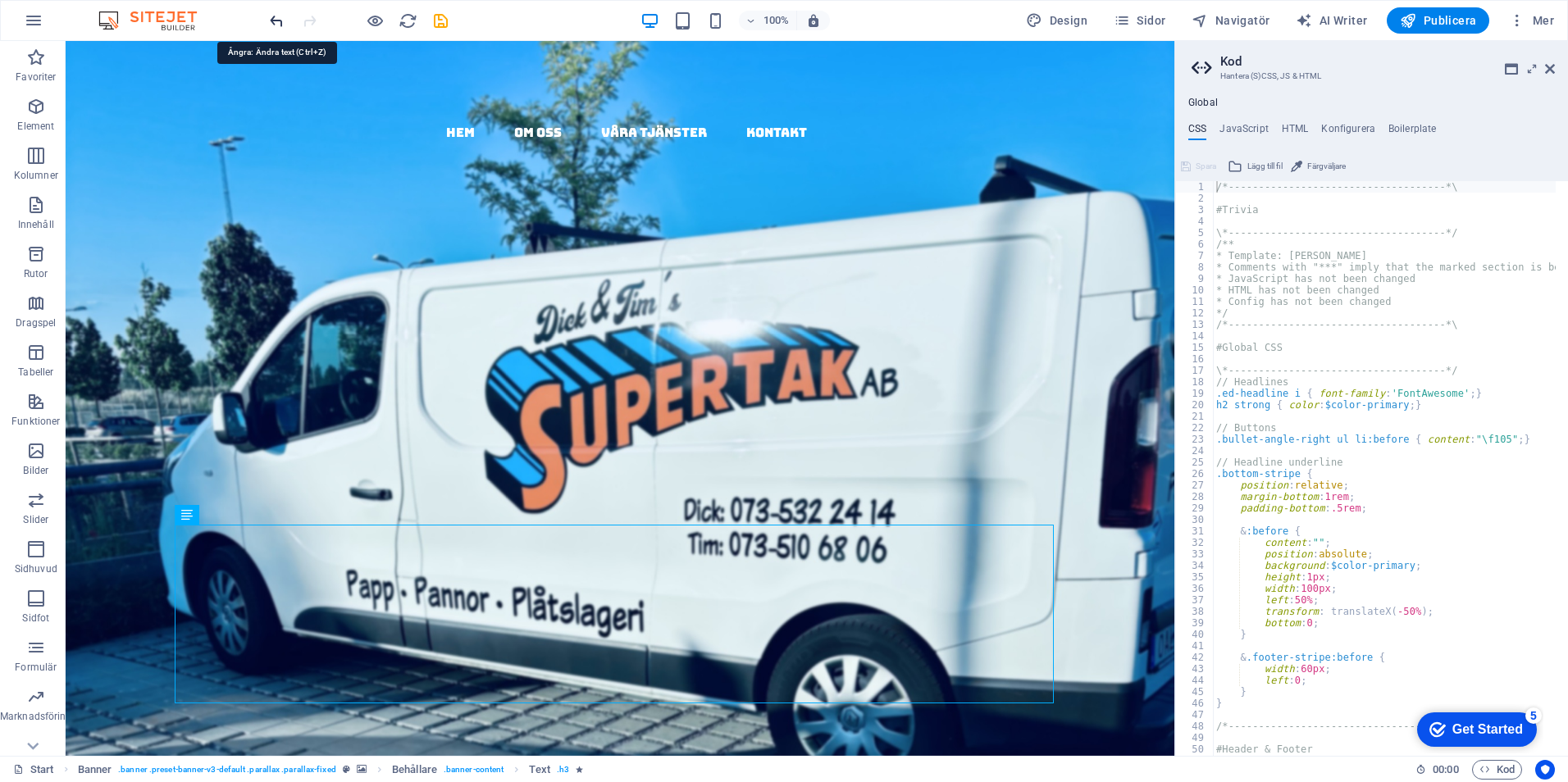
click at [275, 15] on icon "undo" at bounding box center [277, 21] width 19 height 19
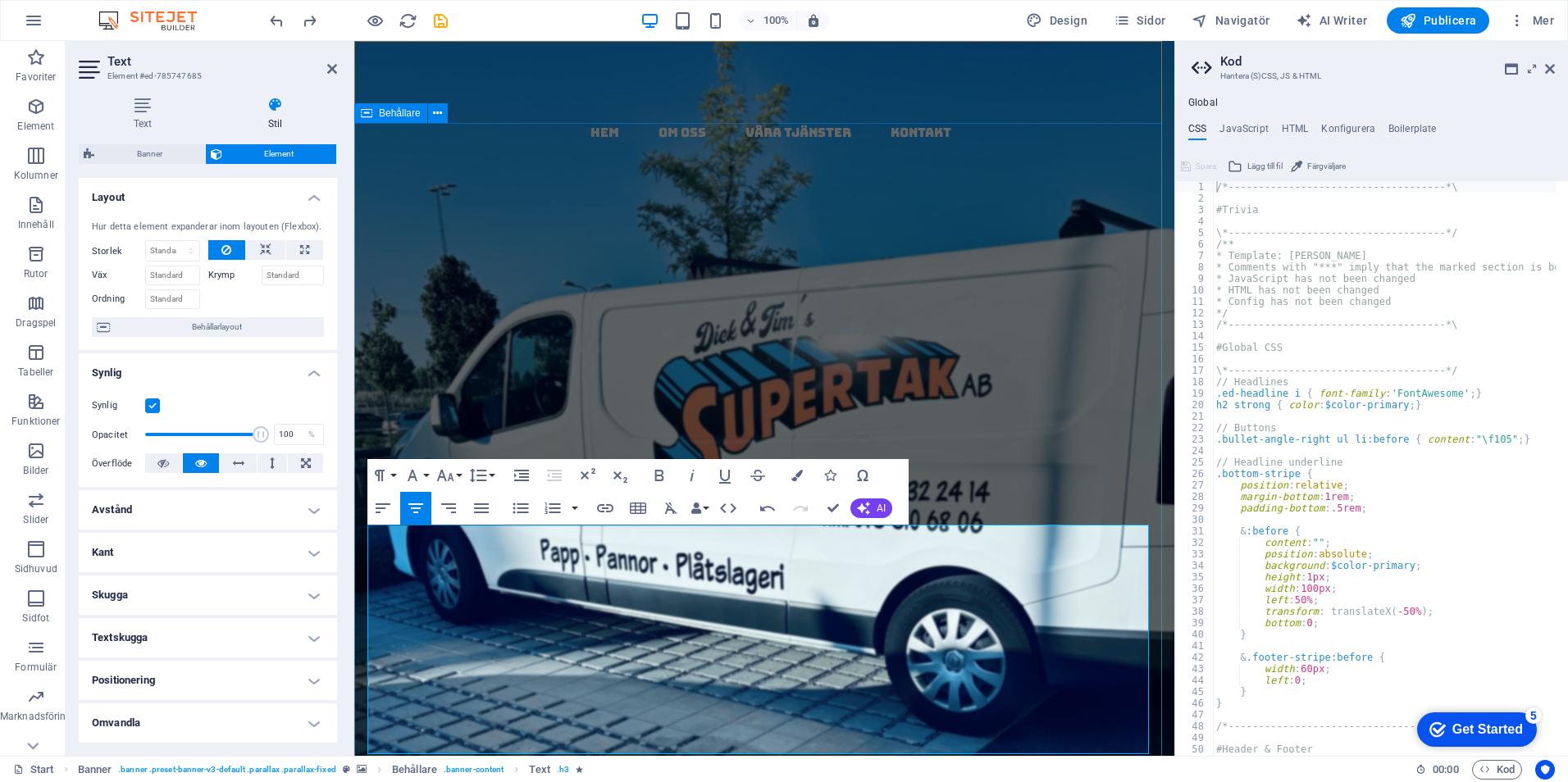
drag, startPoint x: 756, startPoint y: 586, endPoint x: 358, endPoint y: 537, distance: 401.0
click at [358, 537] on div "papptak i skåne - kompletta, täta tak med garanti & kvalitet Vi tar hand om hel…" at bounding box center [764, 784] width 820 height 886
drag, startPoint x: 379, startPoint y: 541, endPoint x: 582, endPoint y: 593, distance: 209.6
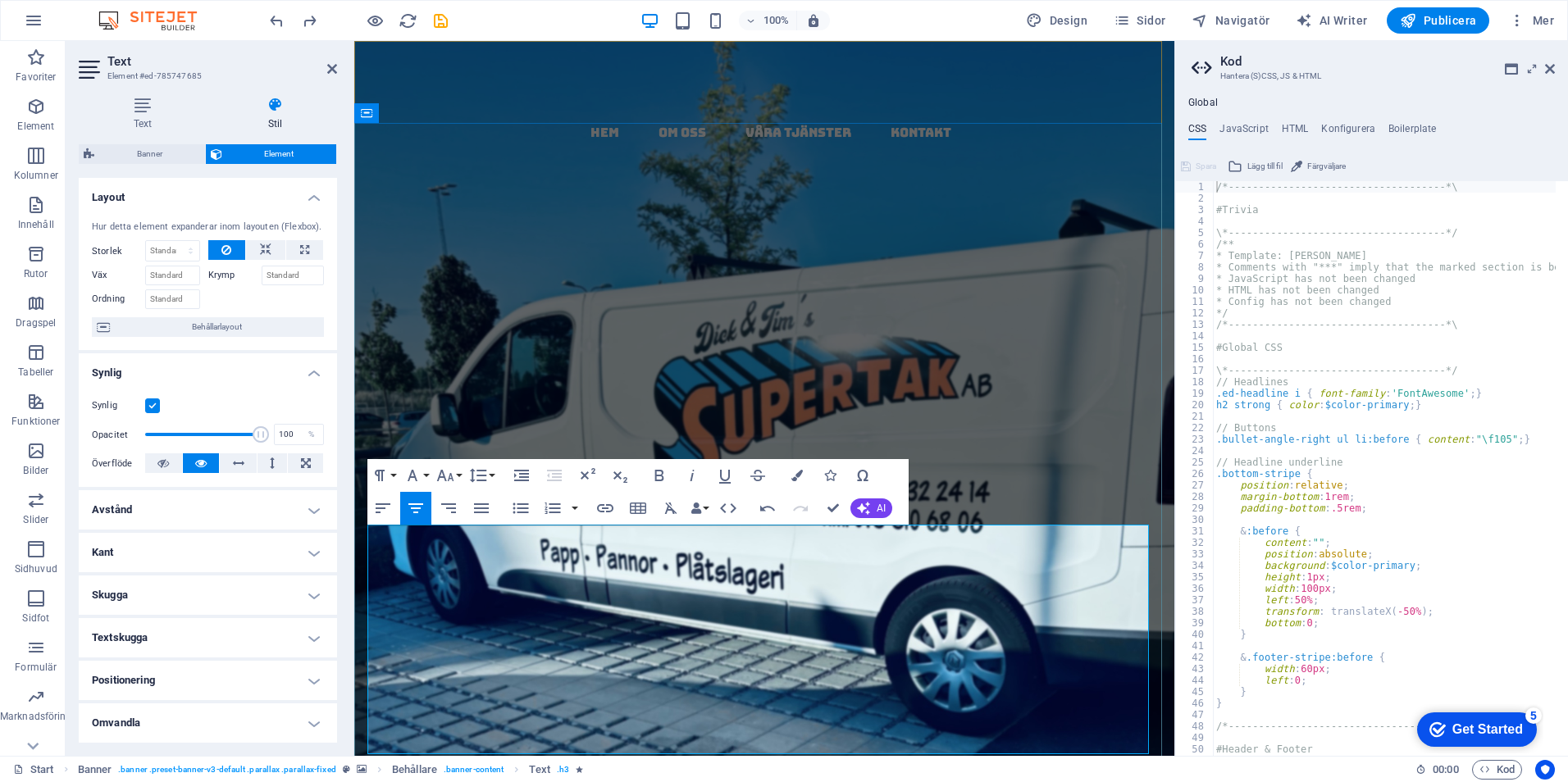
drag, startPoint x: 641, startPoint y: 532, endPoint x: 680, endPoint y: 560, distance: 48.0
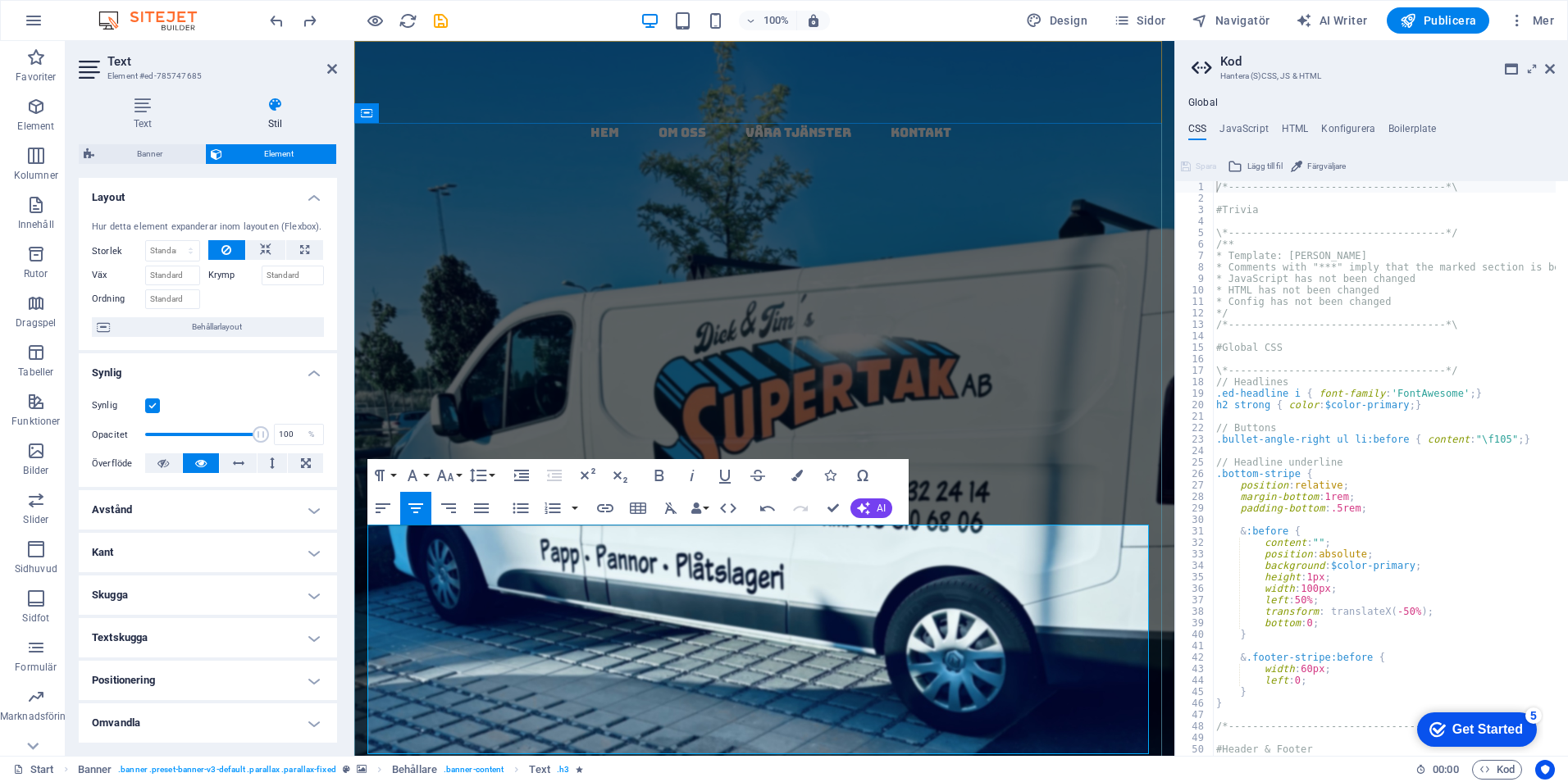
drag, startPoint x: 870, startPoint y: 537, endPoint x: 859, endPoint y: 534, distance: 11.4
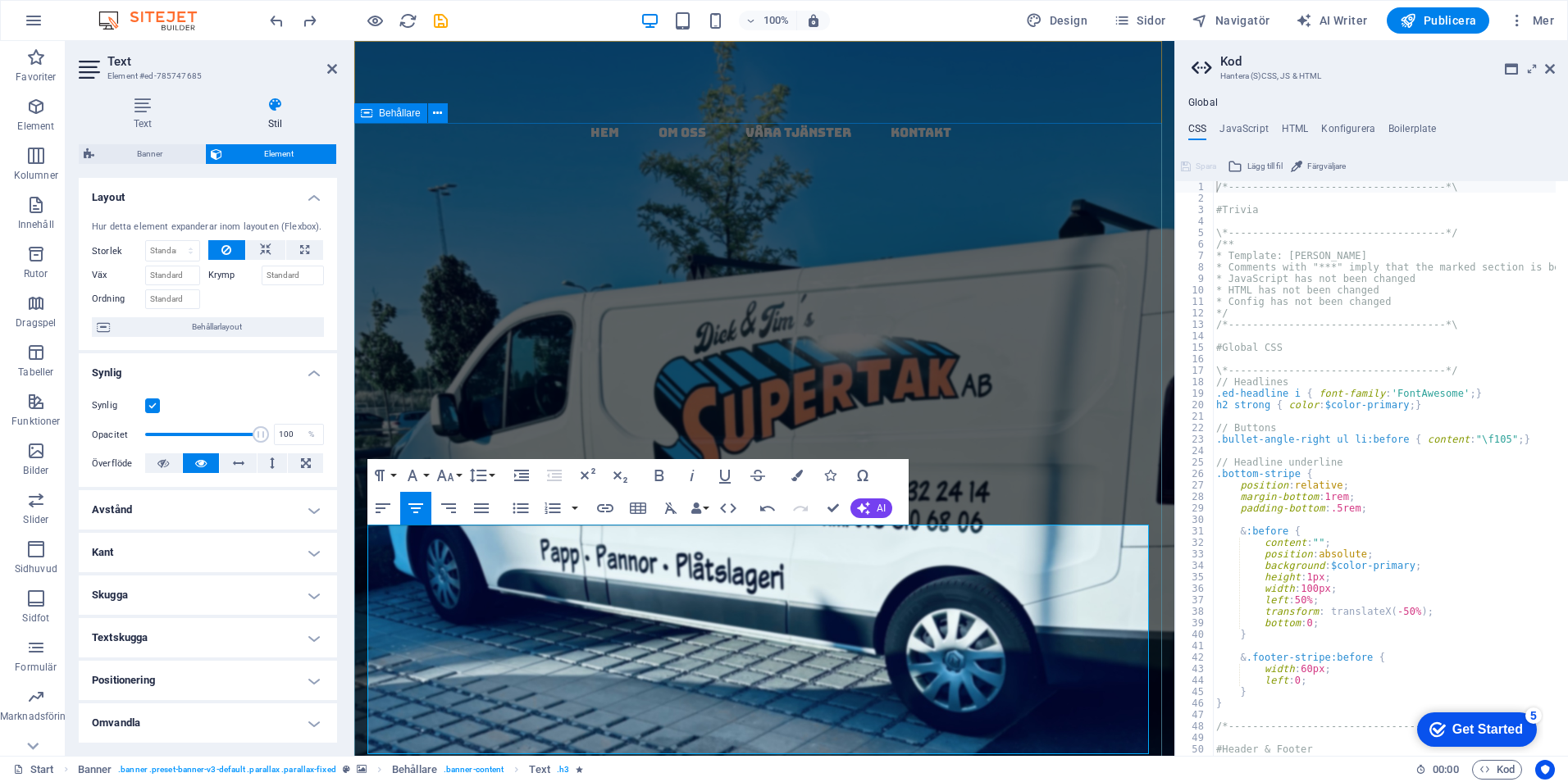
click at [1016, 341] on div "papptak i [GEOGRAPHIC_DATA] - kompletta, täta tak med garanti & kvalitet Vi tar…" at bounding box center [764, 784] width 820 height 886
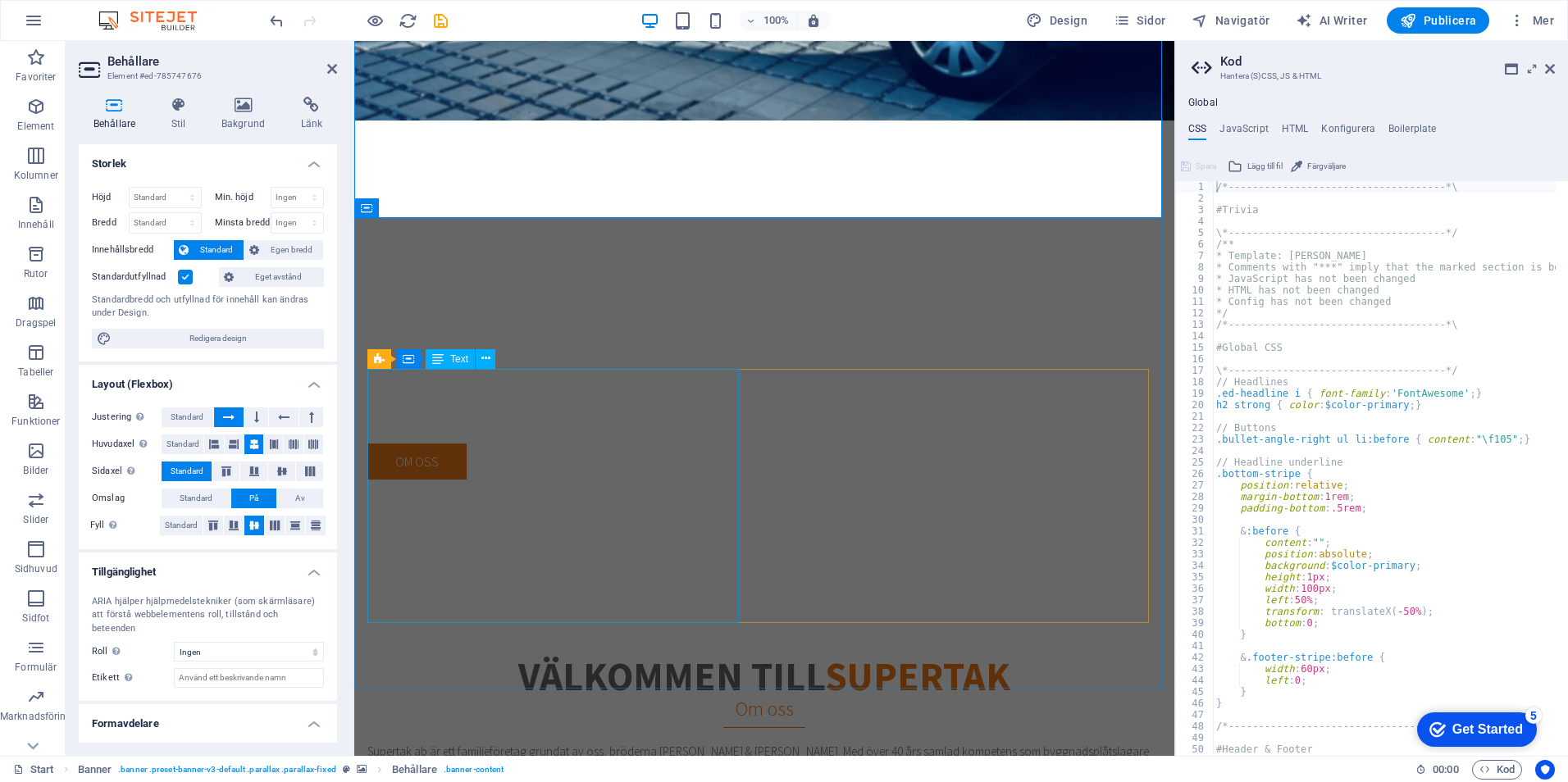
scroll to position [545, 0]
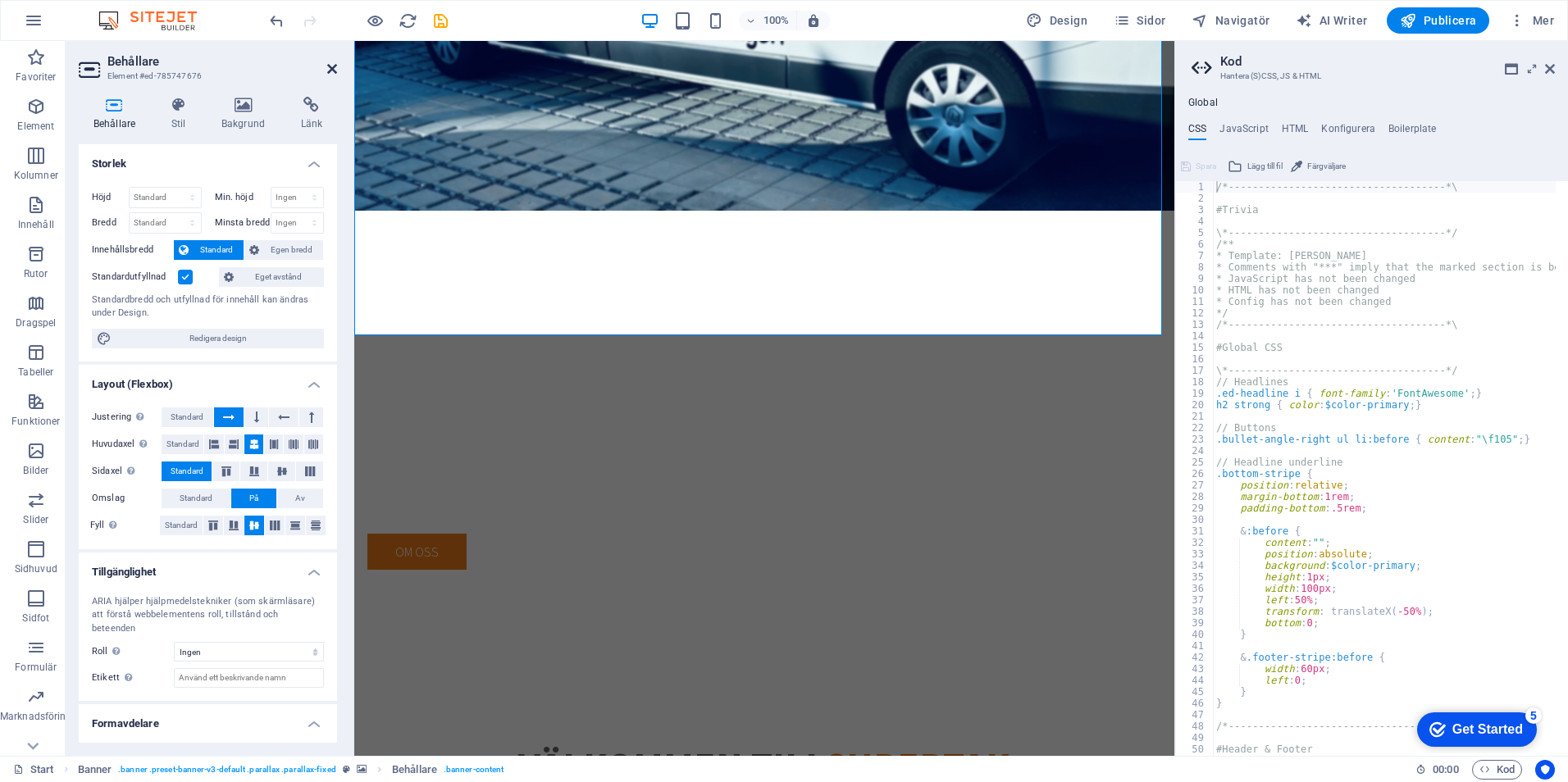
click at [327, 67] on icon at bounding box center [332, 69] width 10 height 13
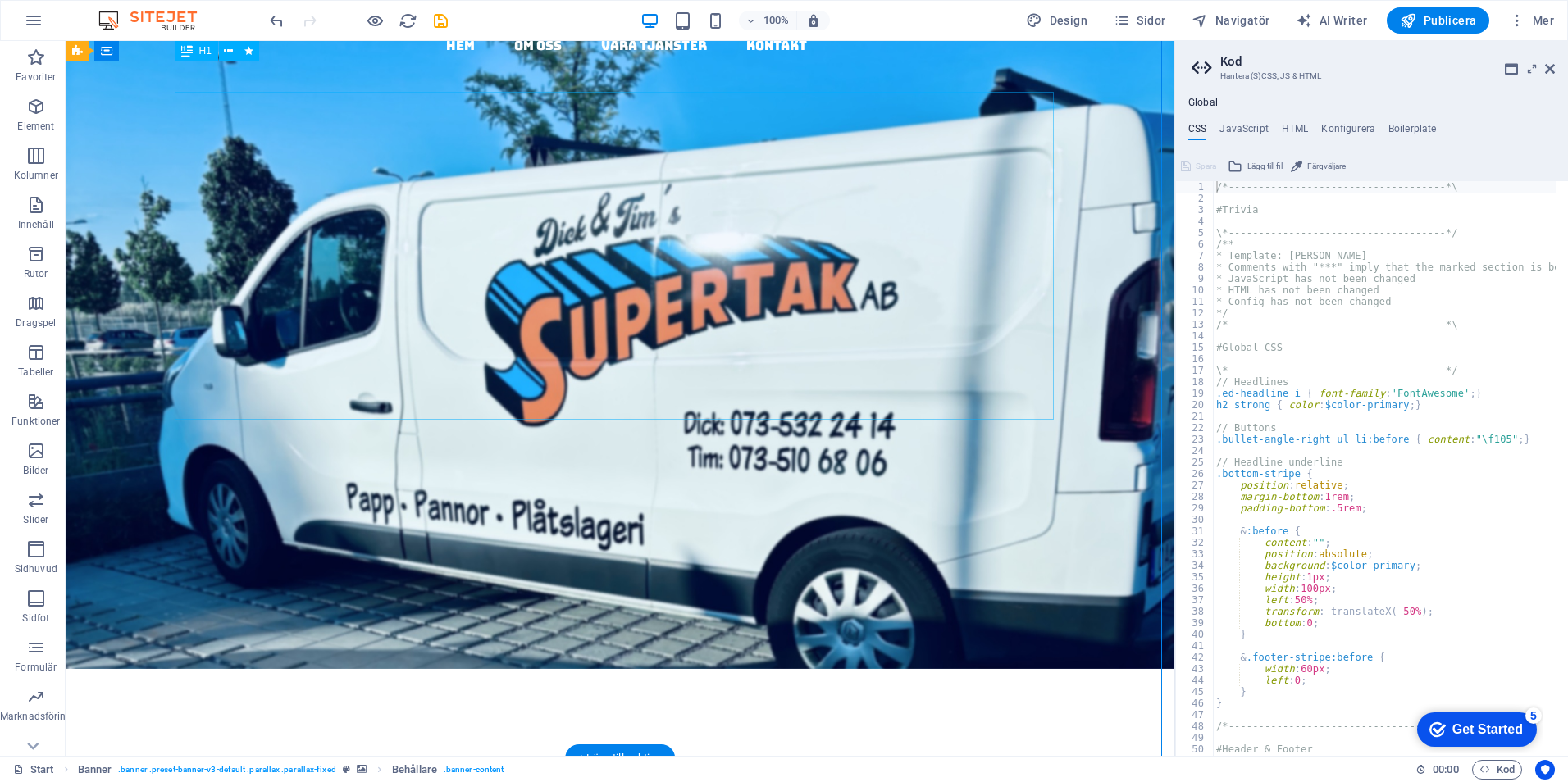
scroll to position [76, 0]
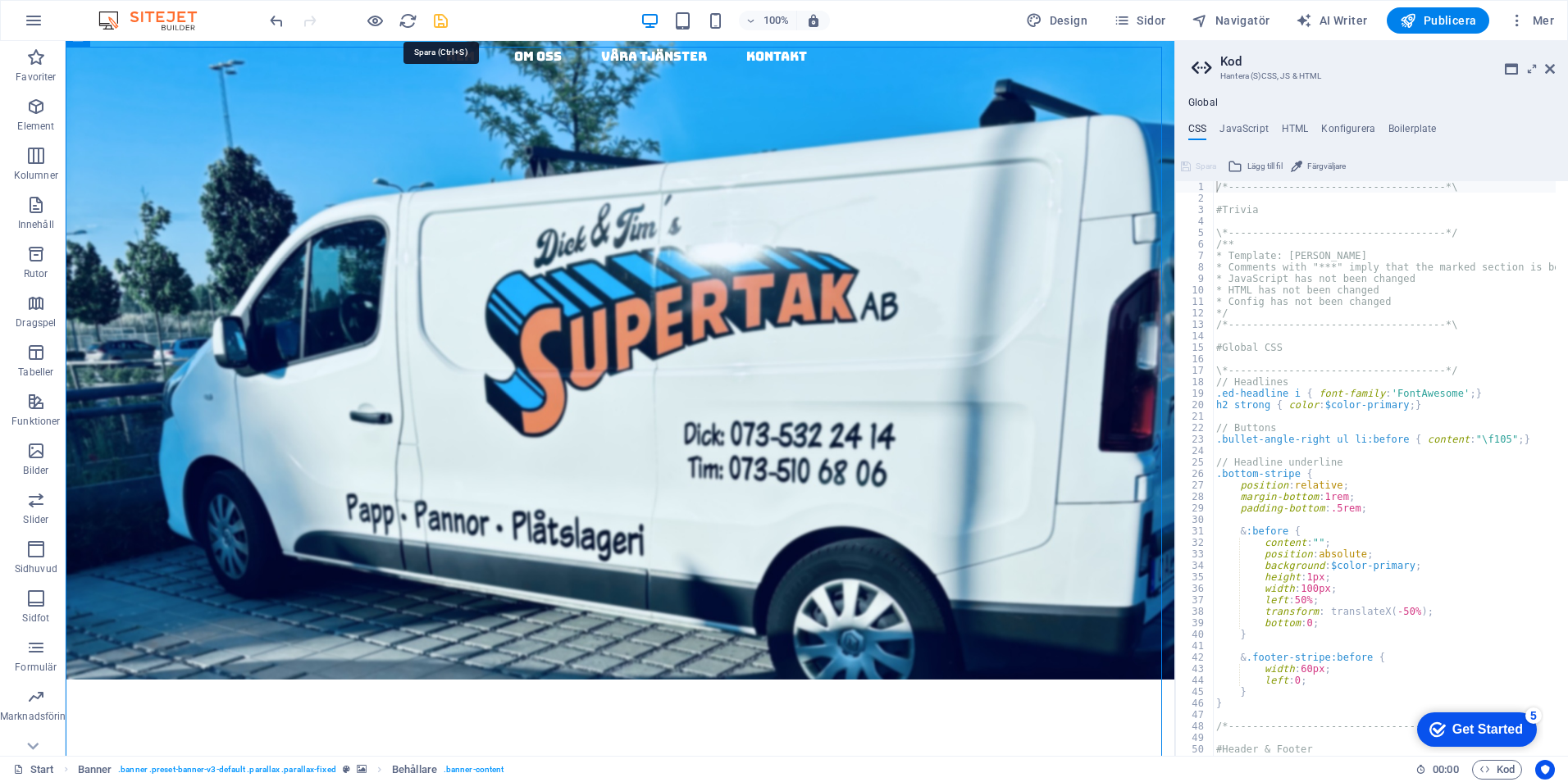
click at [440, 13] on icon "save" at bounding box center [440, 21] width 19 height 19
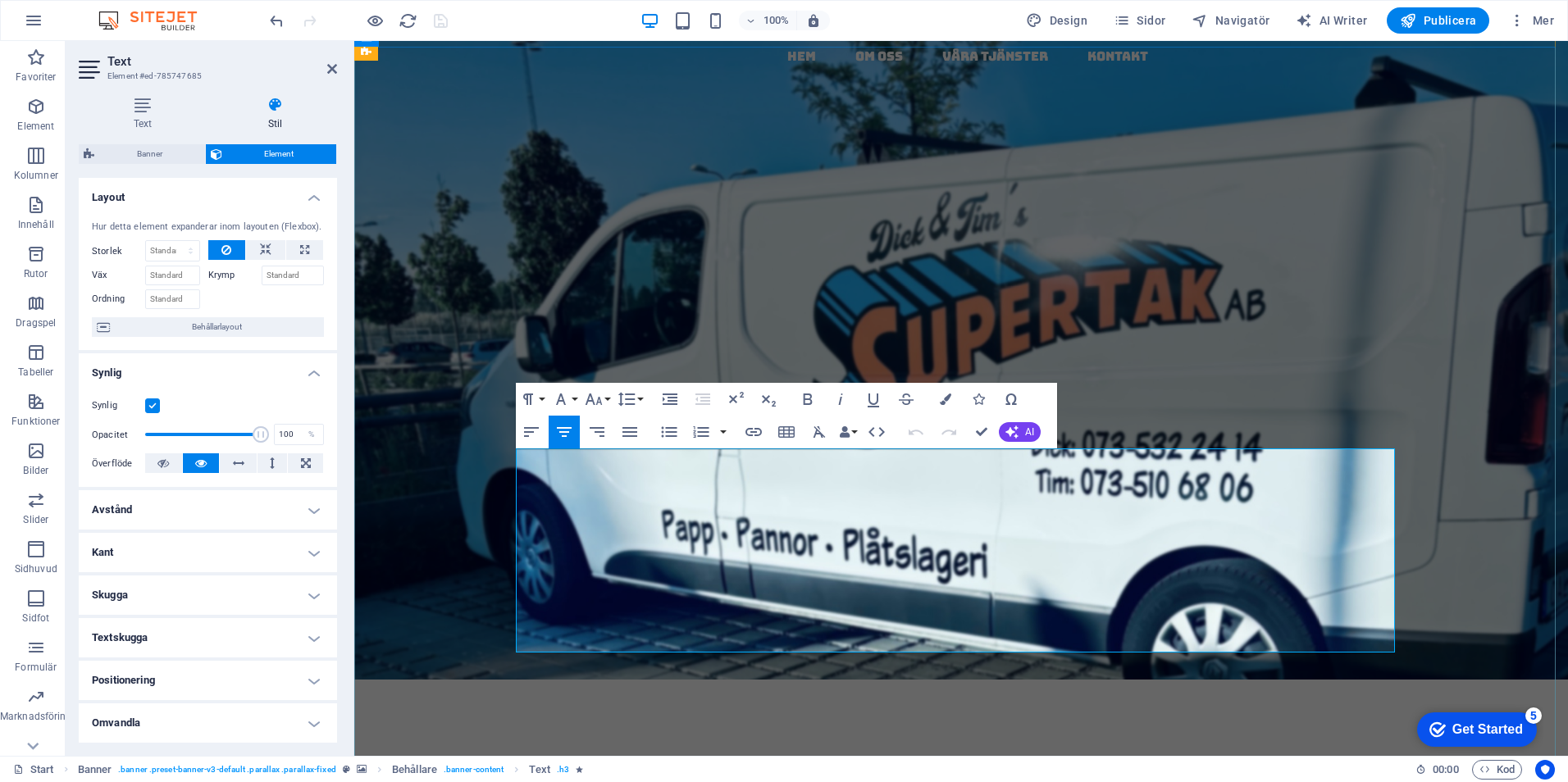
click at [1198, 747] on p "Vi tar hand om hela ditt takbyte – från tätskikt till plåtdetaljer." at bounding box center [961, 760] width 879 height 25
drag, startPoint x: 1370, startPoint y: 510, endPoint x: 1370, endPoint y: 543, distance: 33.0
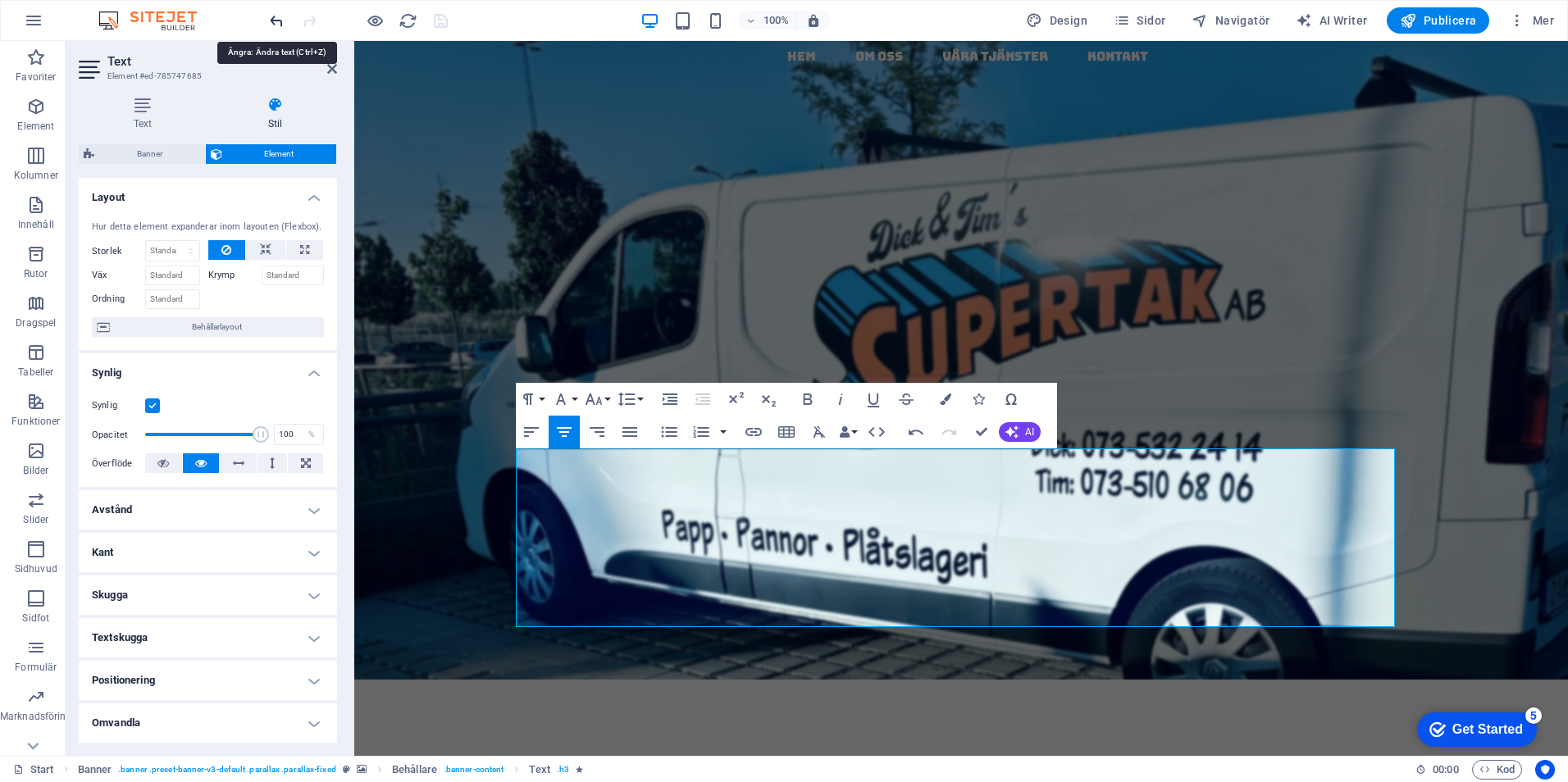
click at [282, 15] on icon "undo" at bounding box center [277, 21] width 19 height 19
drag, startPoint x: 1388, startPoint y: 547, endPoint x: 1091, endPoint y: 541, distance: 297.1
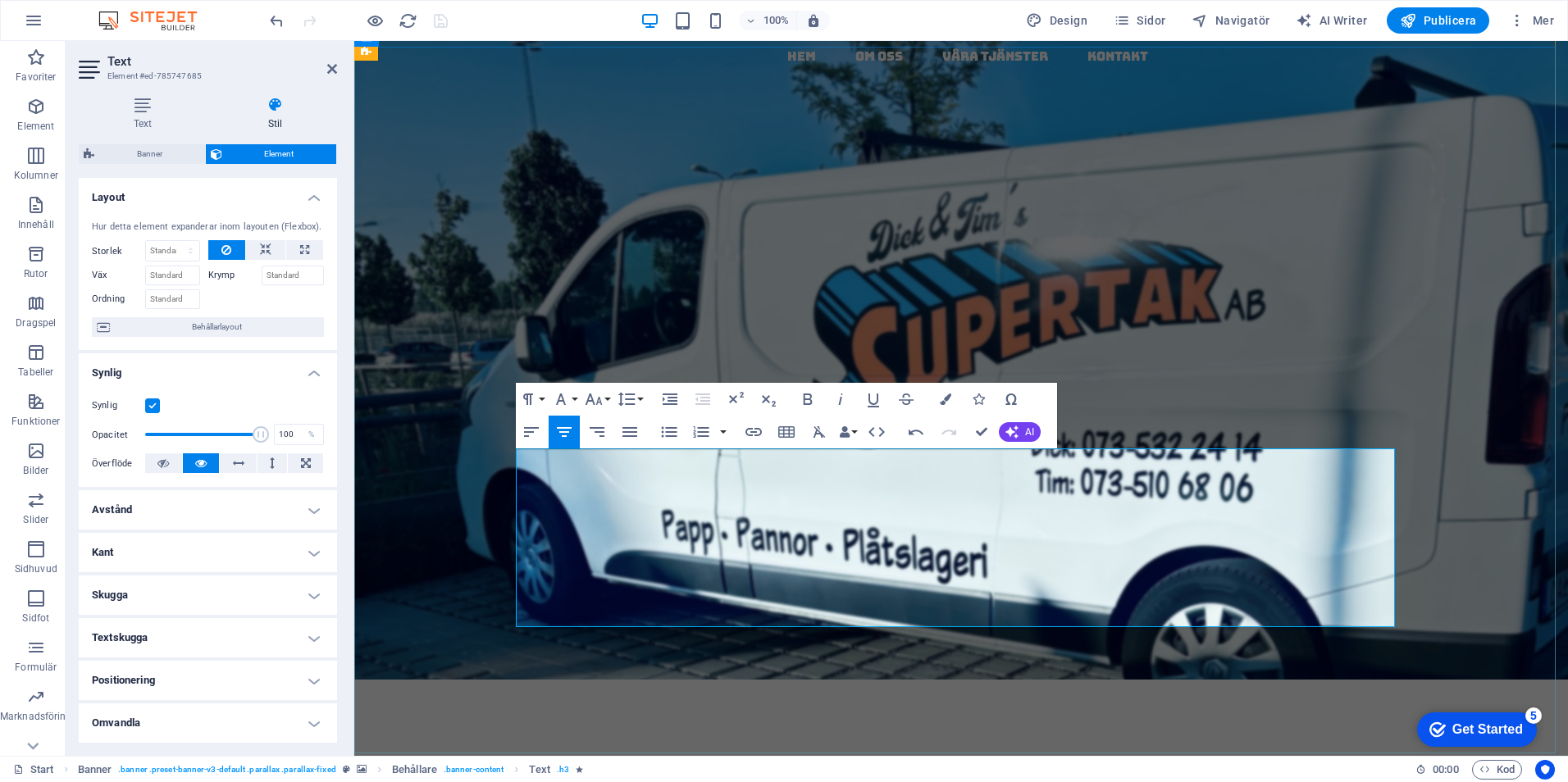
drag, startPoint x: 1091, startPoint y: 536, endPoint x: 1078, endPoint y: 565, distance: 31.8
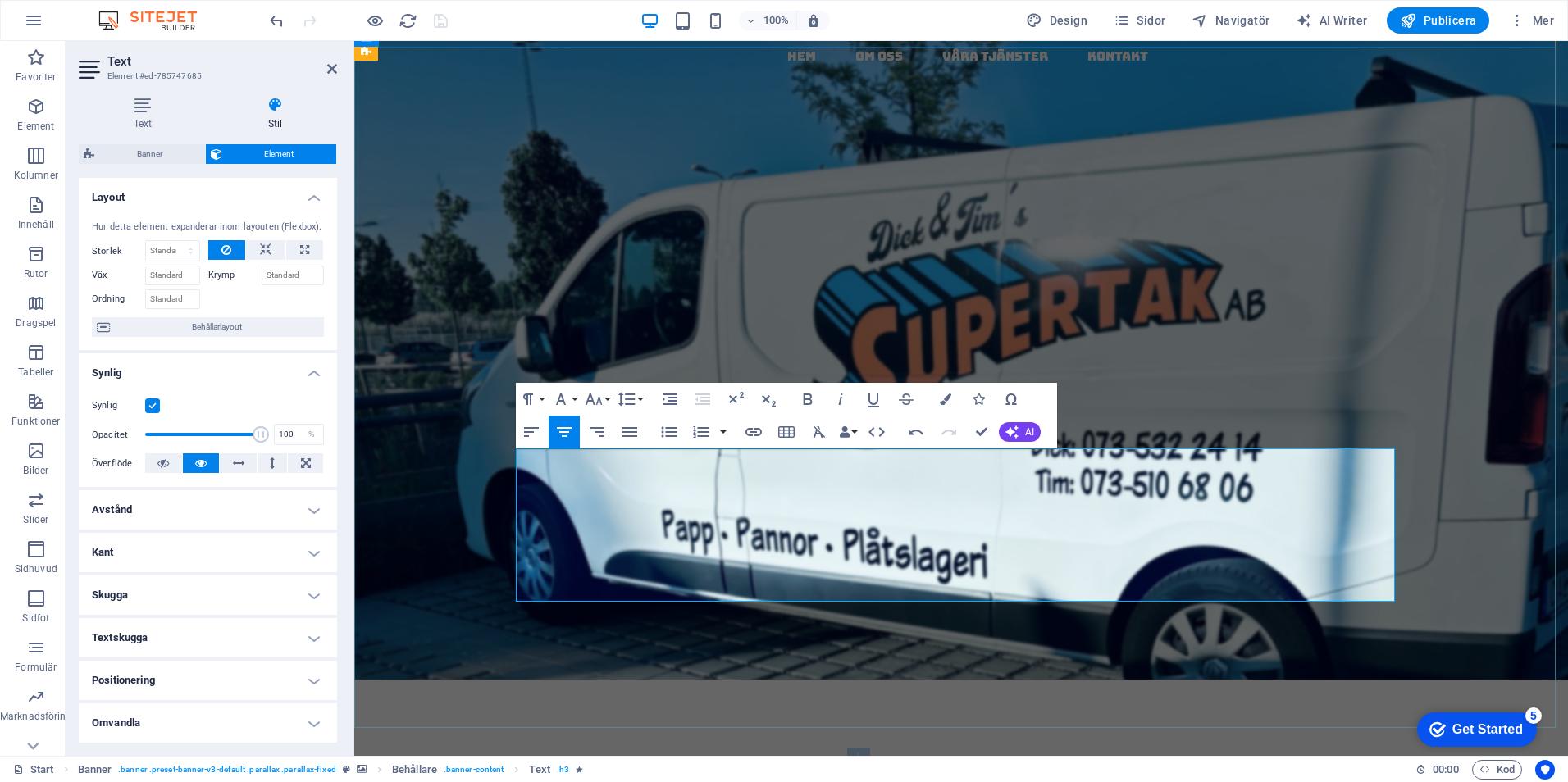
drag, startPoint x: 864, startPoint y: 461, endPoint x: 837, endPoint y: 462, distance: 27.0
click at [837, 747] on span "Vi tar hand om hela ditt takbyte – från tätskikt till plåtdetaljer." at bounding box center [962, 760] width 486 height 25
drag, startPoint x: 865, startPoint y: 460, endPoint x: 831, endPoint y: 461, distance: 34.0
click at [831, 747] on span "Vi tar hand om hela ditt takbyte – från tätskikt till plåtdetaljer." at bounding box center [962, 760] width 486 height 25
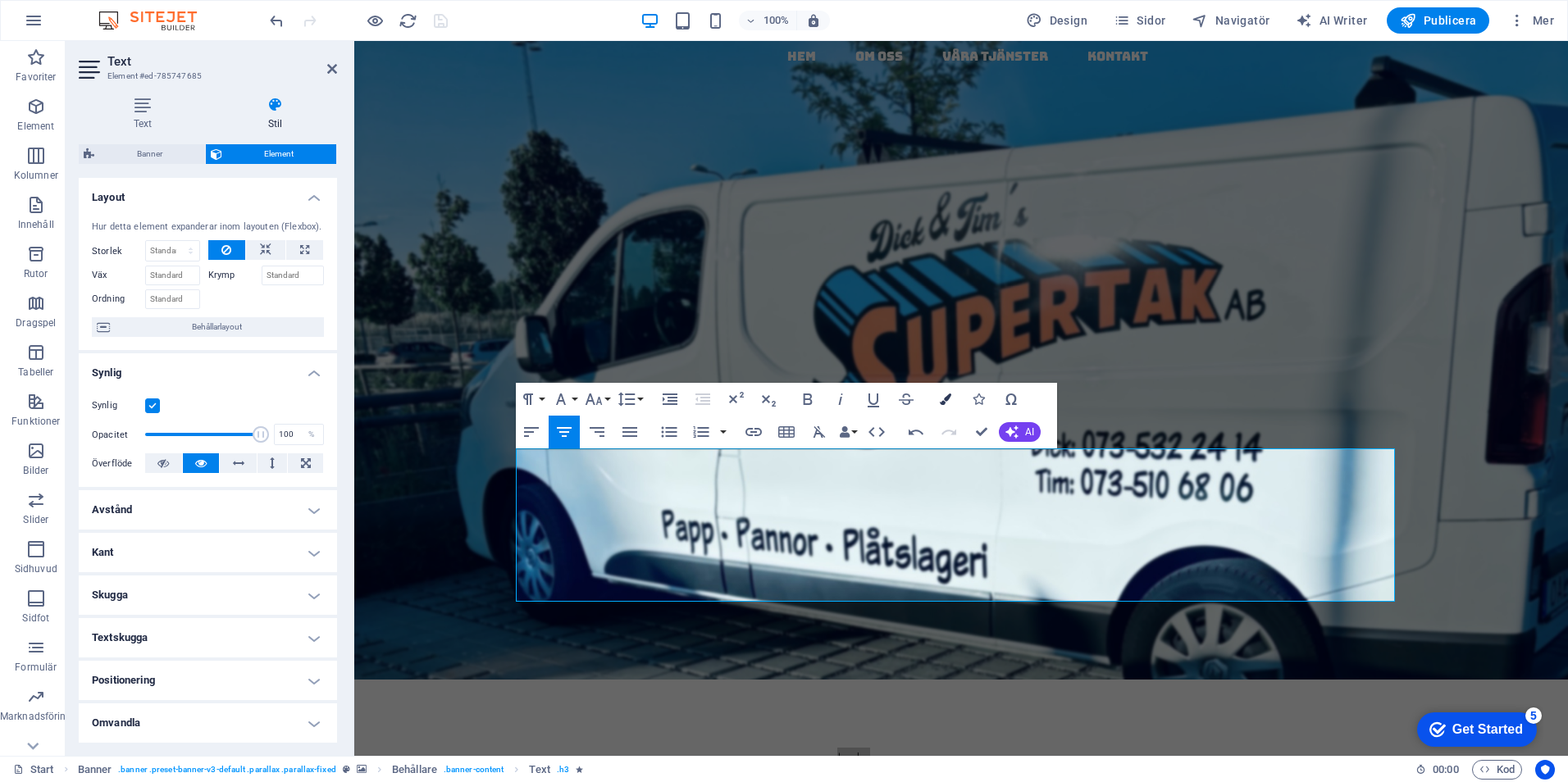
click at [943, 396] on icon "button" at bounding box center [946, 400] width 12 height 12
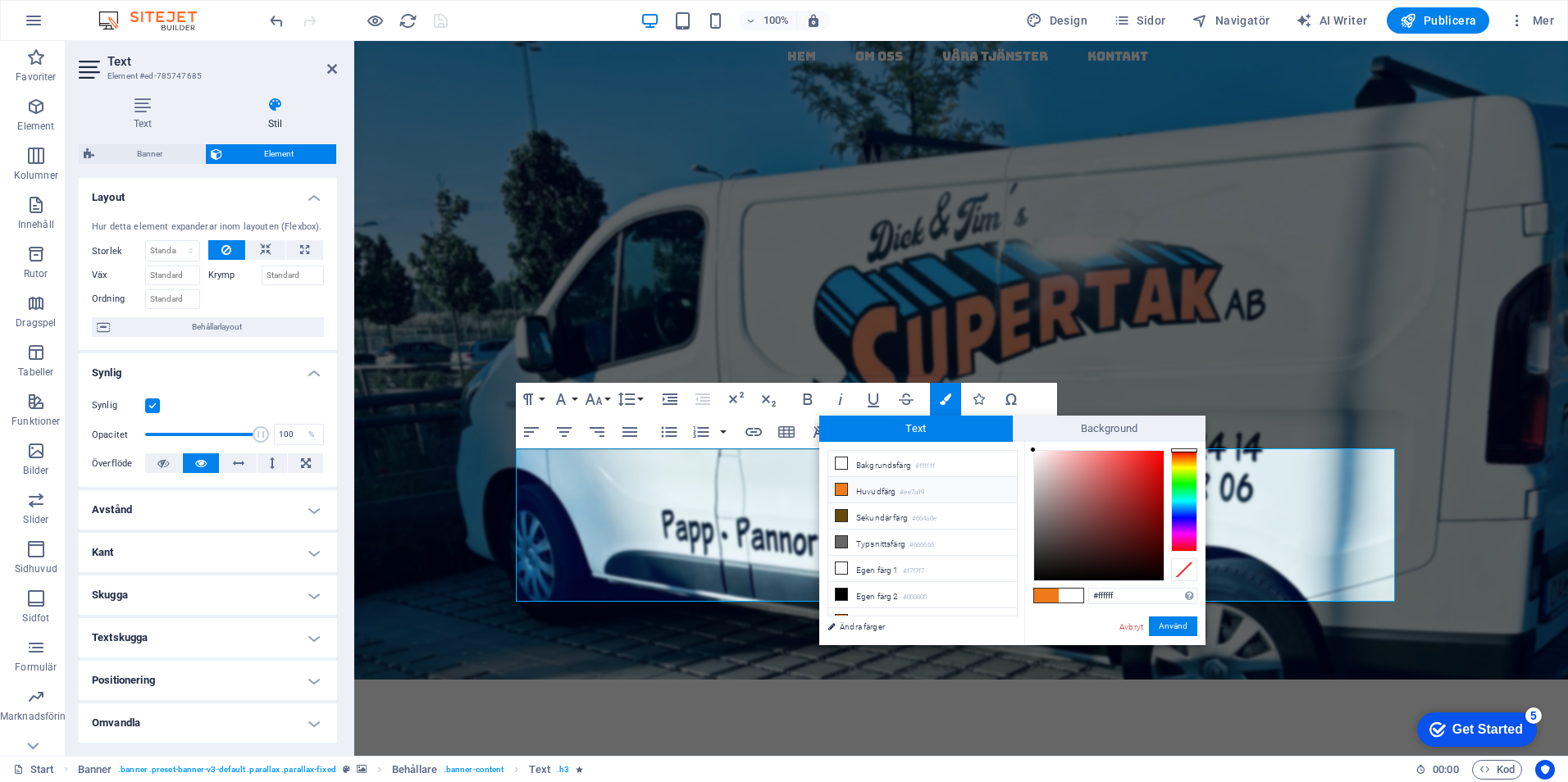
click at [859, 484] on li "Huvudfärg #ee7a19" at bounding box center [923, 490] width 189 height 26
type input "#ee7a19"
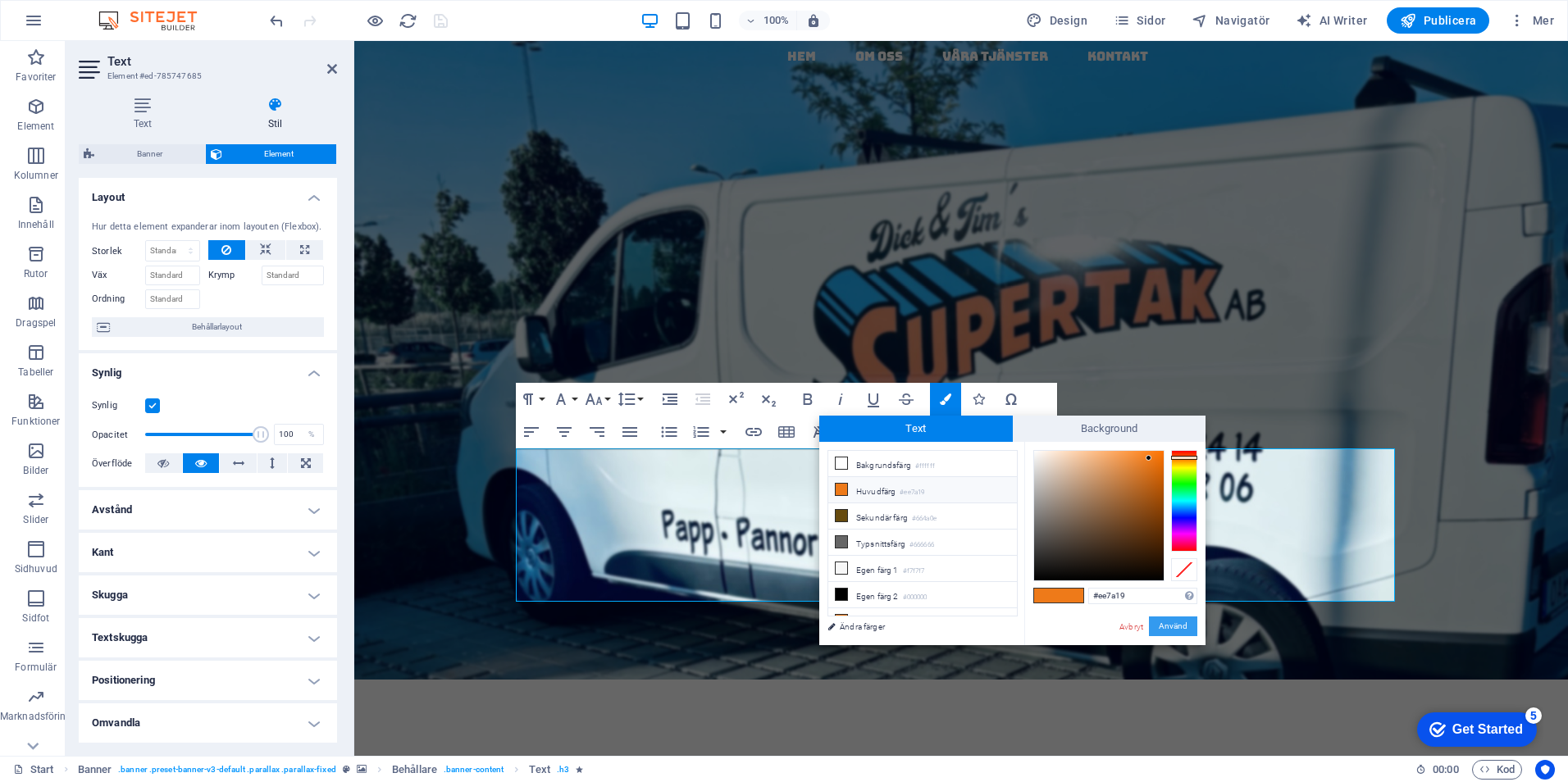
click at [1165, 619] on button "Använd" at bounding box center [1172, 626] width 48 height 19
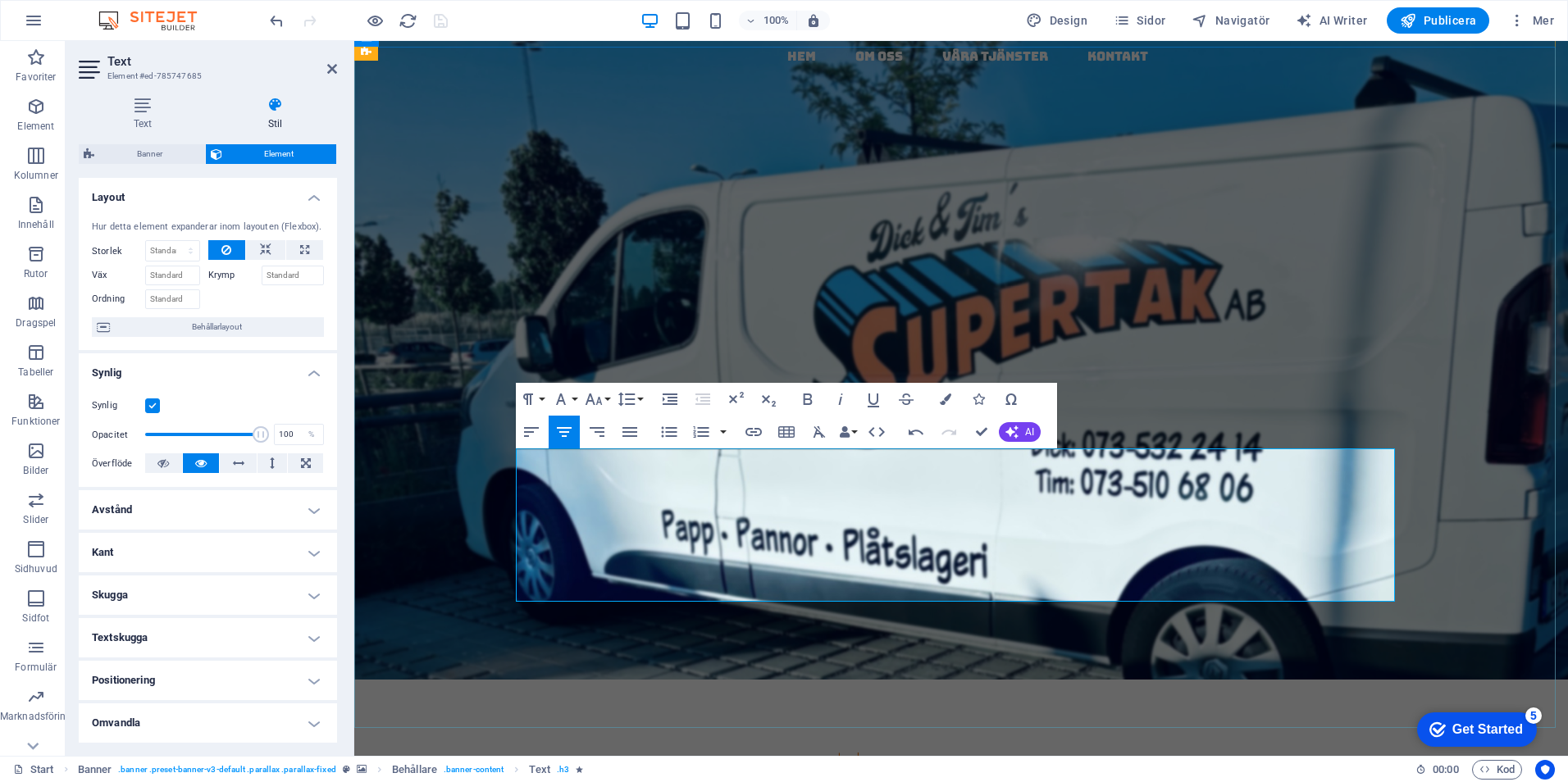
drag, startPoint x: 983, startPoint y: 487, endPoint x: 1023, endPoint y: 504, distance: 43.5
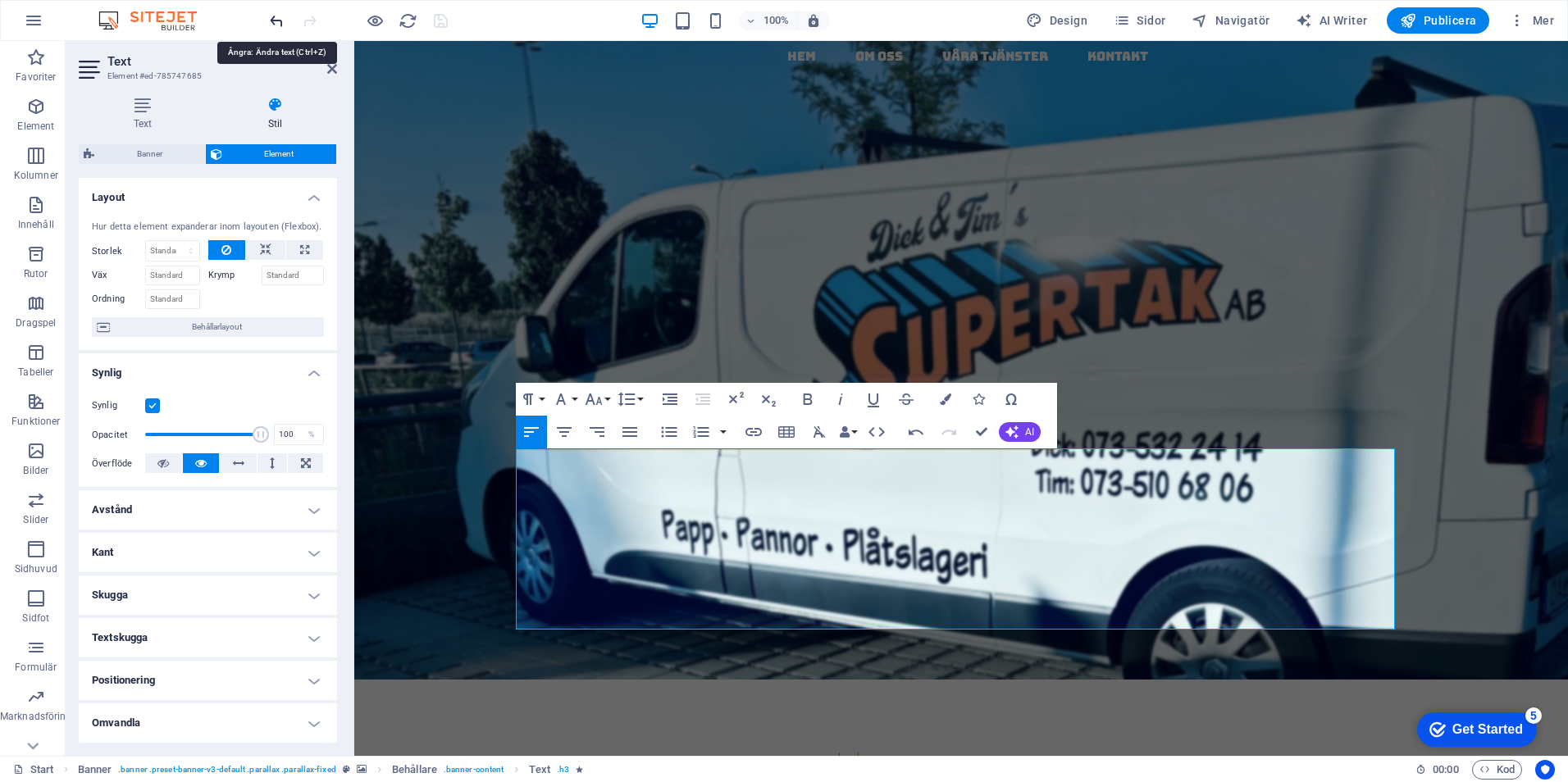
click at [277, 19] on icon "undo" at bounding box center [277, 21] width 19 height 19
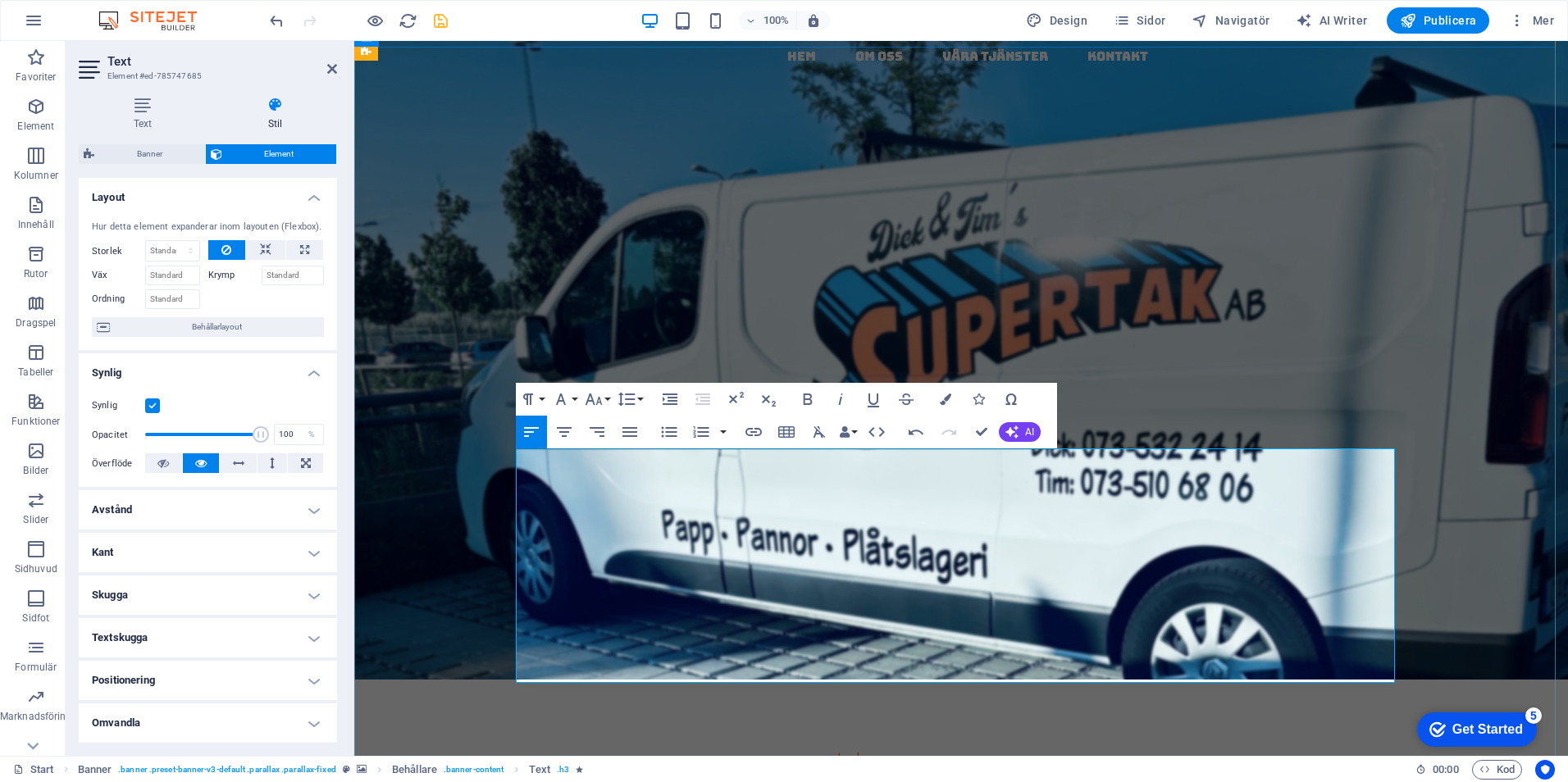
click at [915, 429] on icon "button" at bounding box center [915, 432] width 19 height 19
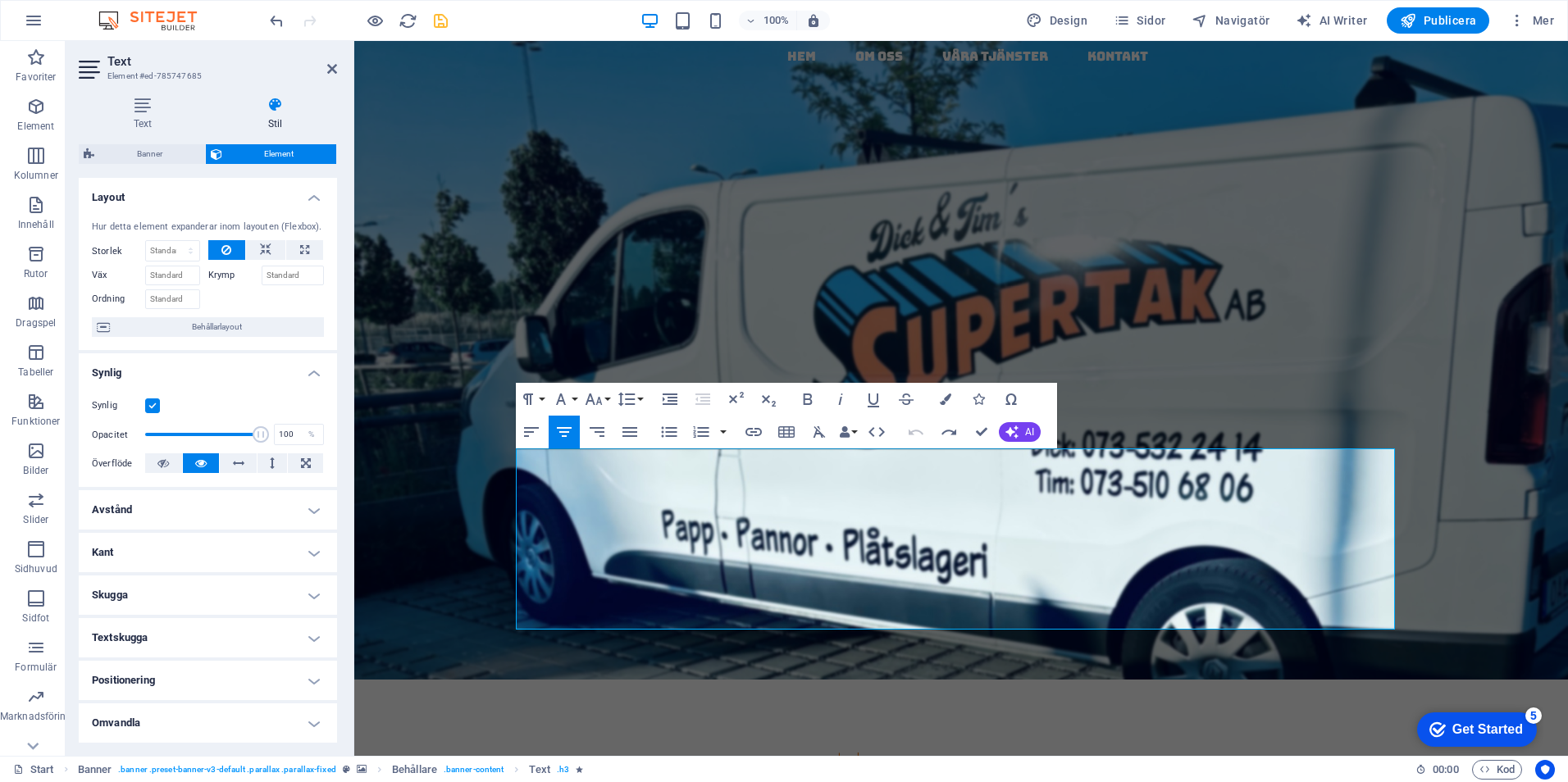
click at [915, 429] on icon "button" at bounding box center [915, 432] width 19 height 19
click at [944, 432] on icon "button" at bounding box center [948, 431] width 14 height 6
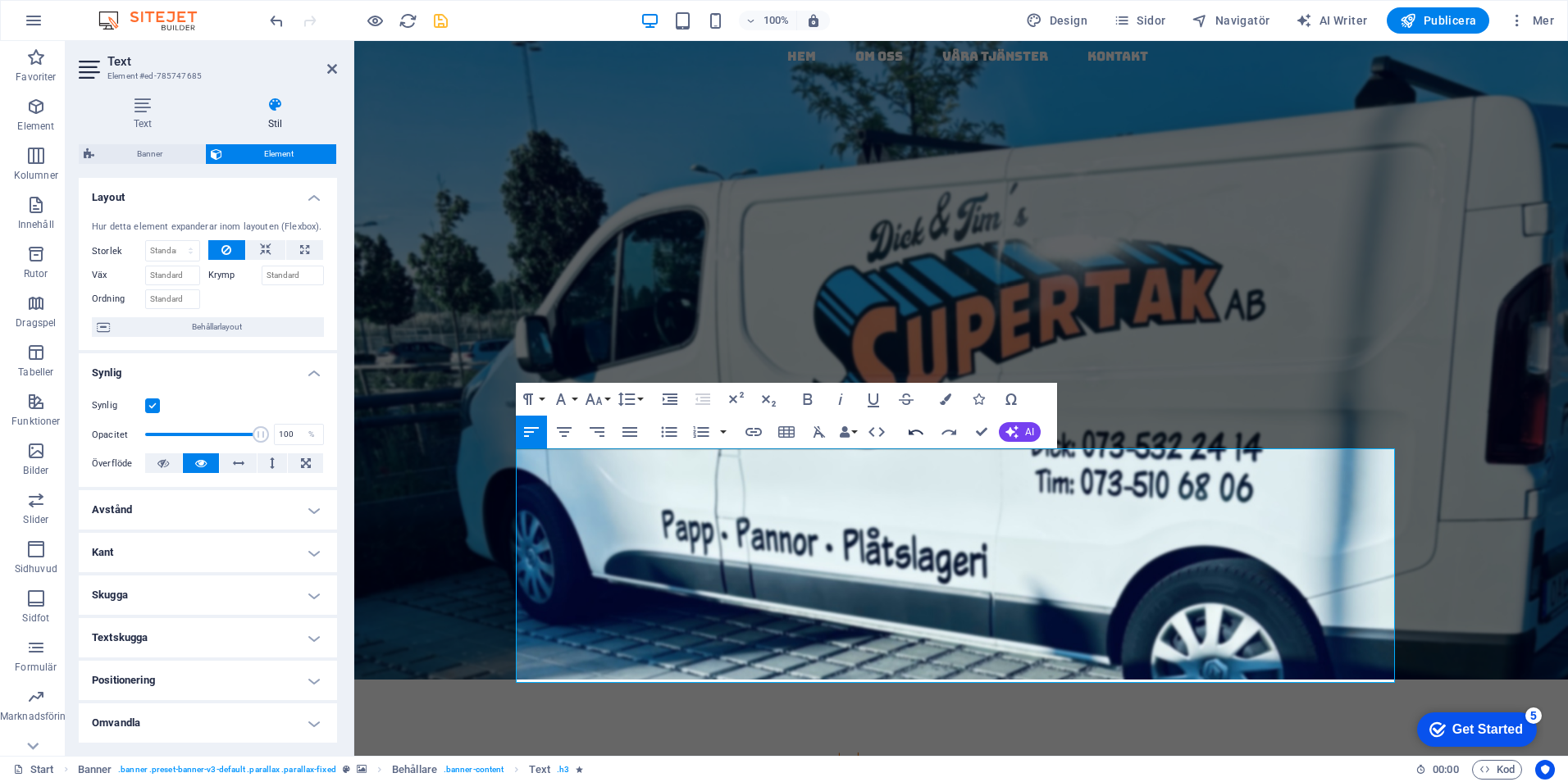
click at [920, 432] on icon "button" at bounding box center [915, 431] width 14 height 6
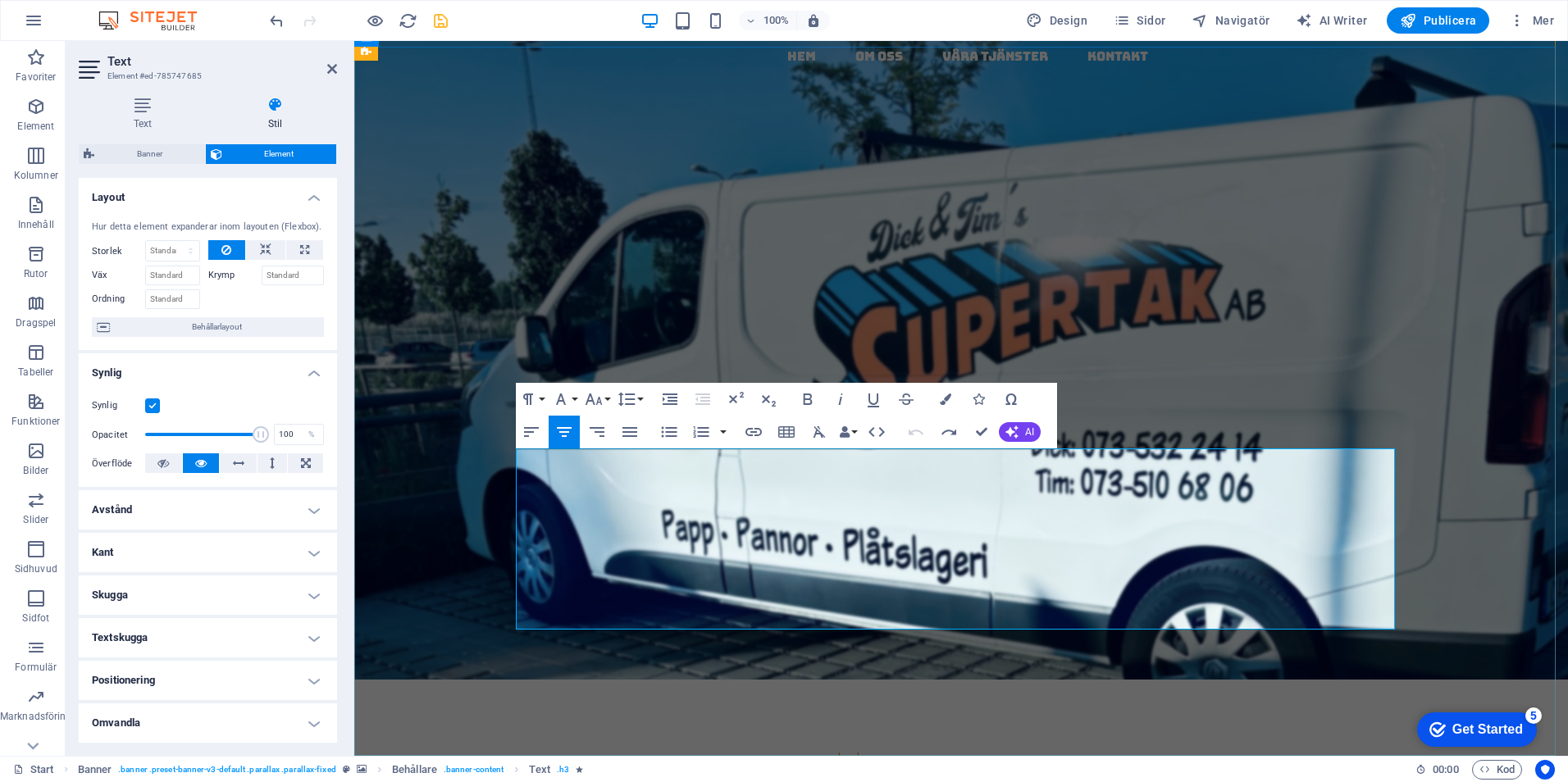
drag, startPoint x: 1208, startPoint y: 526, endPoint x: 1239, endPoint y: 518, distance: 32.0
drag, startPoint x: 1252, startPoint y: 510, endPoint x: 509, endPoint y: 497, distance: 743.1
click at [509, 501] on div "papptak i [GEOGRAPHIC_DATA] - kompletta, täta tak med garanti & kvalitet Vi tar…" at bounding box center [961, 670] width 1214 height 811
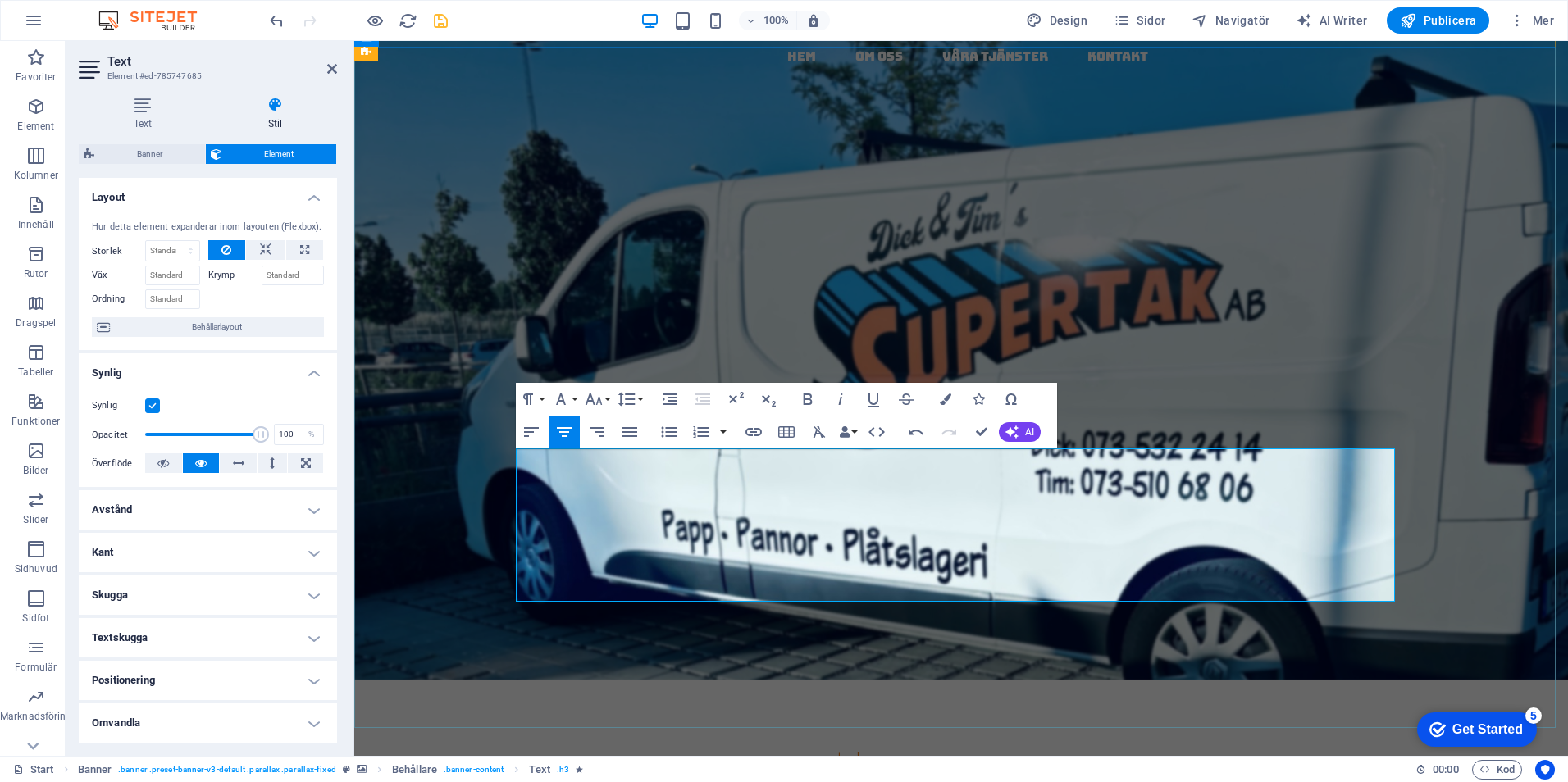
drag, startPoint x: 1143, startPoint y: 510, endPoint x: 1258, endPoint y: 576, distance: 132.6
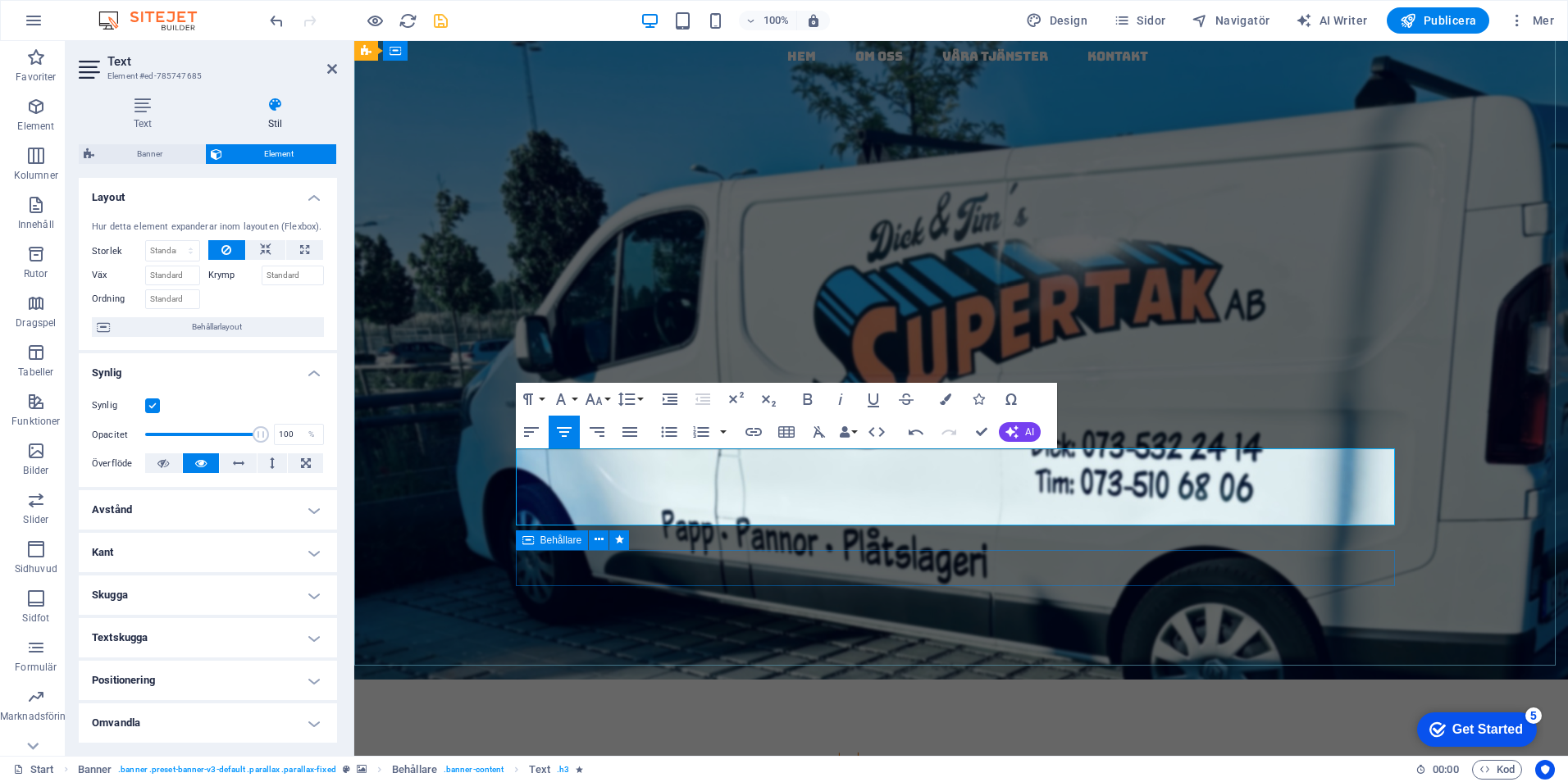
scroll to position [90, 0]
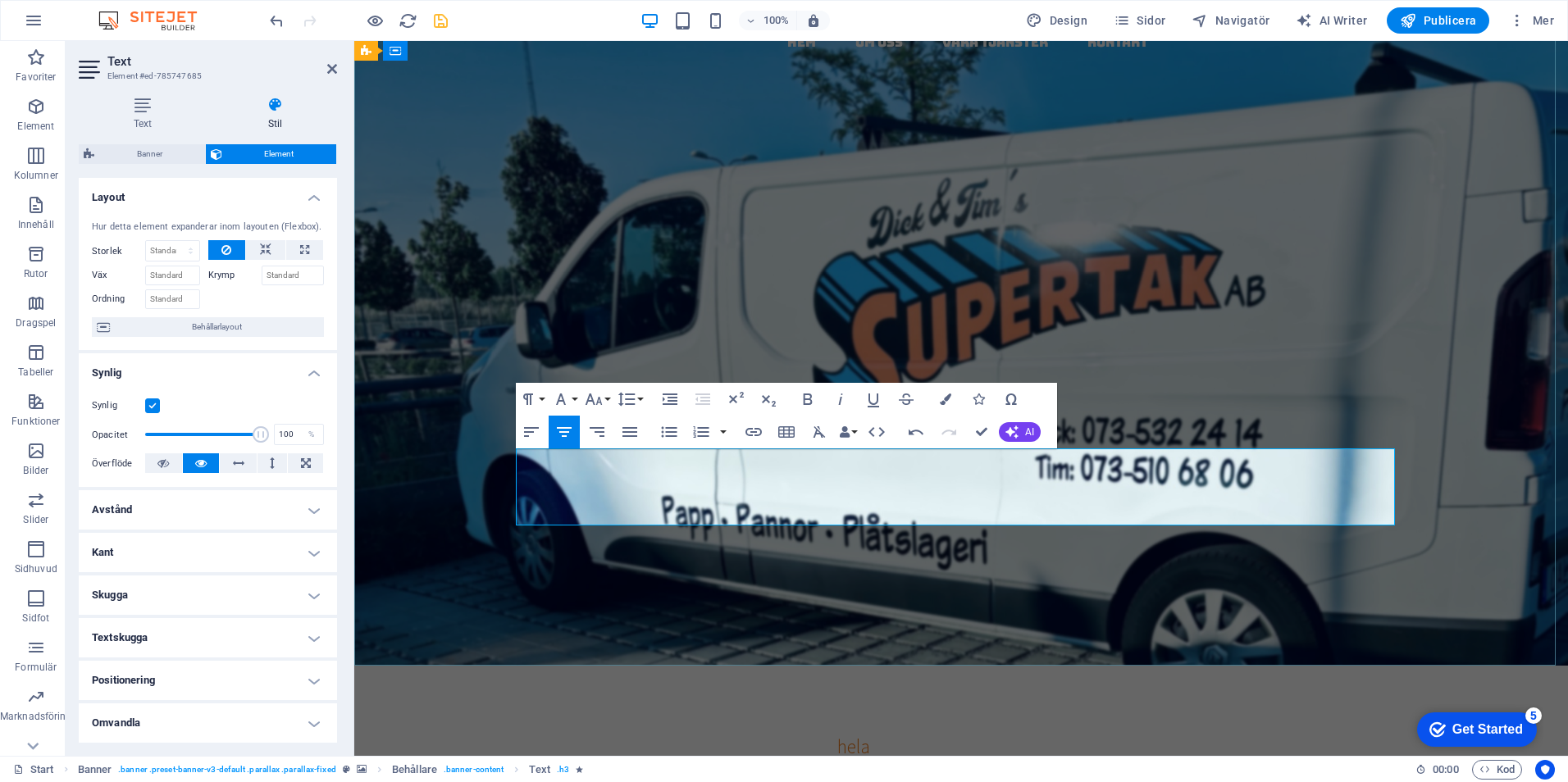
click at [950, 760] on span "Som byggnadsplåtslagare med över 35 års erfarenhet. Med STG-garanti, Heta Arbet…" at bounding box center [961, 785] width 865 height 51
drag, startPoint x: 1269, startPoint y: 514, endPoint x: 715, endPoint y: 458, distance: 556.8
click at [715, 734] on div "Vi tar hand om hela ditt takbyte – från tätskikt till plåtdetaljer. Som byggnad…" at bounding box center [961, 772] width 879 height 77
copy div "Vi tar hand om hela ditt takbyte – från tätskikt till plåtdetaljer. Som byggnad…"
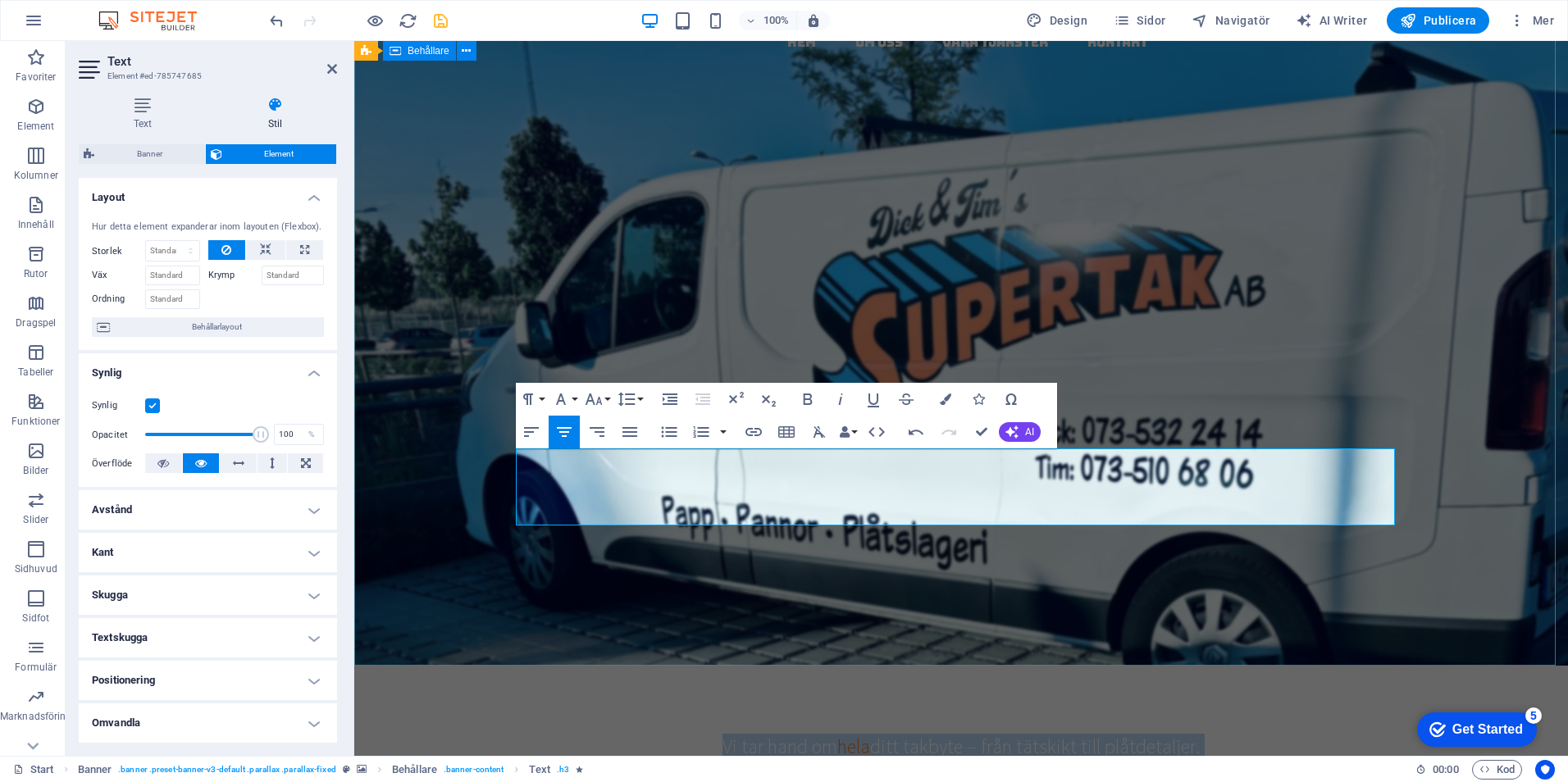
click at [730, 251] on div "papptak i [GEOGRAPHIC_DATA] - kompletta, täta tak med garanti & kvalitet Vi tar…" at bounding box center [961, 617] width 1214 height 732
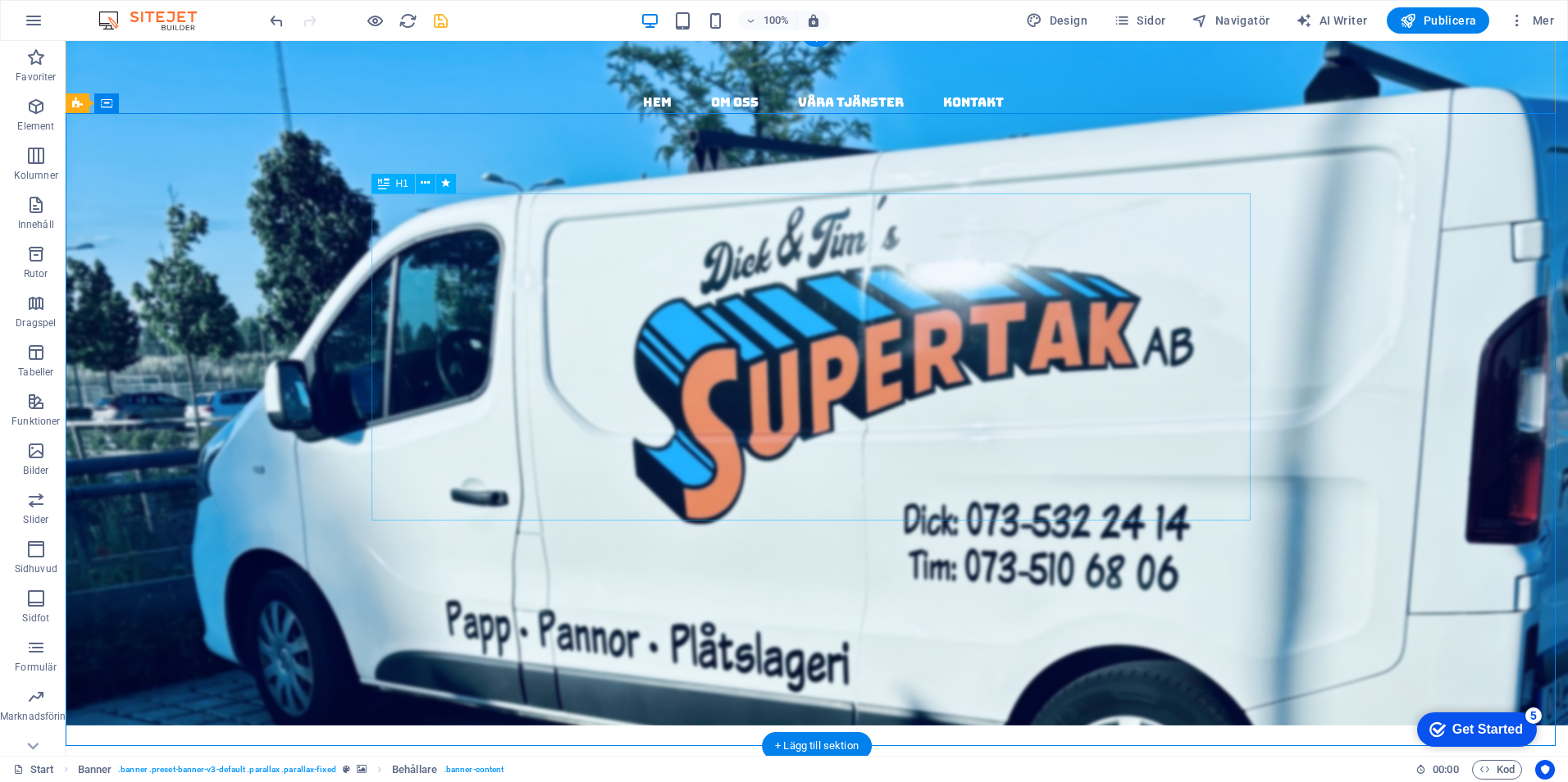
scroll to position [0, 0]
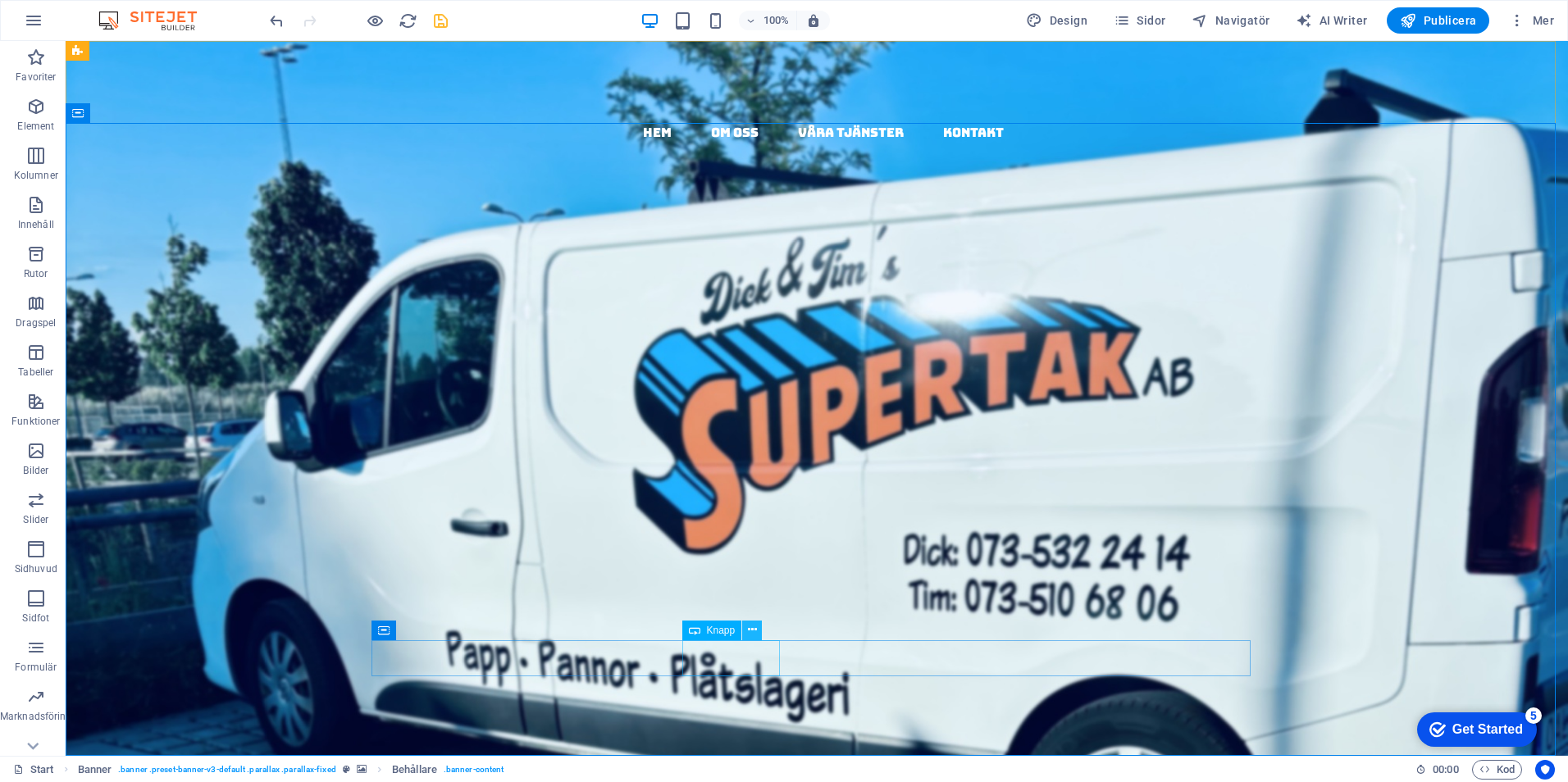
click at [747, 630] on icon at bounding box center [752, 630] width 9 height 17
drag, startPoint x: 542, startPoint y: 189, endPoint x: 580, endPoint y: 249, distance: 71.0
click at [546, 341] on div "papptak i [GEOGRAPHIC_DATA] - kompletta, täta tak med garanti & kvalitet Vi tar…" at bounding box center [816, 707] width 1502 height 732
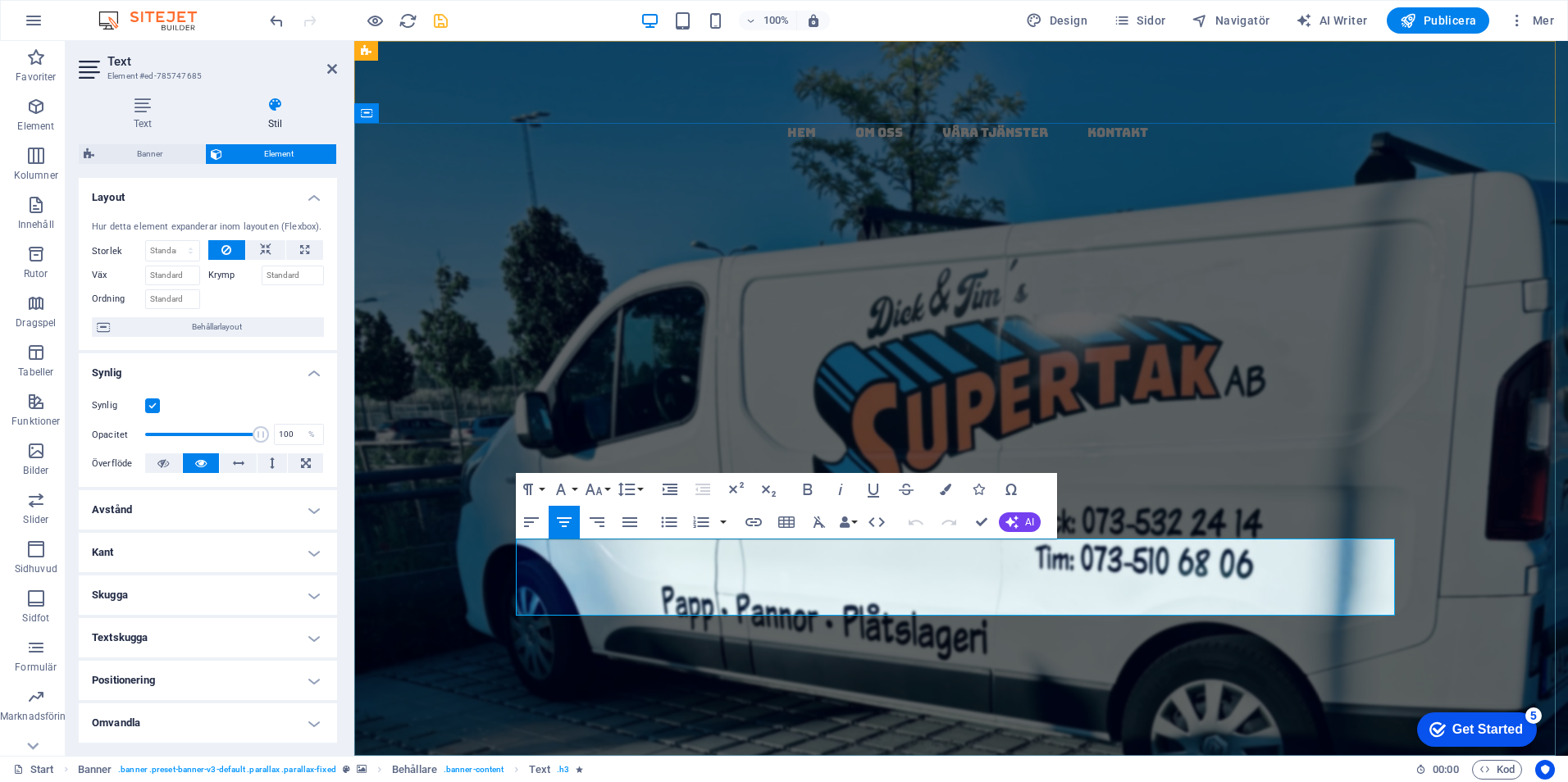
drag, startPoint x: 704, startPoint y: 551, endPoint x: 1269, endPoint y: 602, distance: 567.3
drag, startPoint x: 706, startPoint y: 553, endPoint x: 983, endPoint y: 608, distance: 282.4
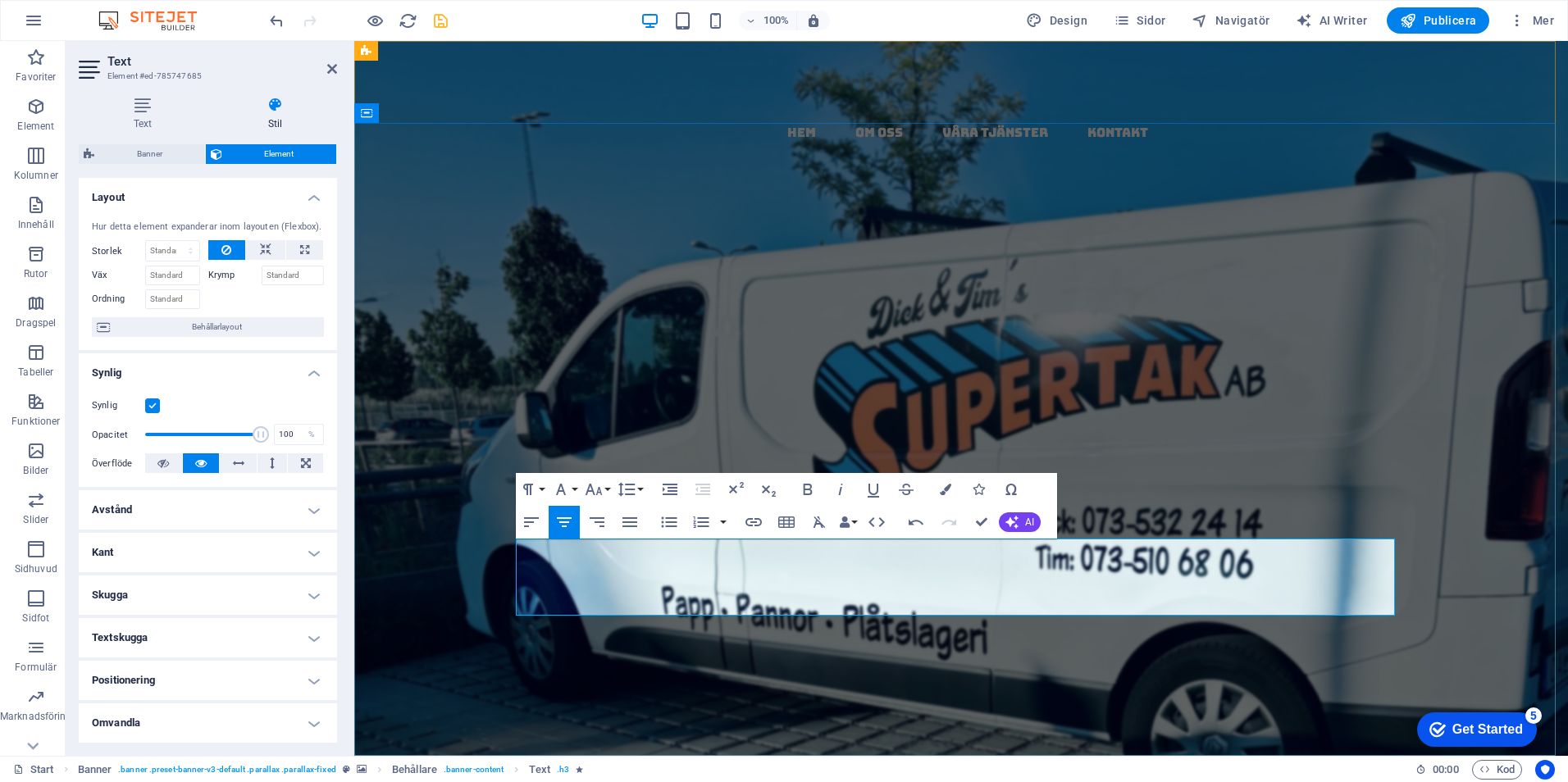
drag, startPoint x: 940, startPoint y: 575, endPoint x: 798, endPoint y: 585, distance: 142.4
drag, startPoint x: 1233, startPoint y: 580, endPoint x: 995, endPoint y: 566, distance: 238.4
drag, startPoint x: 1216, startPoint y: 601, endPoint x: 901, endPoint y: 607, distance: 315.1
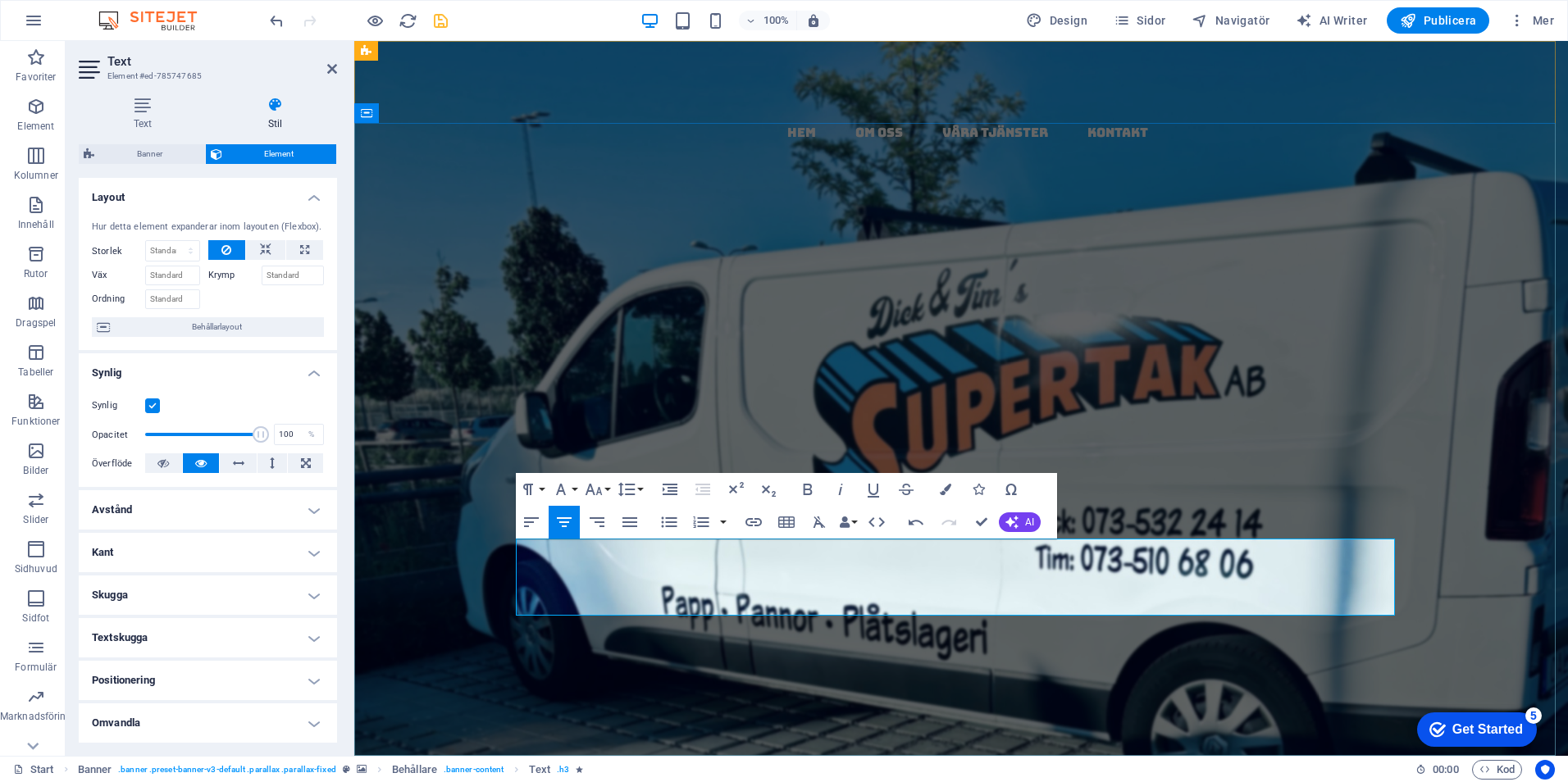
drag, startPoint x: 1052, startPoint y: 606, endPoint x: 435, endPoint y: 545, distance: 620.0
click at [425, 542] on div "papptak i [GEOGRAPHIC_DATA] - kompletta, täta tak med garanti & kvalitet Vi tar…" at bounding box center [961, 707] width 1214 height 732
click at [944, 484] on icon "button" at bounding box center [946, 490] width 12 height 12
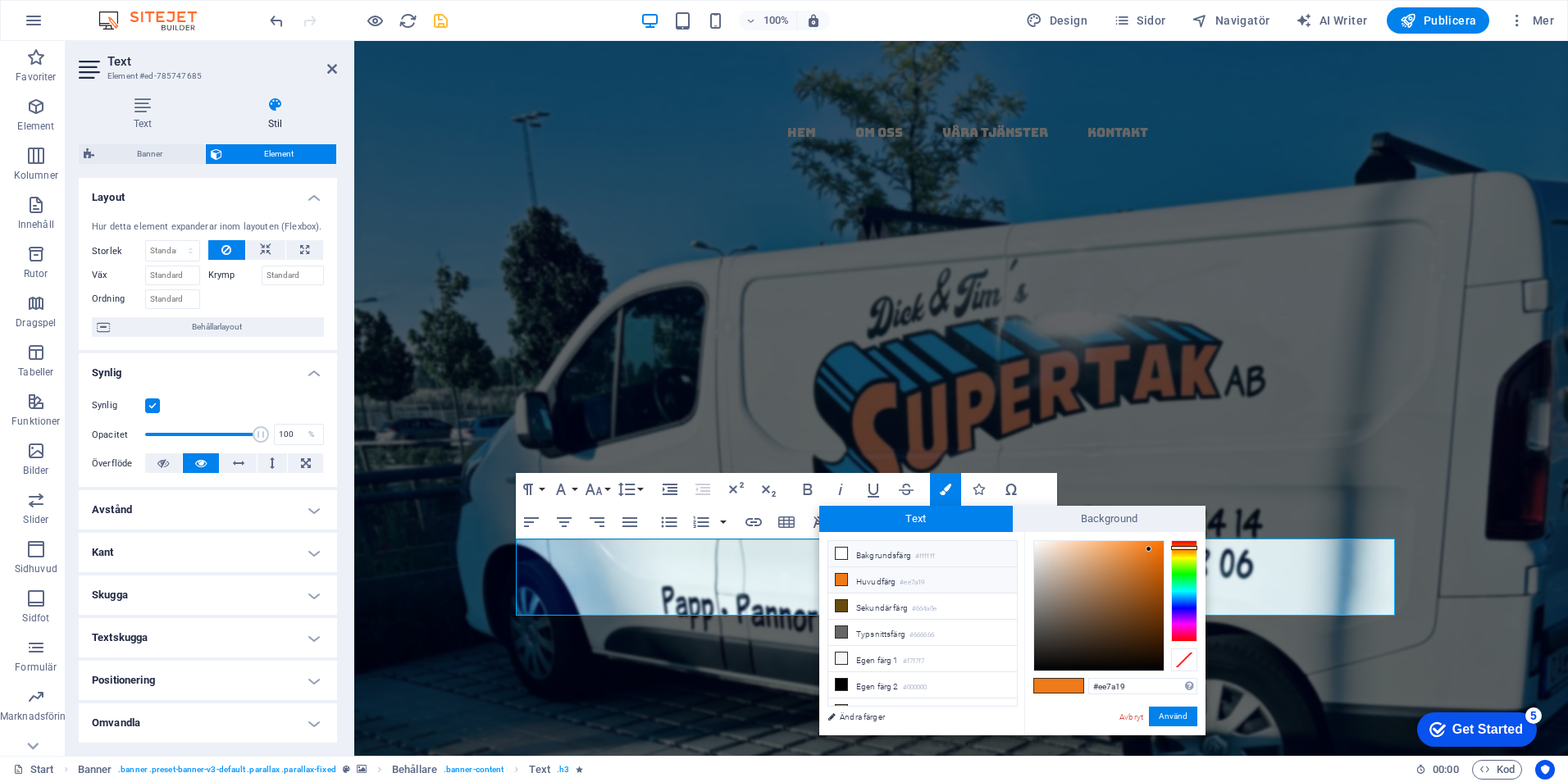
drag, startPoint x: 867, startPoint y: 545, endPoint x: 976, endPoint y: 563, distance: 110.5
click at [868, 545] on li "Bakgrundsfärg #ffffff" at bounding box center [923, 554] width 189 height 26
type input "#ffffff"
click at [1174, 715] on button "Använd" at bounding box center [1172, 716] width 48 height 19
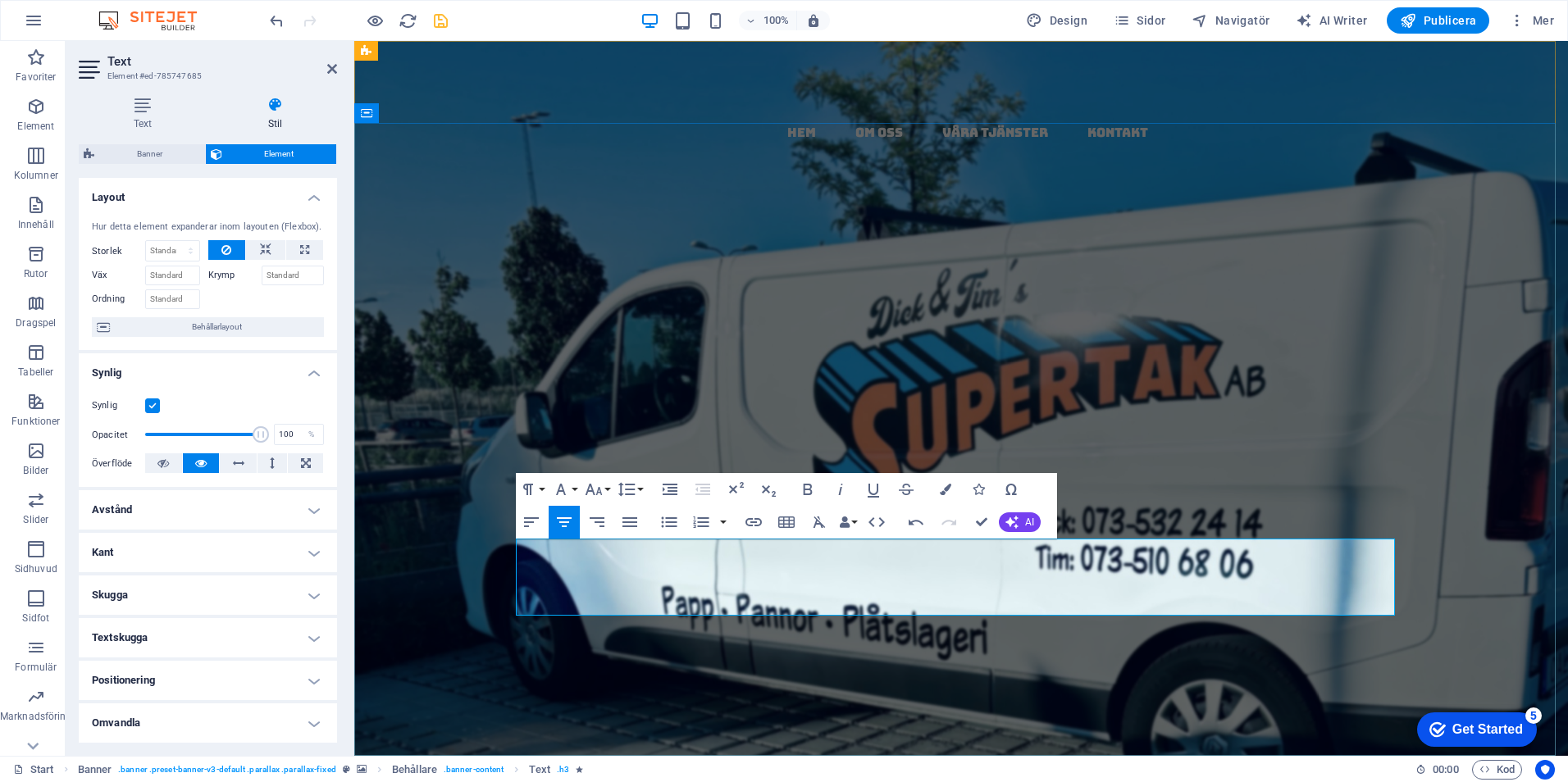
click at [1250, 459] on div "papptak i [GEOGRAPHIC_DATA] - kompletta, täta tak med garanti & kvalitet" at bounding box center [961, 611] width 879 height 409
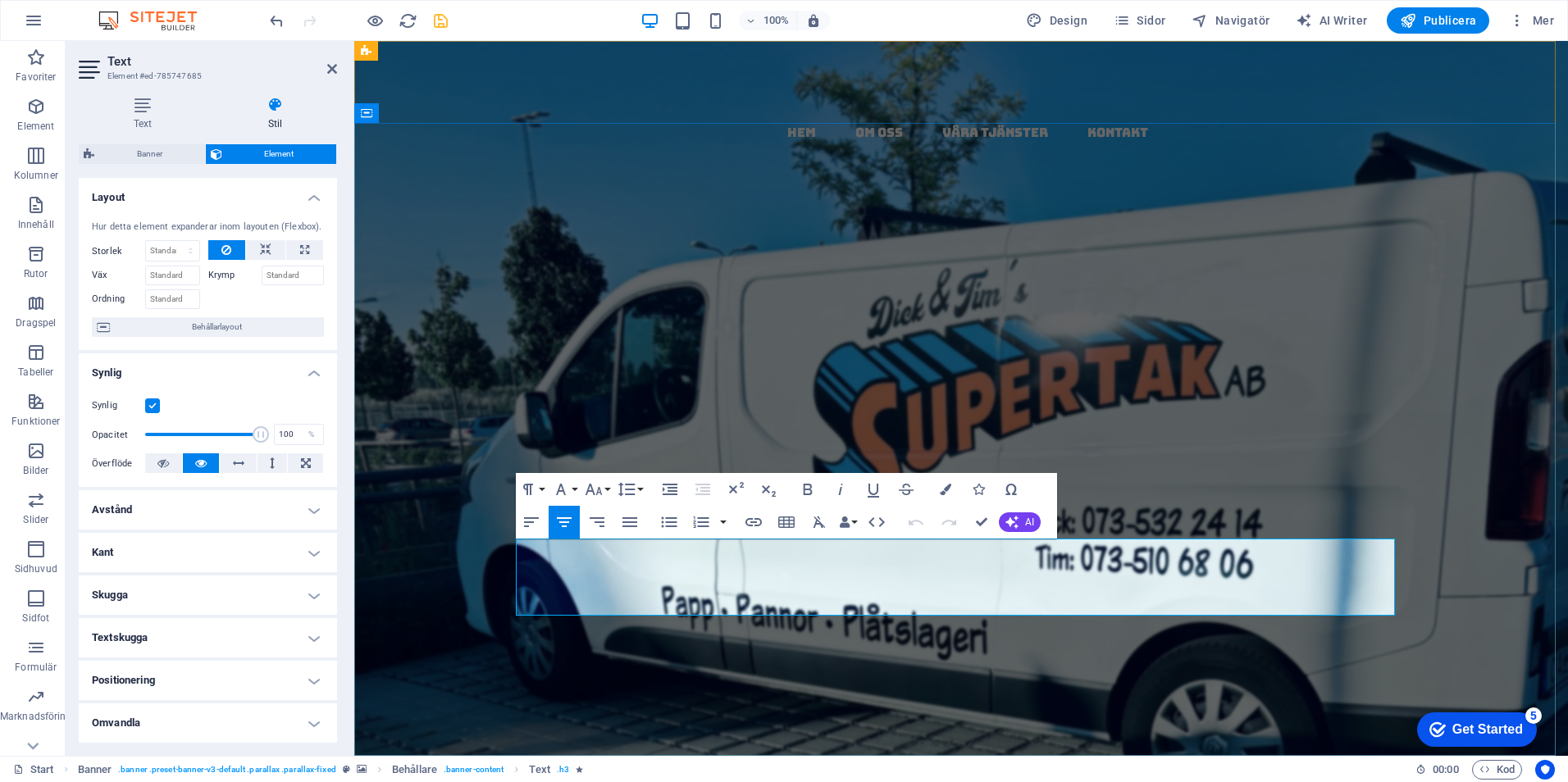
drag, startPoint x: 897, startPoint y: 572, endPoint x: 926, endPoint y: 591, distance: 34.7
drag, startPoint x: 740, startPoint y: 574, endPoint x: 649, endPoint y: 574, distance: 91.0
click at [274, 15] on icon "undo" at bounding box center [277, 21] width 19 height 19
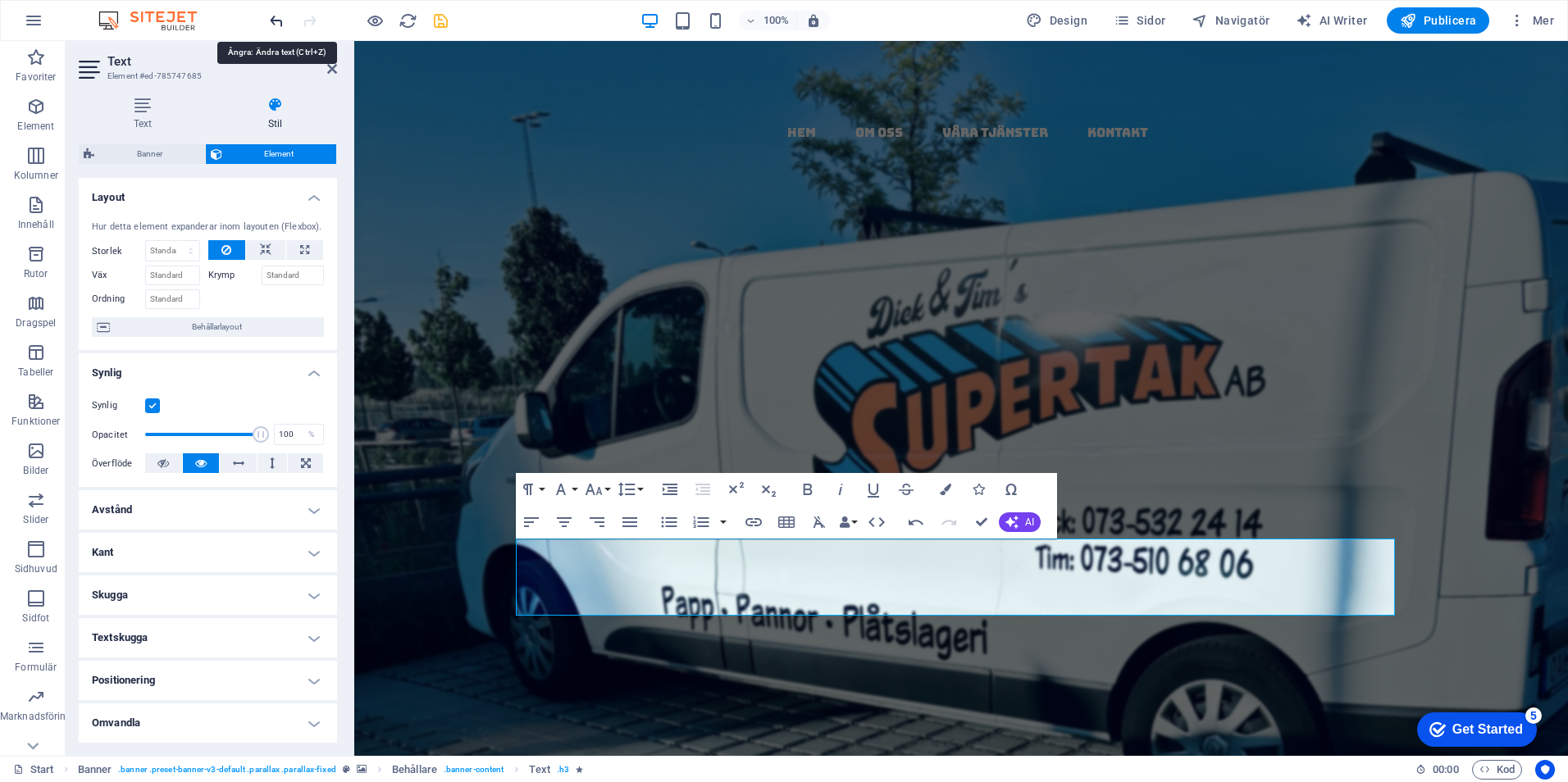
click at [274, 15] on icon "undo" at bounding box center [277, 21] width 19 height 19
drag, startPoint x: 1054, startPoint y: 601, endPoint x: 536, endPoint y: 532, distance: 522.6
click at [536, 532] on div "papptak i [GEOGRAPHIC_DATA] - kompletta, täta tak med garanti & kvalitet Vi tar…" at bounding box center [961, 707] width 905 height 732
drag, startPoint x: 1188, startPoint y: 603, endPoint x: 519, endPoint y: 551, distance: 671.0
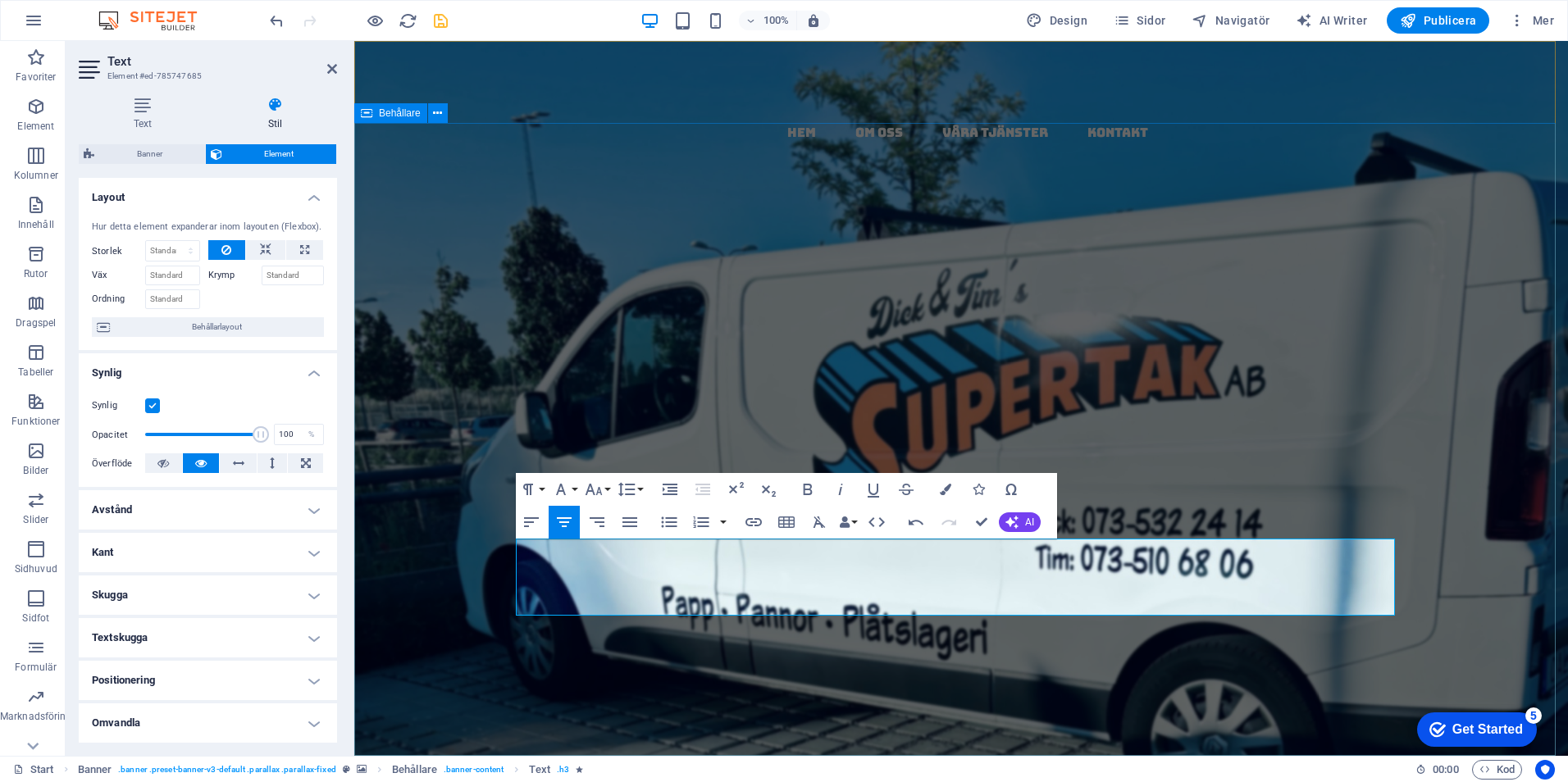
click at [514, 553] on div "papptak i [GEOGRAPHIC_DATA] - kompletta, täta tak med garanti & kvalitet Vi tar…" at bounding box center [961, 707] width 1214 height 732
click at [950, 483] on button "Colors" at bounding box center [945, 489] width 31 height 33
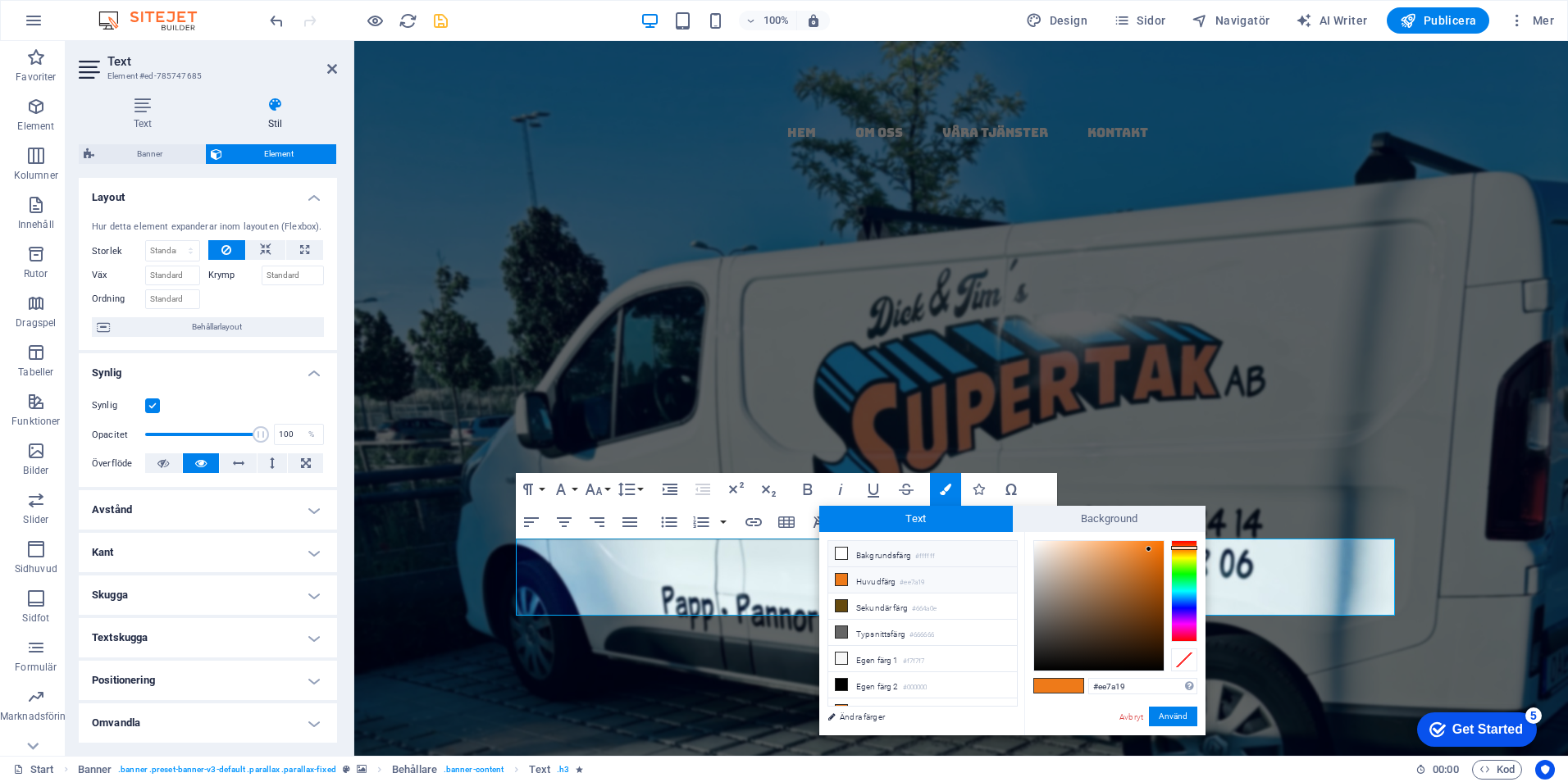
click at [879, 547] on li "Bakgrundsfärg #ffffff" at bounding box center [923, 554] width 189 height 26
type input "#ffffff"
click at [1161, 712] on button "Använd" at bounding box center [1172, 716] width 48 height 19
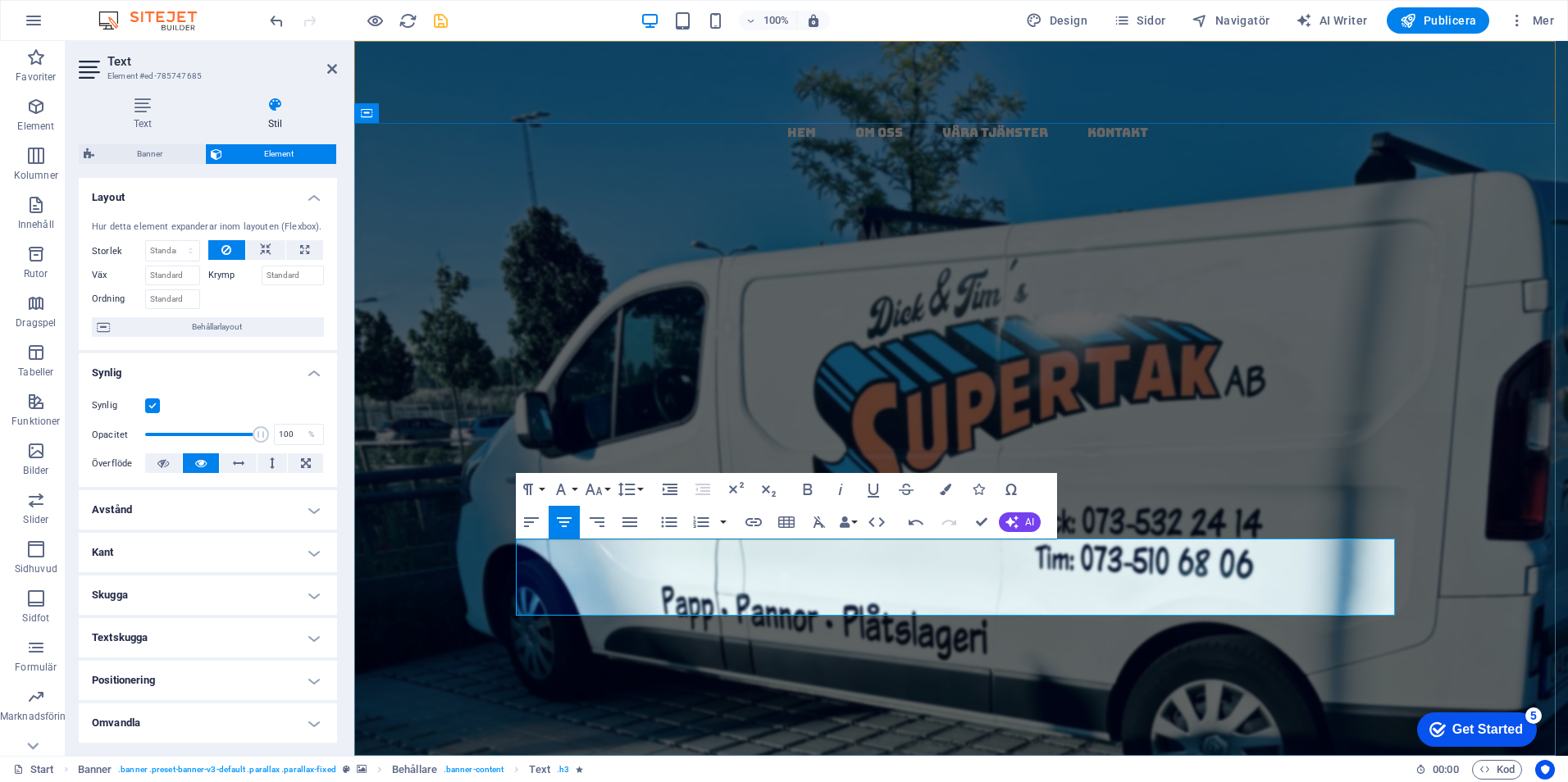
drag, startPoint x: 1037, startPoint y: 580, endPoint x: 869, endPoint y: 580, distance: 168.0
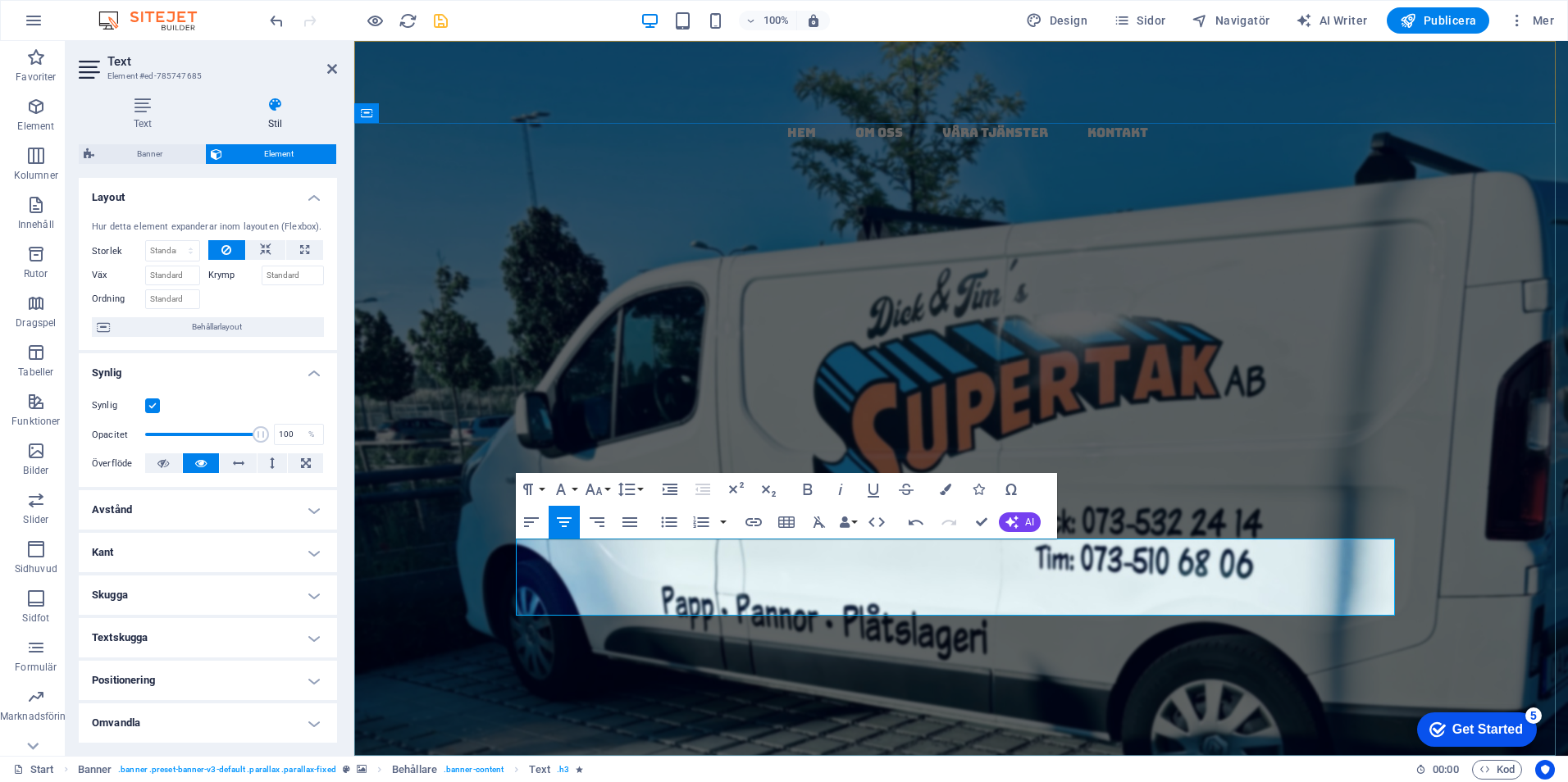
drag, startPoint x: 1145, startPoint y: 547, endPoint x: 1065, endPoint y: 551, distance: 80.1
drag, startPoint x: 1193, startPoint y: 550, endPoint x: 1046, endPoint y: 551, distance: 147.0
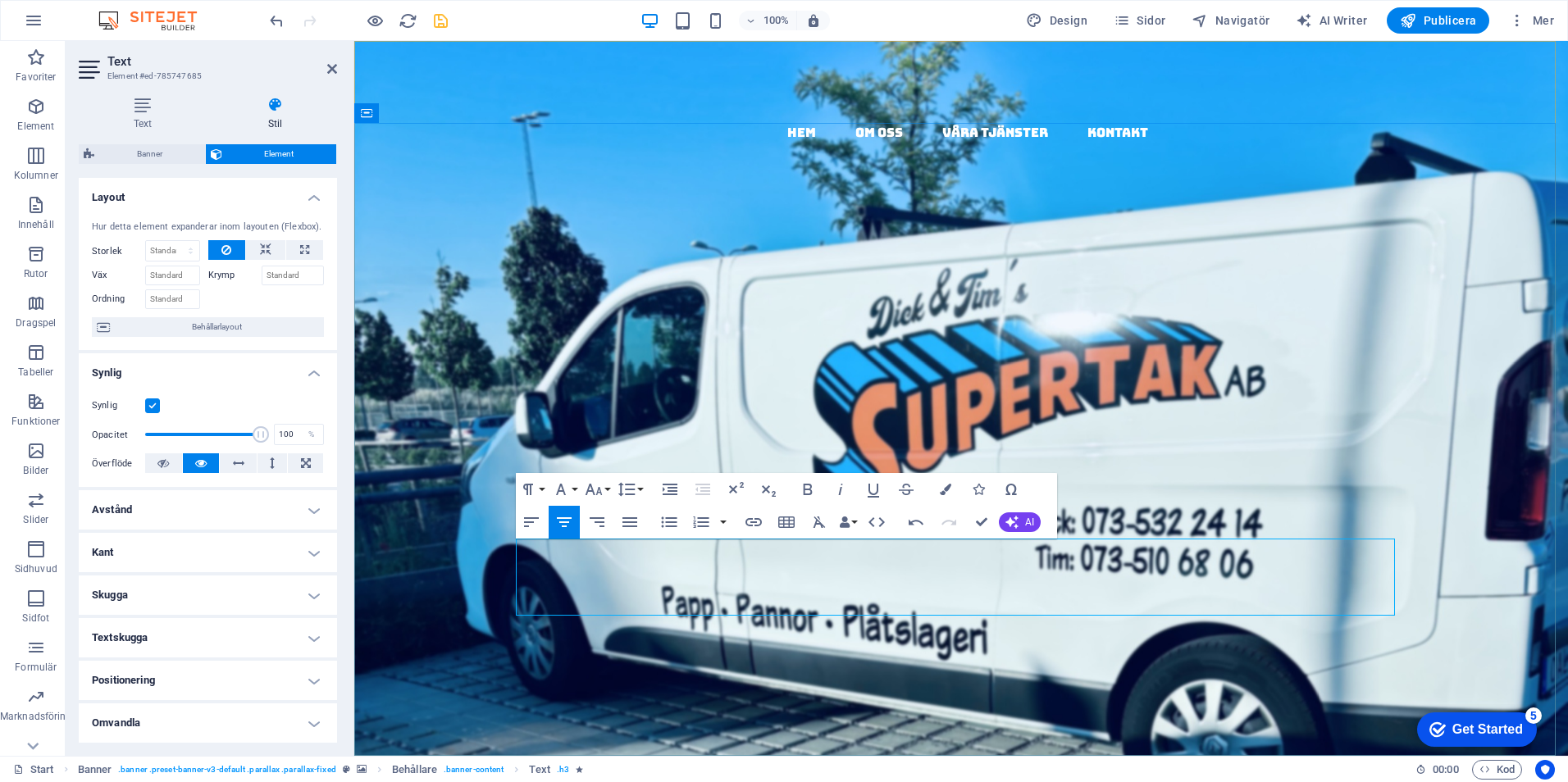
click at [1365, 461] on div "papptak i [GEOGRAPHIC_DATA] - kompletta, täta tak med garanti & kvalitet" at bounding box center [961, 611] width 879 height 409
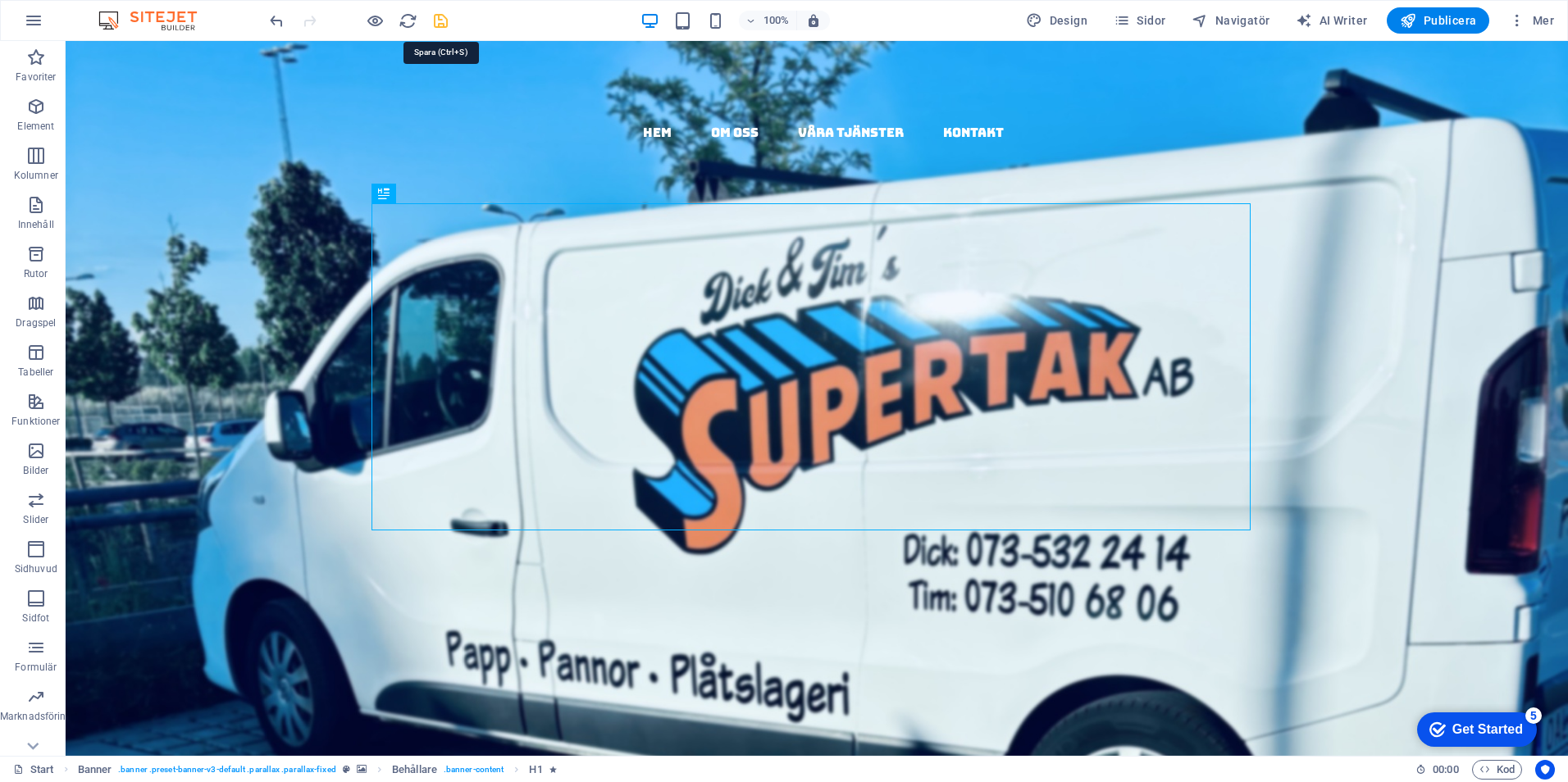
click at [444, 19] on icon "save" at bounding box center [440, 21] width 19 height 19
